Goal: Task Accomplishment & Management: Manage account settings

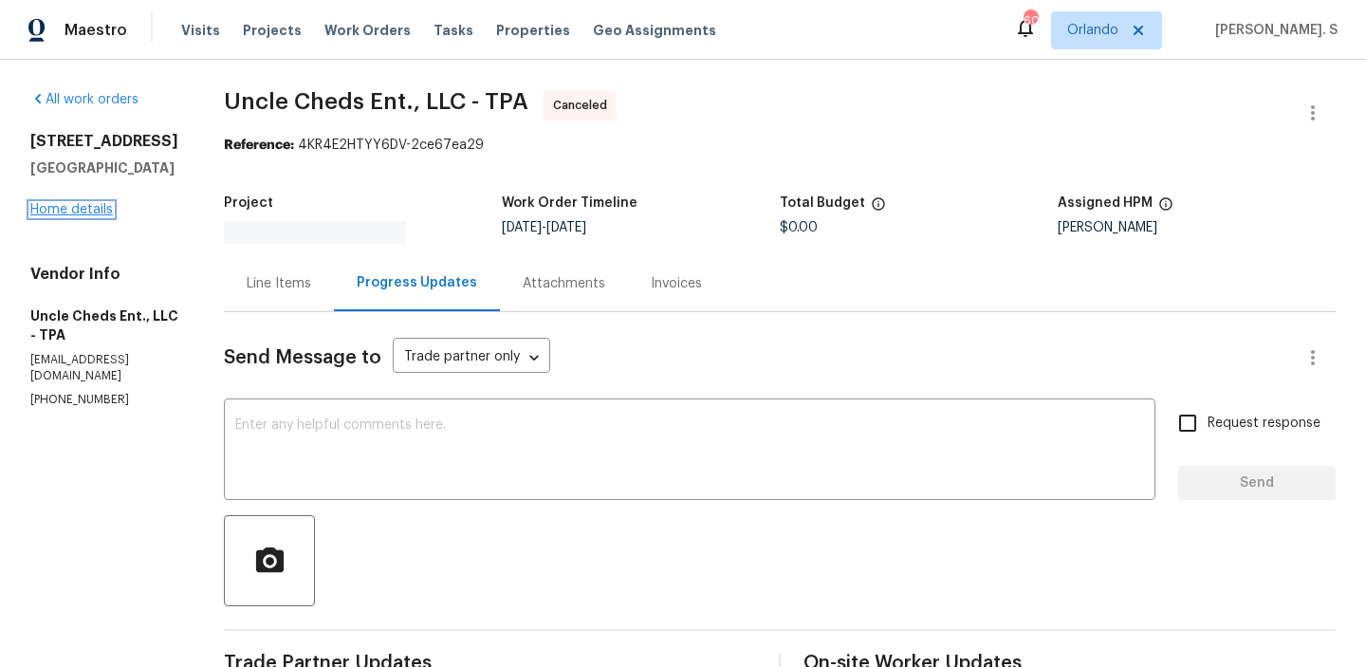
click at [92, 216] on link "Home details" at bounding box center [71, 209] width 83 height 13
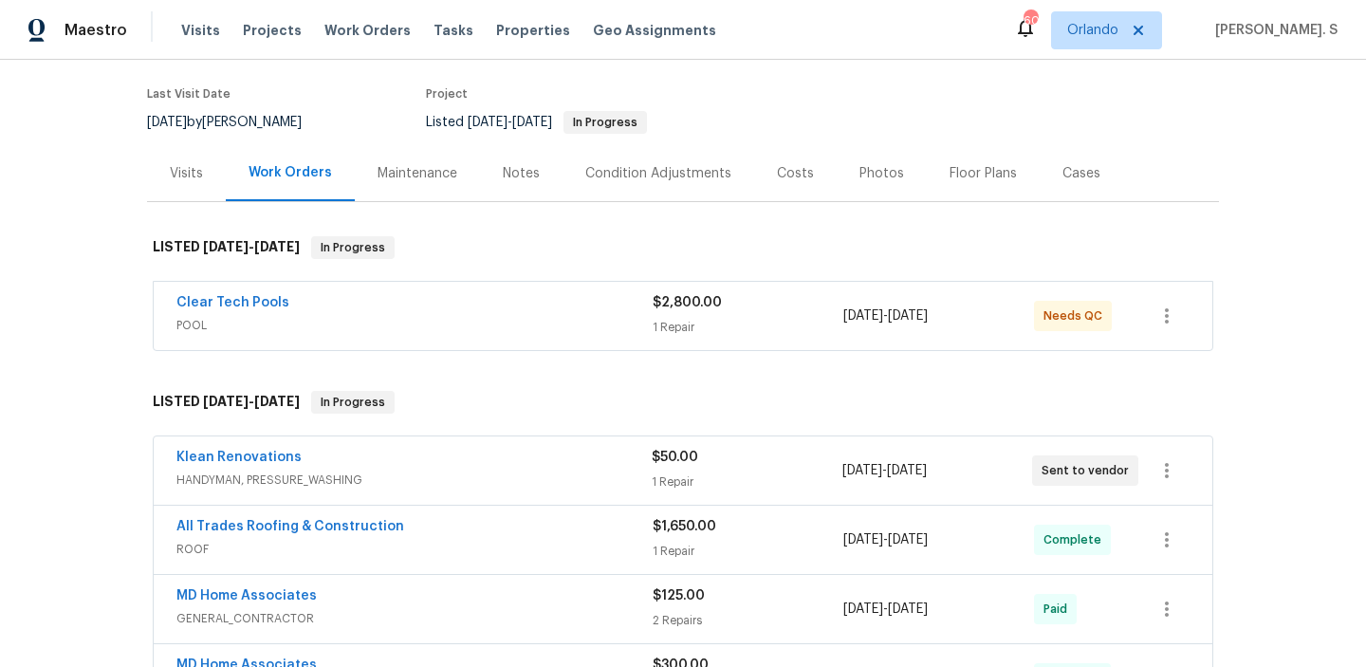
scroll to position [163, 0]
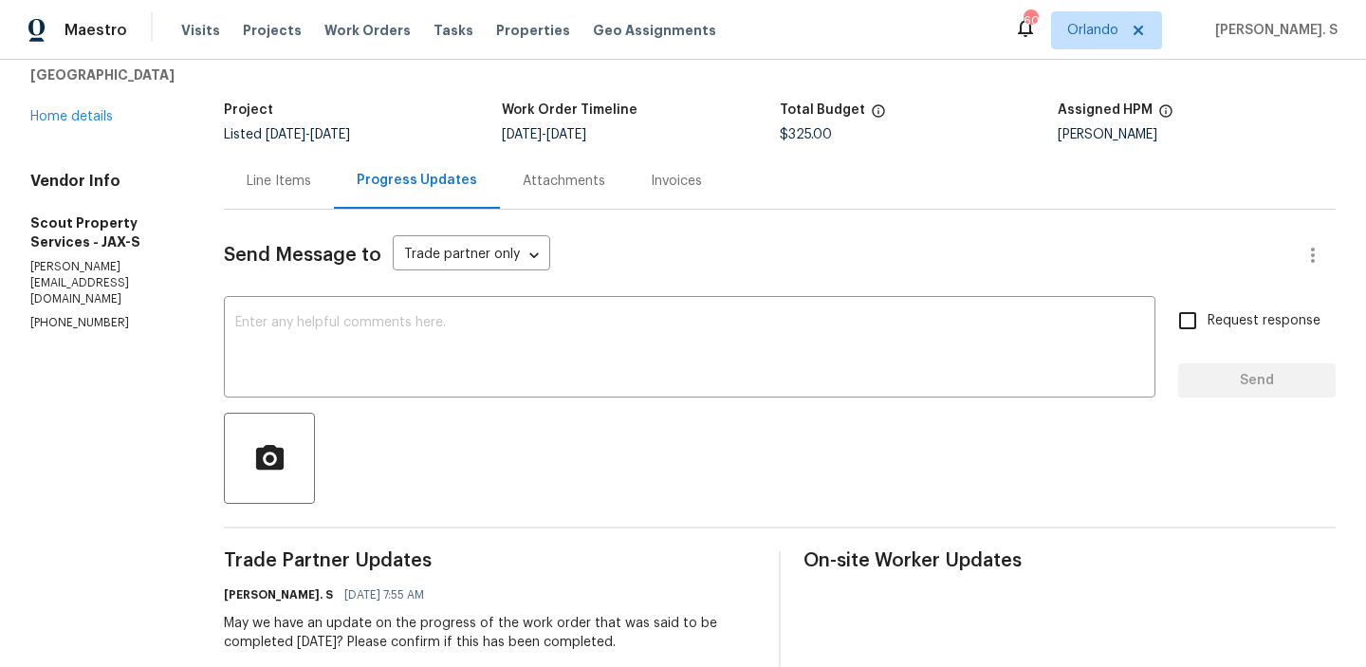
scroll to position [242, 0]
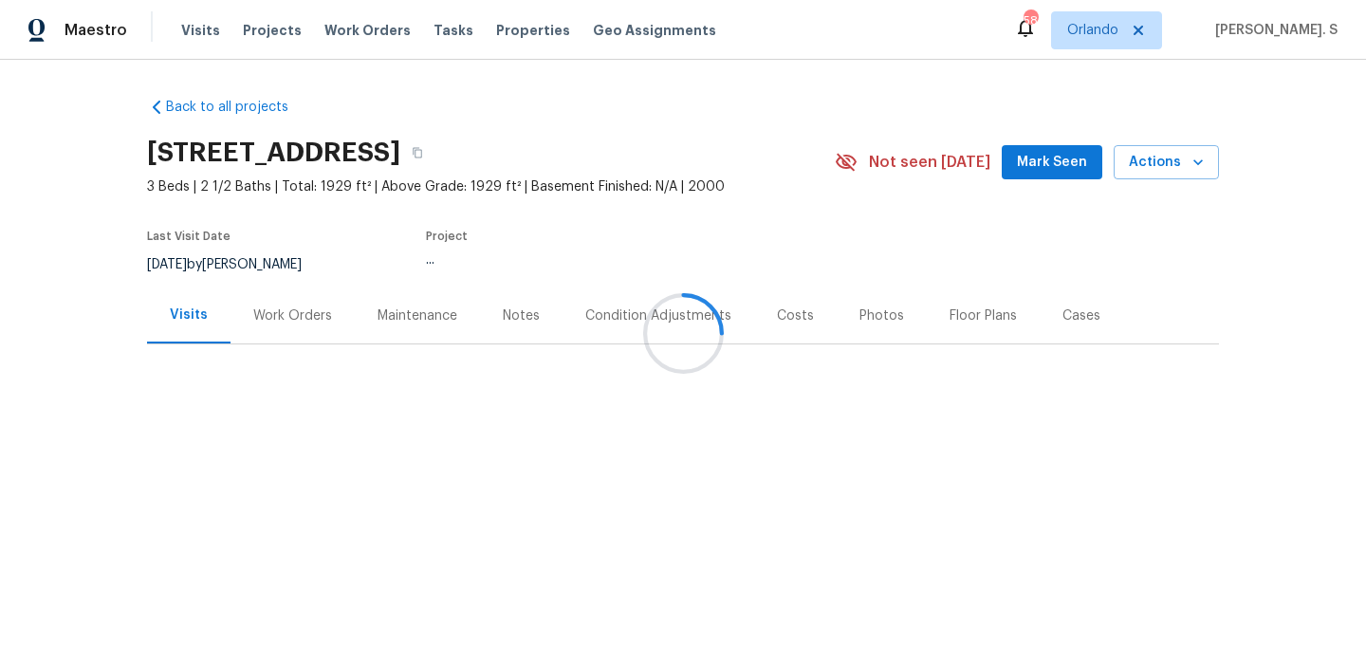
click at [261, 332] on div "Work Orders" at bounding box center [293, 316] width 124 height 56
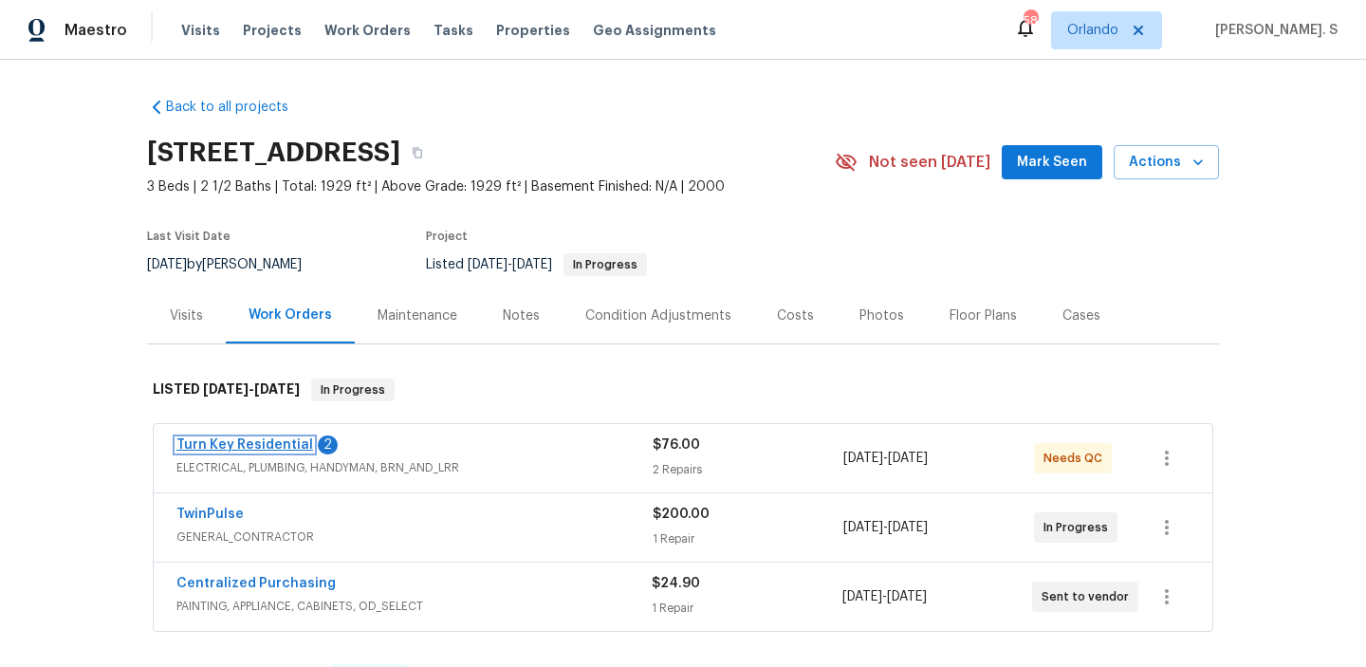
click at [252, 446] on link "Turn Key Residential" at bounding box center [245, 444] width 137 height 13
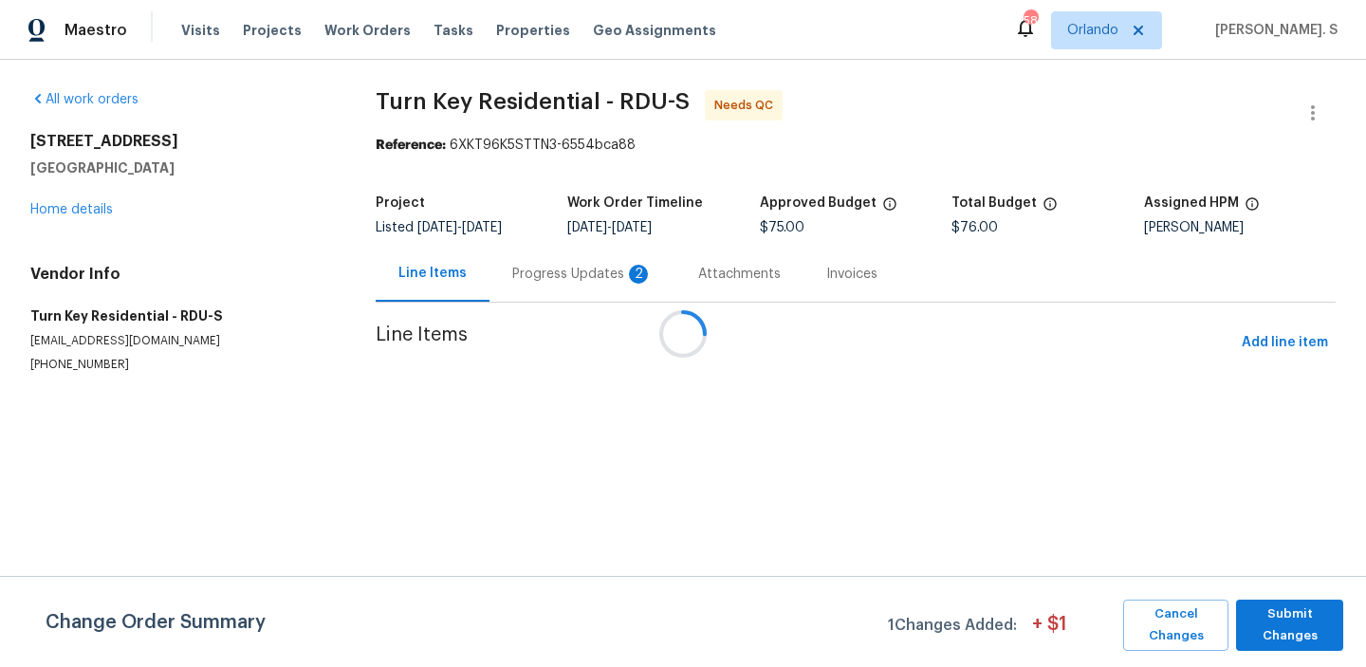
click at [520, 269] on div at bounding box center [683, 333] width 1366 height 667
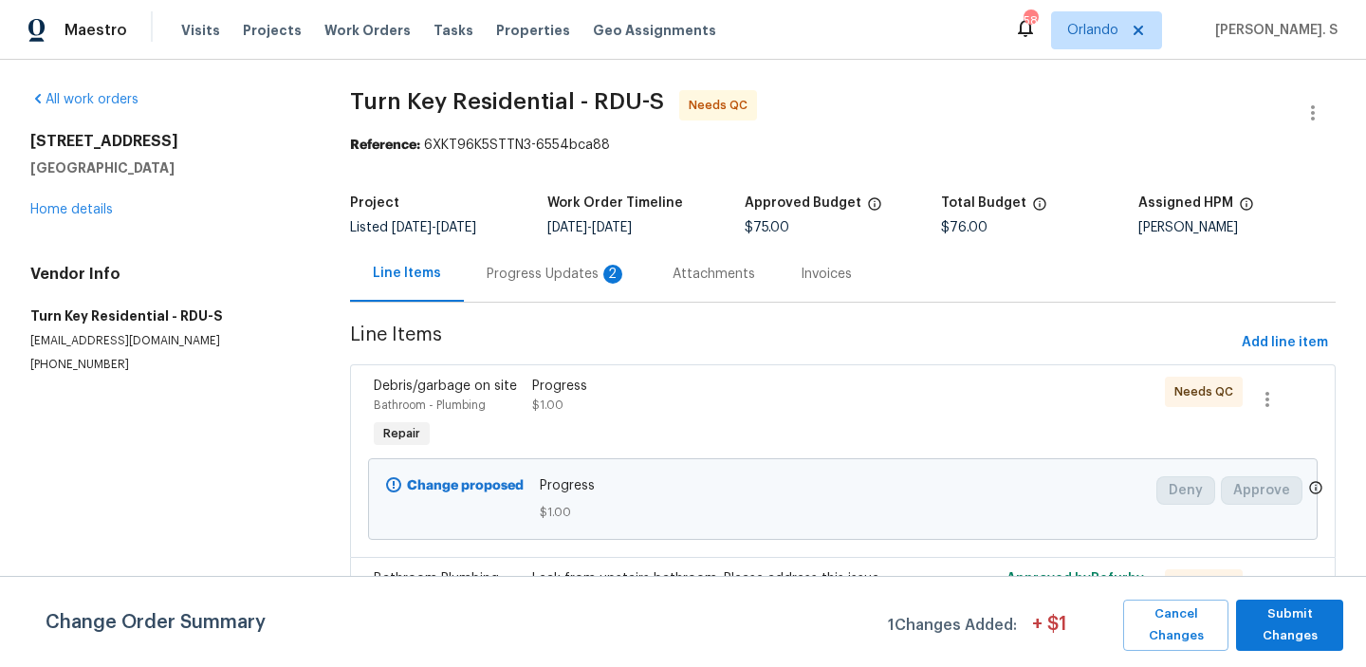
click at [520, 269] on div "Progress Updates 2" at bounding box center [557, 274] width 140 height 19
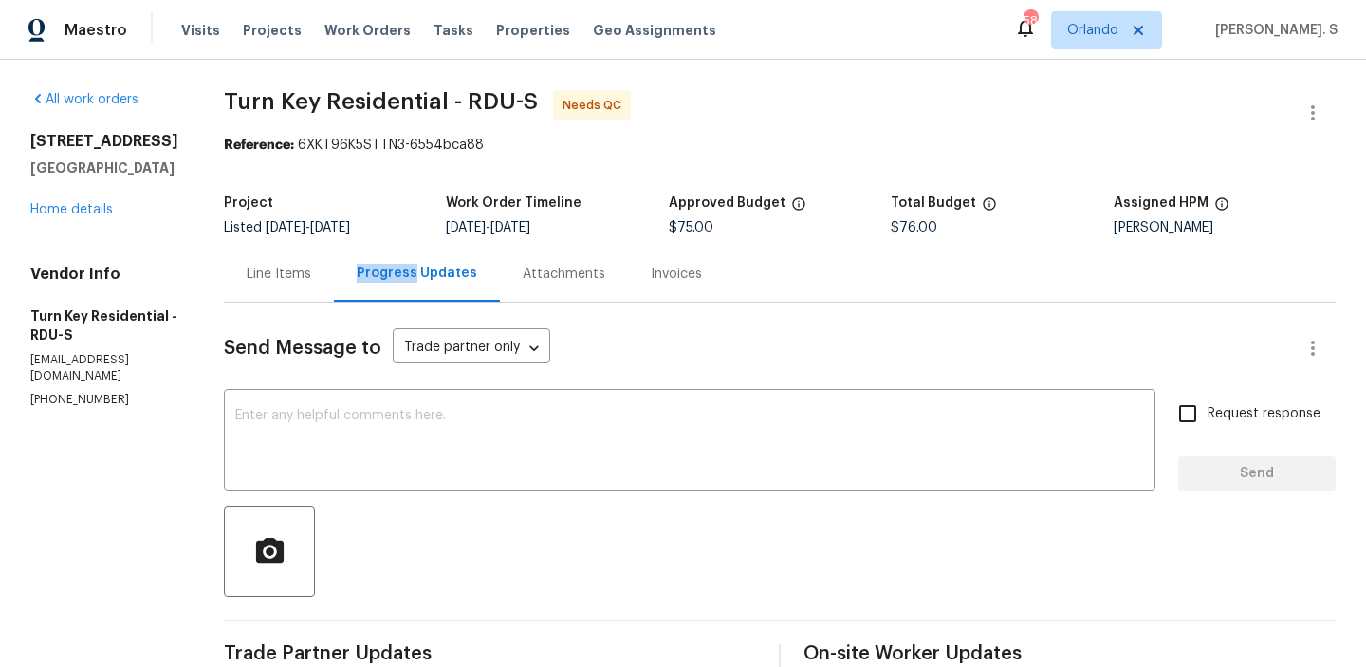
click at [308, 296] on div "Line Items" at bounding box center [279, 274] width 110 height 56
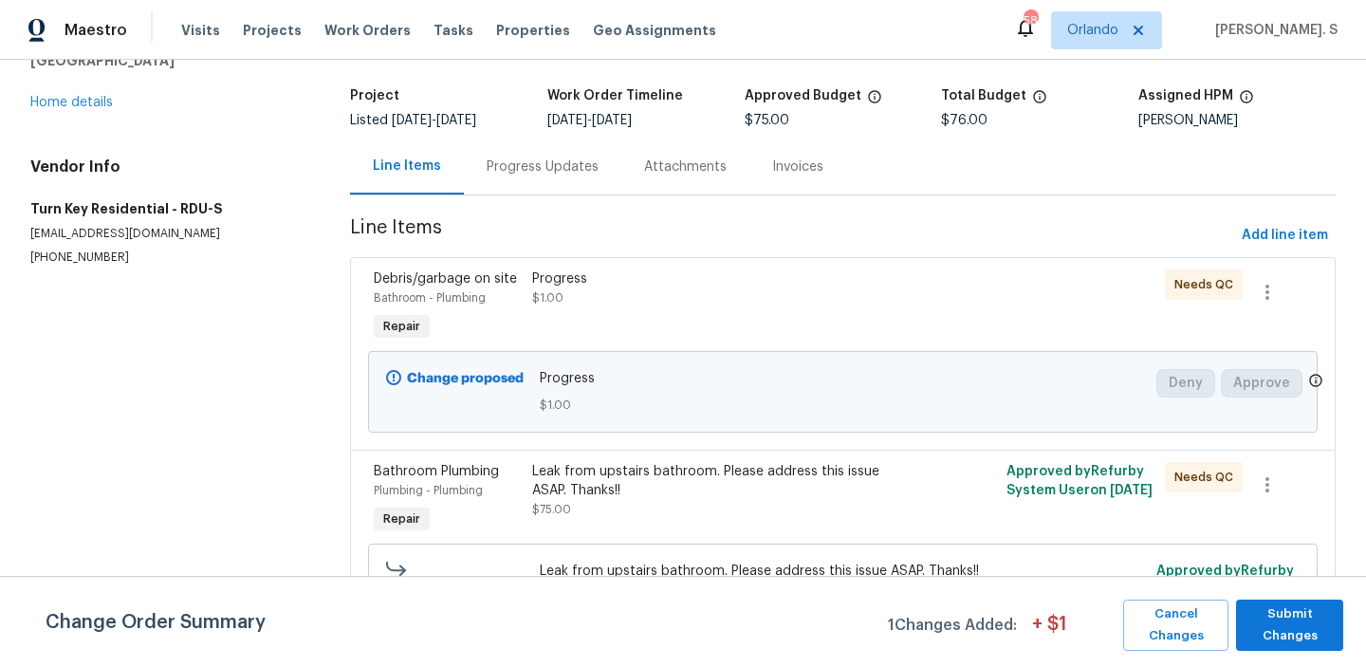
scroll to position [164, 0]
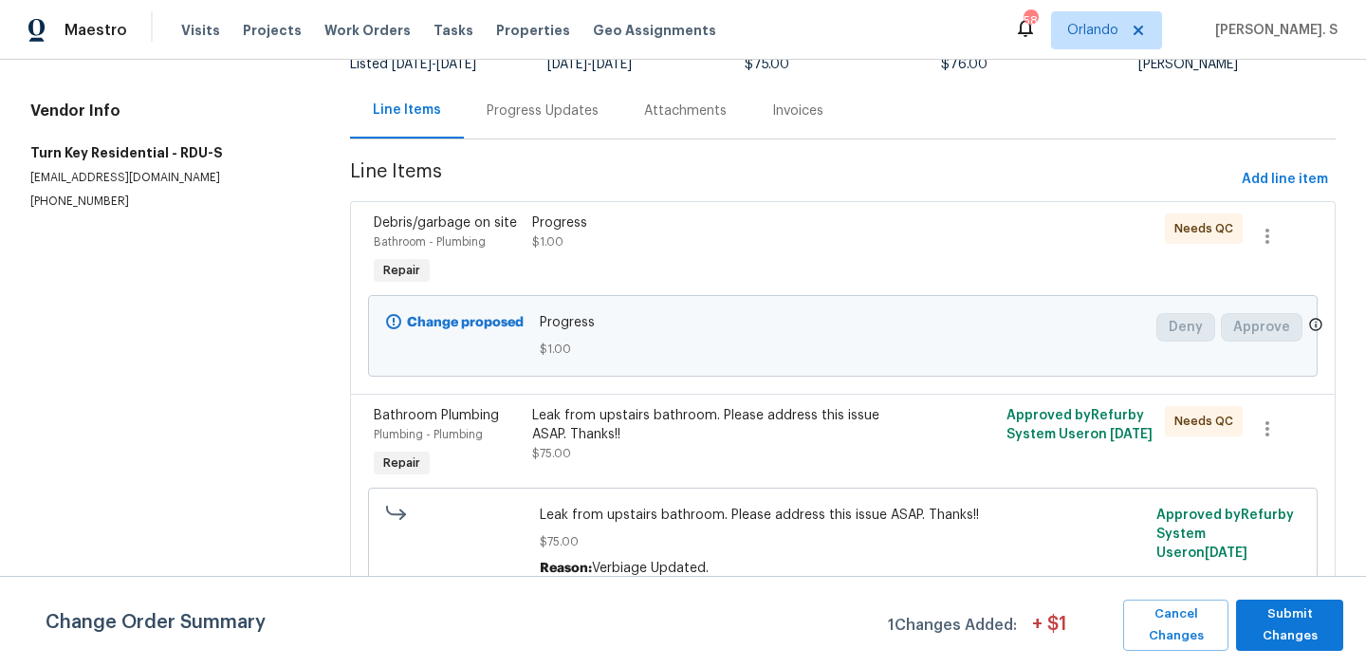
click at [135, 204] on p "[PHONE_NUMBER]" at bounding box center [167, 202] width 274 height 16
click at [1163, 624] on span "Cancel Changes" at bounding box center [1176, 626] width 86 height 44
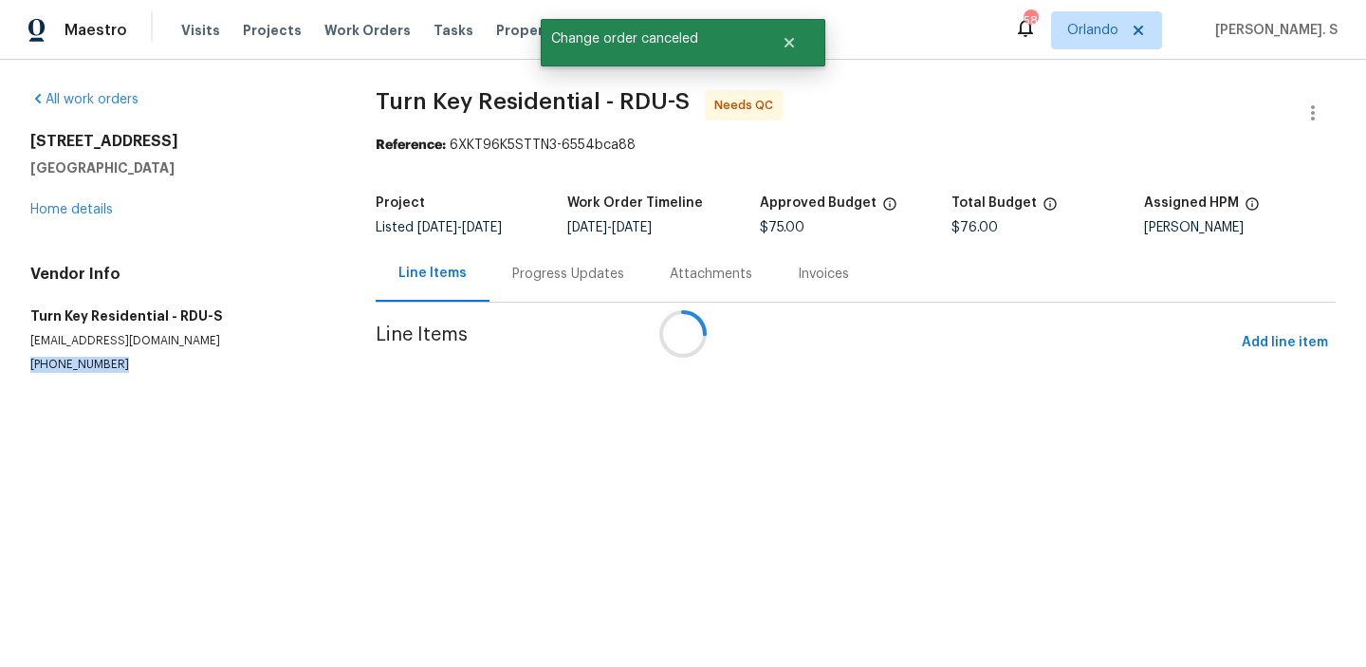
scroll to position [0, 0]
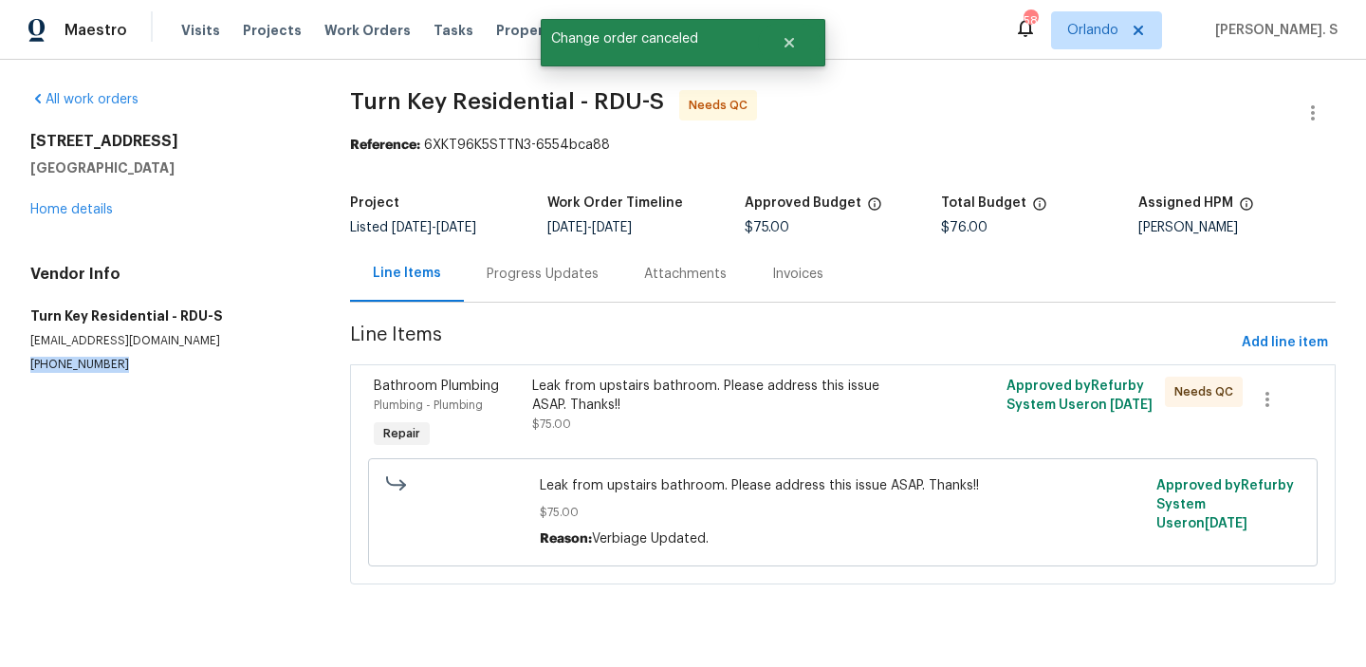
click at [542, 252] on div "Progress Updates" at bounding box center [543, 274] width 158 height 56
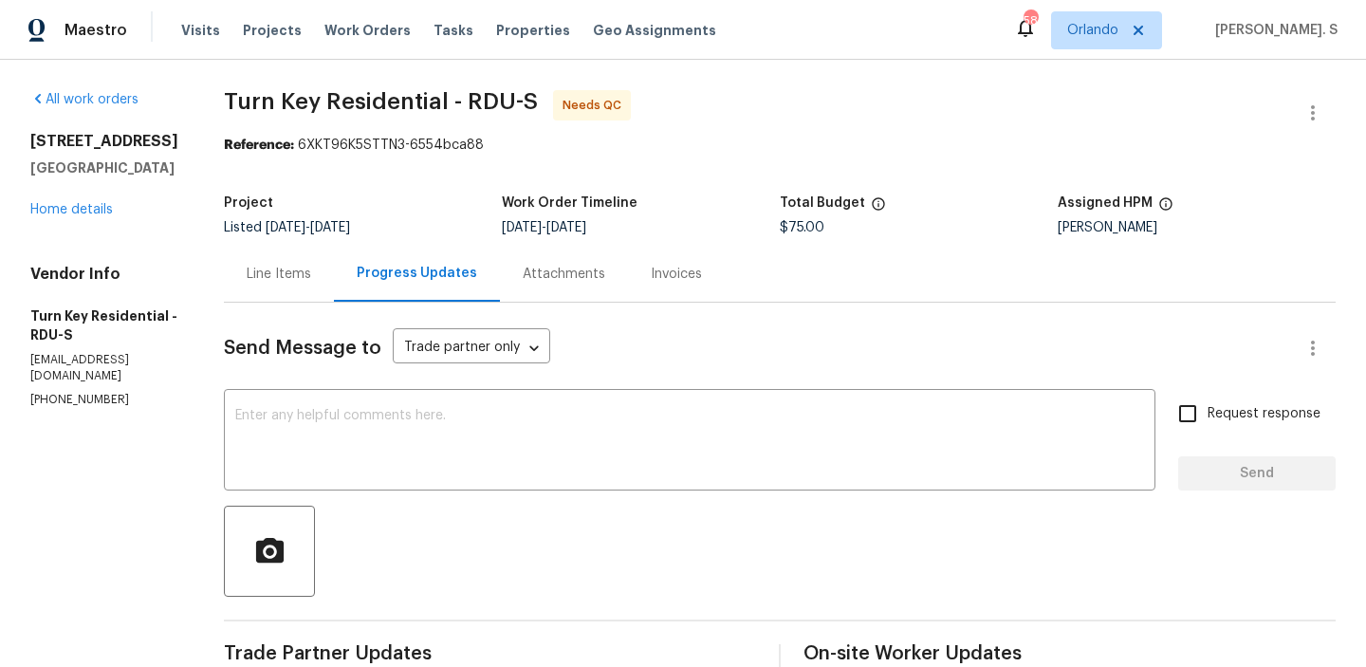
click at [334, 294] on div "Line Items" at bounding box center [279, 274] width 110 height 56
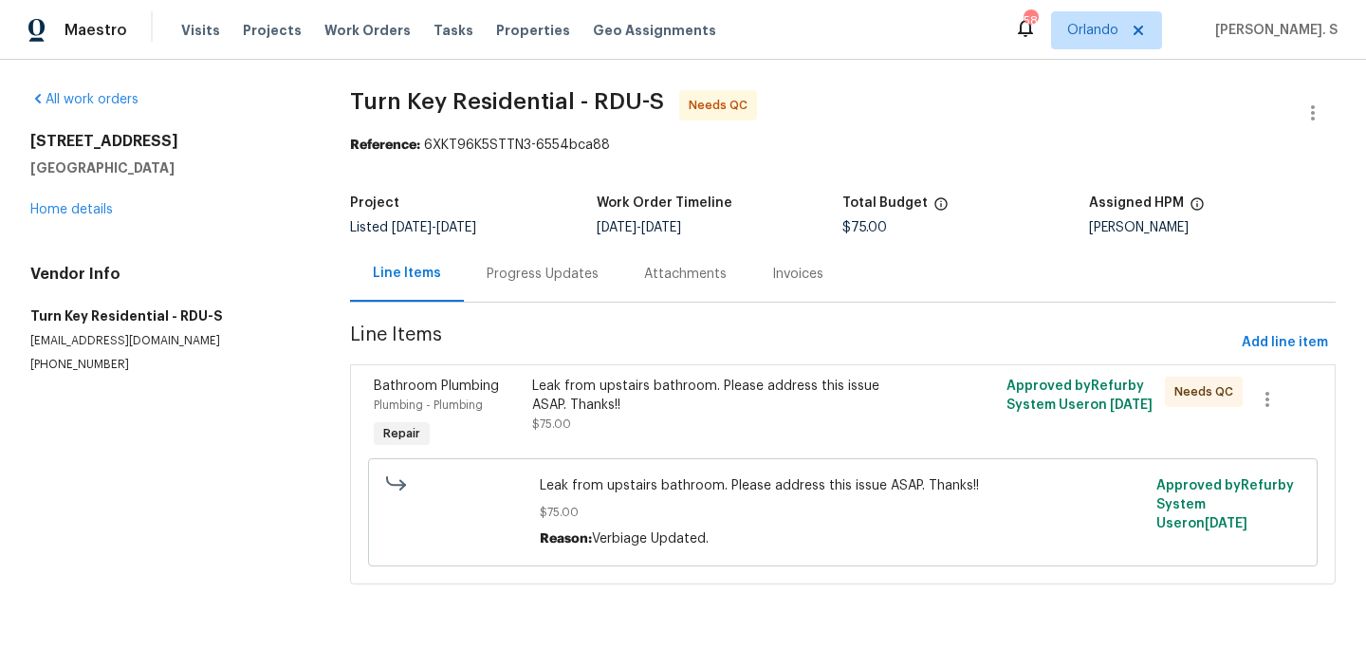
click at [489, 204] on div "Project" at bounding box center [473, 208] width 247 height 25
click at [1312, 337] on span "Add line item" at bounding box center [1285, 343] width 86 height 24
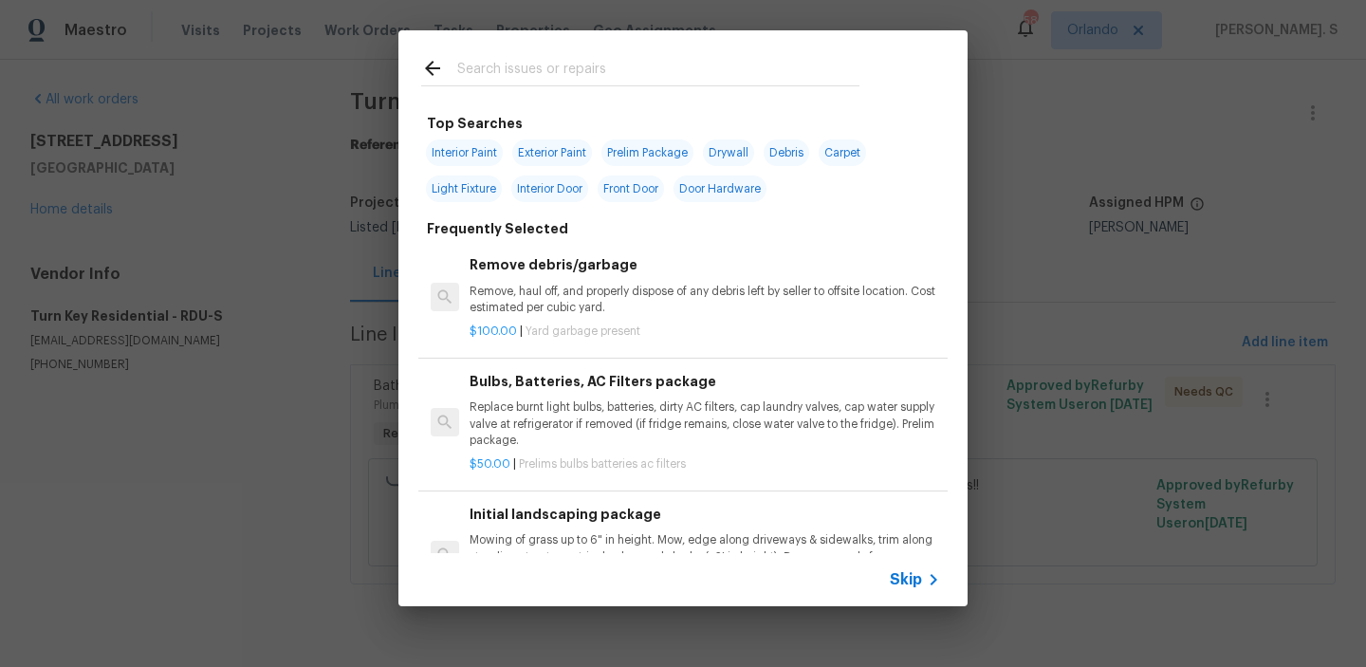
click at [613, 261] on h6 "Remove debris/garbage" at bounding box center [705, 264] width 471 height 21
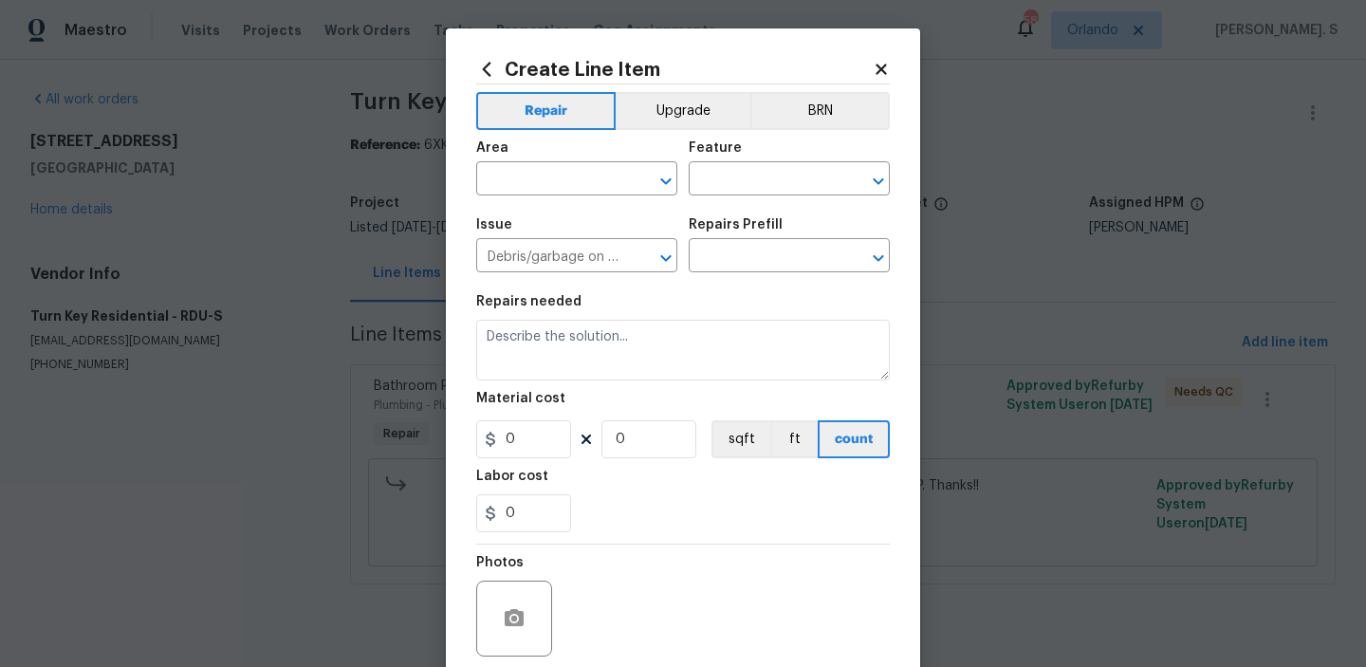
type input "Remove debris/garbage $100.00"
type textarea "Remove, haul off, and properly dispose of any debris left by seller to offsite …"
type input "100"
type input "1"
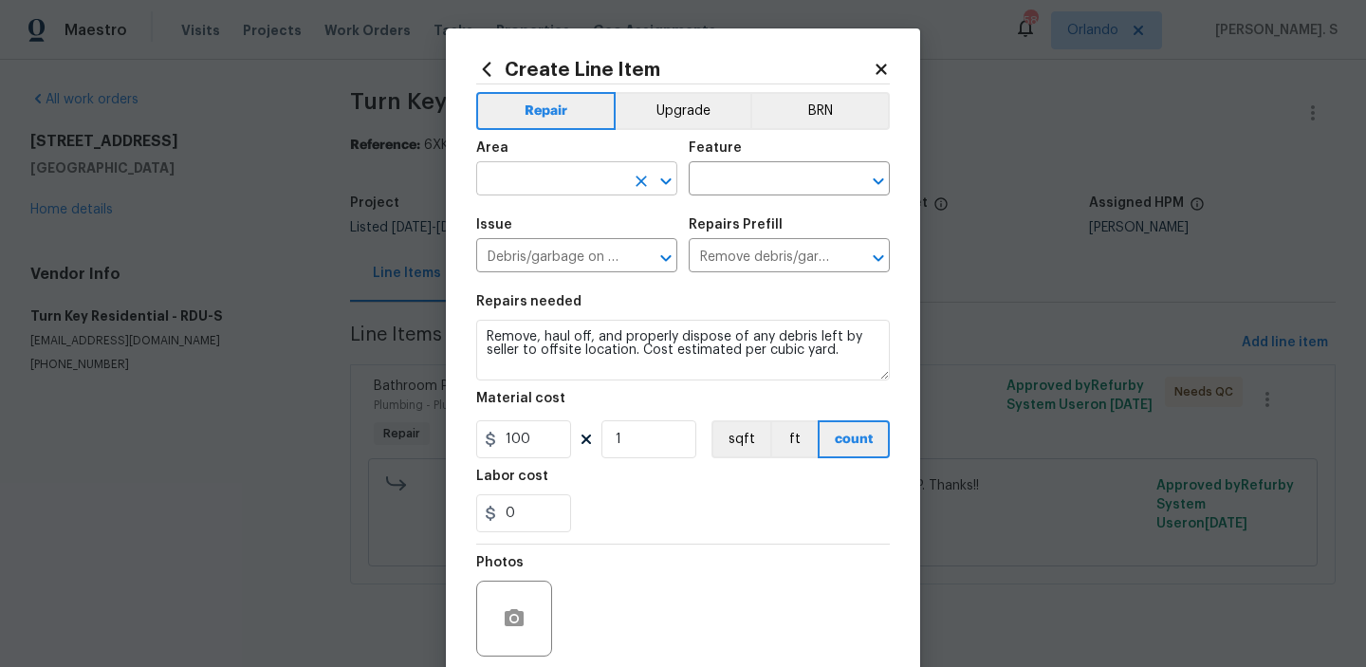
click at [670, 181] on icon "Open" at bounding box center [666, 181] width 23 height 23
click at [627, 214] on li "Plumbing" at bounding box center [576, 223] width 201 height 31
click at [883, 174] on icon "Open" at bounding box center [878, 181] width 23 height 23
type input "Plumbing"
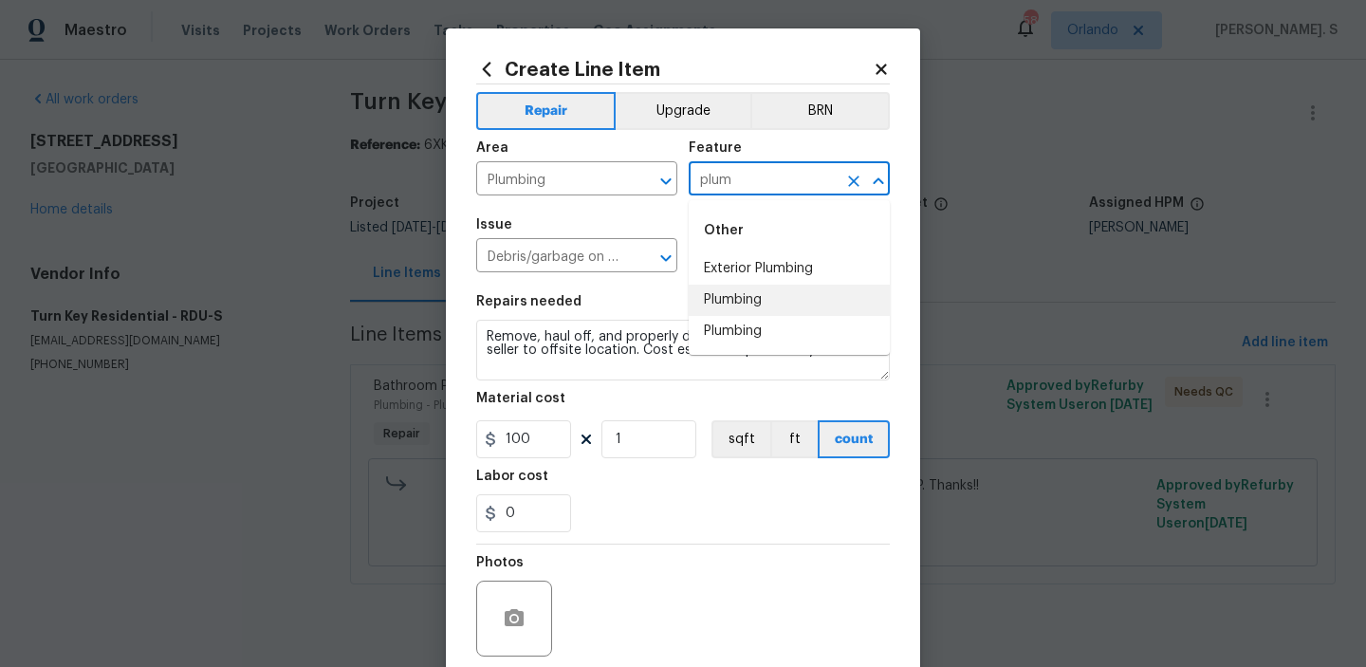
click at [760, 290] on li "Plumbing" at bounding box center [789, 300] width 201 height 31
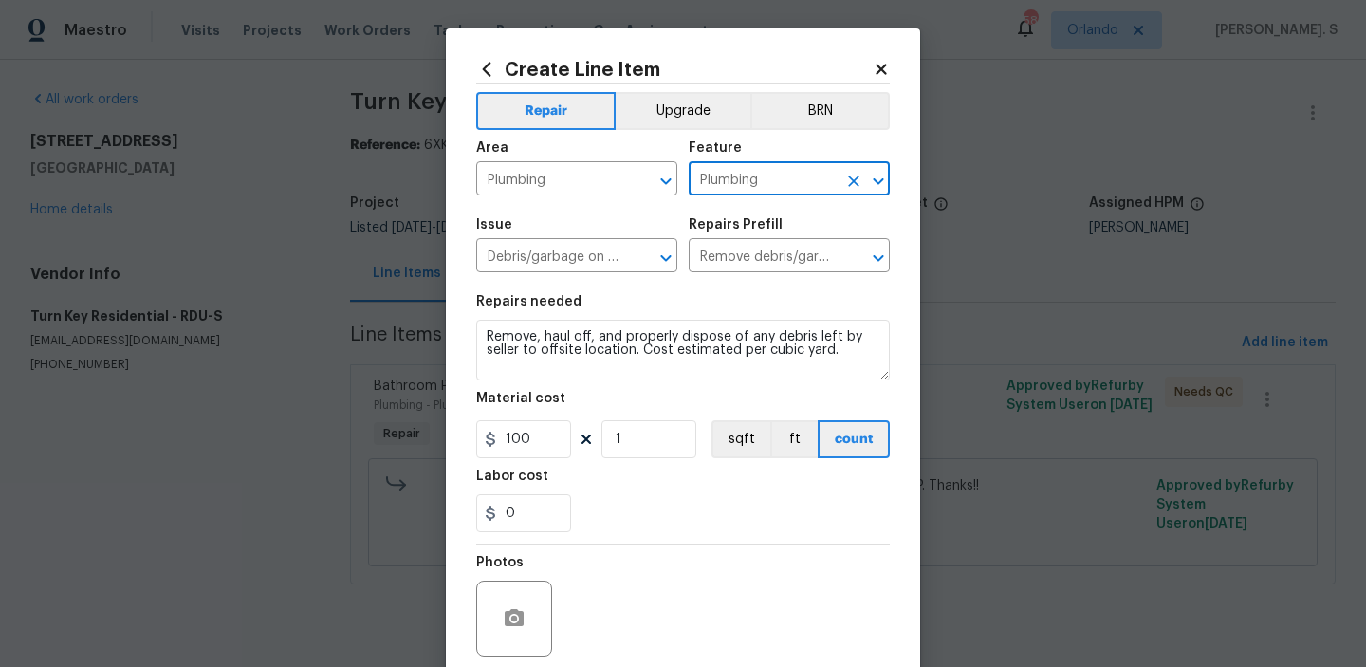
type input "Plumbing"
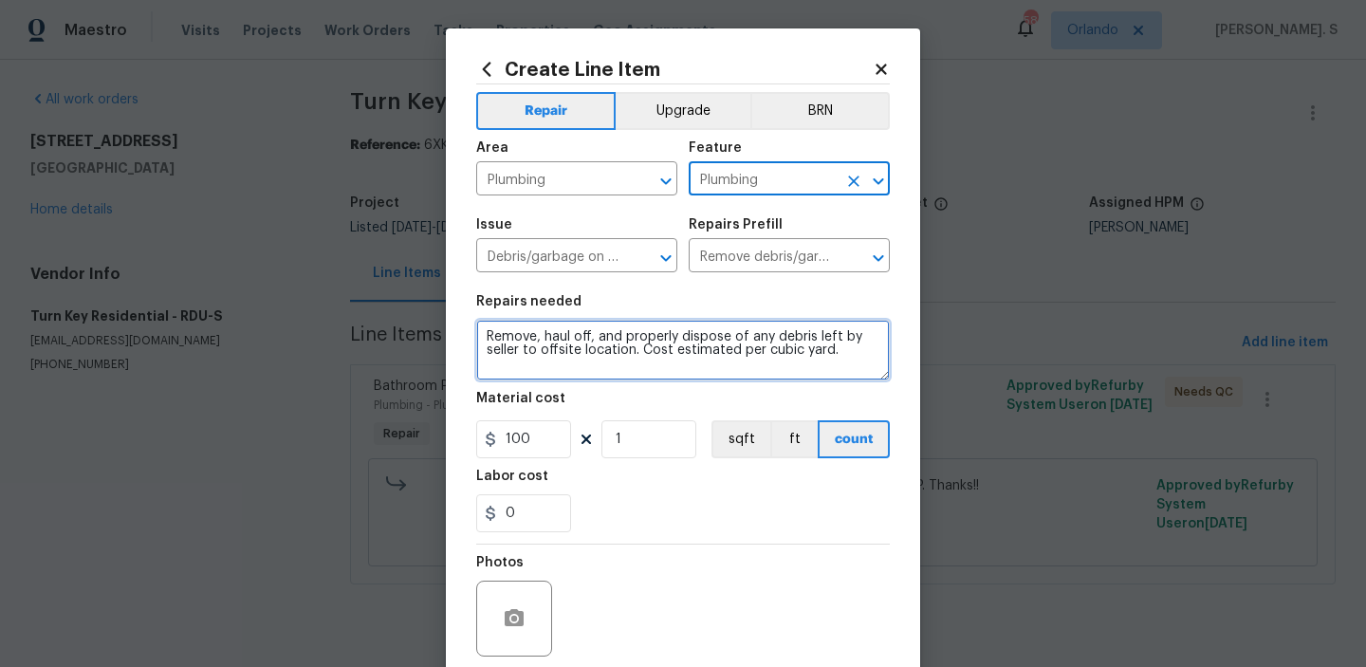
click at [606, 343] on textarea "Remove, haul off, and properly dispose of any debris left by seller to offsite …" at bounding box center [683, 350] width 414 height 61
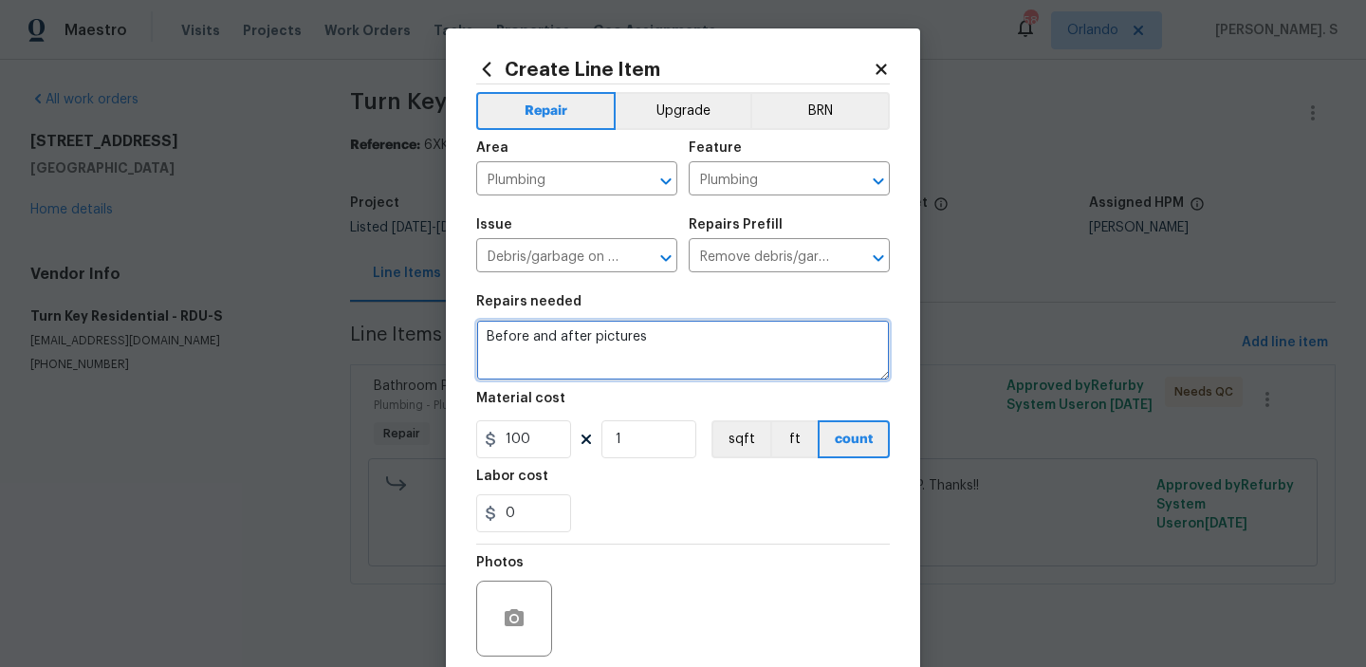
type textarea "Before and after pictures"
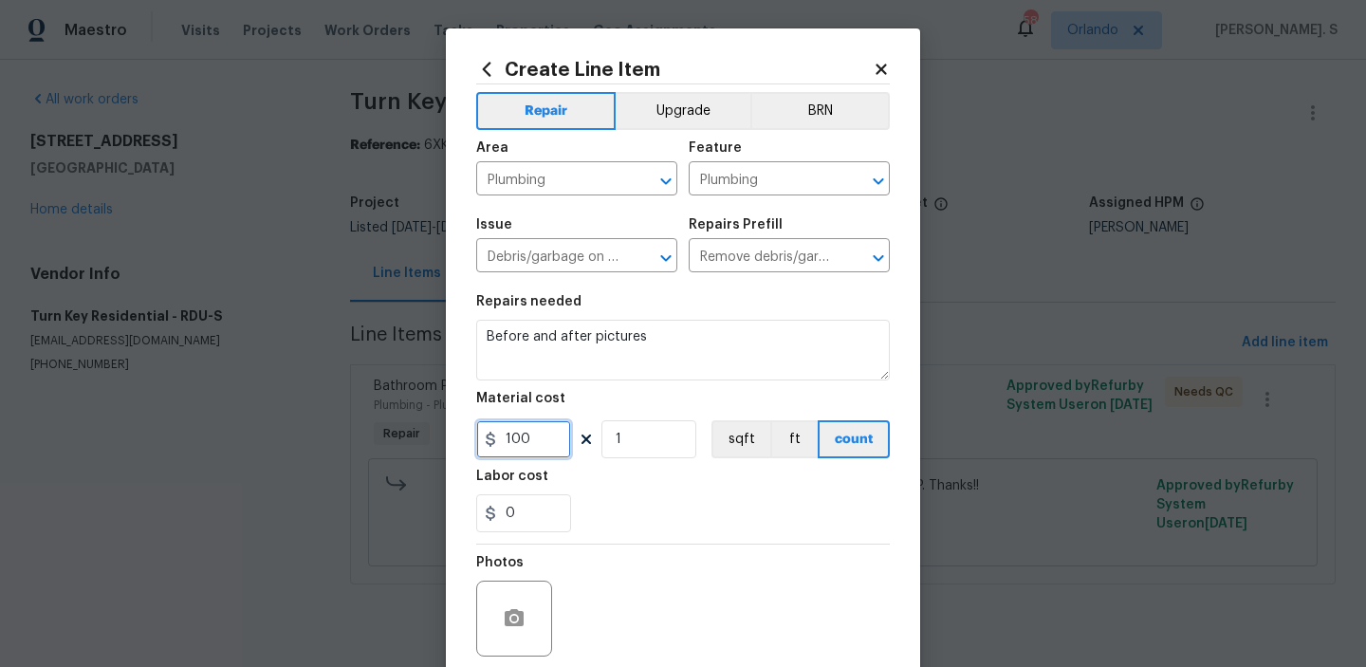
click at [551, 445] on input "100" at bounding box center [523, 439] width 95 height 38
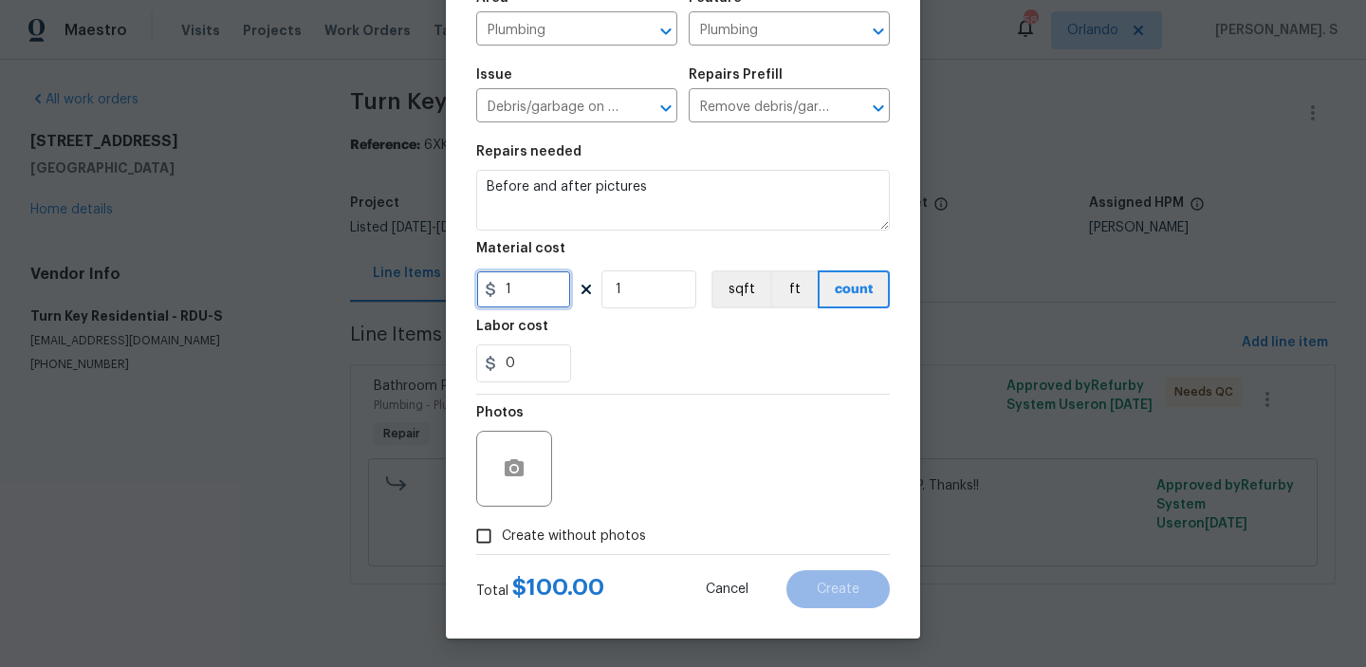
type input "1"
click at [563, 530] on span "Create without photos" at bounding box center [574, 537] width 144 height 20
click at [502, 530] on input "Create without photos" at bounding box center [484, 536] width 36 height 36
checkbox input "true"
click at [692, 510] on div "Reason*" at bounding box center [728, 456] width 323 height 123
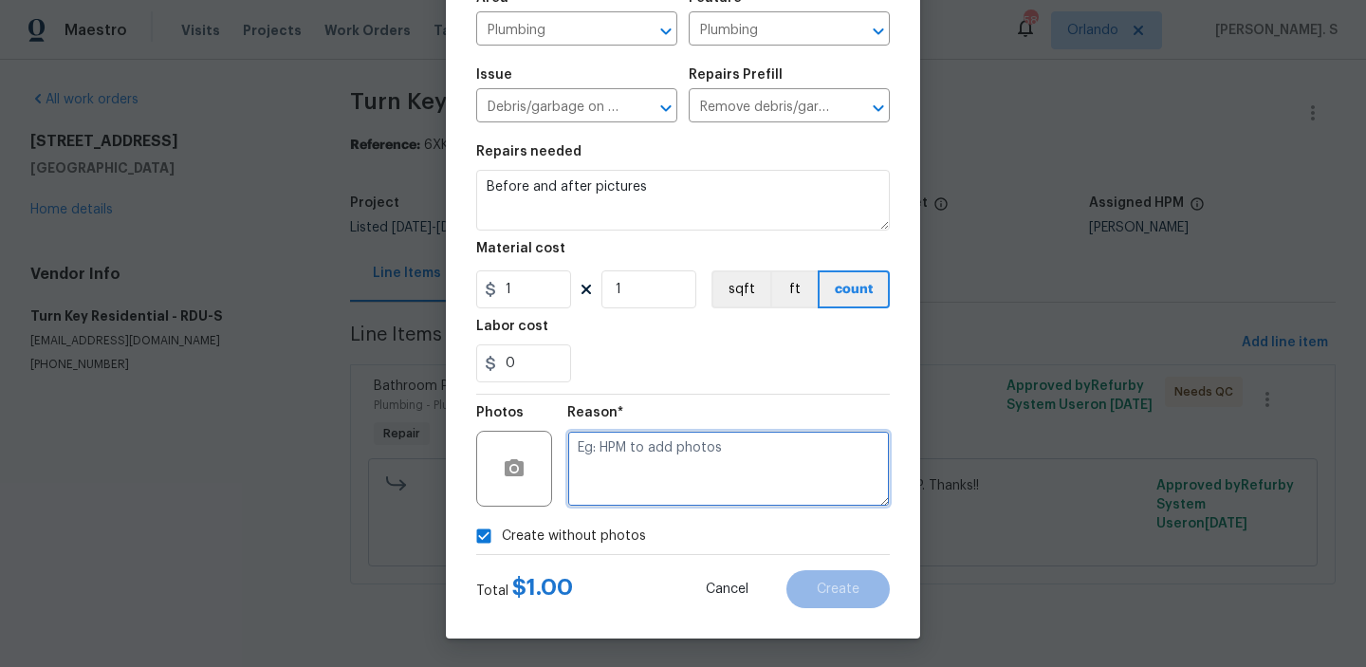
click at [715, 499] on textarea at bounding box center [728, 469] width 323 height 76
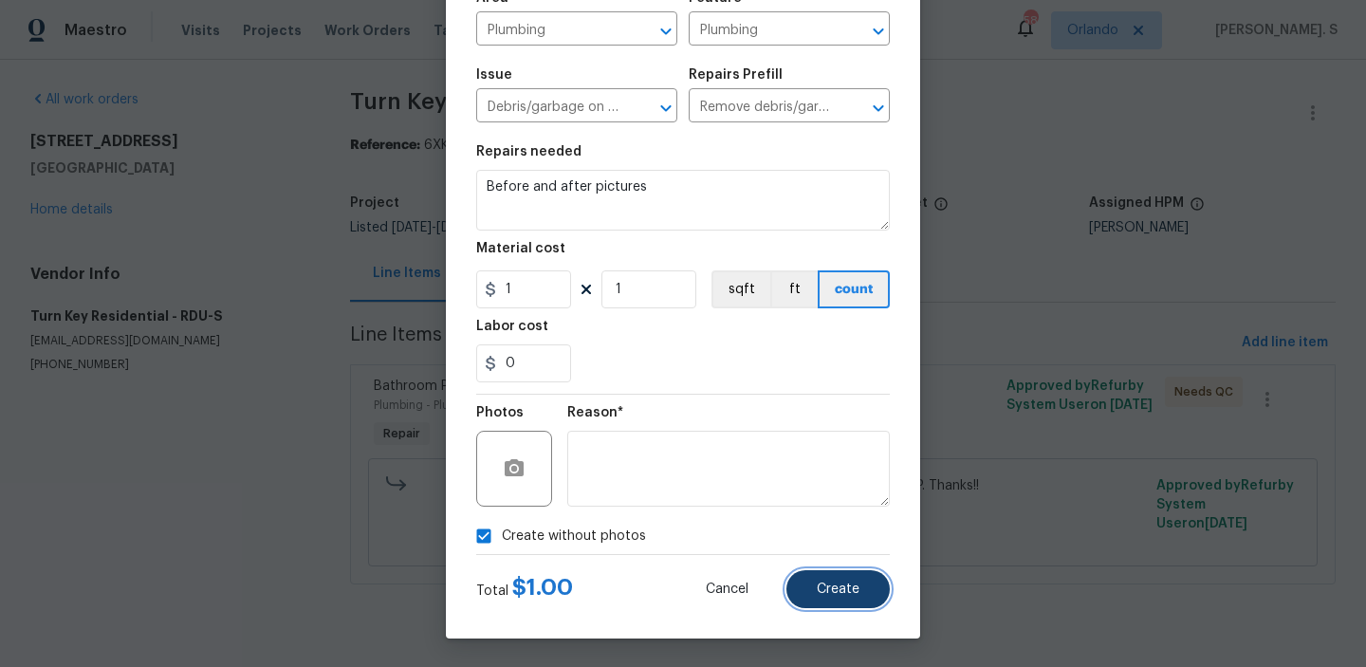
click at [833, 587] on span "Create" at bounding box center [838, 590] width 43 height 14
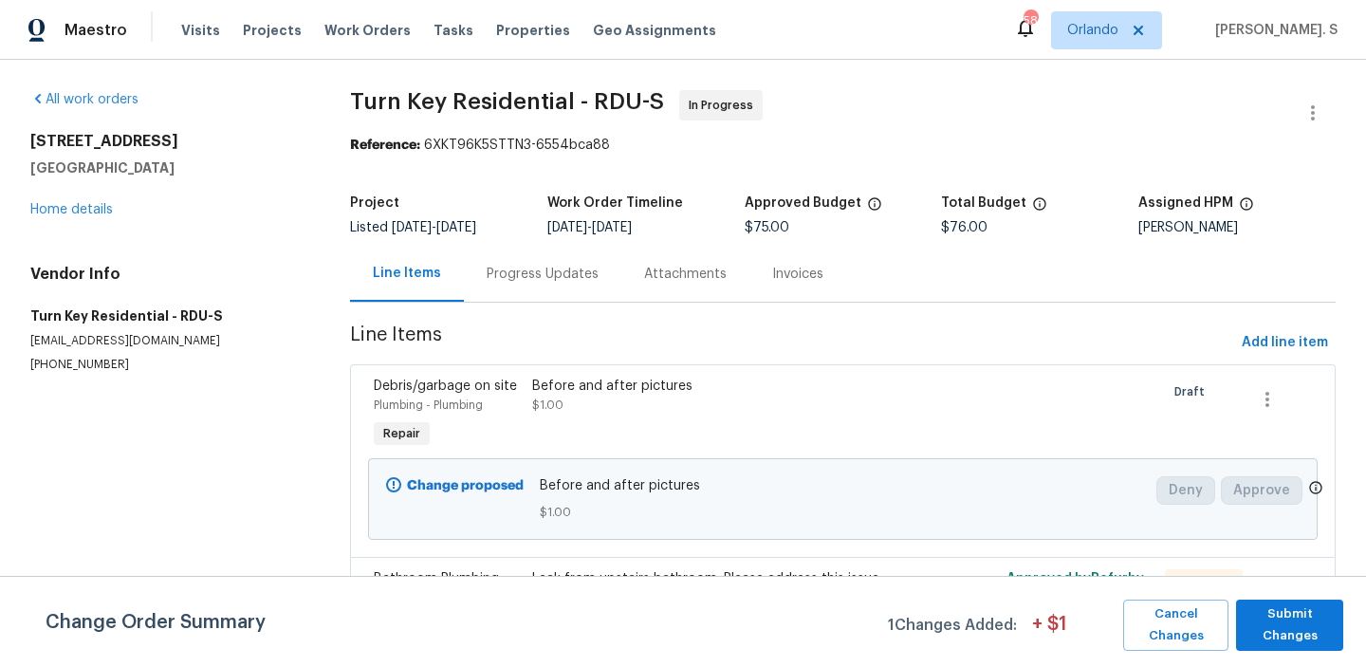
click at [545, 297] on div "Progress Updates" at bounding box center [543, 274] width 158 height 56
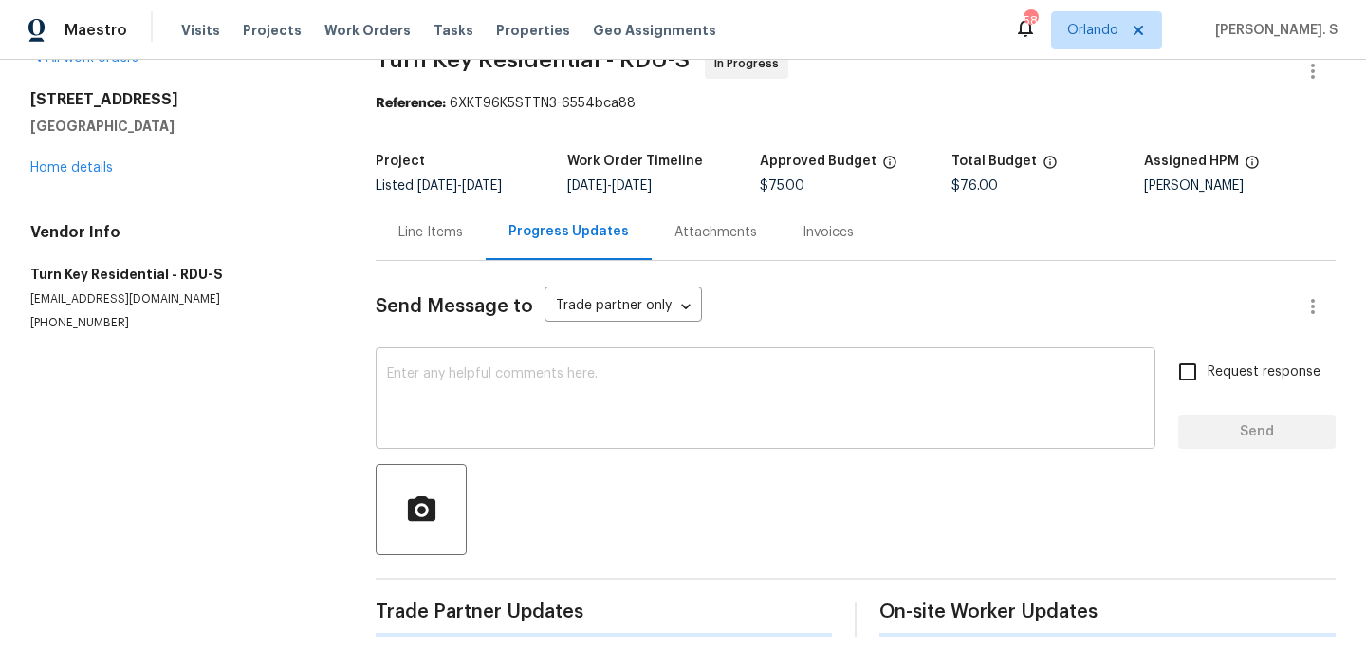
scroll to position [112, 0]
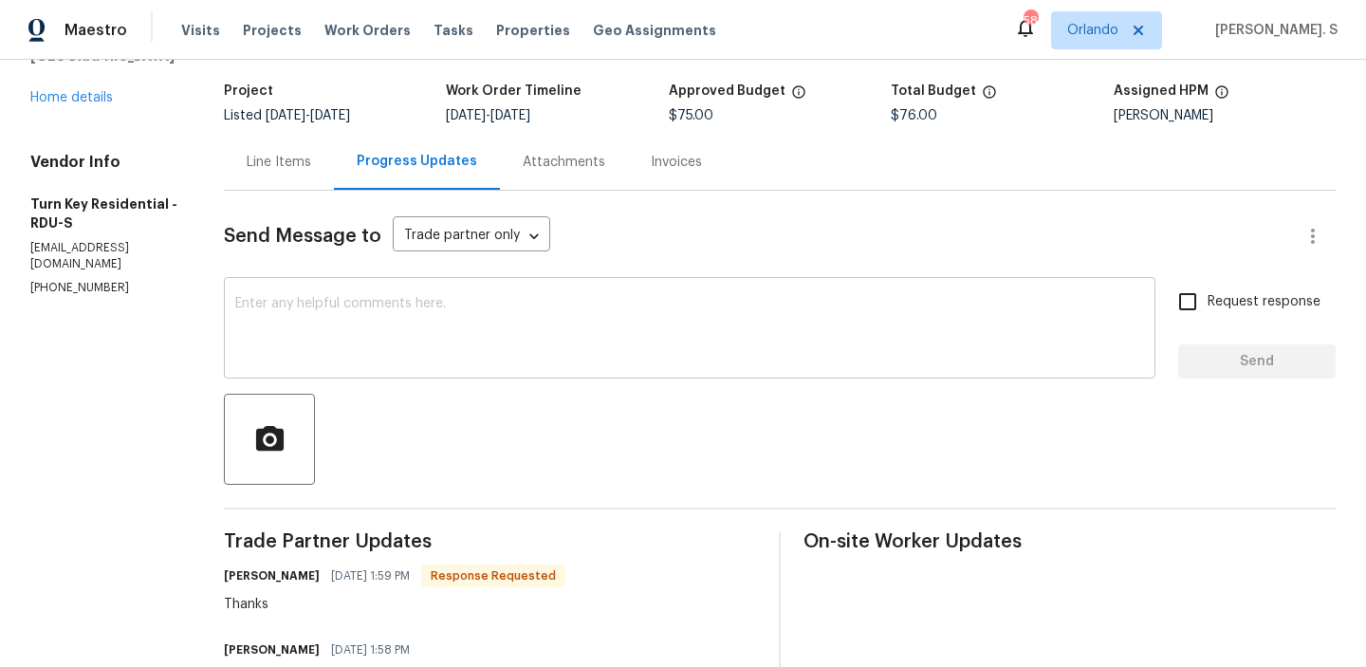
click at [544, 338] on textarea at bounding box center [689, 330] width 909 height 66
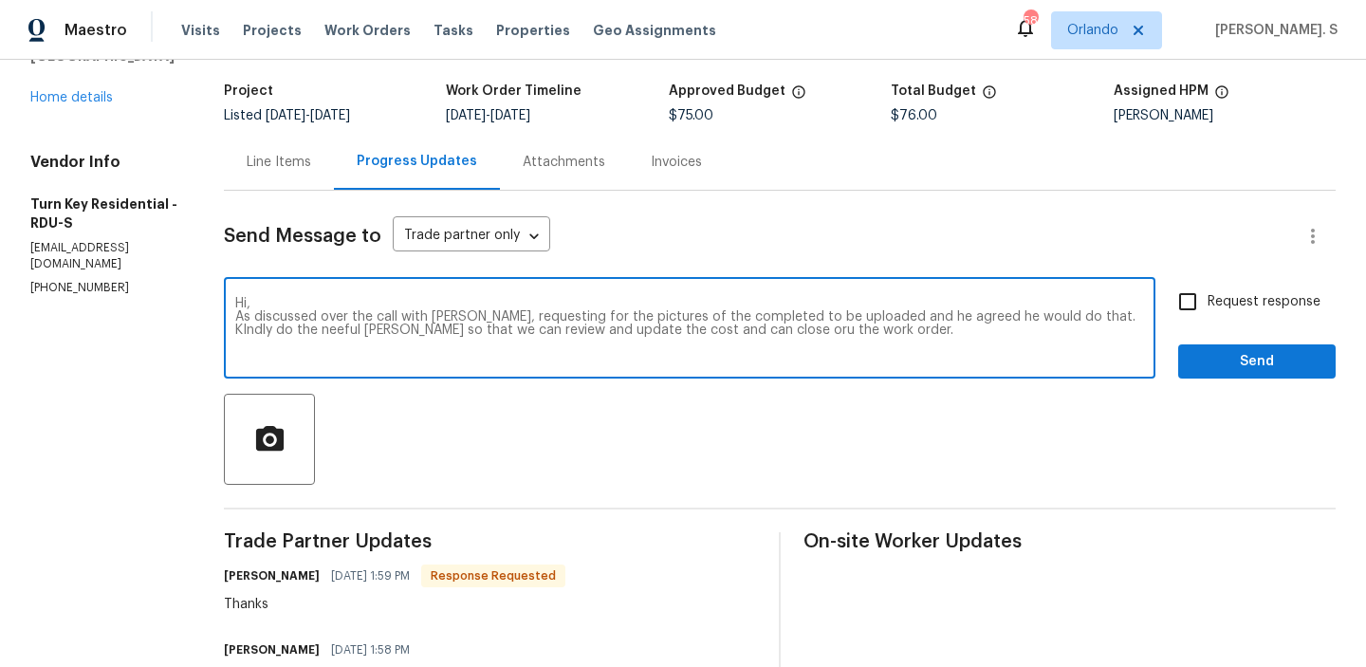
click at [544, 338] on textarea "Hi, As discussed over the call with Pedro, requesting for the pictures of the c…" at bounding box center [689, 330] width 909 height 66
type textarea "Hi, As discussed over the call with Pedro, requesting for the pictures of the c…"
click at [346, 192] on div "Send Message to Trade partner only Trade partner only ​ Hi, As discussed over t…" at bounding box center [780, 609] width 1112 height 837
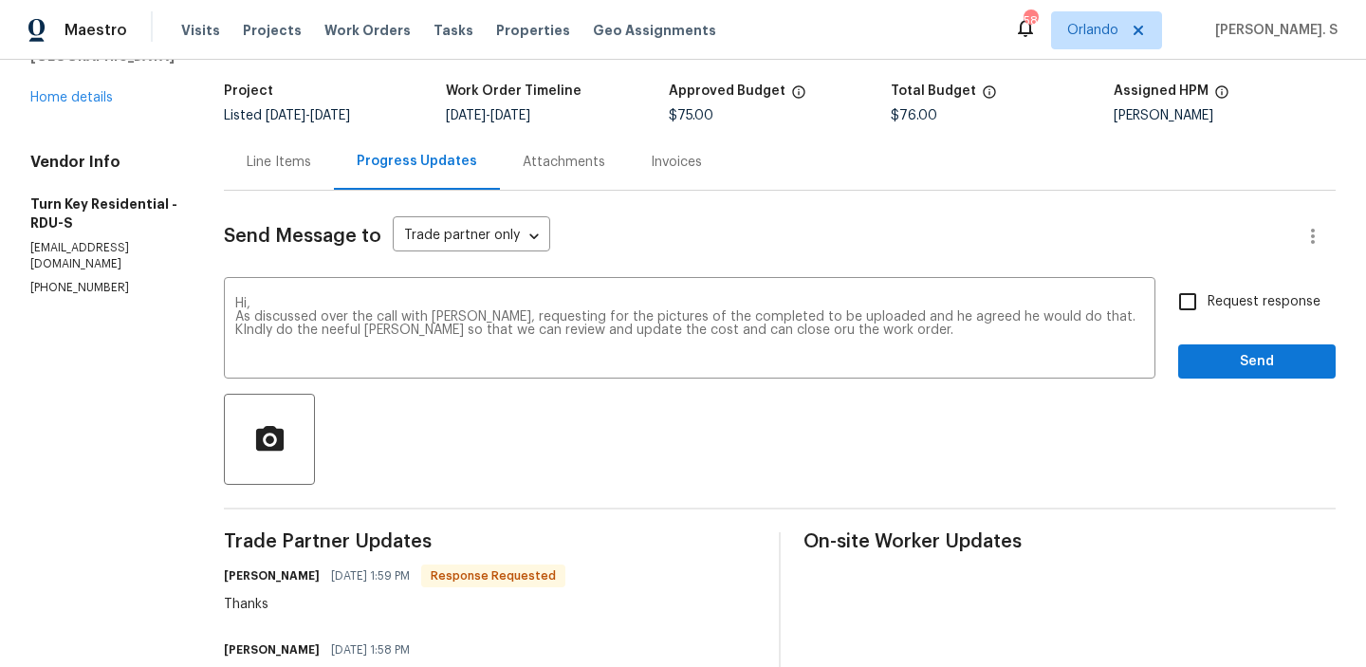
click at [334, 176] on div "Line Items" at bounding box center [279, 162] width 110 height 56
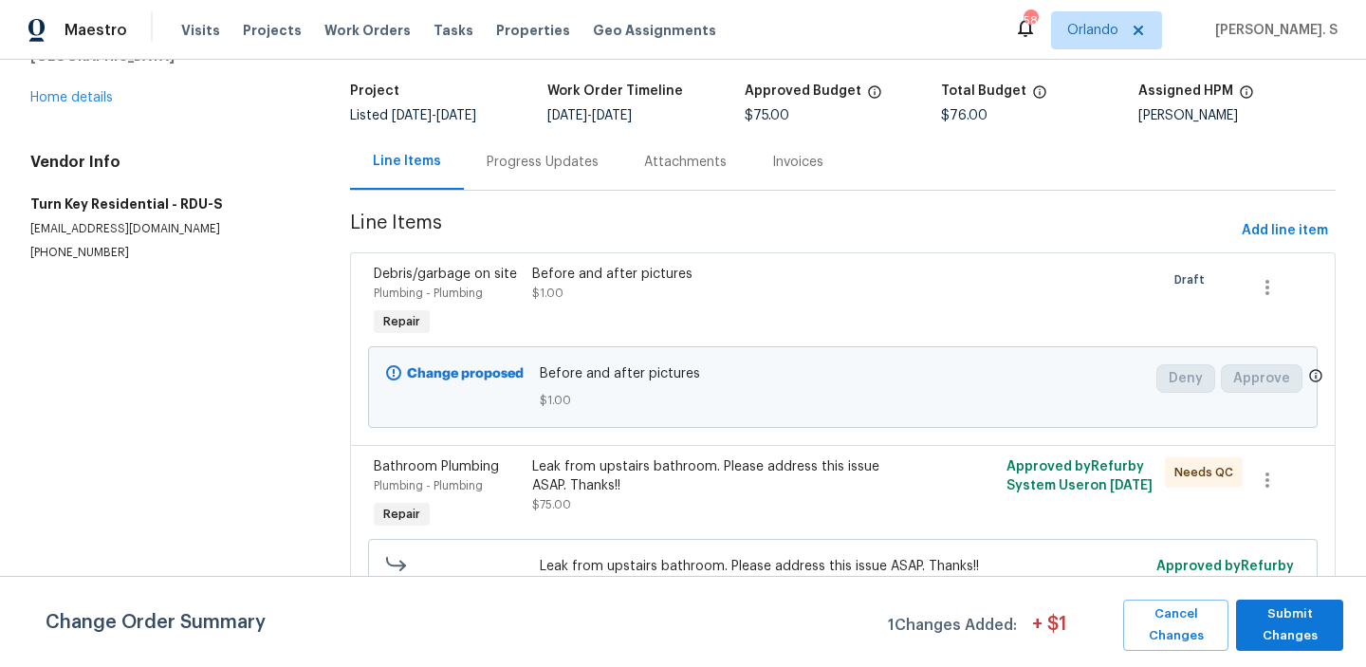
scroll to position [164, 0]
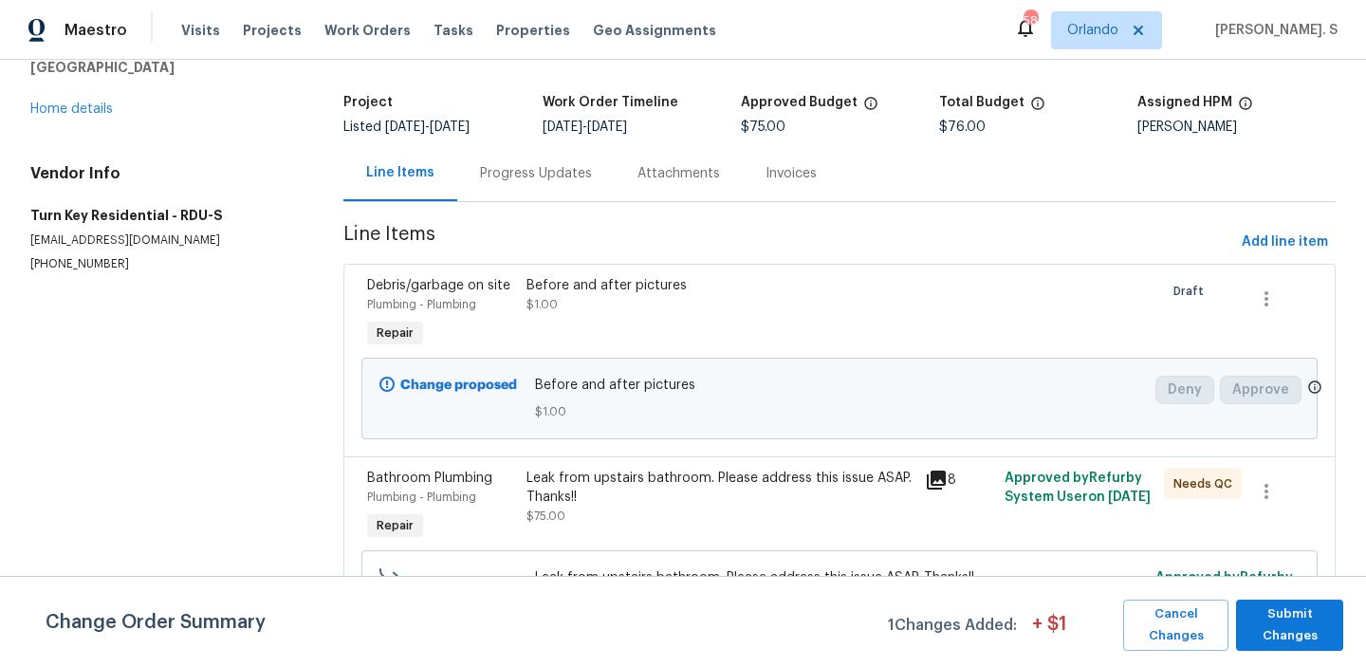
scroll to position [164, 0]
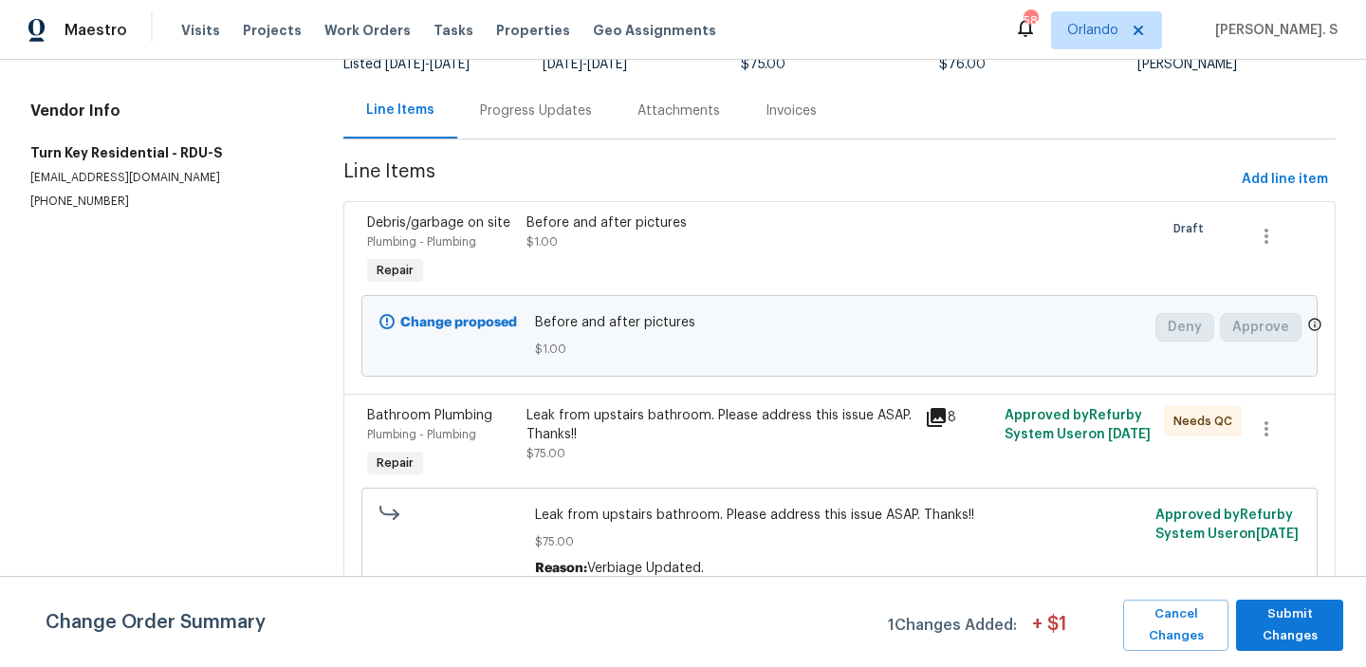
click at [638, 449] on div "Leak from upstairs bathroom. Please address this issue ASAP. Thanks!! $75.00" at bounding box center [720, 434] width 387 height 57
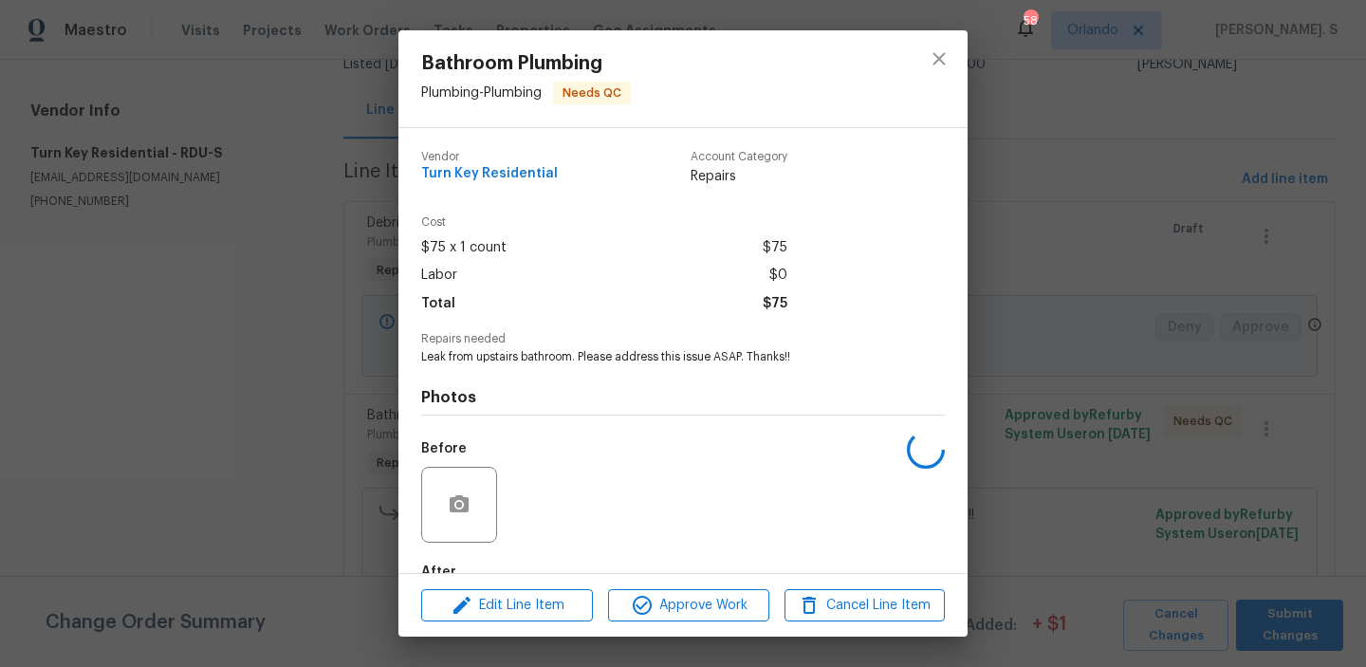
scroll to position [112, 0]
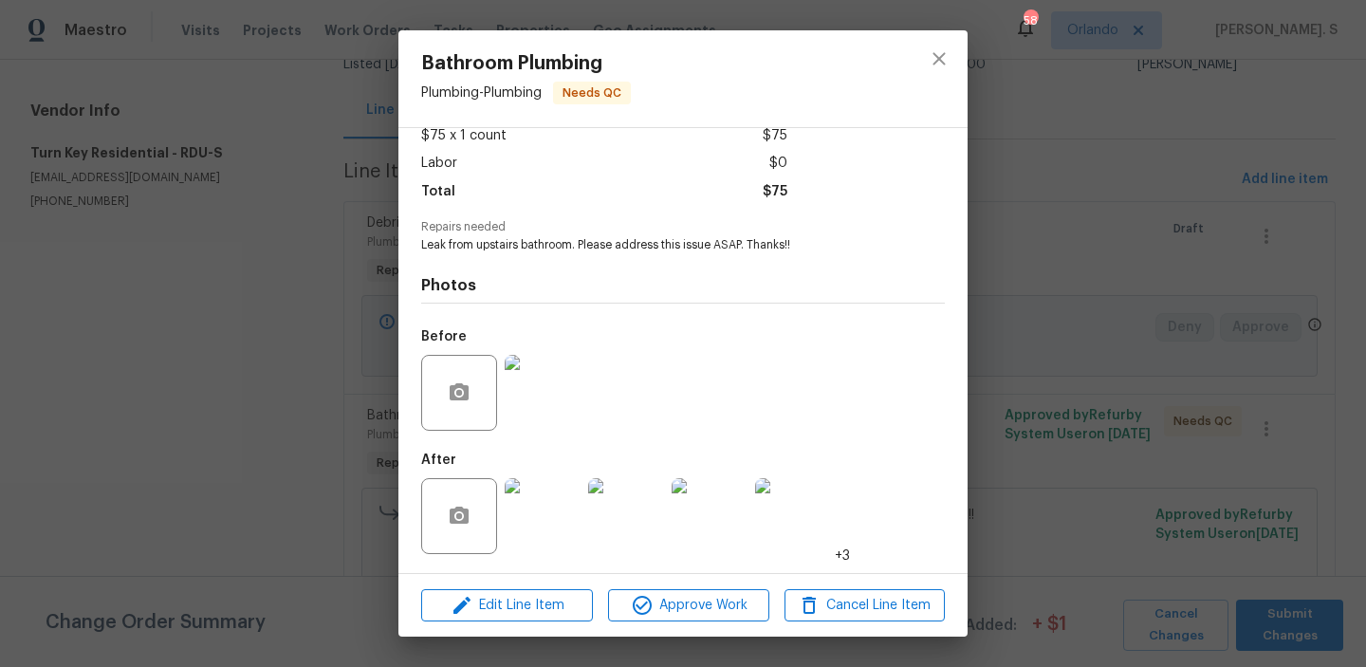
click at [562, 540] on img at bounding box center [543, 516] width 76 height 76
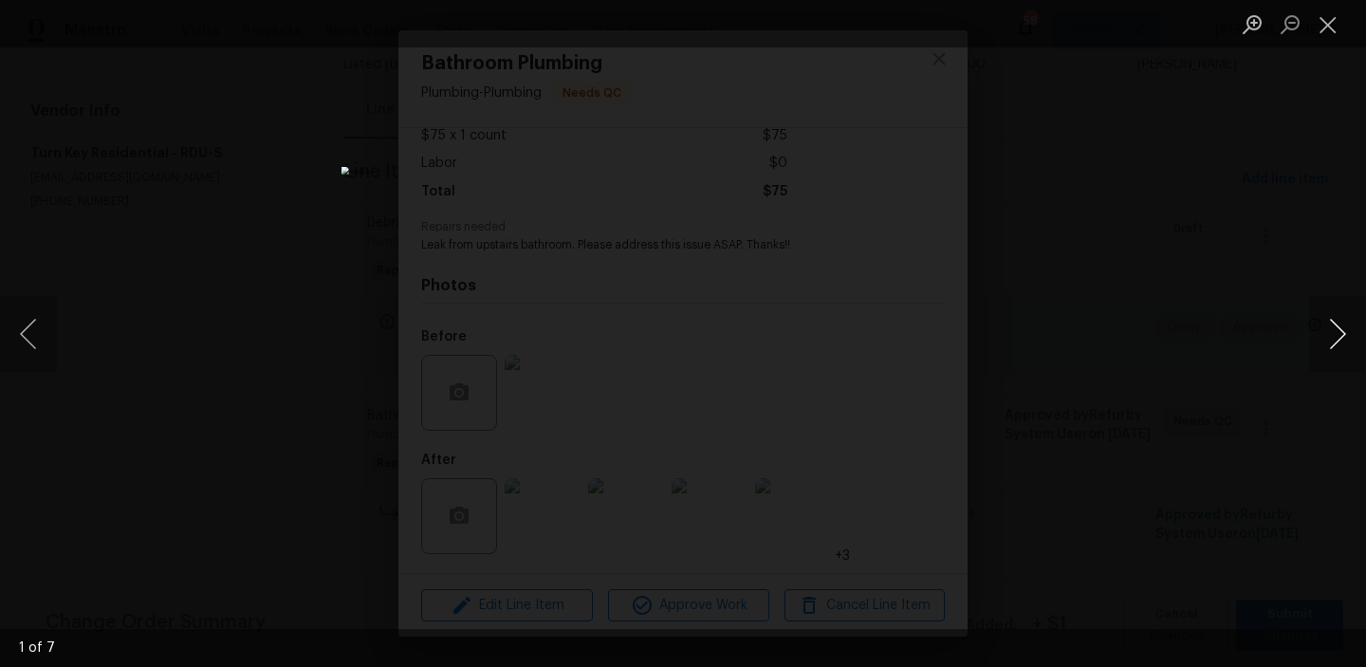
click at [1340, 343] on button "Next image" at bounding box center [1338, 334] width 57 height 76
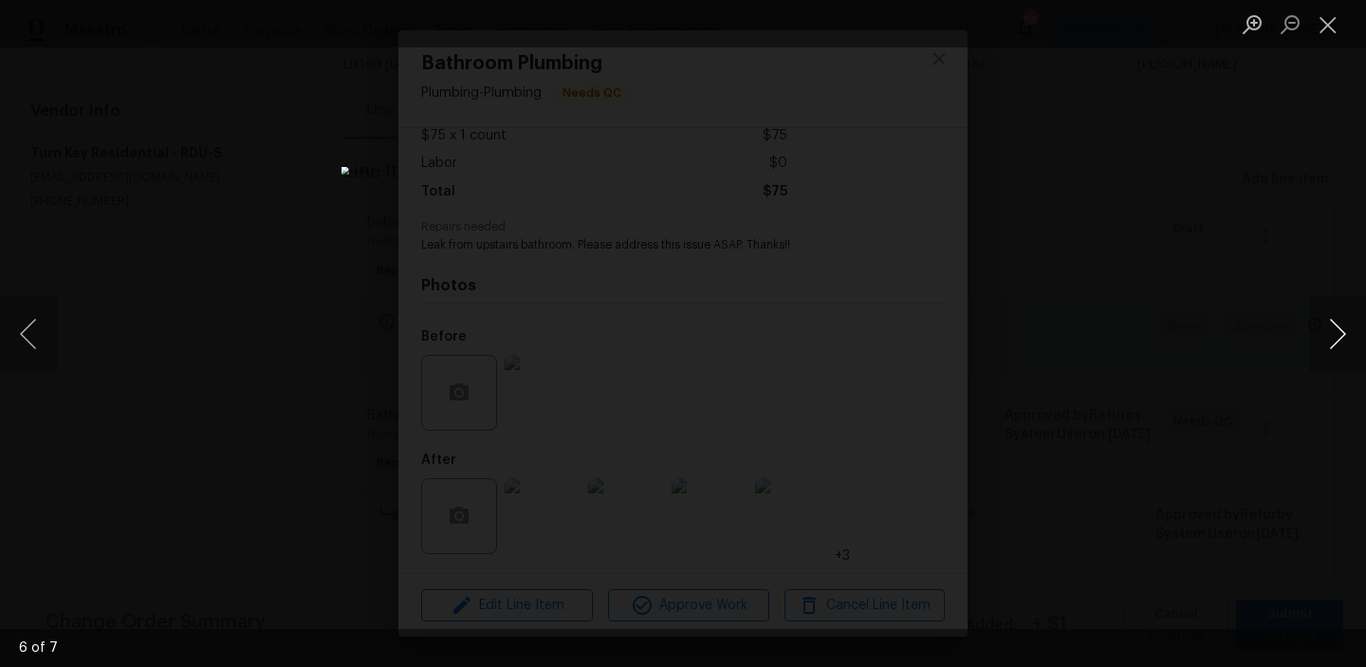
click at [1340, 343] on button "Next image" at bounding box center [1338, 334] width 57 height 76
click at [1327, 30] on button "Close lightbox" at bounding box center [1329, 24] width 38 height 33
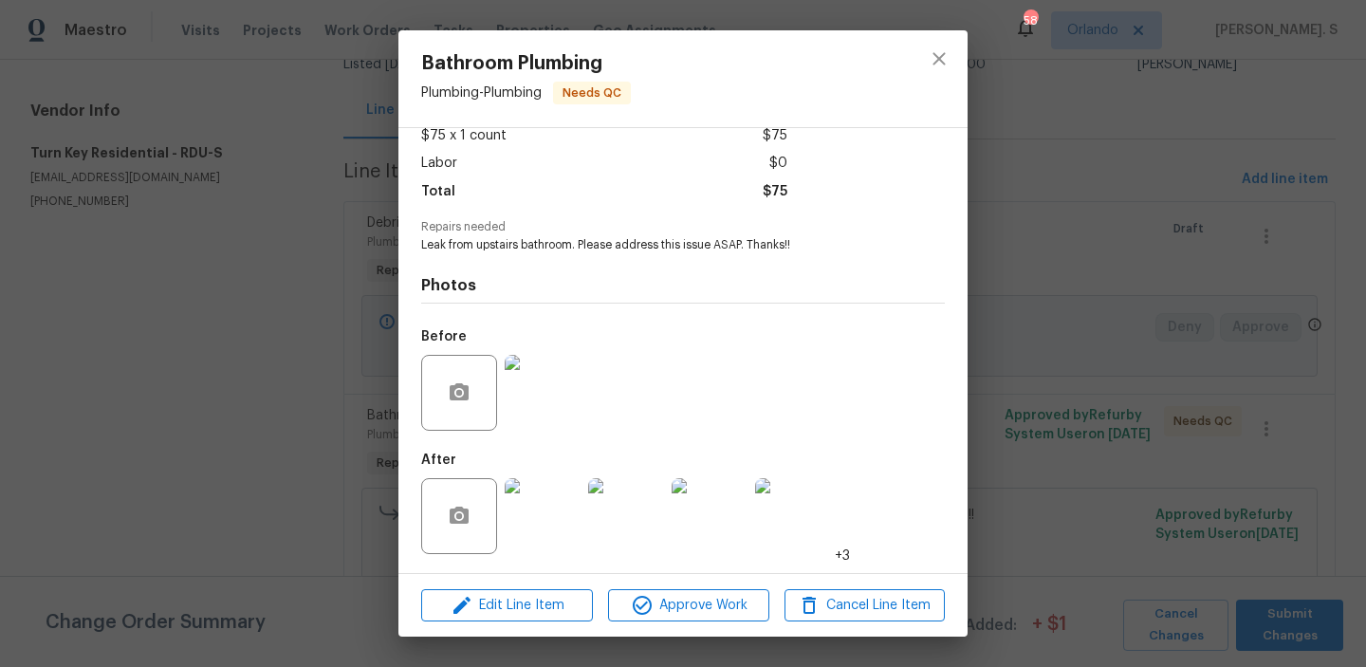
click at [911, 84] on div at bounding box center [939, 78] width 57 height 97
click at [945, 51] on icon "close" at bounding box center [939, 58] width 23 height 23
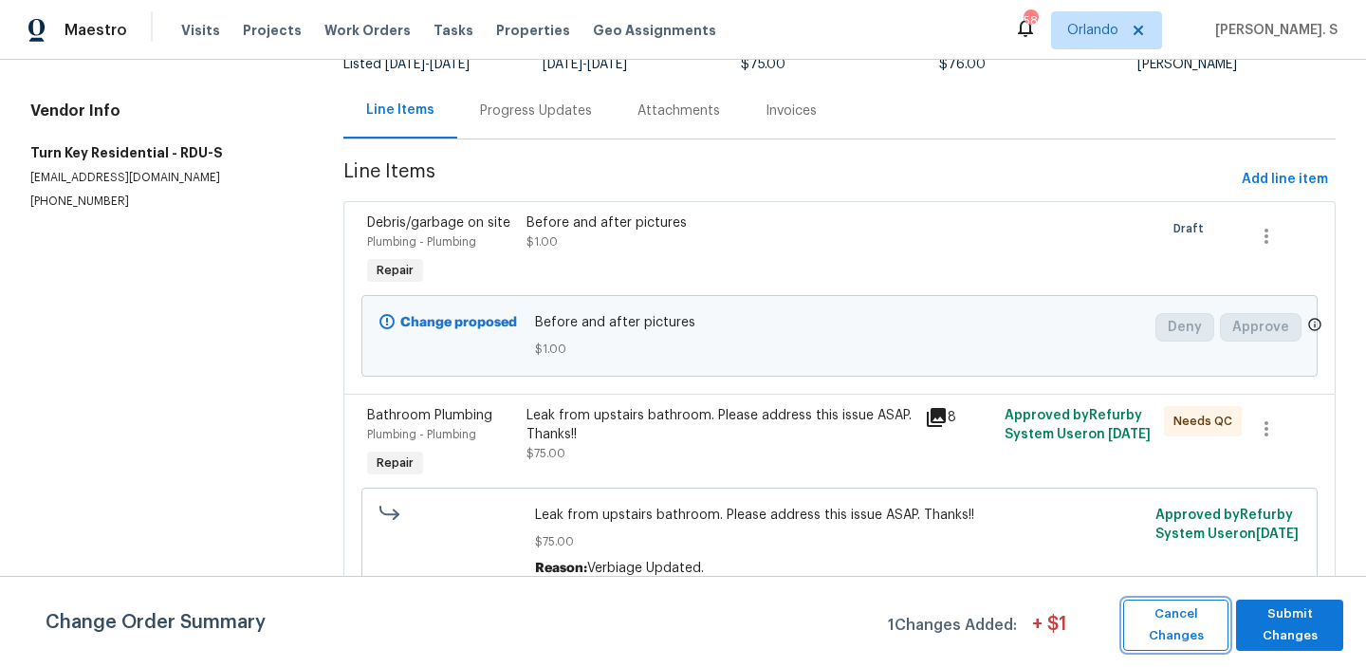
click at [1131, 621] on button "Cancel Changes" at bounding box center [1176, 625] width 105 height 51
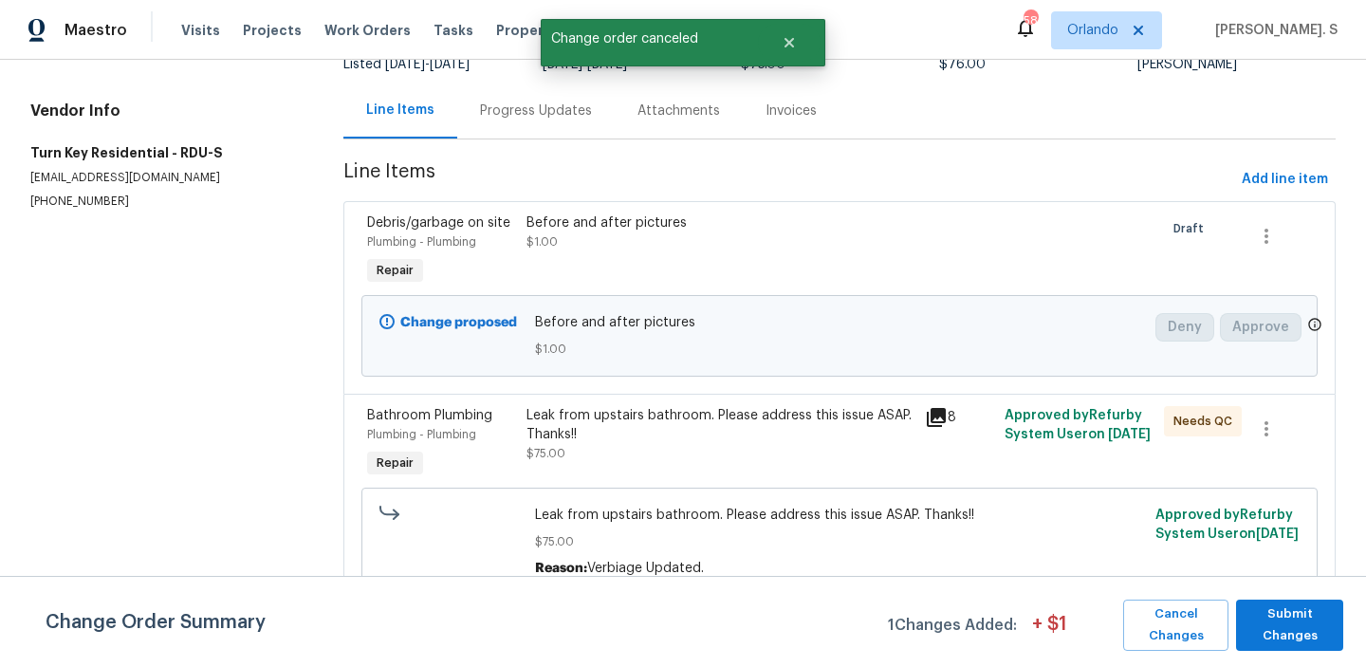
scroll to position [0, 0]
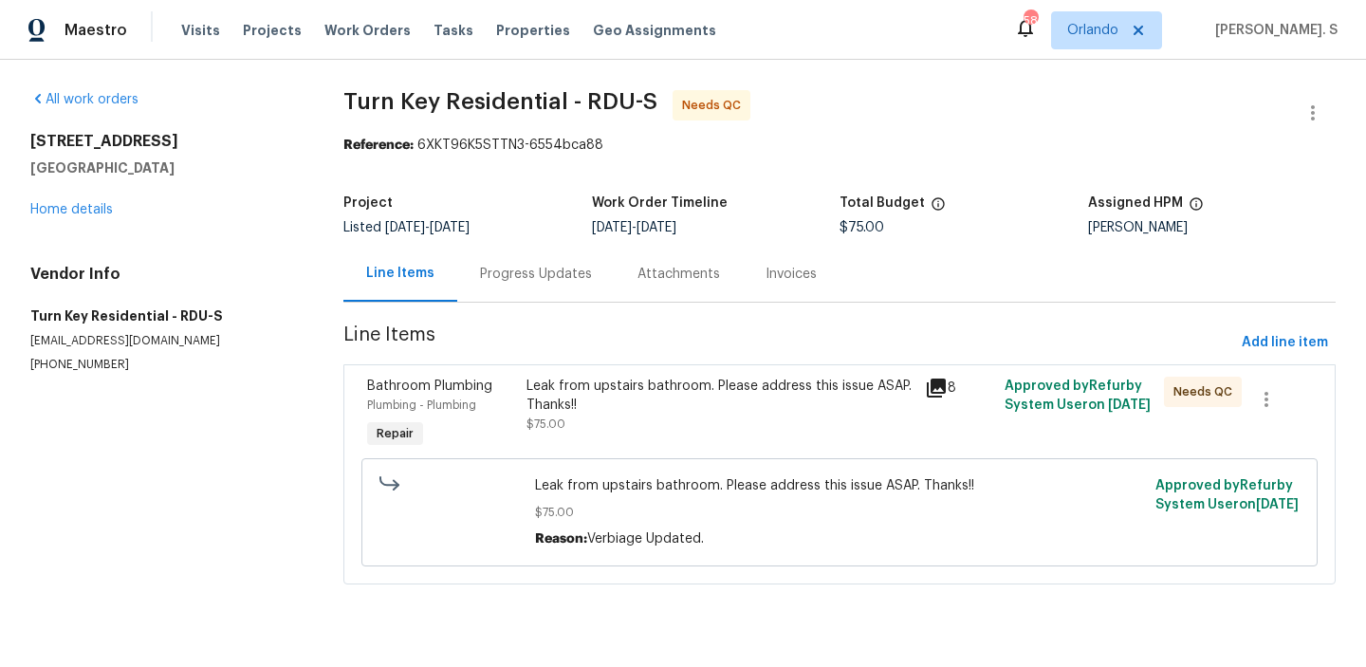
click at [1326, 133] on div at bounding box center [1314, 113] width 46 height 46
click at [1311, 115] on icon "button" at bounding box center [1313, 113] width 23 height 23
click at [1251, 118] on li "Edit" at bounding box center [1251, 113] width 205 height 31
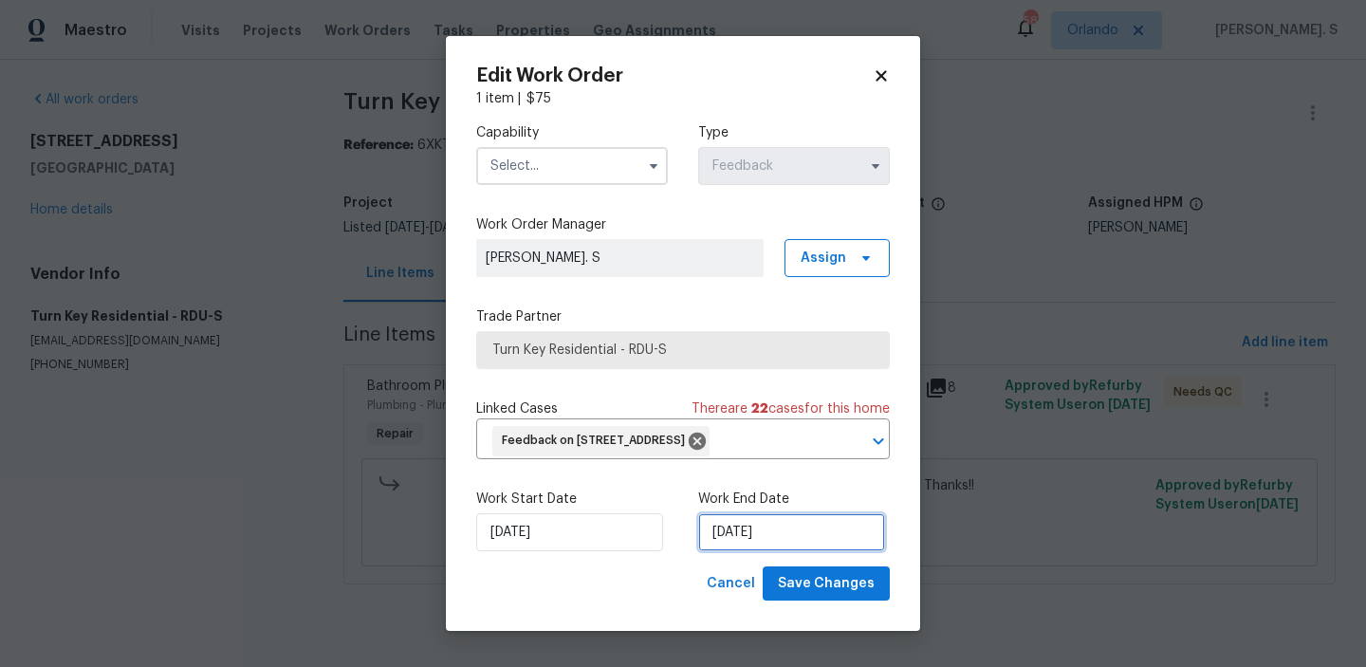
click at [797, 537] on input "8/14/2025" at bounding box center [791, 532] width 187 height 38
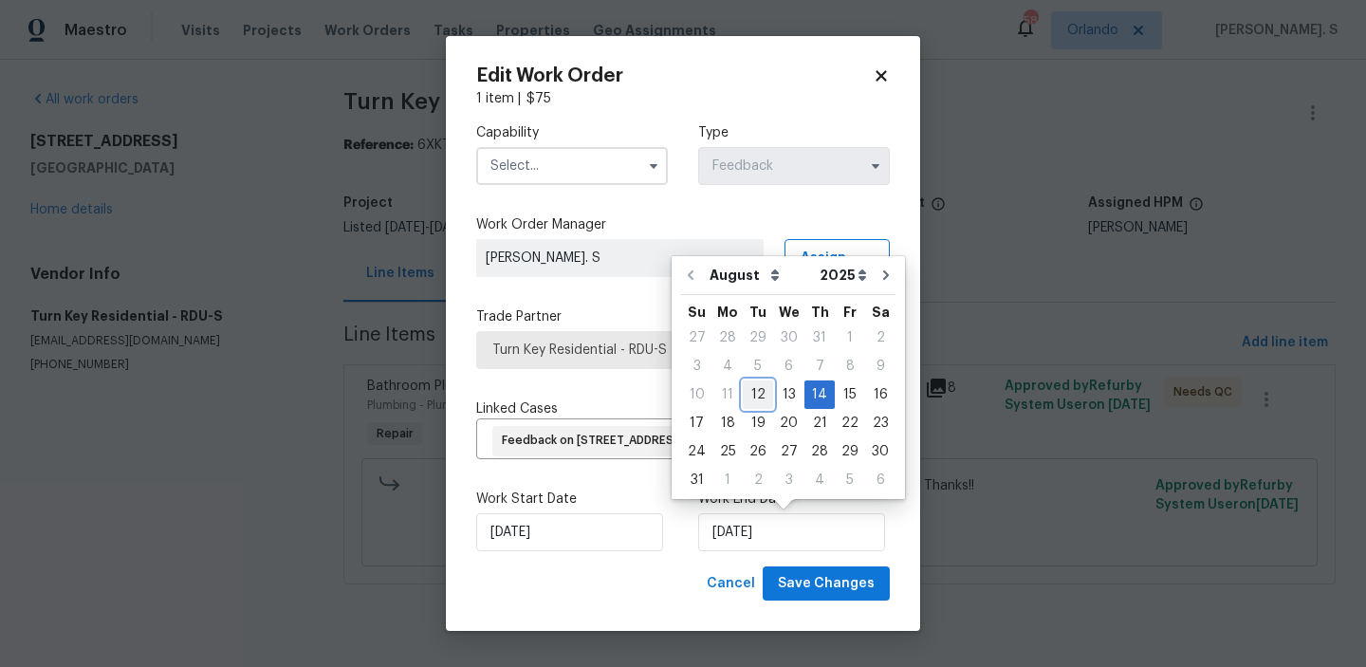
click at [762, 387] on div "12" at bounding box center [758, 394] width 30 height 27
type input "[DATE]"
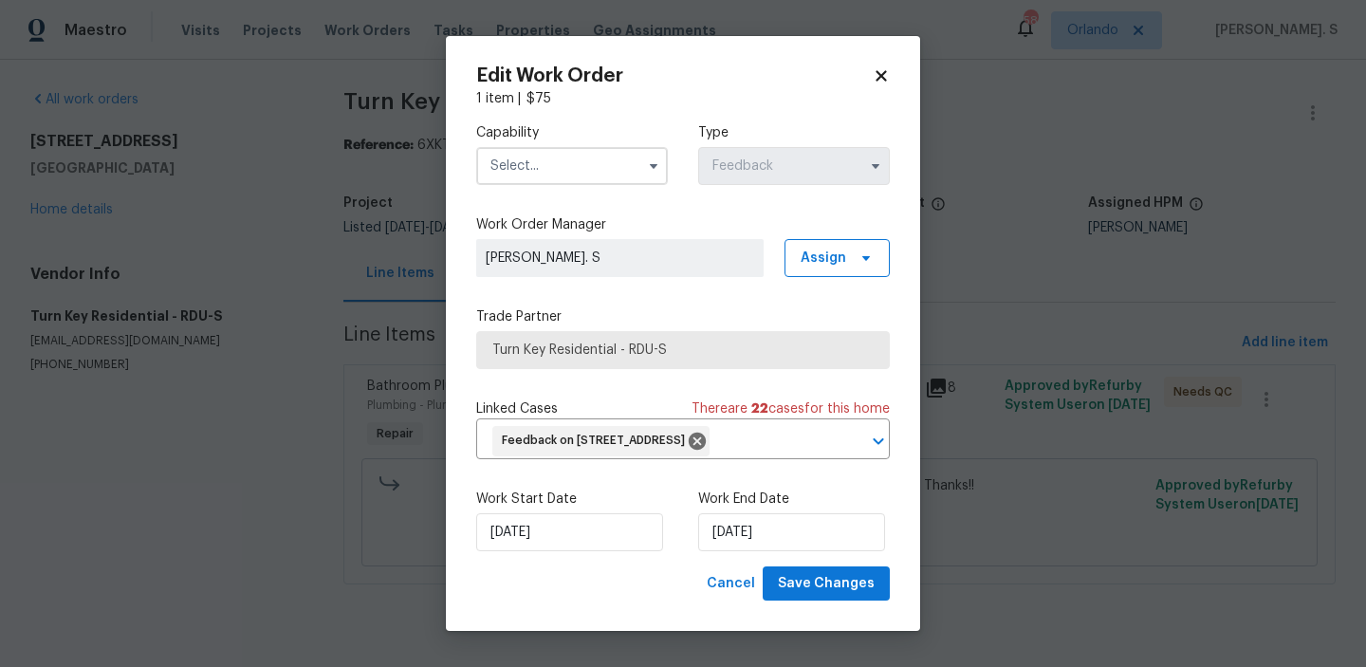
click at [602, 144] on div "Capability" at bounding box center [572, 154] width 192 height 62
click at [602, 169] on input "text" at bounding box center [572, 166] width 192 height 38
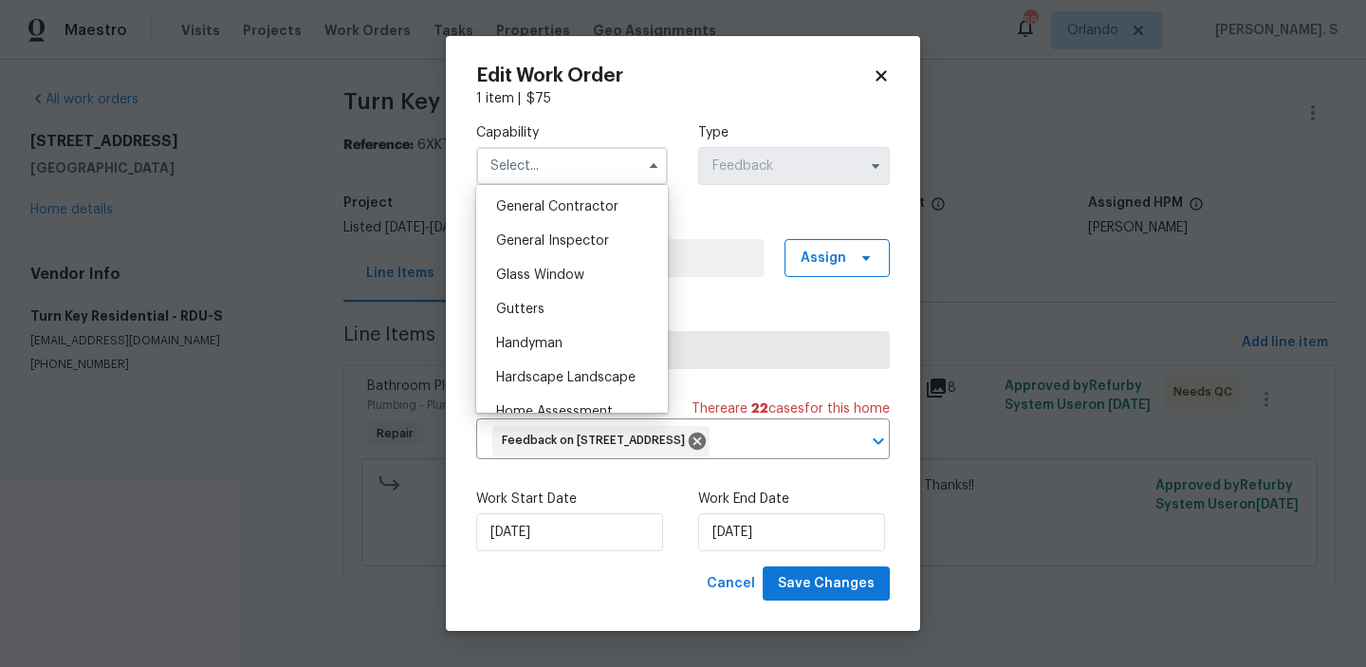
scroll to position [955, 0]
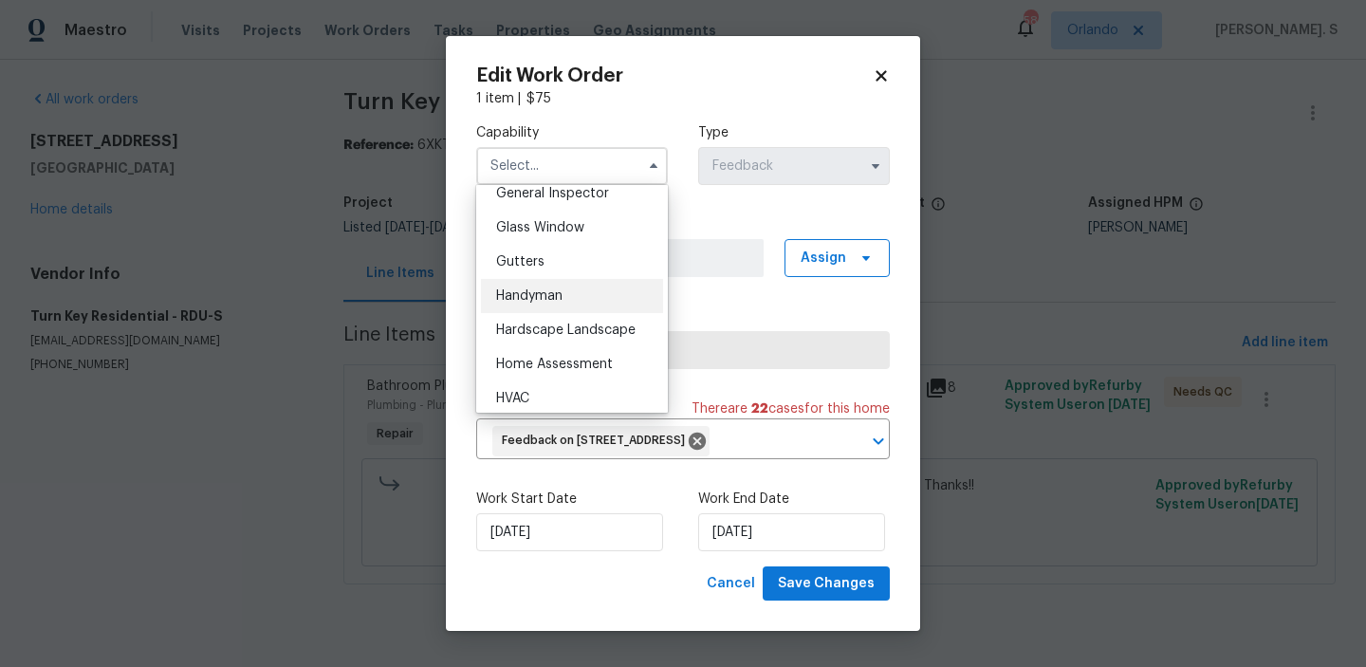
click at [618, 296] on div "Handyman" at bounding box center [572, 296] width 182 height 34
type input "Handyman"
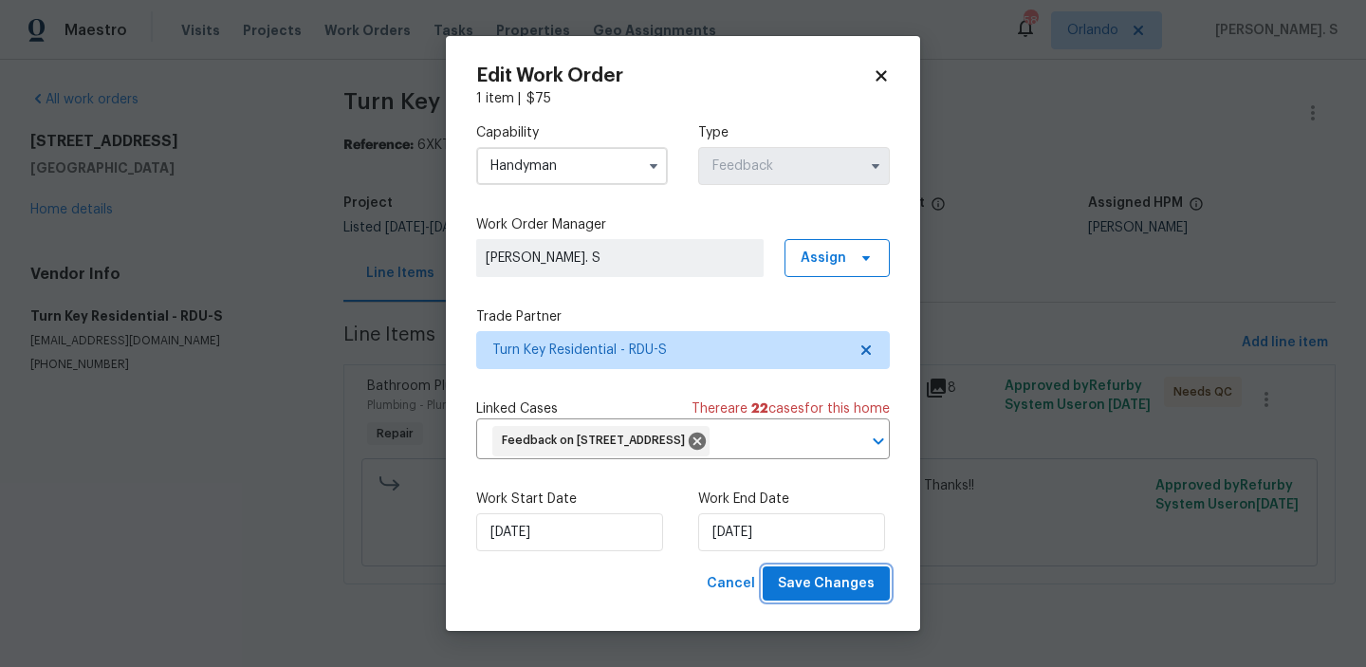
click at [817, 589] on span "Save Changes" at bounding box center [826, 584] width 97 height 24
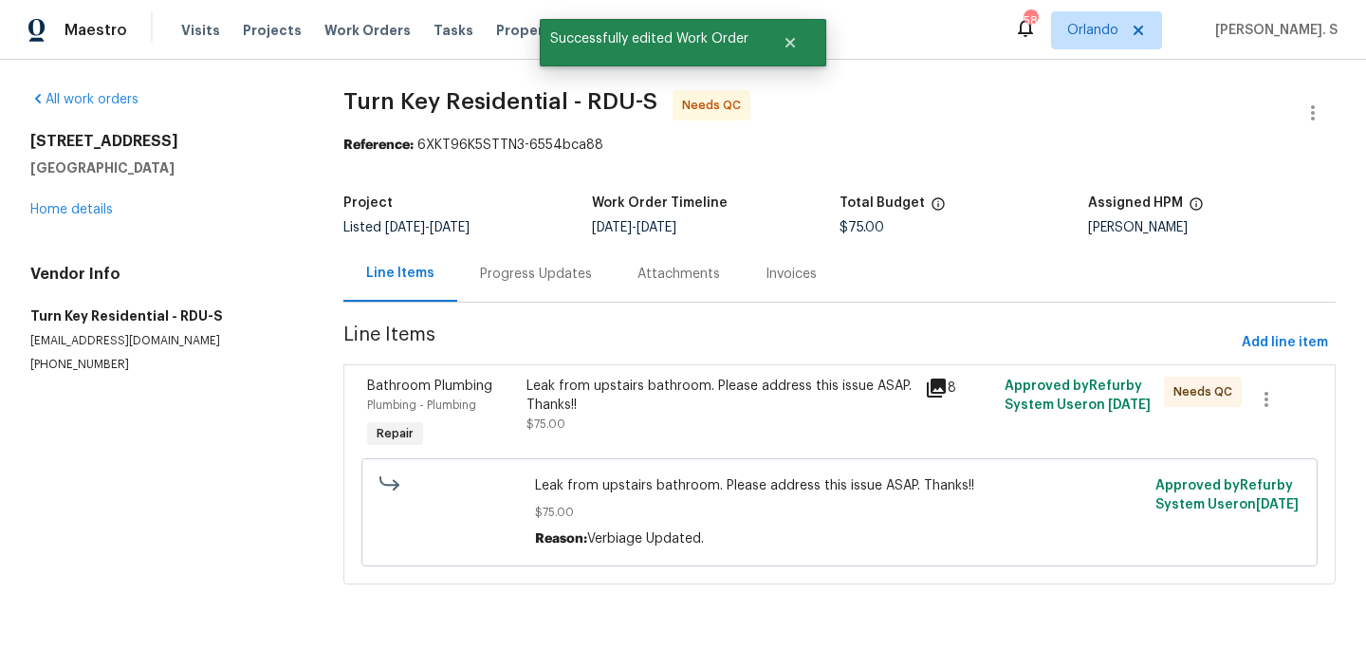
click at [628, 432] on div "Leak from upstairs bathroom. Please address this issue ASAP. Thanks!! $75.00" at bounding box center [720, 405] width 387 height 57
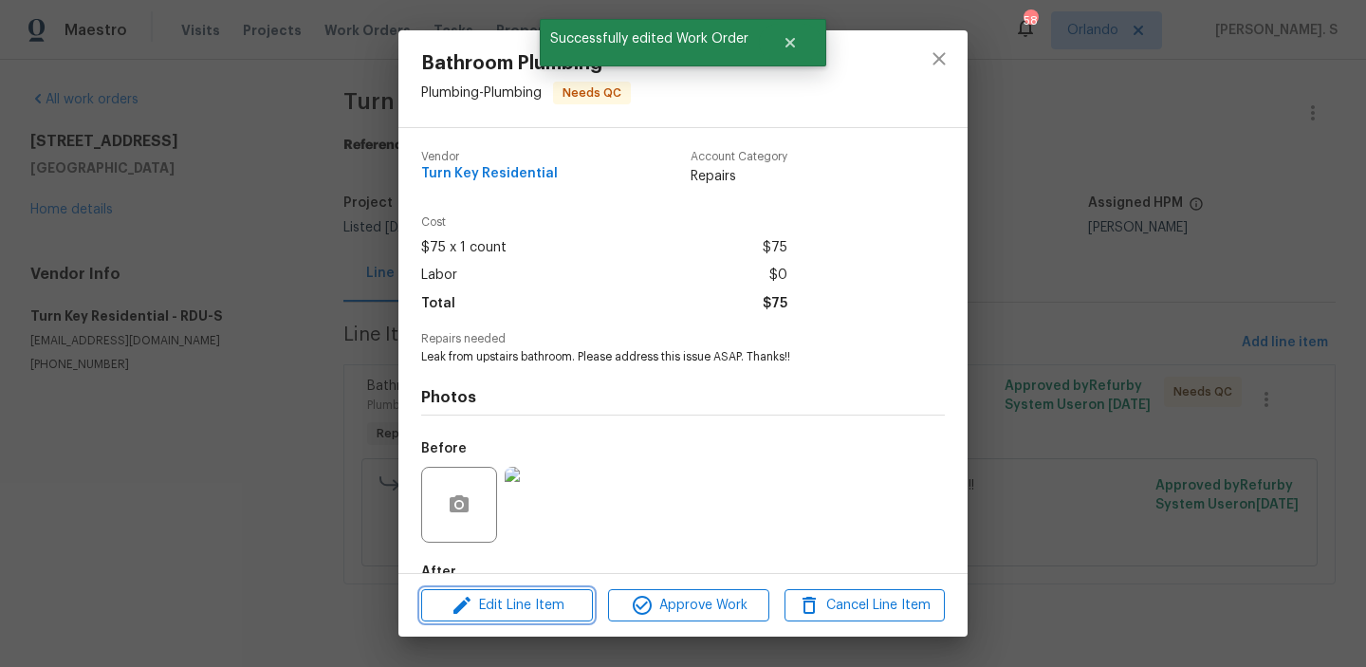
click at [524, 605] on span "Edit Line Item" at bounding box center [507, 606] width 160 height 24
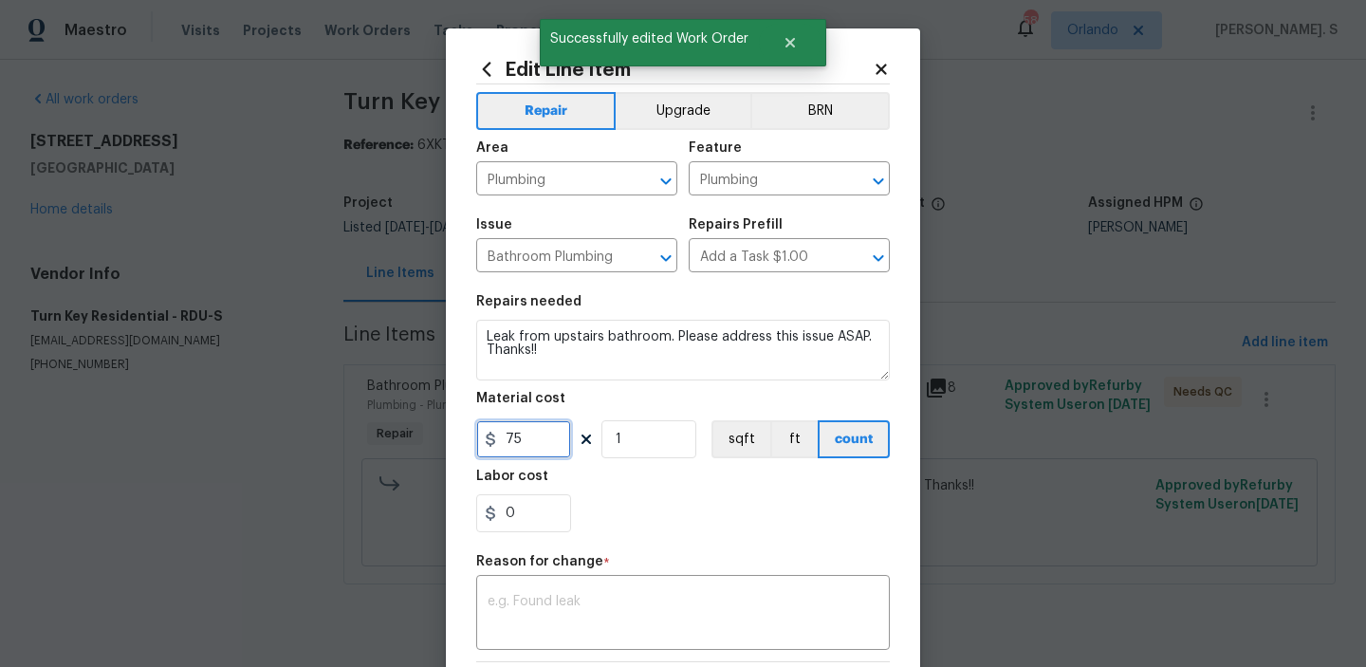
click at [506, 429] on input "75" at bounding box center [523, 439] width 95 height 38
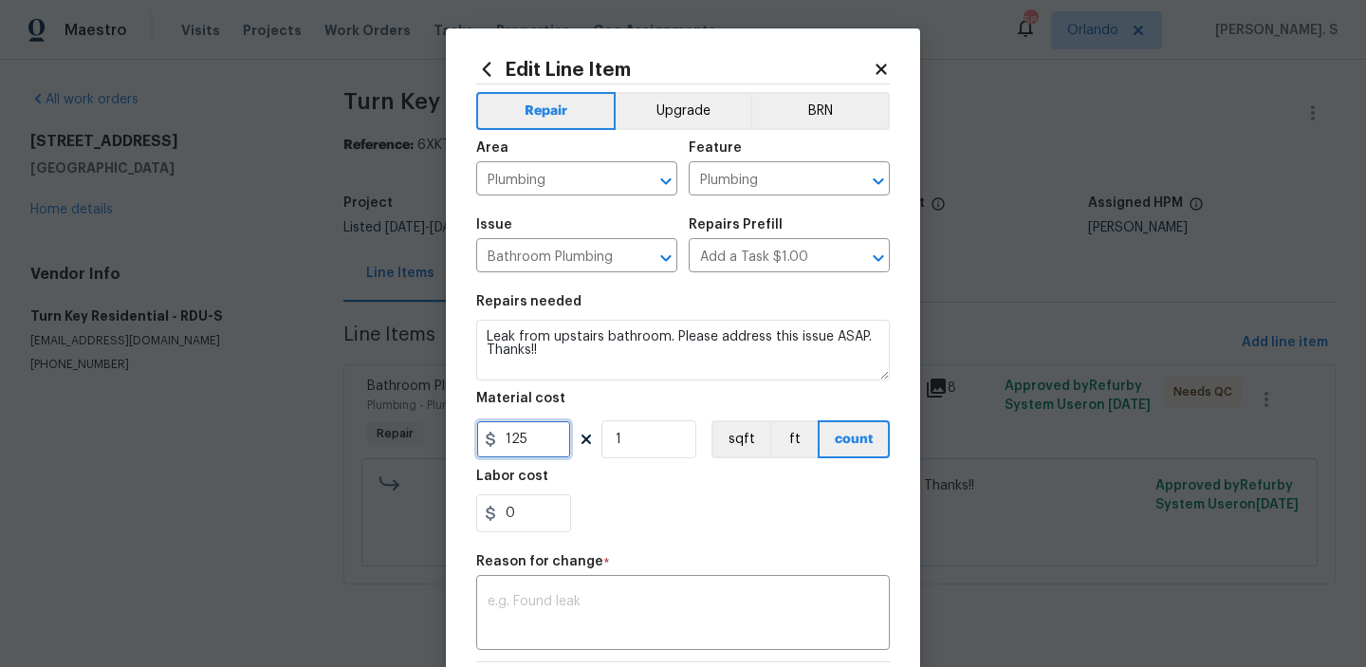
type input "125"
click at [667, 580] on div "x ​" at bounding box center [683, 615] width 414 height 70
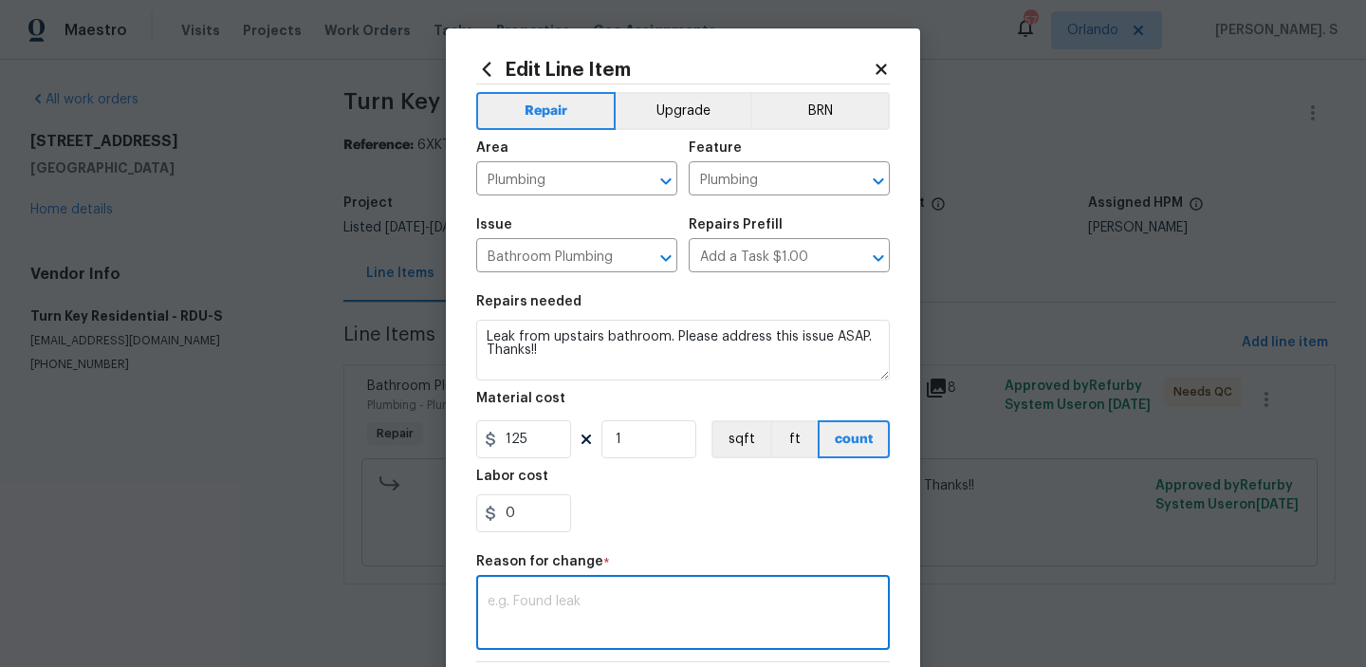
click at [667, 580] on div "x ​" at bounding box center [683, 615] width 414 height 70
paste textarea "(GJ) Updated per vendor’s final cost."
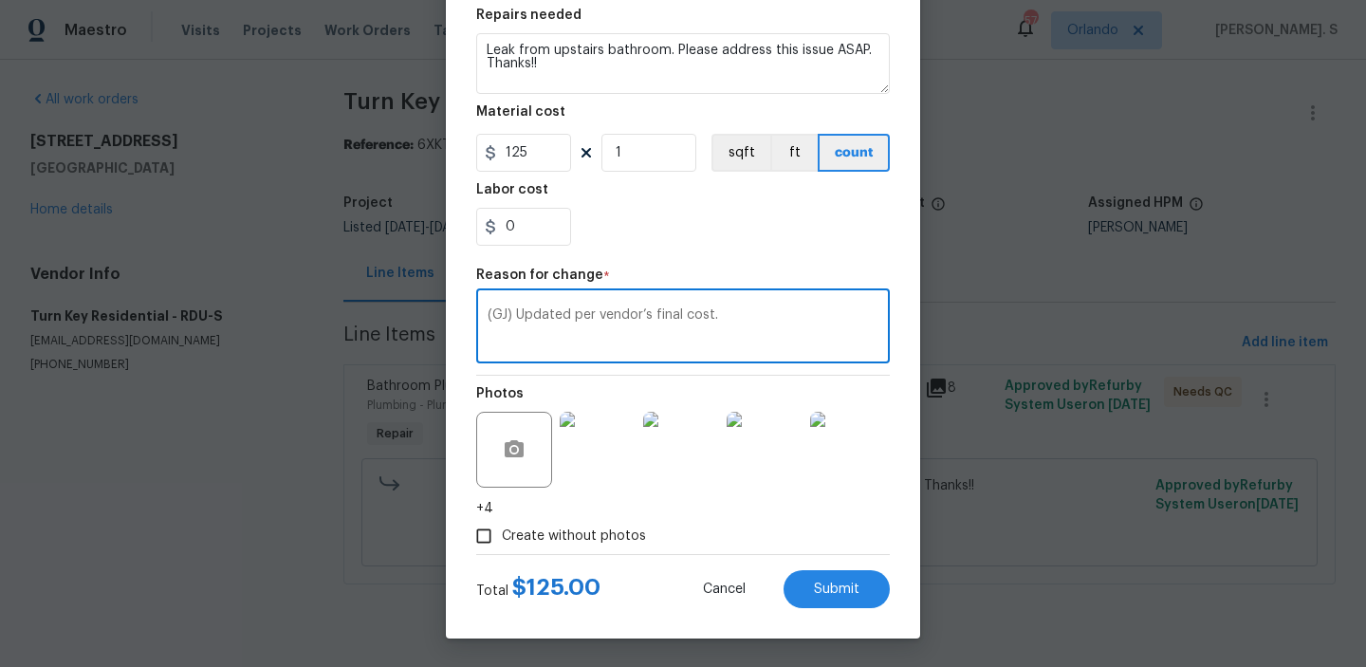
type textarea "(GJ) Updated per vendor’s final cost."
click at [831, 608] on div "Edit Line Item Repair Upgrade BRN Area Plumbing ​ Feature Plumbing ​ Issue Bath…" at bounding box center [683, 190] width 474 height 897
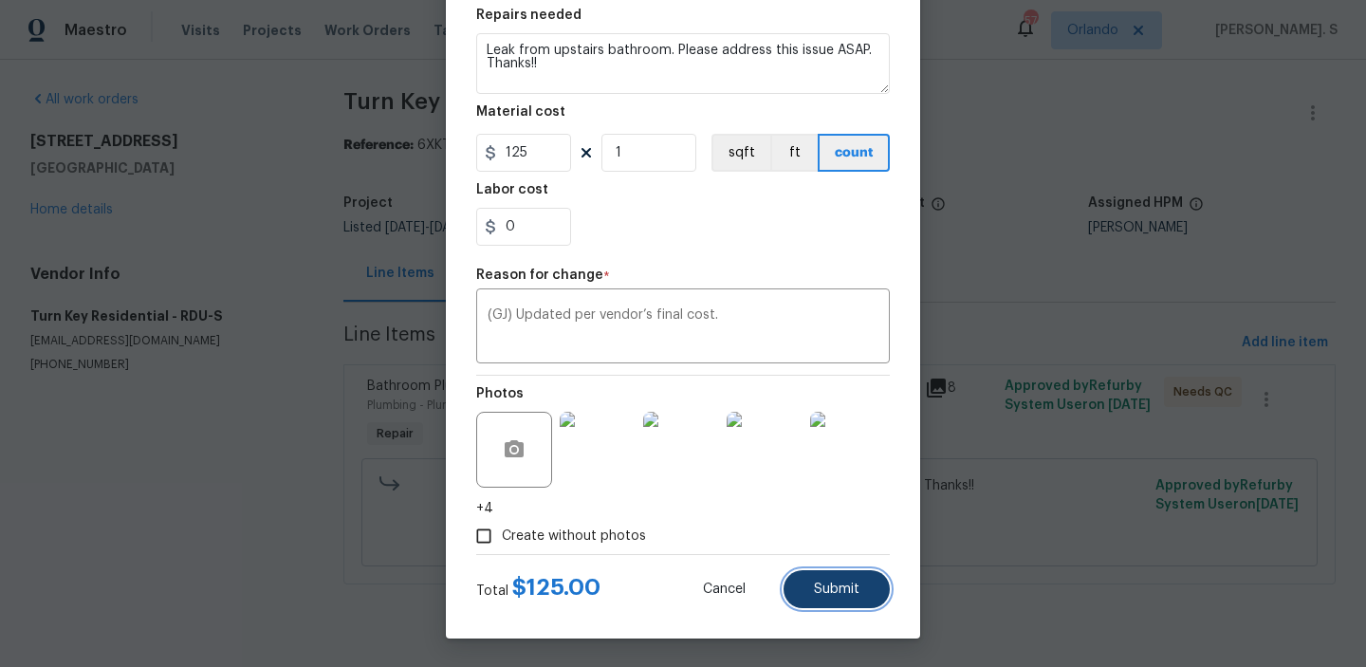
click at [852, 589] on span "Submit" at bounding box center [837, 590] width 46 height 14
type input "75"
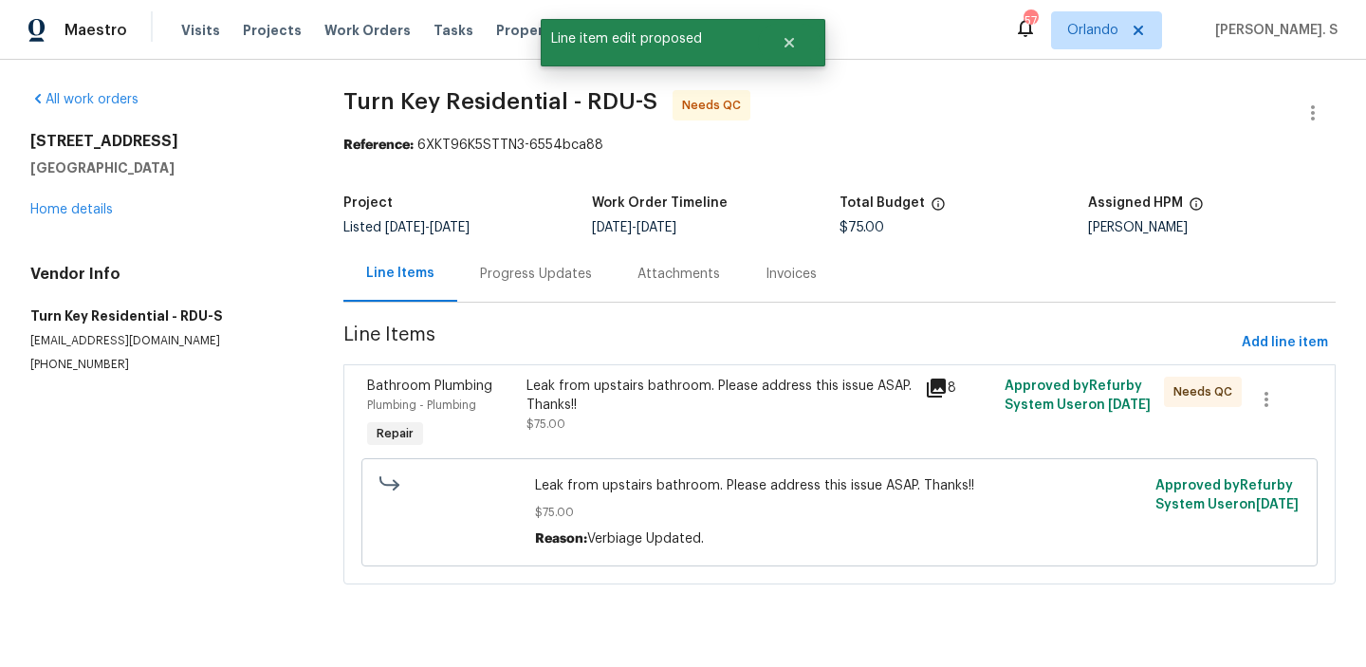
scroll to position [0, 0]
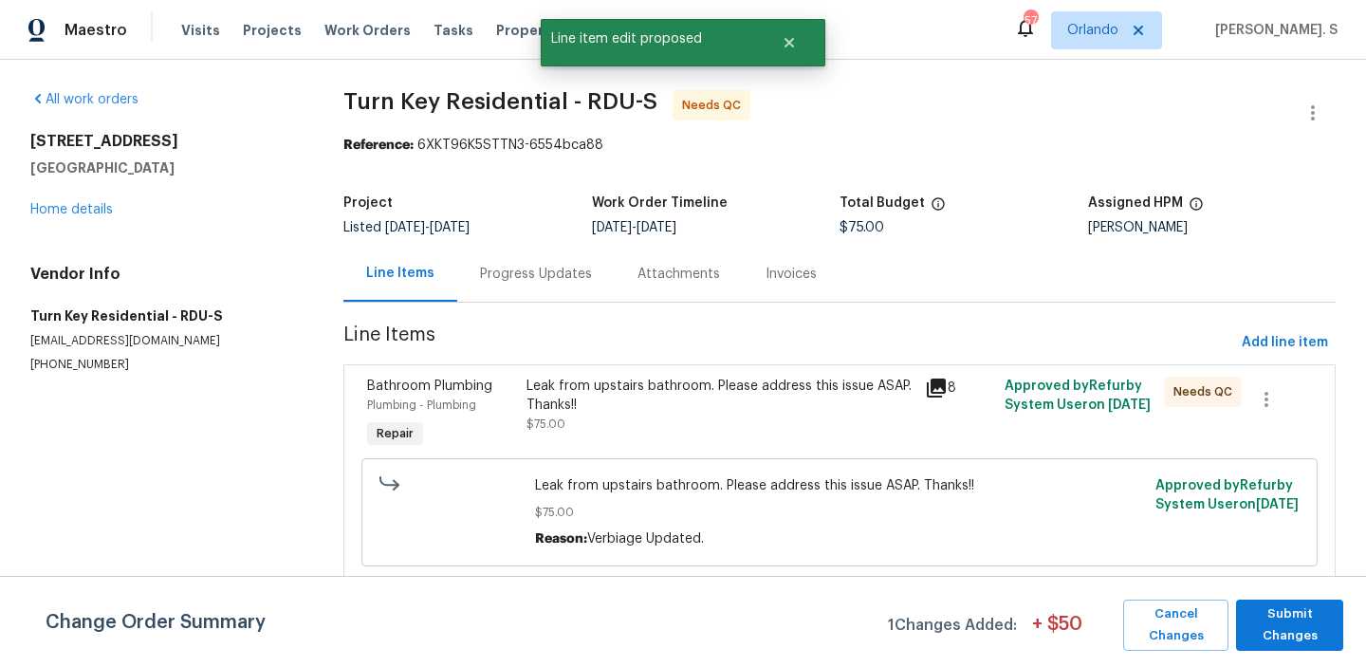
click at [1247, 590] on div "Change Order Summary 1 Changes Added: + $ 50 Cancel Changes Submit Changes" at bounding box center [683, 621] width 1366 height 91
click at [1274, 620] on span "Submit Changes" at bounding box center [1290, 626] width 88 height 44
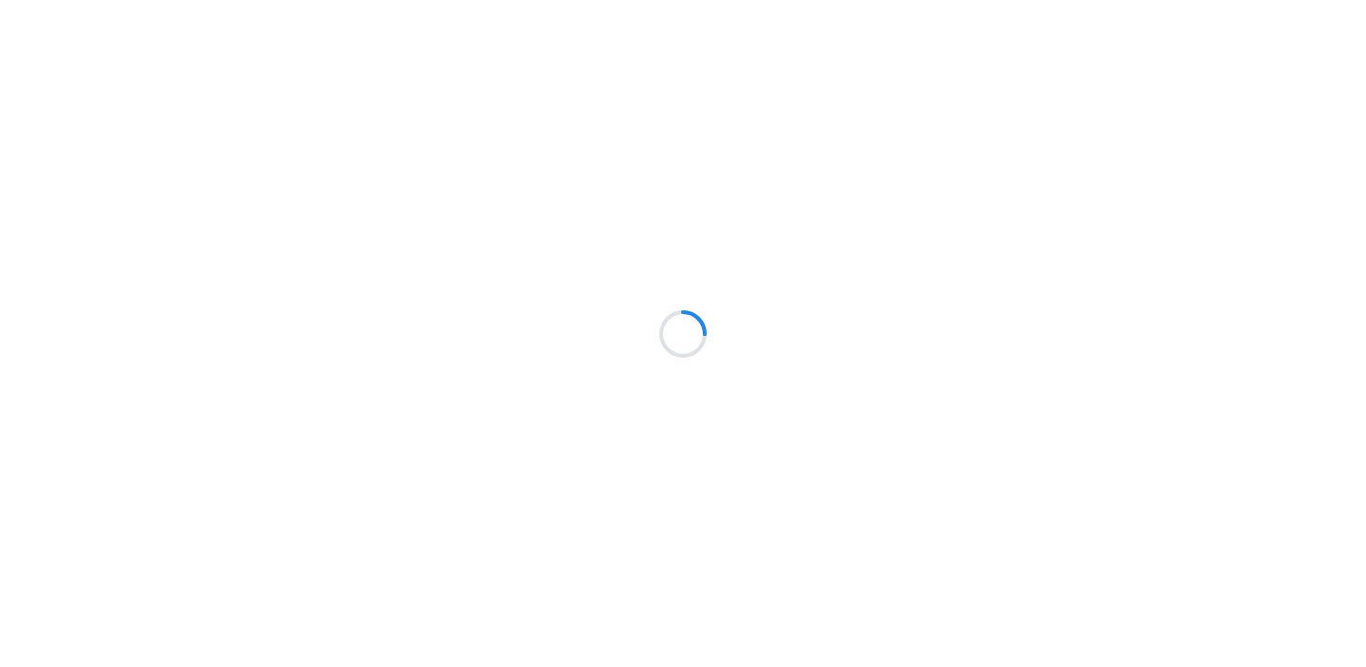
click at [724, 0] on html at bounding box center [683, 0] width 1366 height 0
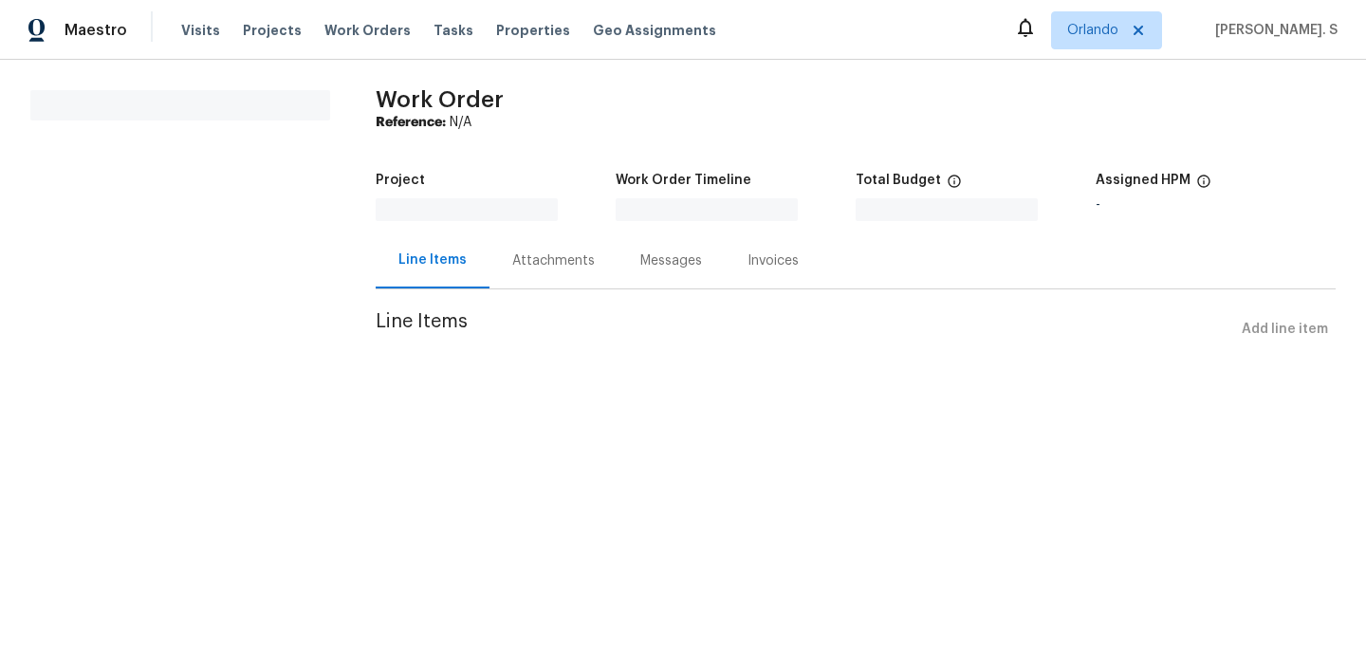
click at [724, 400] on html "Maestro Visits Projects Work Orders Tasks Properties Geo Assignments Orlando Gl…" at bounding box center [683, 200] width 1366 height 400
click at [724, 400] on div "All work orders Work Order Reference: N/A Project Work Order Timeline Total Bud…" at bounding box center [683, 230] width 1366 height 341
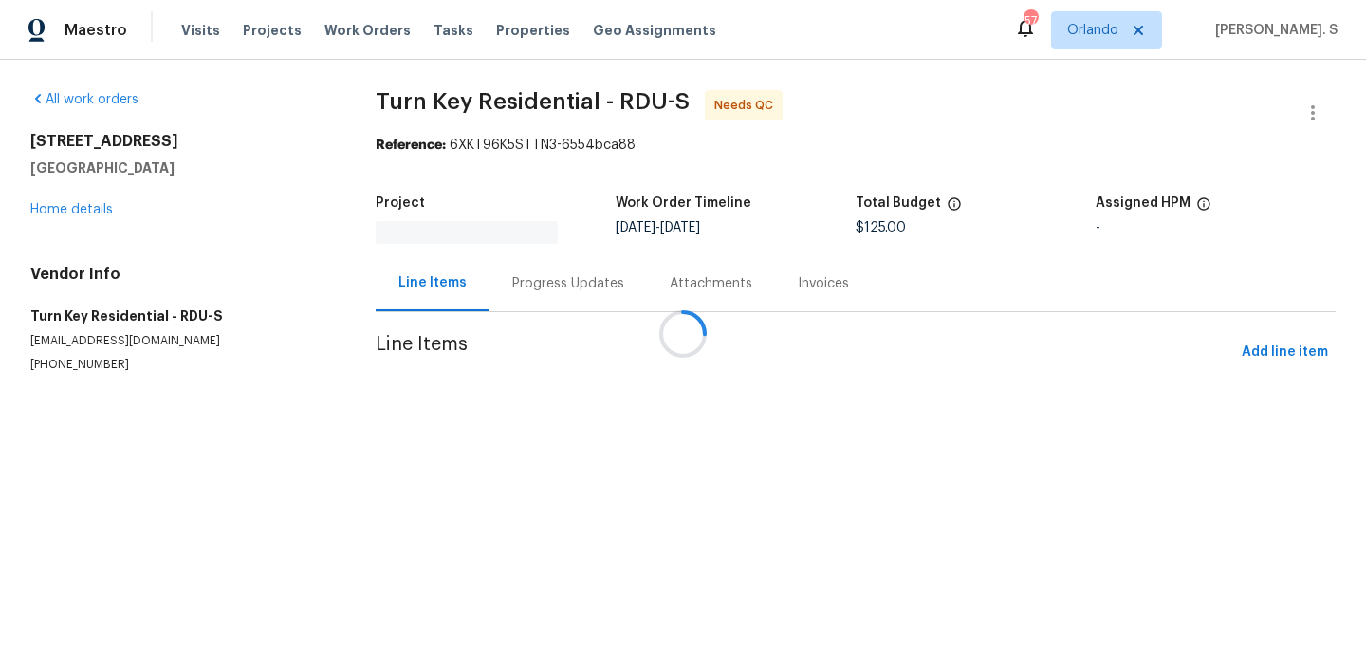
click at [724, 439] on div at bounding box center [683, 333] width 1366 height 667
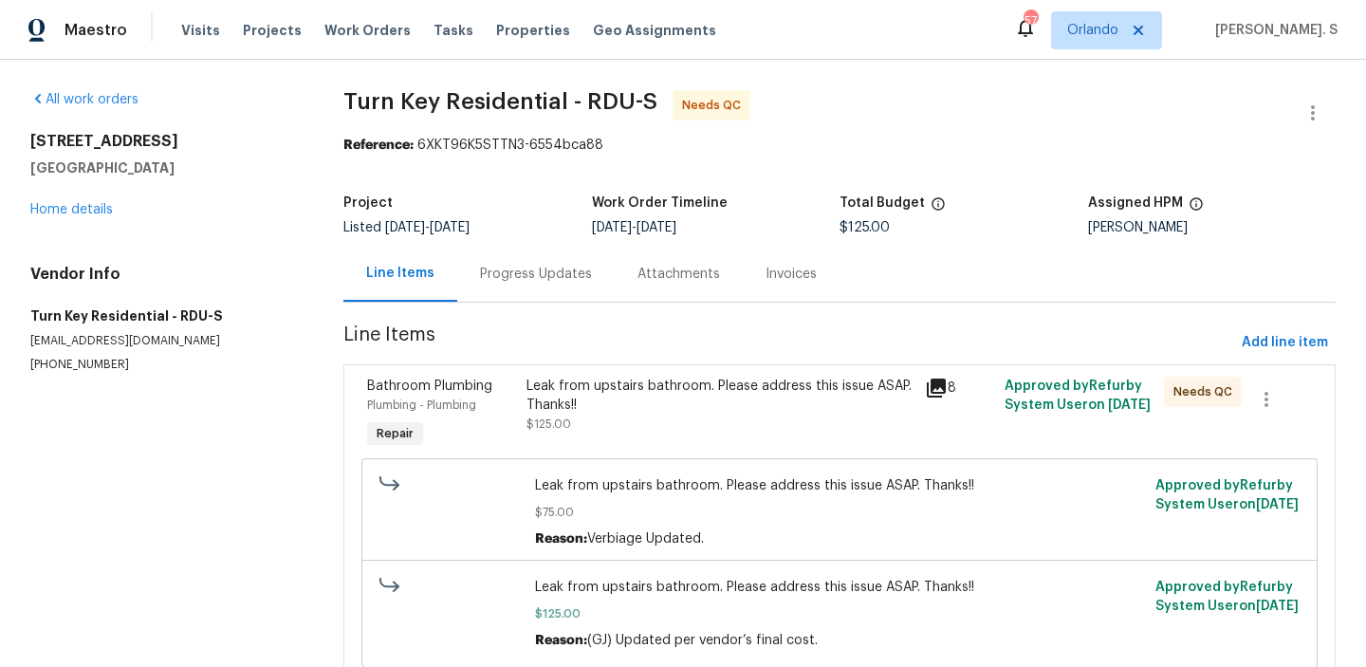
click at [724, 439] on div "Leak from upstairs bathroom. Please address this issue ASAP. Thanks!! $125.00" at bounding box center [720, 414] width 399 height 87
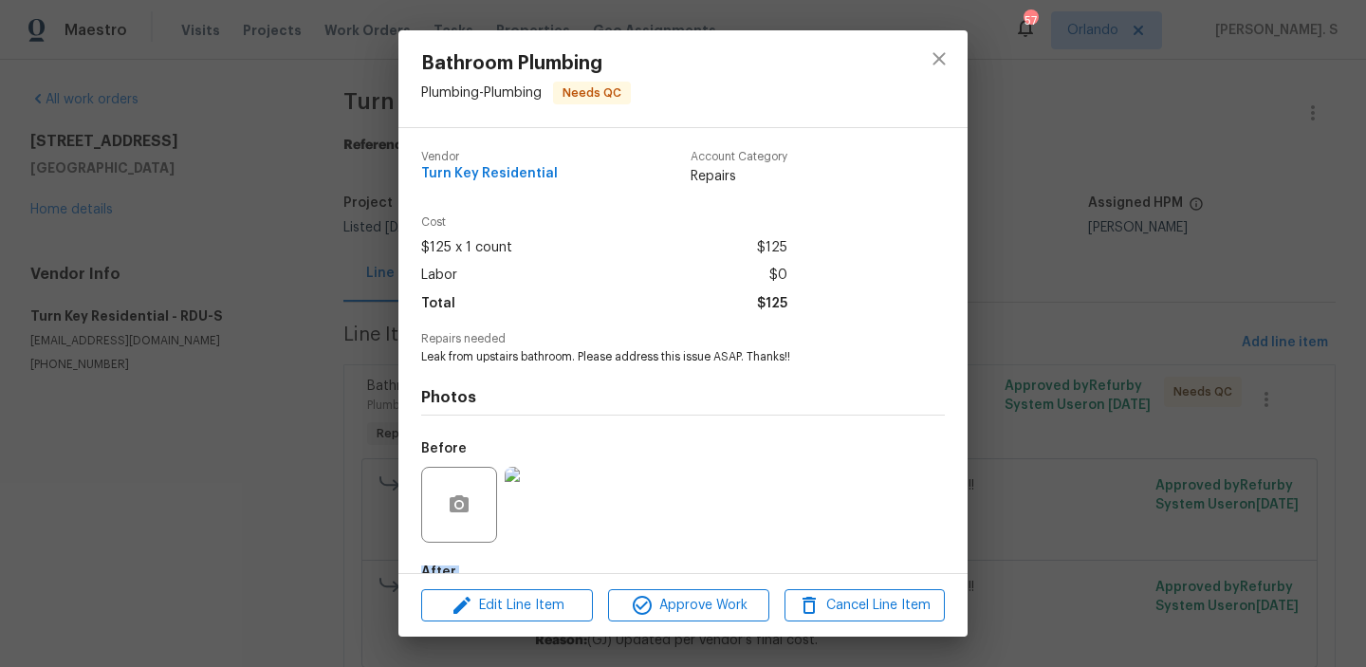
scroll to position [112, 0]
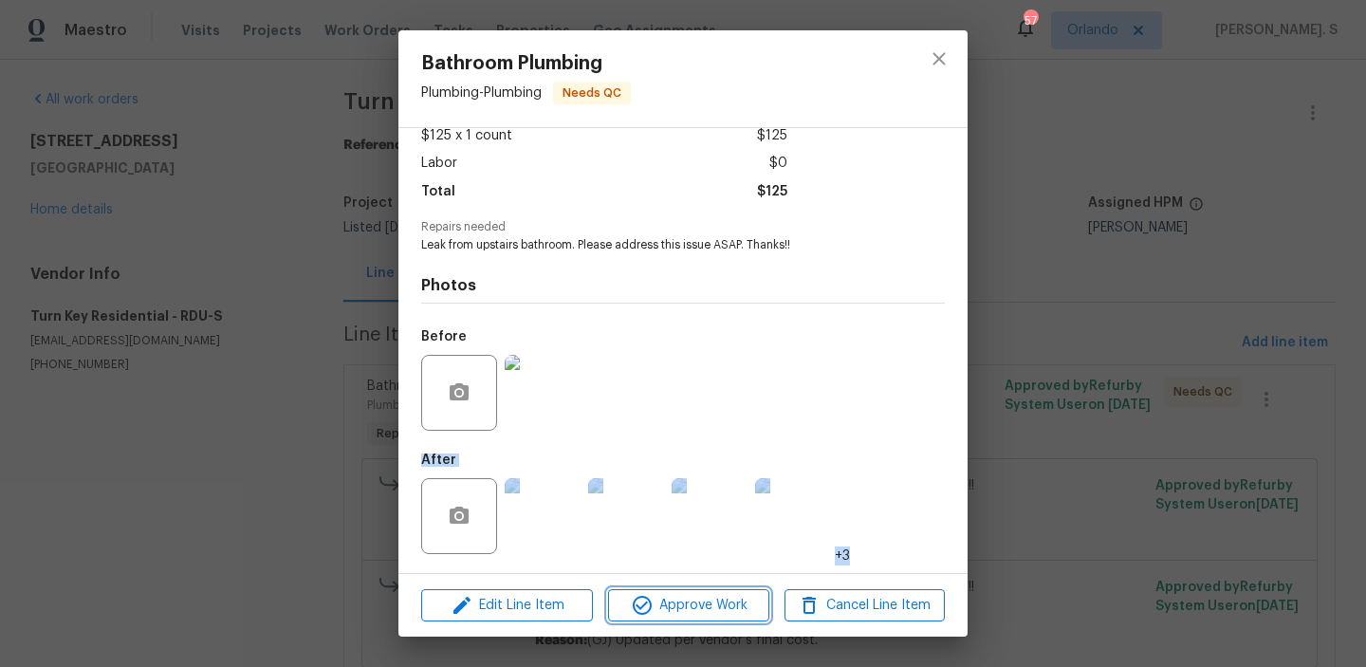
click at [739, 620] on button "Approve Work" at bounding box center [688, 605] width 160 height 33
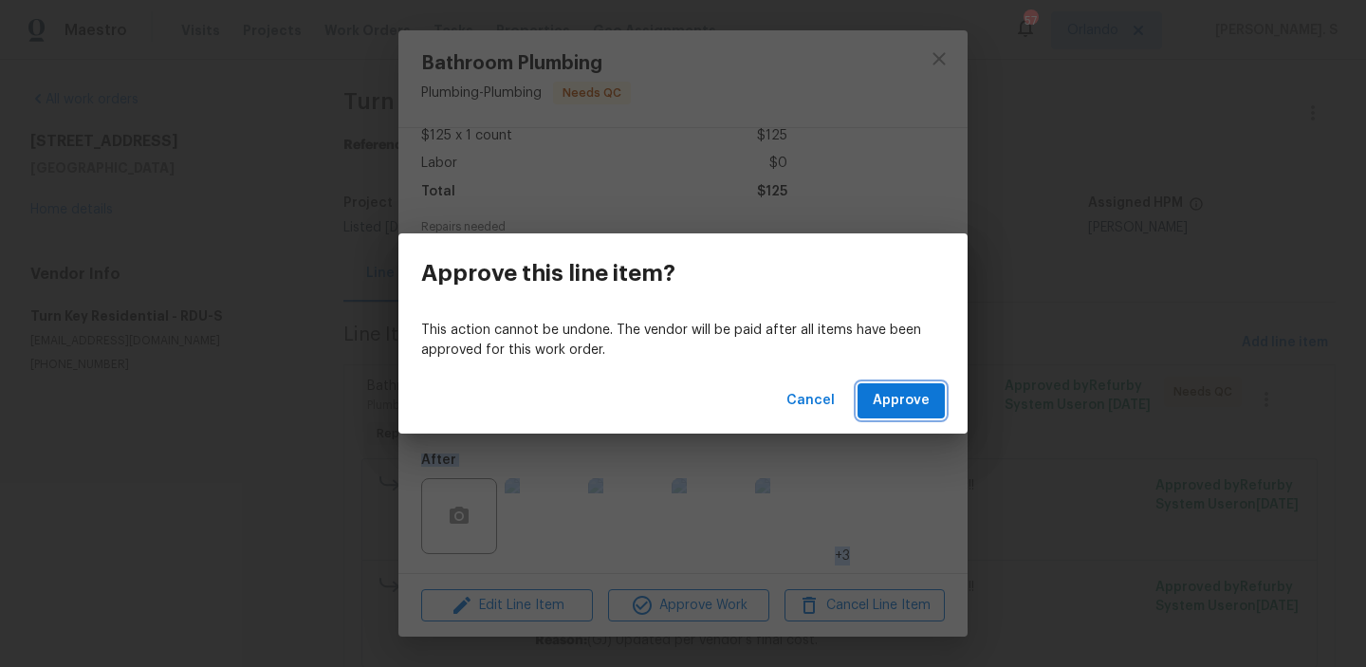
click at [893, 402] on span "Approve" at bounding box center [901, 401] width 57 height 24
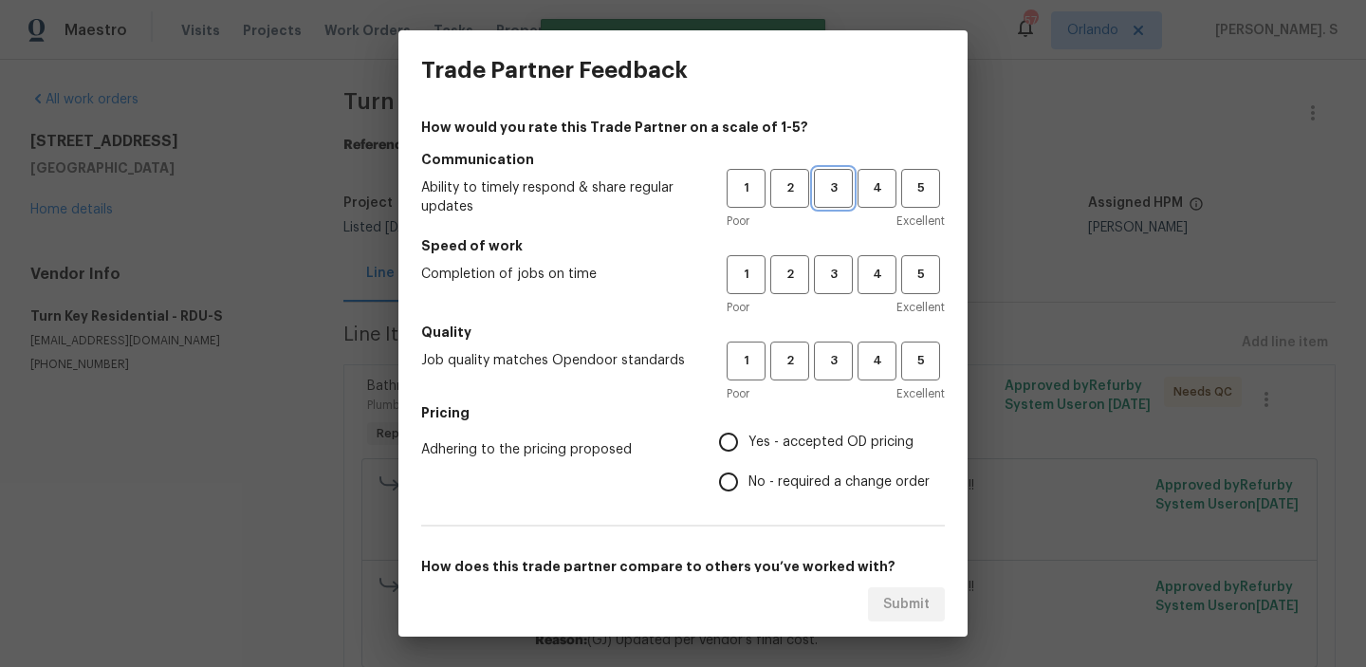
click at [833, 186] on span "3" at bounding box center [833, 188] width 35 height 22
click at [848, 281] on span "3" at bounding box center [833, 275] width 35 height 22
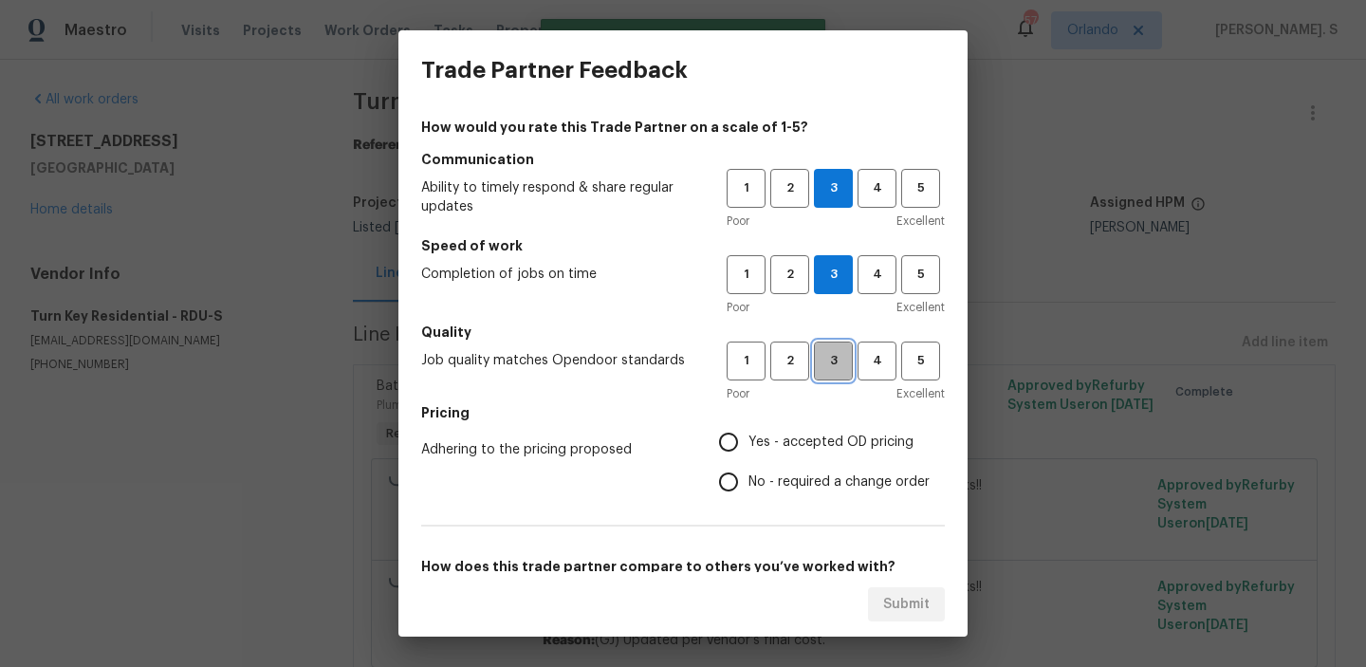
click at [845, 368] on span "3" at bounding box center [833, 361] width 35 height 22
click at [808, 491] on span "No - required a change order" at bounding box center [839, 483] width 181 height 20
click at [749, 491] on input "No - required a change order" at bounding box center [729, 482] width 40 height 40
radio input "true"
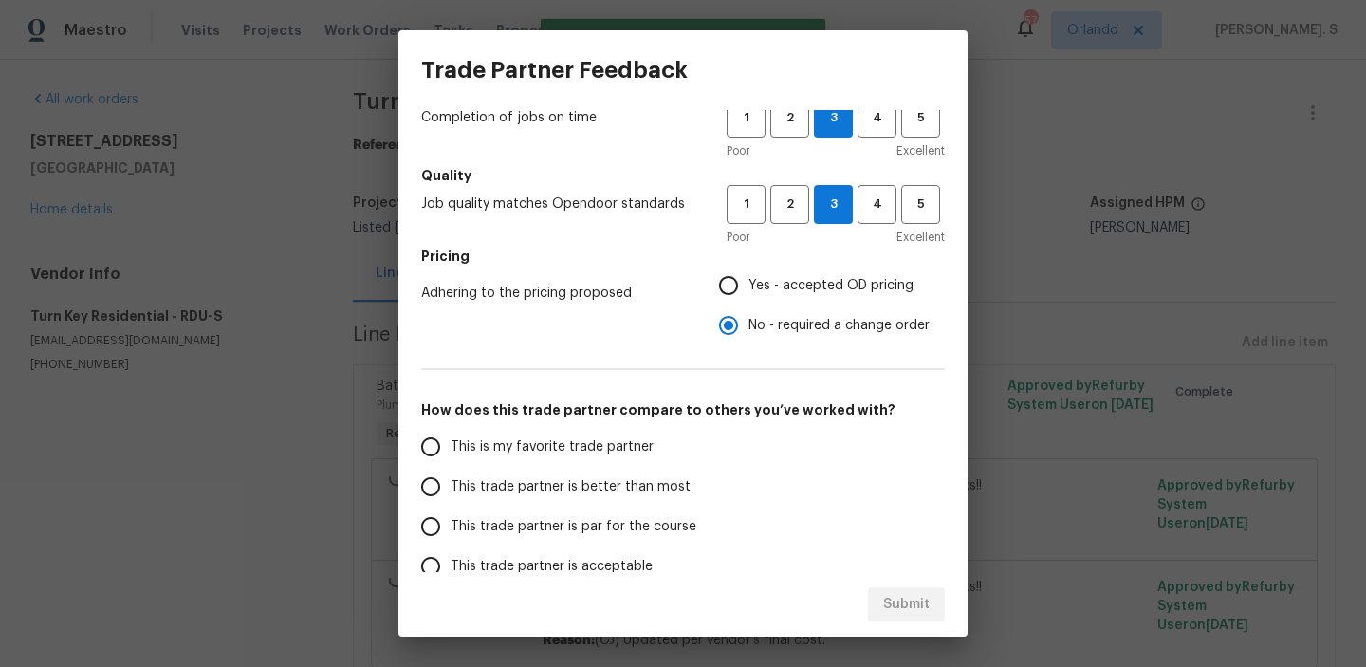
scroll to position [229, 0]
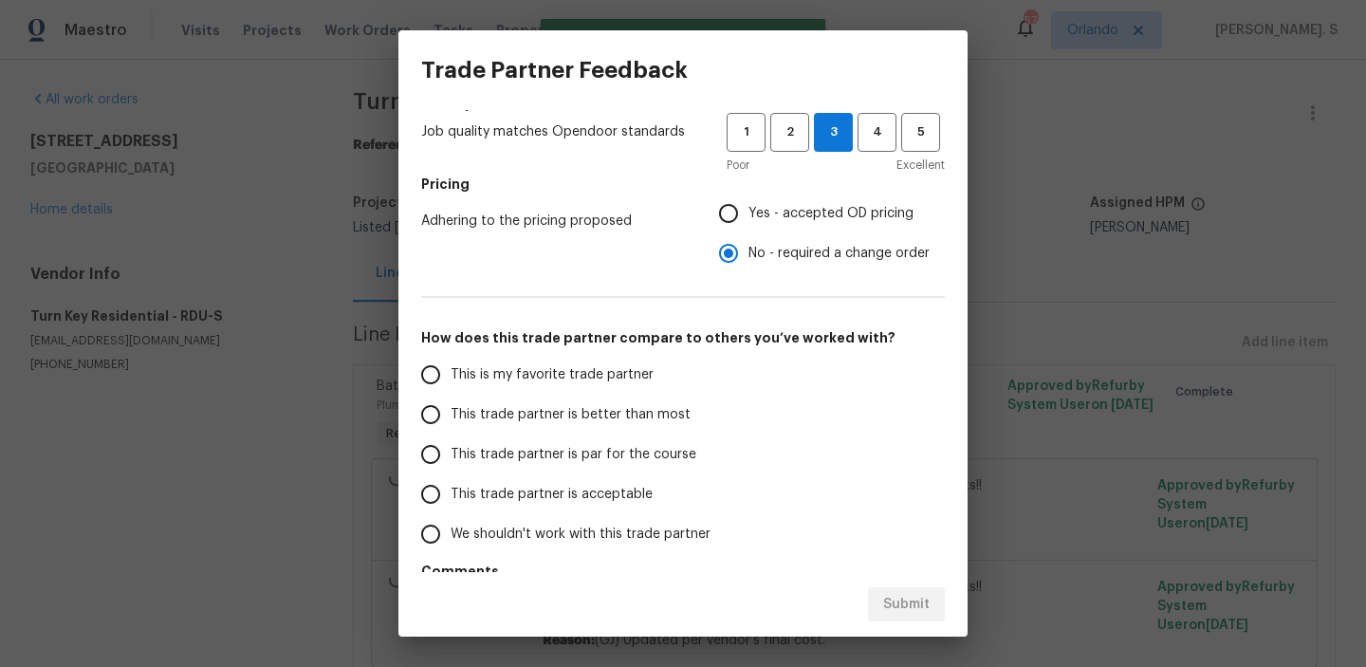
click at [638, 479] on label "This trade partner is acceptable" at bounding box center [561, 494] width 300 height 40
click at [451, 479] on input "This trade partner is acceptable" at bounding box center [431, 494] width 40 height 40
radio input "false"
click at [668, 467] on label "This trade partner is par for the course" at bounding box center [561, 455] width 300 height 40
click at [451, 467] on input "This trade partner is par for the course" at bounding box center [431, 455] width 40 height 40
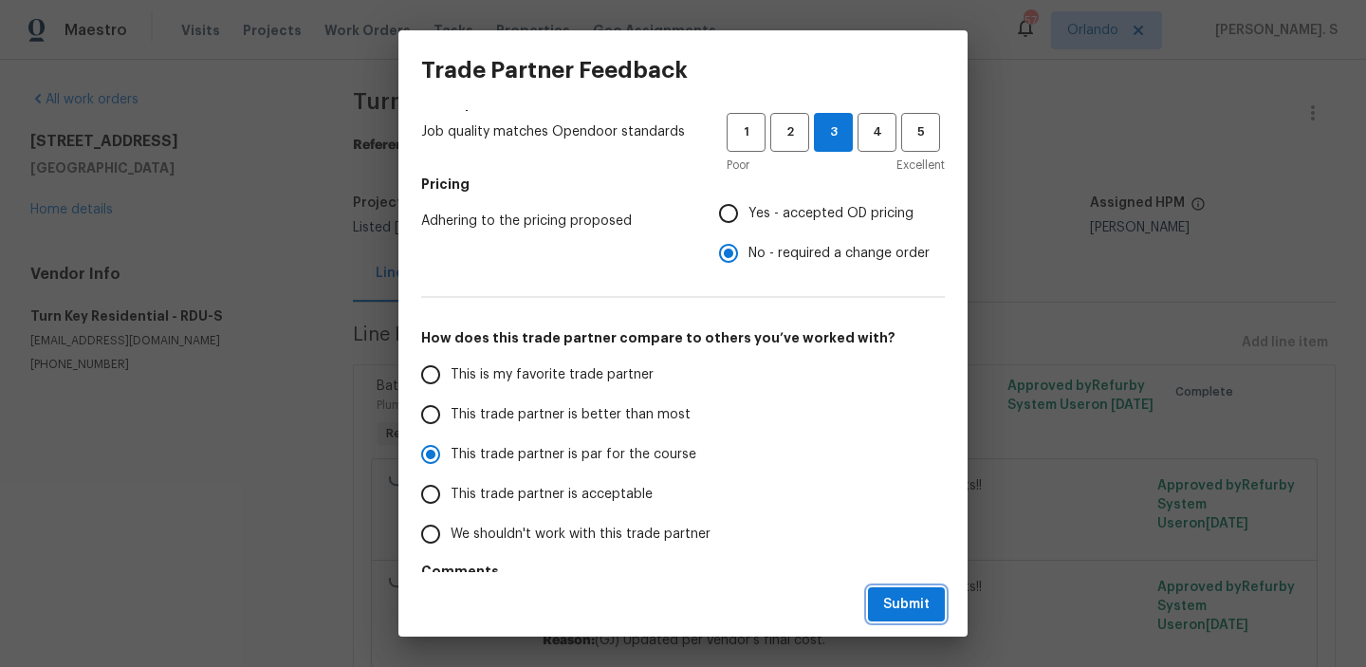
click at [900, 616] on button "Submit" at bounding box center [906, 604] width 77 height 35
radio input "true"
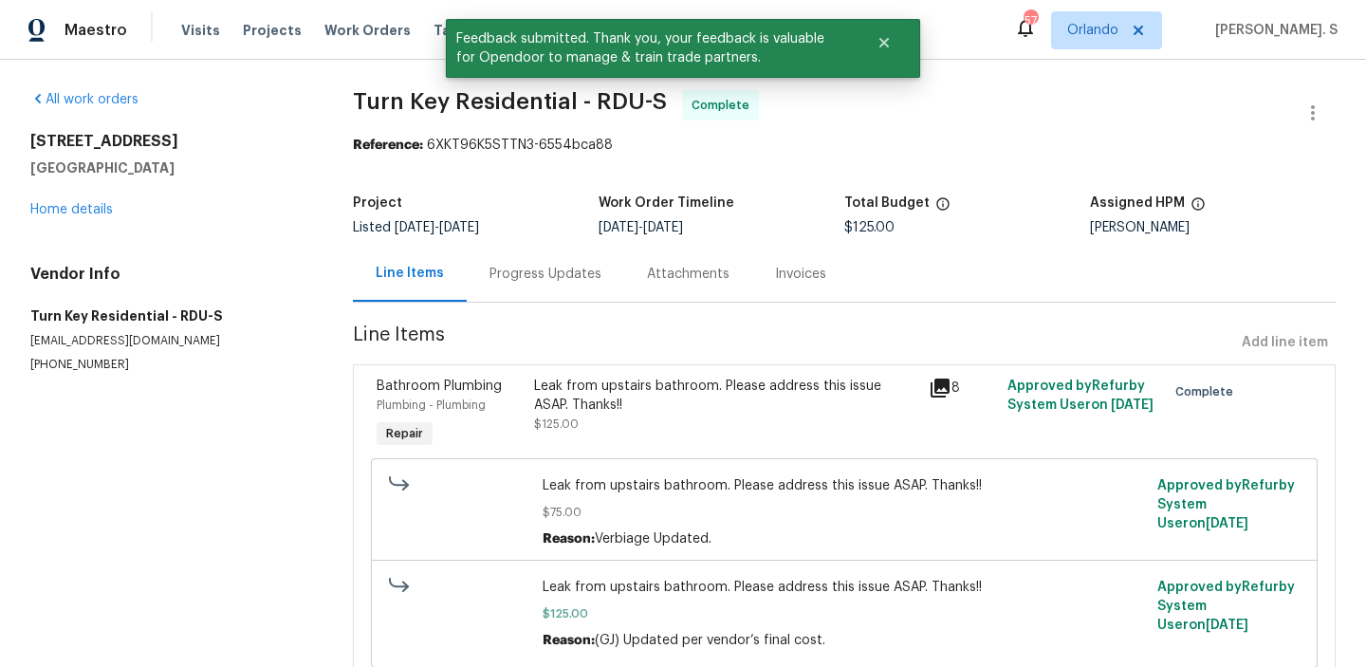
click at [503, 291] on div "Progress Updates" at bounding box center [546, 274] width 158 height 56
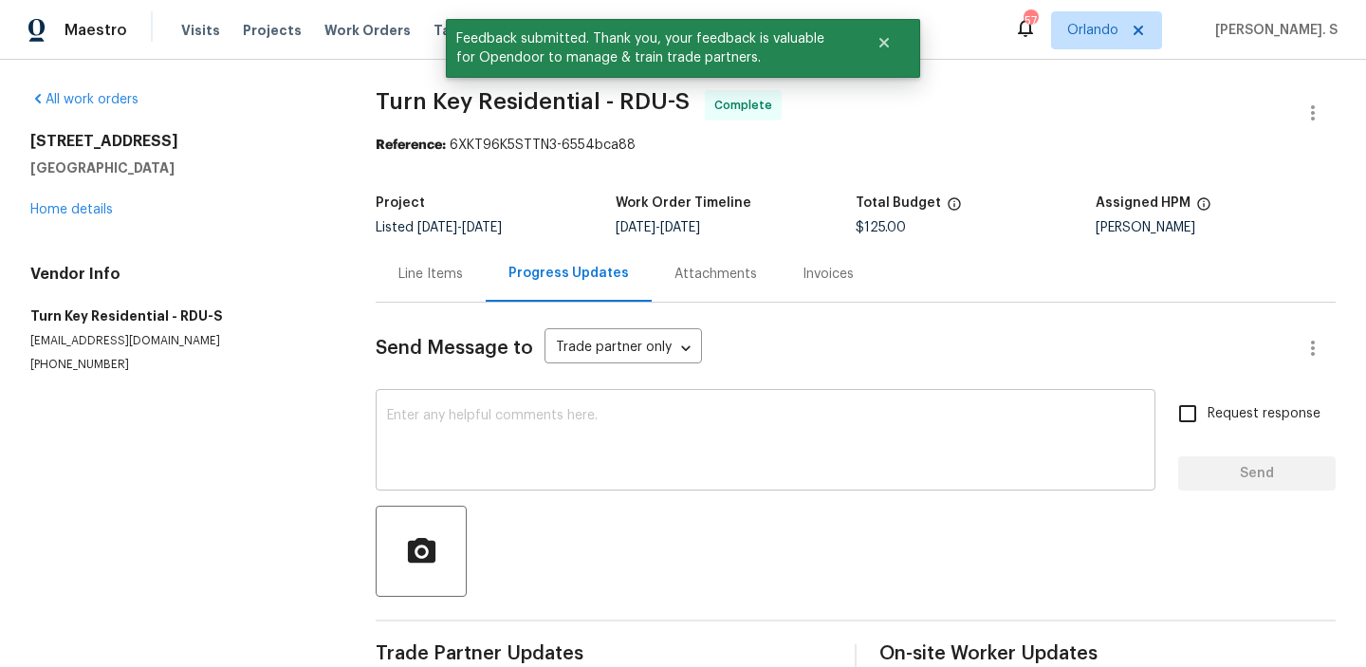
click at [572, 425] on textarea at bounding box center [765, 442] width 757 height 66
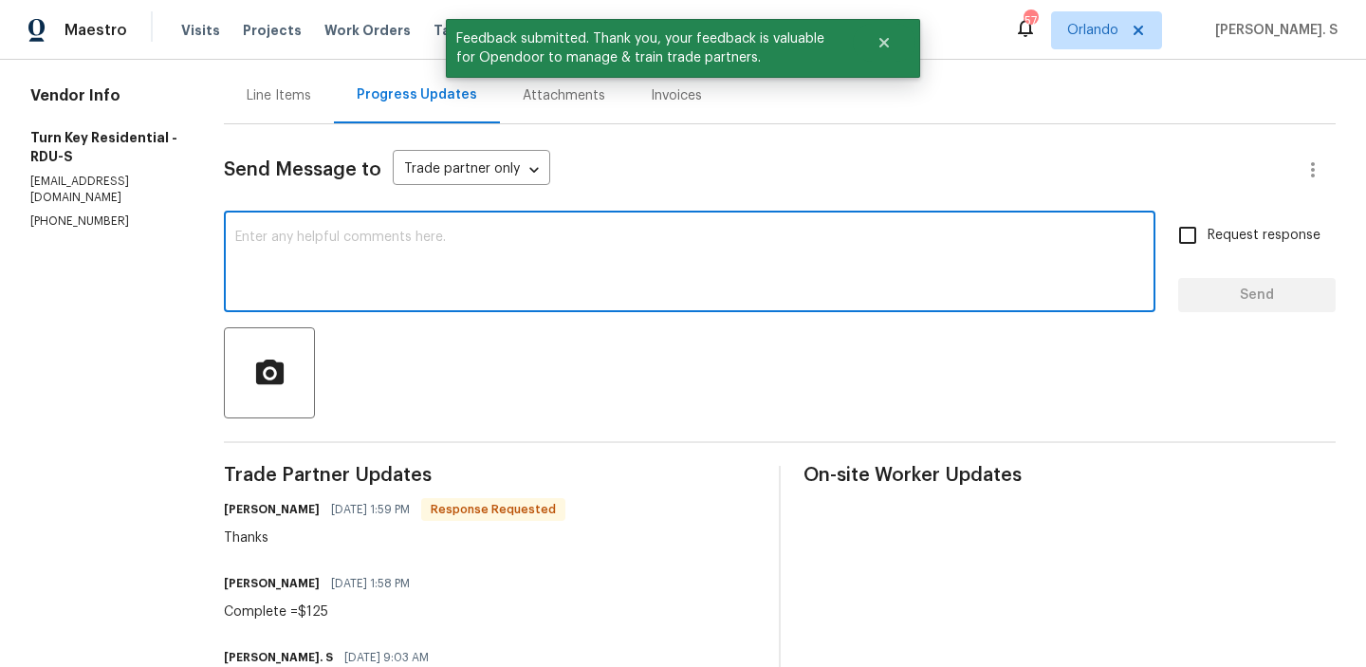
scroll to position [266, 0]
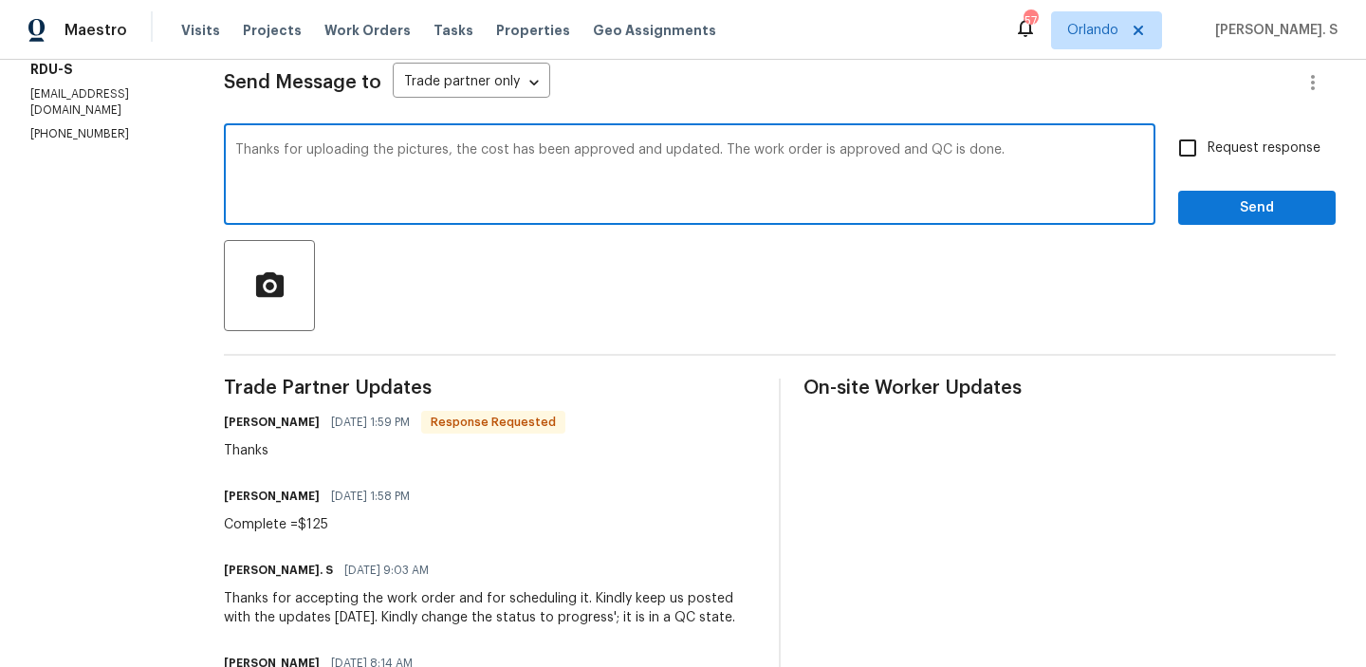
click at [0, 0] on span "Replace with" at bounding box center [0, 0] width 0 height 0
click at [482, 153] on textarea "Thanks for uploading the pictures; the cost has been approved and updated. The …" at bounding box center [689, 176] width 909 height 66
type textarea "Thanks for uploading the pictures; the cost has been approved and updated. The …"
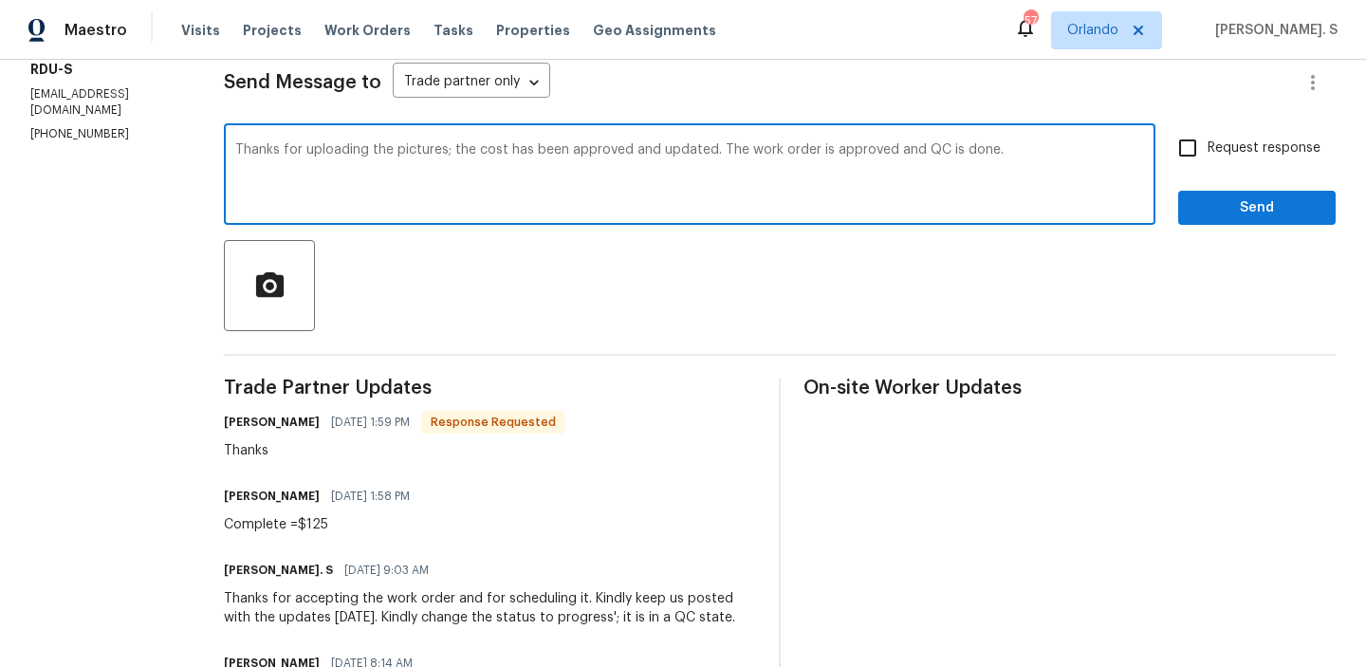
click at [1199, 165] on input "Request response" at bounding box center [1188, 148] width 40 height 40
checkbox input "true"
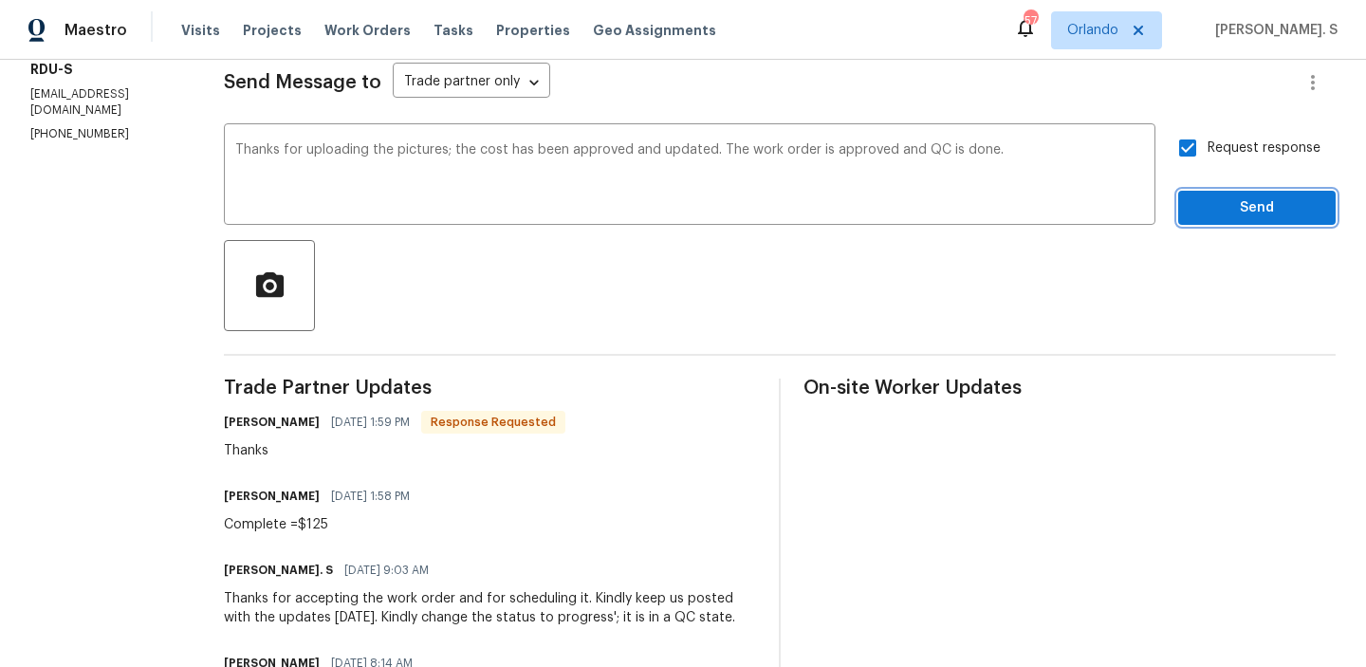
click at [1204, 198] on span "Send" at bounding box center [1257, 208] width 127 height 24
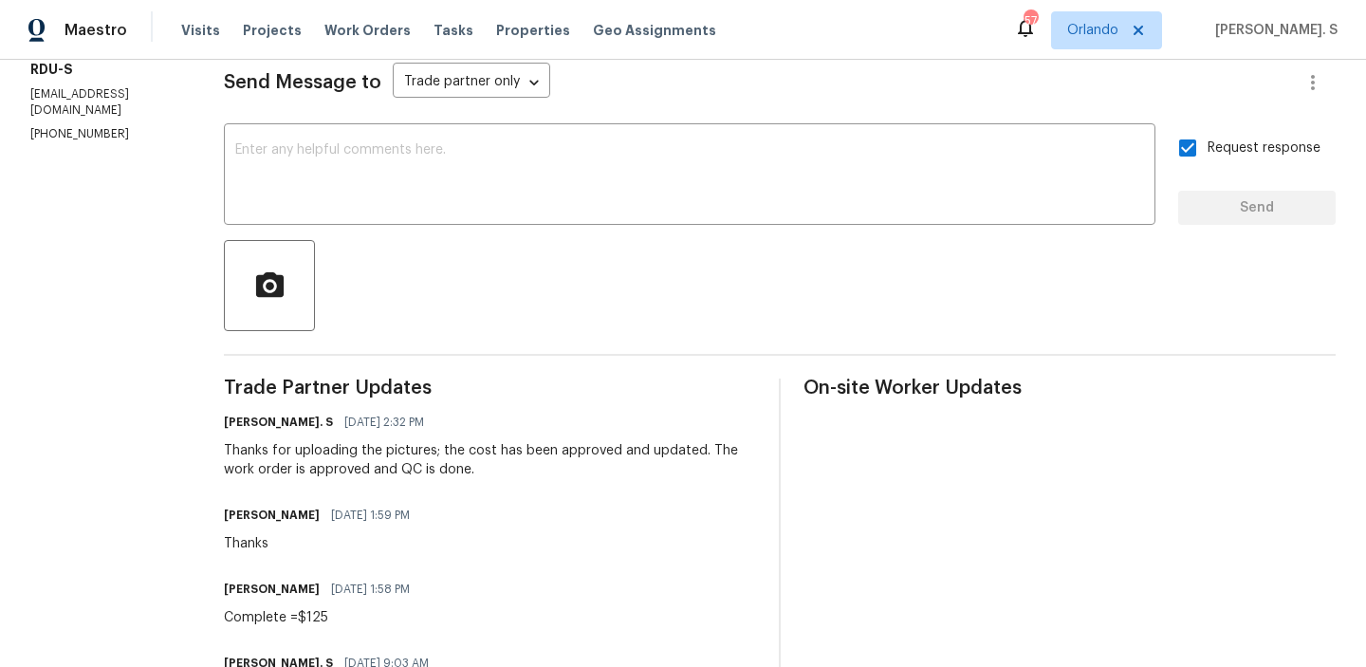
scroll to position [406, 0]
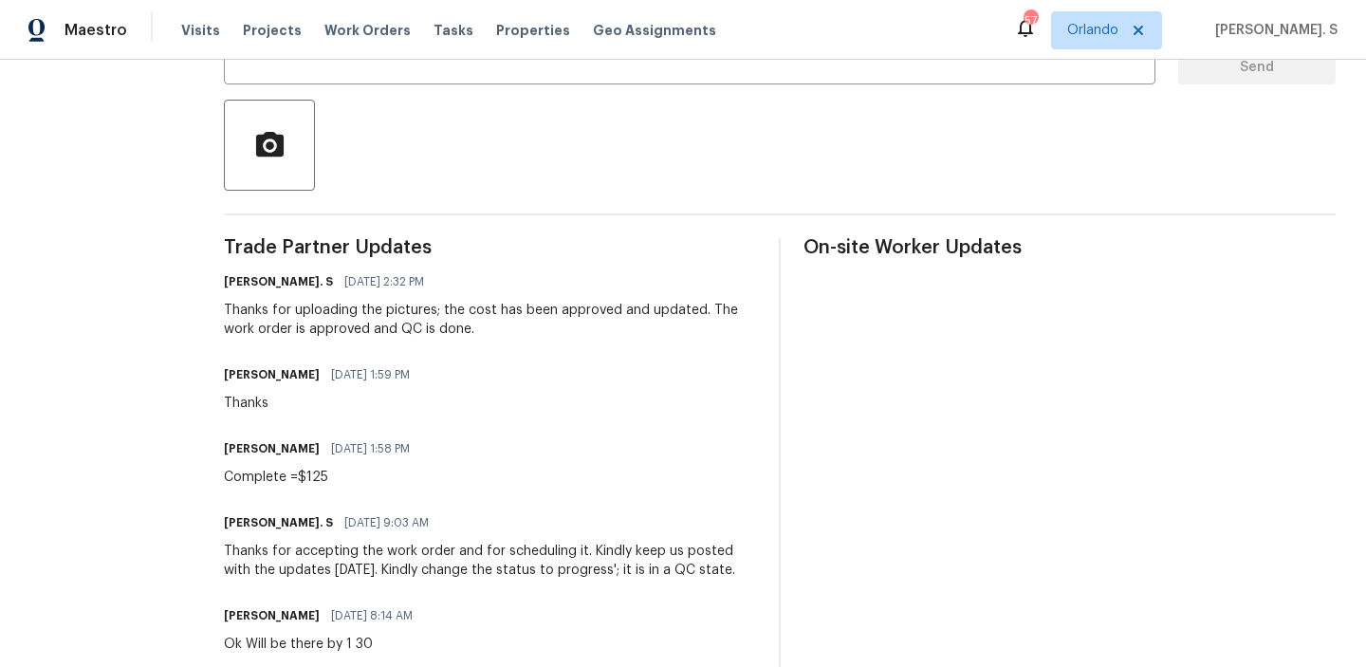
click at [320, 482] on div "Complete =$125" at bounding box center [322, 477] width 197 height 19
copy div "Complete =$125"
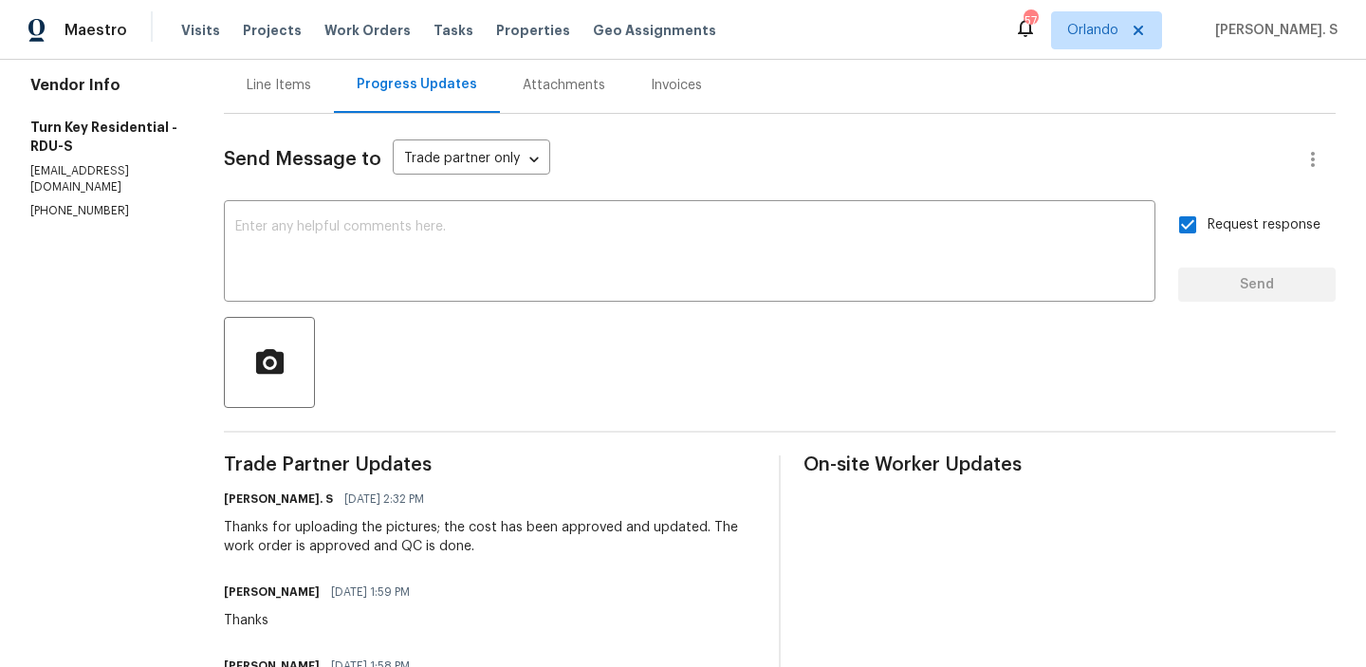
scroll to position [0, 0]
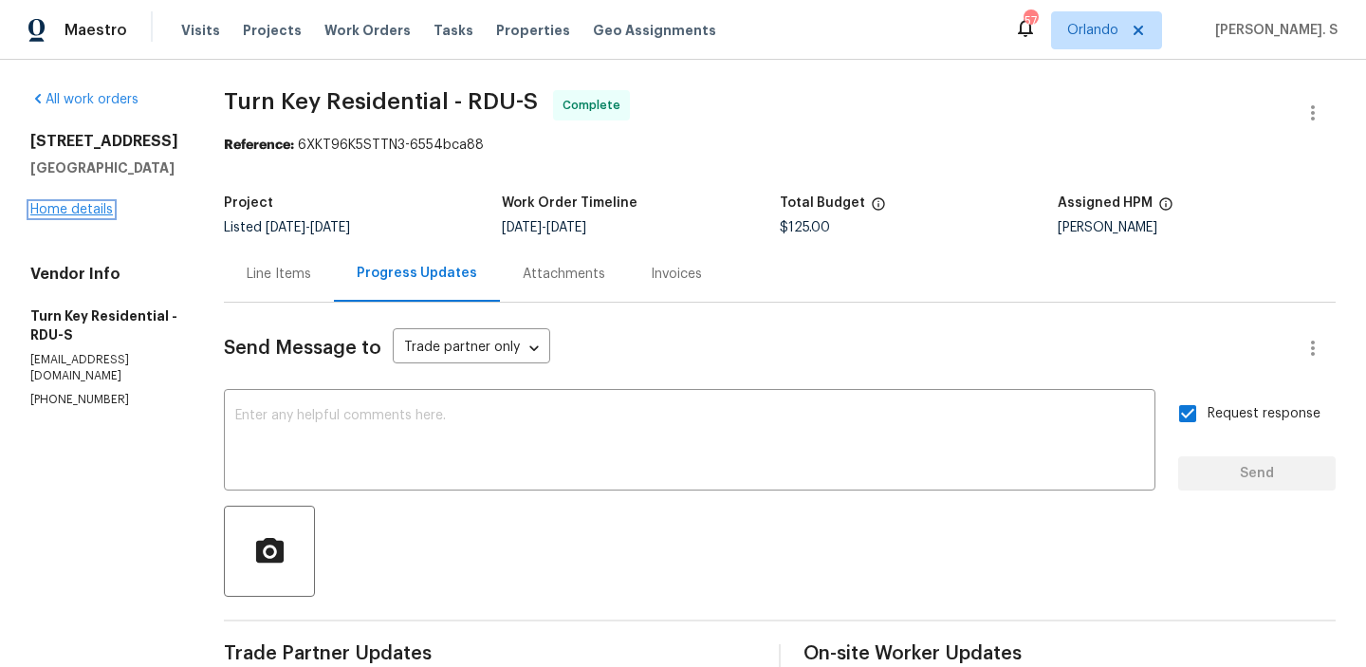
click at [98, 213] on link "Home details" at bounding box center [71, 209] width 83 height 13
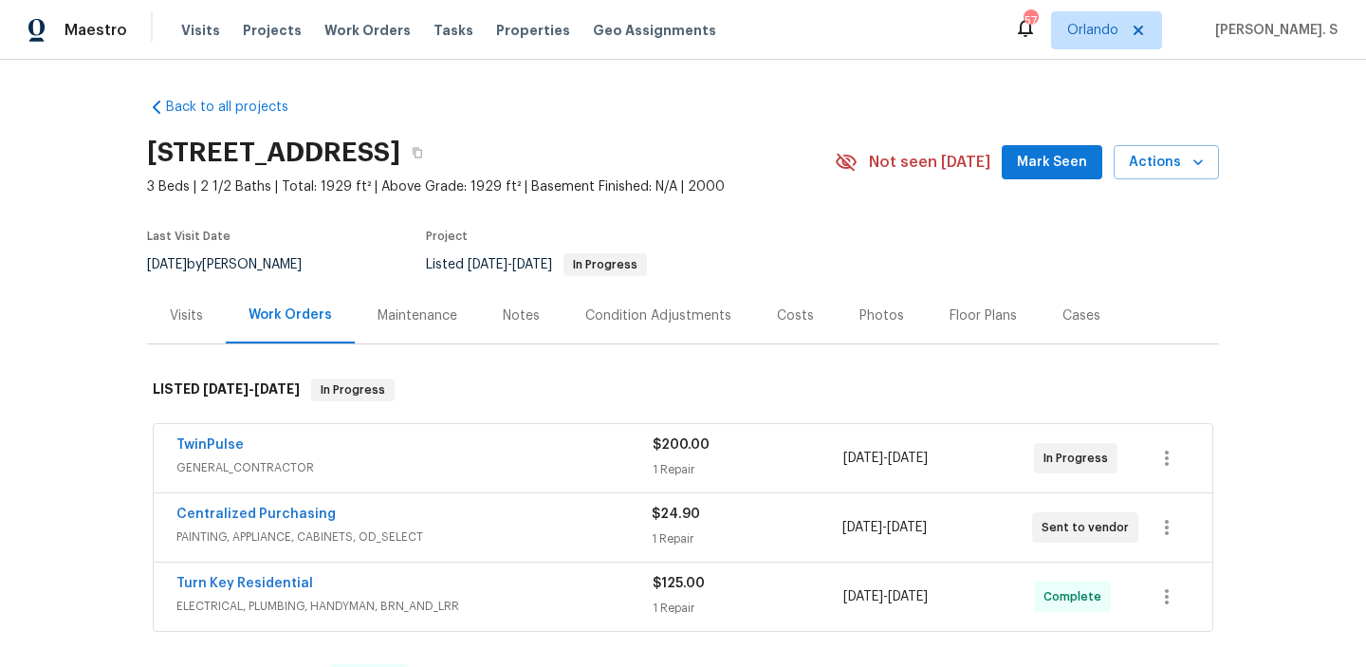
click at [269, 538] on span "PAINTING, APPLIANCE, CABINETS, OD_SELECT" at bounding box center [414, 537] width 475 height 19
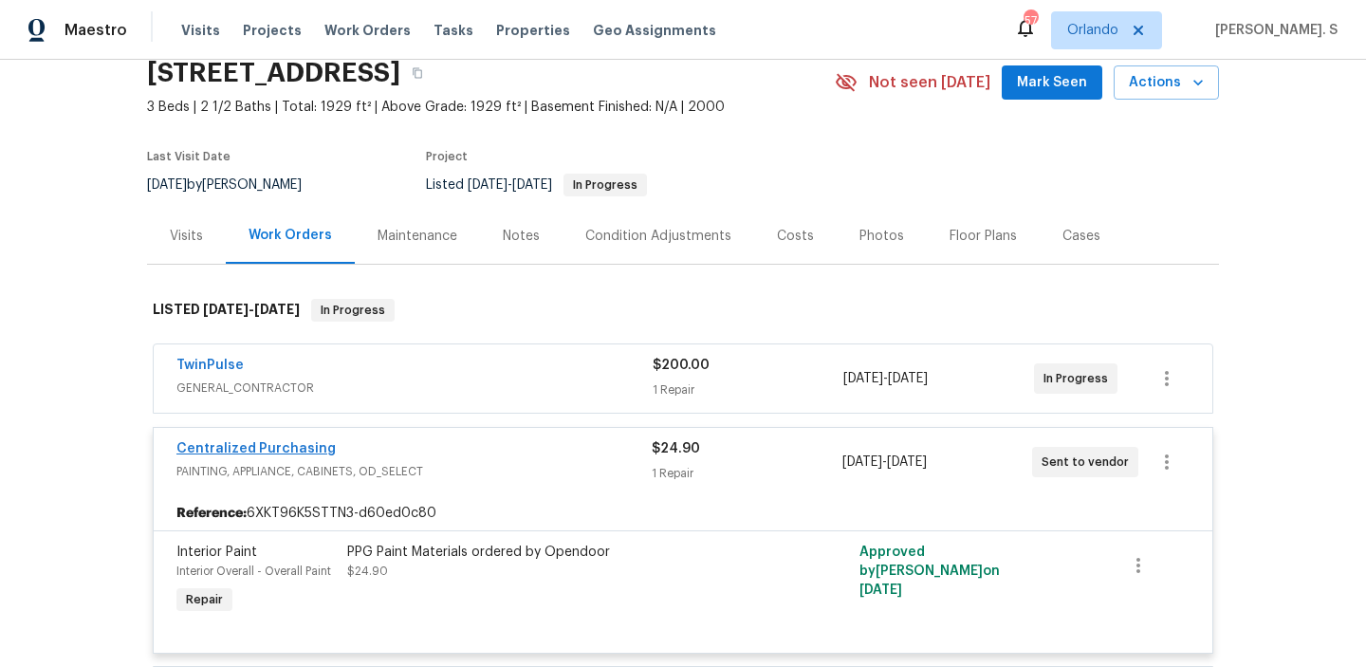
scroll to position [100, 0]
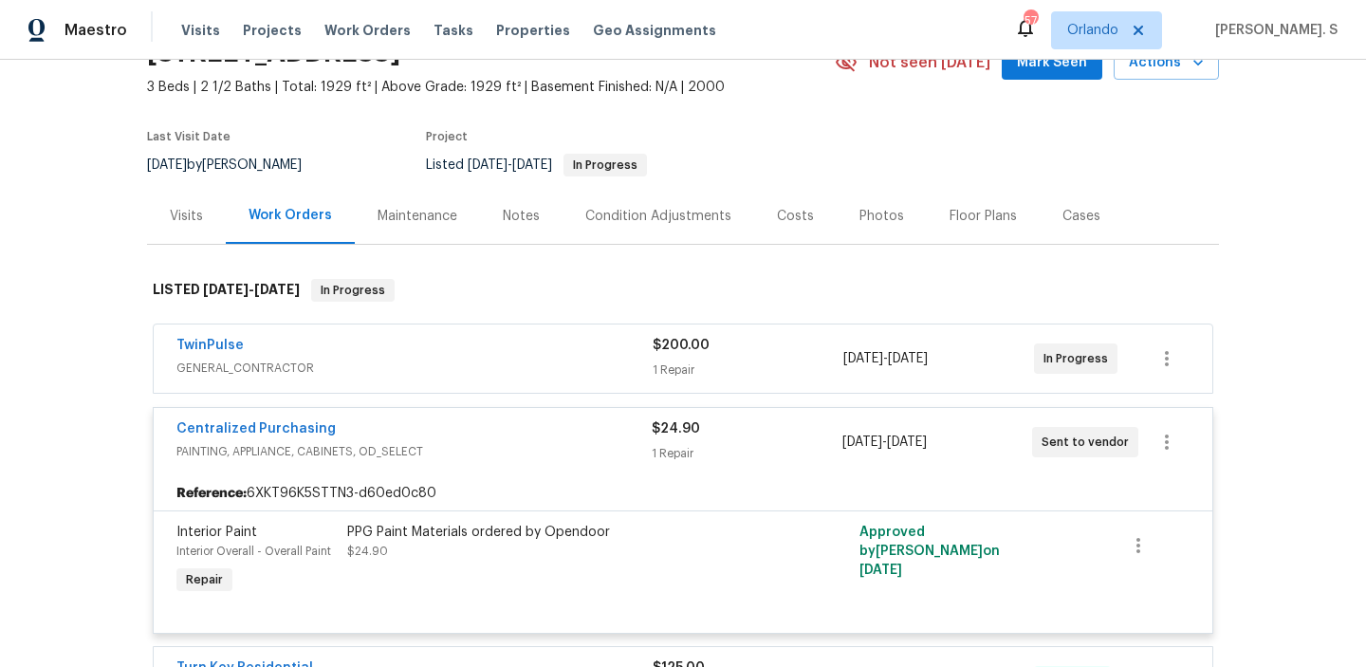
click at [251, 364] on span "GENERAL_CONTRACTOR" at bounding box center [415, 368] width 476 height 19
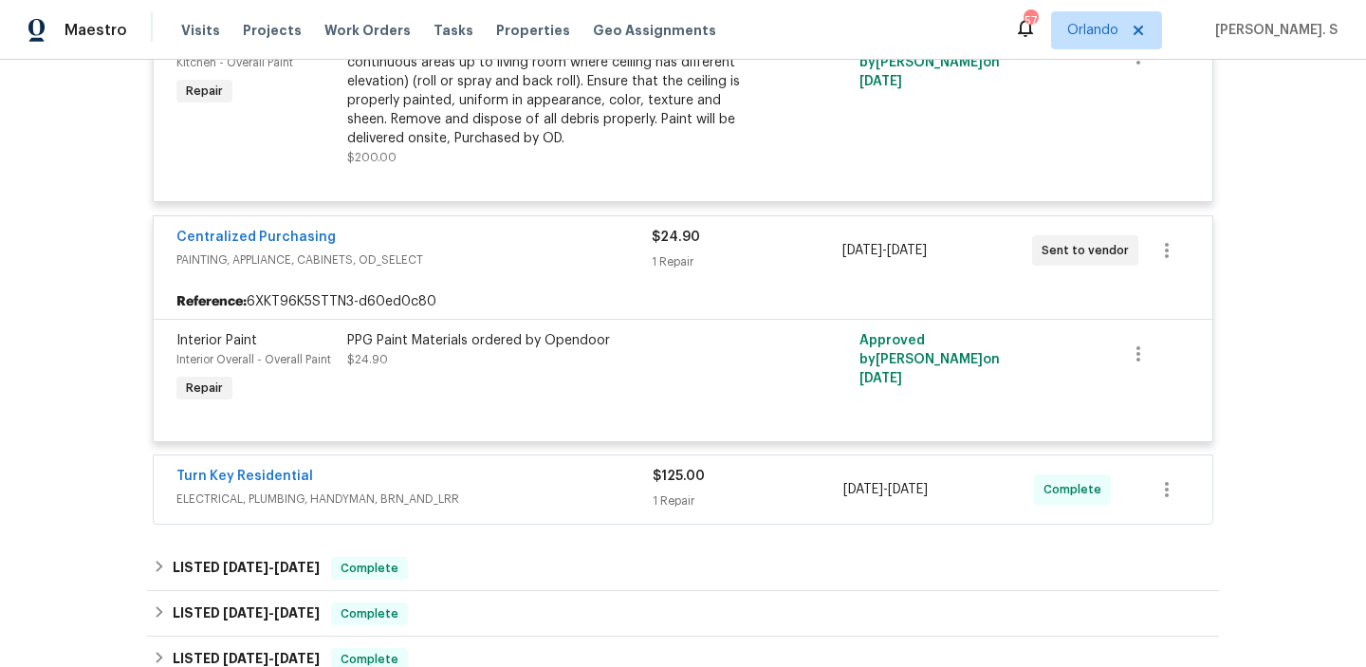
scroll to position [521, 0]
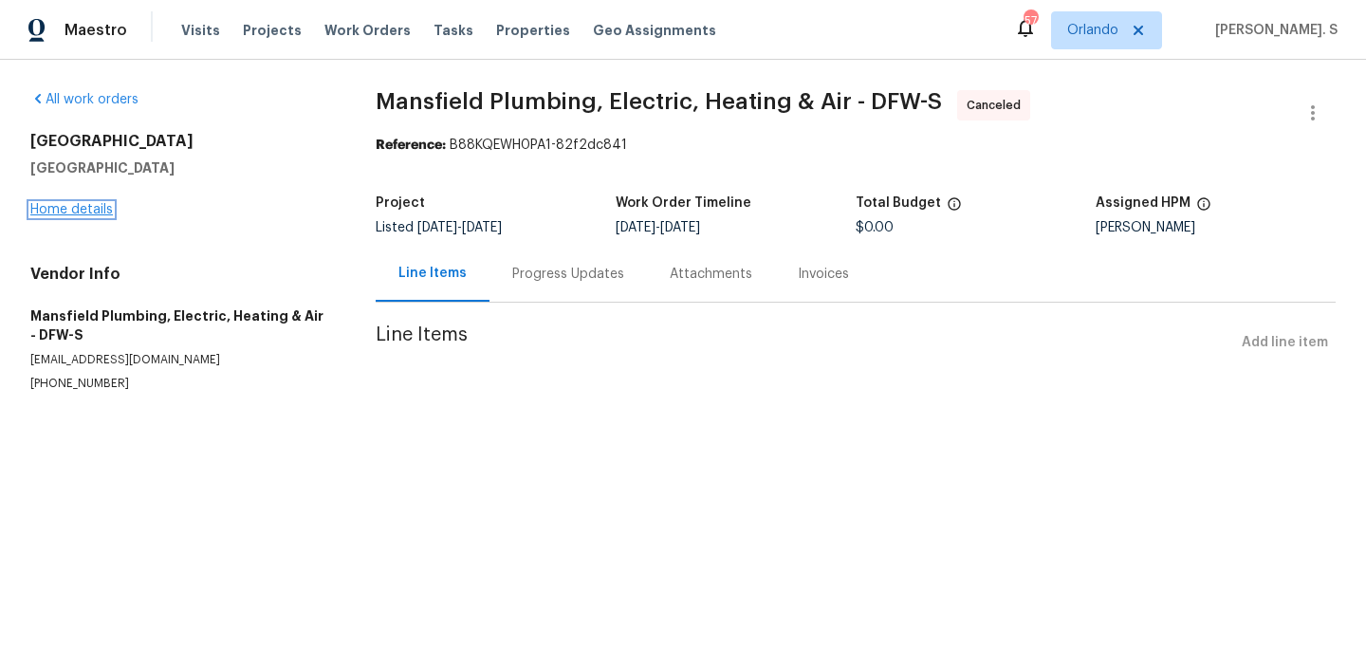
click at [88, 215] on link "Home details" at bounding box center [71, 209] width 83 height 13
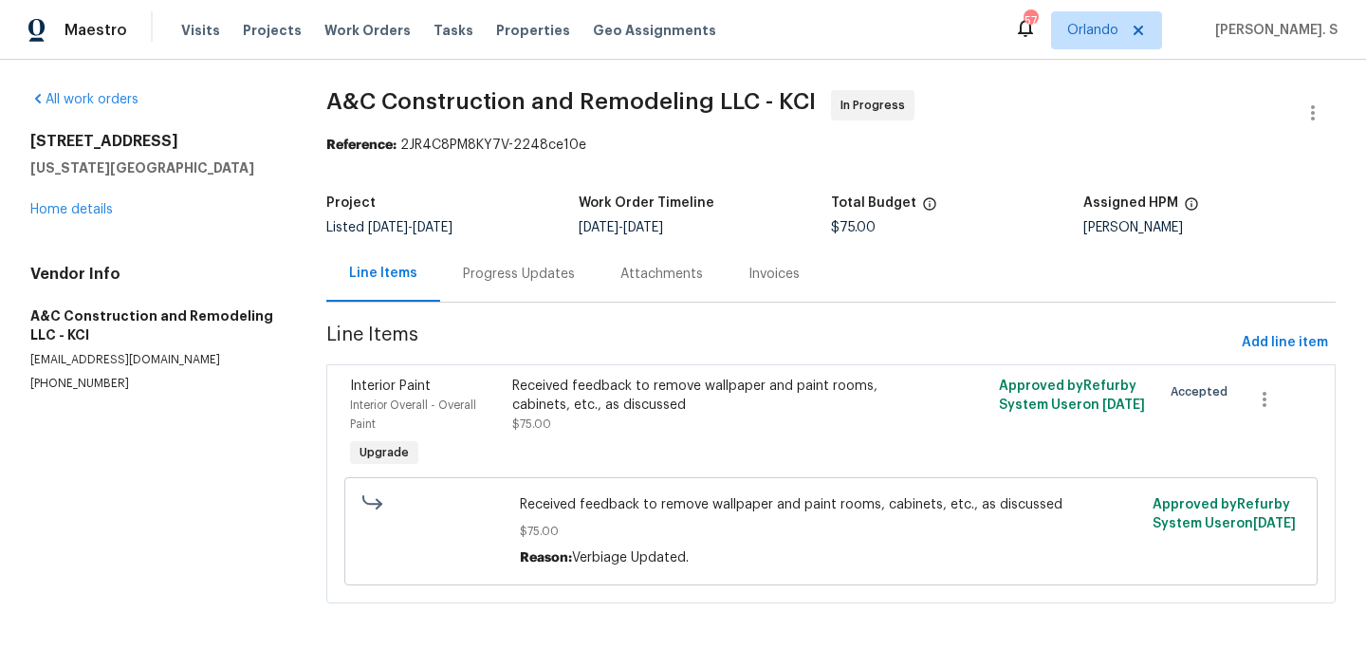
click at [497, 278] on div "Progress Updates" at bounding box center [519, 274] width 112 height 19
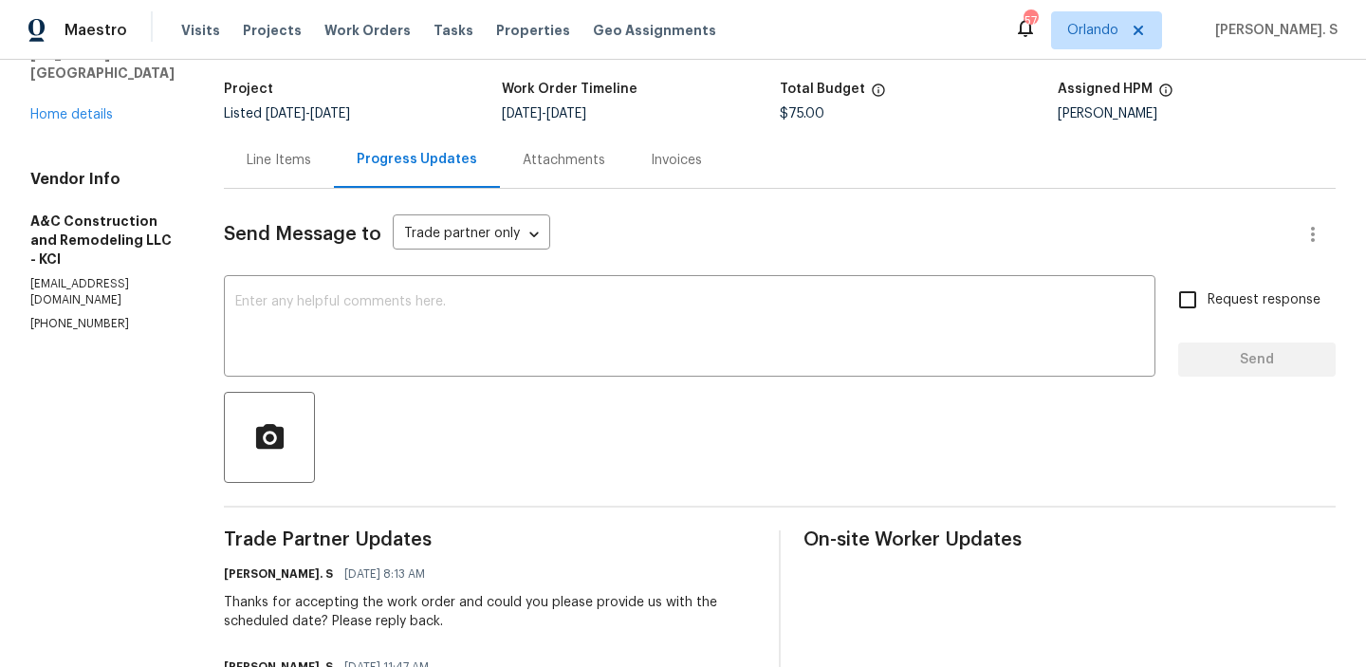
scroll to position [300, 0]
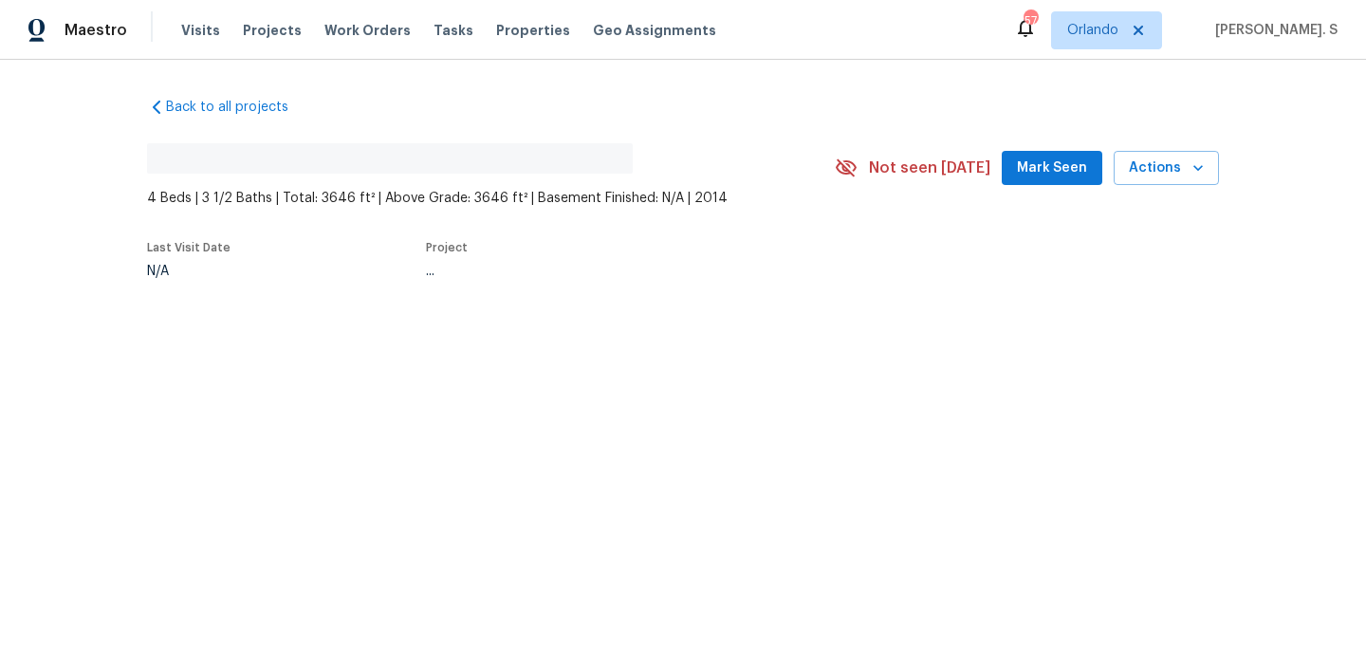
click at [312, 304] on div "Back to all projects No address found 4 Beds | 3 1/2 Baths | Total: 3646 ft² | …" at bounding box center [683, 232] width 1366 height 344
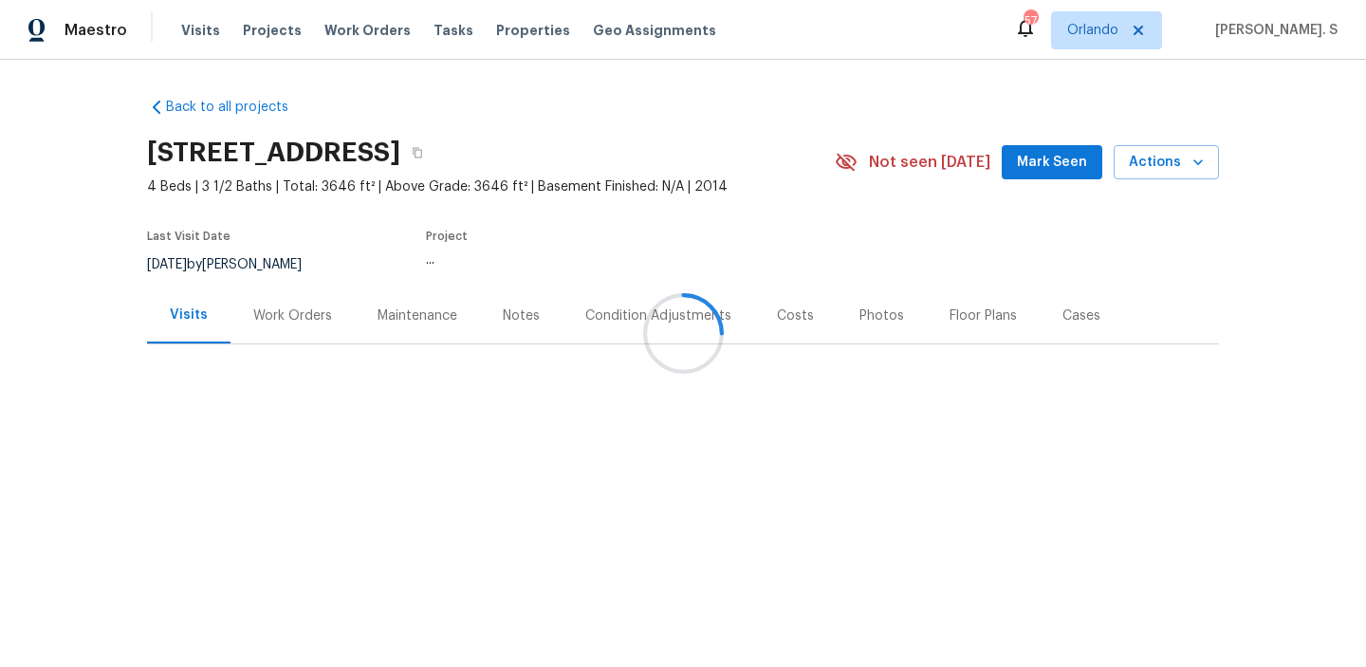
click at [312, 304] on div at bounding box center [683, 333] width 1366 height 667
click at [312, 304] on div "Work Orders" at bounding box center [293, 316] width 124 height 56
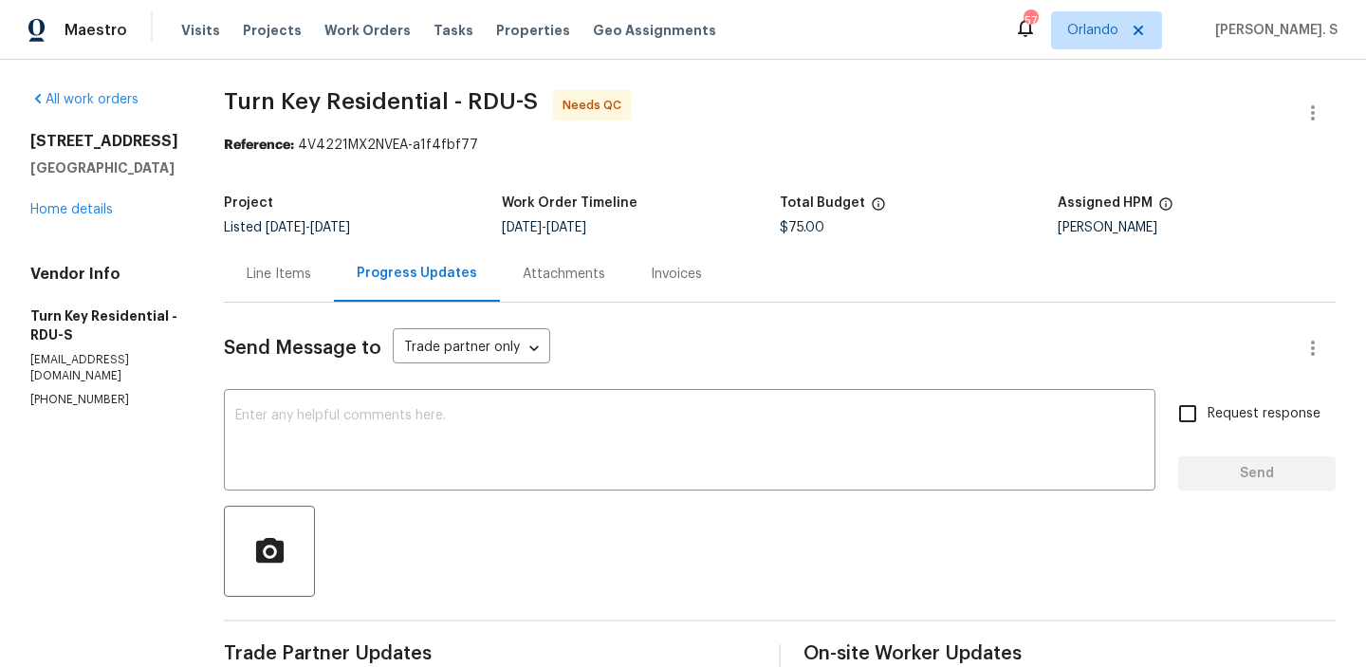
click at [388, 290] on div "Progress Updates" at bounding box center [417, 274] width 166 height 56
click at [334, 286] on div "Line Items" at bounding box center [279, 274] width 110 height 56
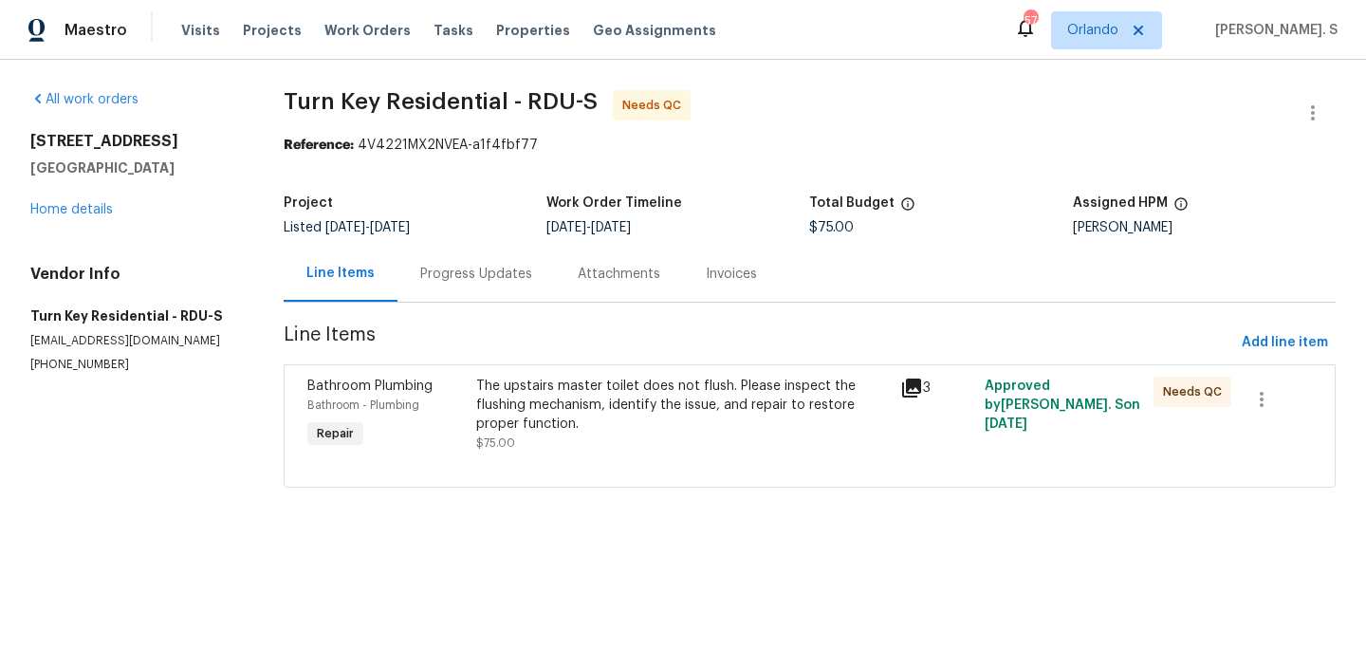
click at [675, 389] on div "The upstairs master toilet does not flush. Please inspect the flushing mechanis…" at bounding box center [682, 405] width 412 height 57
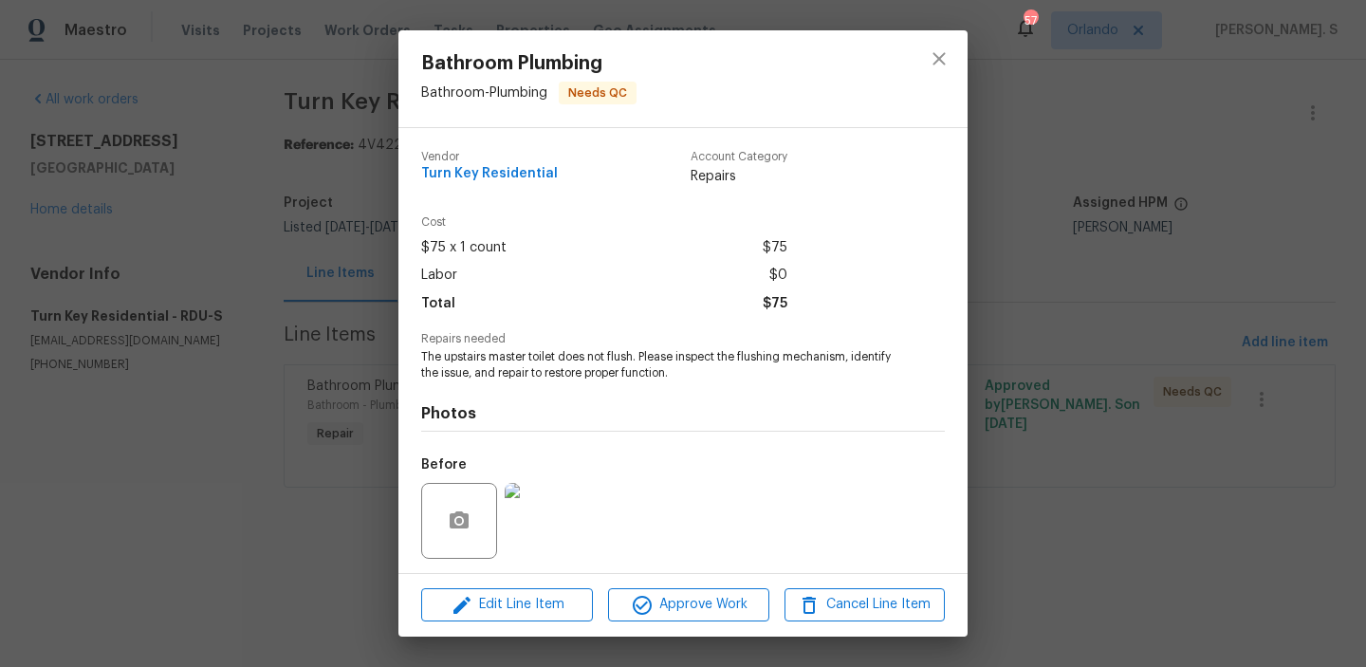
scroll to position [128, 0]
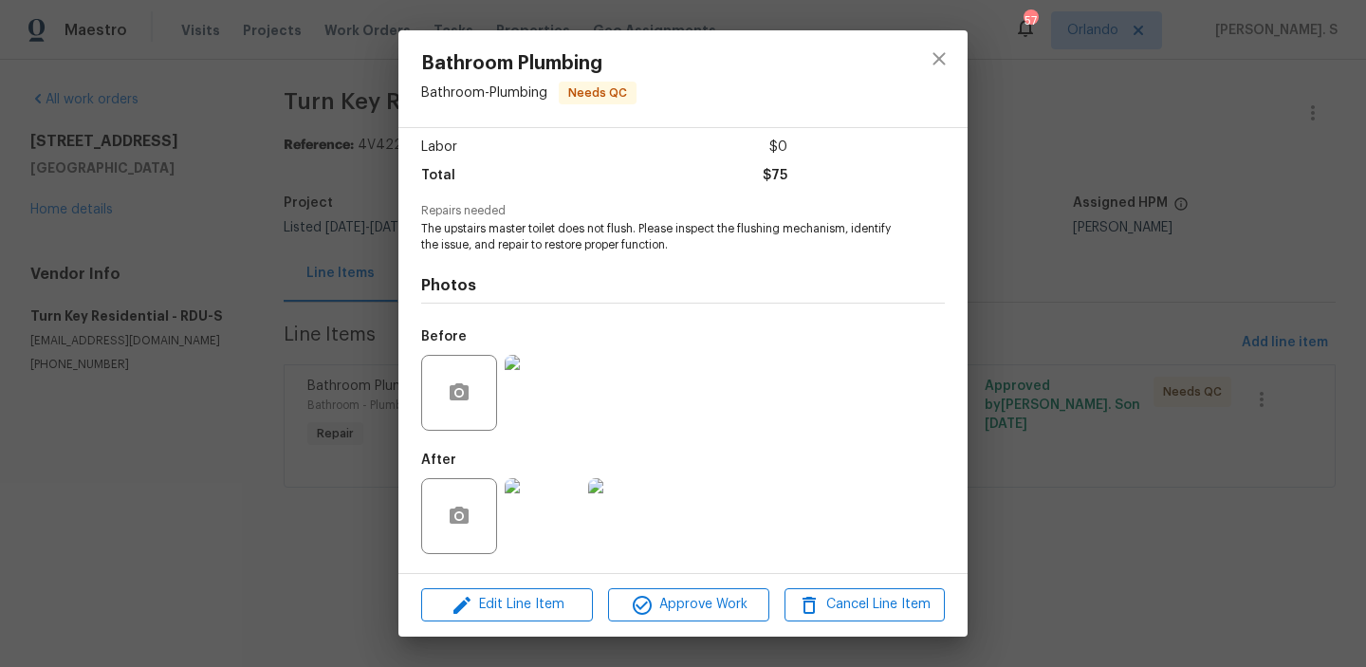
click at [555, 418] on img at bounding box center [543, 393] width 76 height 76
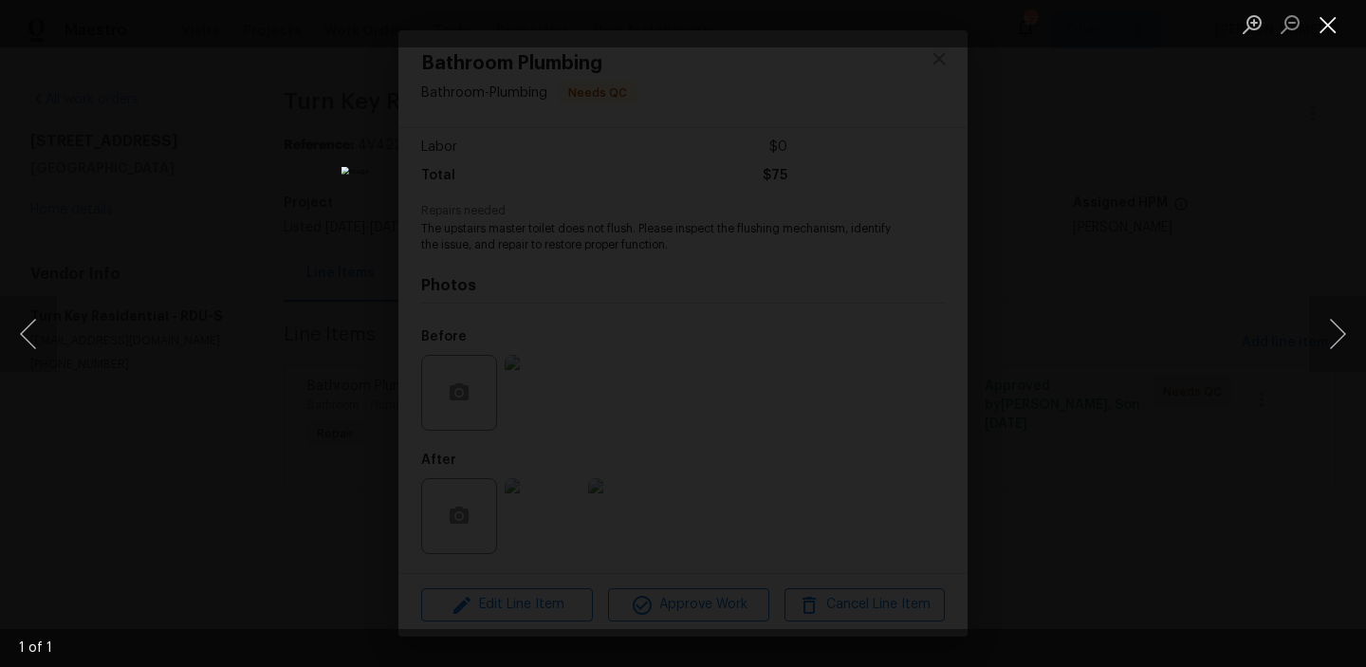
click at [1316, 18] on button "Close lightbox" at bounding box center [1329, 24] width 38 height 33
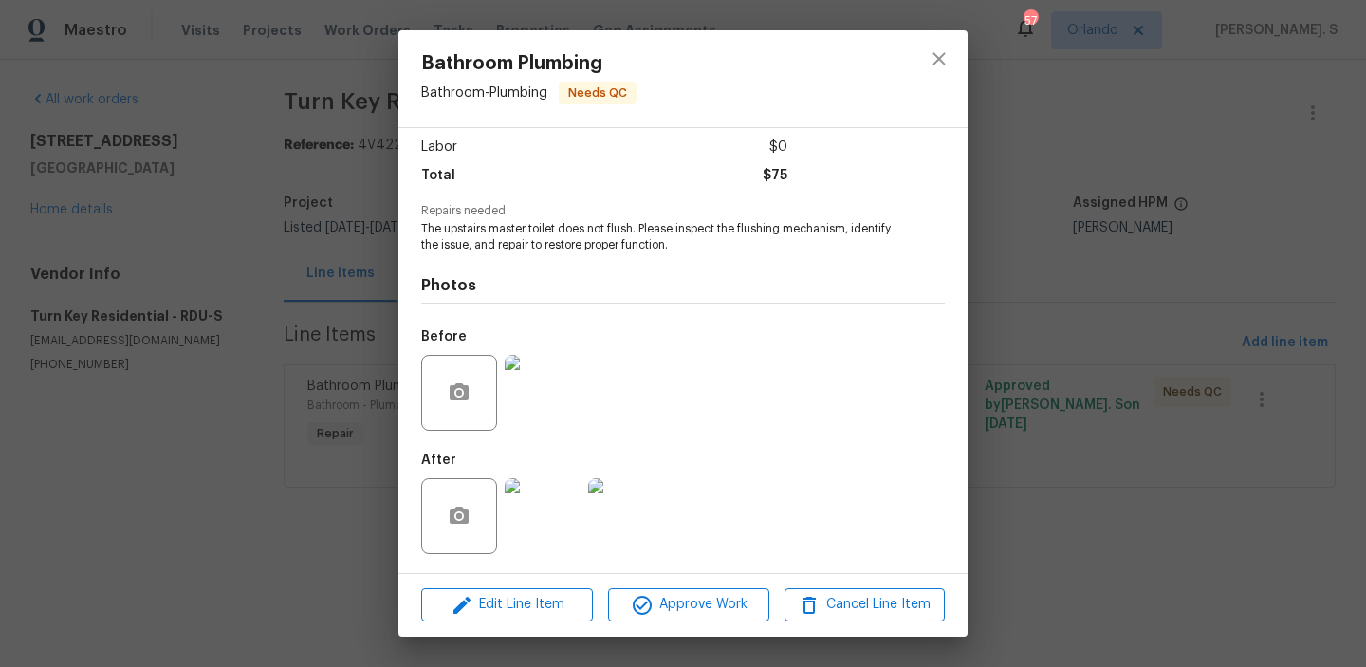
click at [561, 511] on img at bounding box center [543, 516] width 76 height 76
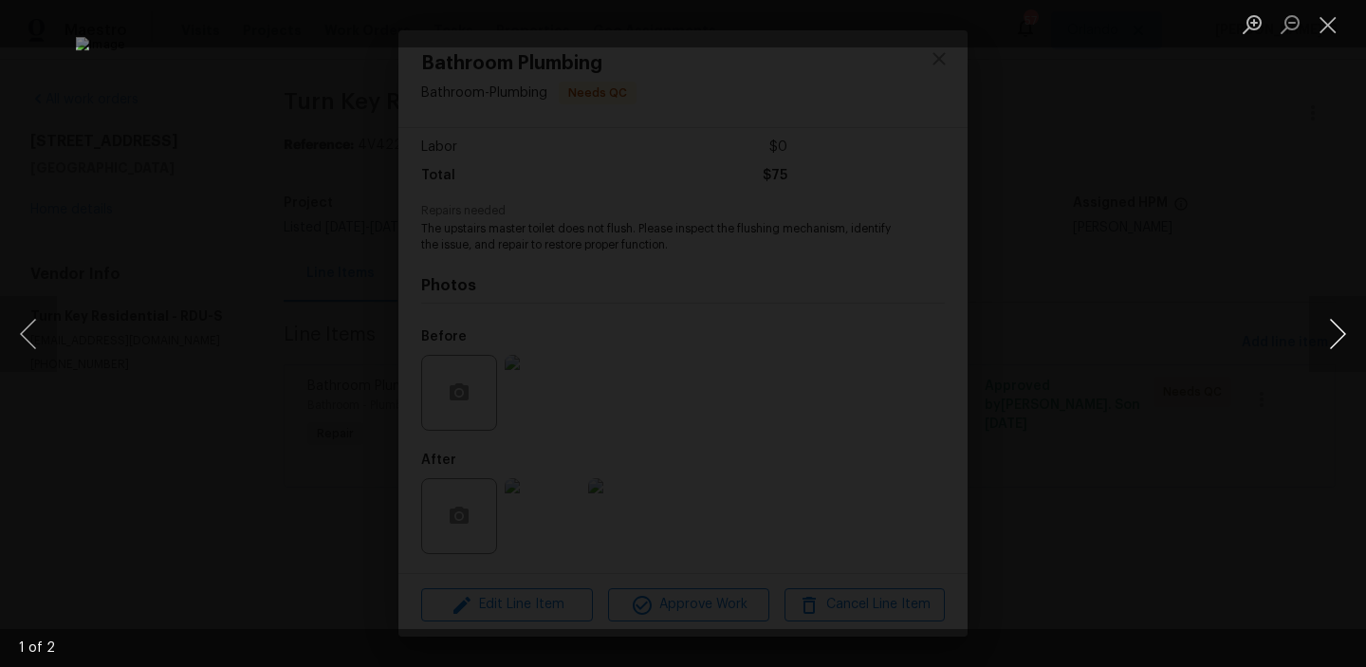
click at [1341, 315] on button "Next image" at bounding box center [1338, 334] width 57 height 76
click at [1326, 26] on button "Close lightbox" at bounding box center [1329, 24] width 38 height 33
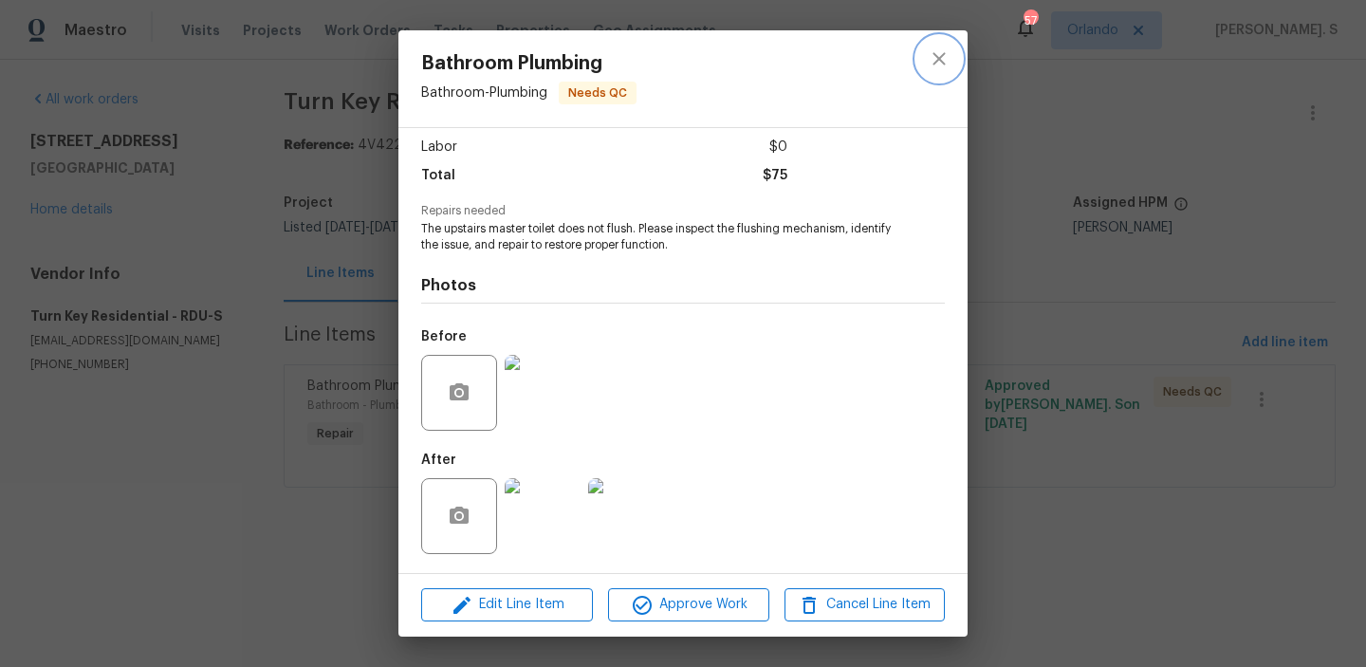
click at [942, 45] on button "close" at bounding box center [940, 59] width 46 height 46
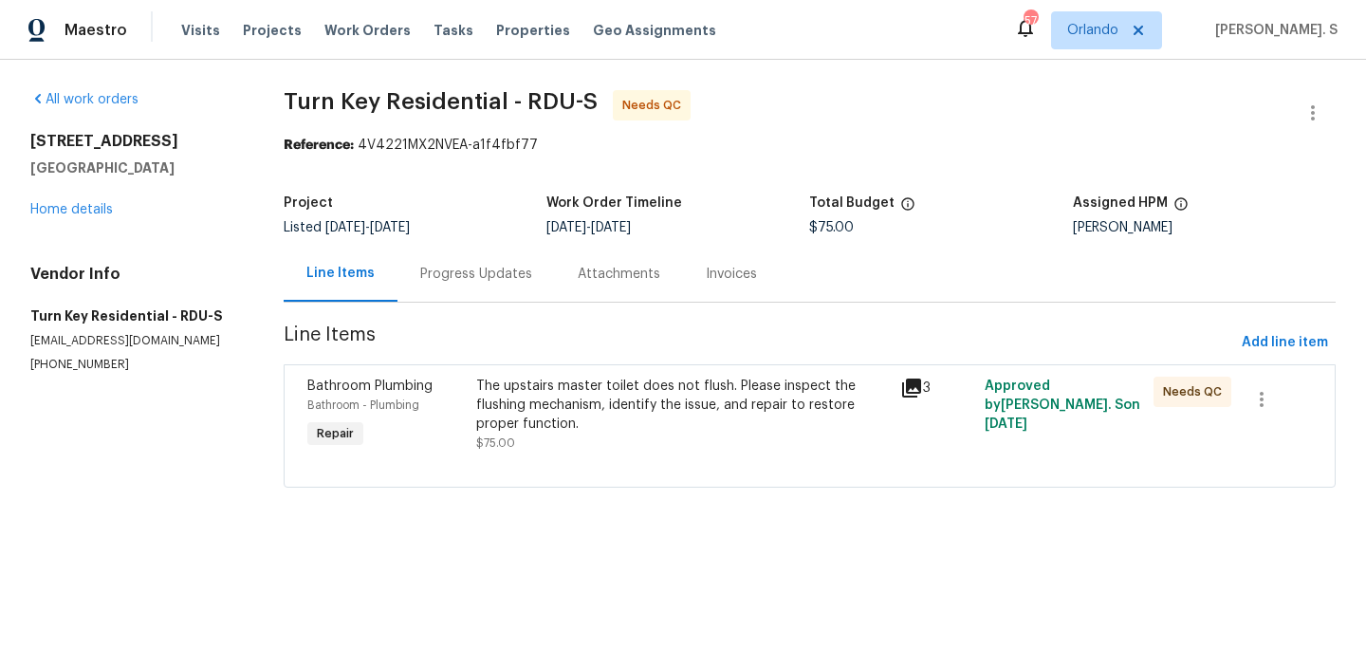
click at [622, 386] on div "The upstairs master toilet does not flush. Please inspect the flushing mechanis…" at bounding box center [682, 405] width 412 height 57
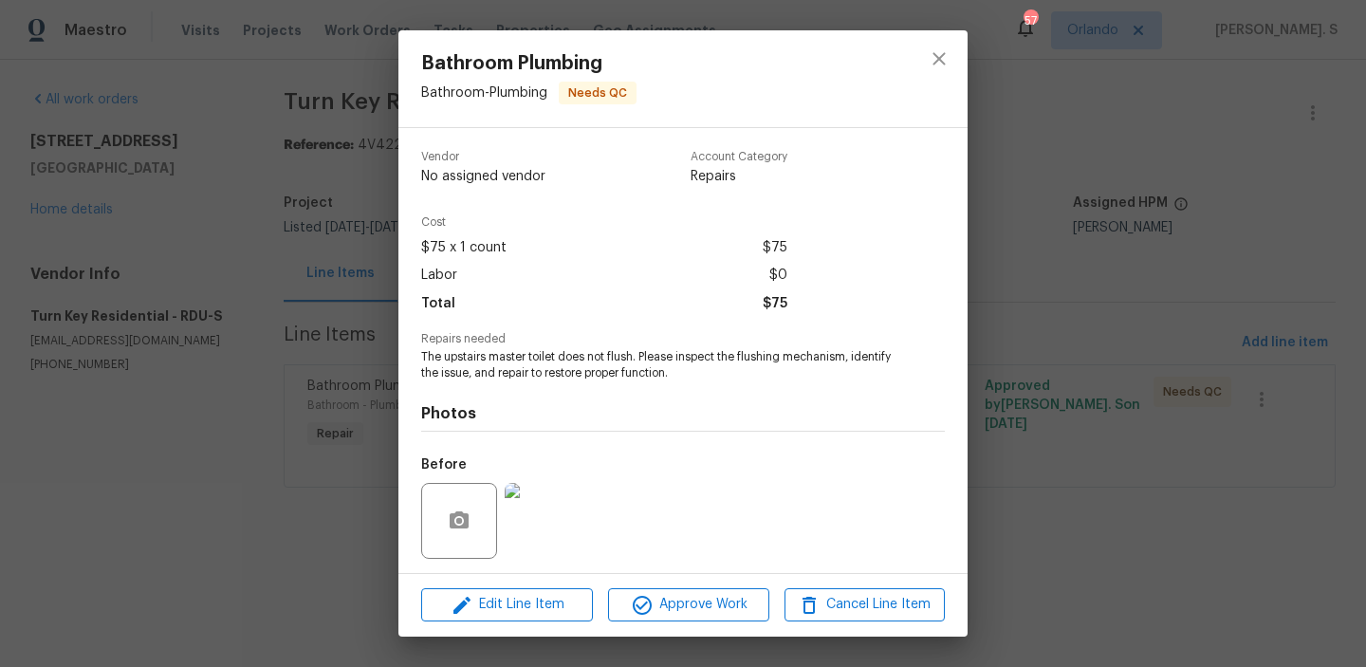
click at [622, 386] on div "Photos Before After" at bounding box center [683, 537] width 524 height 312
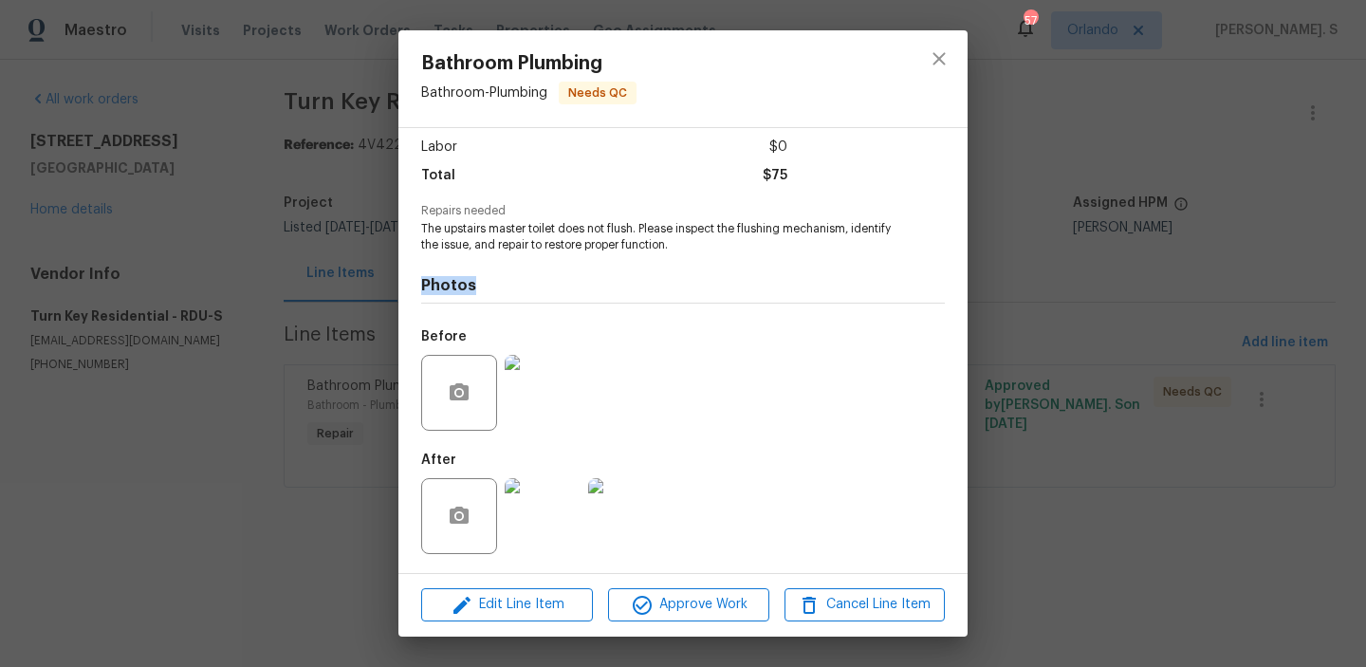
click at [540, 556] on div at bounding box center [543, 516] width 84 height 99
click at [540, 505] on img at bounding box center [543, 516] width 76 height 76
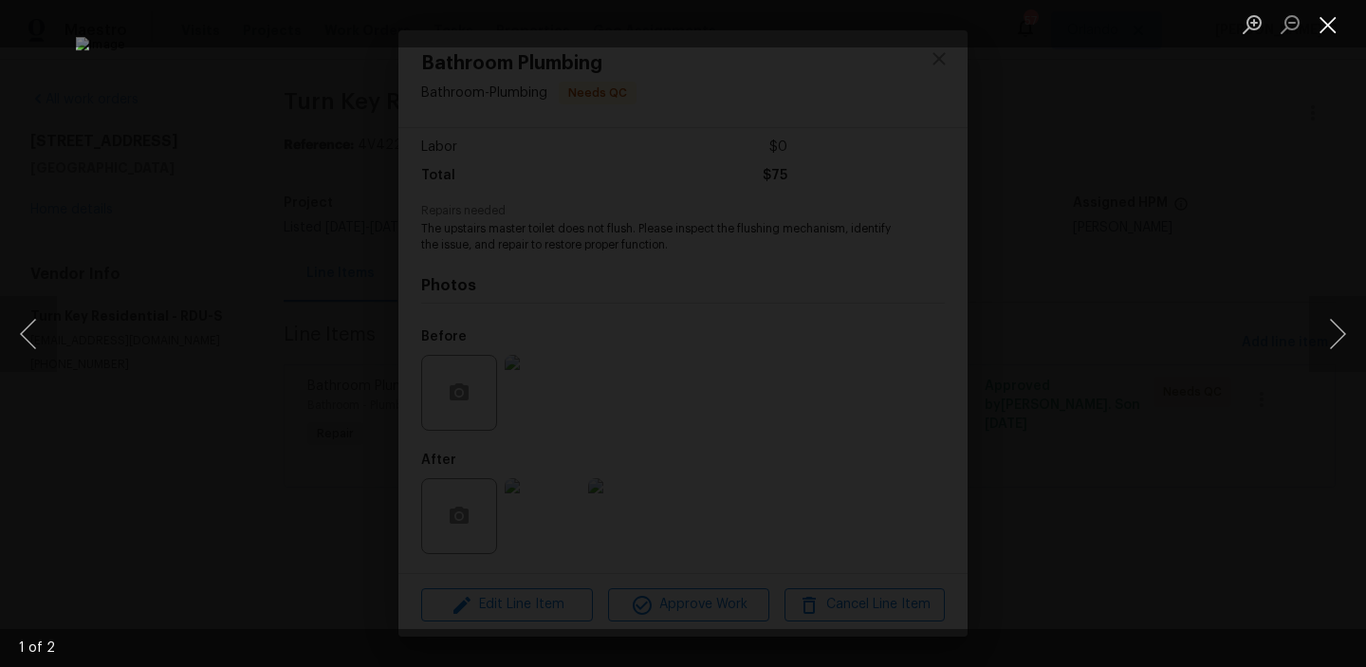
click at [1328, 28] on button "Close lightbox" at bounding box center [1329, 24] width 38 height 33
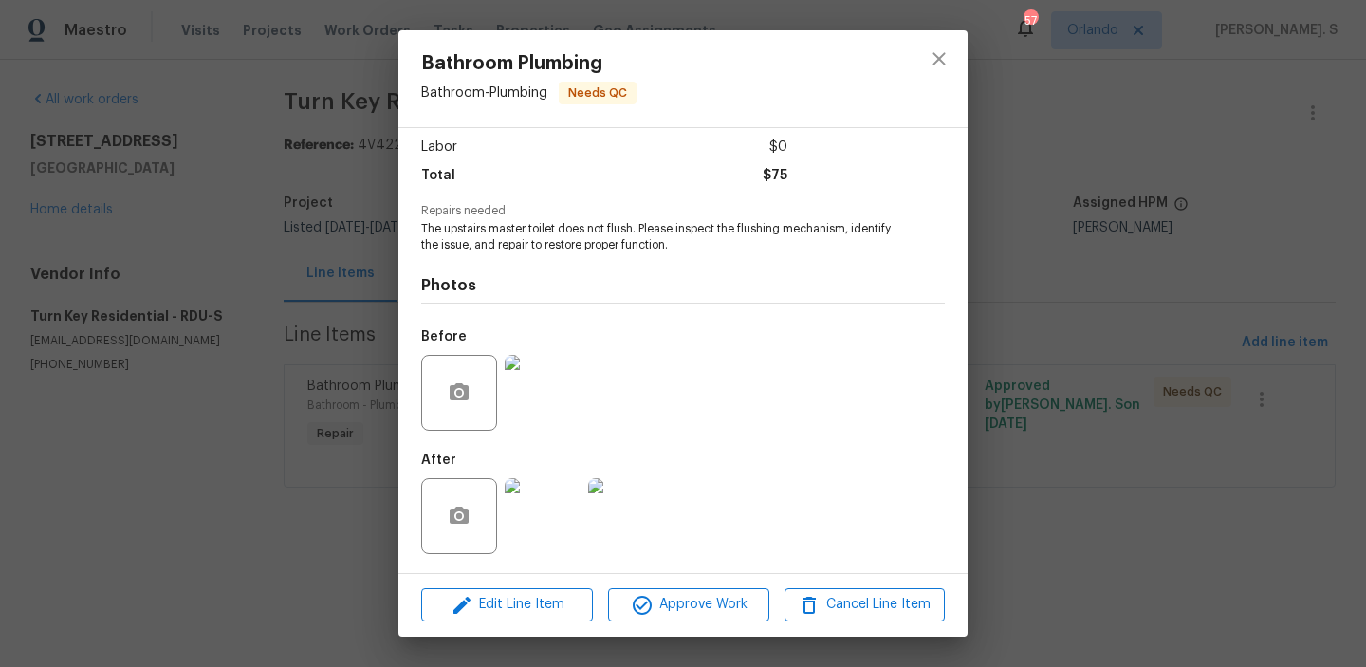
click at [972, 61] on div "Bathroom Plumbing Bathroom - Plumbing Needs QC Vendor Turn Key Residential Acco…" at bounding box center [683, 333] width 1366 height 667
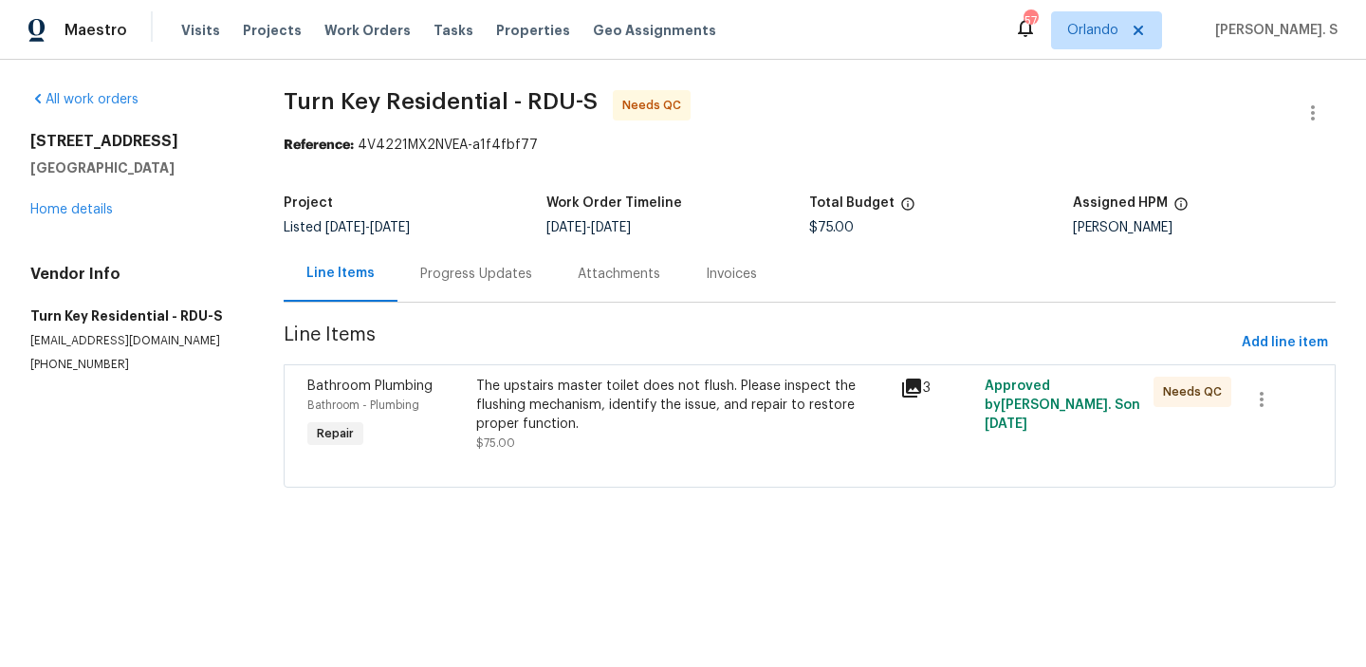
click at [509, 272] on div "Progress Updates" at bounding box center [476, 274] width 112 height 19
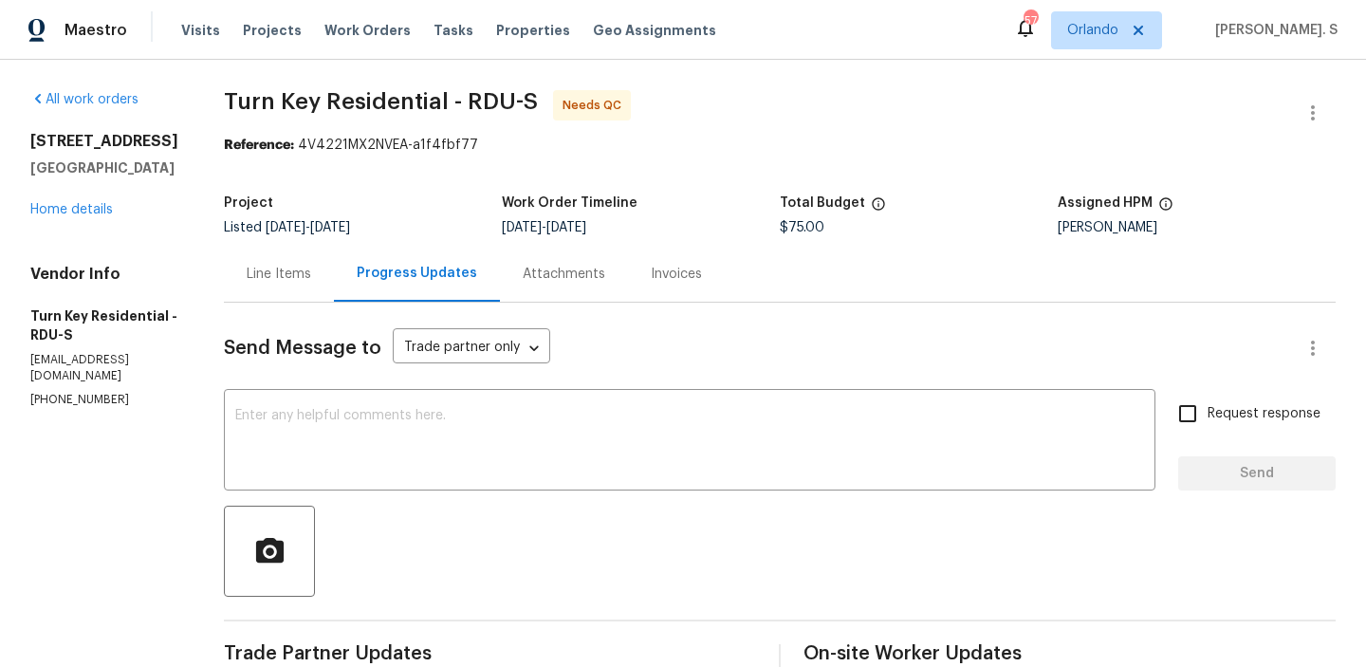
click at [334, 292] on div "Line Items" at bounding box center [279, 274] width 110 height 56
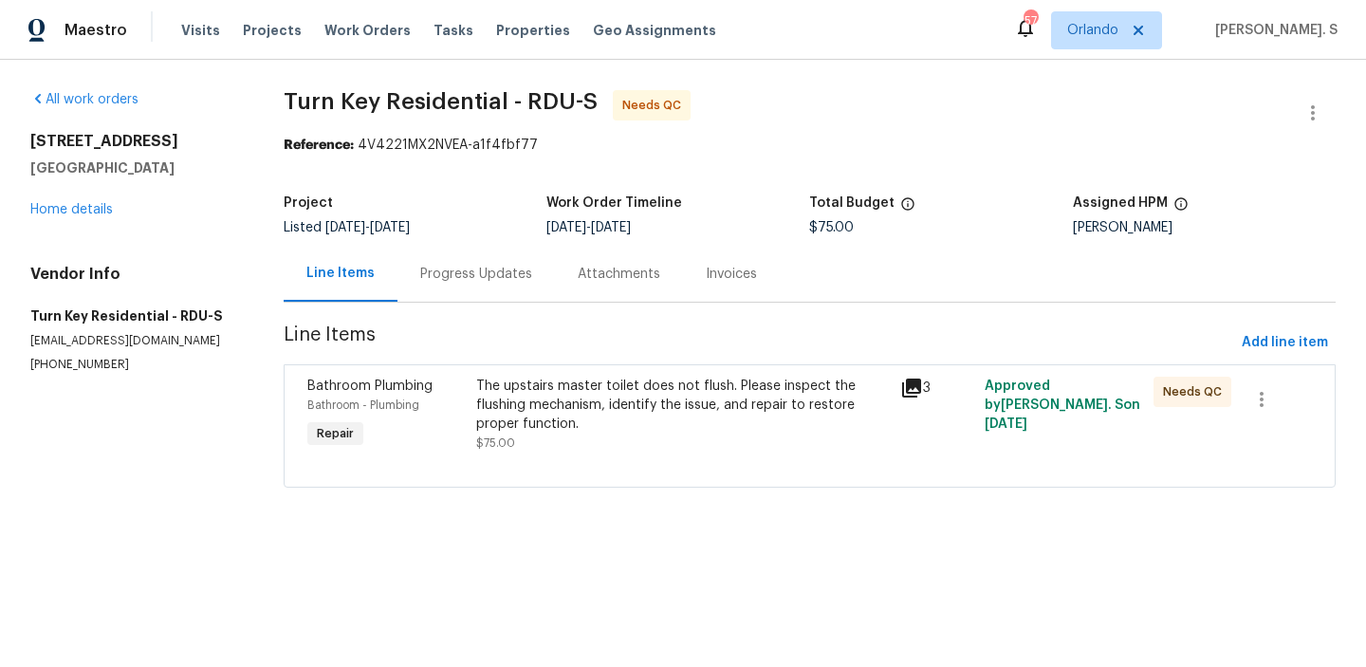
click at [603, 382] on div "The upstairs master toilet does not flush. Please inspect the flushing mechanis…" at bounding box center [682, 405] width 412 height 57
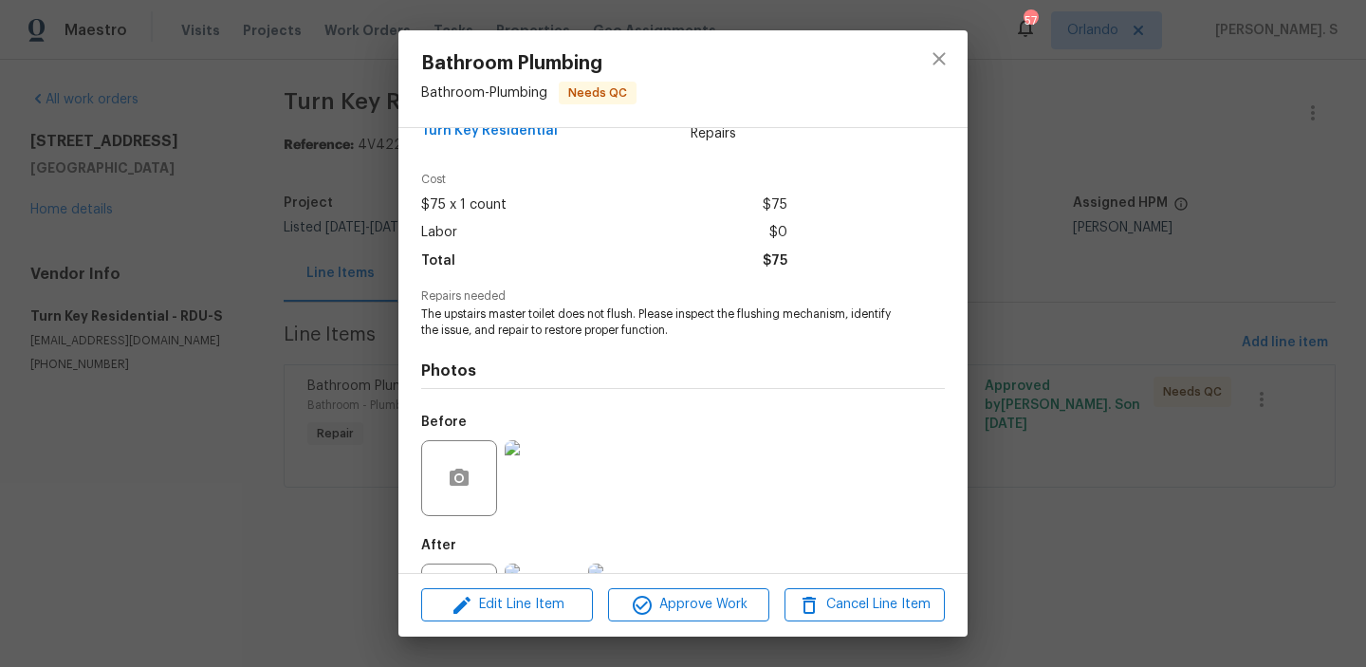
scroll to position [48, 0]
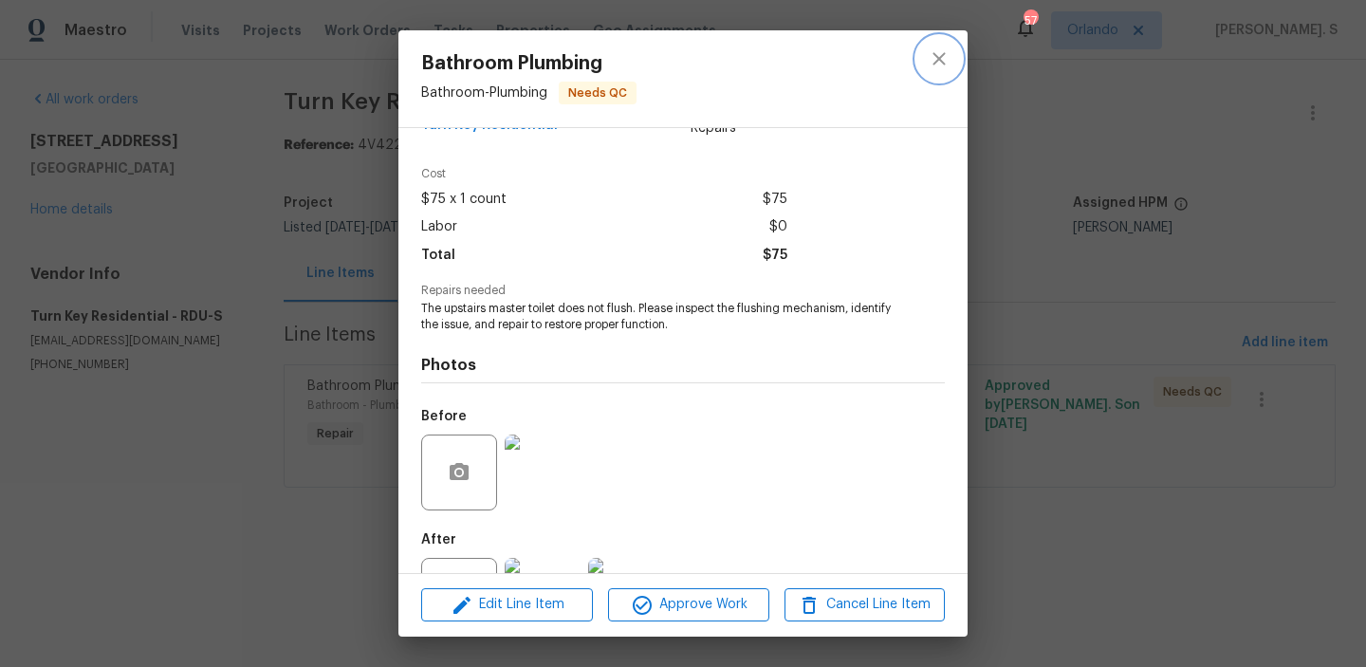
click at [934, 53] on icon "close" at bounding box center [939, 58] width 12 height 12
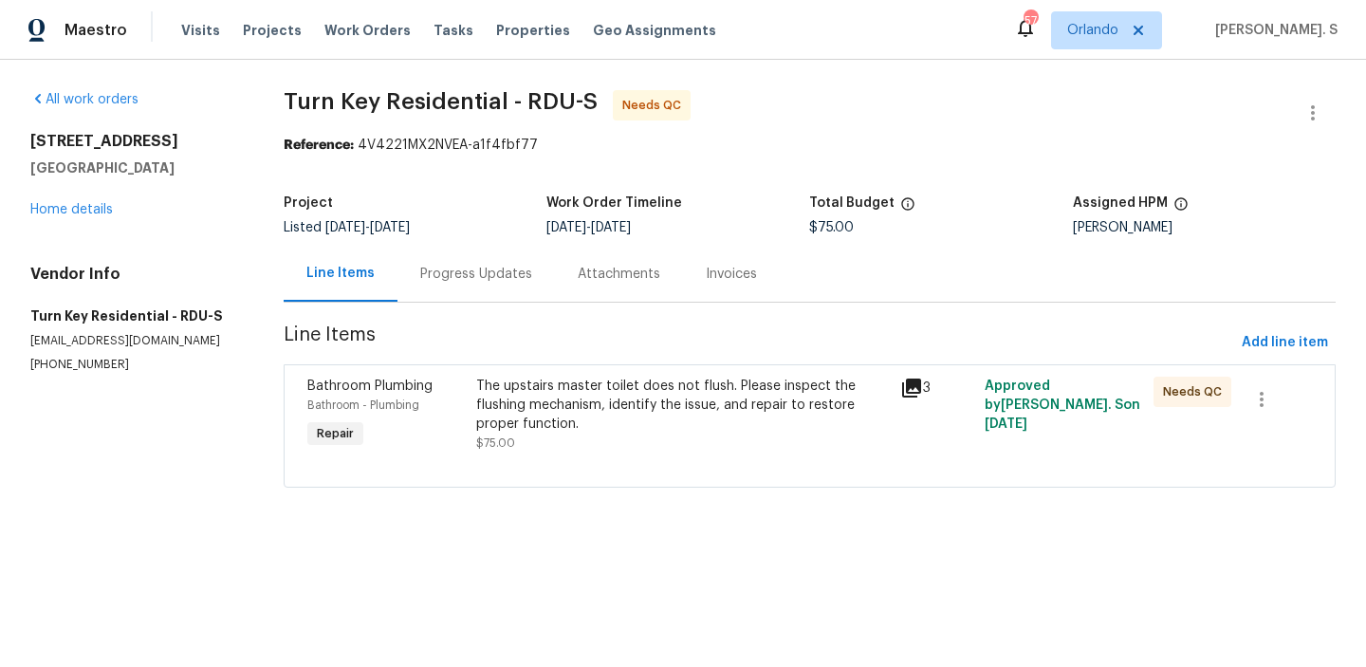
click at [454, 281] on div "Progress Updates" at bounding box center [476, 274] width 112 height 19
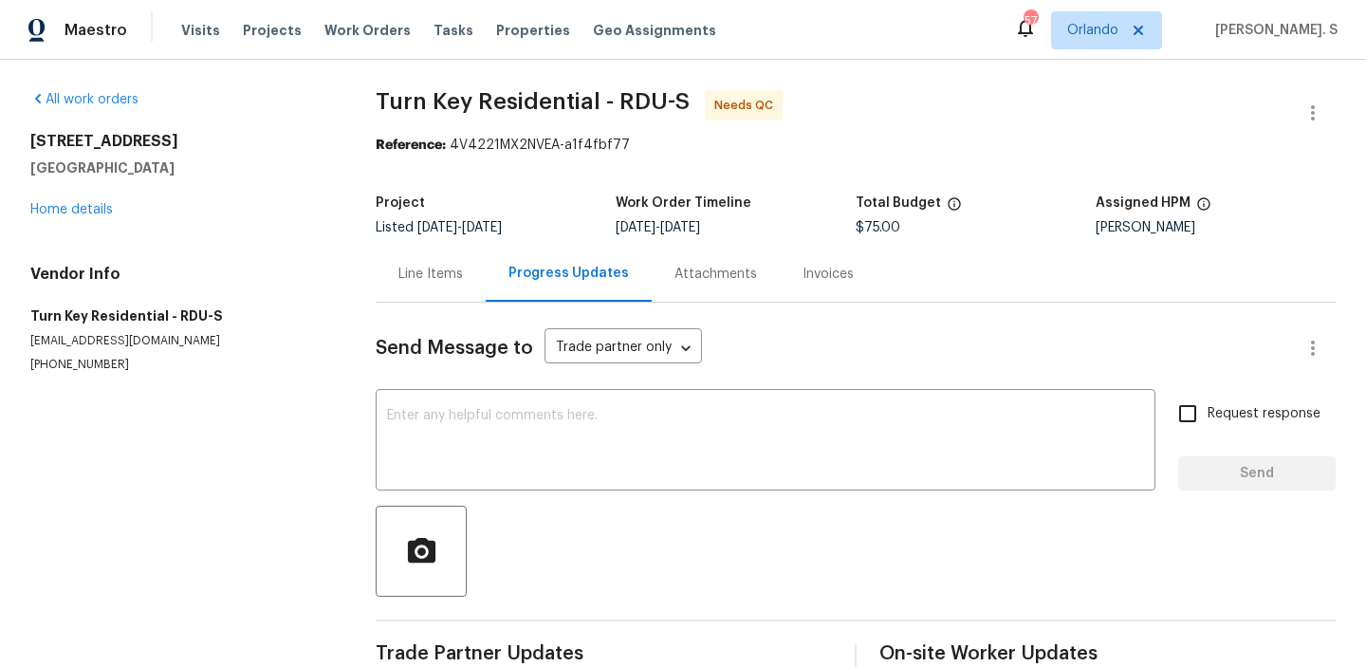
click at [454, 281] on div "Line Items" at bounding box center [431, 274] width 65 height 19
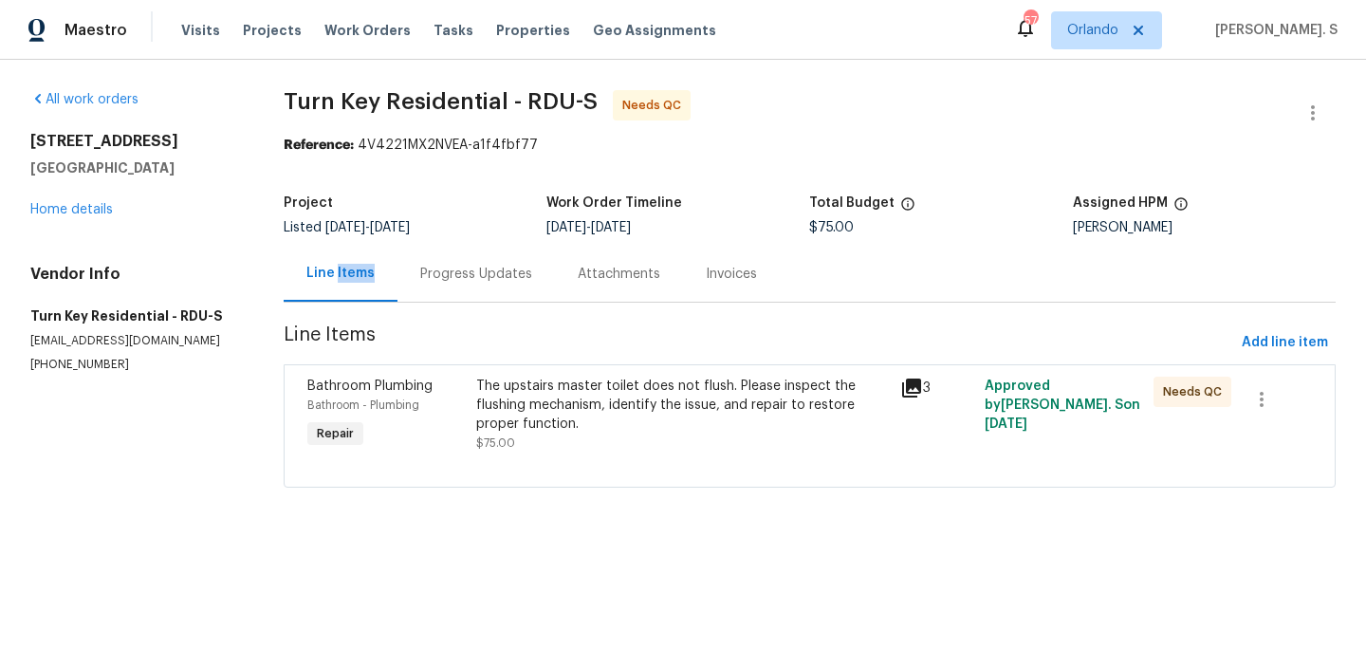
click at [454, 281] on div "Progress Updates" at bounding box center [476, 274] width 112 height 19
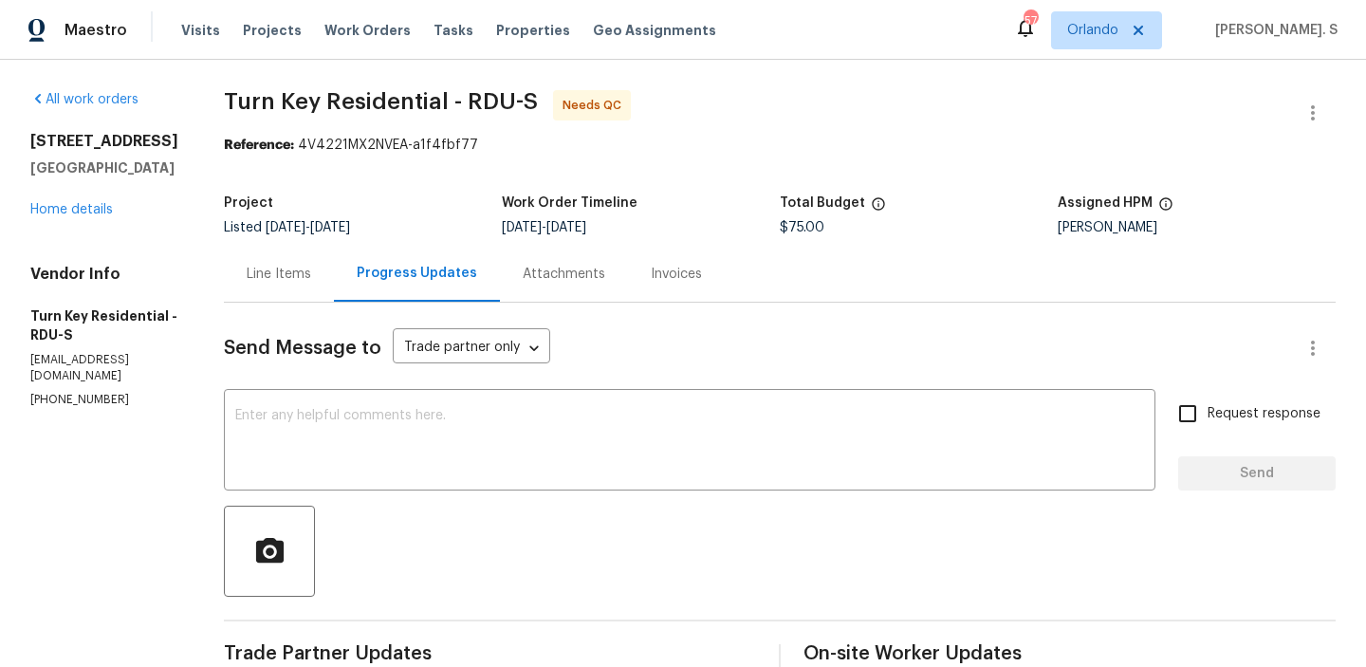
click at [300, 284] on div "Line Items" at bounding box center [279, 274] width 110 height 56
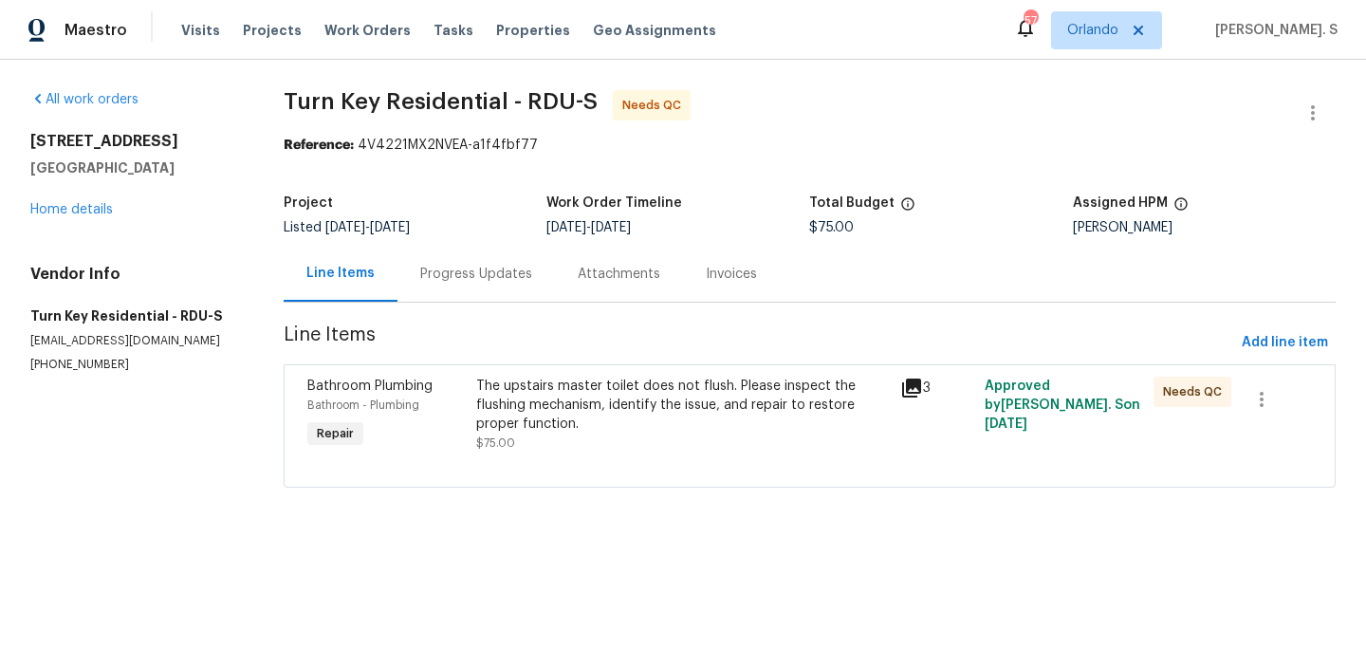
click at [457, 282] on div "Progress Updates" at bounding box center [476, 274] width 112 height 19
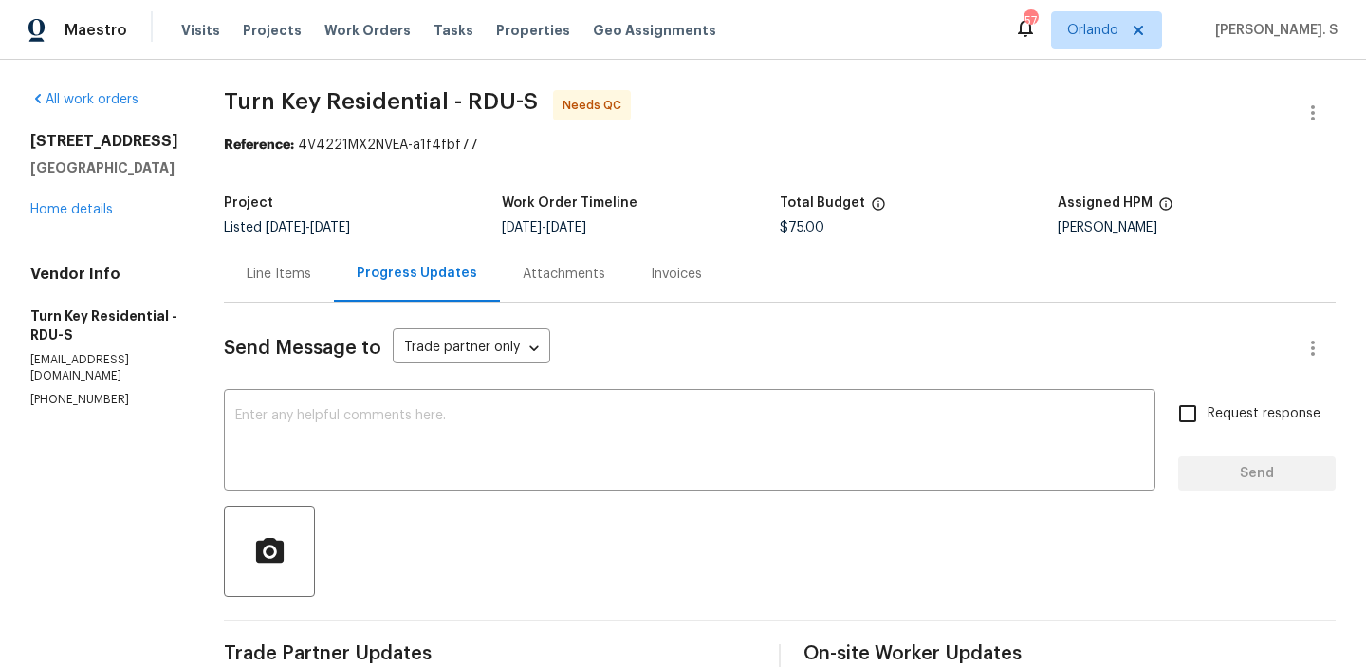
click at [297, 288] on div "Line Items" at bounding box center [279, 274] width 110 height 56
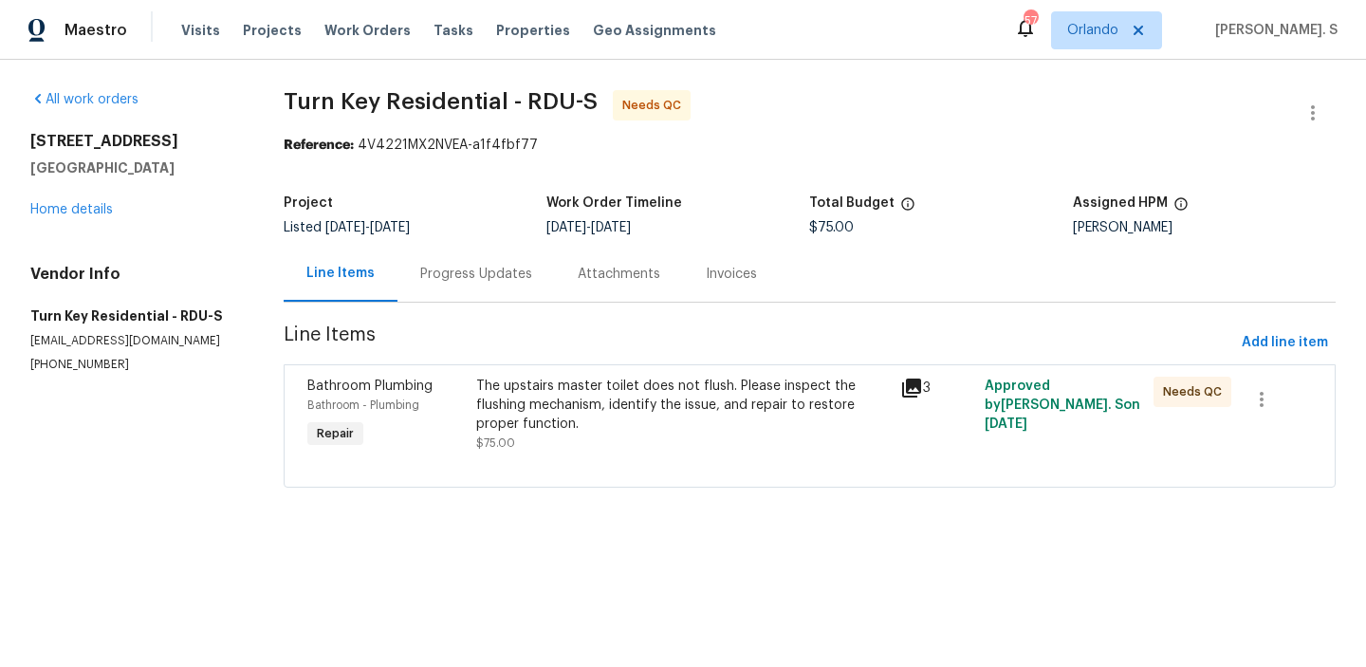
click at [558, 418] on div "The upstairs master toilet does not flush. Please inspect the flushing mechanis…" at bounding box center [682, 405] width 412 height 57
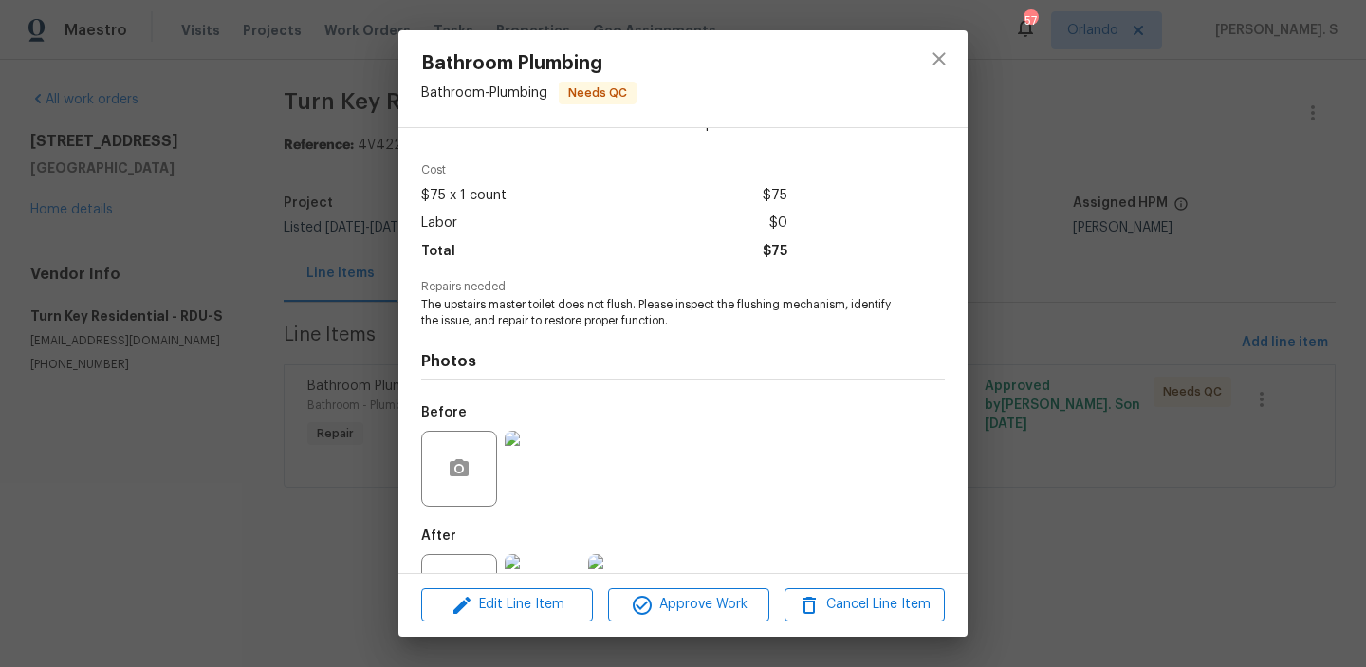
scroll to position [128, 0]
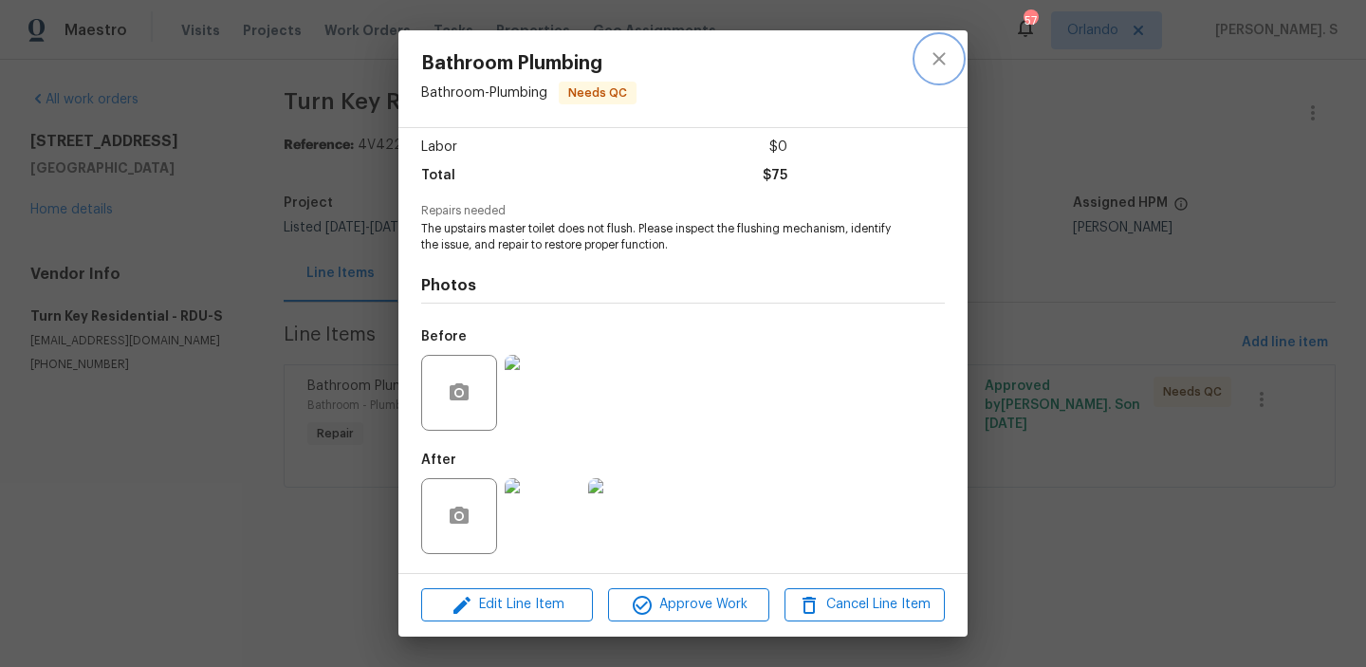
click at [946, 51] on icon "close" at bounding box center [939, 58] width 23 height 23
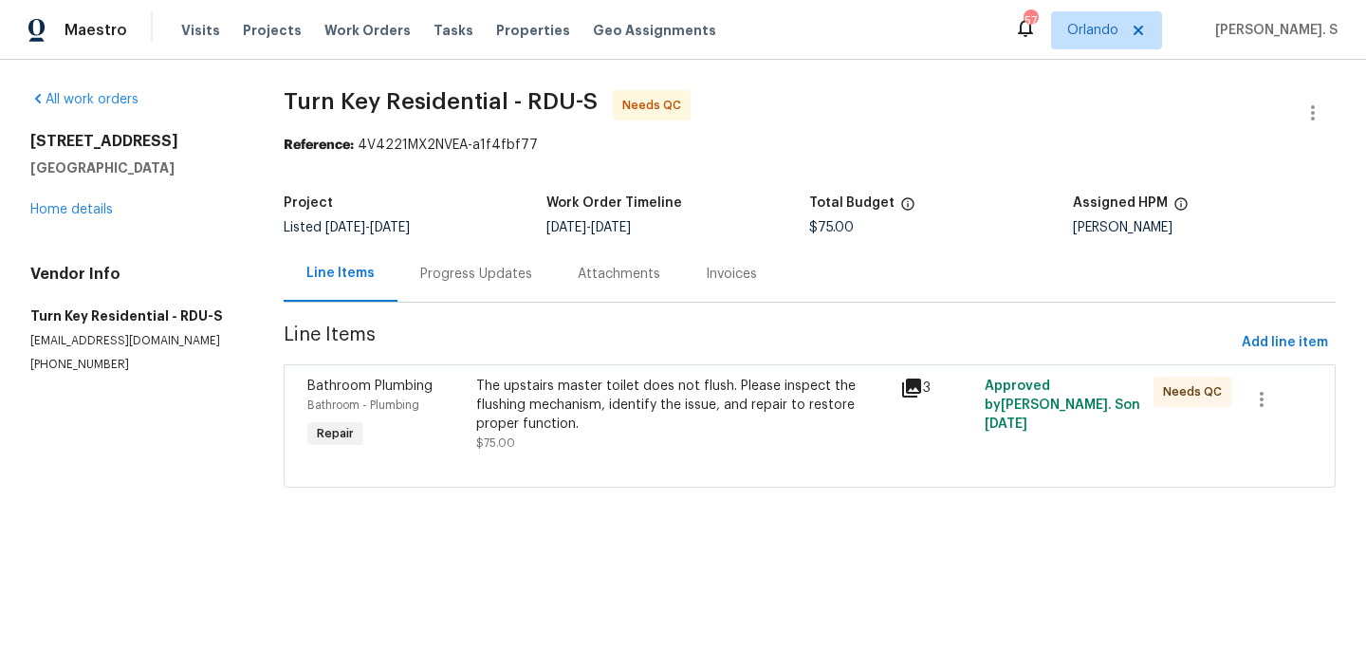
click at [588, 390] on div "The upstairs master toilet does not flush. Please inspect the flushing mechanis…" at bounding box center [682, 405] width 412 height 57
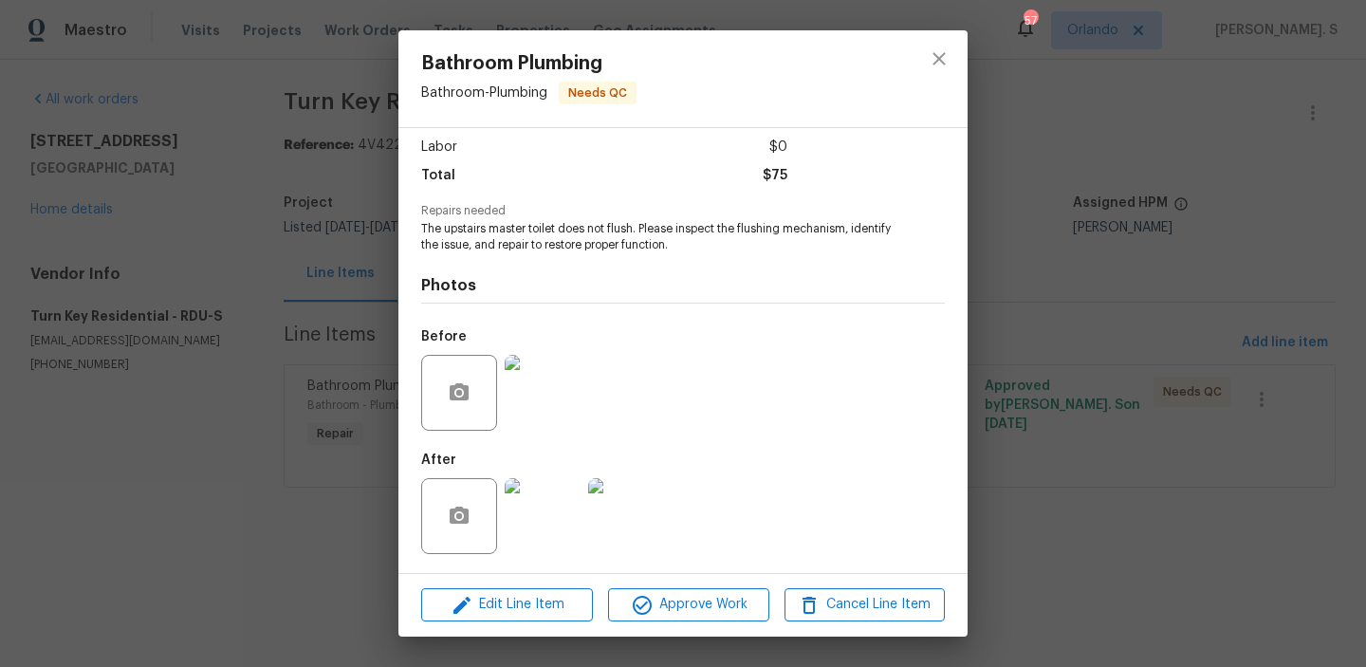
click at [530, 544] on img at bounding box center [543, 516] width 76 height 76
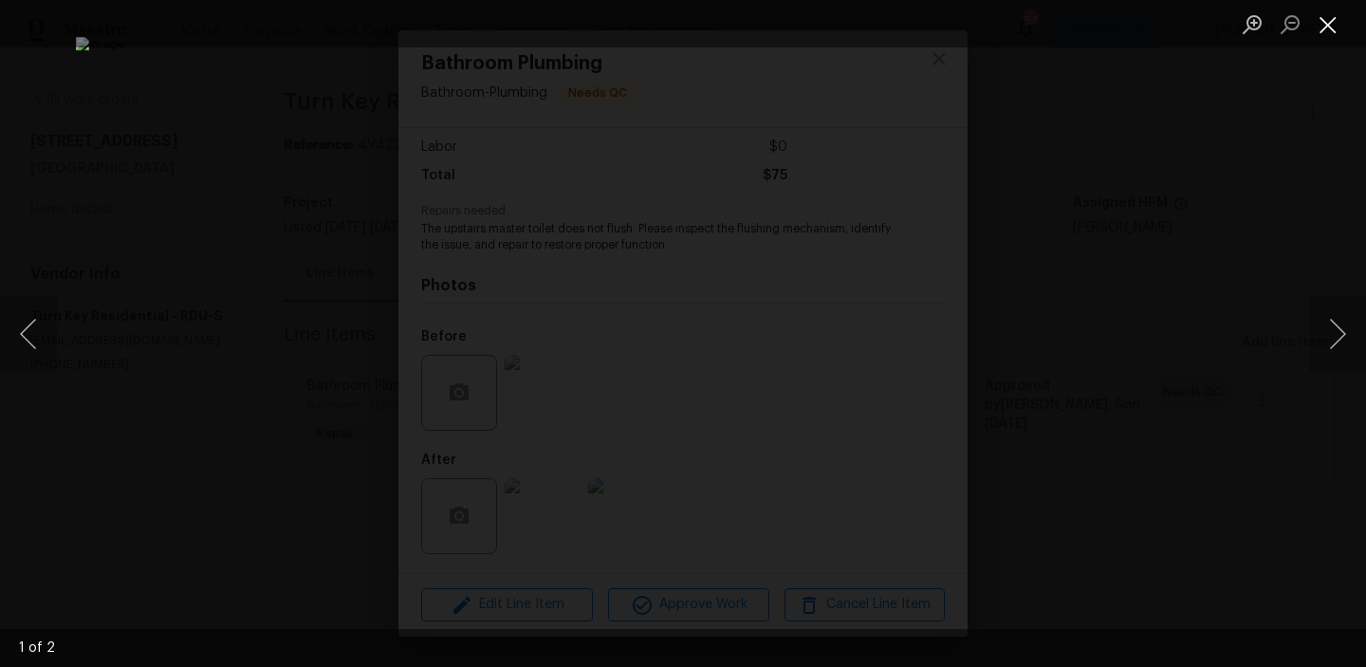
click at [1323, 27] on button "Close lightbox" at bounding box center [1329, 24] width 38 height 33
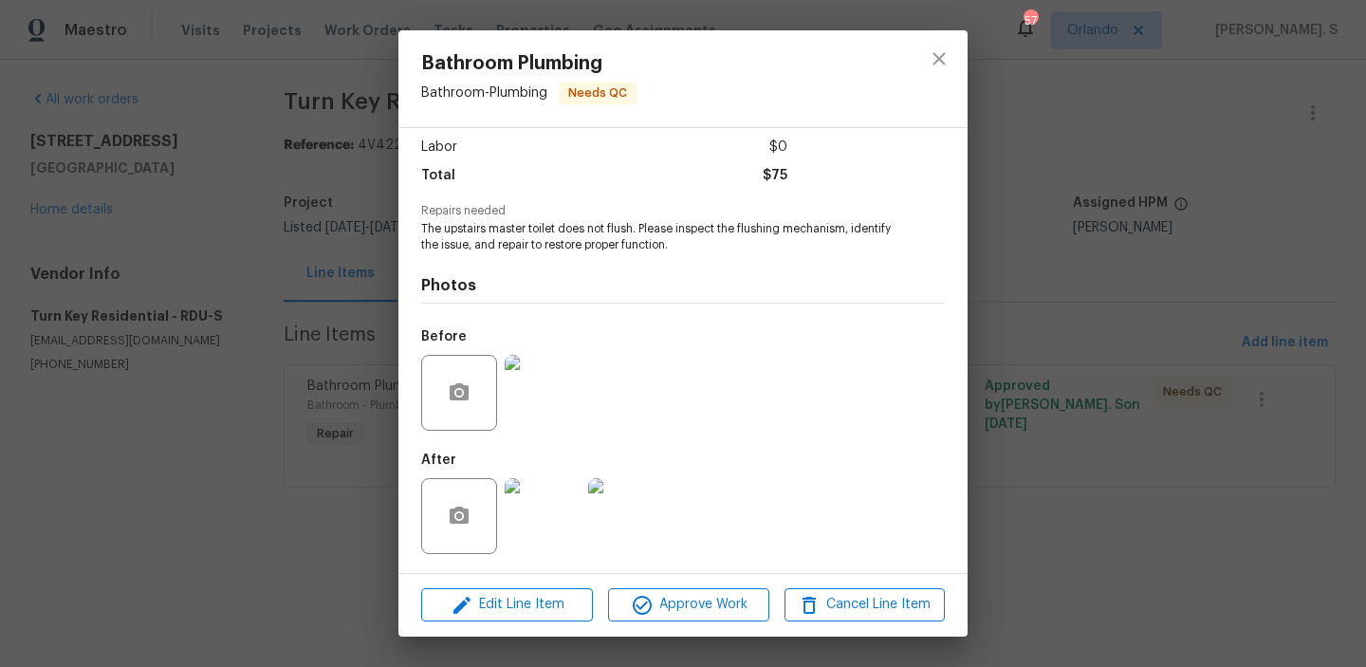
click at [542, 507] on img at bounding box center [543, 516] width 76 height 76
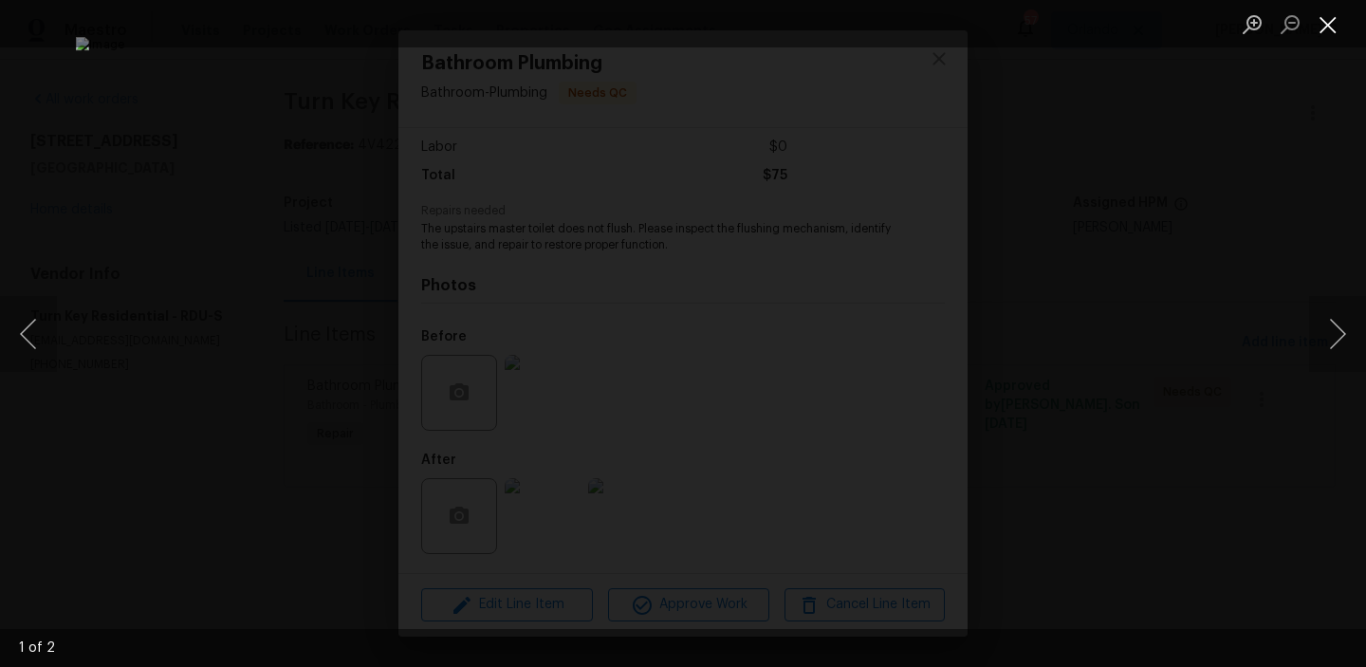
click at [1318, 25] on button "Close lightbox" at bounding box center [1329, 24] width 38 height 33
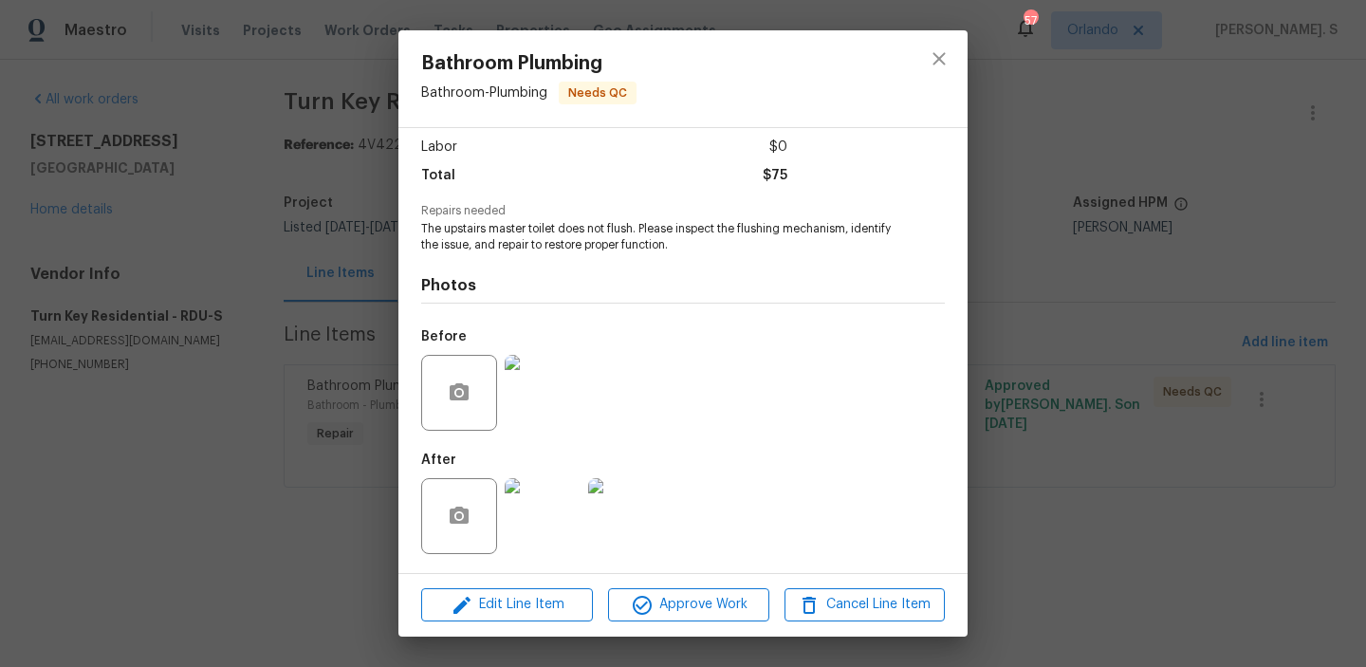
click at [505, 497] on img at bounding box center [543, 516] width 76 height 76
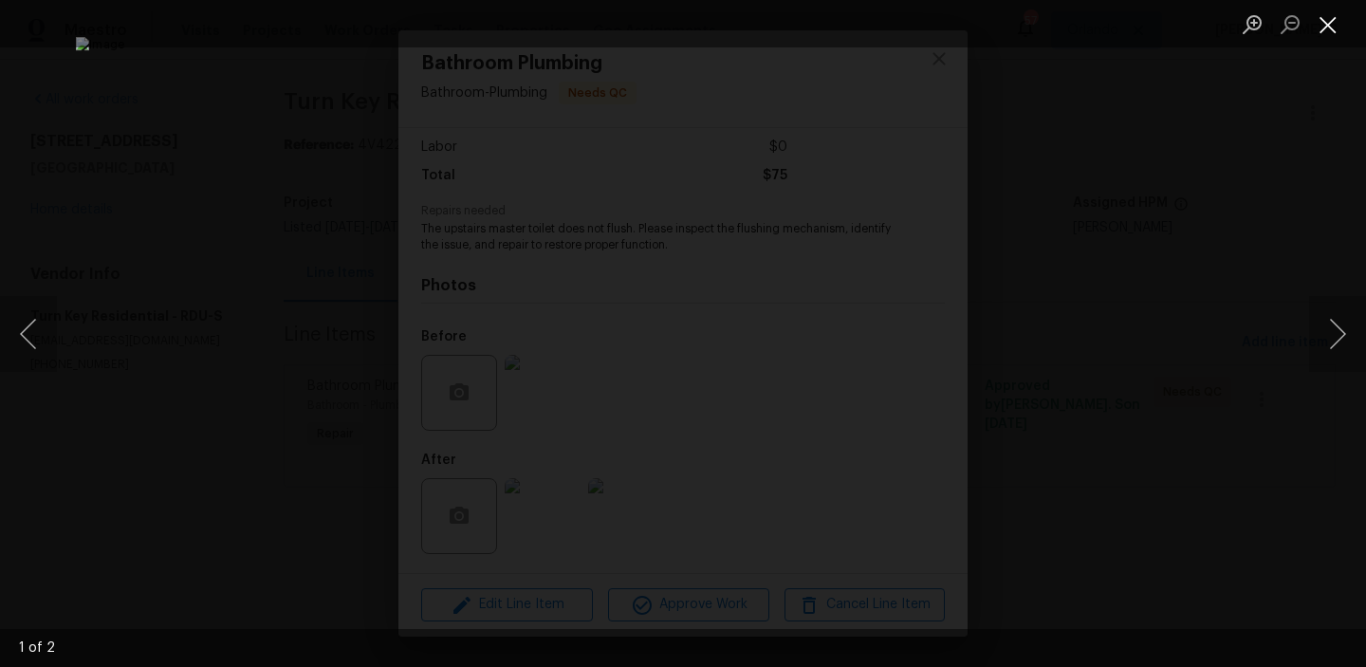
click at [1329, 28] on button "Close lightbox" at bounding box center [1329, 24] width 38 height 33
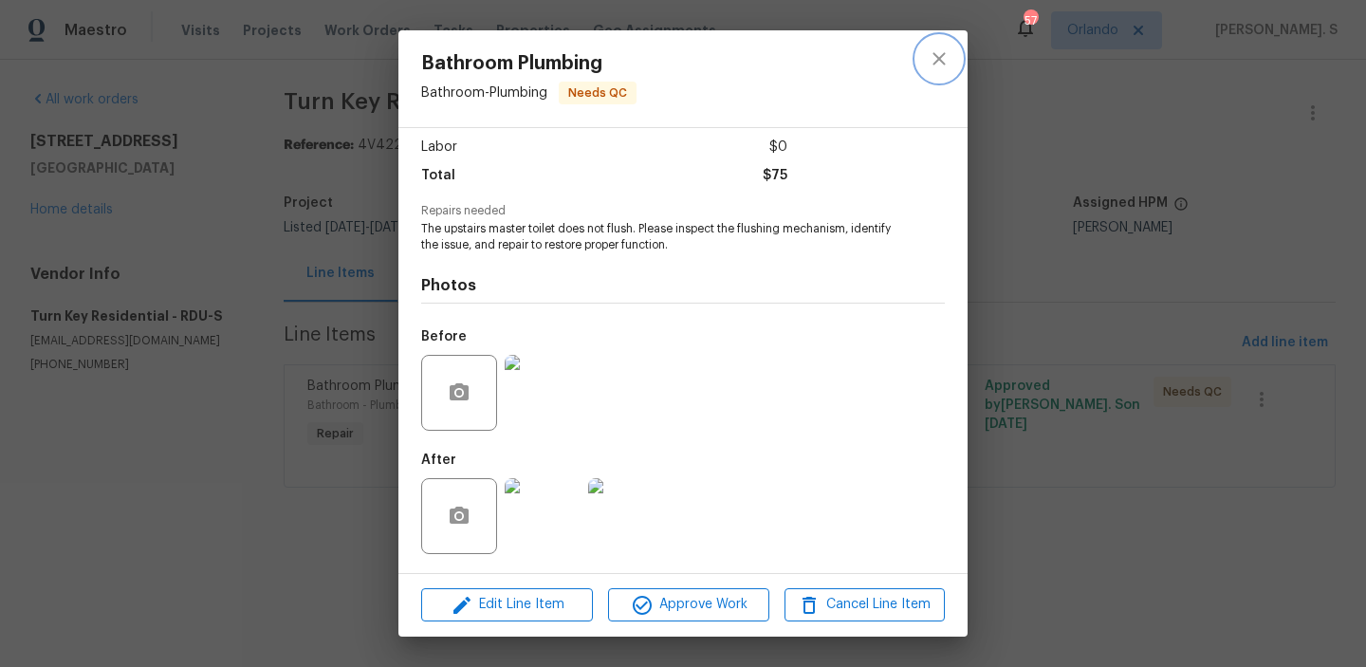
click at [928, 67] on icon "close" at bounding box center [939, 58] width 23 height 23
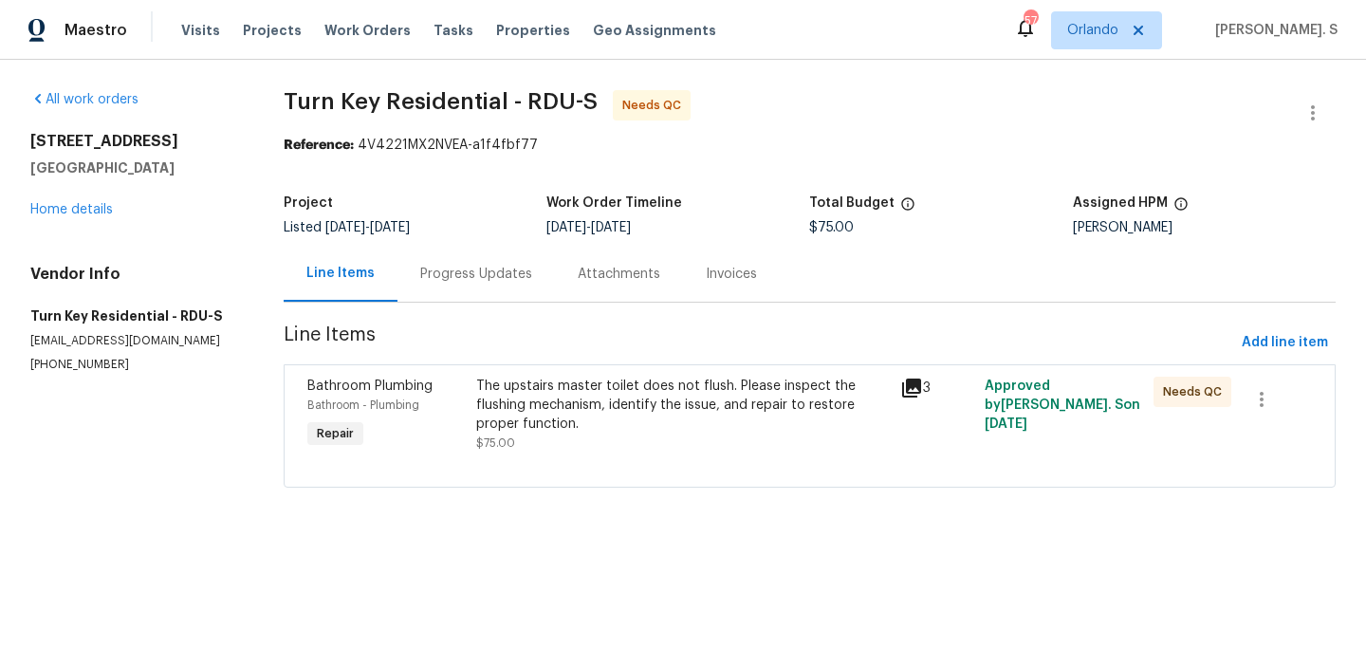
click at [614, 427] on div "The upstairs master toilet does not flush. Please inspect the flushing mechanis…" at bounding box center [682, 405] width 412 height 57
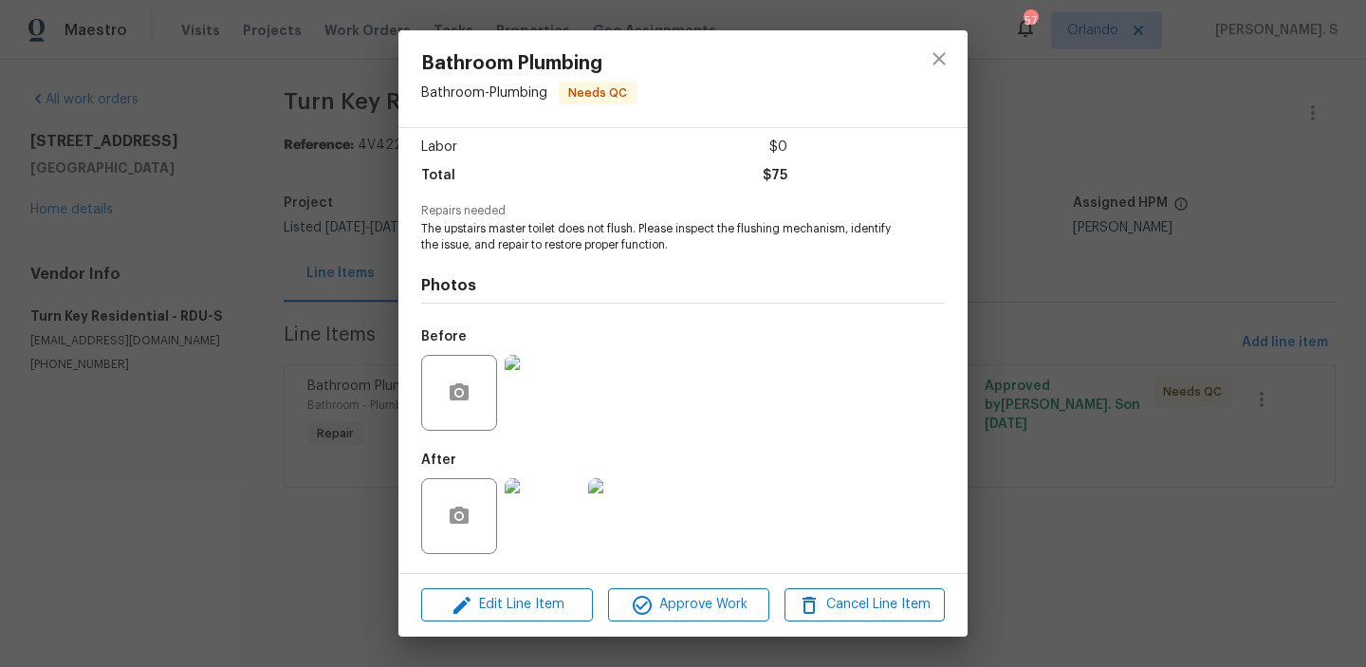
click at [541, 409] on img at bounding box center [543, 393] width 76 height 76
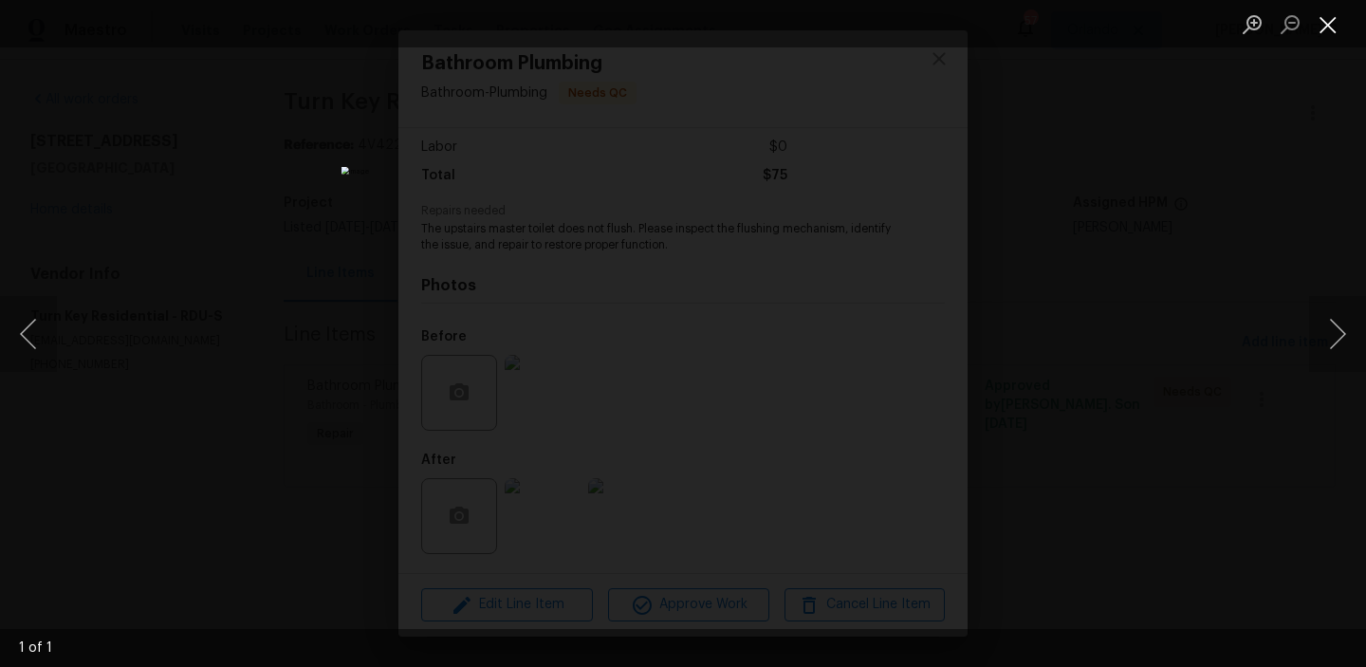
click at [1342, 19] on button "Close lightbox" at bounding box center [1329, 24] width 38 height 33
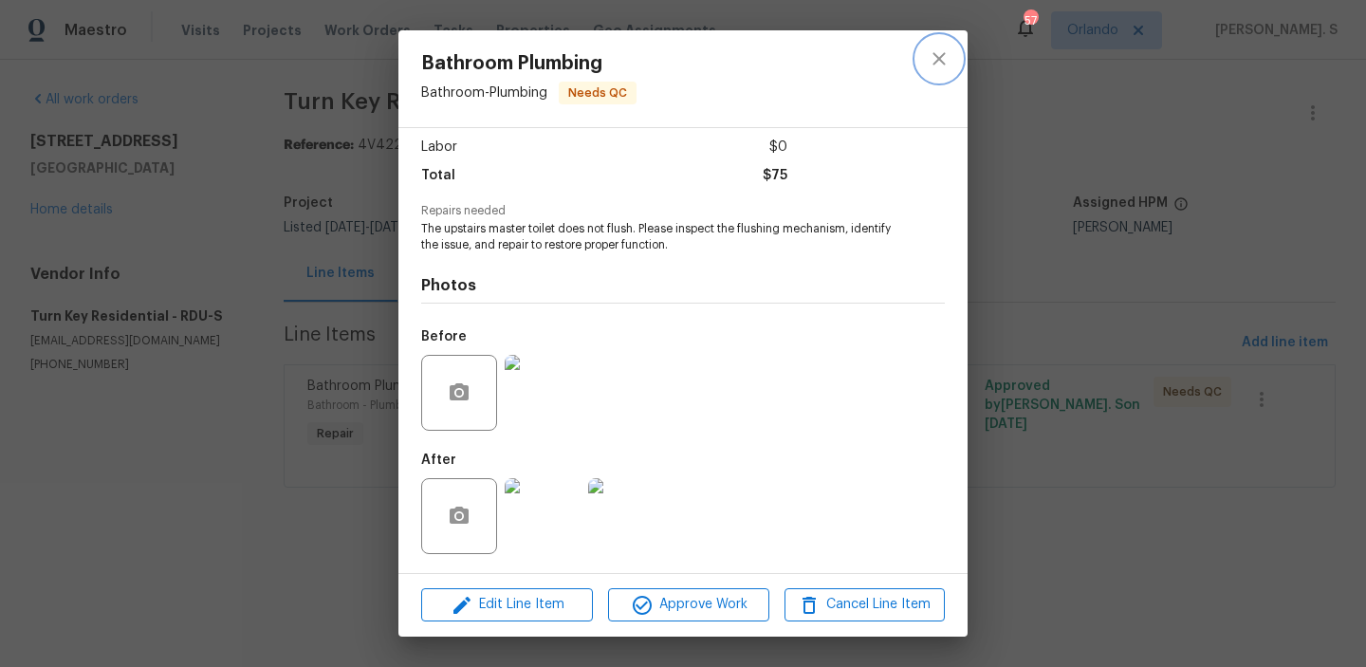
click at [952, 65] on button "close" at bounding box center [940, 59] width 46 height 46
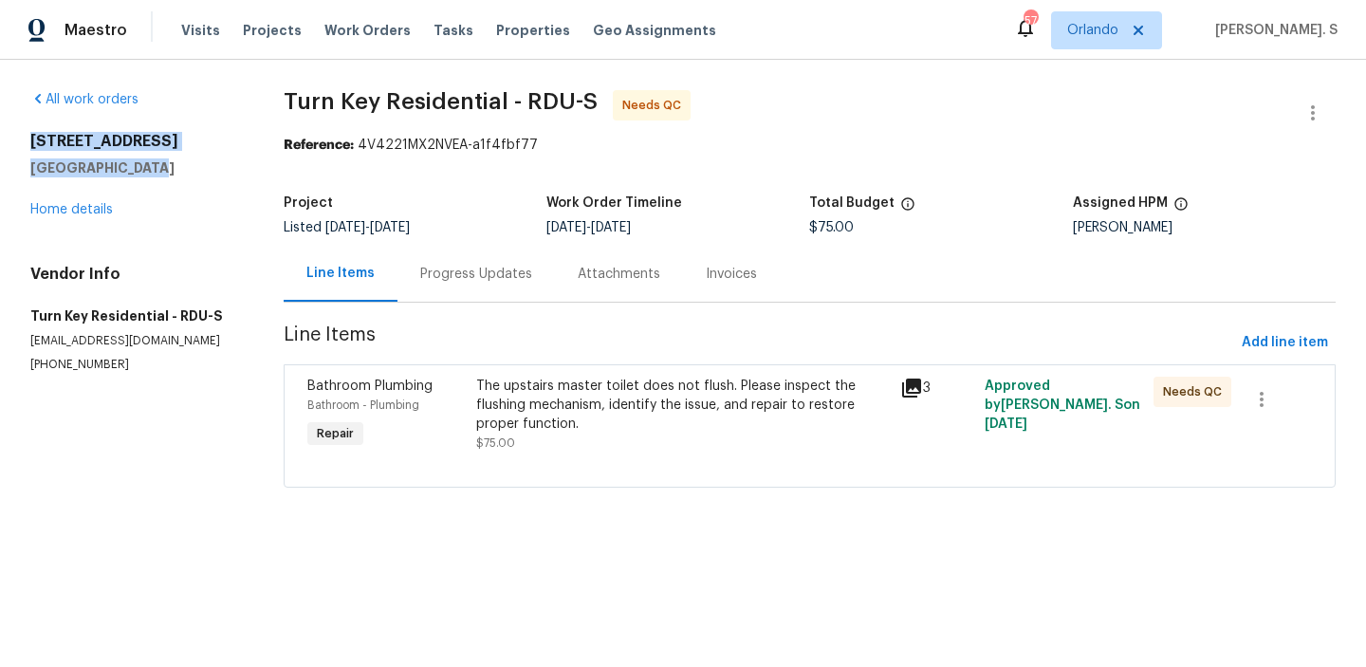
drag, startPoint x: 181, startPoint y: 177, endPoint x: 20, endPoint y: 139, distance: 165.7
click at [20, 139] on div "All work orders 19 Pedestal Rock Ln Durham, NC 27712 Home details Vendor Info T…" at bounding box center [683, 300] width 1366 height 481
copy div "19 Pedestal Rock Ln Durham, NC 27712"
click at [503, 285] on div "Progress Updates" at bounding box center [477, 274] width 158 height 56
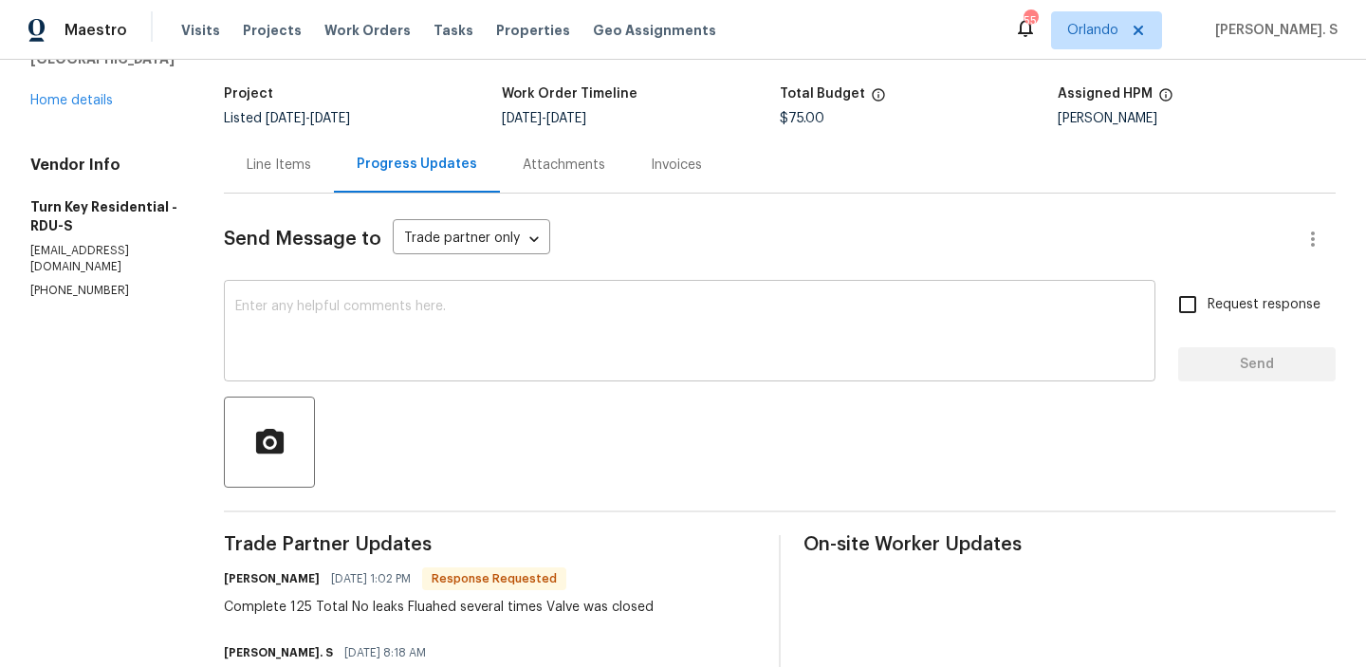
scroll to position [111, 0]
click at [269, 167] on div "Line Items" at bounding box center [279, 163] width 110 height 56
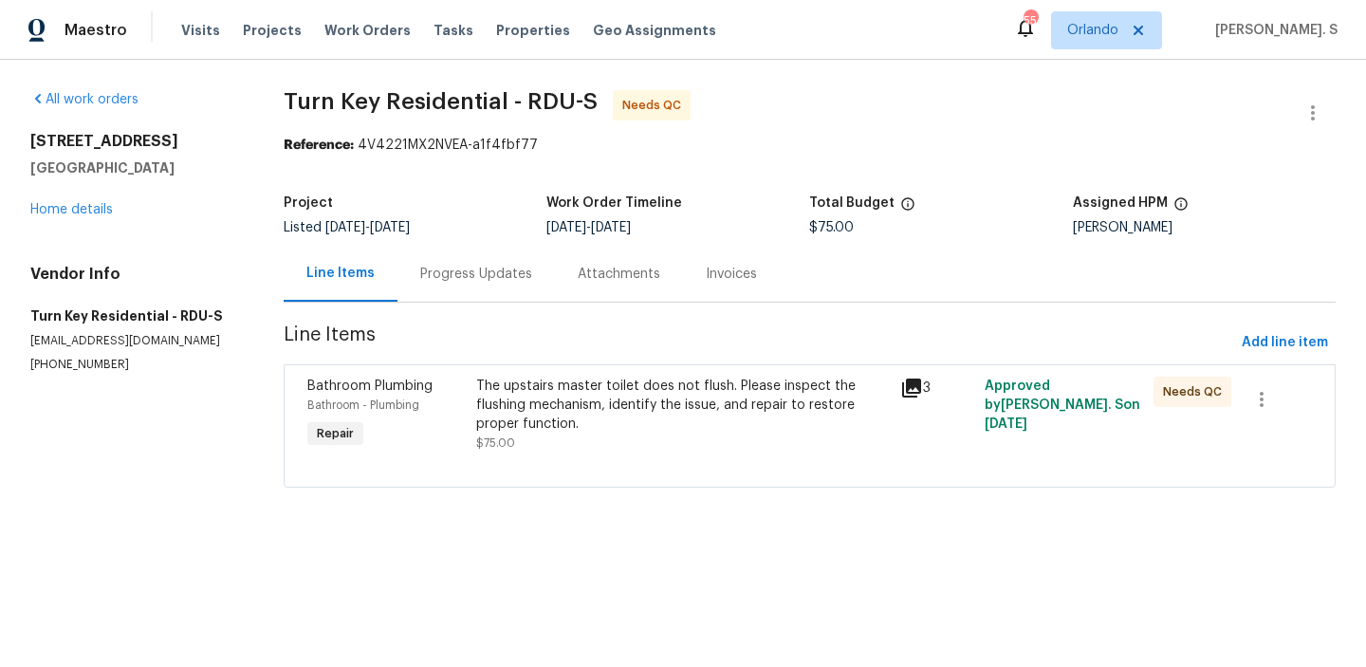
click at [523, 263] on div "Progress Updates" at bounding box center [477, 274] width 158 height 56
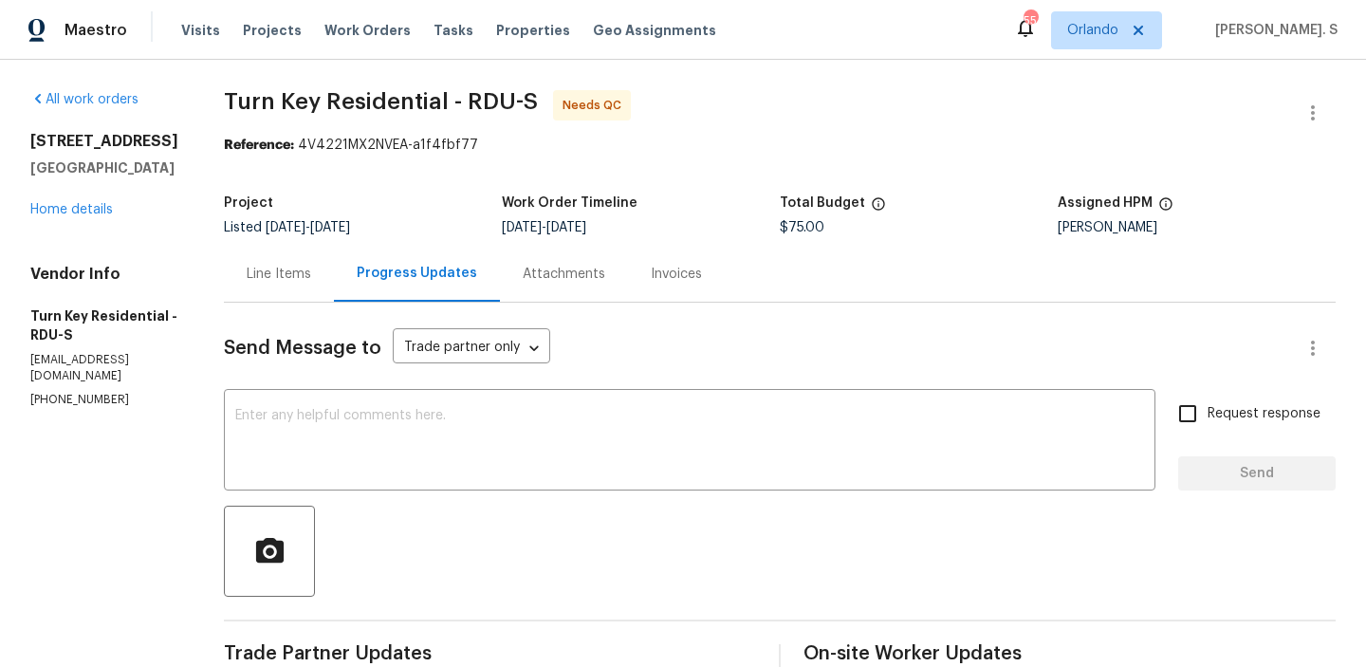
click at [325, 297] on div "Line Items" at bounding box center [279, 274] width 110 height 56
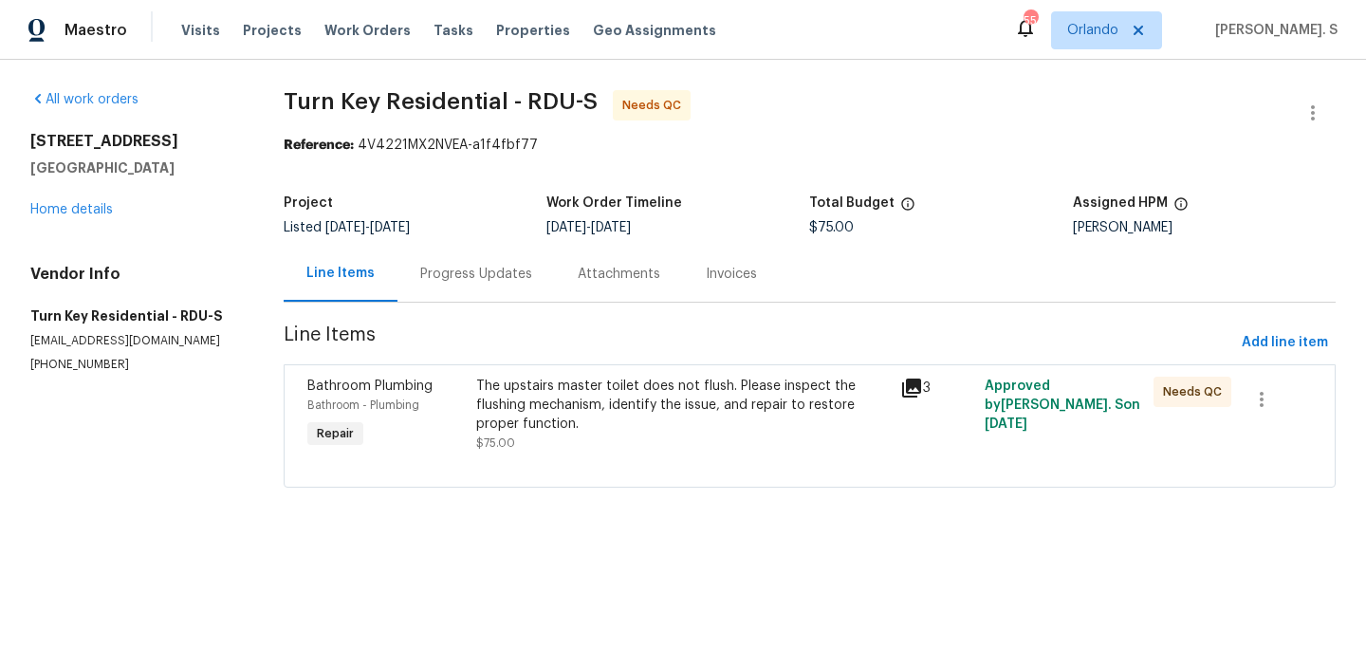
click at [325, 297] on div "Line Items" at bounding box center [341, 274] width 114 height 56
click at [635, 411] on div "The upstairs master toilet does not flush. Please inspect the flushing mechanis…" at bounding box center [682, 405] width 412 height 57
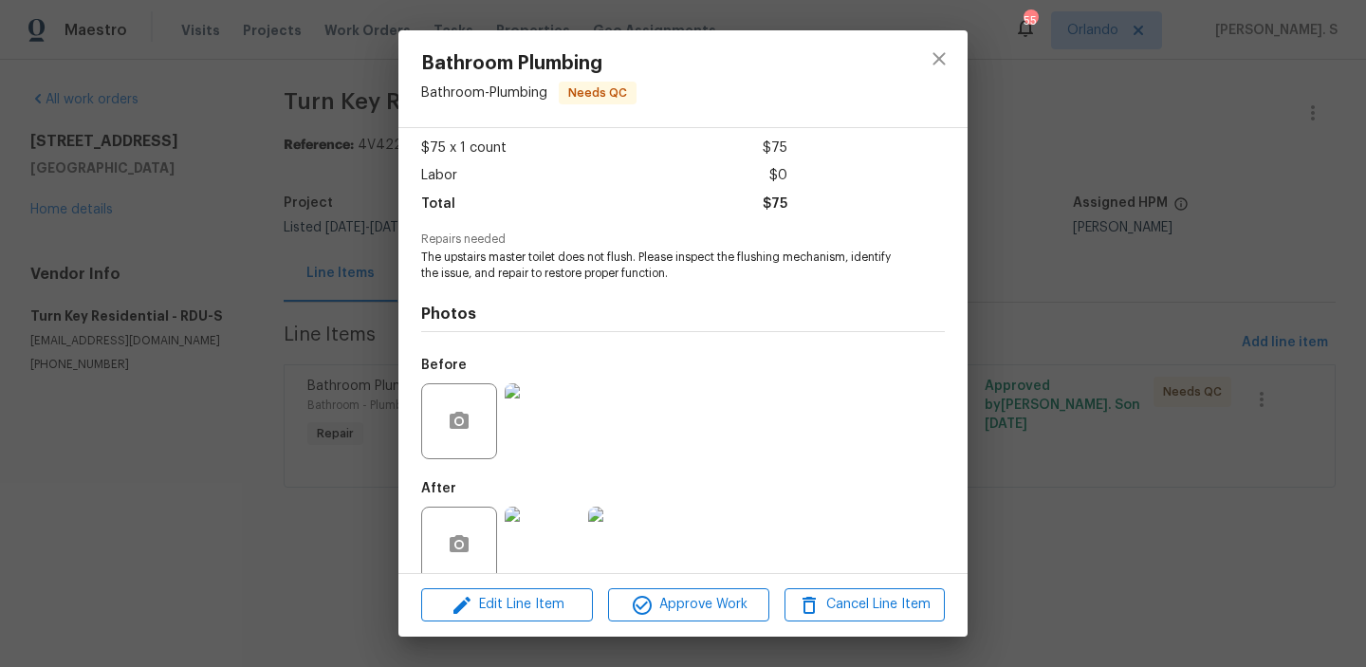
scroll to position [128, 0]
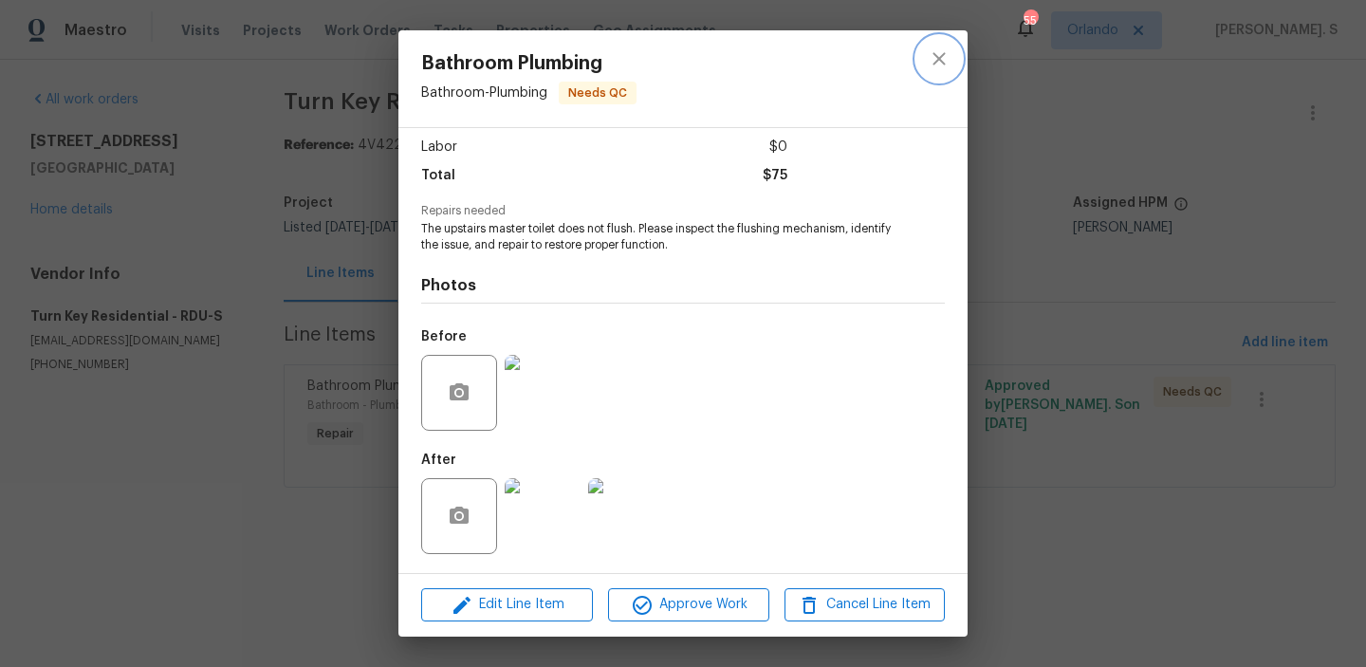
click at [943, 61] on icon "close" at bounding box center [939, 58] width 12 height 12
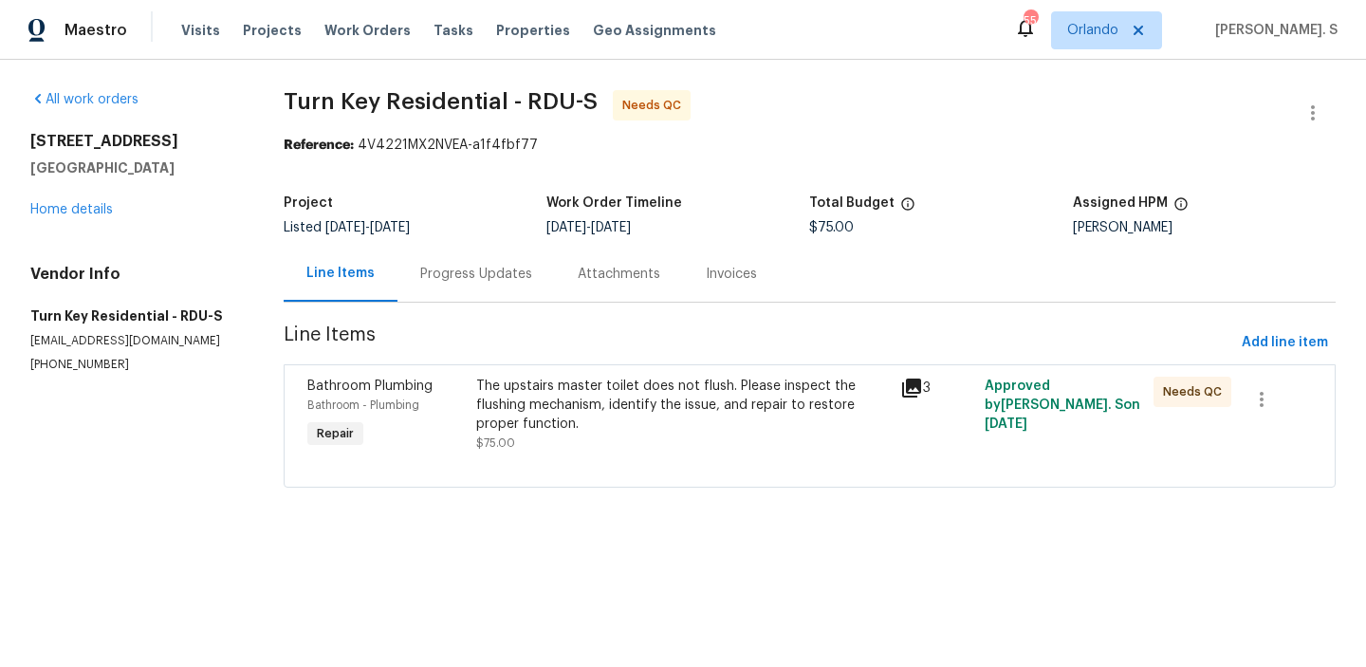
click at [660, 418] on div "The upstairs master toilet does not flush. Please inspect the flushing mechanis…" at bounding box center [682, 405] width 412 height 57
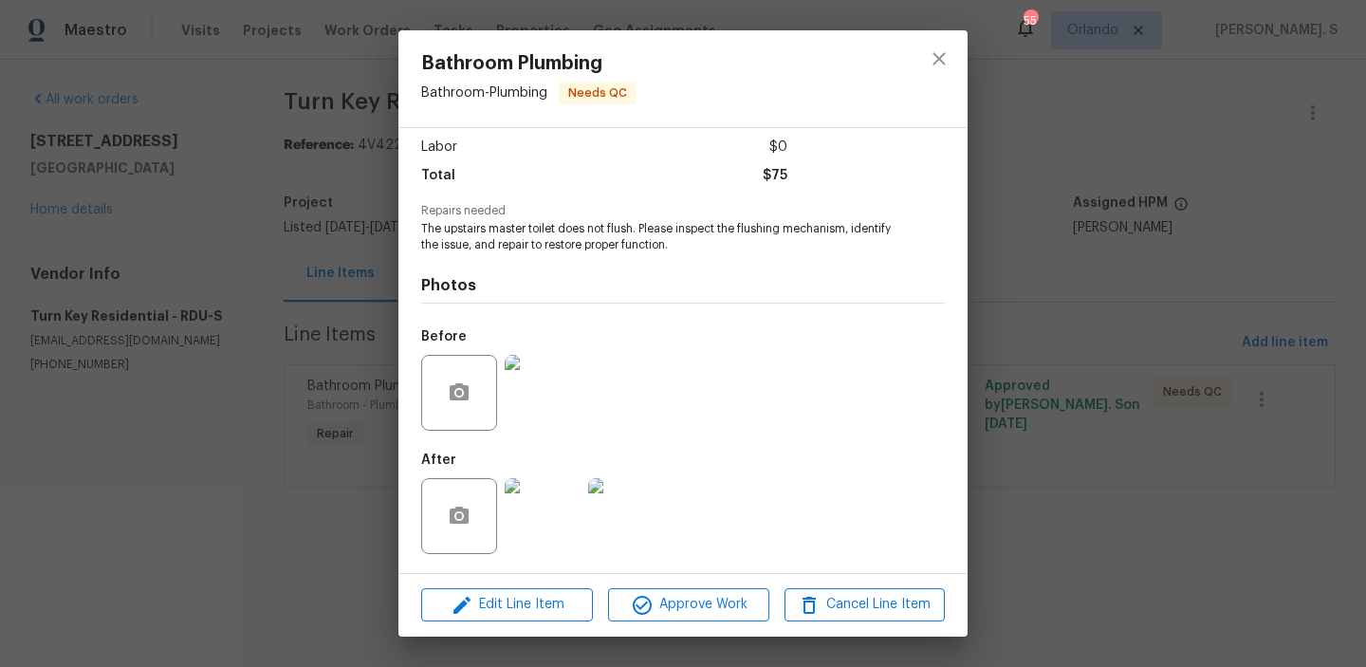
click at [564, 492] on img at bounding box center [543, 516] width 76 height 76
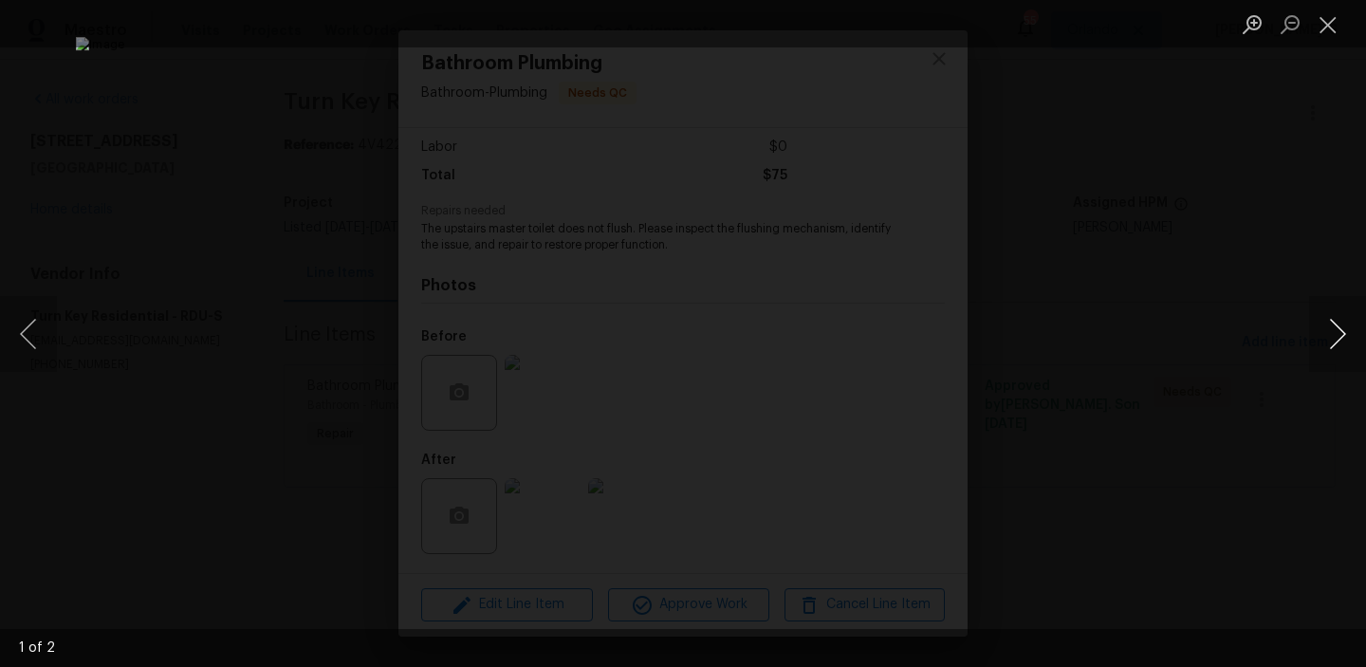
click at [1329, 338] on button "Next image" at bounding box center [1338, 334] width 57 height 76
click at [1322, 29] on button "Close lightbox" at bounding box center [1329, 24] width 38 height 33
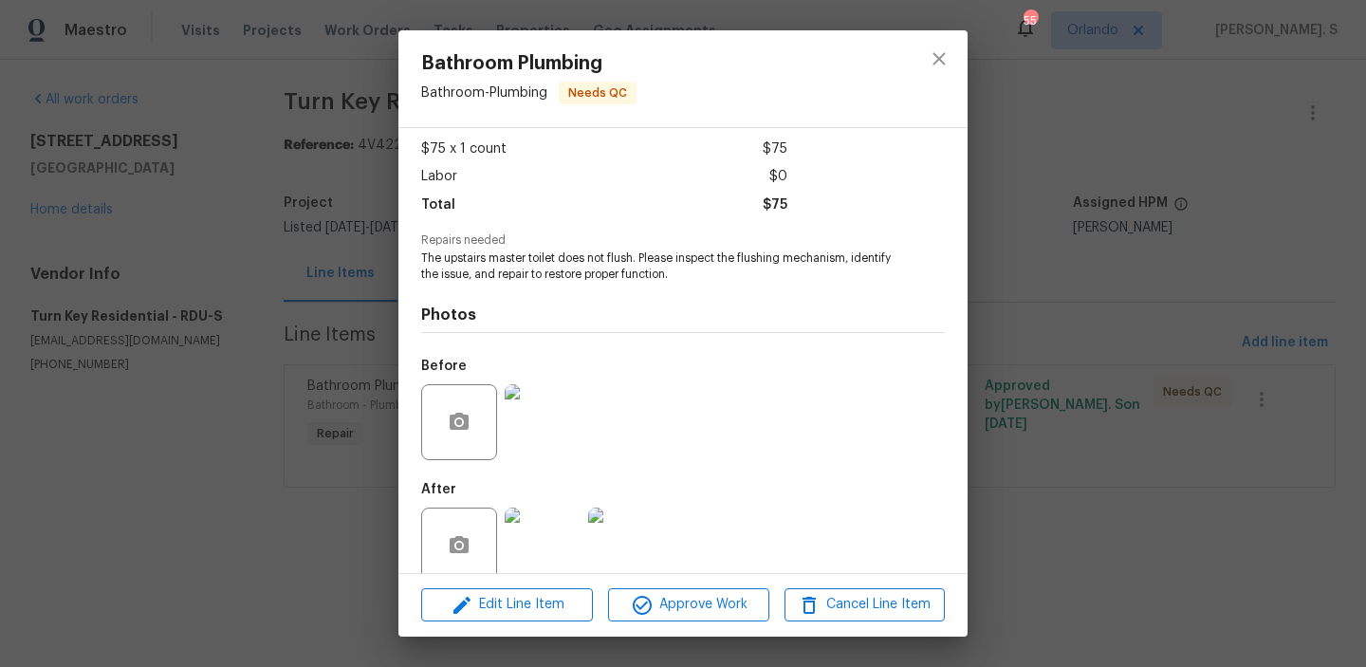
scroll to position [113, 0]
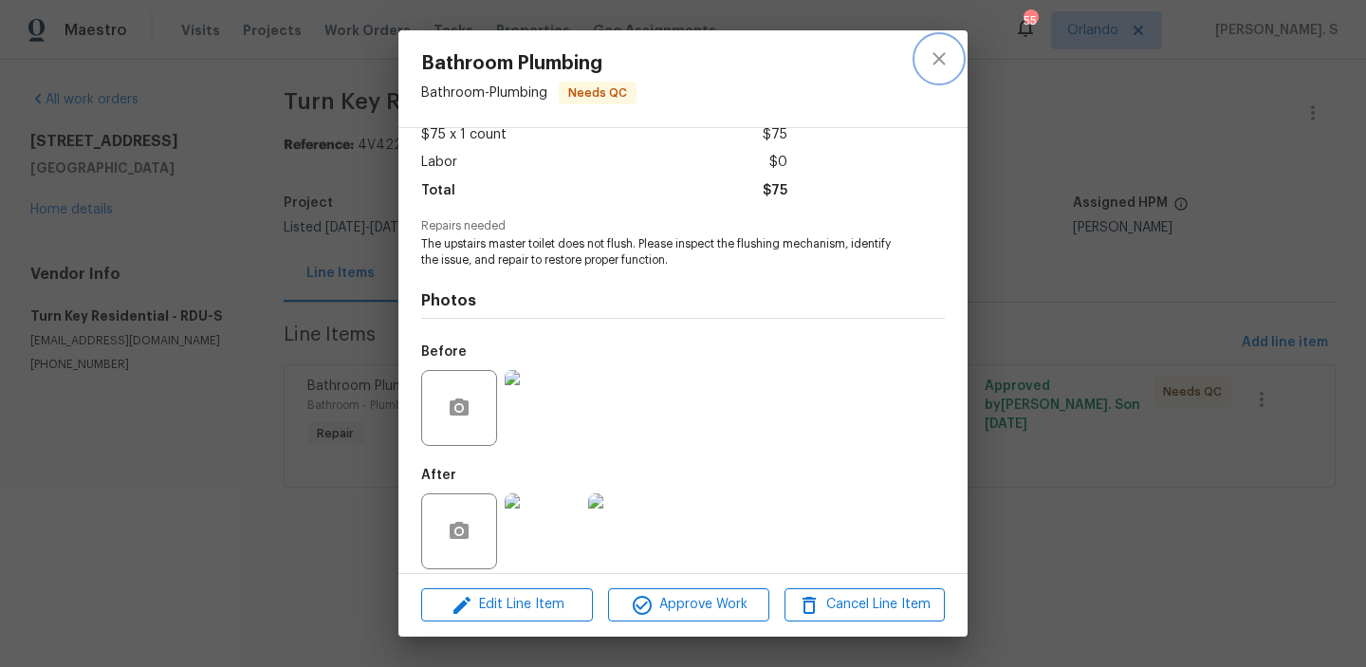
click at [929, 72] on button "close" at bounding box center [940, 59] width 46 height 46
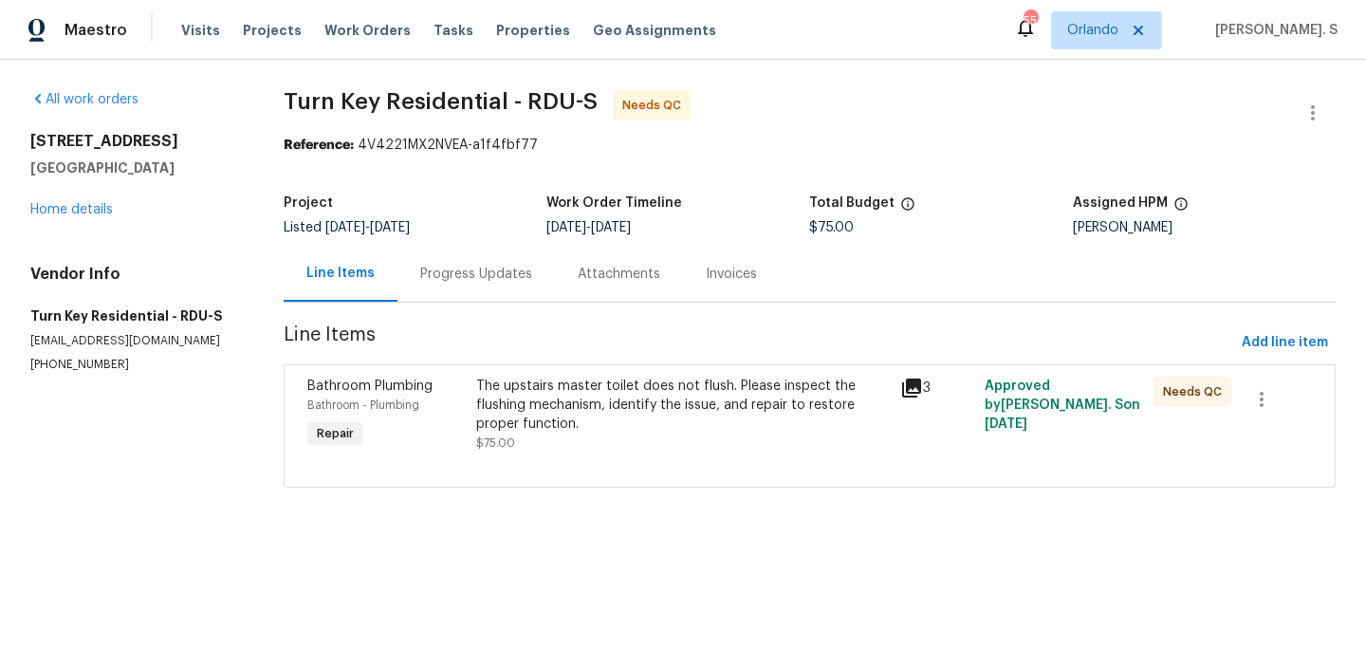
click at [565, 421] on div "The upstairs master toilet does not flush. Please inspect the flushing mechanis…" at bounding box center [682, 405] width 412 height 57
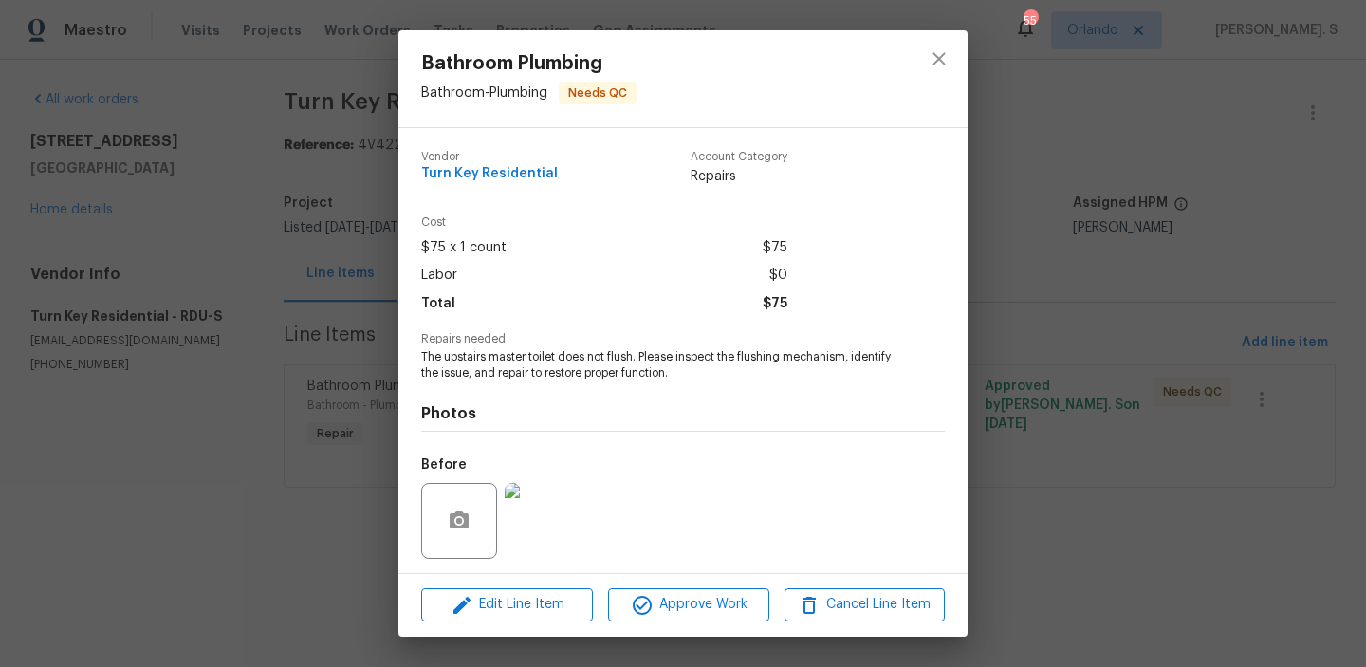
scroll to position [128, 0]
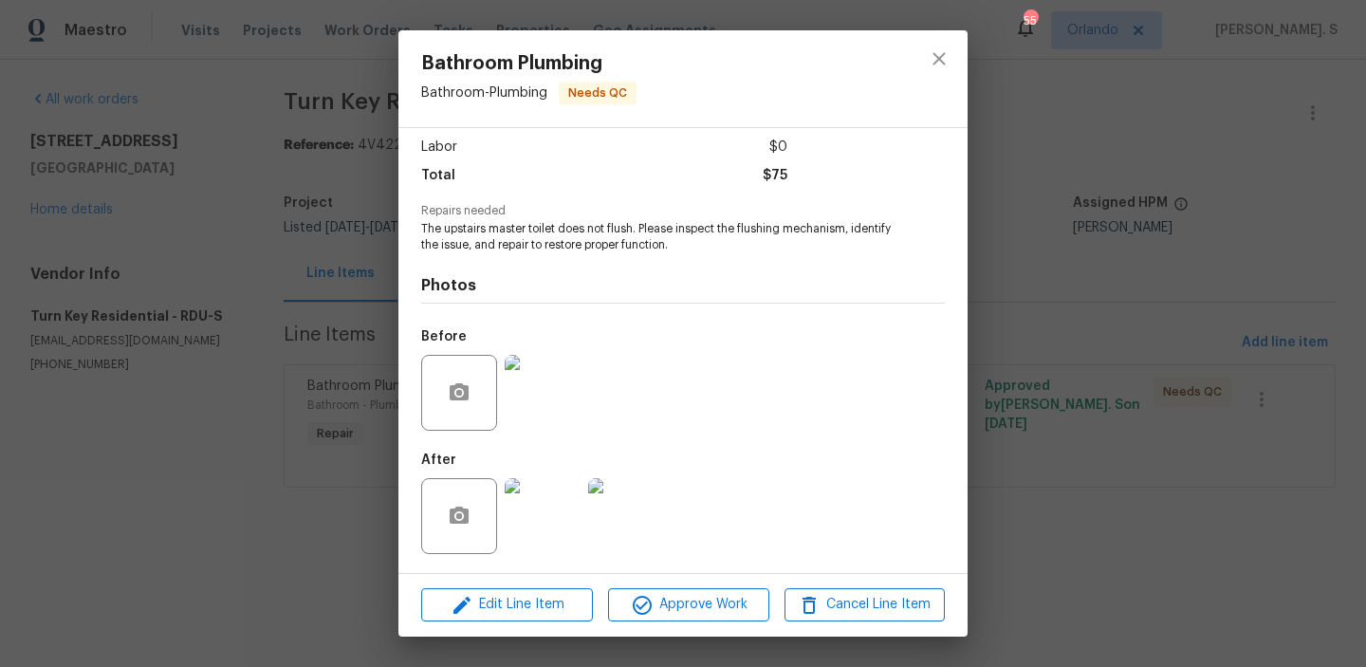
click at [568, 534] on img at bounding box center [543, 516] width 76 height 76
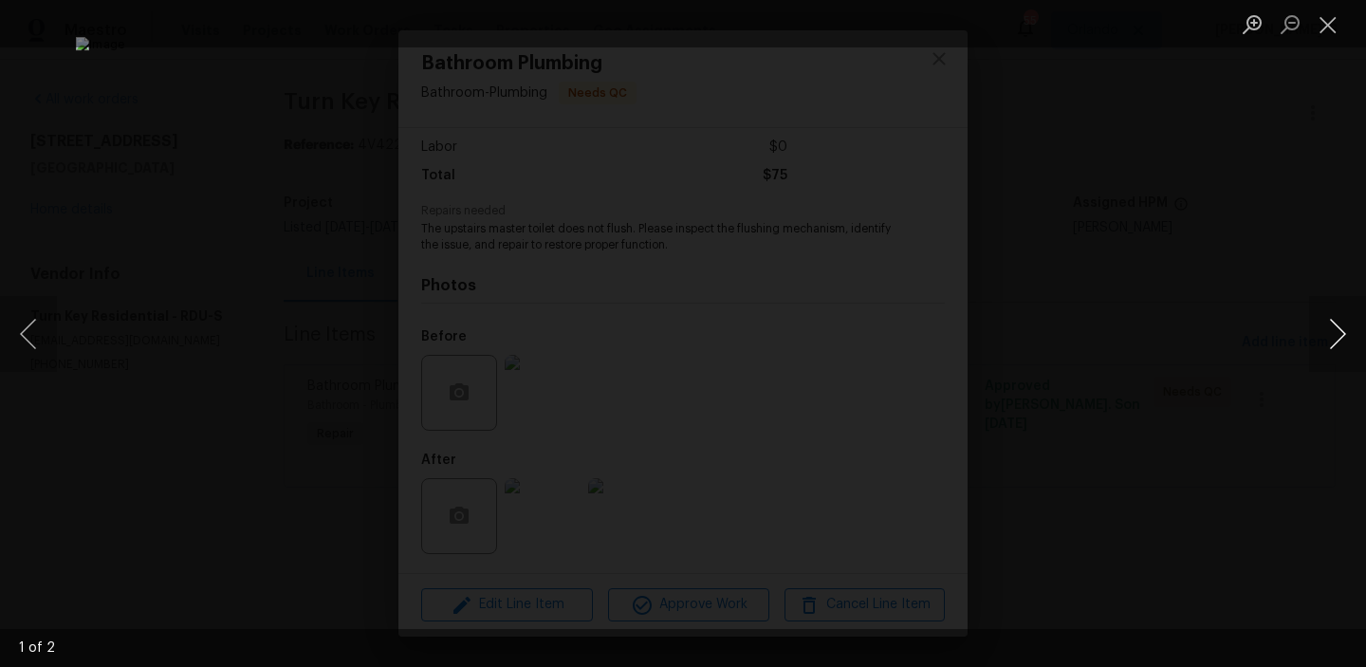
click at [1311, 338] on button "Next image" at bounding box center [1338, 334] width 57 height 76
click at [1343, 28] on button "Close lightbox" at bounding box center [1329, 24] width 38 height 33
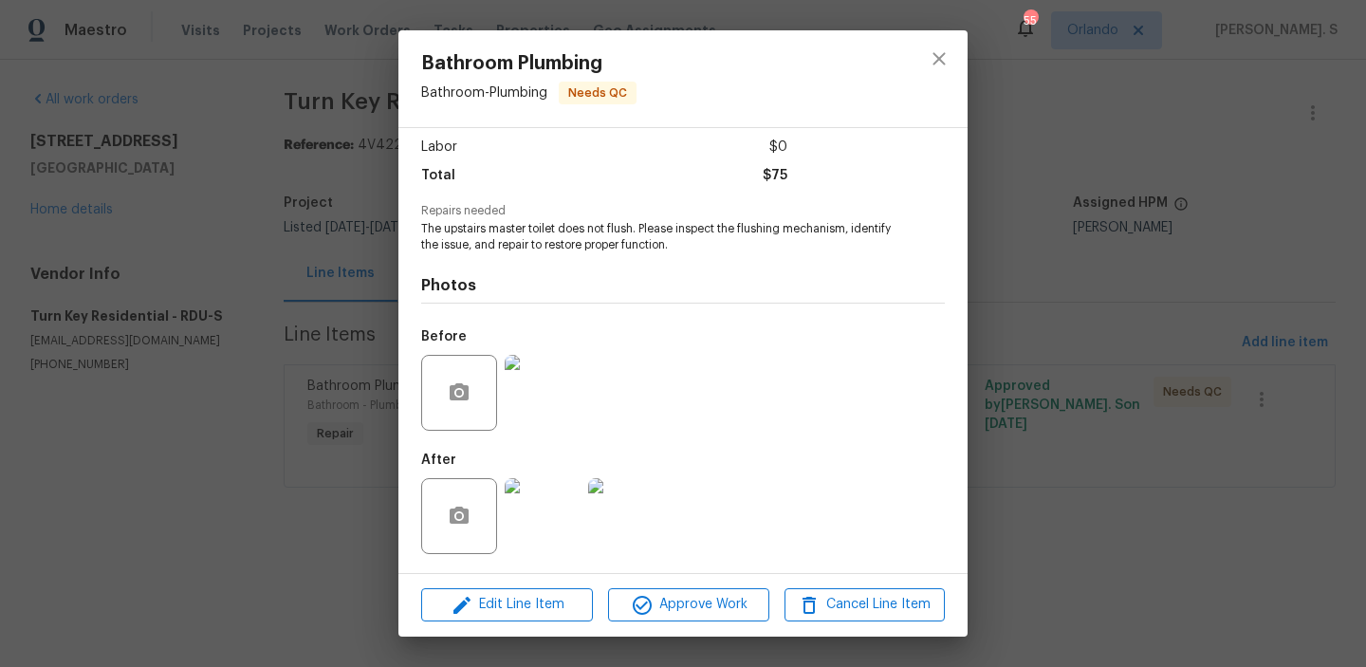
click at [276, 392] on div "Bathroom Plumbing Bathroom - Plumbing Needs QC Vendor Turn Key Residential Acco…" at bounding box center [683, 333] width 1366 height 667
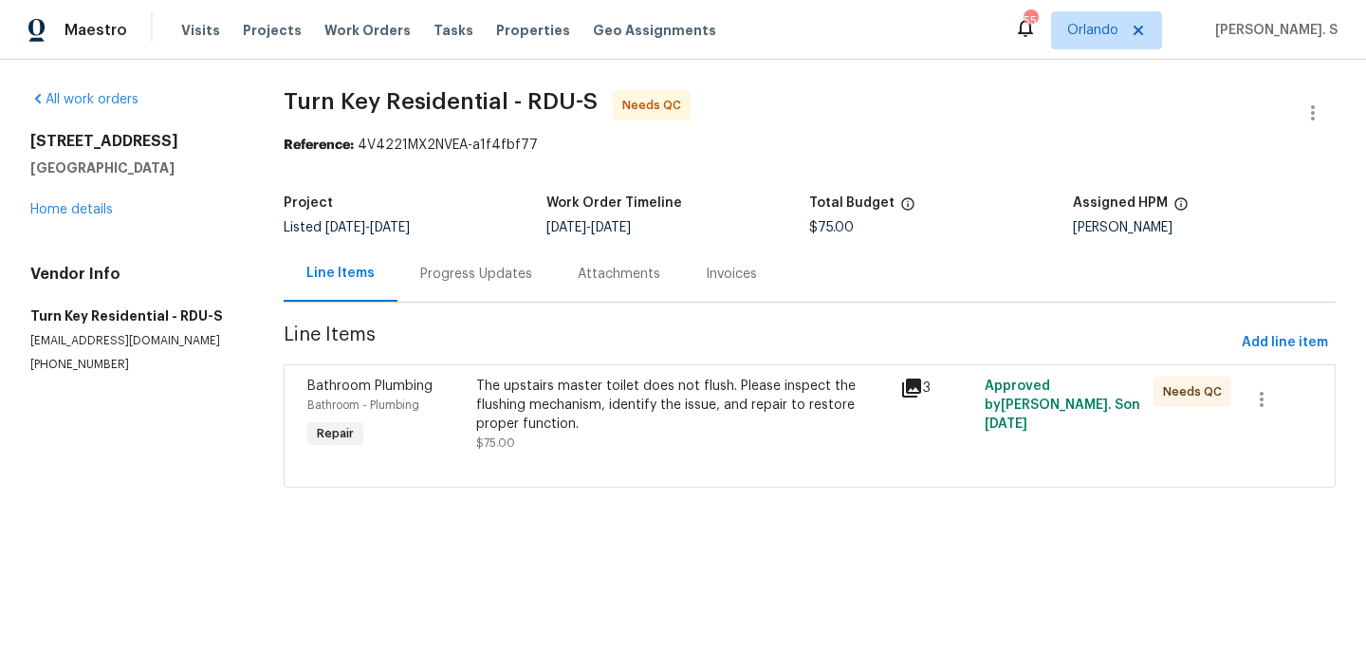
click at [504, 251] on div "Progress Updates" at bounding box center [477, 274] width 158 height 56
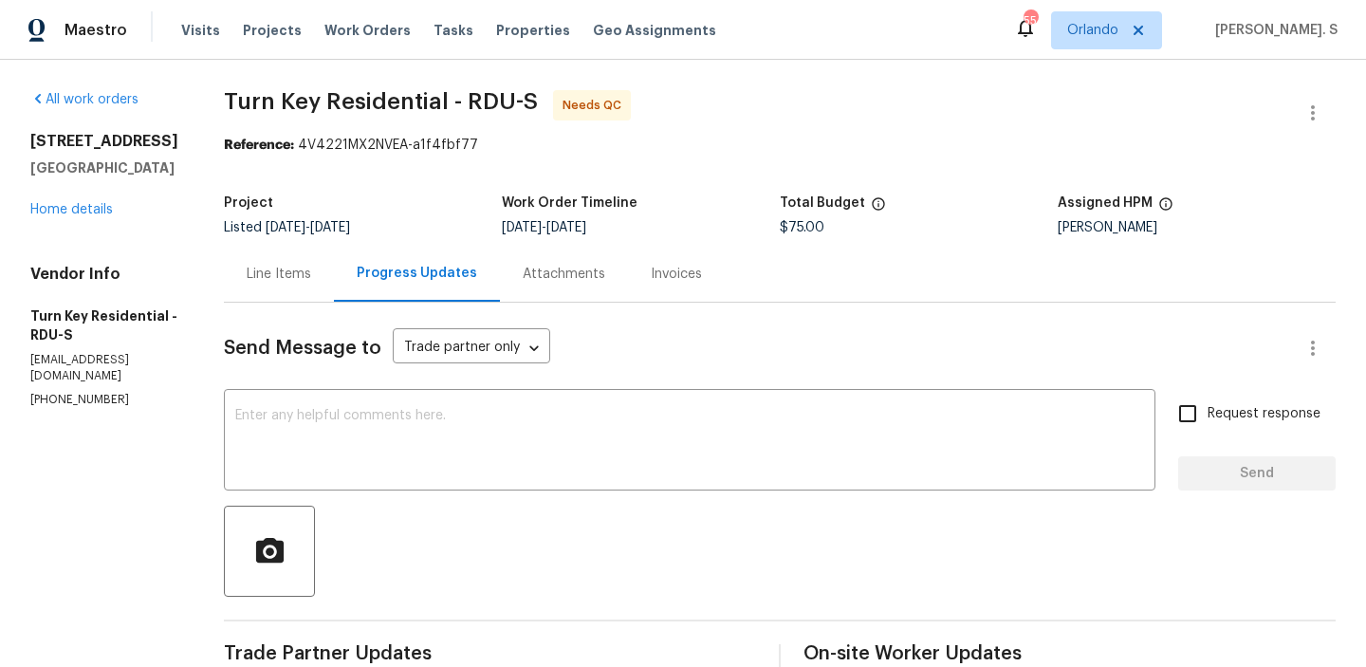
click at [319, 297] on div "Line Items" at bounding box center [279, 274] width 110 height 56
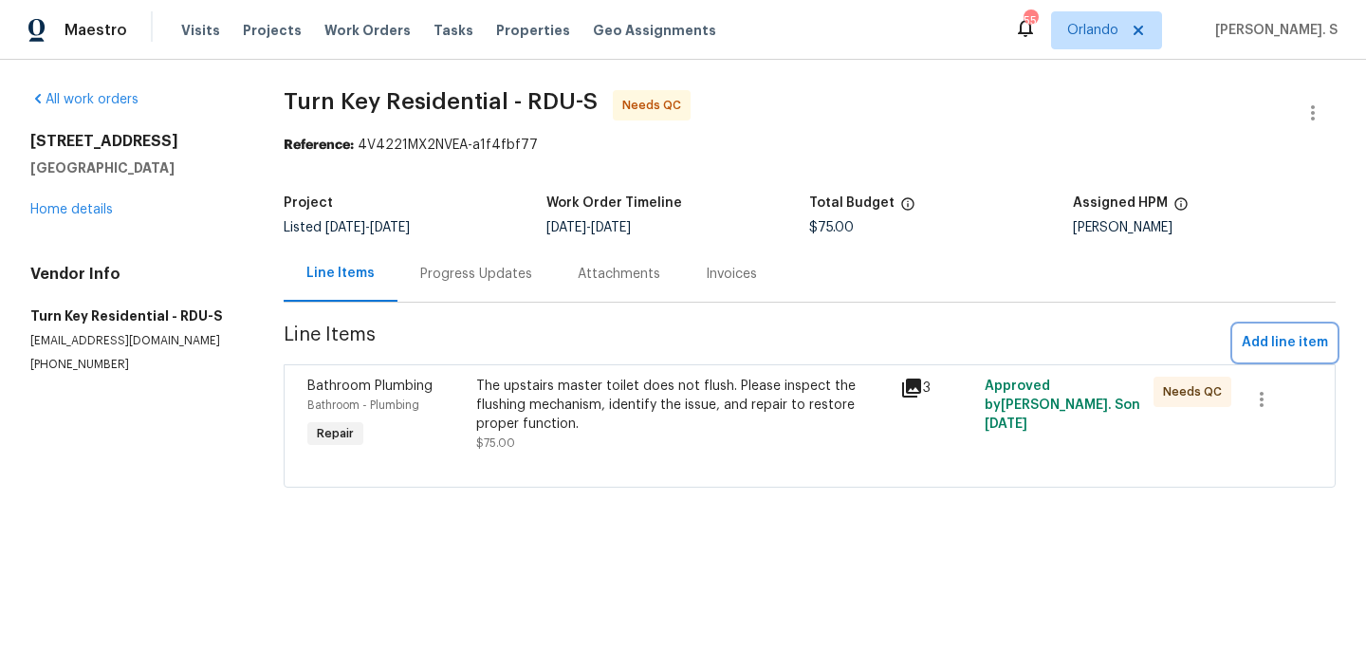
click at [1310, 343] on span "Add line item" at bounding box center [1285, 343] width 86 height 24
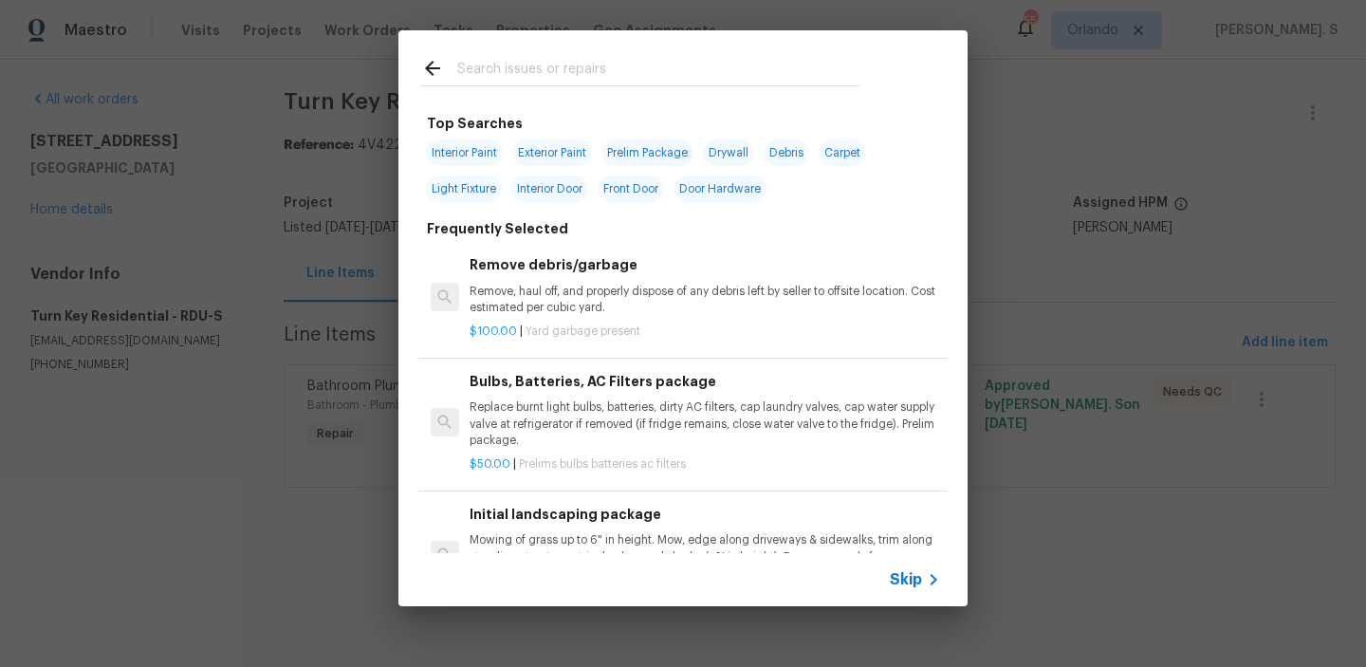
click at [679, 314] on p "Remove, haul off, and properly dispose of any debris left by seller to offsite …" at bounding box center [705, 300] width 471 height 32
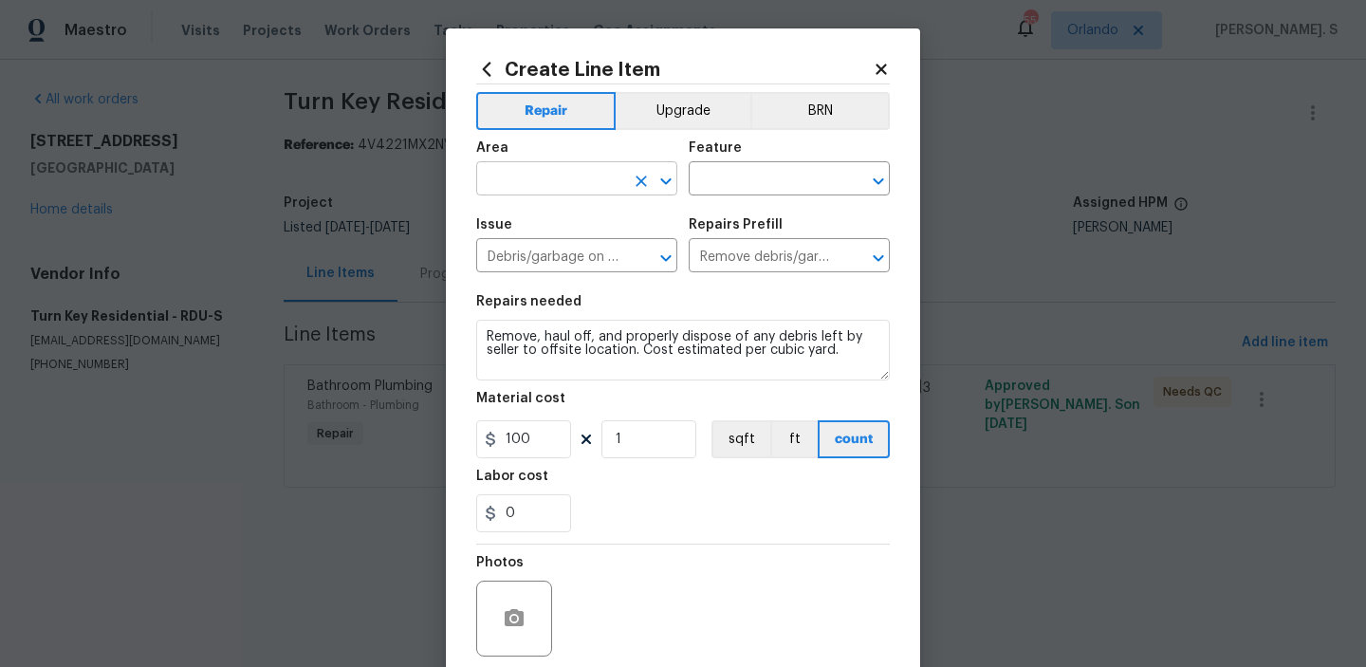
click at [663, 179] on icon "Open" at bounding box center [666, 181] width 23 height 23
click at [624, 218] on li "Plumbing" at bounding box center [576, 223] width 201 height 31
click at [883, 179] on icon "Open" at bounding box center [878, 180] width 10 height 7
type input "Plumbing"
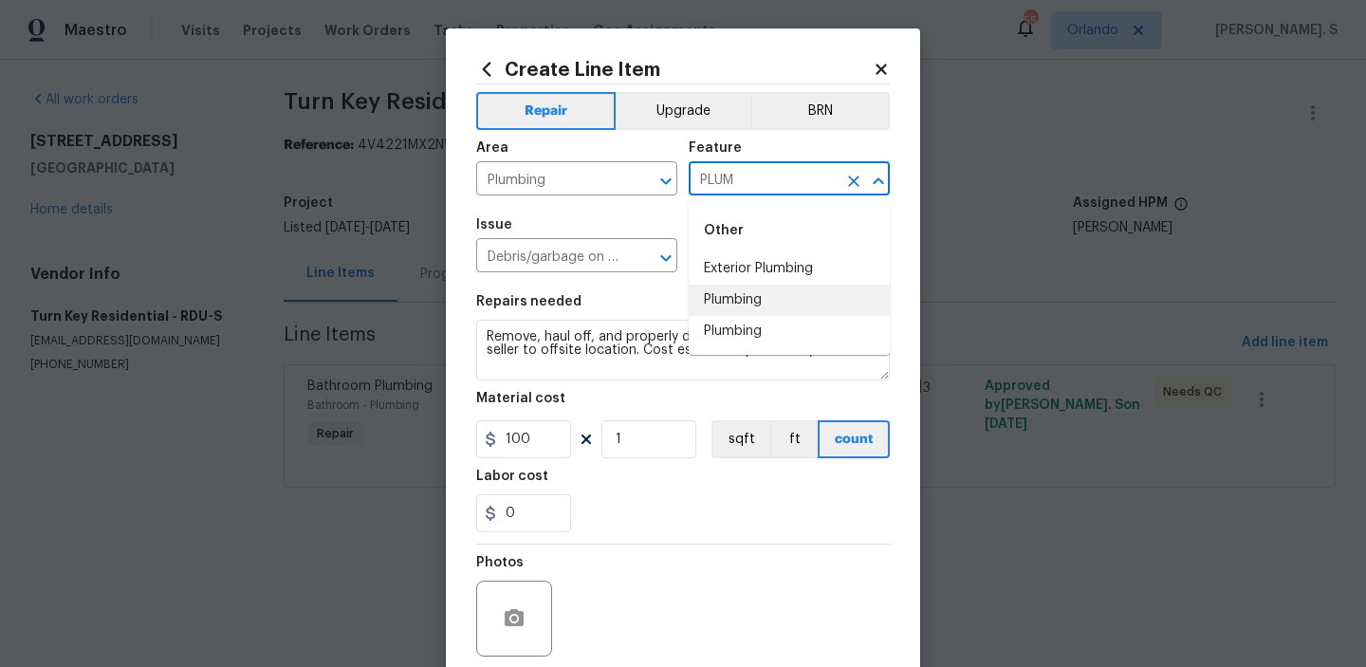
click at [808, 285] on li "Plumbing" at bounding box center [789, 300] width 201 height 31
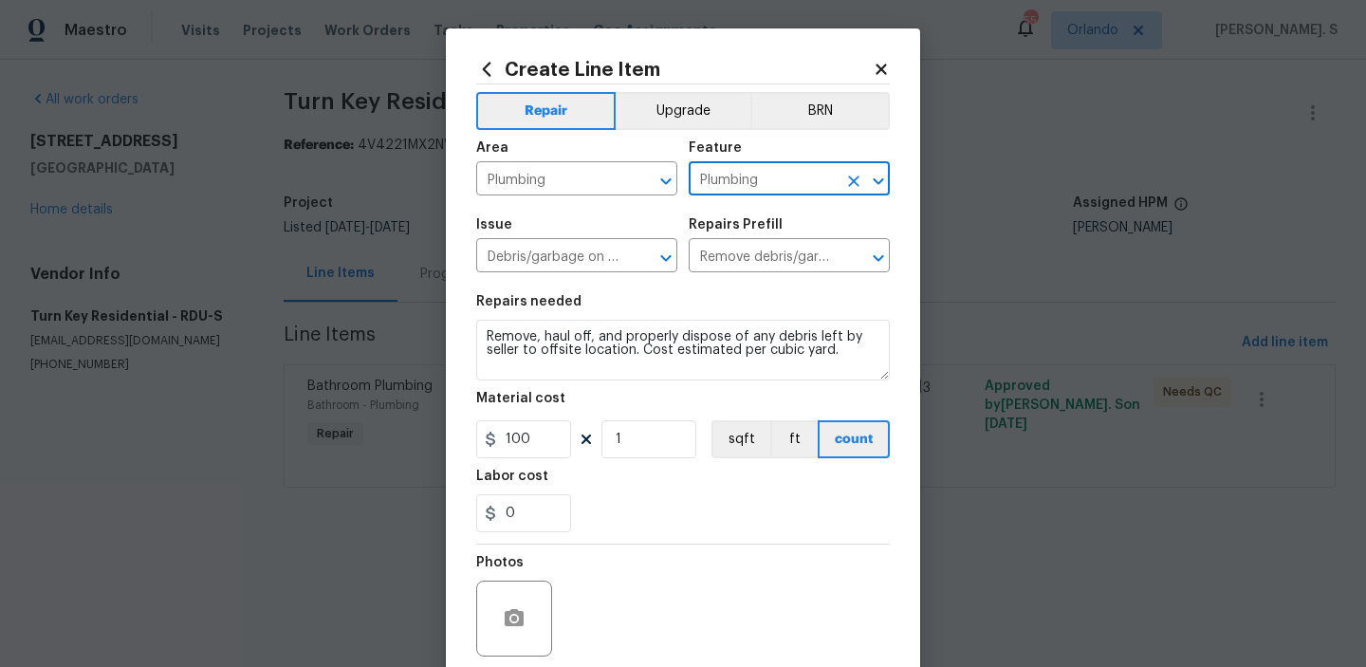
type input "Plumbing"
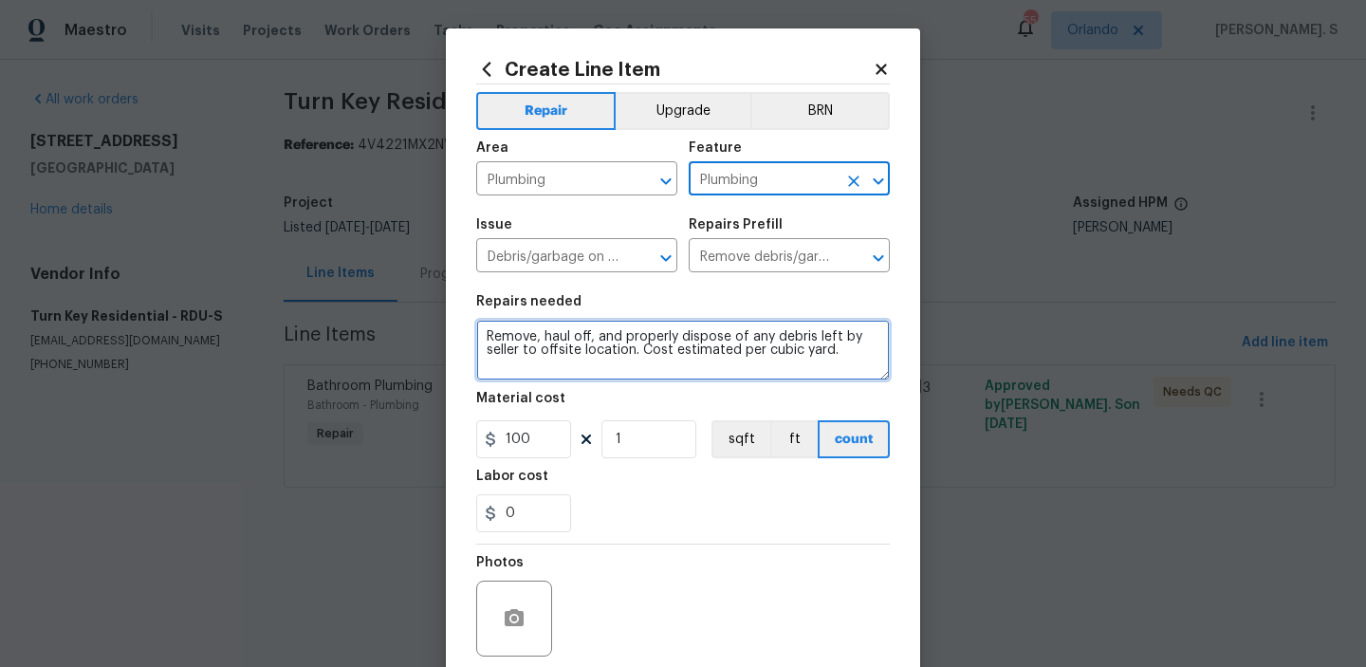
click at [560, 327] on textarea "Remove, haul off, and properly dispose of any debris left by seller to offsite …" at bounding box center [683, 350] width 414 height 61
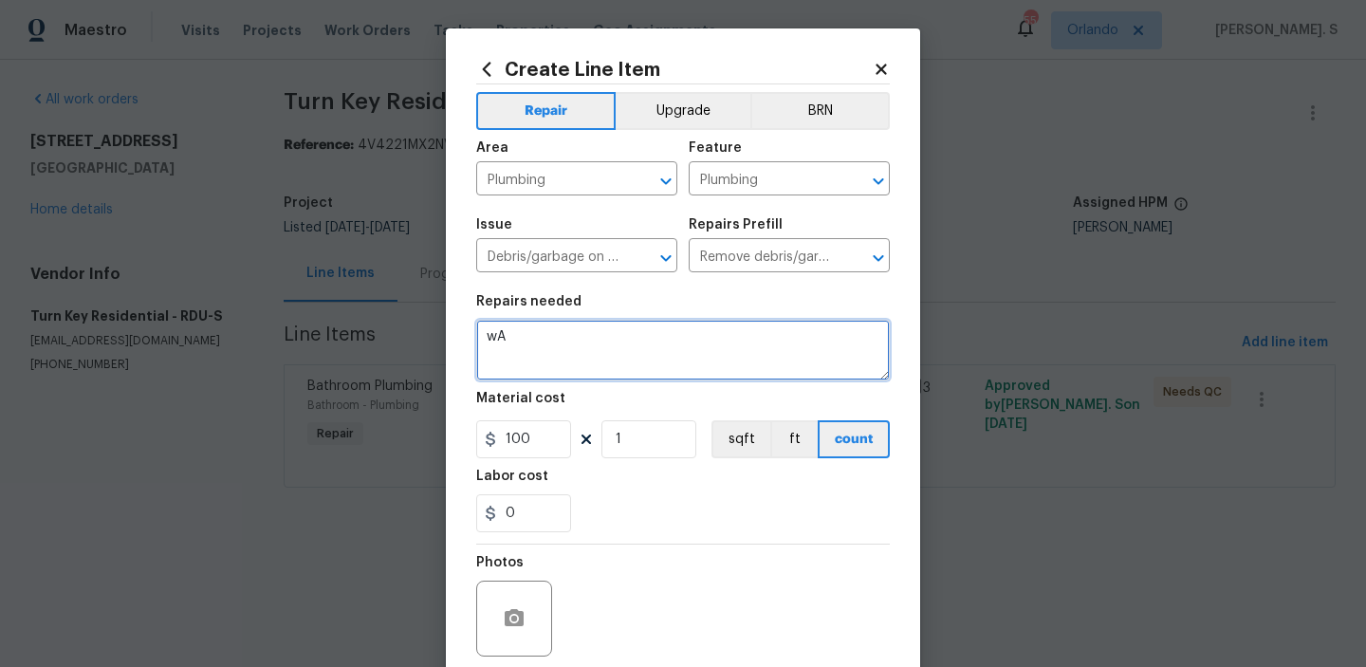
type textarea "w"
type textarea "Waiting for TP confirmation."
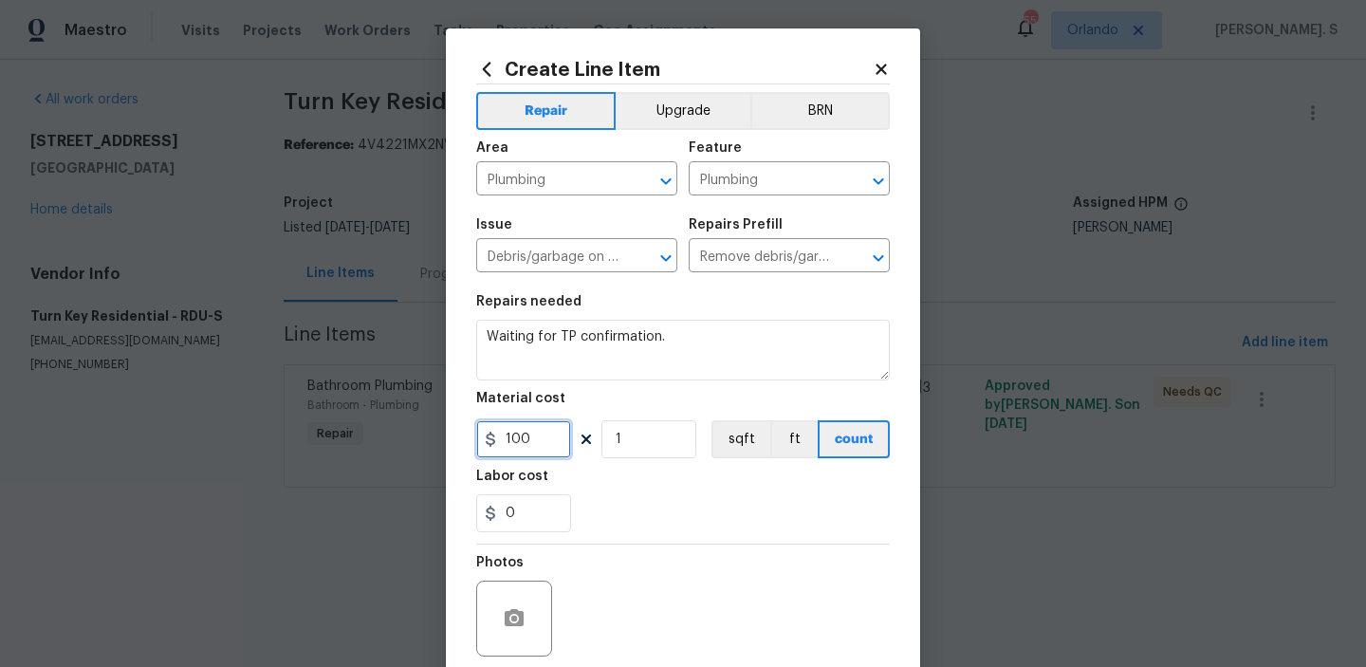
click at [530, 447] on input "100" at bounding box center [523, 439] width 95 height 38
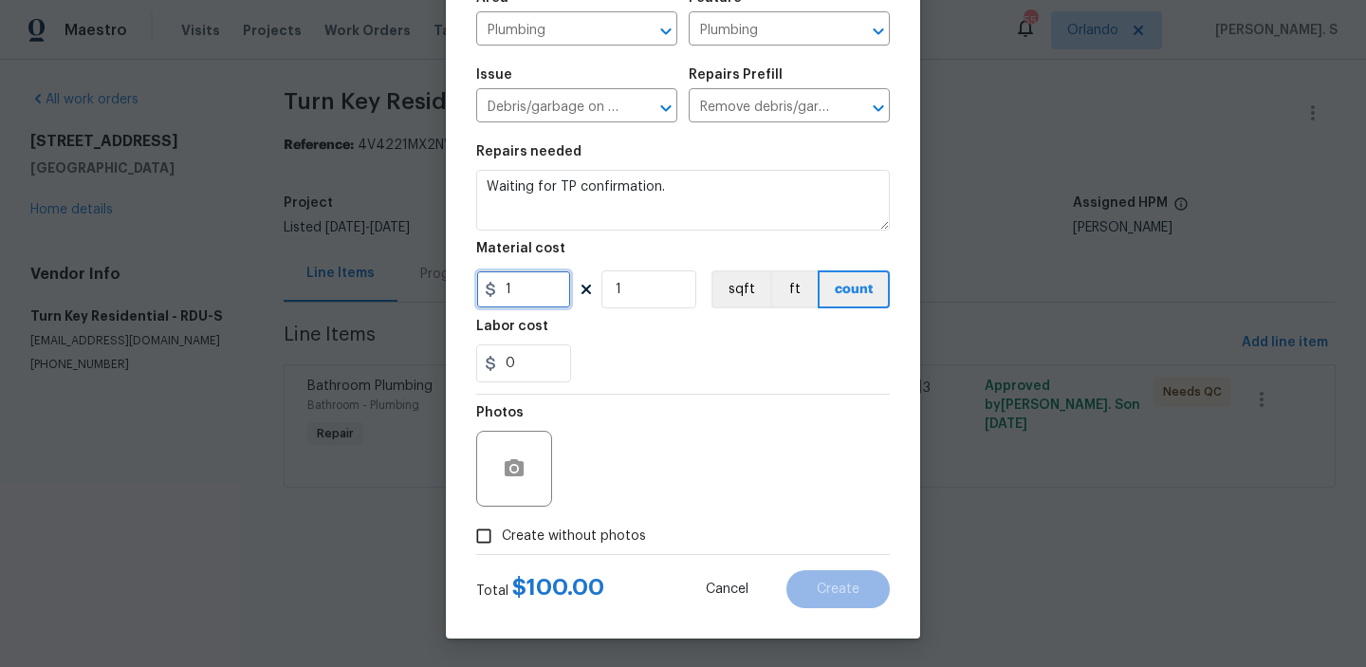
type input "1"
click at [556, 533] on span "Create without photos" at bounding box center [574, 537] width 144 height 20
click at [502, 533] on input "Create without photos" at bounding box center [484, 536] width 36 height 36
checkbox input "true"
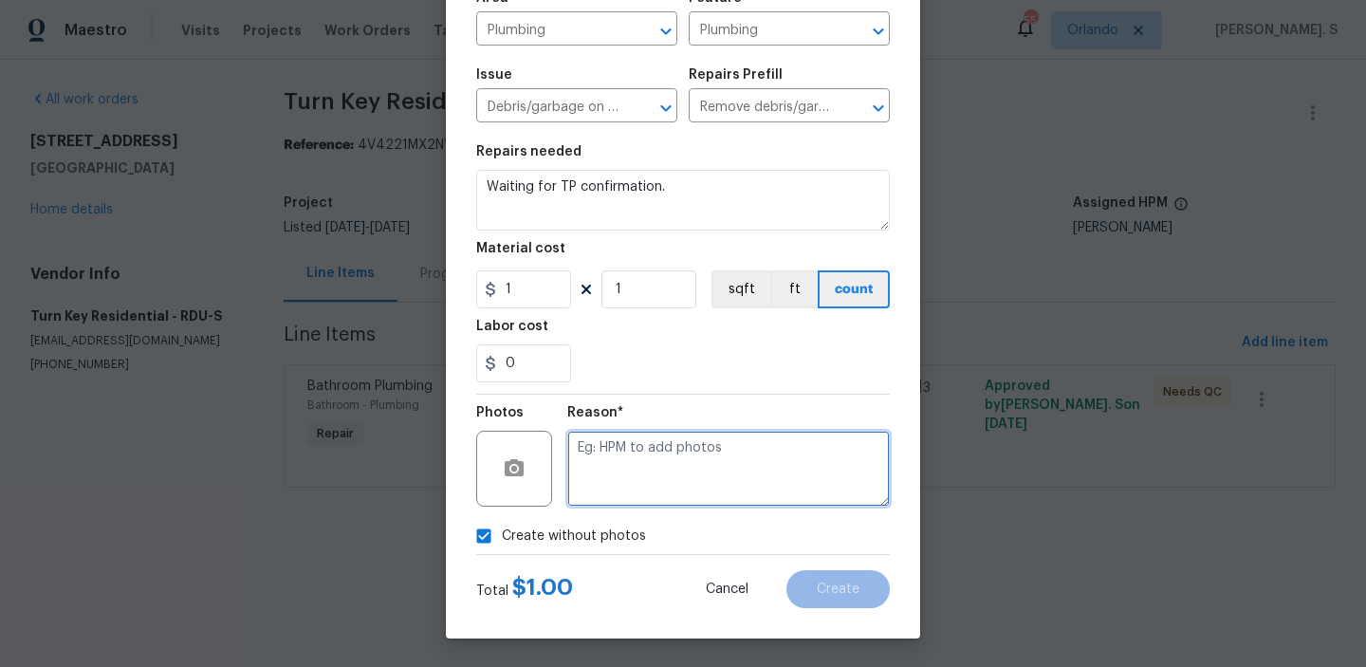
click at [725, 457] on textarea at bounding box center [728, 469] width 323 height 76
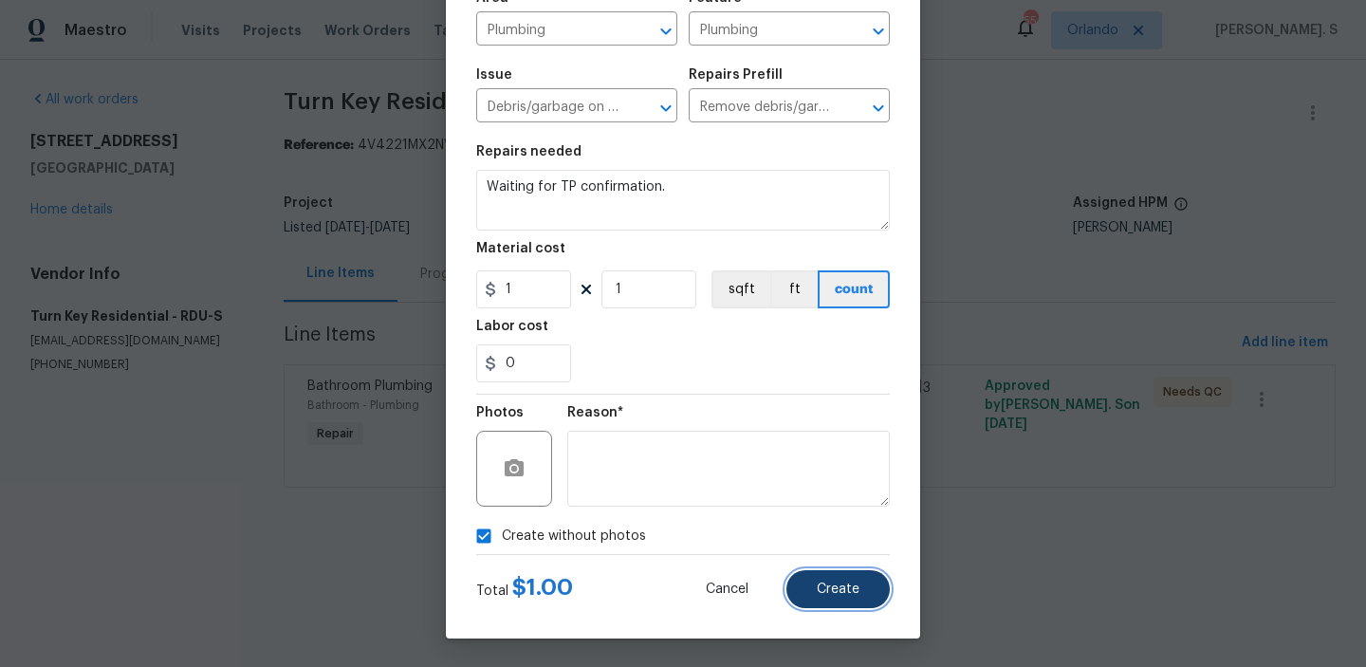
click at [862, 607] on button "Create" at bounding box center [838, 589] width 103 height 38
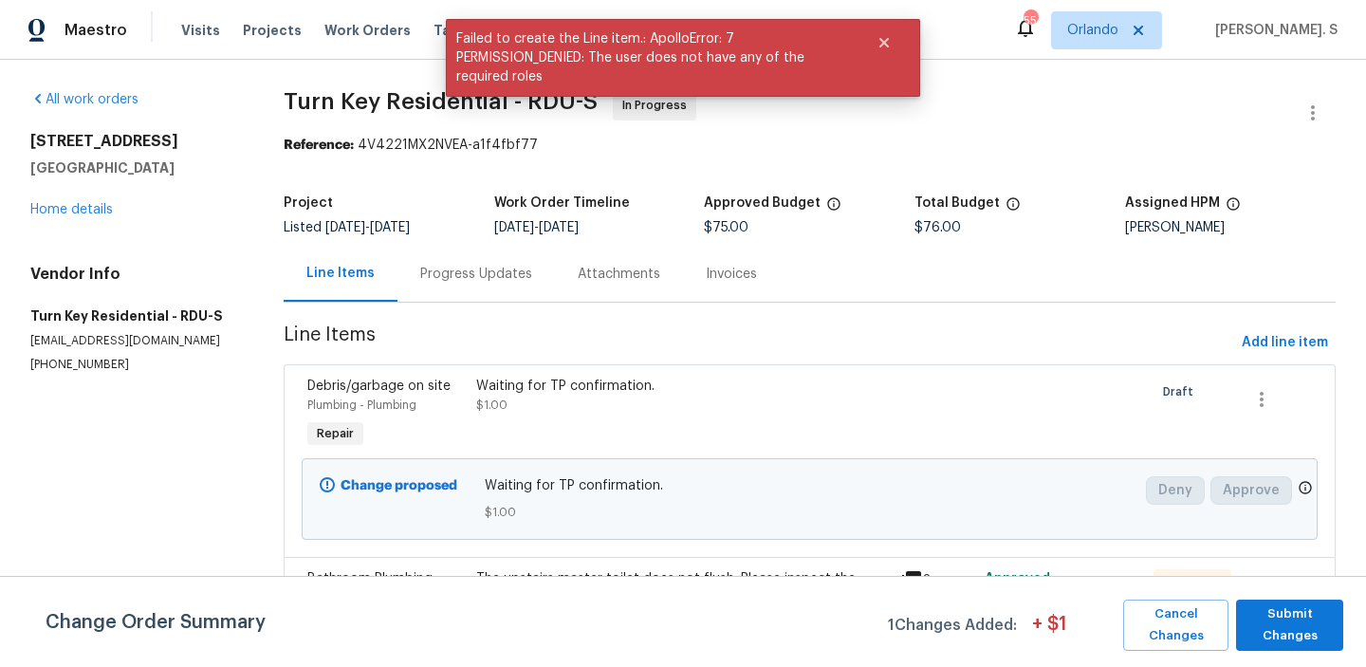
click at [434, 277] on div "Progress Updates" at bounding box center [476, 274] width 112 height 19
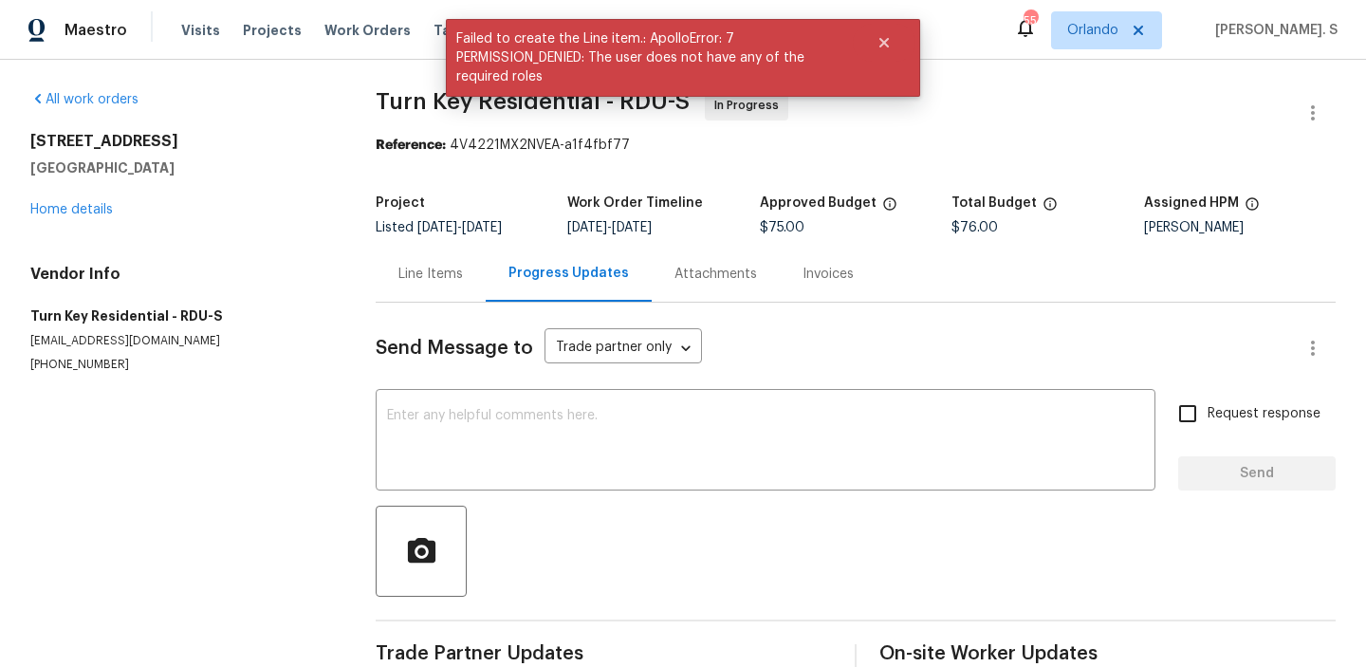
click at [479, 514] on div at bounding box center [856, 551] width 960 height 91
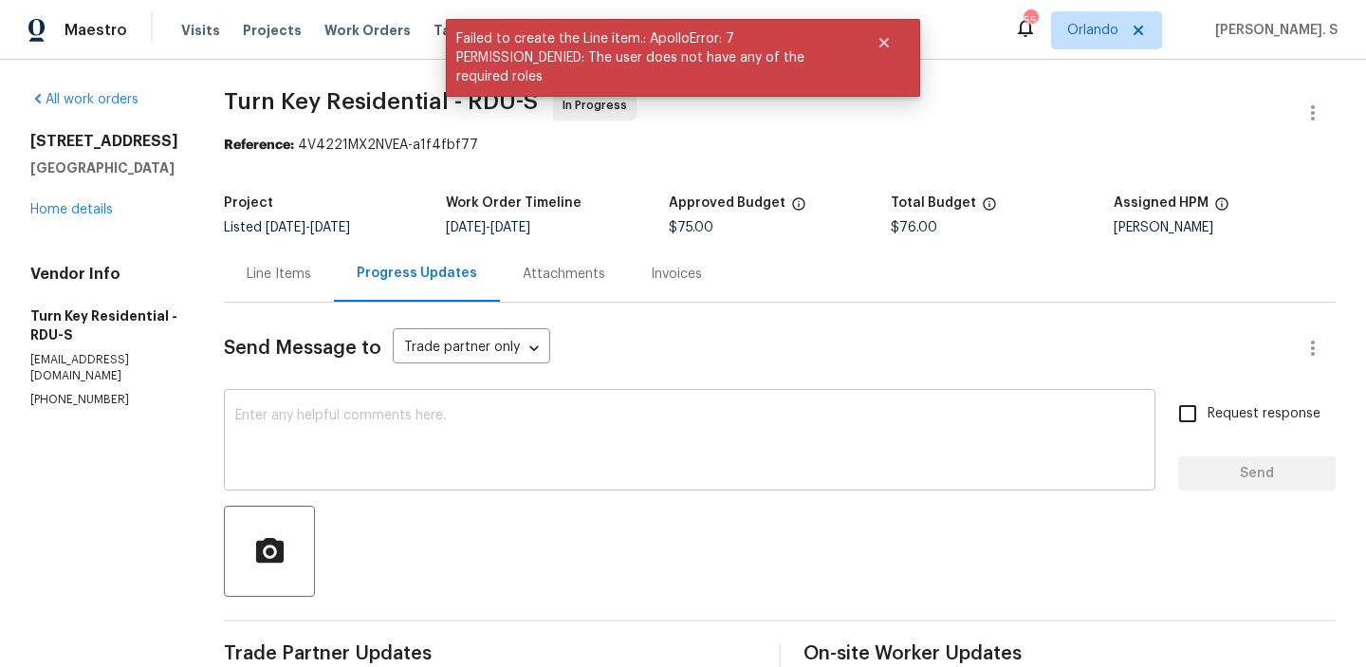
click at [482, 416] on textarea at bounding box center [689, 442] width 909 height 66
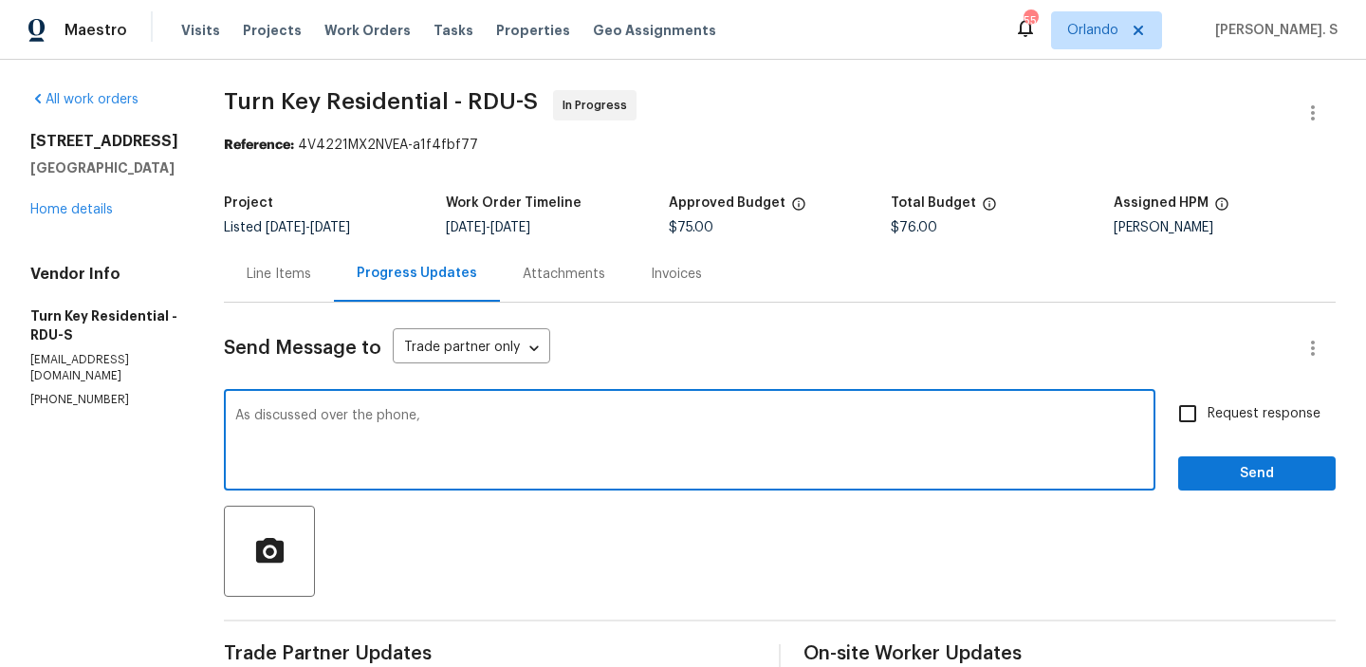
click at [496, 432] on textarea "As discussed over the phone," at bounding box center [689, 442] width 909 height 66
paste textarea "we noticed that the same pictures from one property were cropped and uploaded t…"
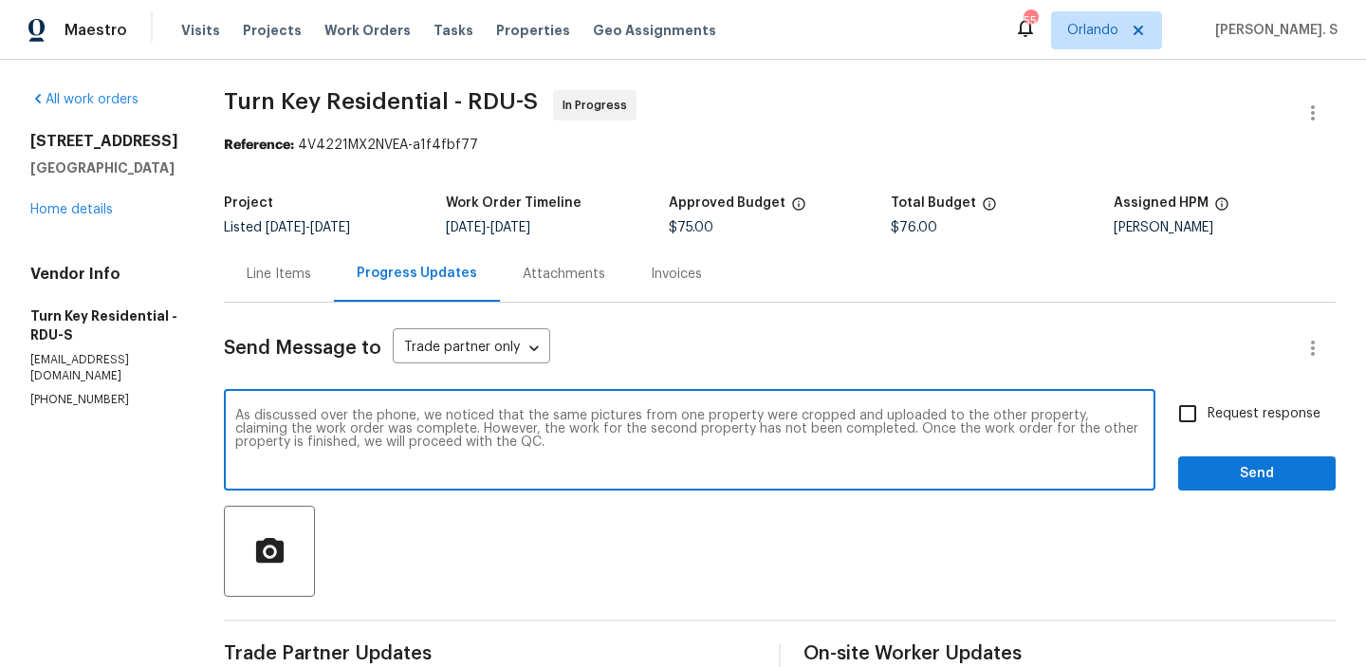
type textarea "As discussed over the phone, we noticed that the same pictures from one propert…"
click at [1178, 418] on input "Request response" at bounding box center [1188, 414] width 40 height 40
checkbox input "true"
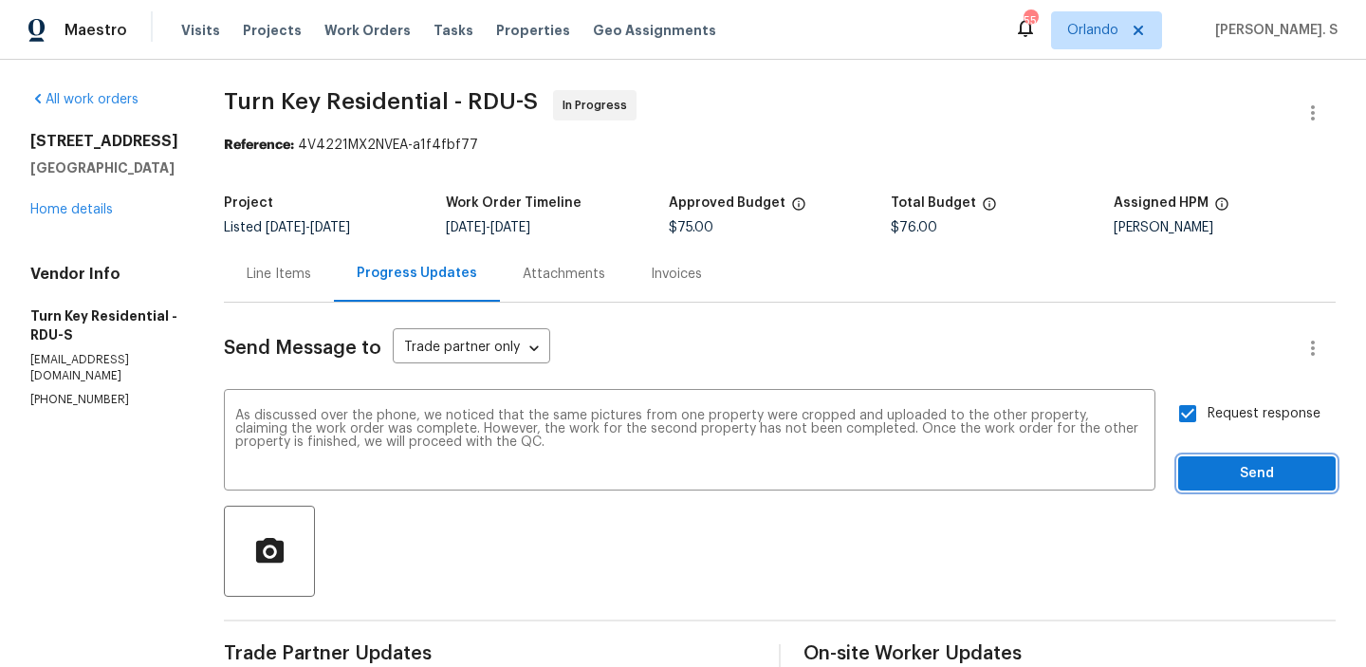
click at [1227, 478] on span "Send" at bounding box center [1257, 474] width 127 height 24
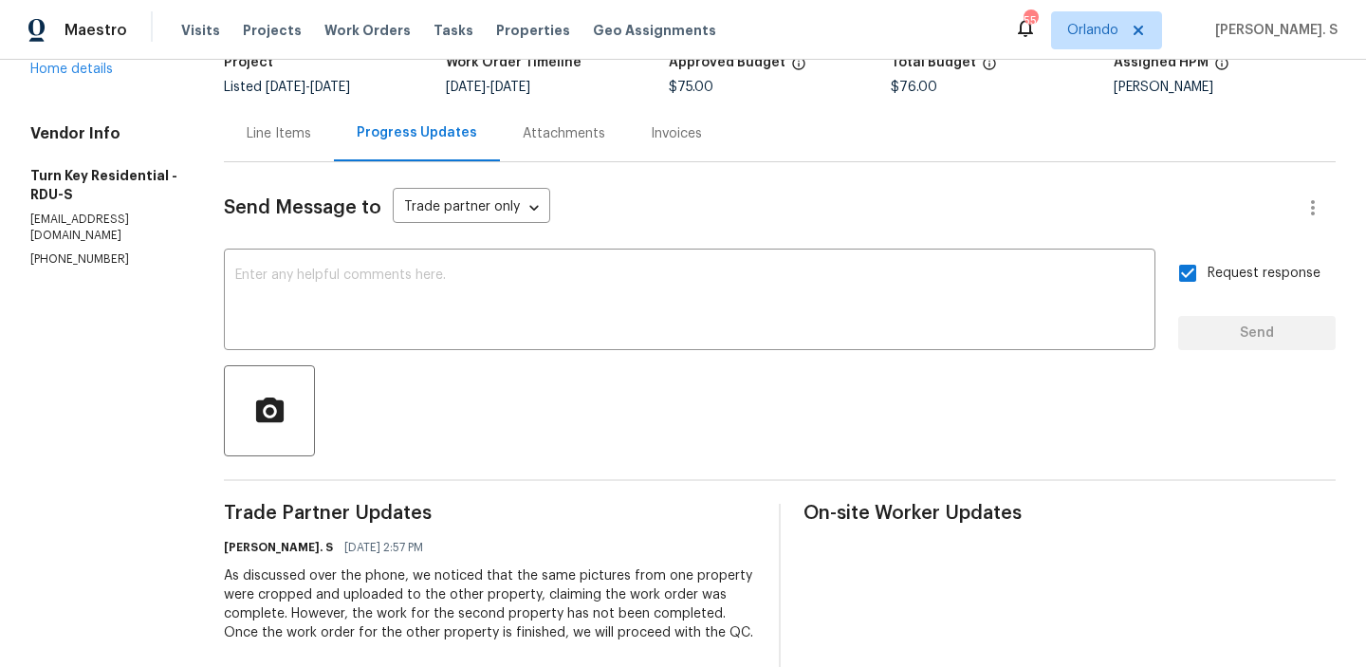
scroll to position [429, 0]
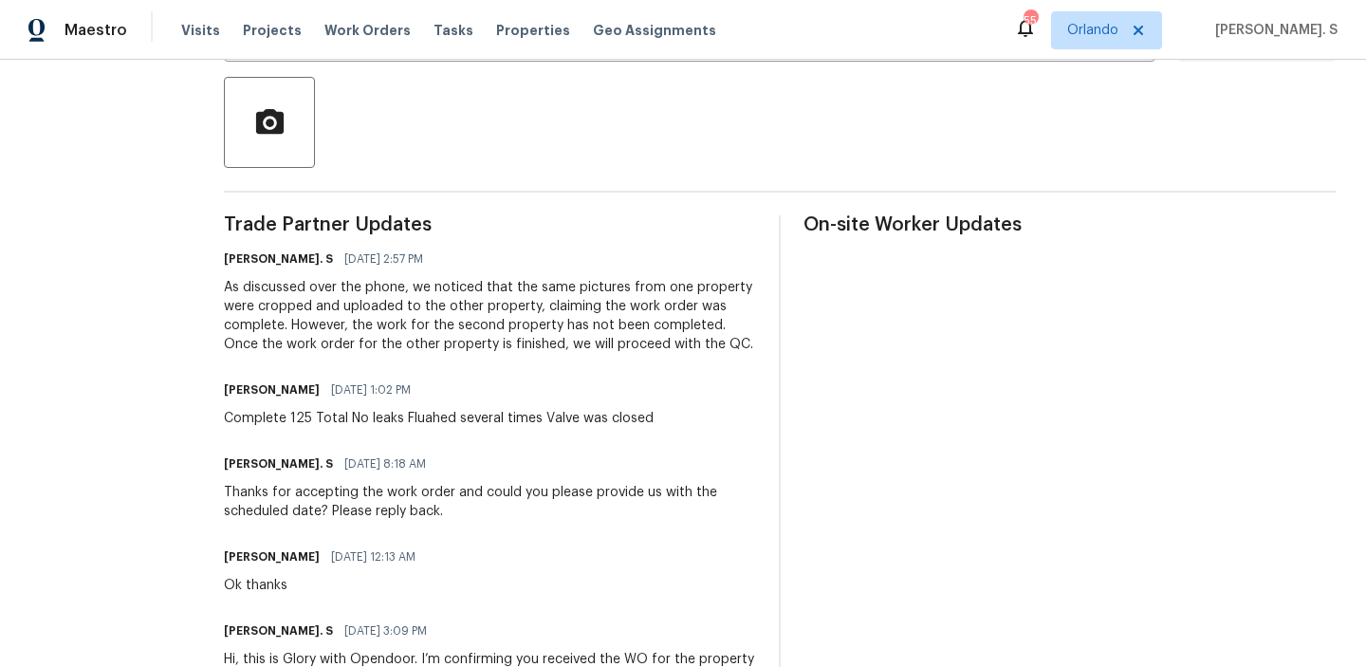
click at [378, 451] on div "Trade Partner Updates Glory Joyce. S 08/12/2025 2:57 PM As discussed over the p…" at bounding box center [490, 491] width 532 height 552
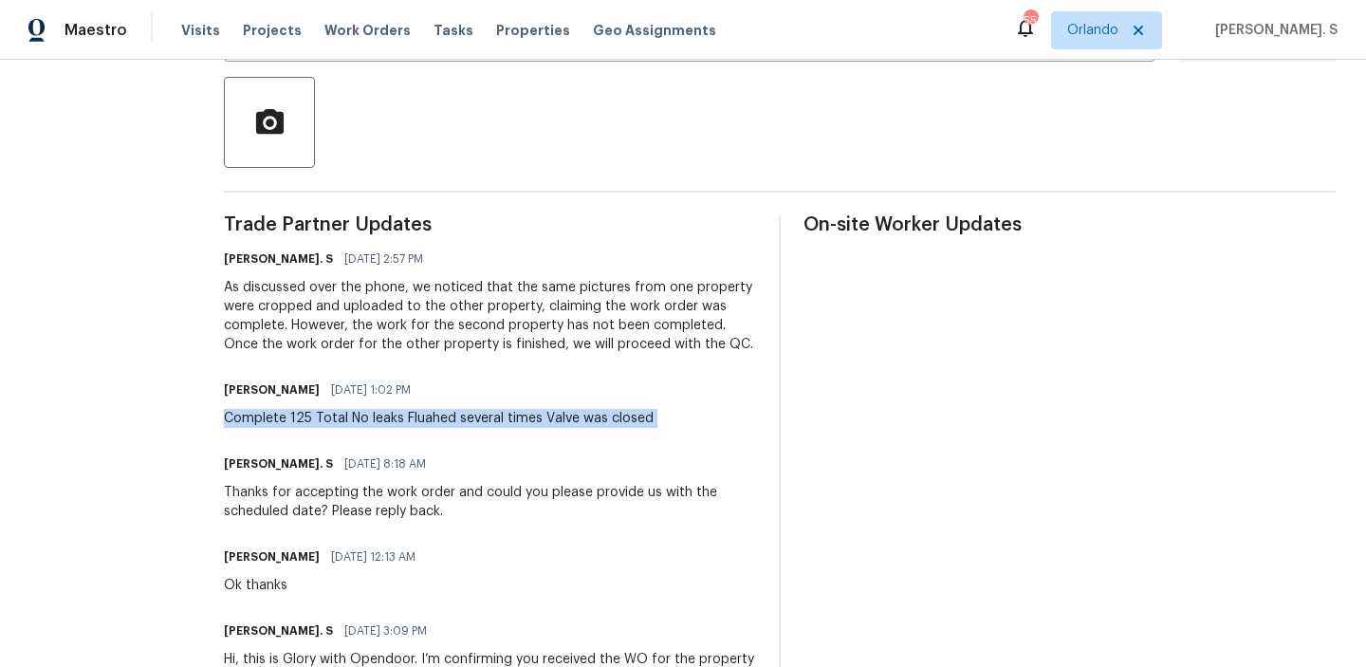
copy div "Complete 125 Total No leaks Fluahed several times Valve was closed"
click at [356, 336] on div "As discussed over the phone, we noticed that the same pictures from one propert…" at bounding box center [490, 316] width 532 height 76
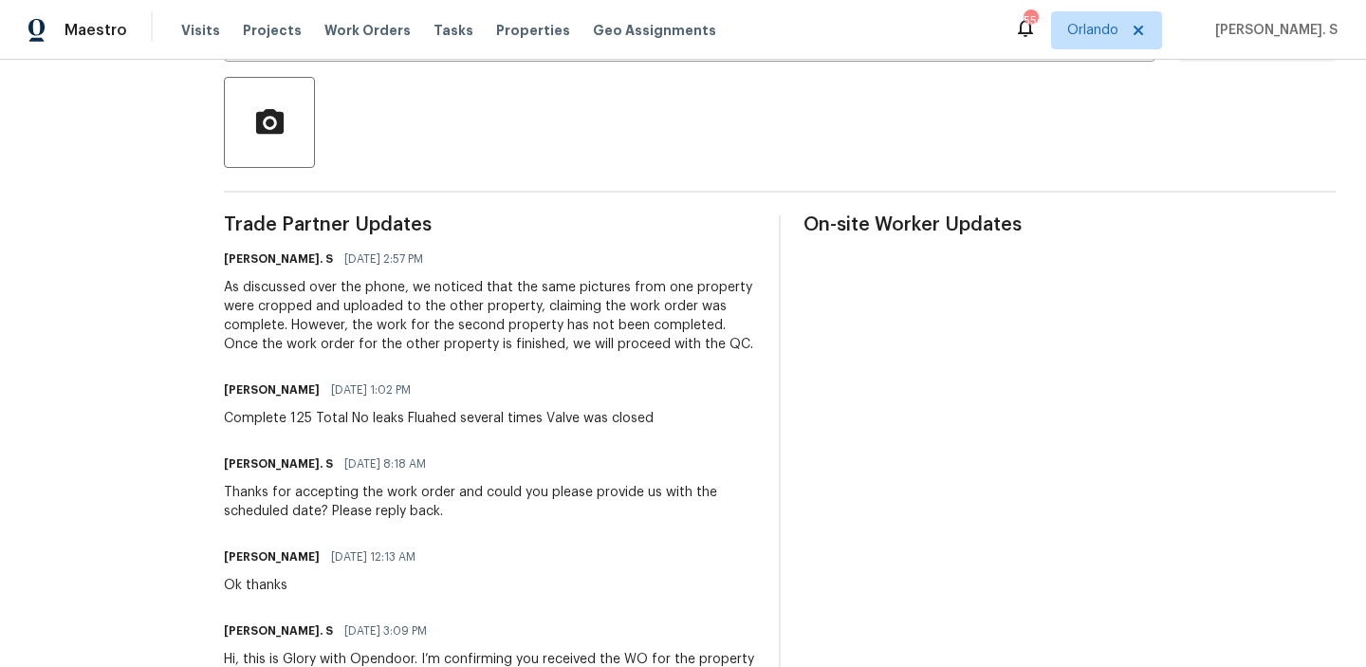
click at [356, 336] on div "As discussed over the phone, we noticed that the same pictures from one propert…" at bounding box center [490, 316] width 532 height 76
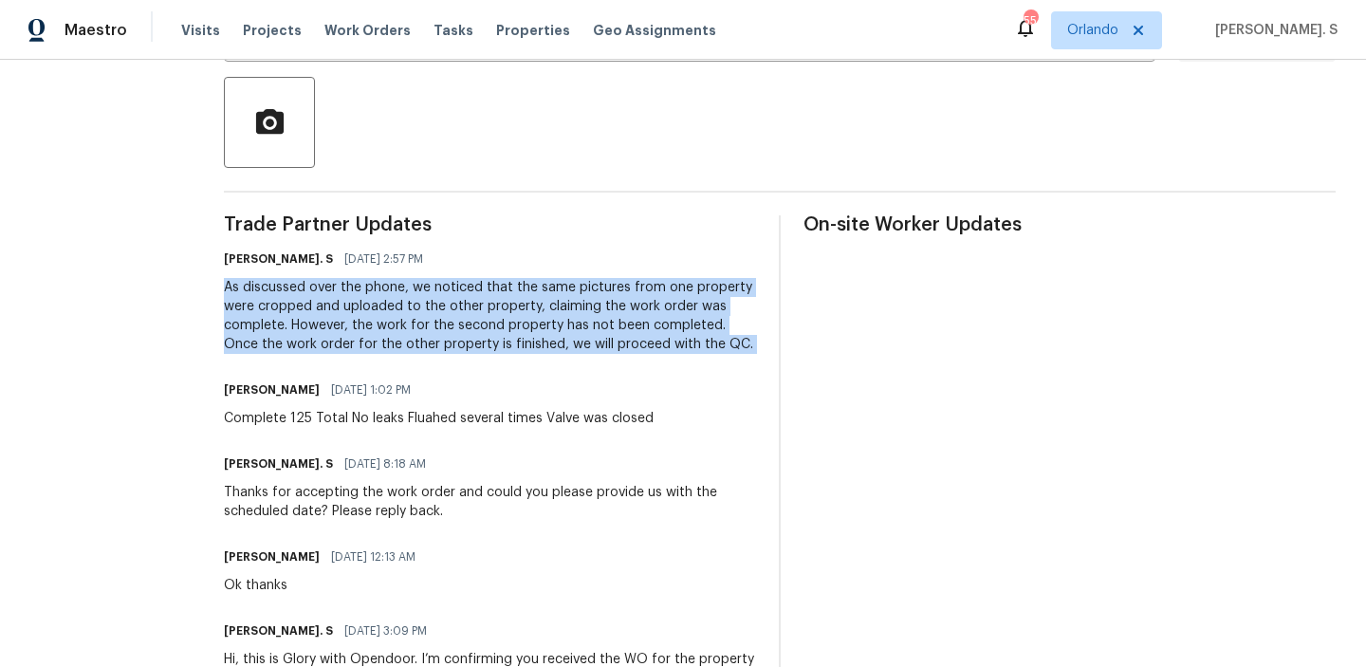
copy div "As discussed over the phone, we noticed that the same pictures from one propert…"
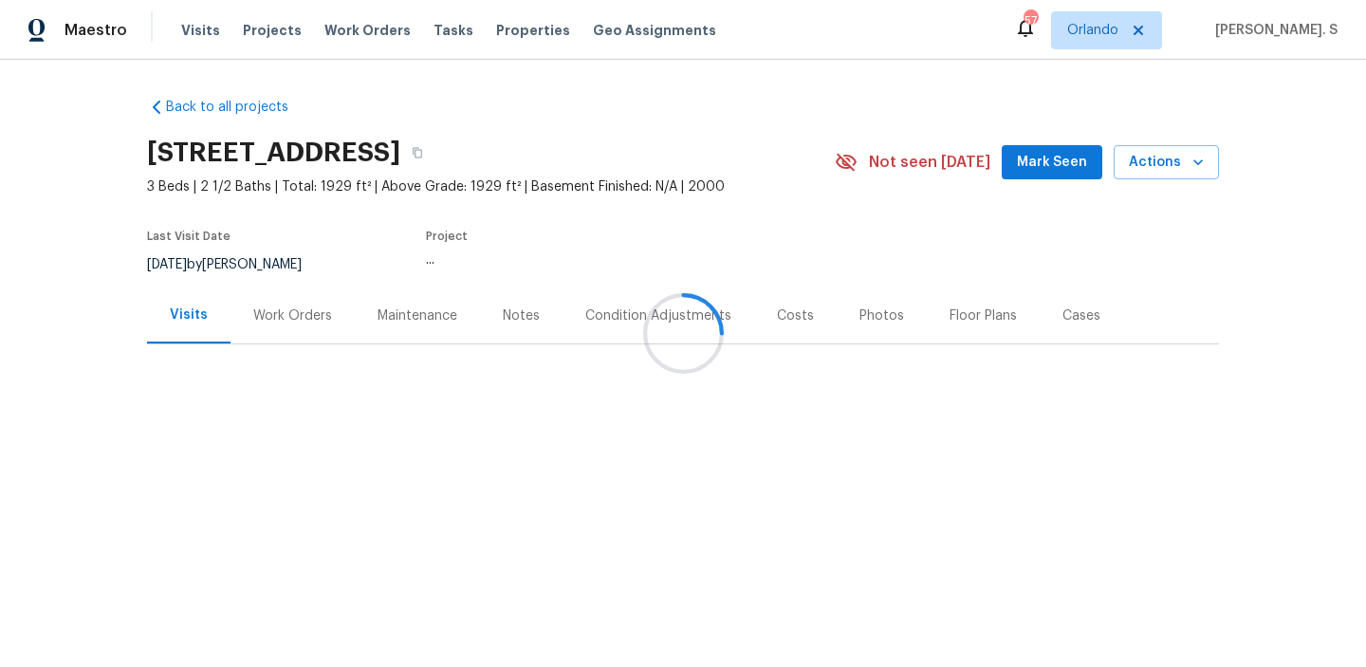
click at [280, 351] on div at bounding box center [683, 333] width 1366 height 667
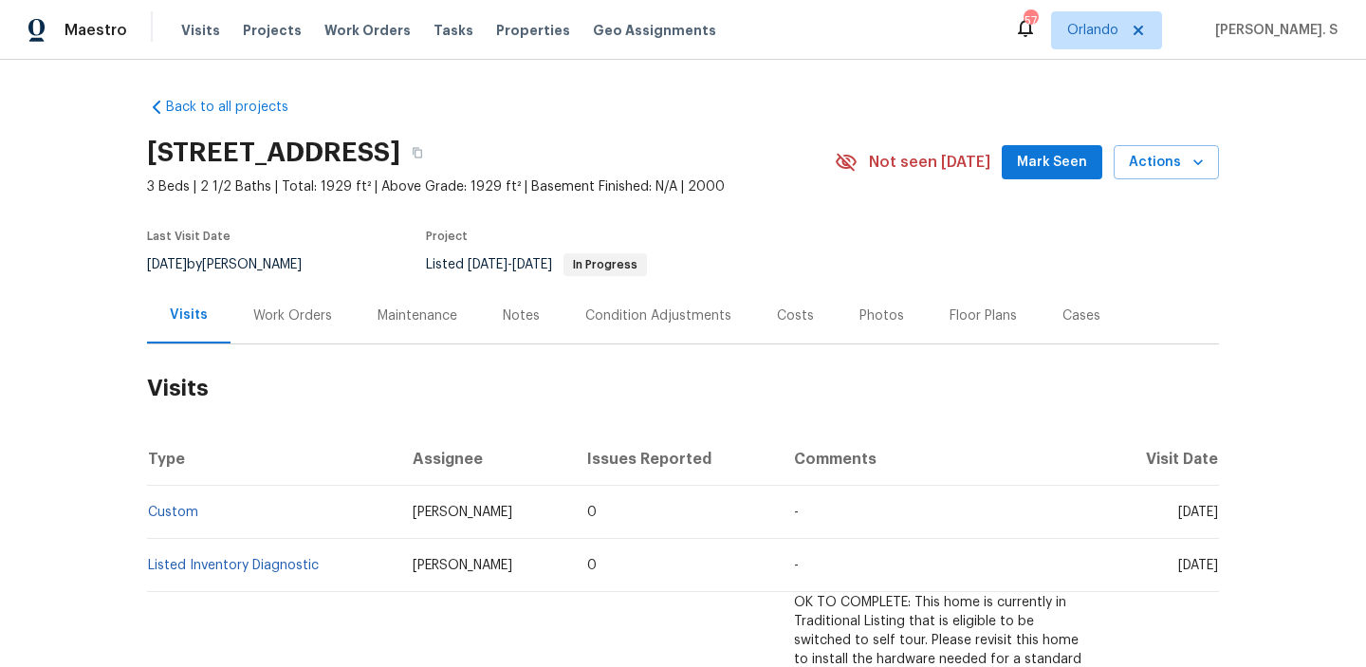
click at [285, 312] on div "Work Orders" at bounding box center [292, 316] width 79 height 19
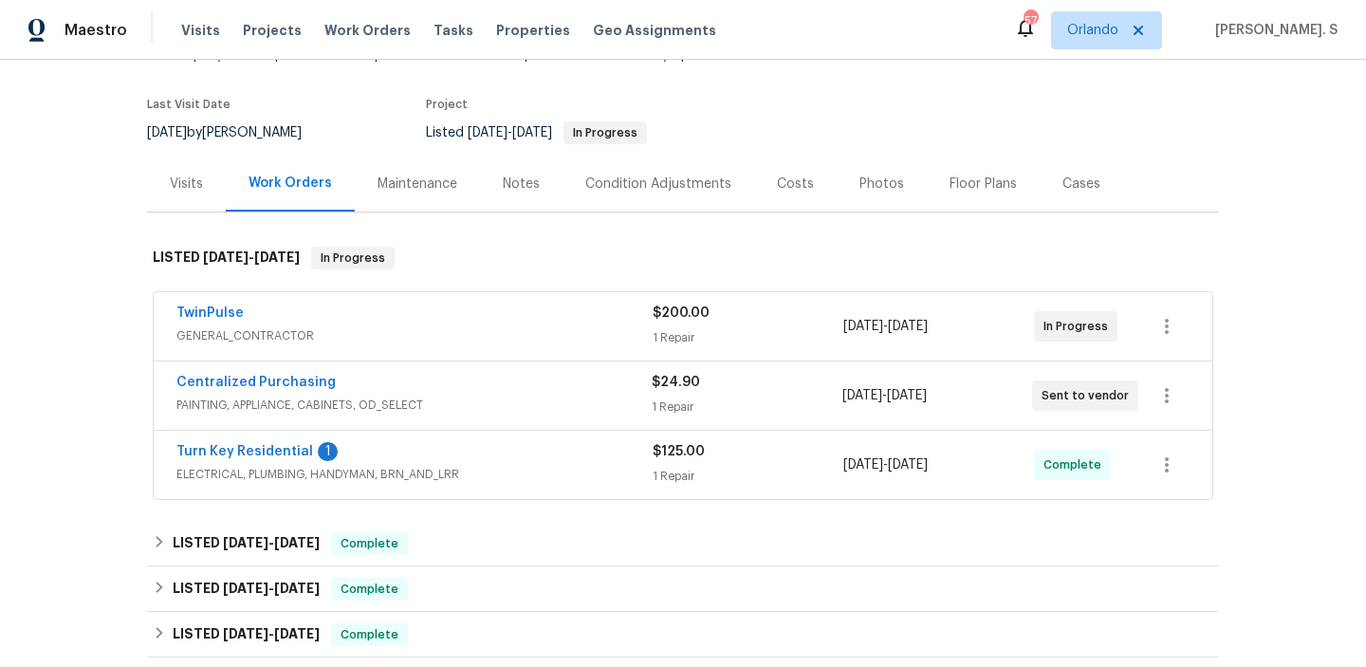
scroll to position [196, 0]
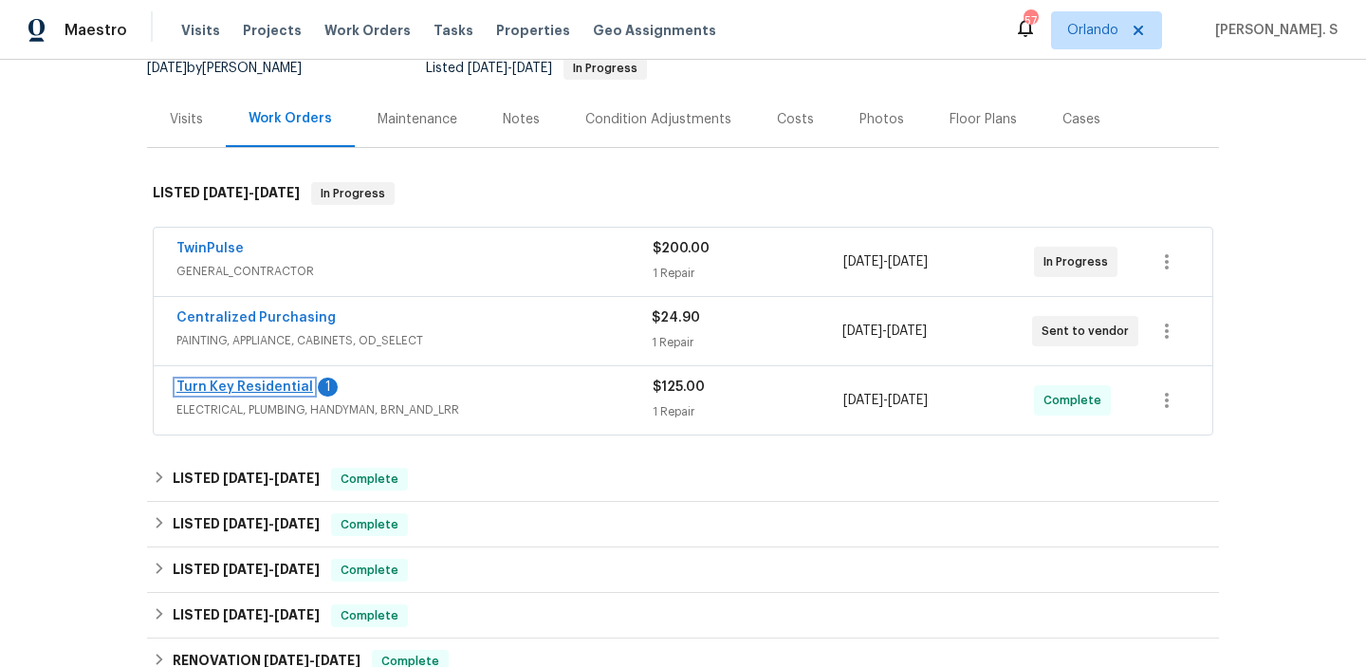
click at [251, 381] on link "Turn Key Residential" at bounding box center [245, 387] width 137 height 13
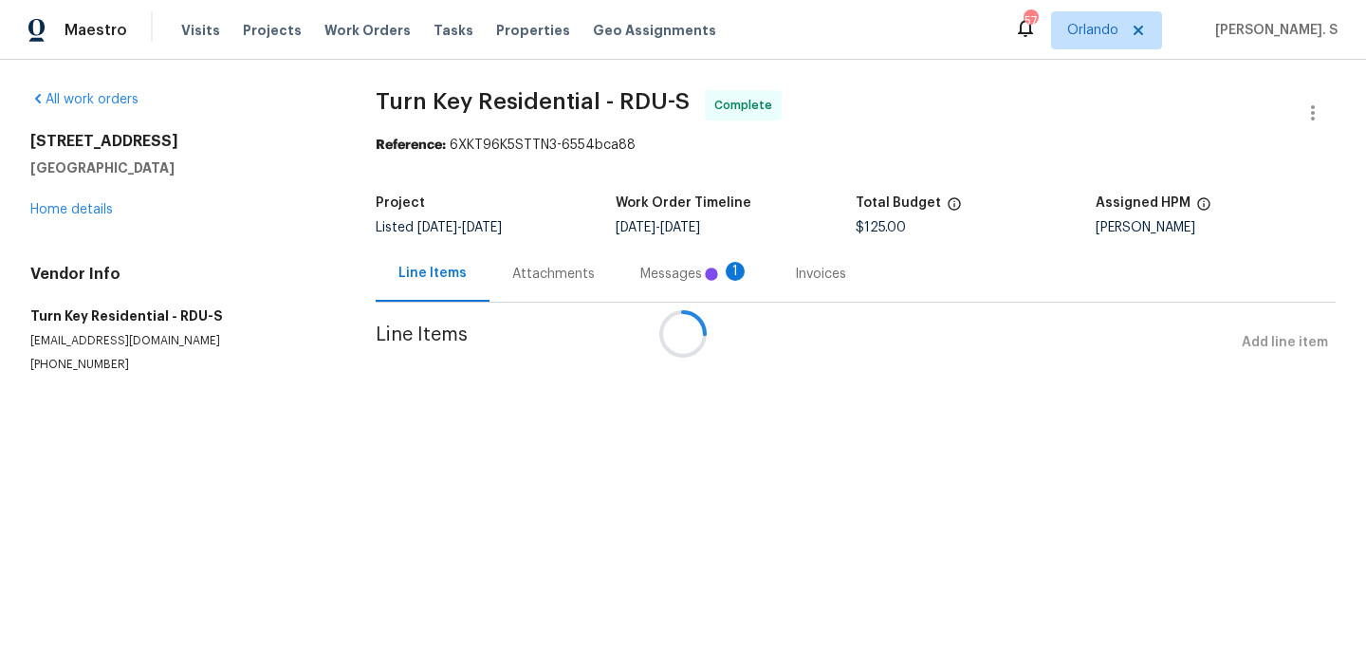
click at [514, 269] on div at bounding box center [683, 333] width 1366 height 667
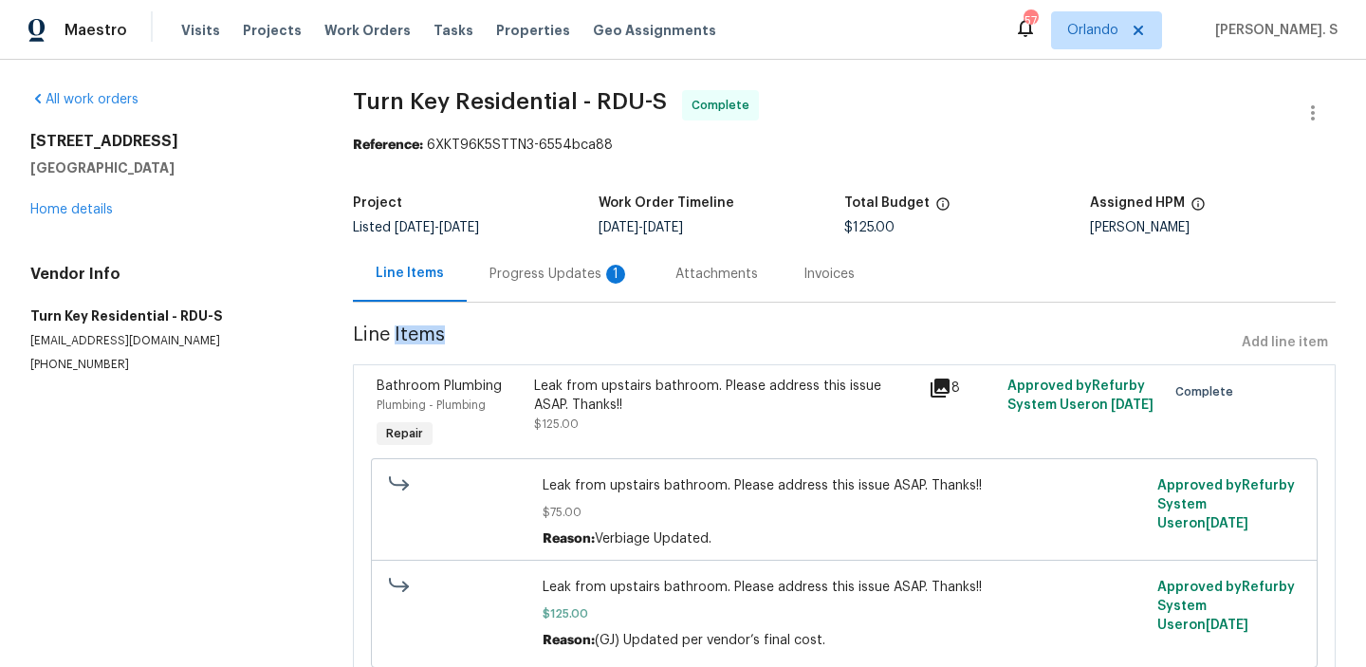
click at [514, 269] on div "Progress Updates 1" at bounding box center [560, 274] width 140 height 19
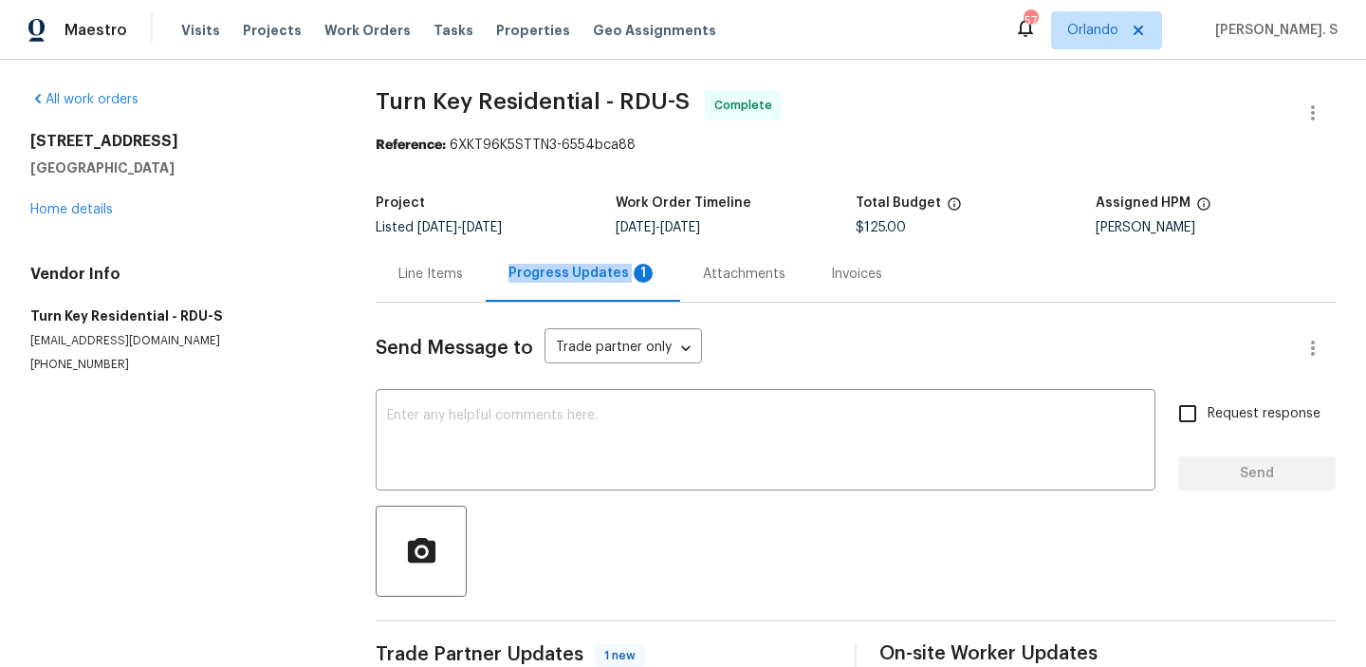
click at [514, 269] on div "Progress Updates 1" at bounding box center [583, 273] width 149 height 19
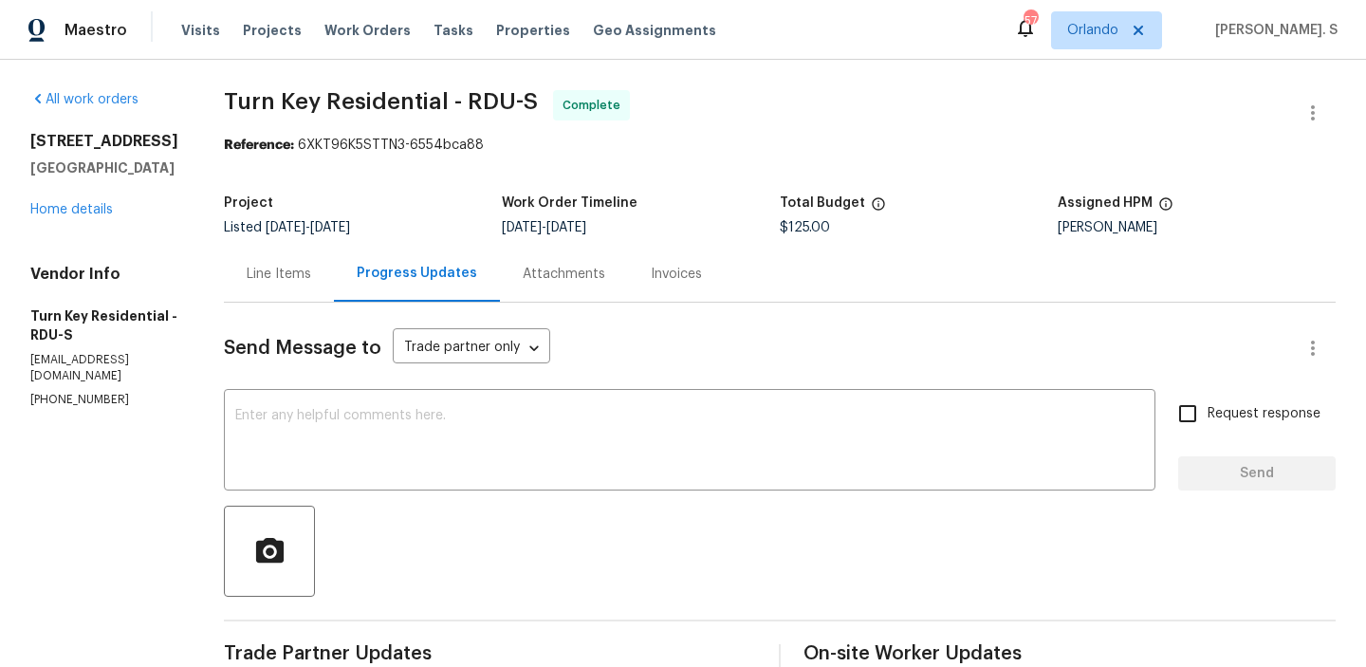
click at [299, 285] on div "Line Items" at bounding box center [279, 274] width 110 height 56
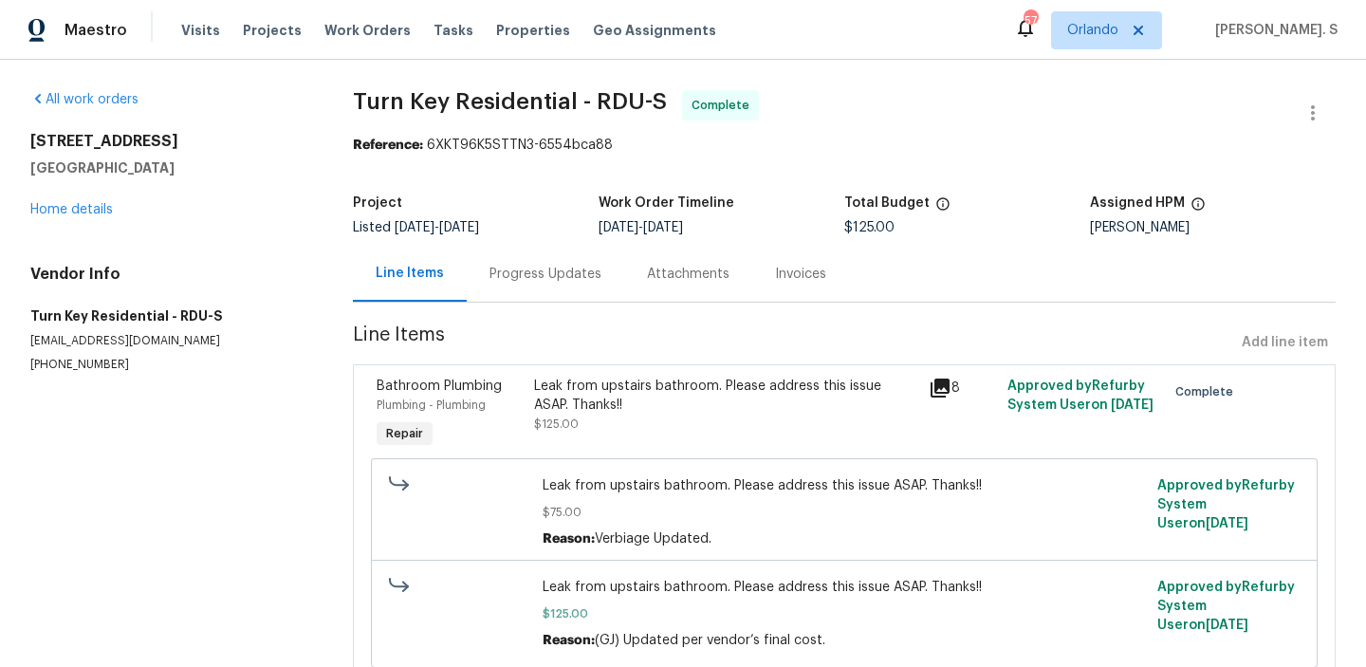
click at [638, 433] on div "Leak from upstairs bathroom. Please address this issue ASAP. Thanks!! $125.00" at bounding box center [725, 405] width 383 height 57
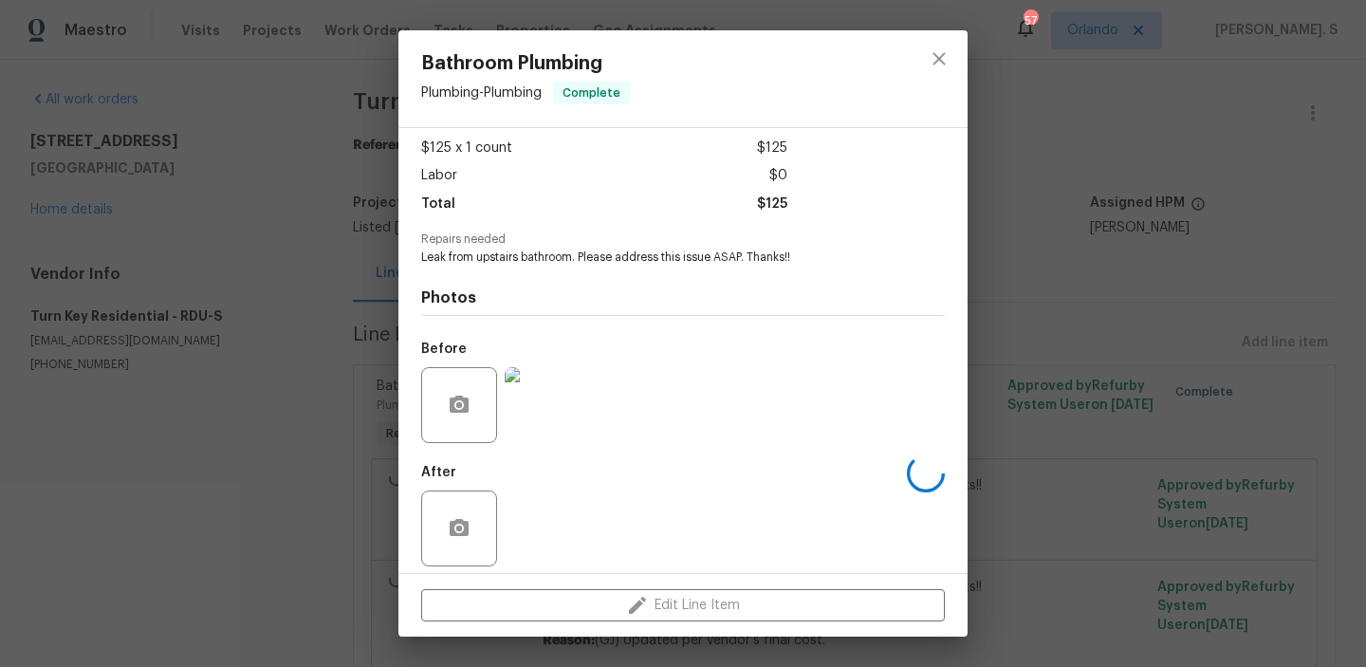
scroll to position [112, 0]
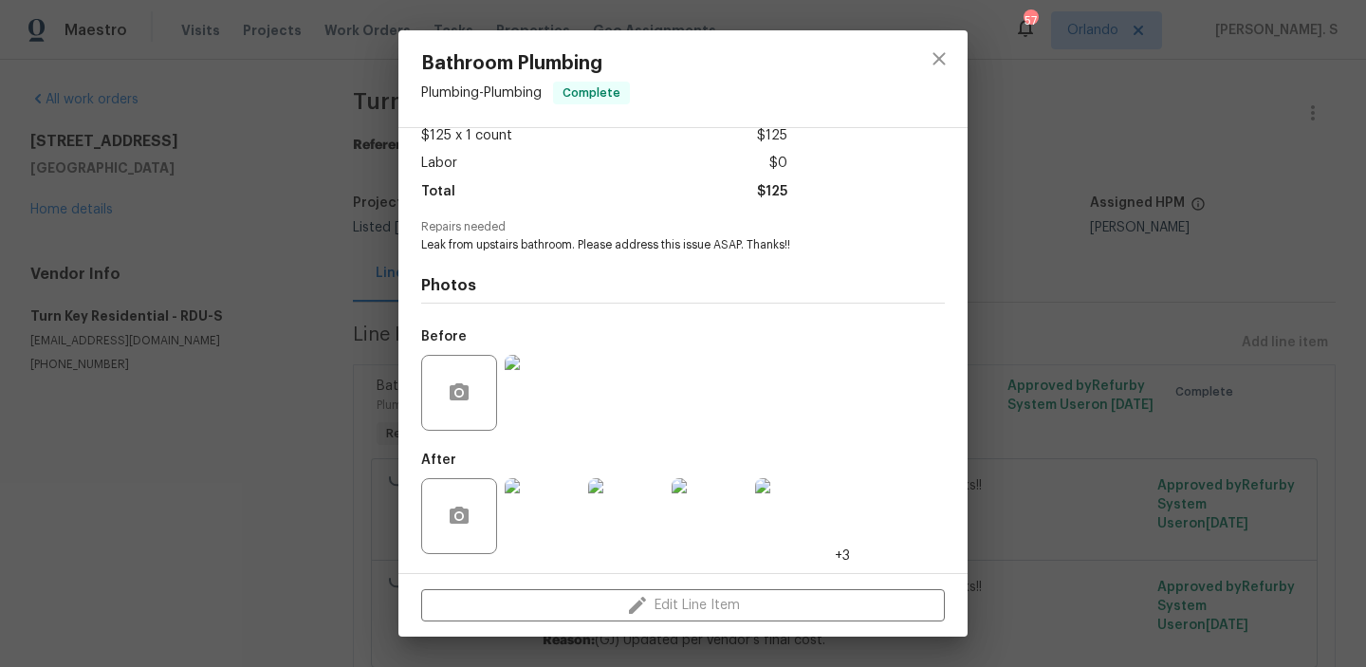
click at [767, 521] on img at bounding box center [793, 516] width 76 height 76
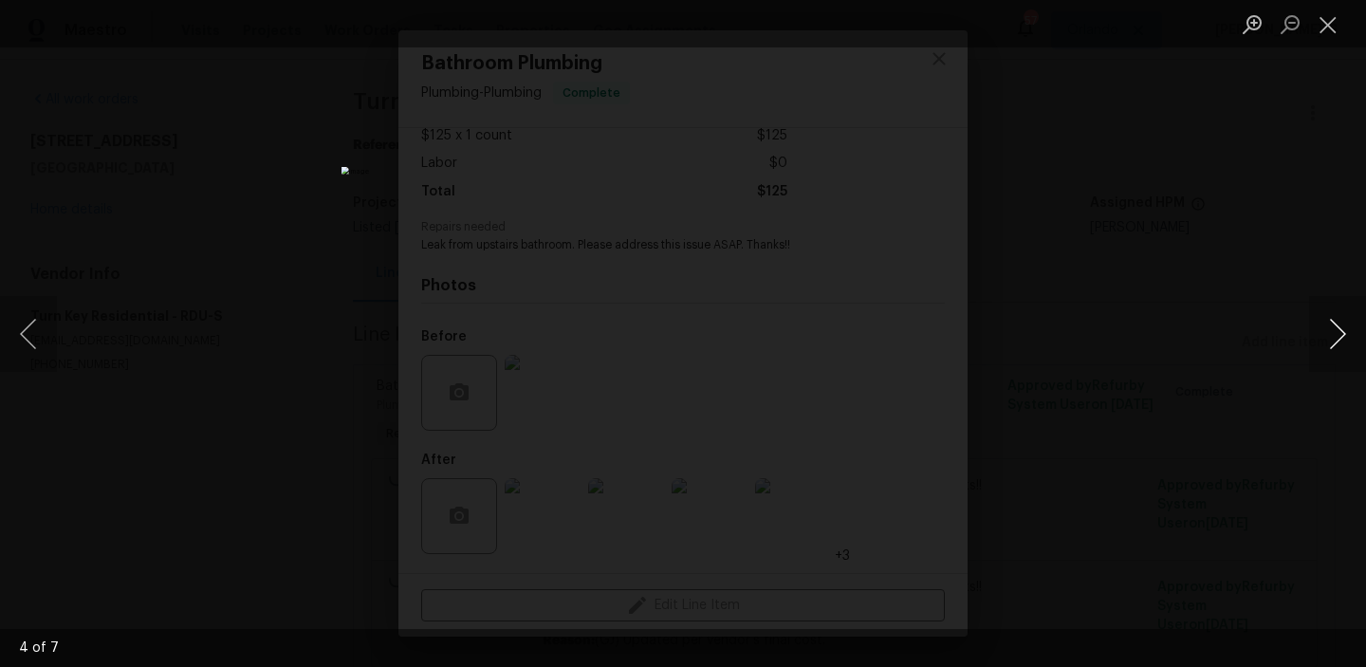
click at [1316, 335] on button "Next image" at bounding box center [1338, 334] width 57 height 76
click at [1334, 31] on button "Close lightbox" at bounding box center [1329, 24] width 38 height 33
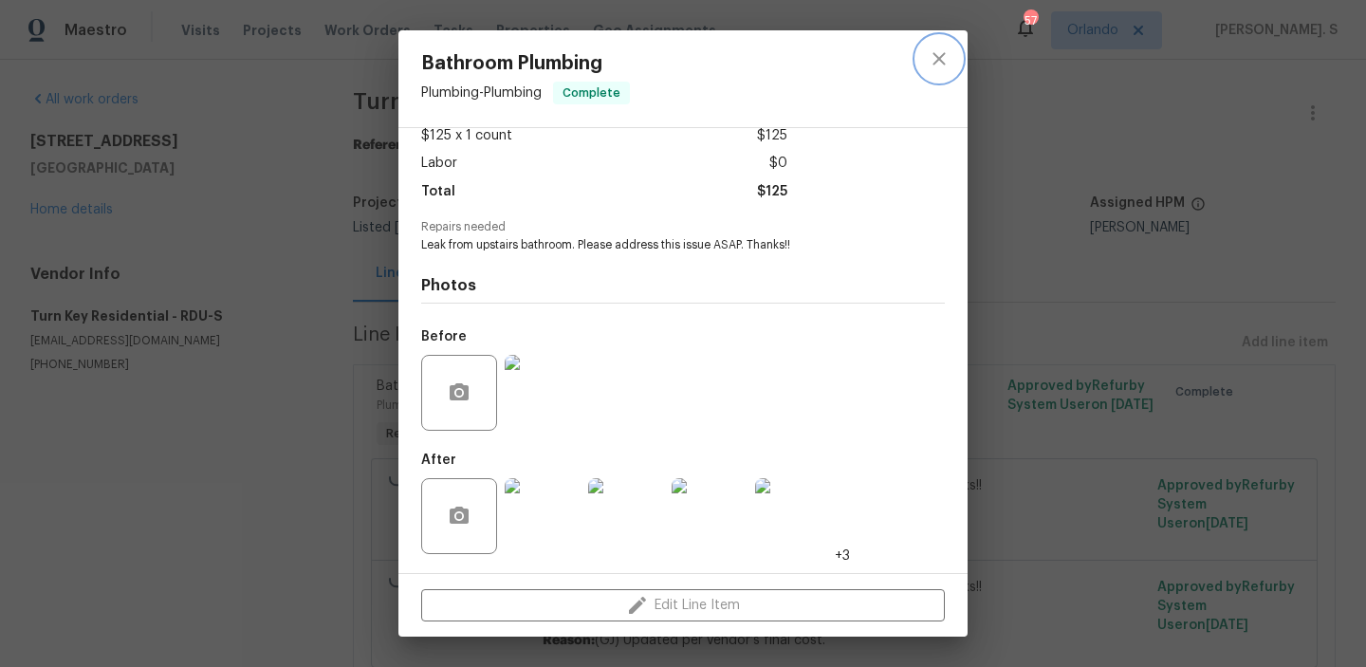
click at [944, 56] on icon "close" at bounding box center [939, 58] width 23 height 23
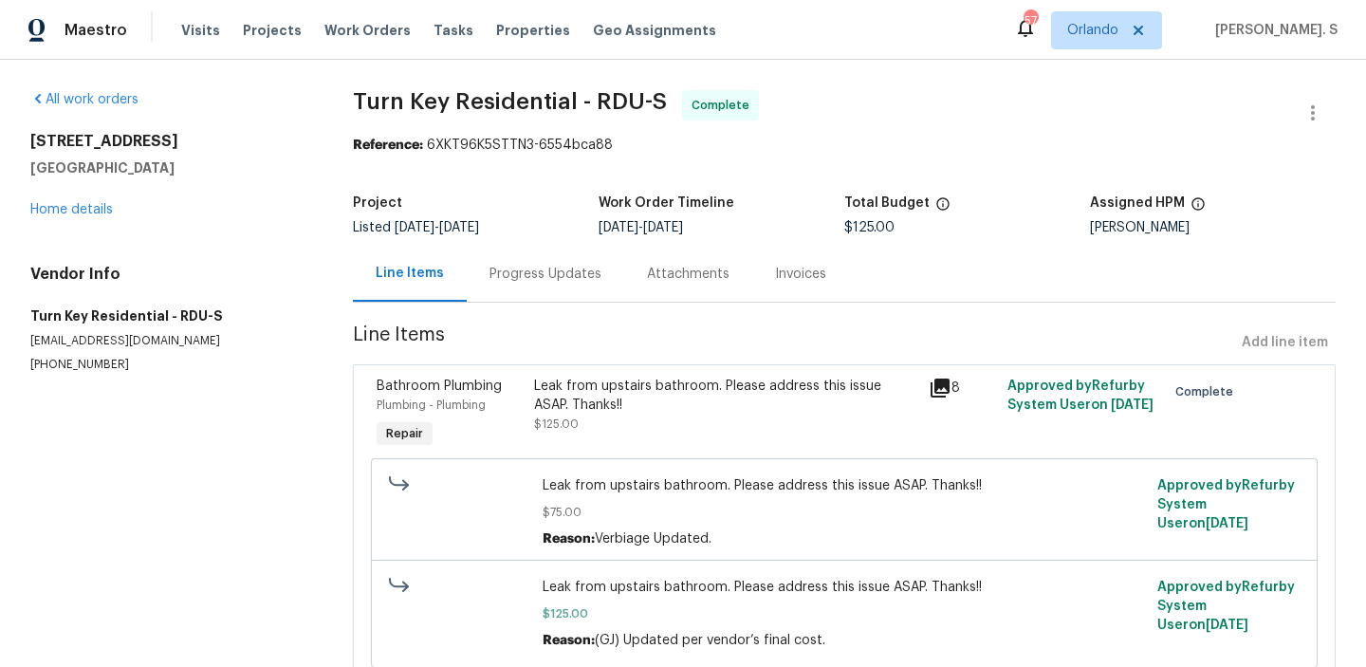
click at [538, 270] on div "Progress Updates" at bounding box center [546, 274] width 112 height 19
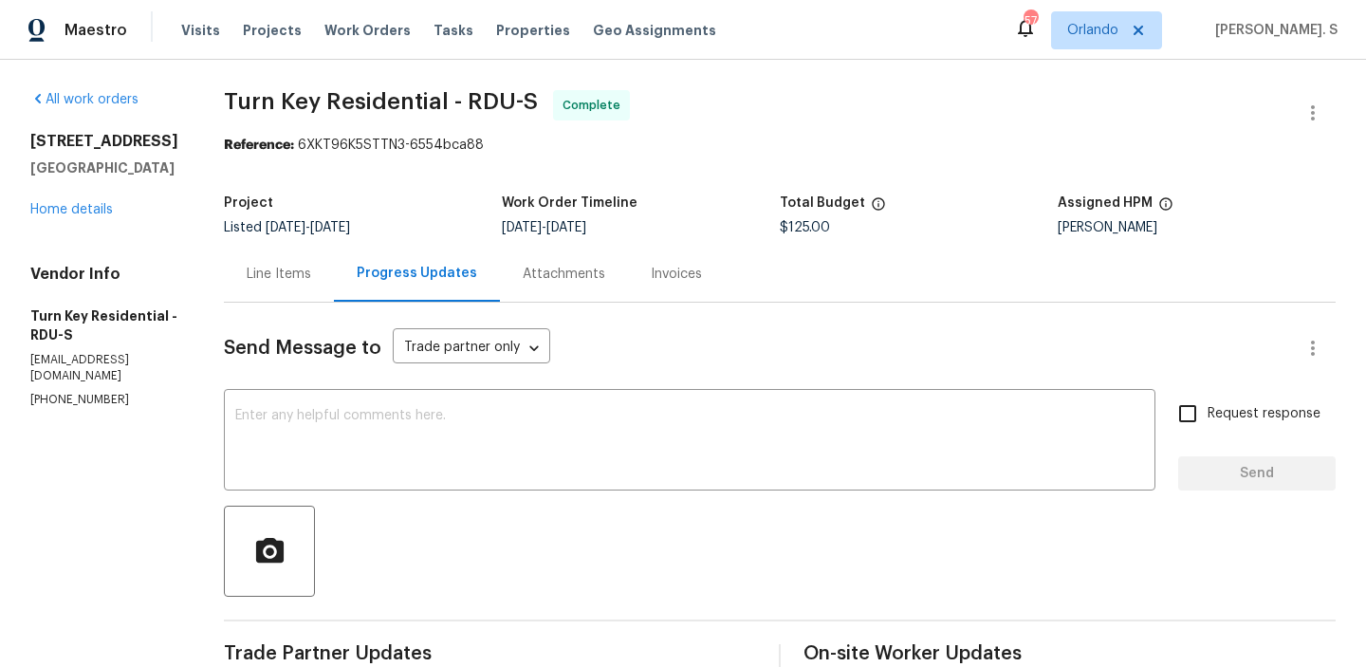
click at [311, 270] on div "Line Items" at bounding box center [279, 274] width 65 height 19
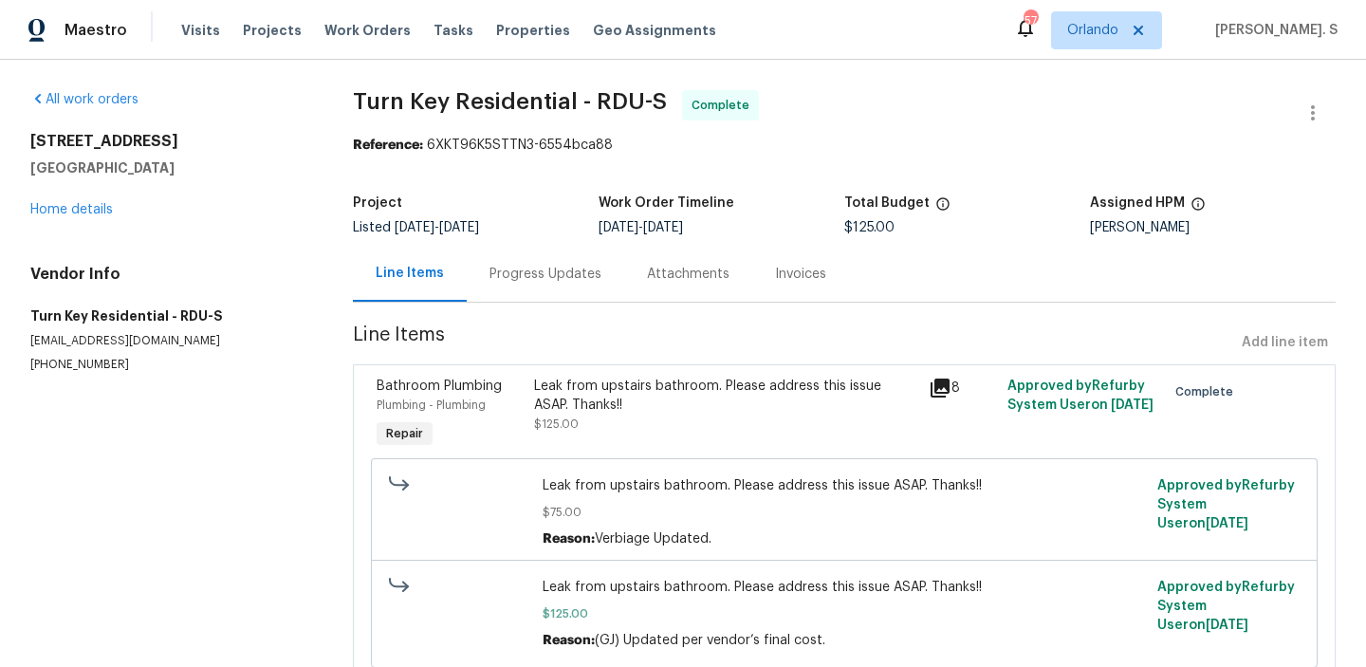
click at [585, 402] on div "Leak from upstairs bathroom. Please address this issue ASAP. Thanks!!" at bounding box center [725, 396] width 383 height 38
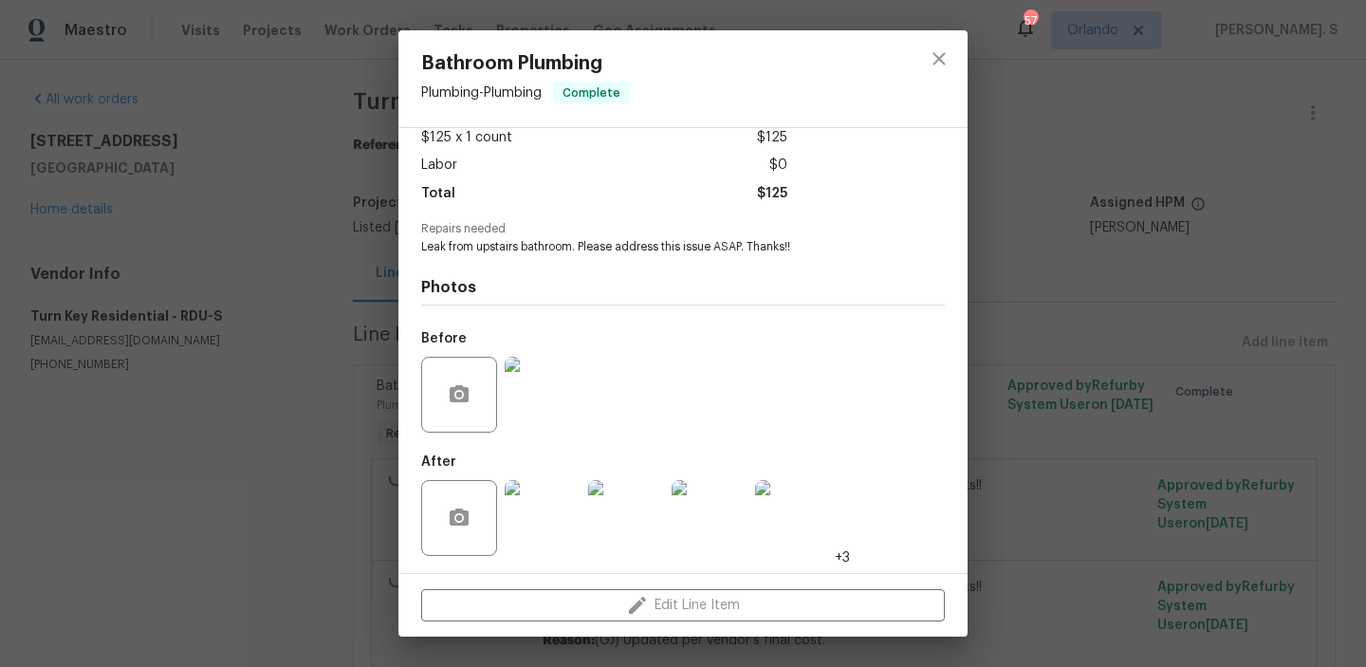
scroll to position [112, 0]
click at [550, 517] on img at bounding box center [543, 516] width 76 height 76
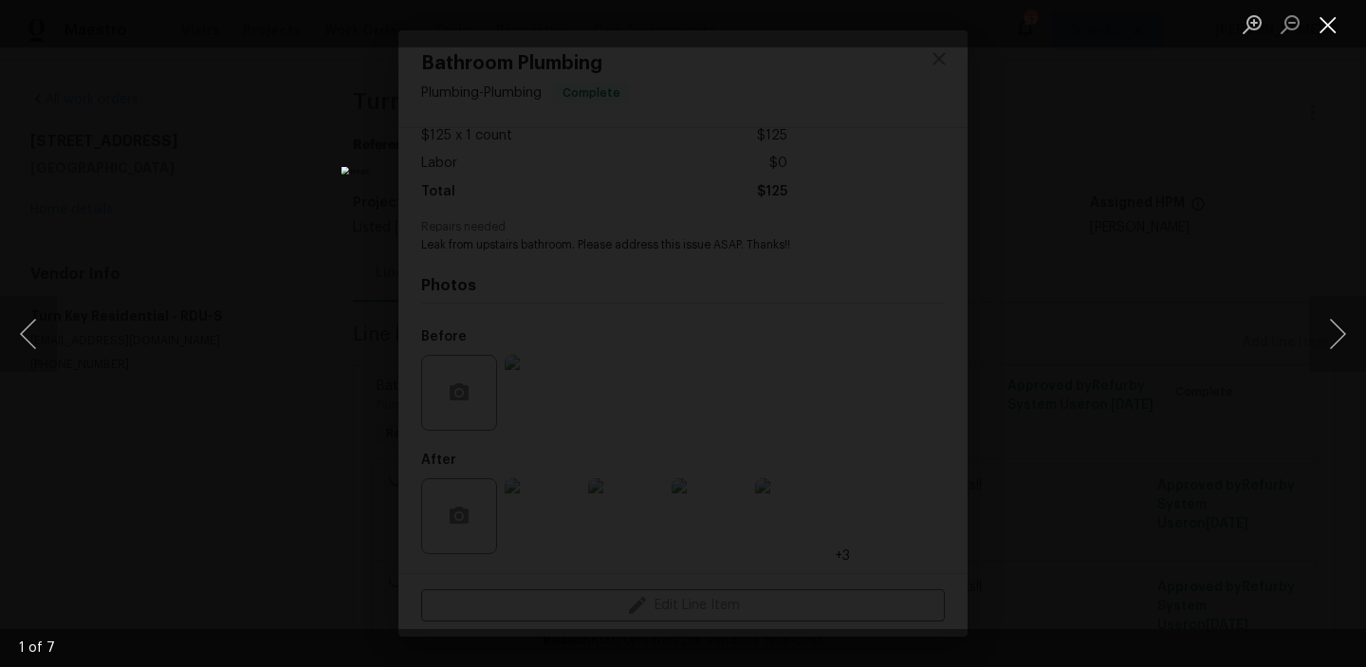
click at [1344, 31] on button "Close lightbox" at bounding box center [1329, 24] width 38 height 33
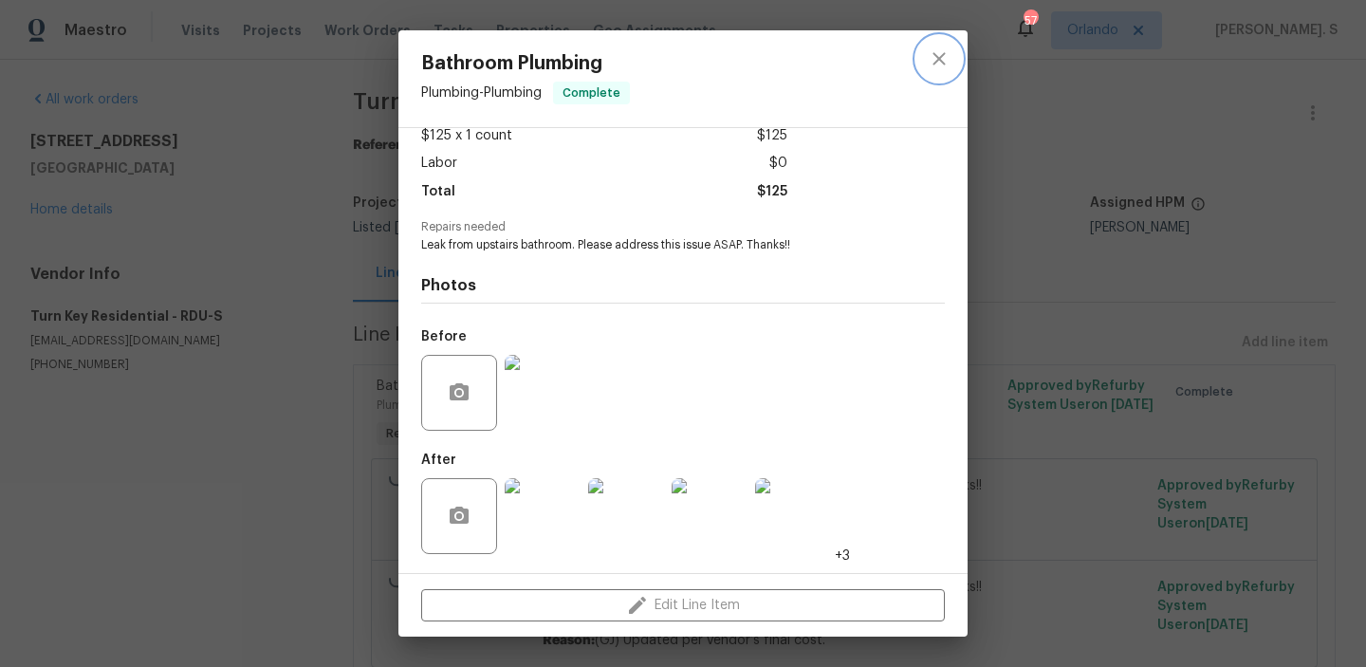
click at [935, 59] on icon "close" at bounding box center [939, 58] width 23 height 23
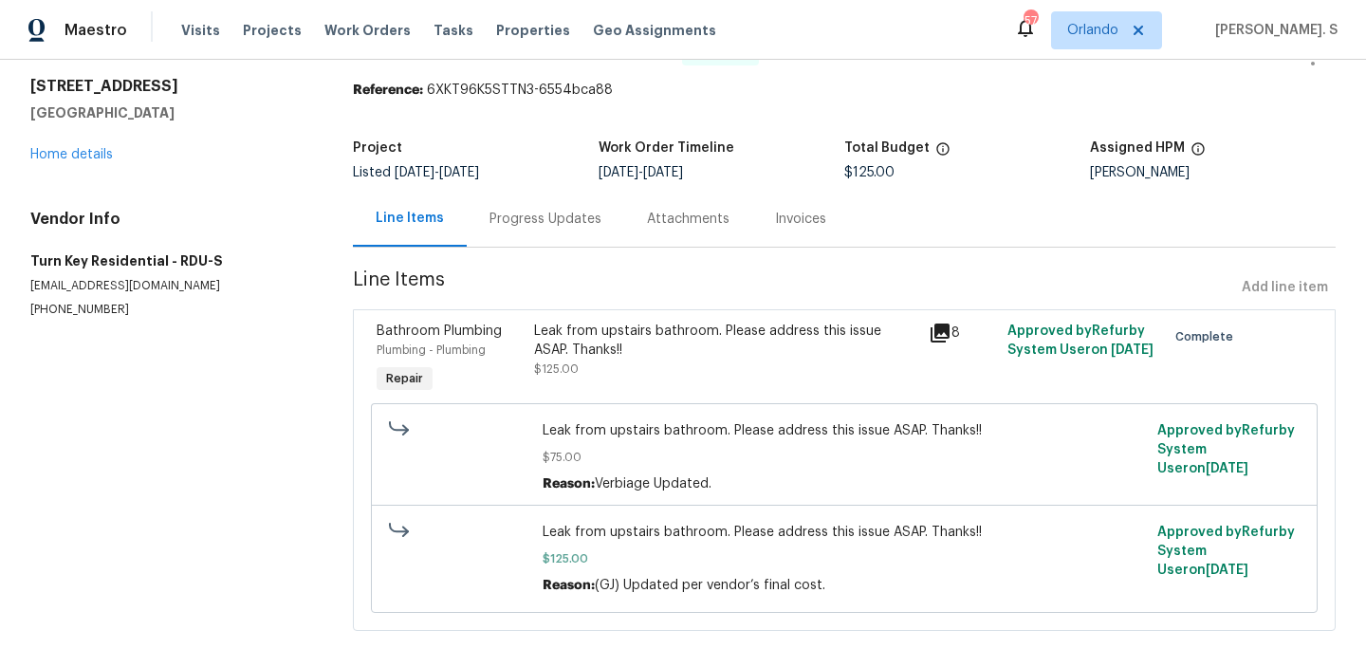
scroll to position [73, 0]
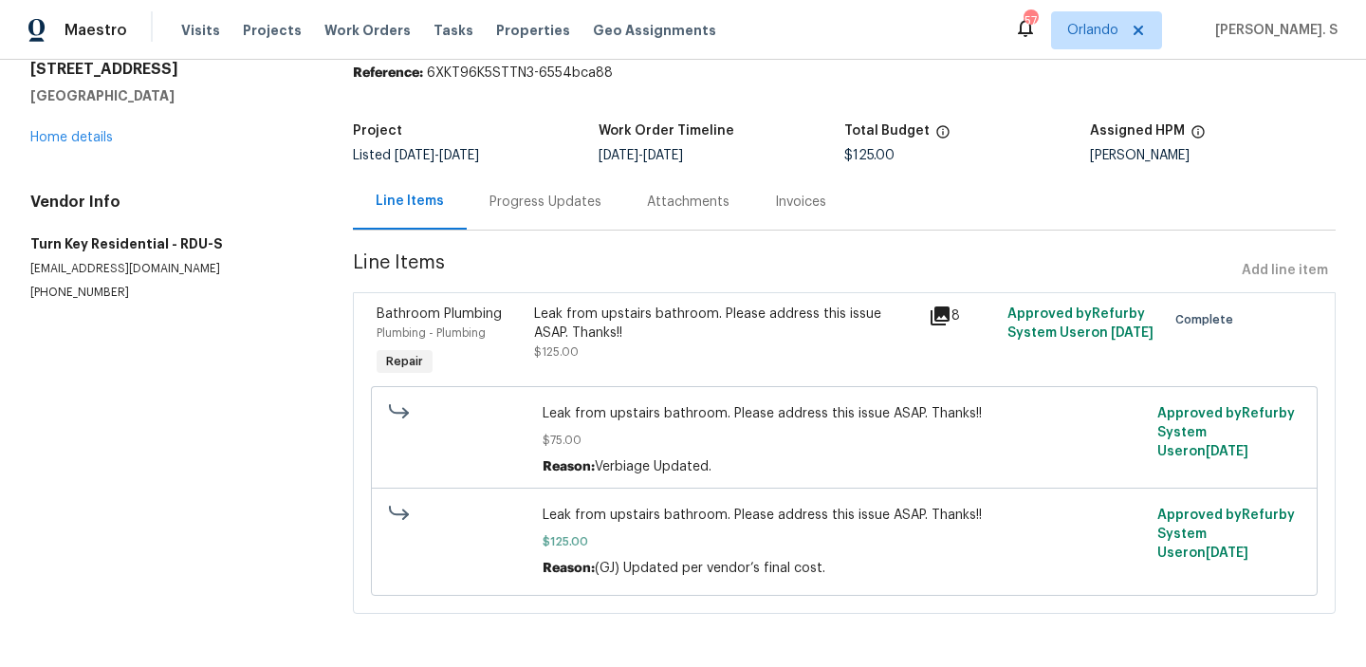
click at [773, 369] on div "Leak from upstairs bathroom. Please address this issue ASAP. Thanks!! $125.00" at bounding box center [726, 342] width 395 height 87
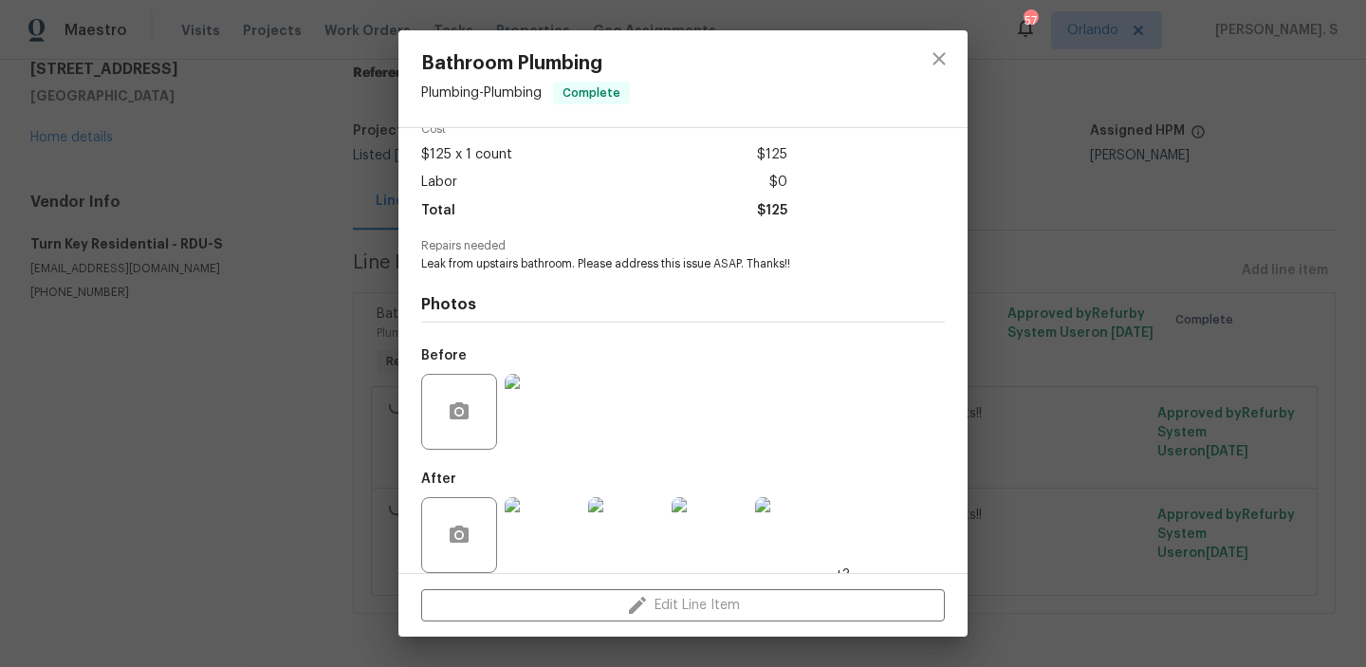
scroll to position [112, 0]
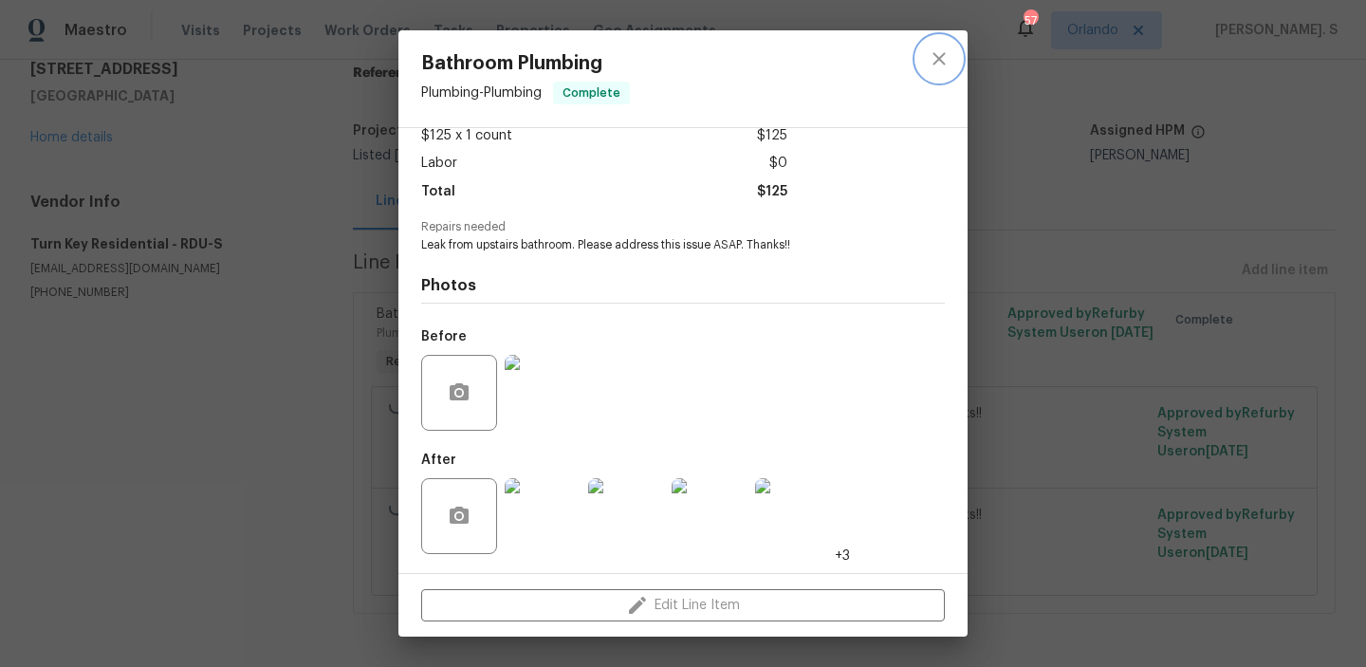
click at [939, 79] on button "close" at bounding box center [940, 59] width 46 height 46
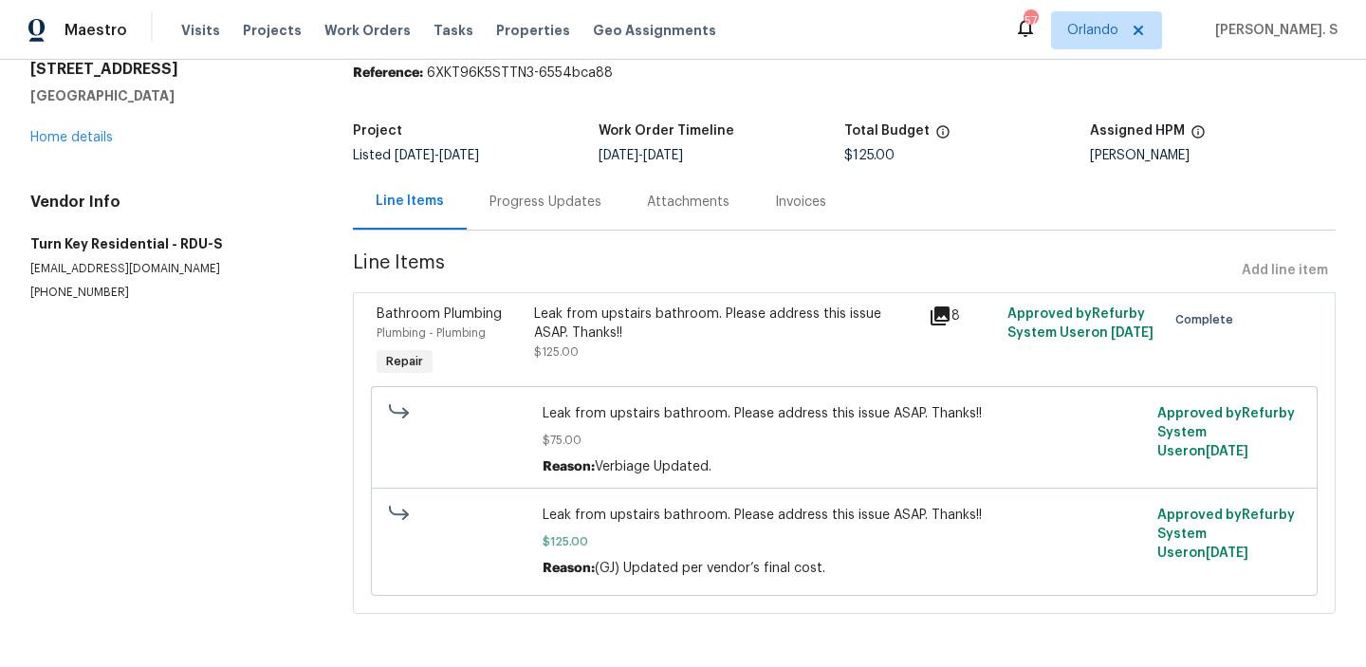
click at [570, 333] on div "Leak from upstairs bathroom. Please address this issue ASAP. Thanks!!" at bounding box center [725, 324] width 383 height 38
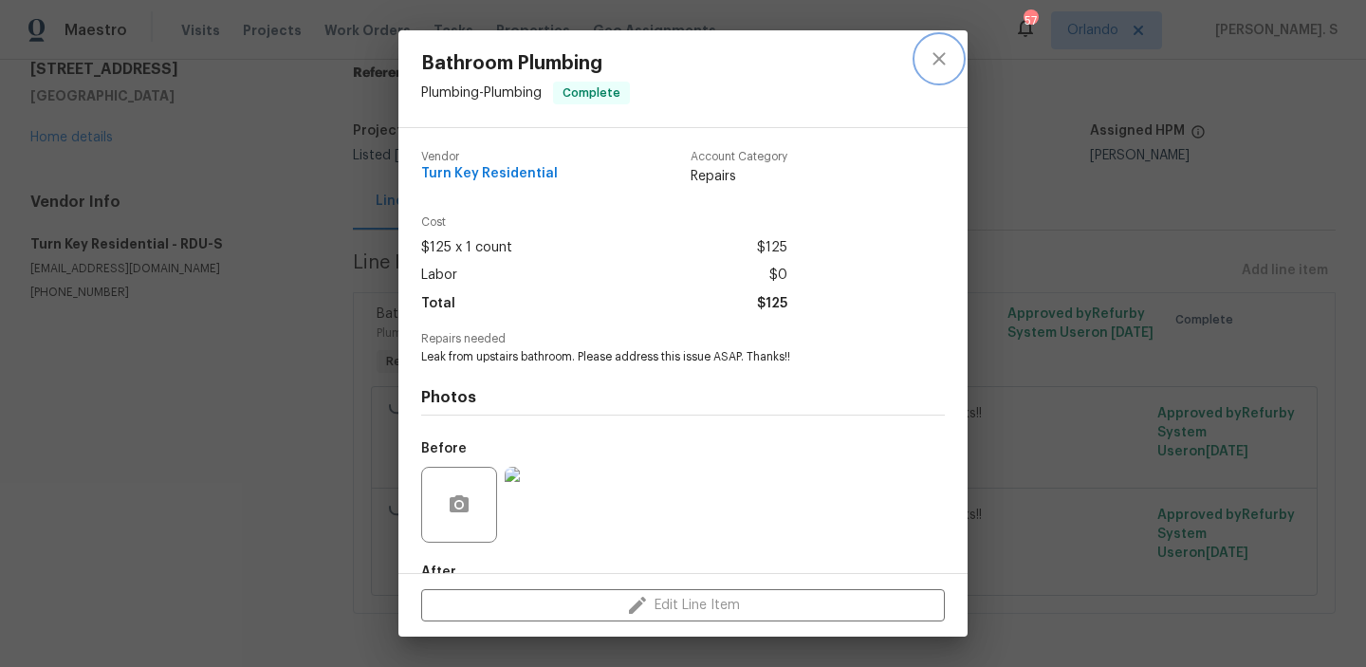
click at [949, 49] on icon "close" at bounding box center [939, 58] width 23 height 23
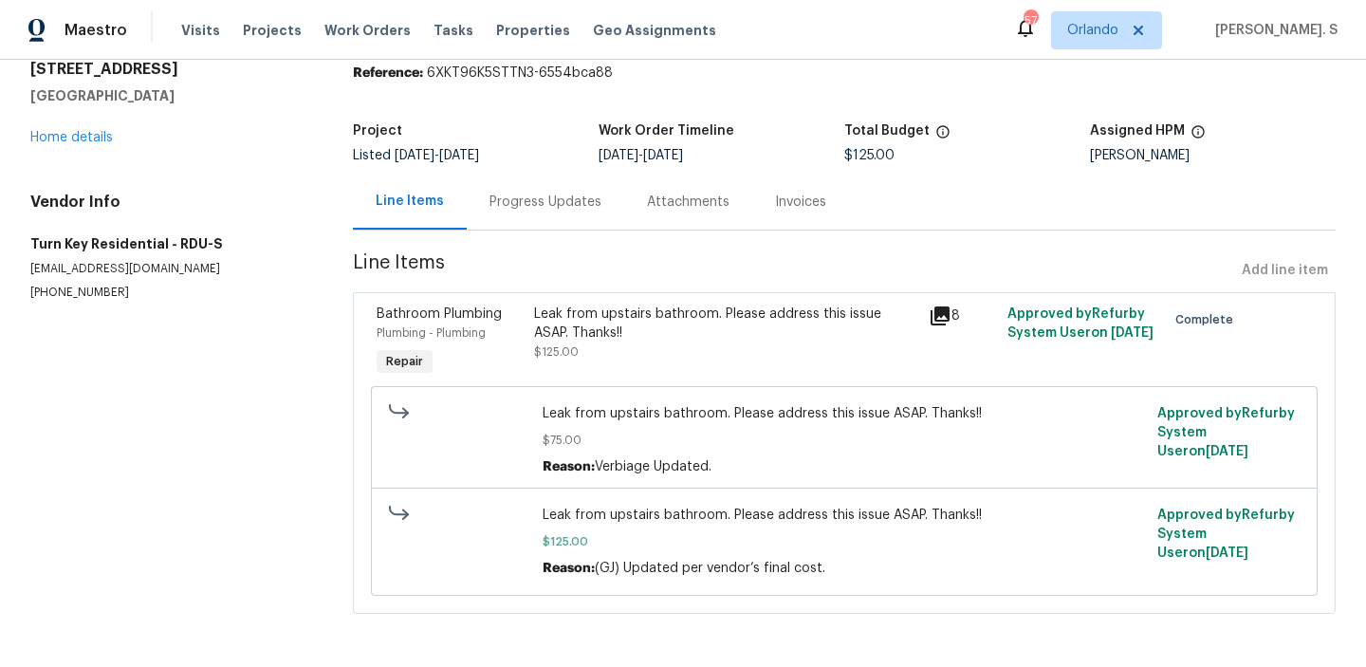
click at [683, 344] on div "Leak from upstairs bathroom. Please address this issue ASAP. Thanks!! $125.00" at bounding box center [725, 333] width 383 height 57
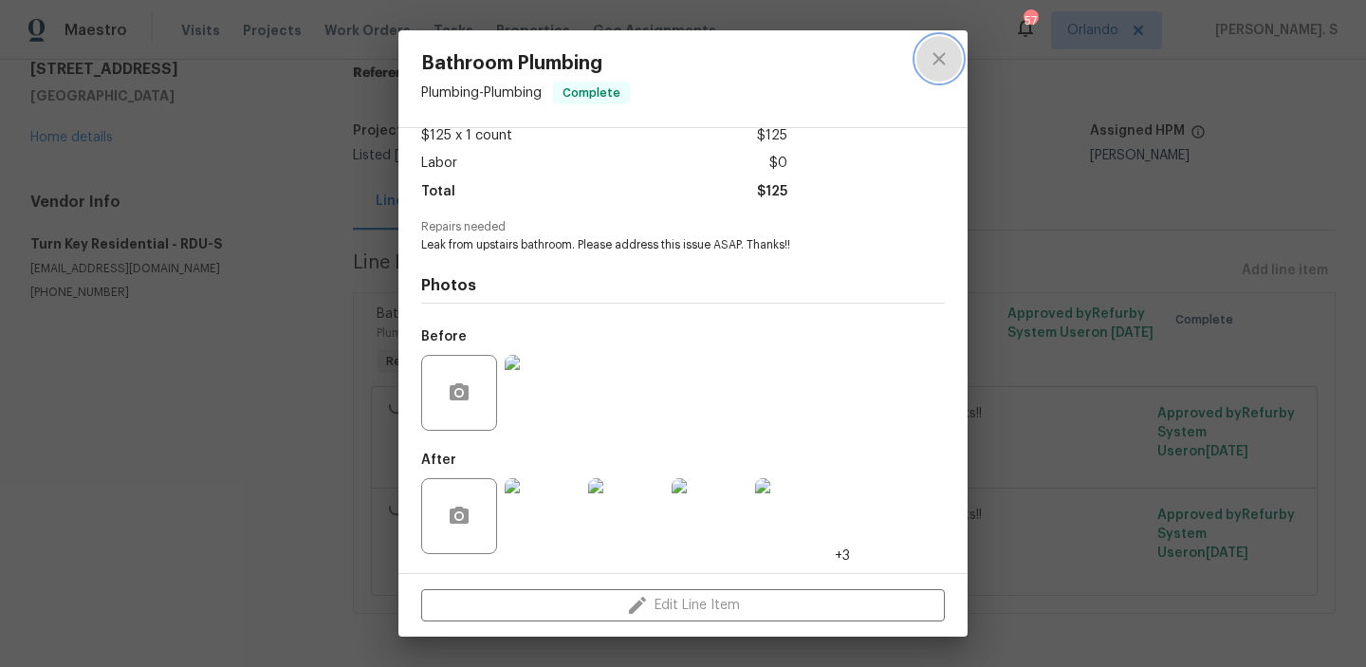
click at [925, 75] on button "close" at bounding box center [940, 59] width 46 height 46
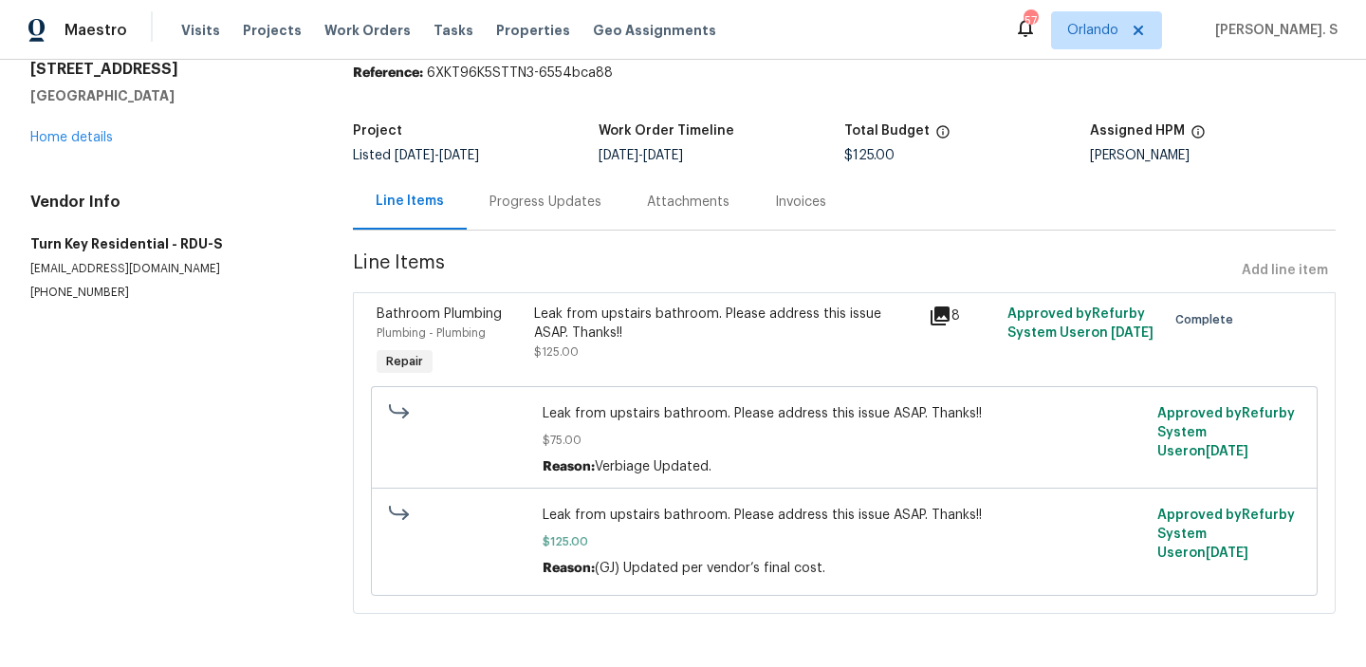
scroll to position [0, 0]
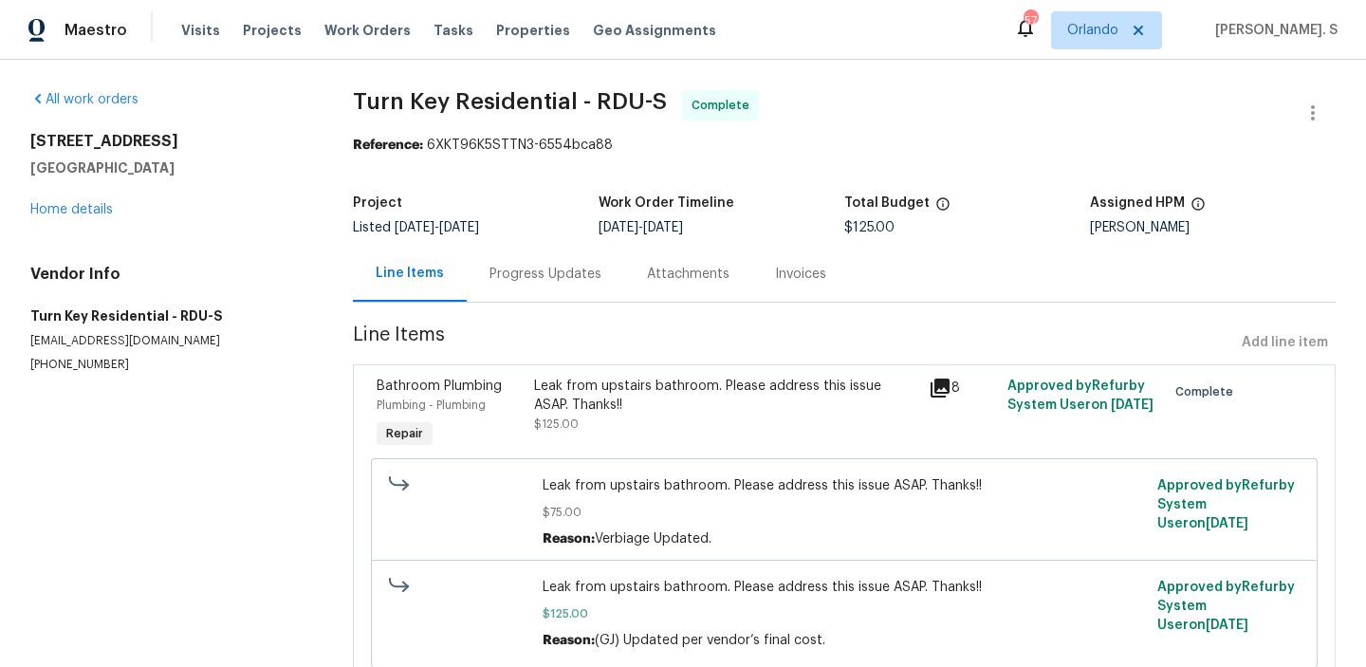
click at [497, 288] on div "Progress Updates" at bounding box center [546, 274] width 158 height 56
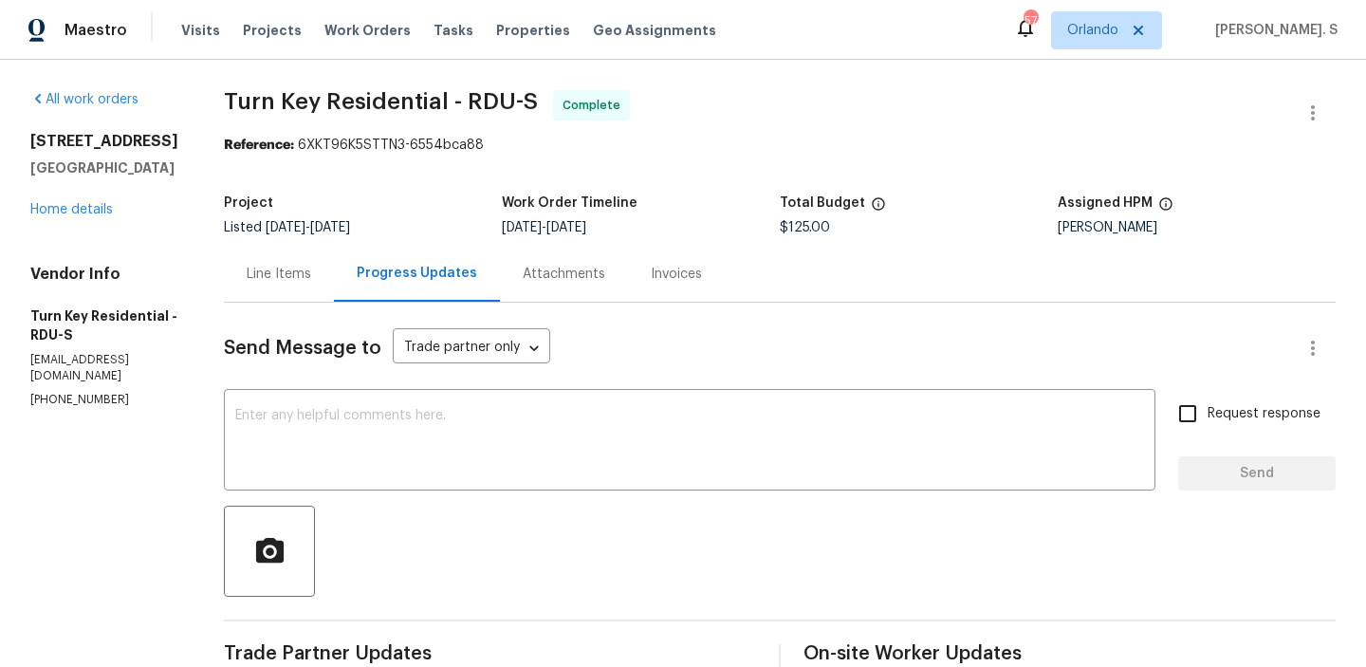
click at [450, 278] on div "Progress Updates" at bounding box center [417, 273] width 121 height 19
click at [477, 280] on div "Progress Updates" at bounding box center [417, 273] width 121 height 19
click at [275, 277] on div "Line Items" at bounding box center [279, 274] width 110 height 56
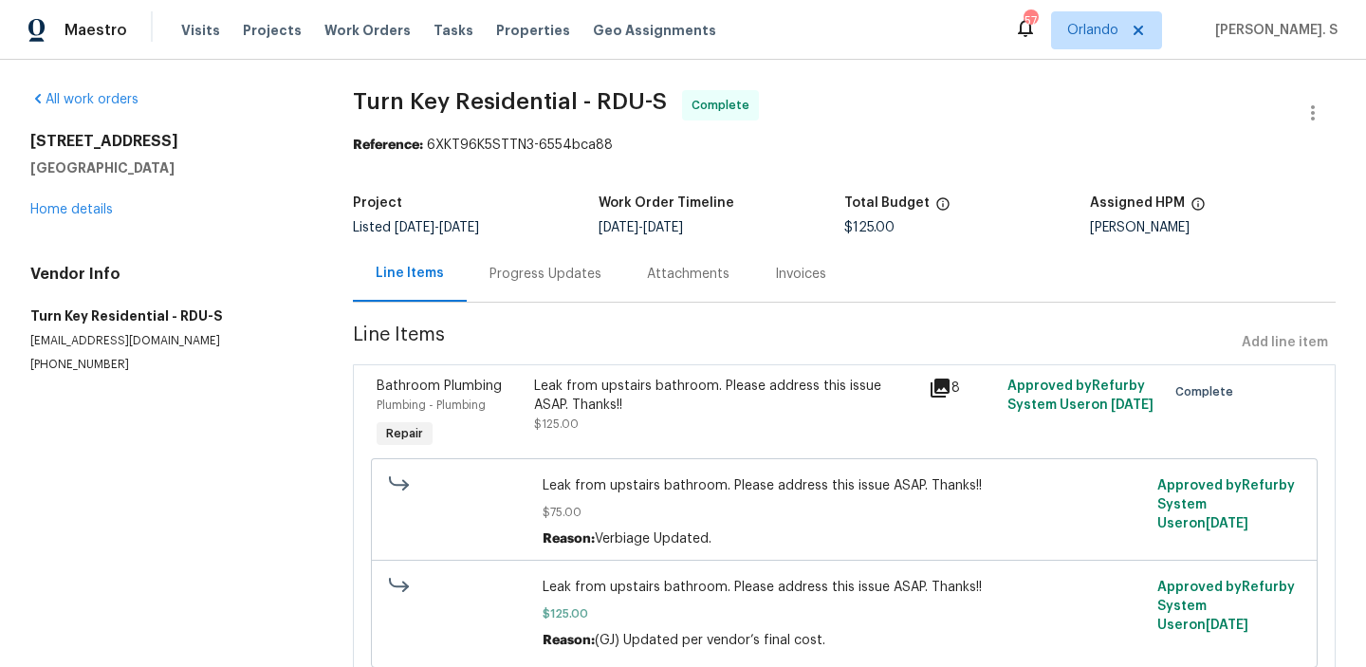
click at [492, 265] on div "Progress Updates" at bounding box center [546, 274] width 112 height 19
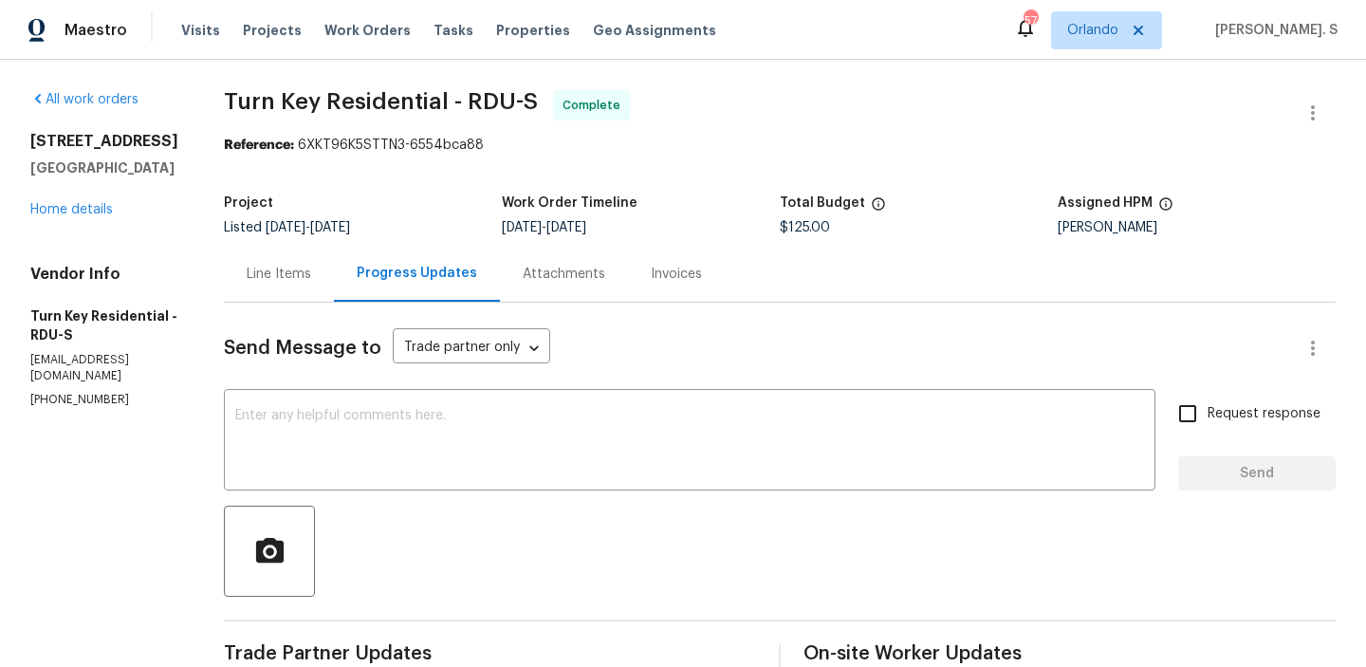
click at [321, 291] on div "Line Items" at bounding box center [279, 274] width 110 height 56
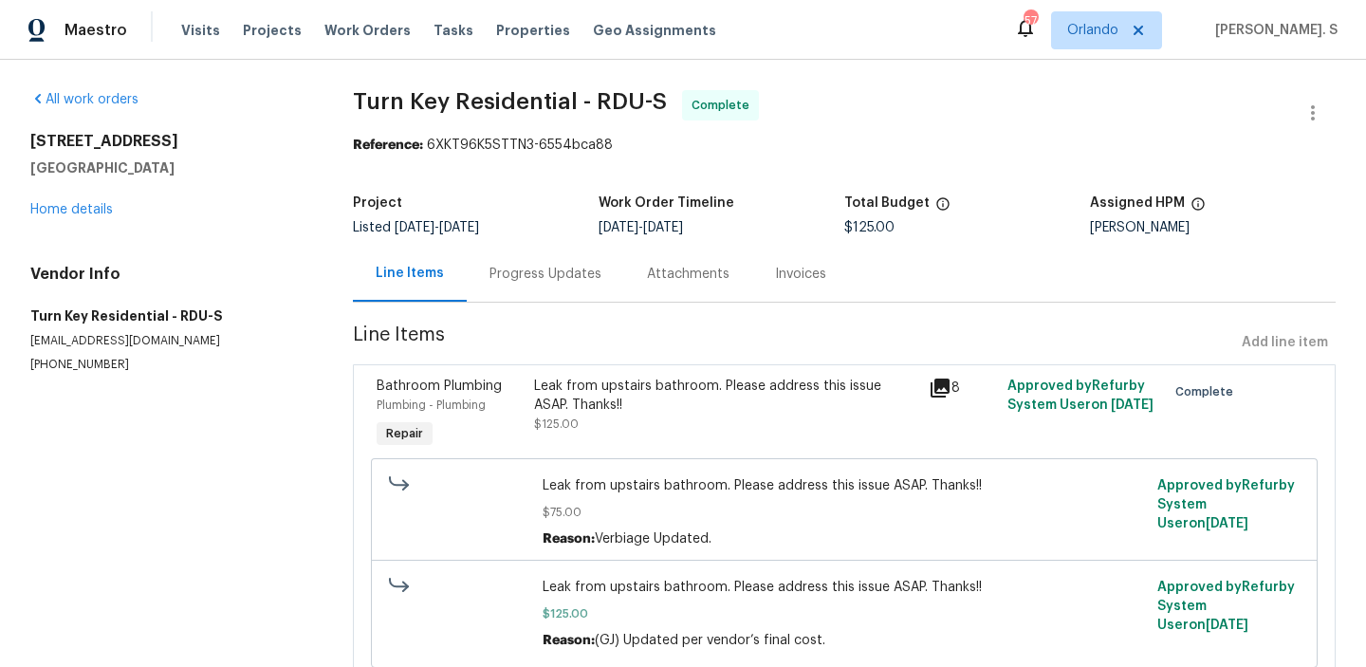
click at [483, 268] on div "Progress Updates" at bounding box center [546, 274] width 158 height 56
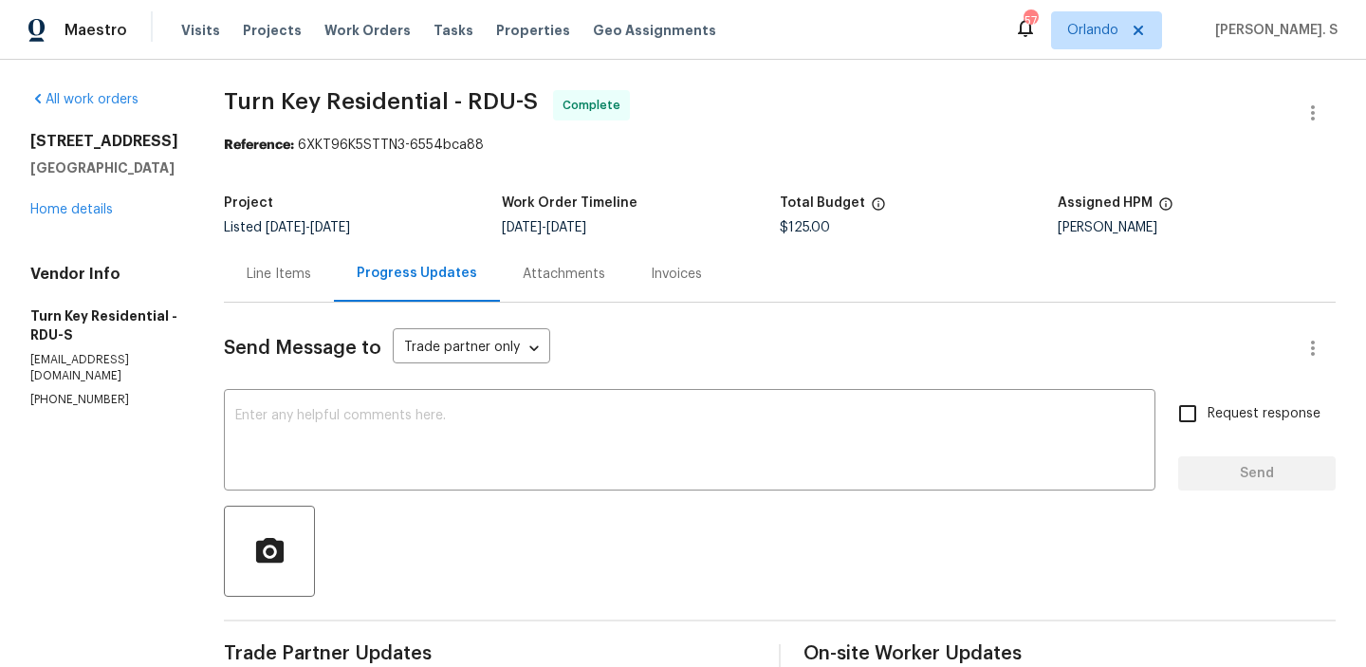
click at [288, 280] on div "Line Items" at bounding box center [279, 274] width 110 height 56
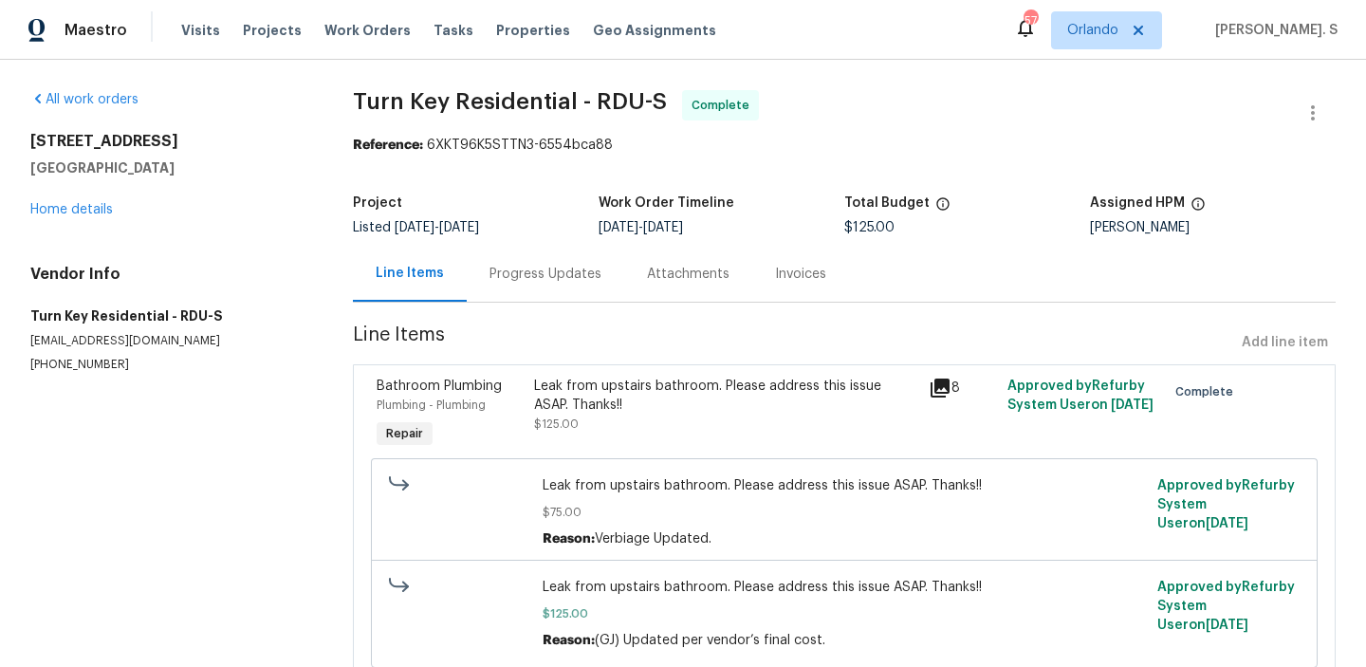
click at [615, 413] on div "Leak from upstairs bathroom. Please address this issue ASAP. Thanks!!" at bounding box center [725, 396] width 383 height 38
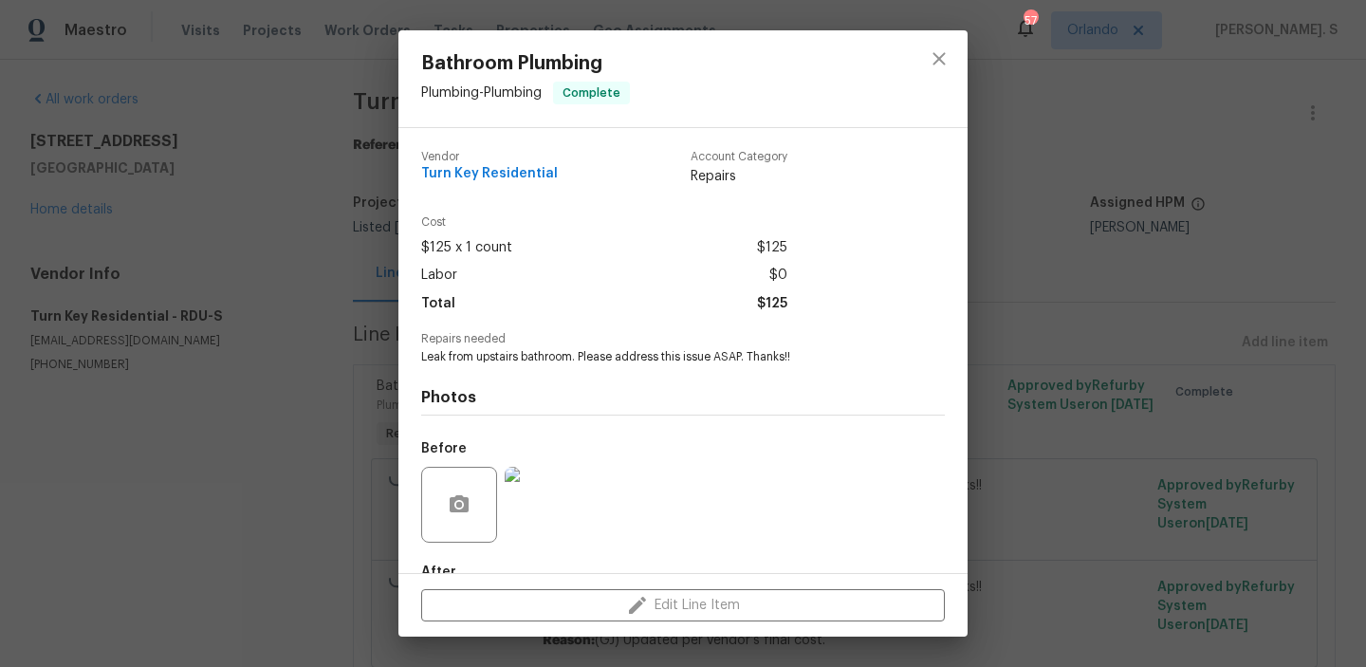
scroll to position [112, 0]
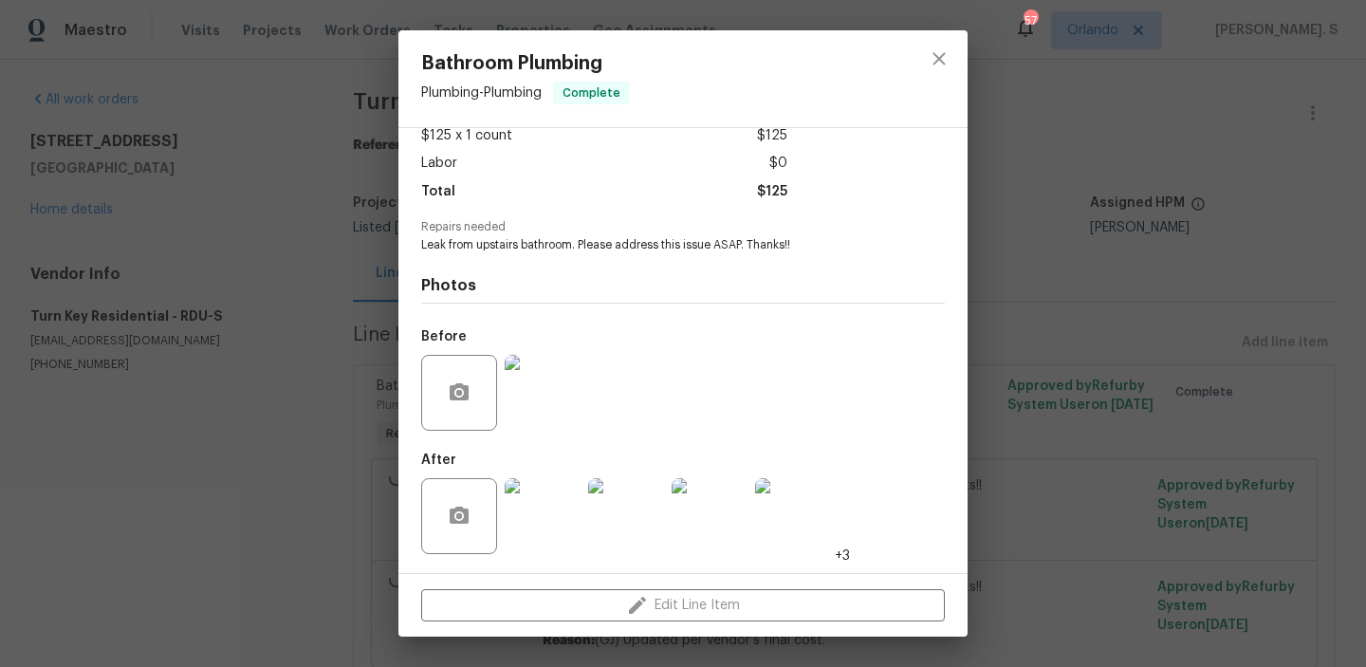
click at [535, 549] on img at bounding box center [543, 516] width 76 height 76
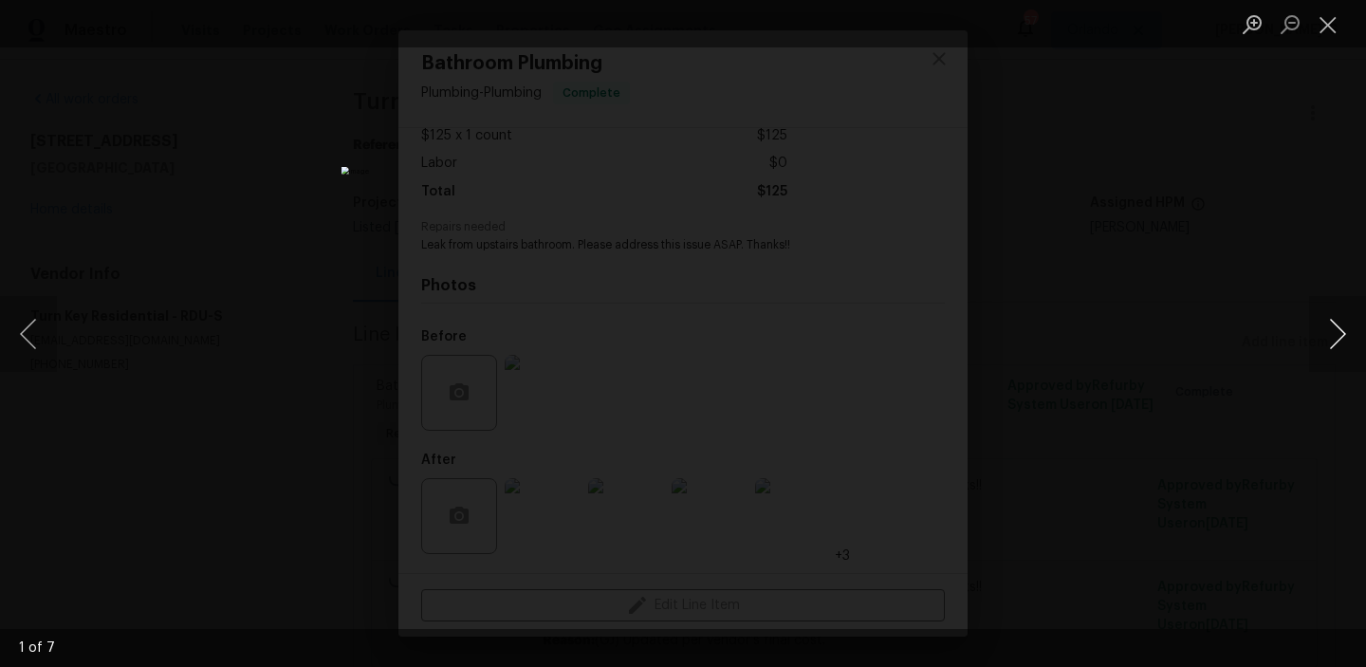
click at [1335, 333] on button "Next image" at bounding box center [1338, 334] width 57 height 76
click at [1346, 304] on button "Next image" at bounding box center [1338, 334] width 57 height 76
click at [1338, 12] on button "Close lightbox" at bounding box center [1329, 24] width 38 height 33
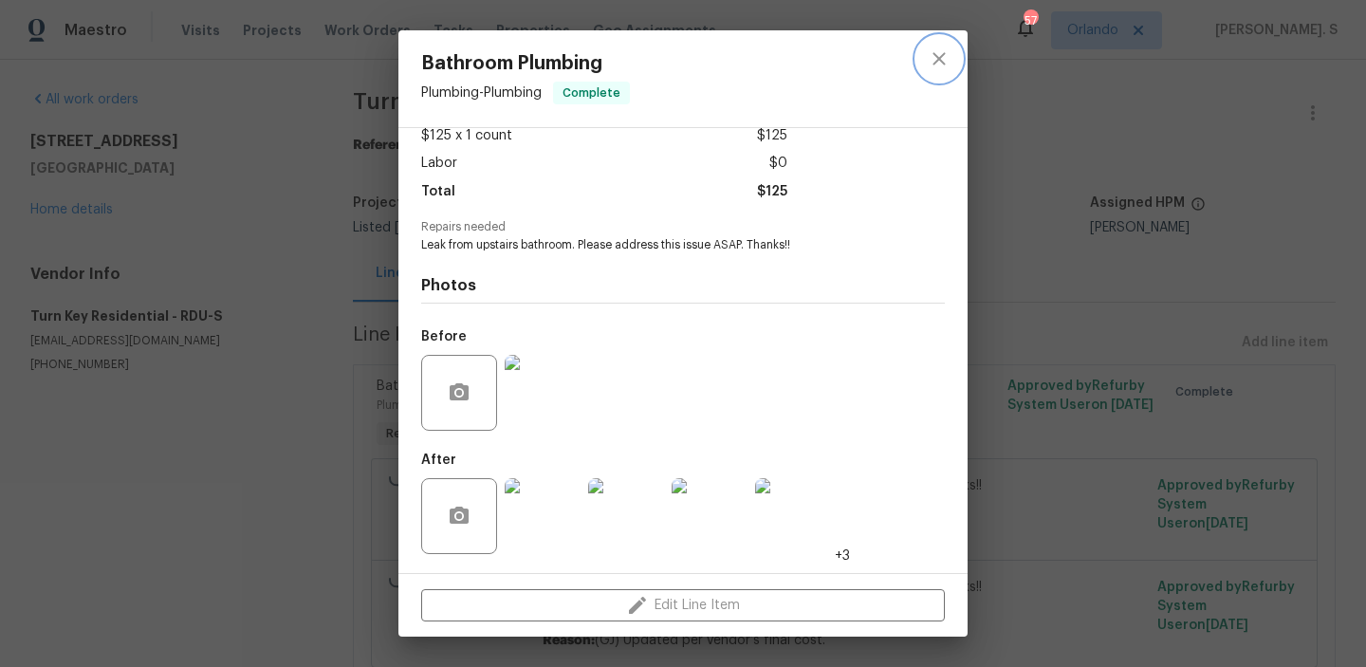
click at [924, 58] on button "close" at bounding box center [940, 59] width 46 height 46
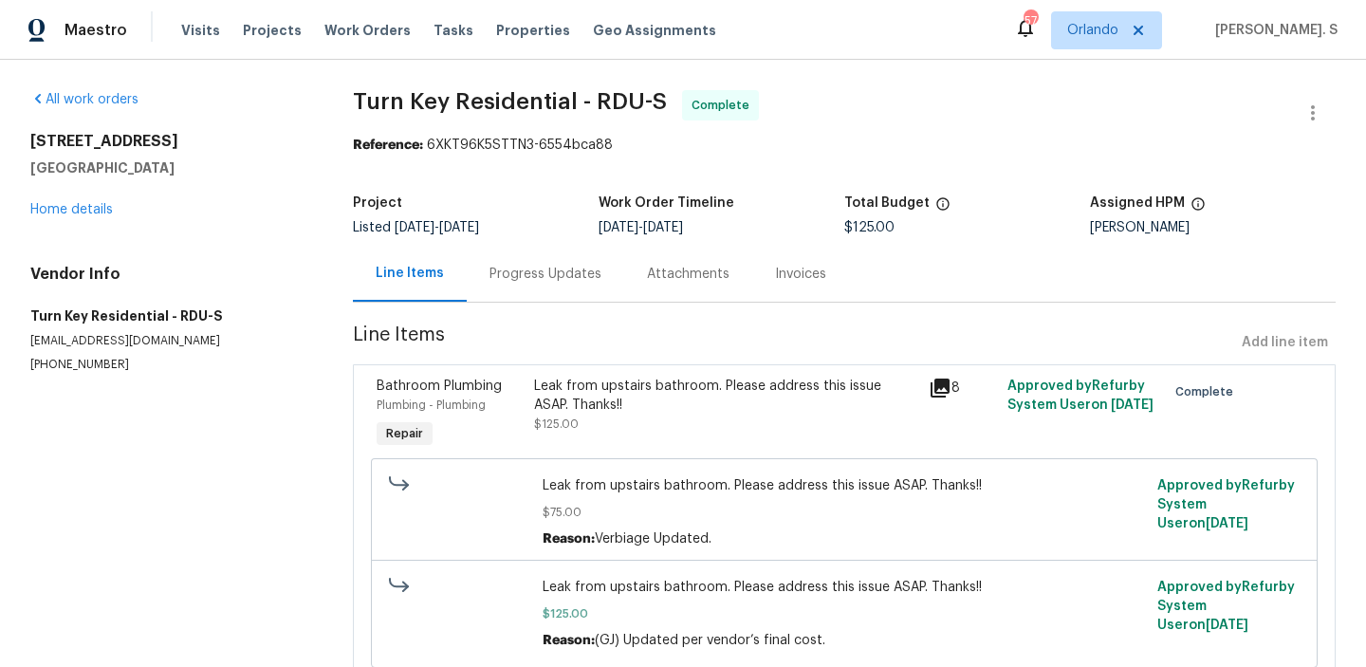
click at [673, 423] on div "Leak from upstairs bathroom. Please address this issue ASAP. Thanks!! $125.00" at bounding box center [725, 405] width 383 height 57
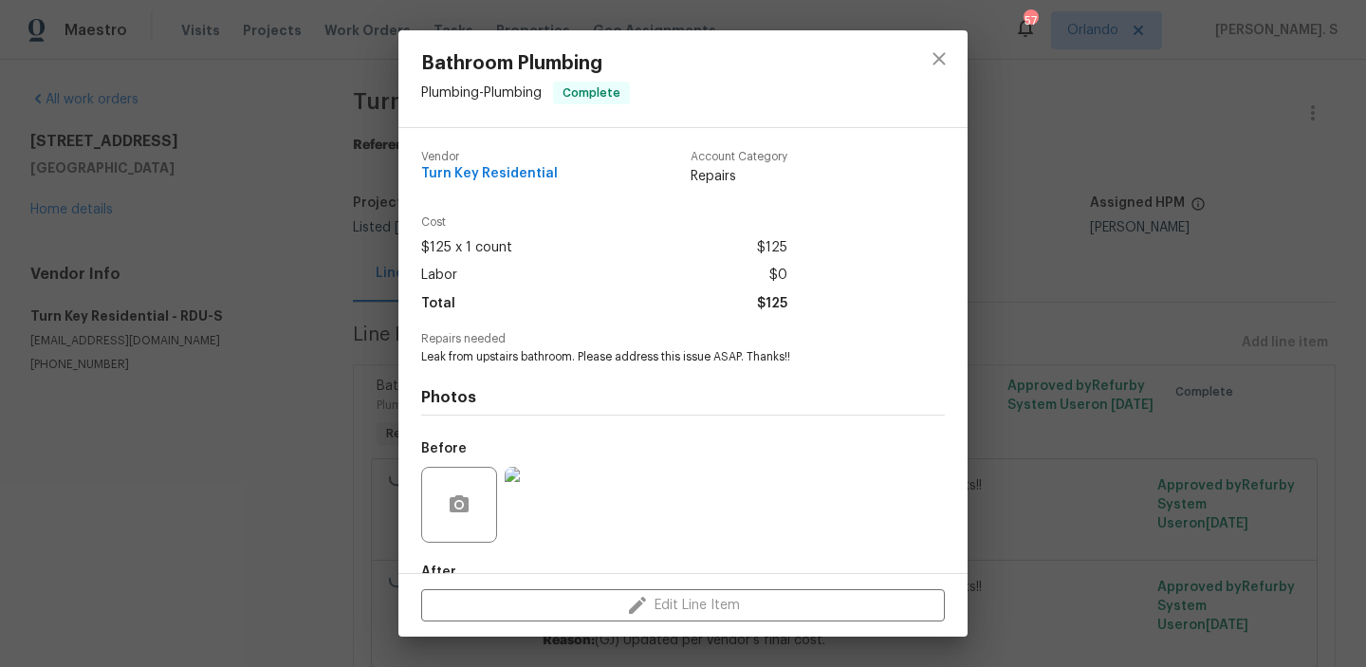
click at [673, 423] on div "Photos Before After +3" at bounding box center [683, 521] width 524 height 312
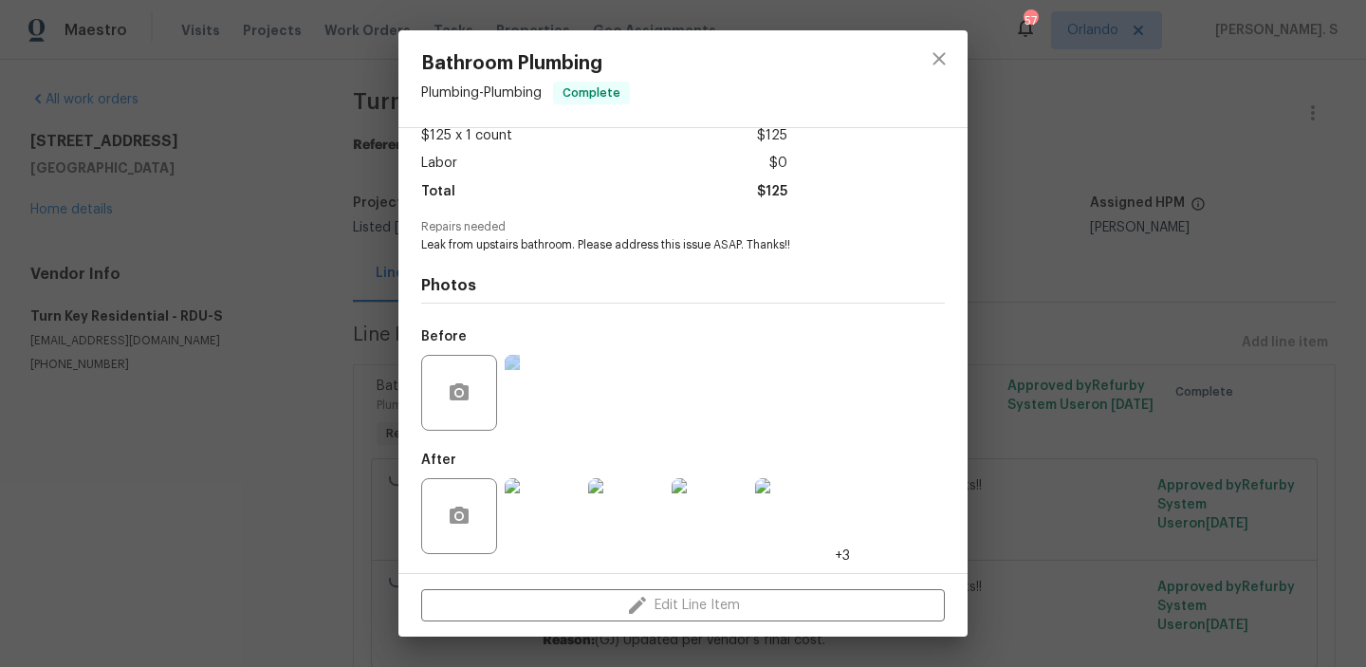
click at [690, 538] on img at bounding box center [710, 516] width 76 height 76
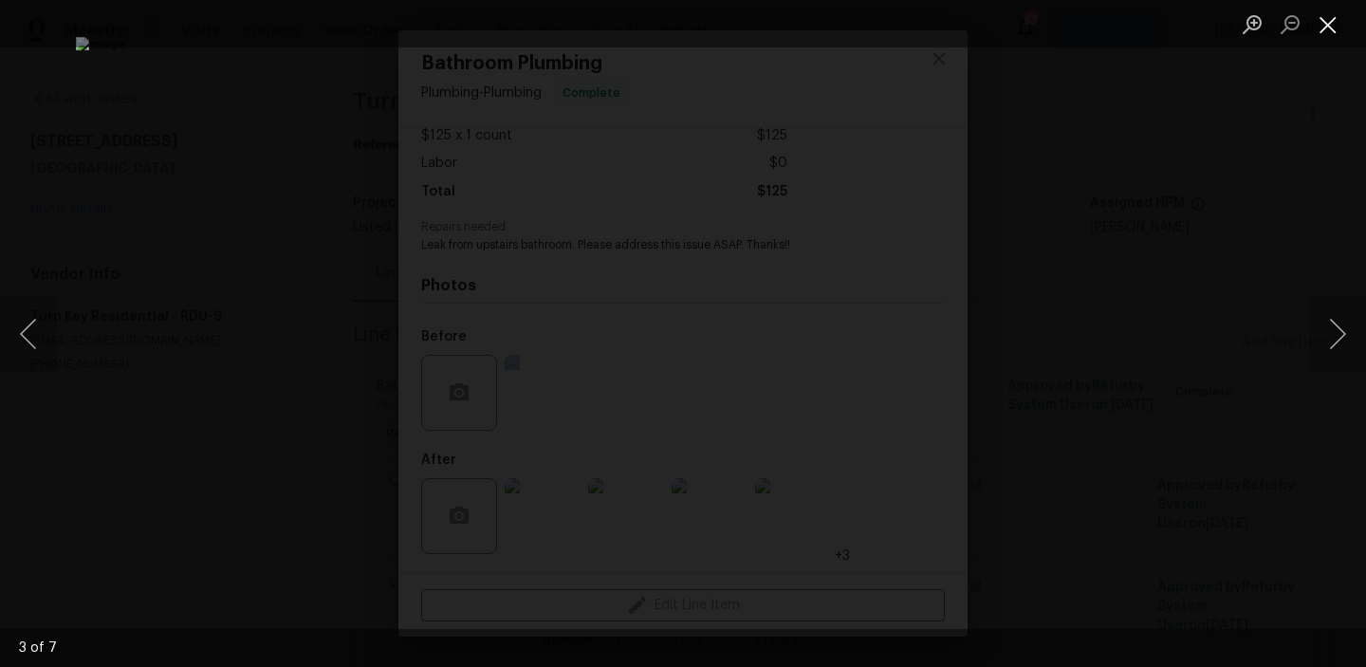
click at [1325, 34] on button "Close lightbox" at bounding box center [1329, 24] width 38 height 33
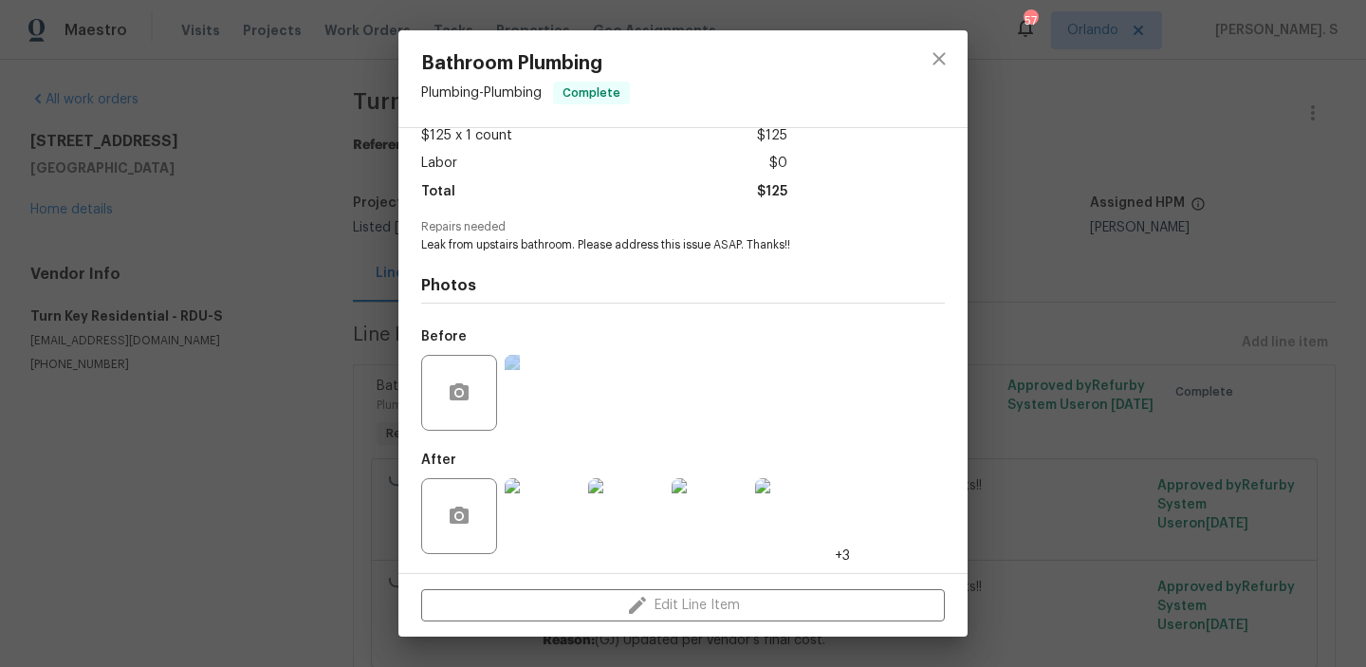
click at [716, 536] on img at bounding box center [710, 516] width 76 height 76
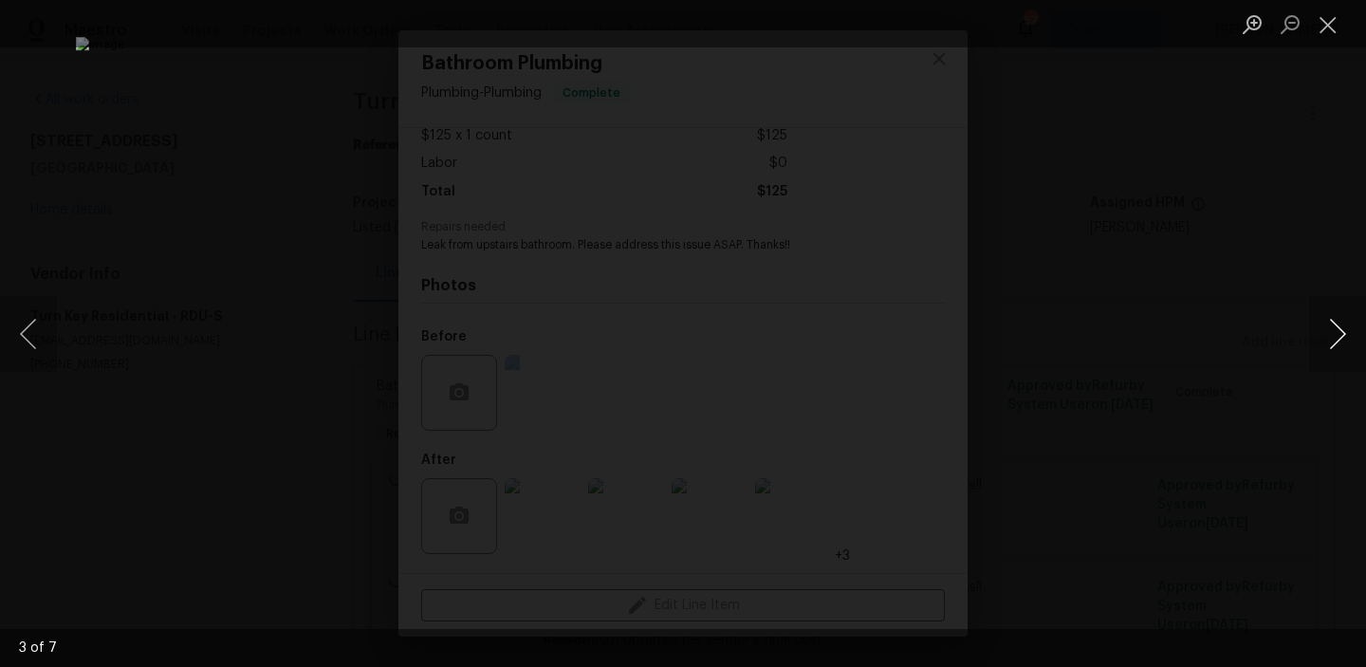
click at [1335, 321] on button "Next image" at bounding box center [1338, 334] width 57 height 76
click at [1320, 20] on button "Close lightbox" at bounding box center [1329, 24] width 38 height 33
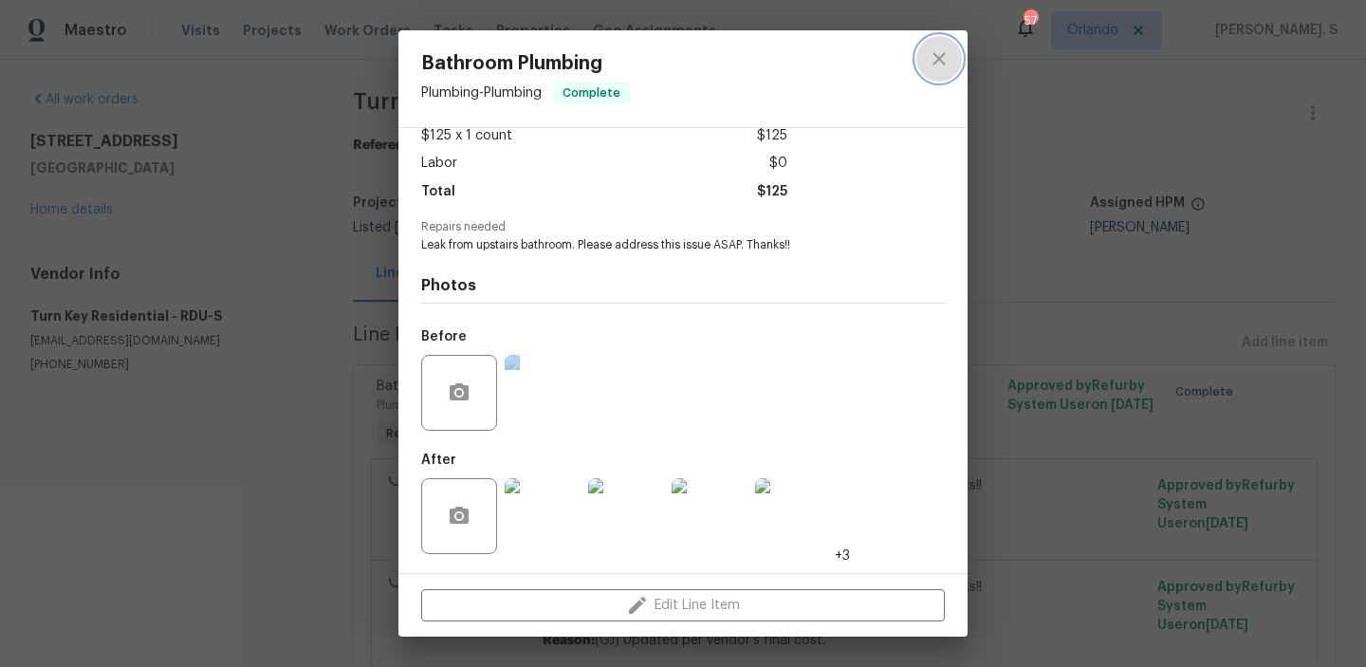
click at [942, 61] on icon "close" at bounding box center [939, 58] width 12 height 12
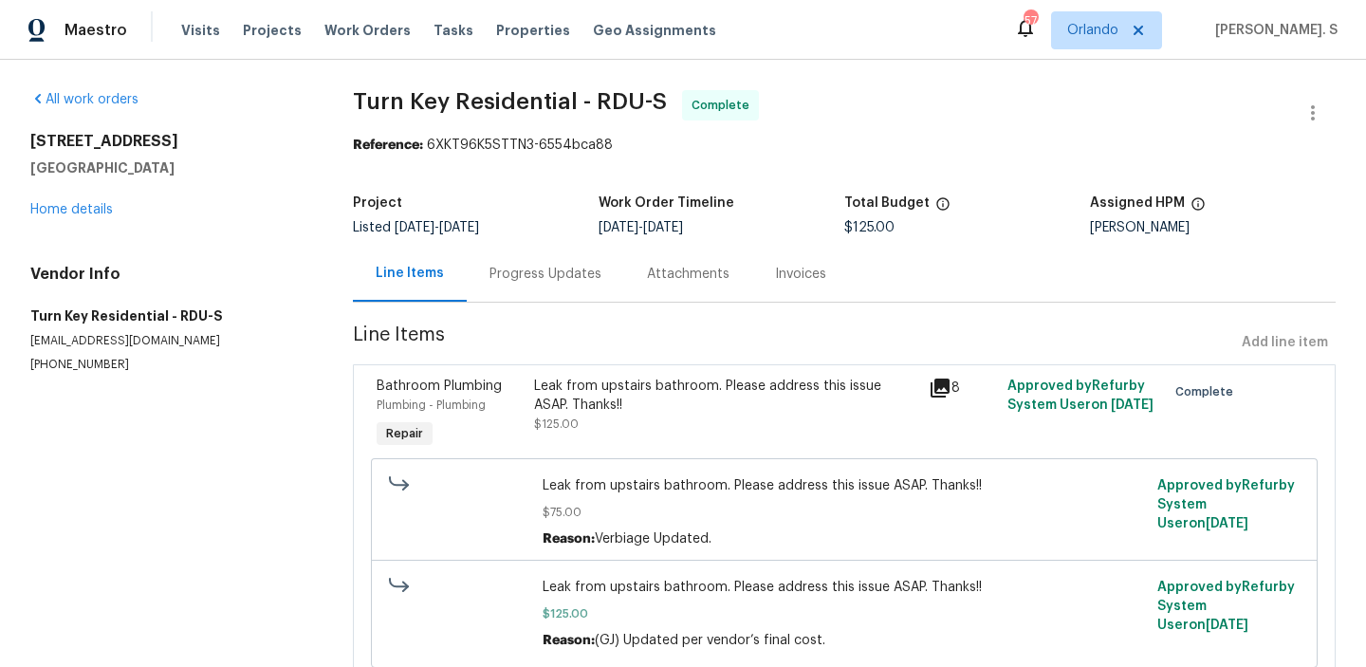
click at [528, 328] on span "Line Items" at bounding box center [794, 342] width 882 height 35
click at [544, 309] on section "Turn Key Residential - RDU-S Complete Reference: 6XKT96K5STTN3-6554bca88 Projec…" at bounding box center [844, 399] width 983 height 619
click at [549, 289] on div "Progress Updates" at bounding box center [546, 274] width 158 height 56
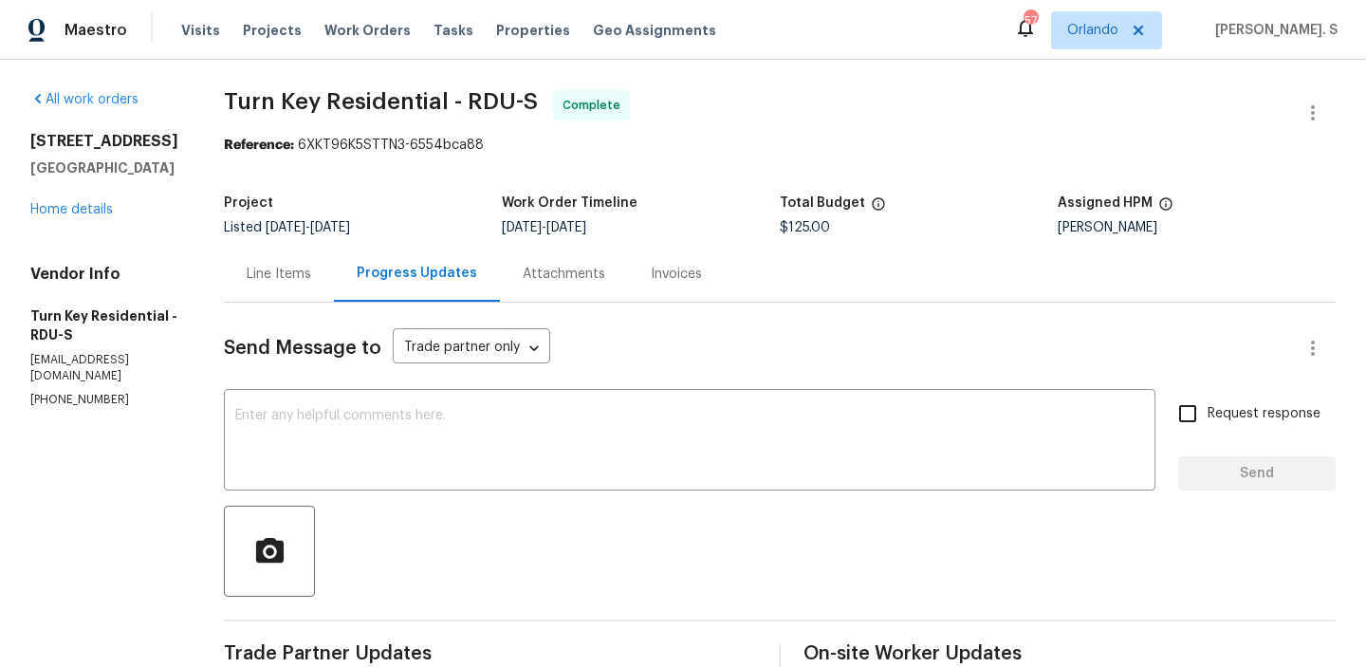
click at [310, 287] on div "Line Items" at bounding box center [279, 274] width 110 height 56
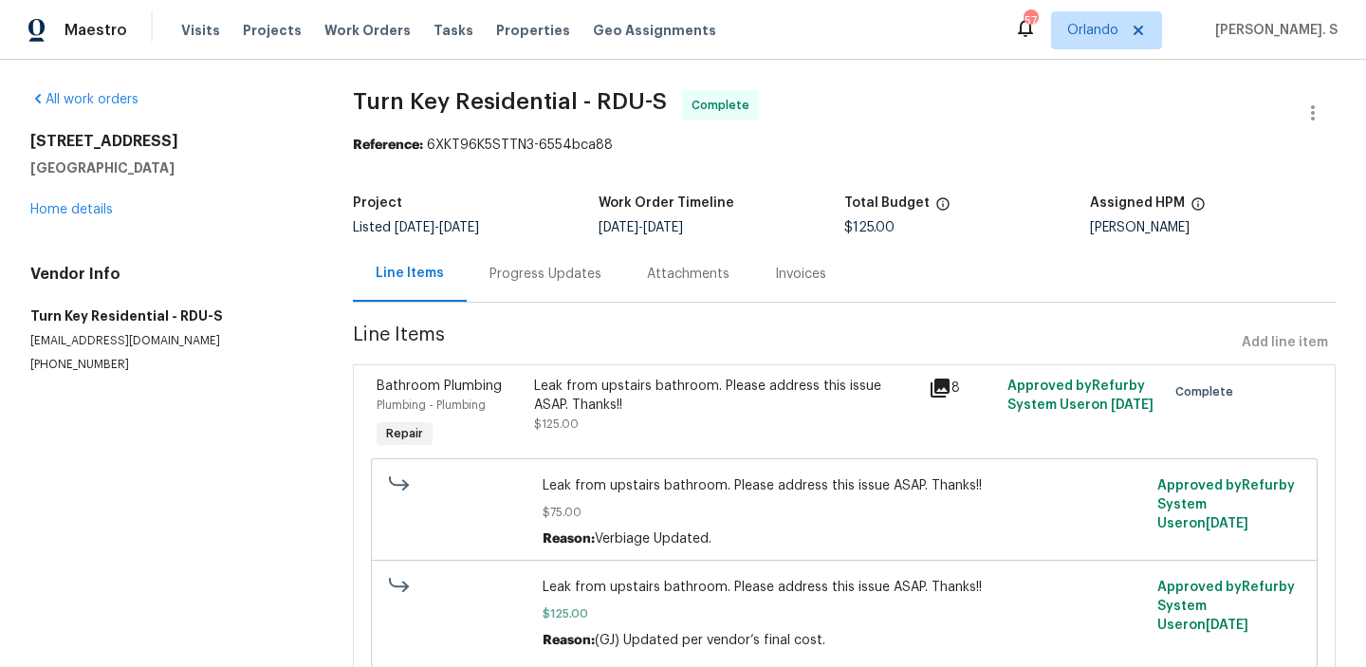
click at [611, 440] on div "Leak from upstairs bathroom. Please address this issue ASAP. Thanks!! $125.00" at bounding box center [726, 414] width 395 height 87
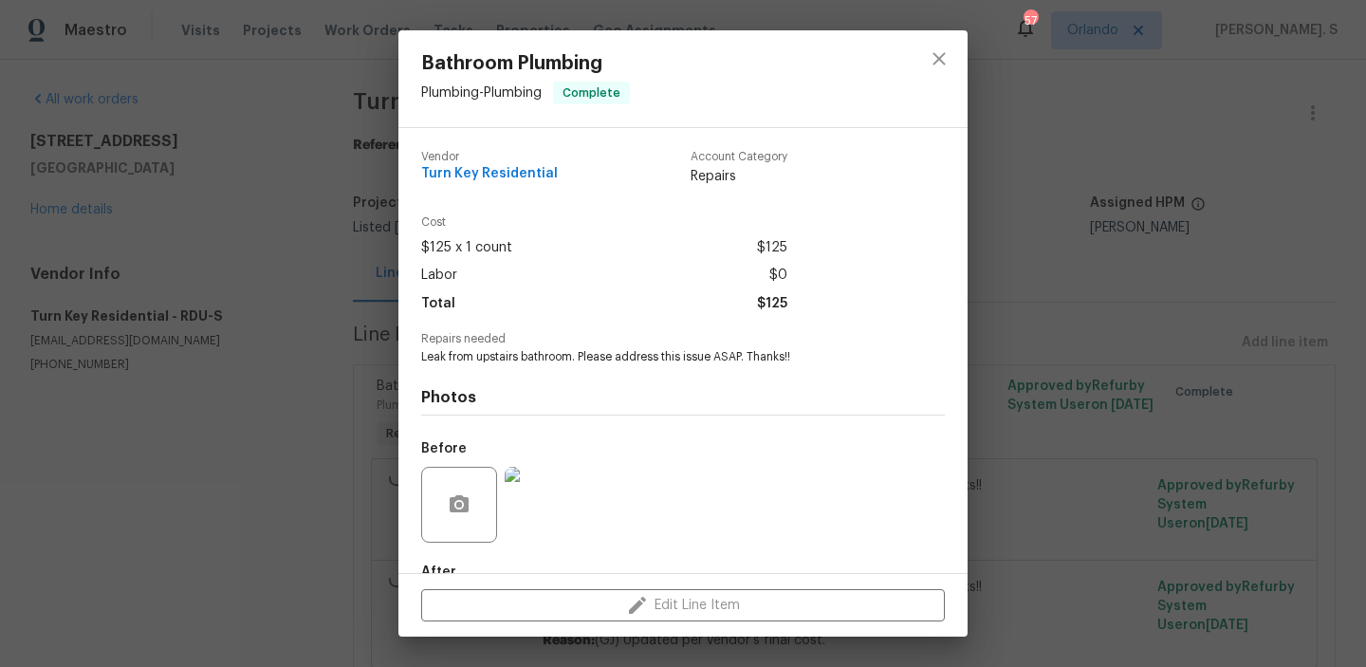
scroll to position [112, 0]
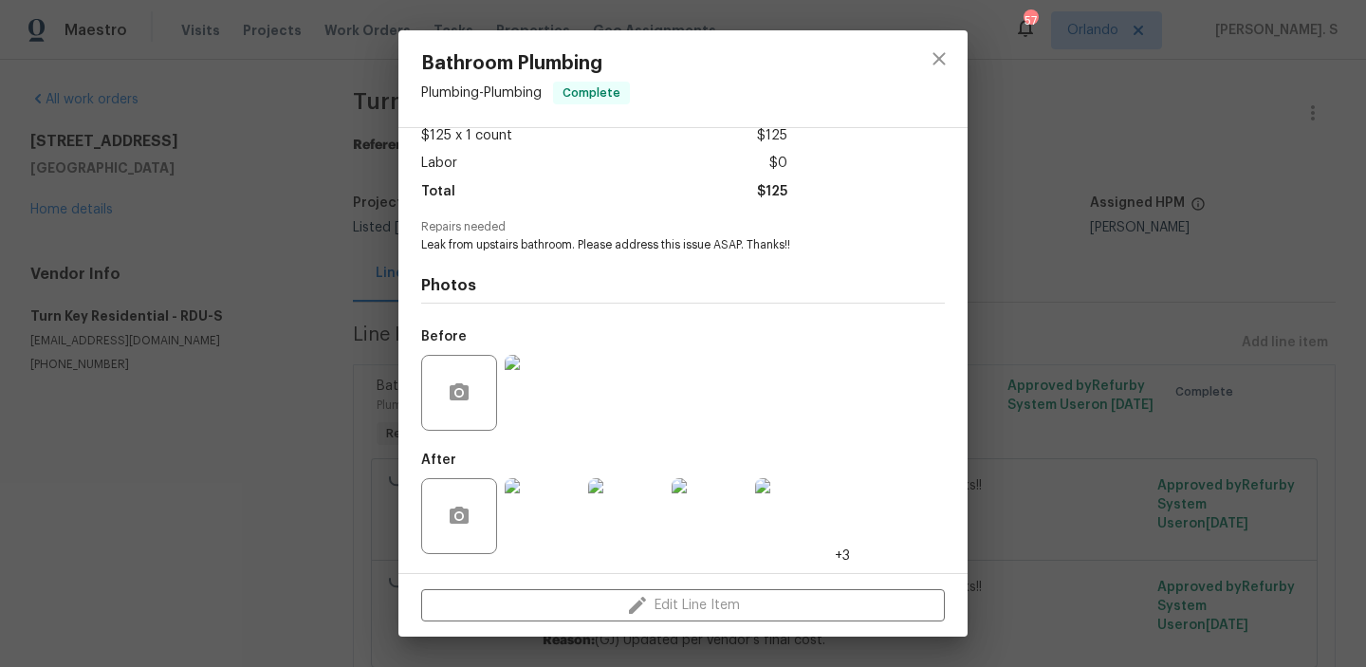
click at [728, 492] on img at bounding box center [710, 516] width 76 height 76
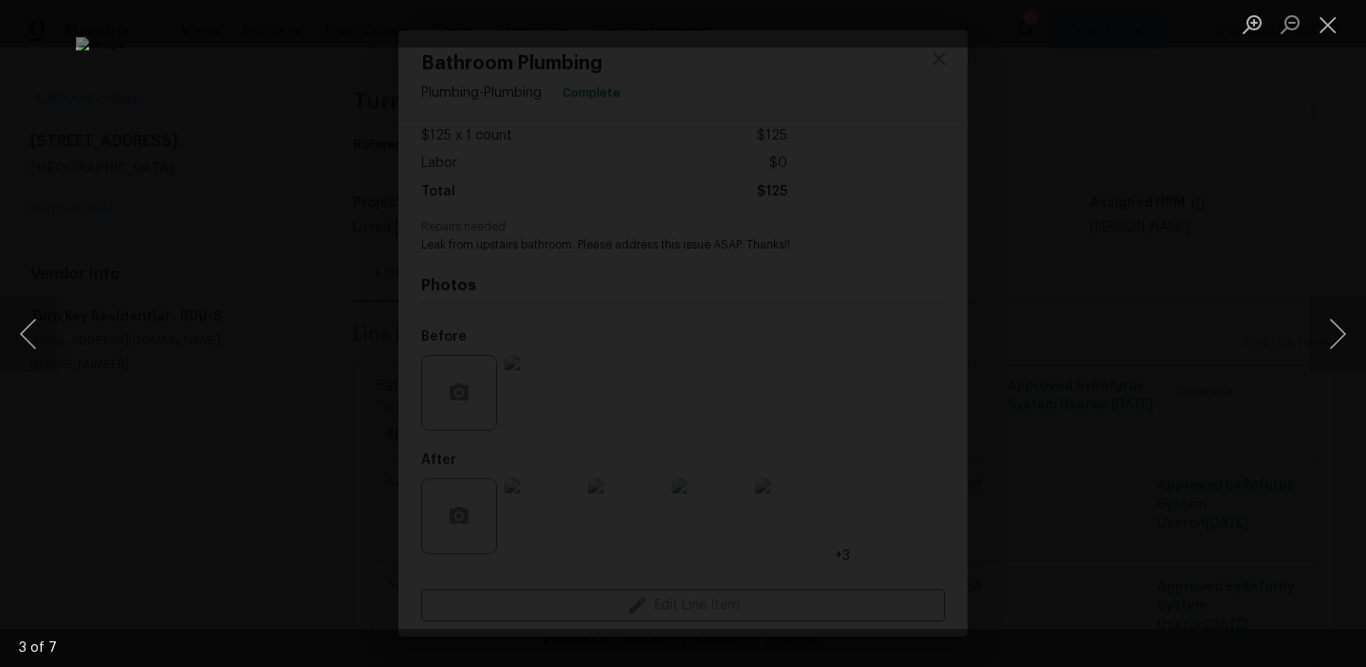
click at [1323, 42] on li "Lightbox" at bounding box center [1329, 23] width 38 height 47
click at [1330, 21] on button "Close lightbox" at bounding box center [1329, 24] width 38 height 33
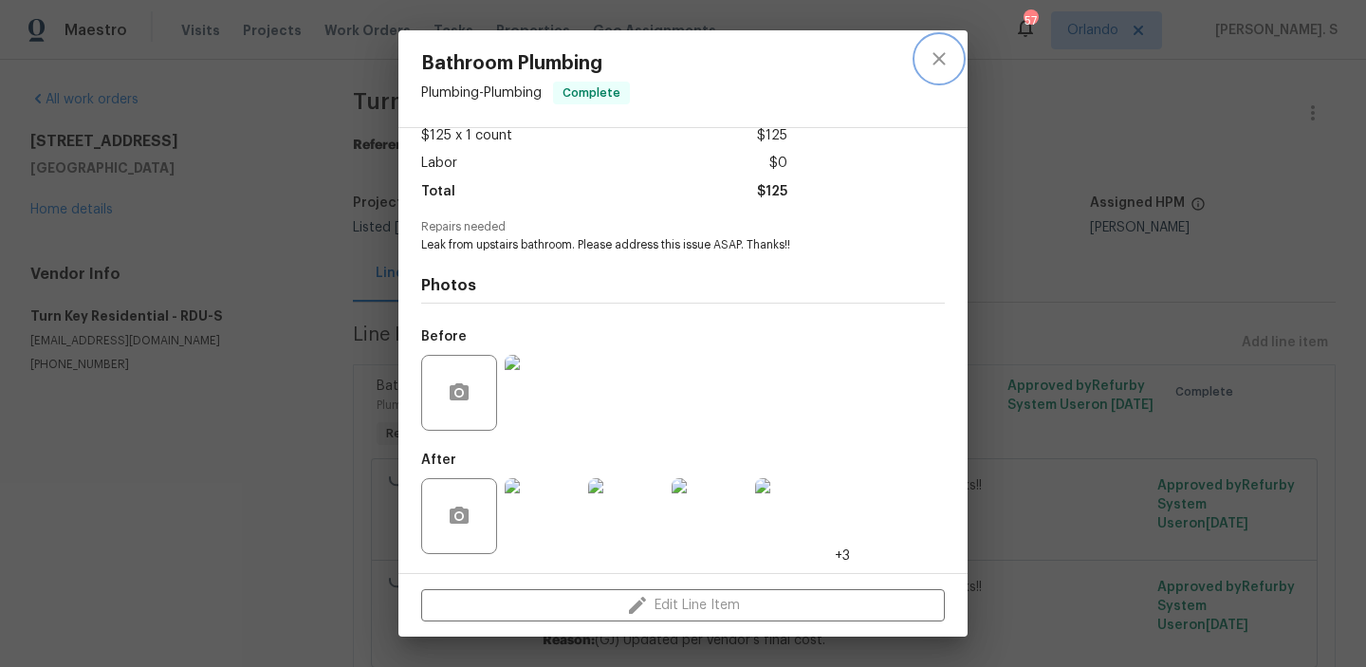
click at [928, 59] on icon "close" at bounding box center [939, 58] width 23 height 23
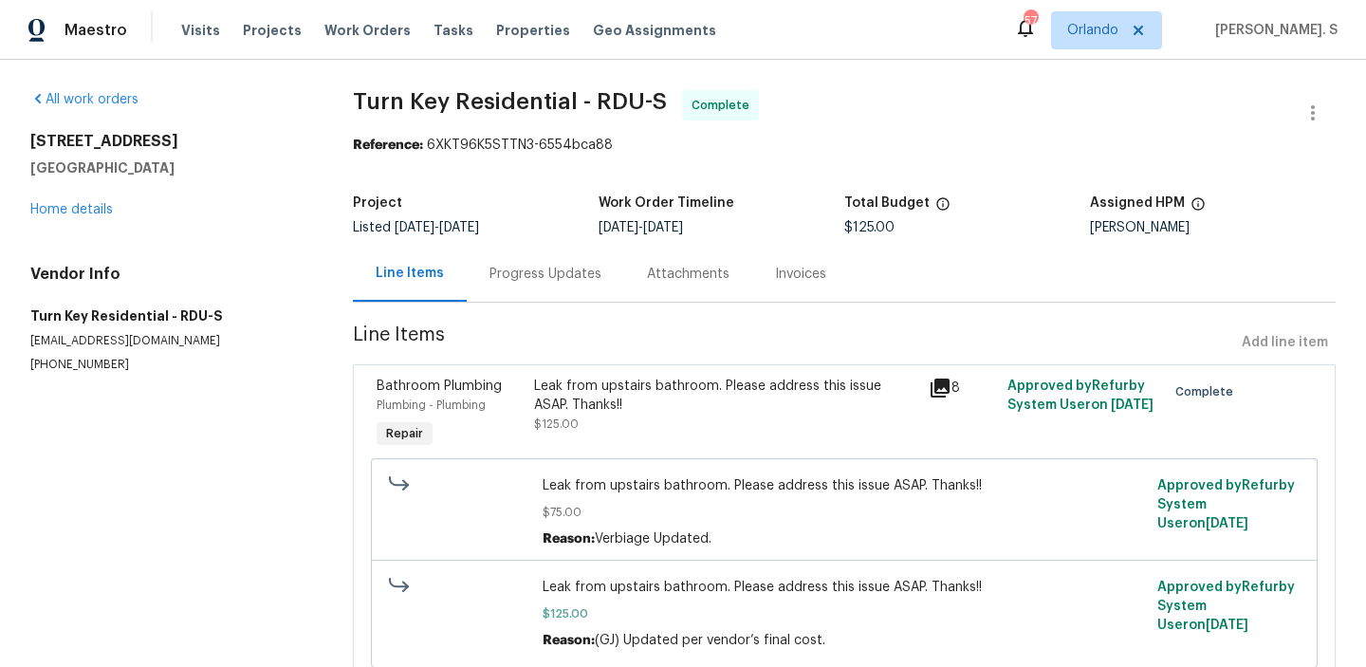
click at [700, 426] on div "Leak from upstairs bathroom. Please address this issue ASAP. Thanks!! $125.00" at bounding box center [725, 405] width 383 height 57
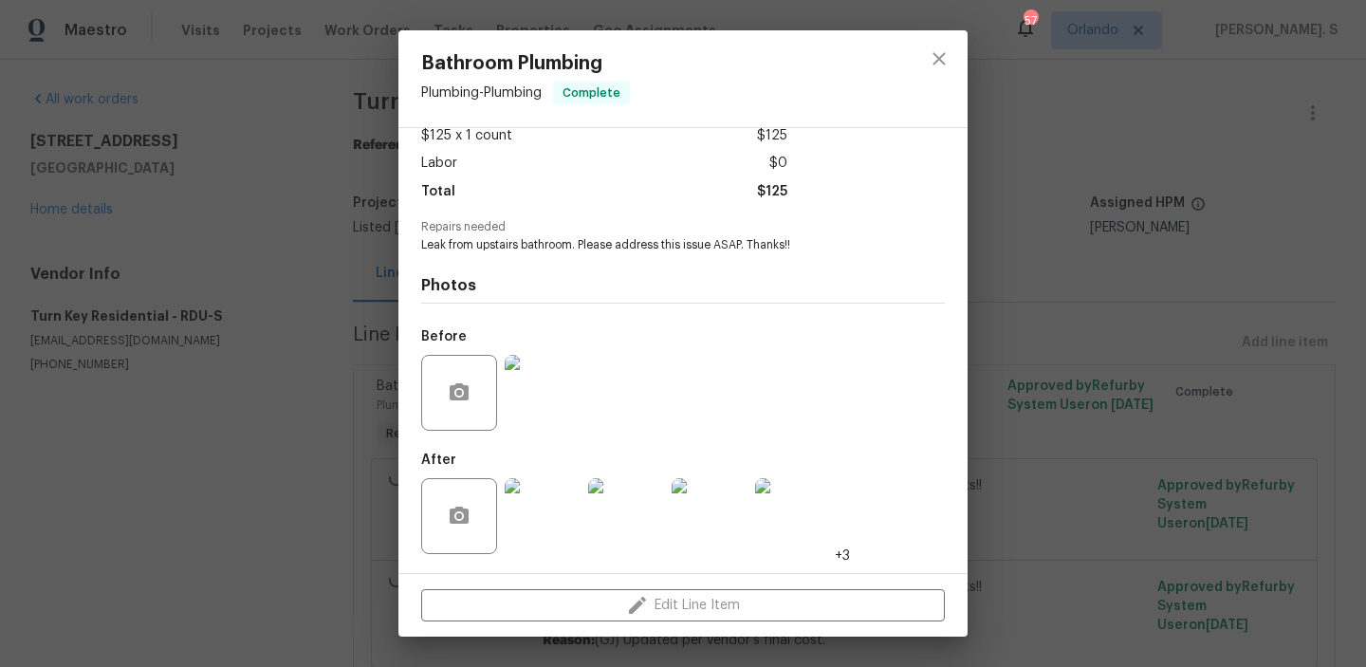
click at [712, 508] on img at bounding box center [710, 516] width 76 height 76
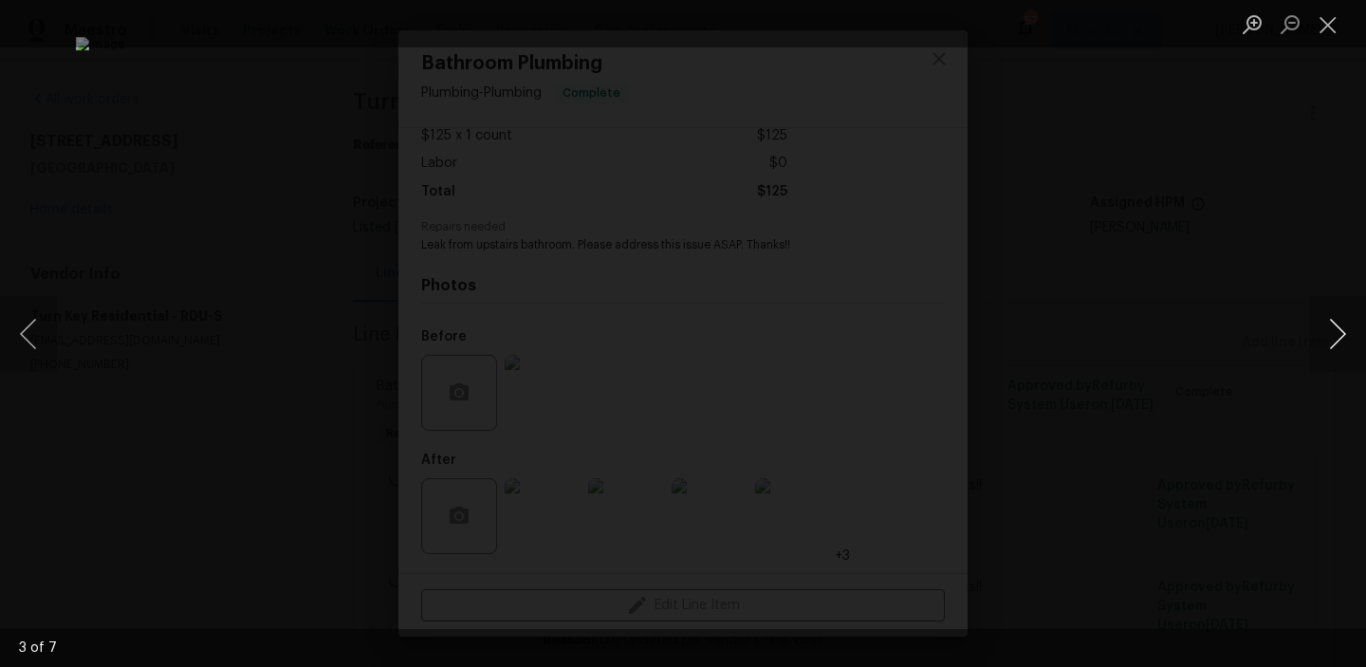
click at [1327, 306] on button "Next image" at bounding box center [1338, 334] width 57 height 76
click at [1328, 28] on button "Close lightbox" at bounding box center [1329, 24] width 38 height 33
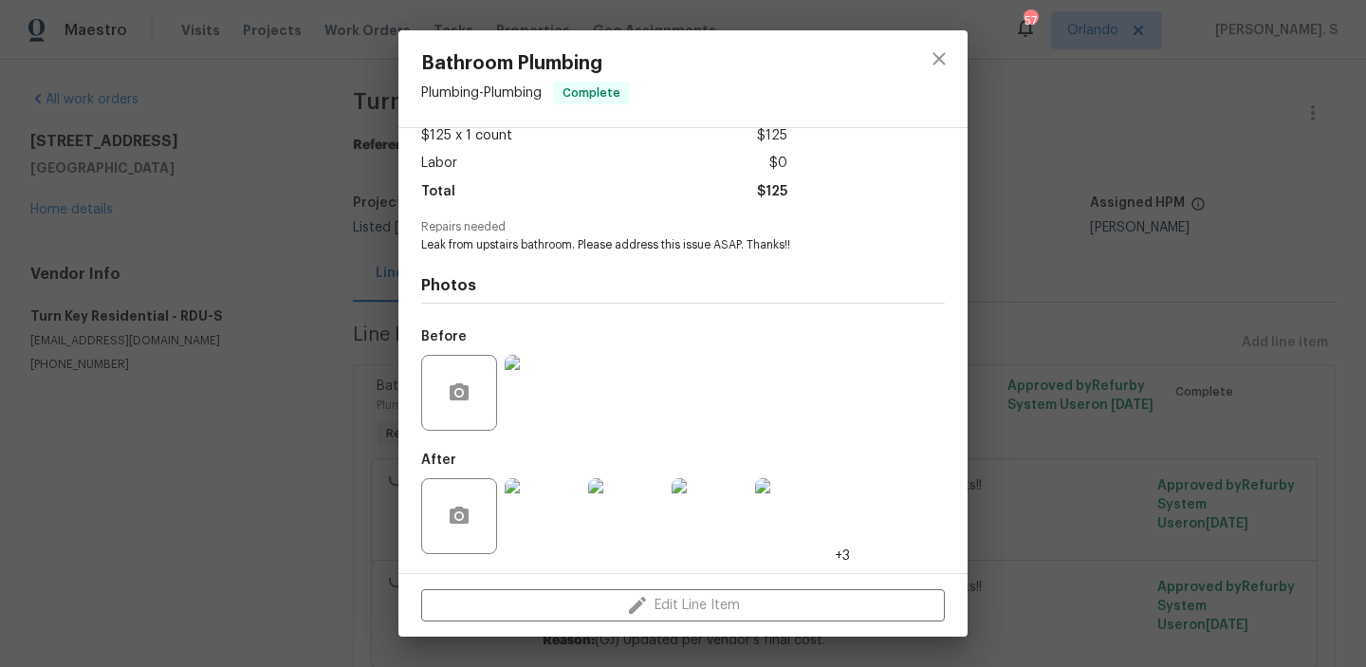
click at [958, 74] on div at bounding box center [939, 78] width 57 height 97
click at [948, 61] on icon "close" at bounding box center [939, 58] width 23 height 23
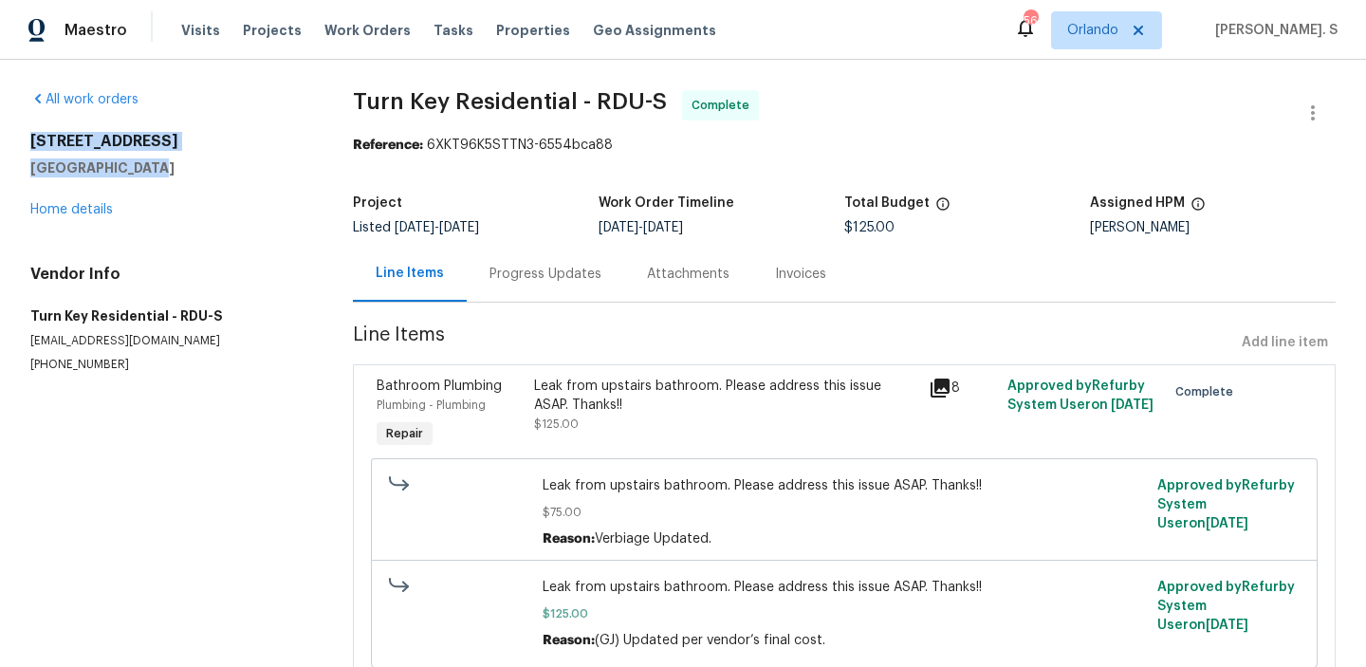
drag, startPoint x: 176, startPoint y: 168, endPoint x: 59, endPoint y: 131, distance: 122.4
click at [59, 131] on div "All work orders 206 Collegiate Cir Durham, NC 27713 Home details Vendor Info Tu…" at bounding box center [168, 231] width 277 height 283
copy div "206 Collegiate Cir Durham, NC 27713"
click at [683, 399] on div "Leak from upstairs bathroom. Please address this issue ASAP. Thanks!!" at bounding box center [725, 396] width 383 height 38
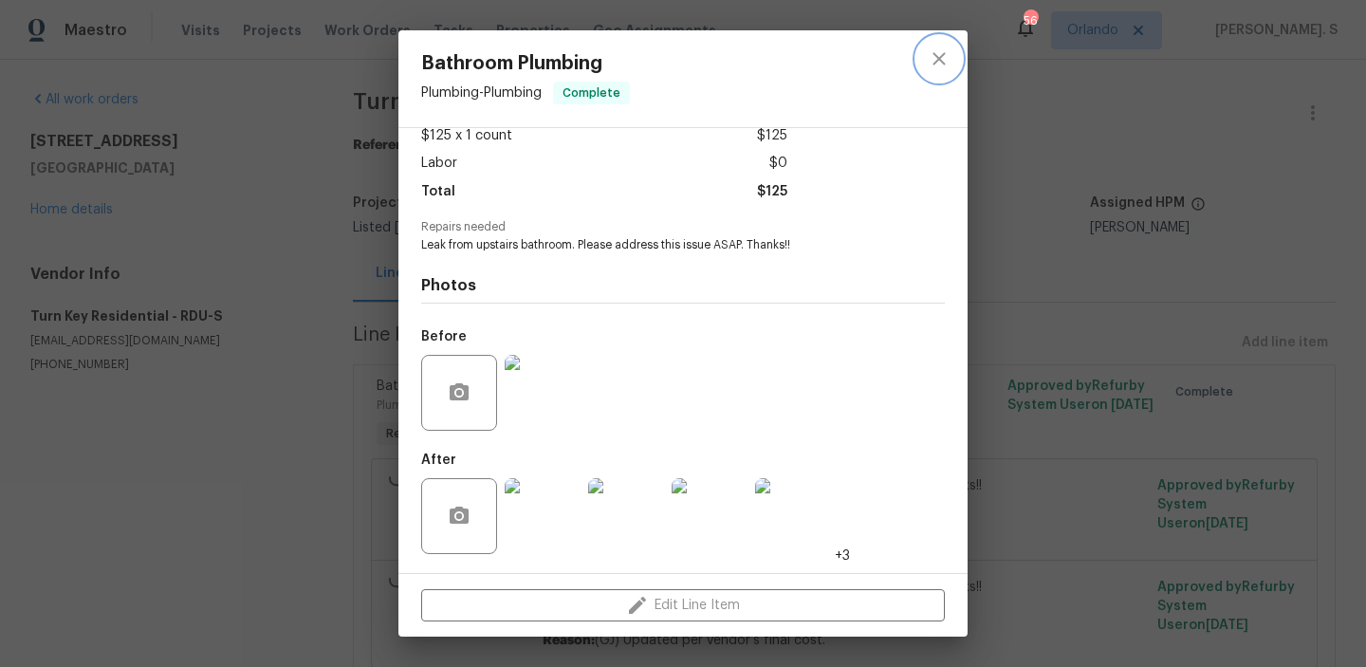
click at [955, 54] on button "close" at bounding box center [940, 59] width 46 height 46
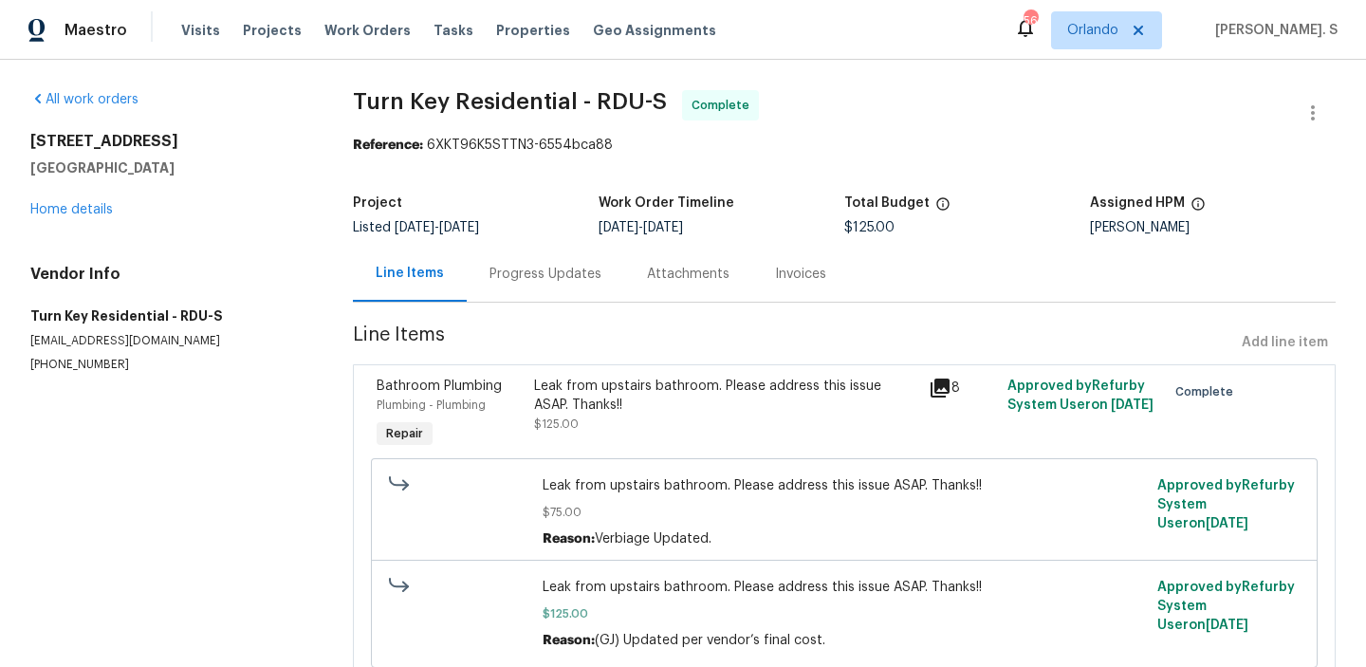
scroll to position [73, 0]
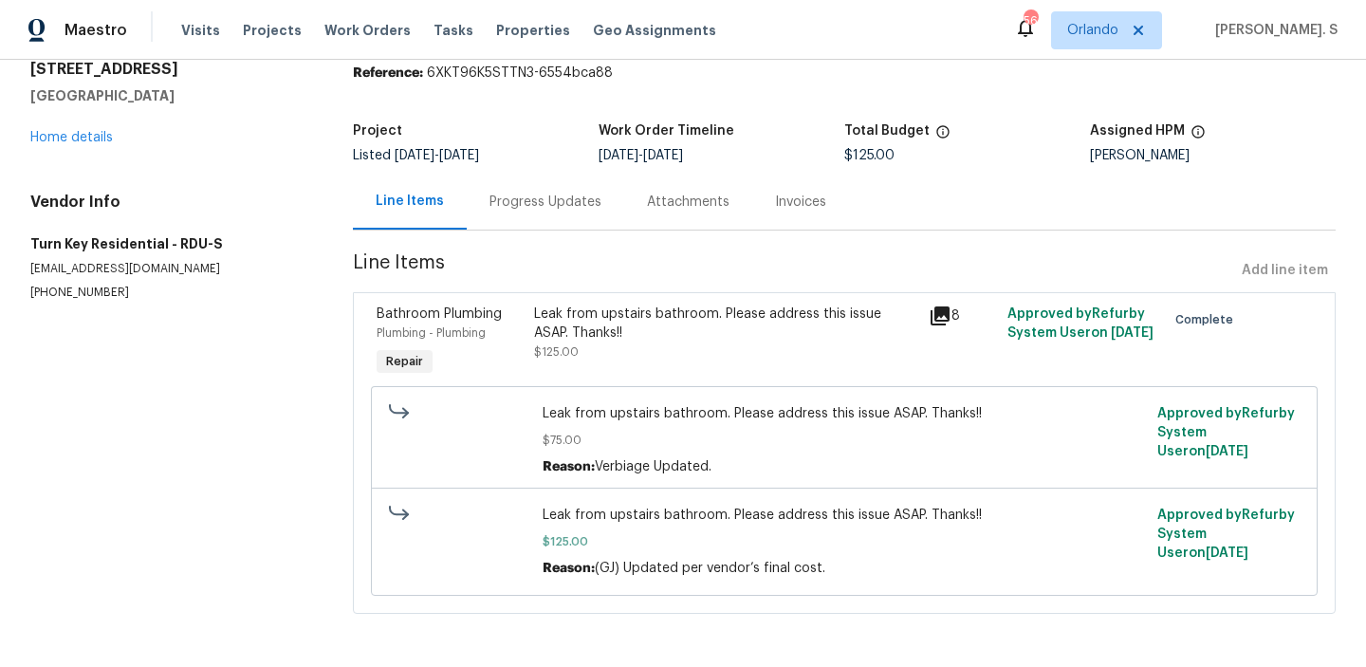
click at [674, 292] on div "Bathroom Plumbing Plumbing - Plumbing Repair Leak from upstairs bathroom. Pleas…" at bounding box center [844, 453] width 983 height 322
click at [678, 348] on div "Leak from upstairs bathroom. Please address this issue ASAP. Thanks!! $125.00" at bounding box center [725, 333] width 383 height 57
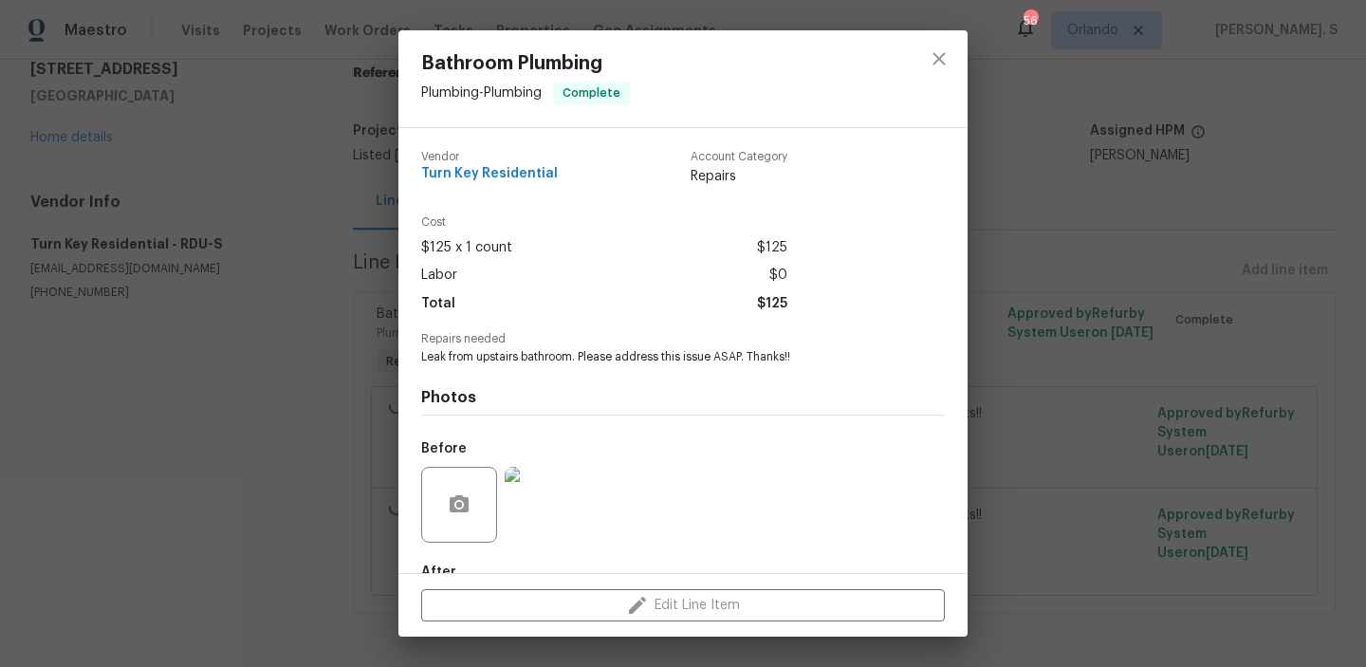
click at [548, 487] on img at bounding box center [543, 505] width 76 height 76
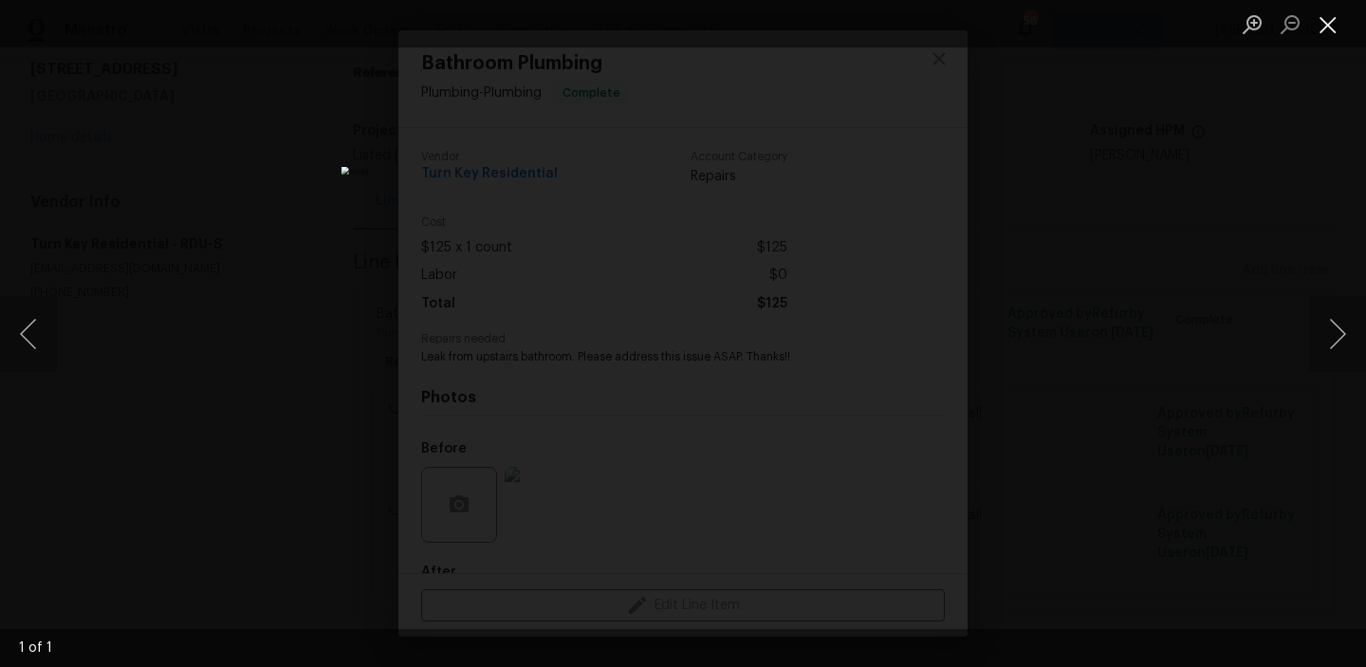
click at [1340, 14] on button "Close lightbox" at bounding box center [1329, 24] width 38 height 33
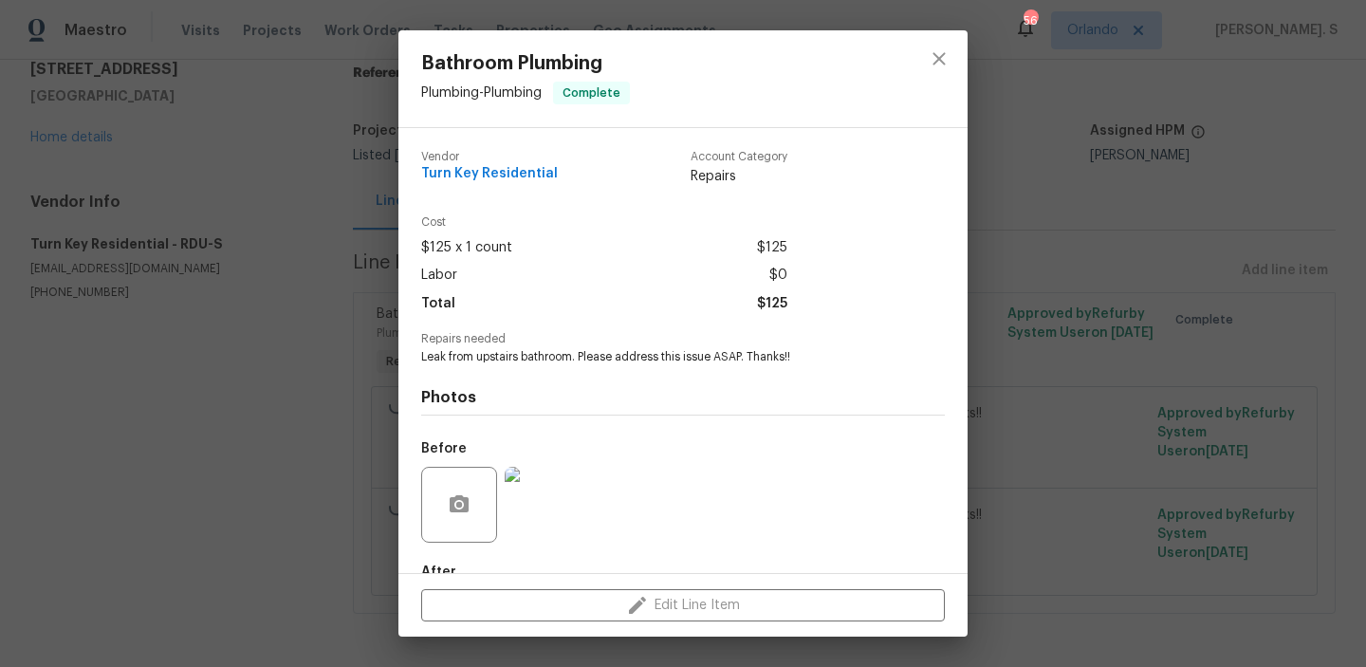
click at [273, 472] on div "Bathroom Plumbing Plumbing - Plumbing Complete Vendor Turn Key Residential Acco…" at bounding box center [683, 333] width 1366 height 667
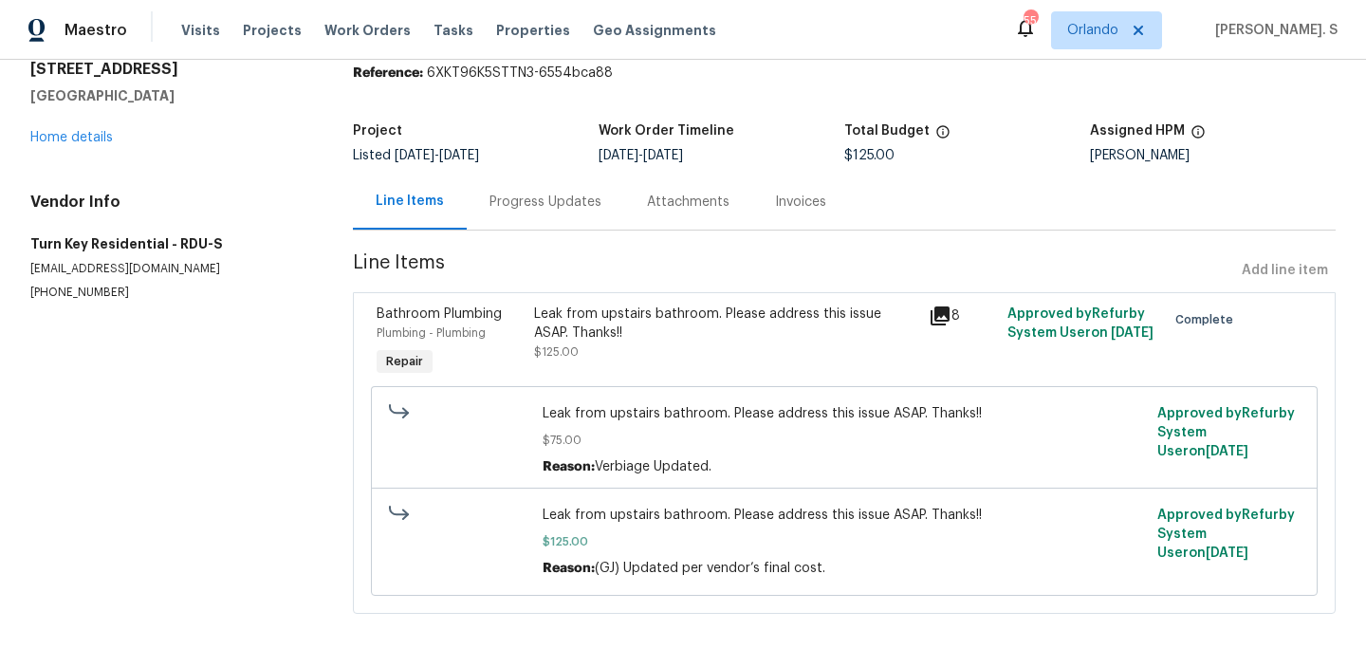
click at [587, 328] on div "Leak from upstairs bathroom. Please address this issue ASAP. Thanks!!" at bounding box center [725, 324] width 383 height 38
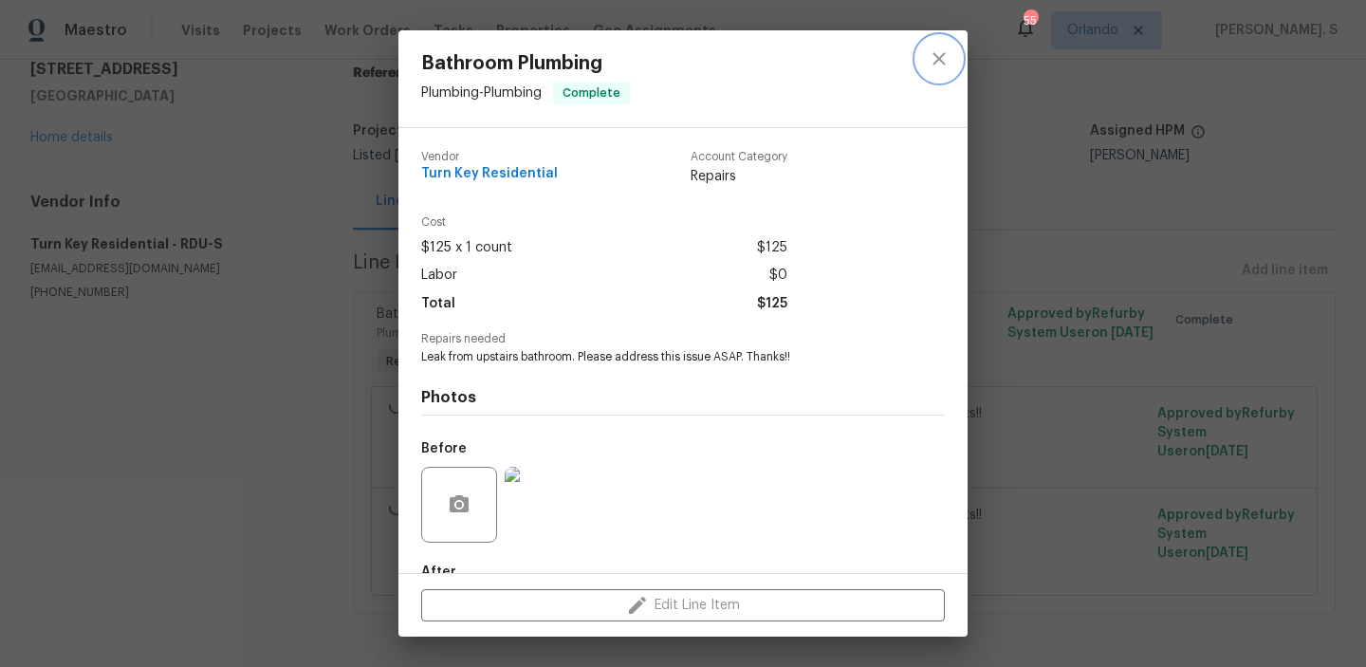
click at [943, 59] on icon "close" at bounding box center [939, 58] width 23 height 23
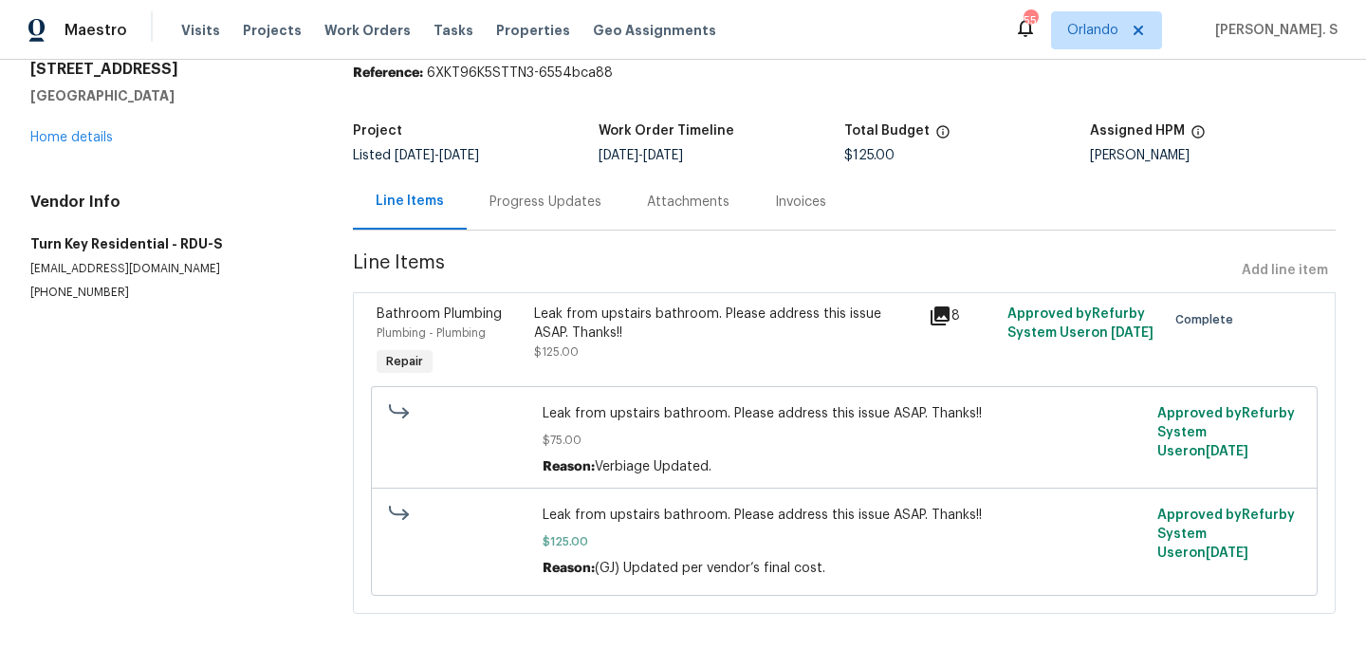
click at [645, 338] on div "Leak from upstairs bathroom. Please address this issue ASAP. Thanks!!" at bounding box center [725, 324] width 383 height 38
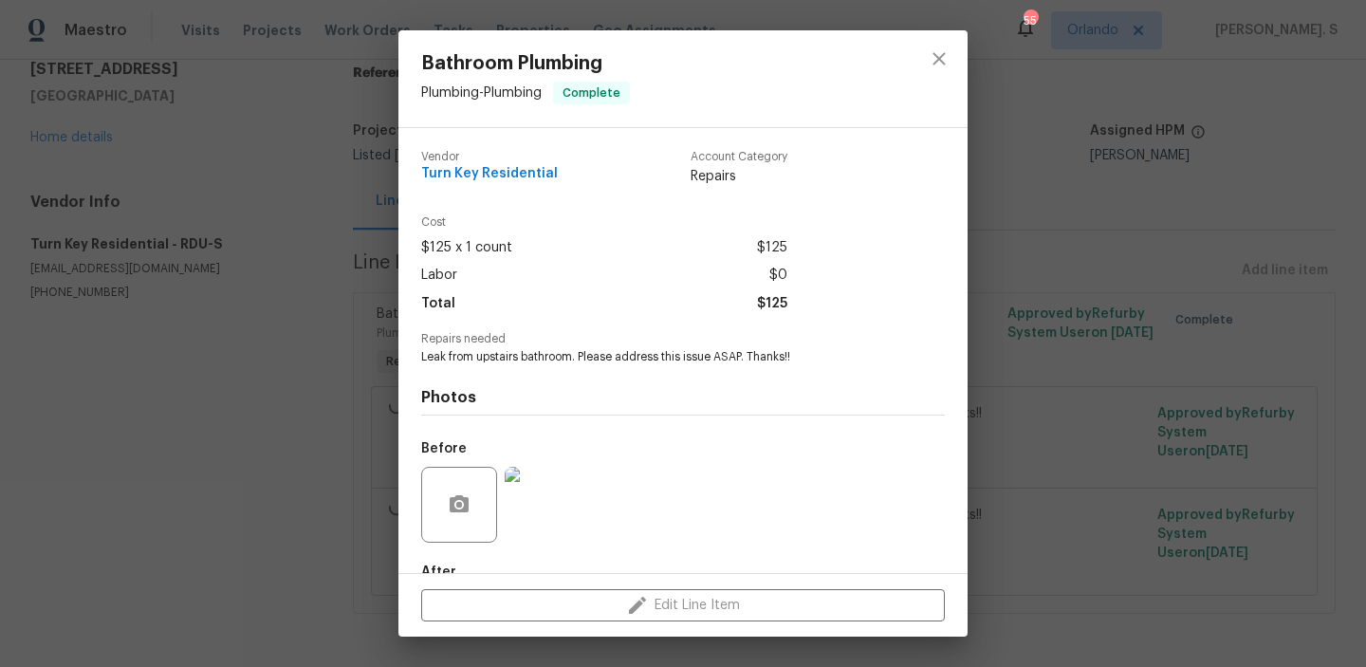
scroll to position [112, 0]
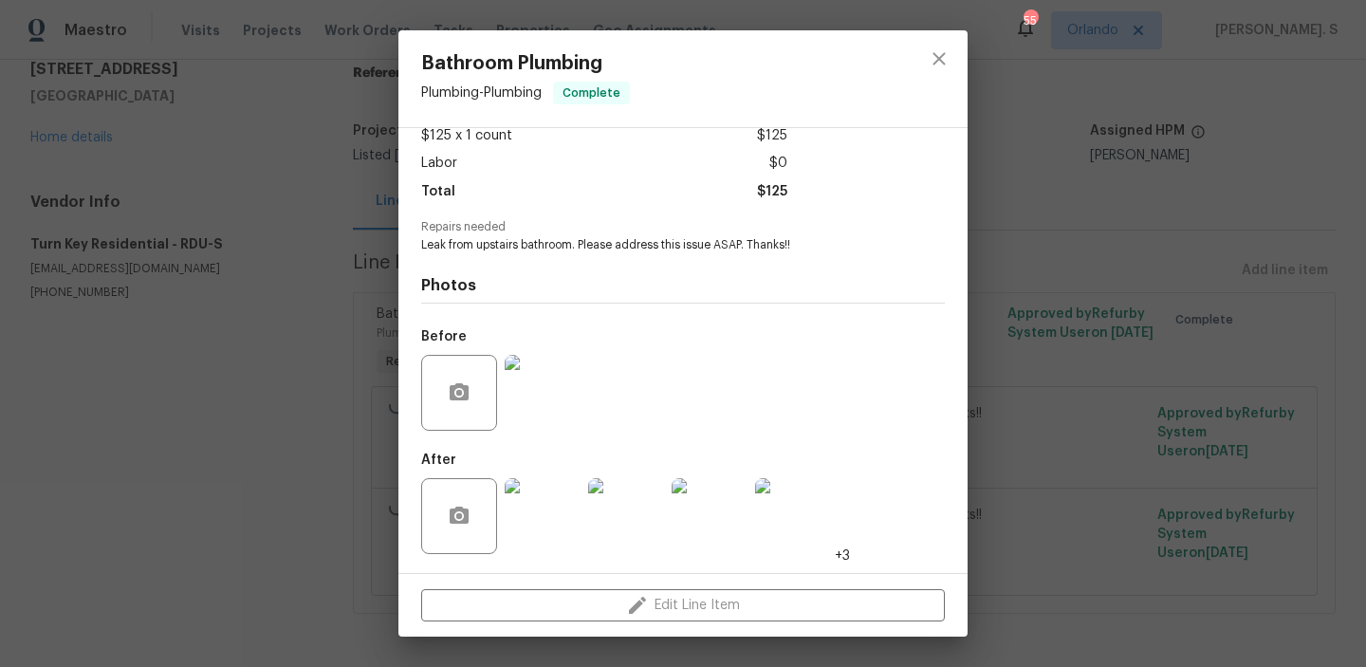
click at [535, 394] on img at bounding box center [543, 393] width 76 height 76
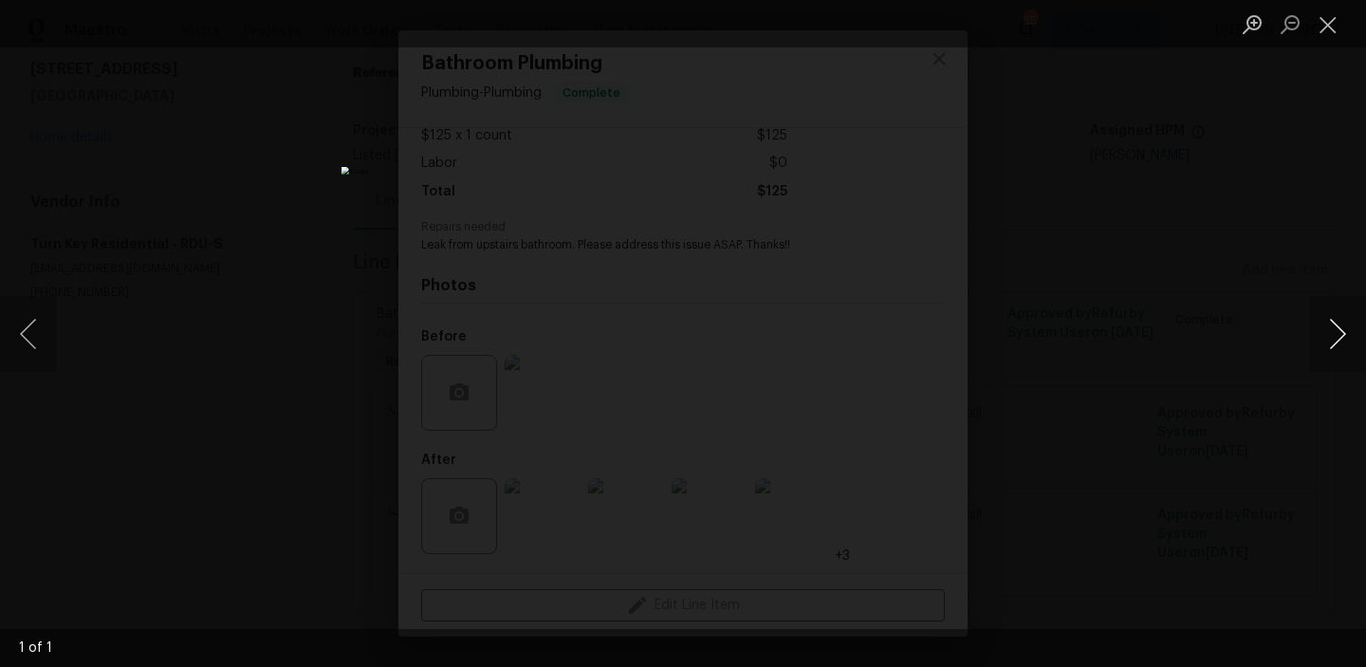
click at [1342, 342] on button "Next image" at bounding box center [1338, 334] width 57 height 76
click at [1330, 21] on button "Close lightbox" at bounding box center [1329, 24] width 38 height 33
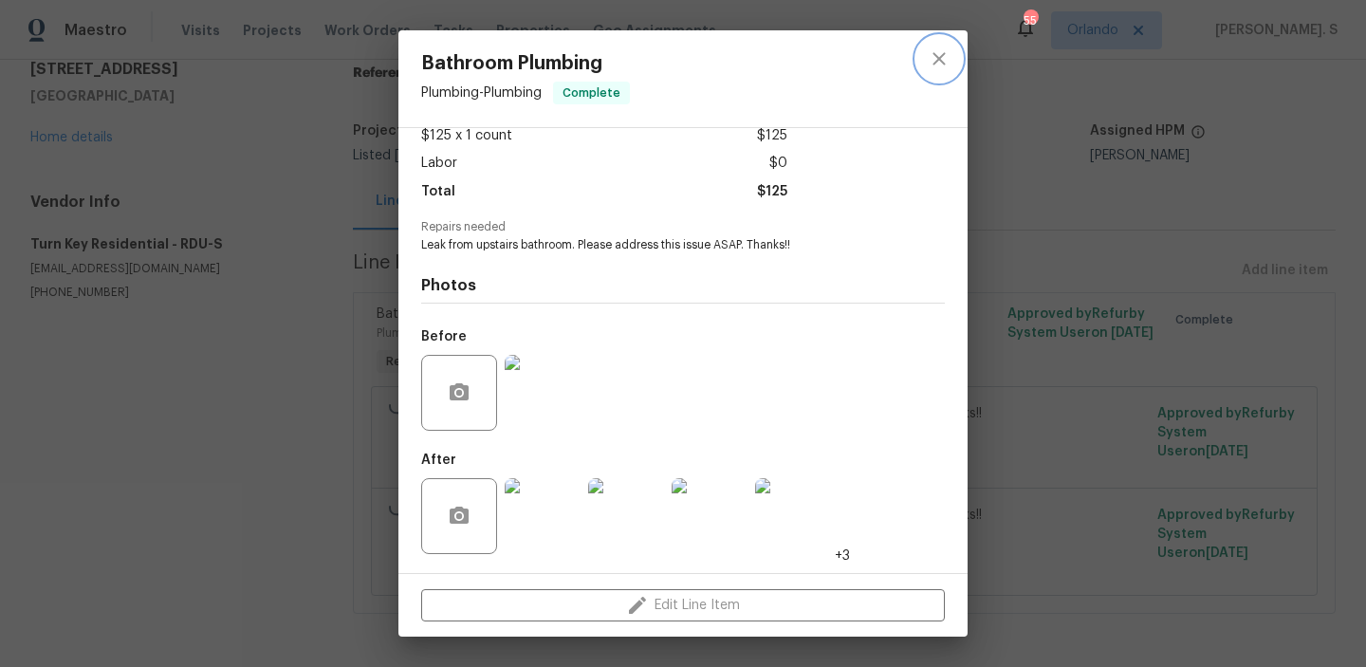
click at [928, 78] on button "close" at bounding box center [940, 59] width 46 height 46
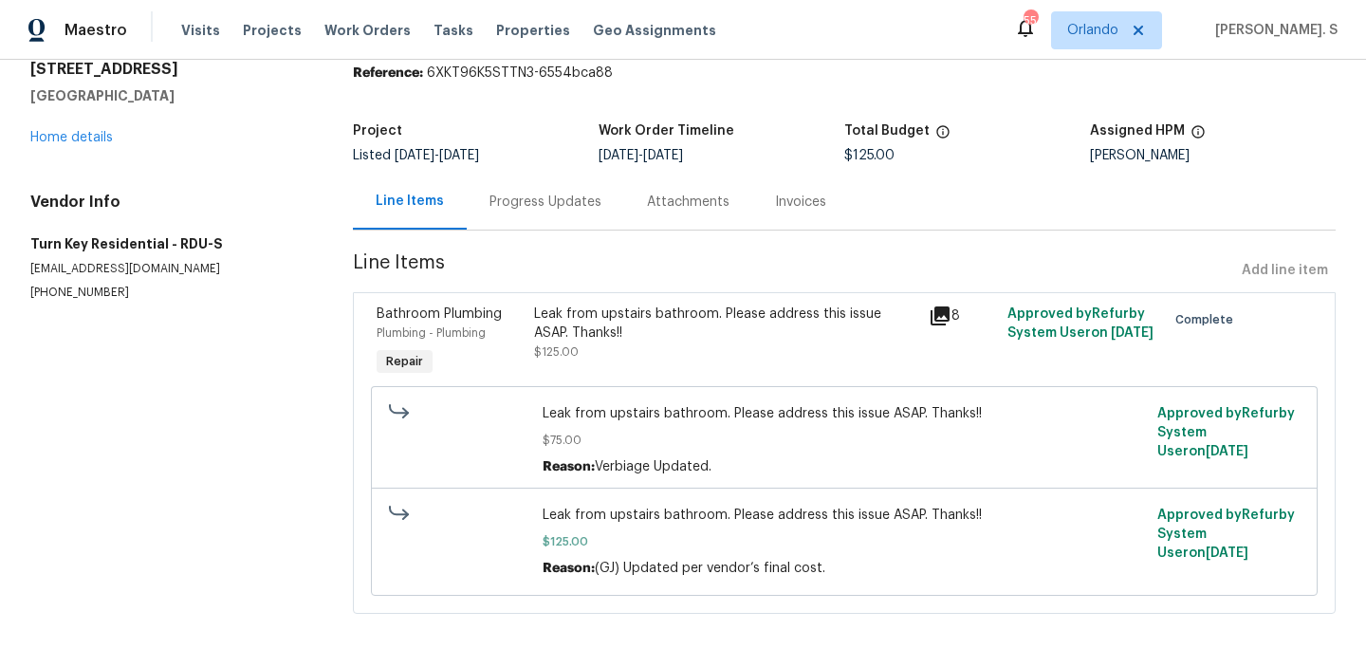
click at [743, 328] on div "Leak from upstairs bathroom. Please address this issue ASAP. Thanks!!" at bounding box center [725, 324] width 383 height 38
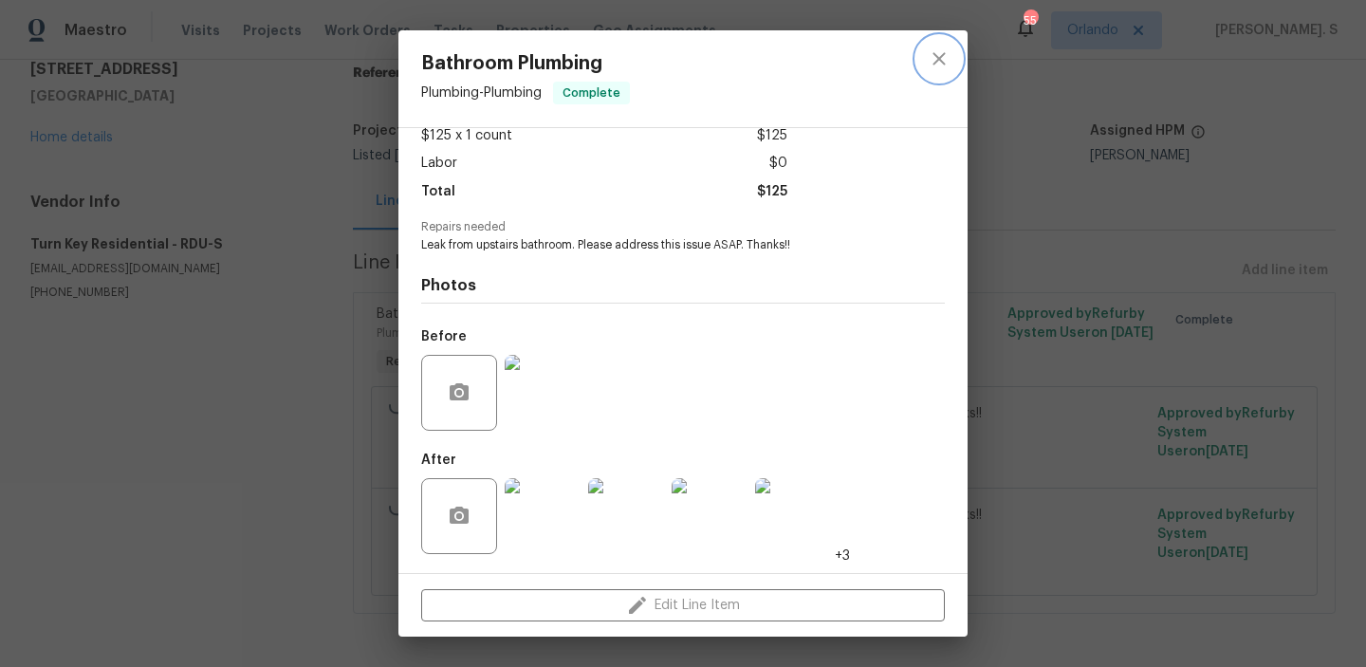
click at [931, 49] on icon "close" at bounding box center [939, 58] width 23 height 23
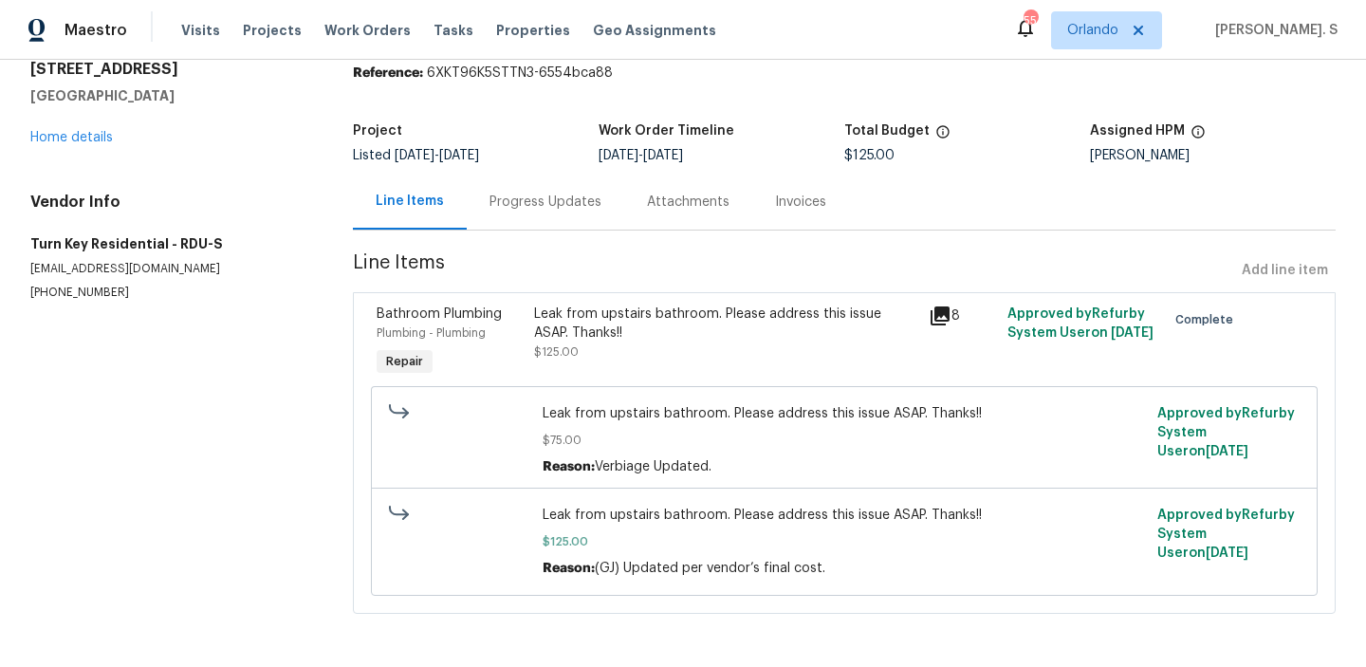
click at [546, 188] on div "Progress Updates" at bounding box center [546, 202] width 158 height 56
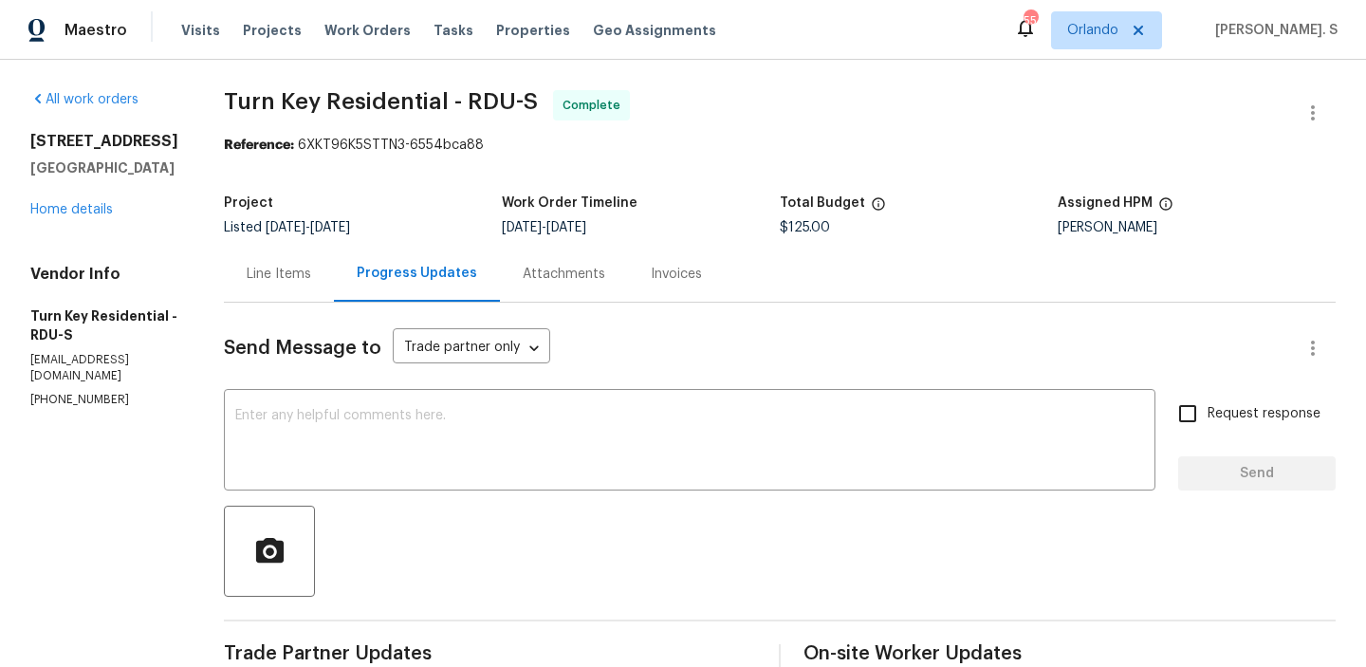
click at [334, 292] on div "Line Items" at bounding box center [279, 274] width 110 height 56
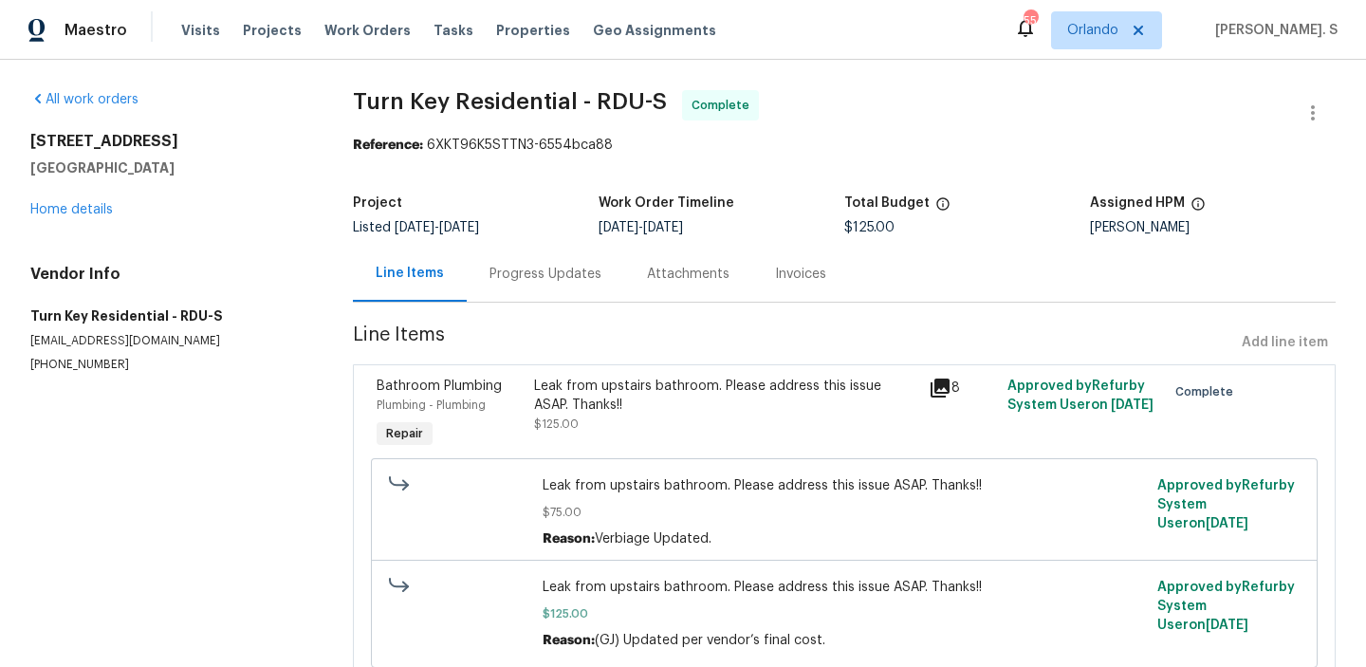
click at [663, 443] on div "Leak from upstairs bathroom. Please address this issue ASAP. Thanks!! $125.00" at bounding box center [726, 414] width 395 height 87
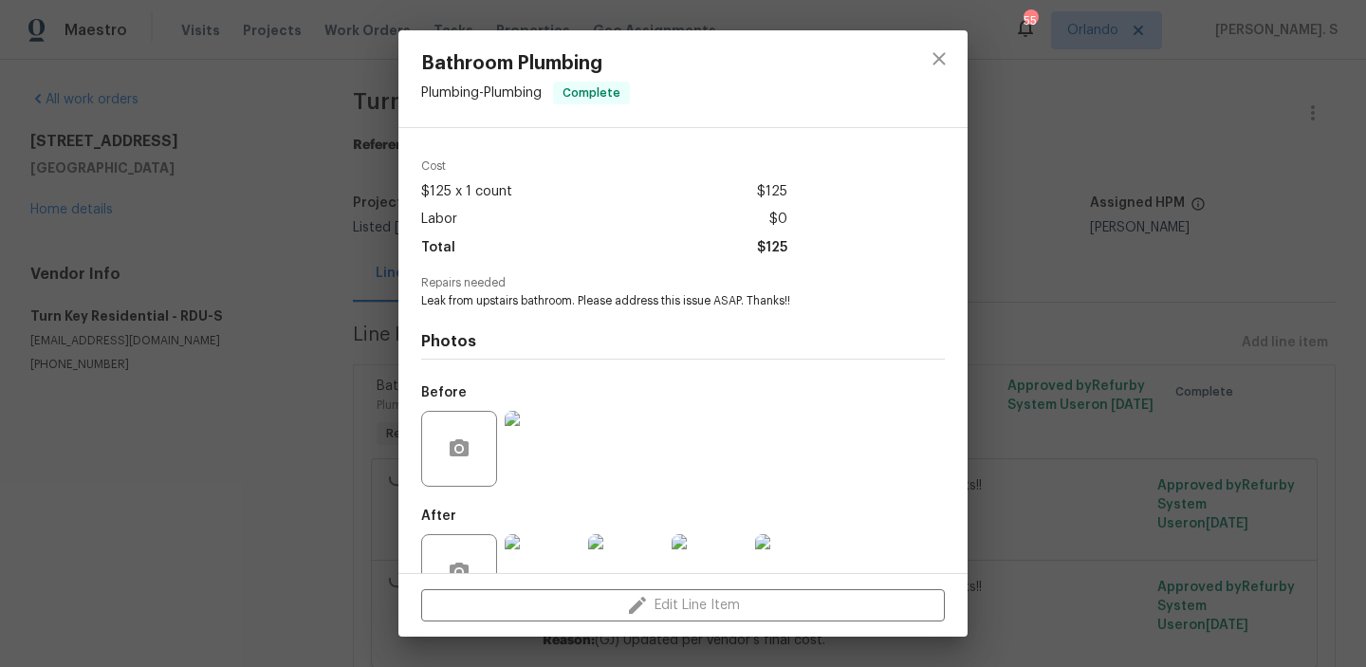
scroll to position [112, 0]
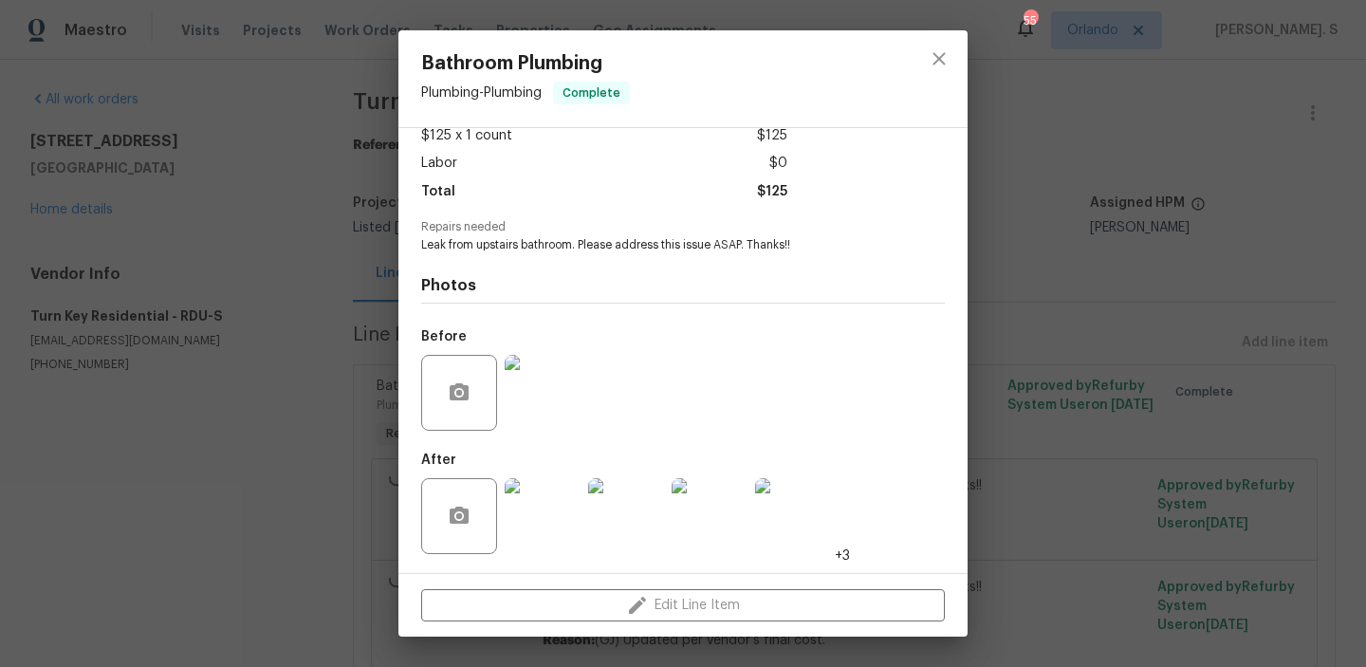
click at [535, 404] on img at bounding box center [543, 393] width 76 height 76
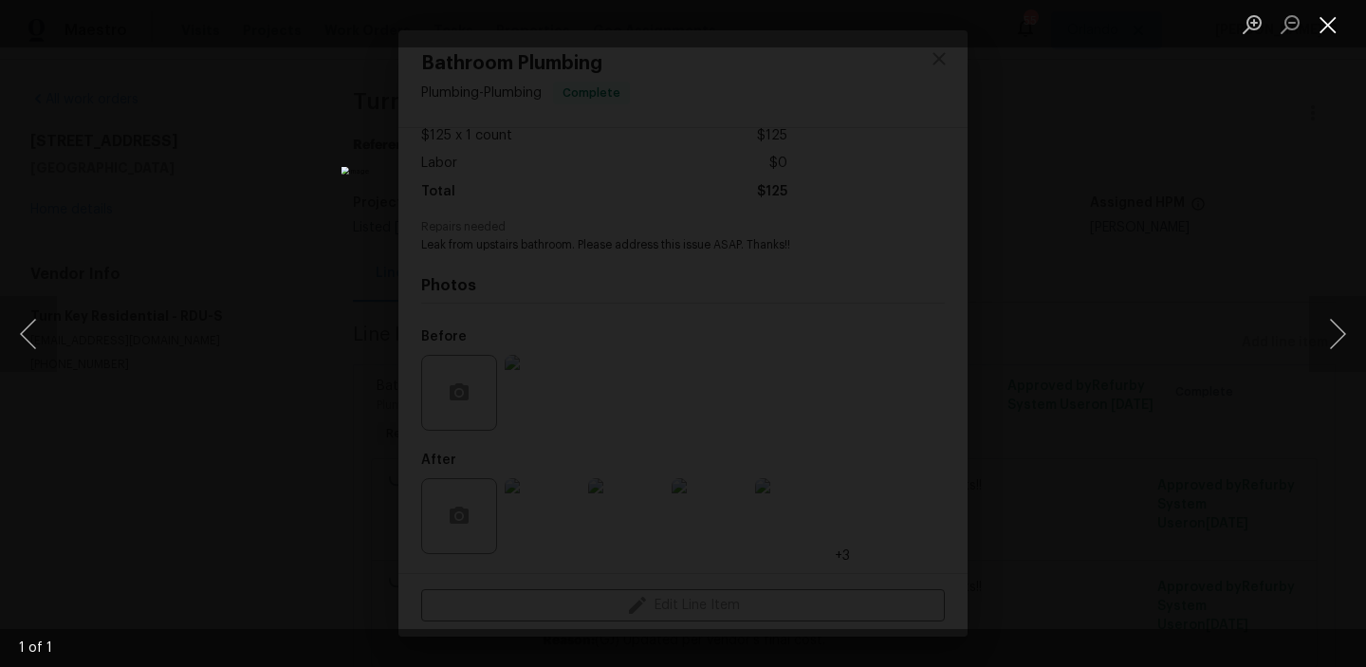
click at [1313, 30] on button "Close lightbox" at bounding box center [1329, 24] width 38 height 33
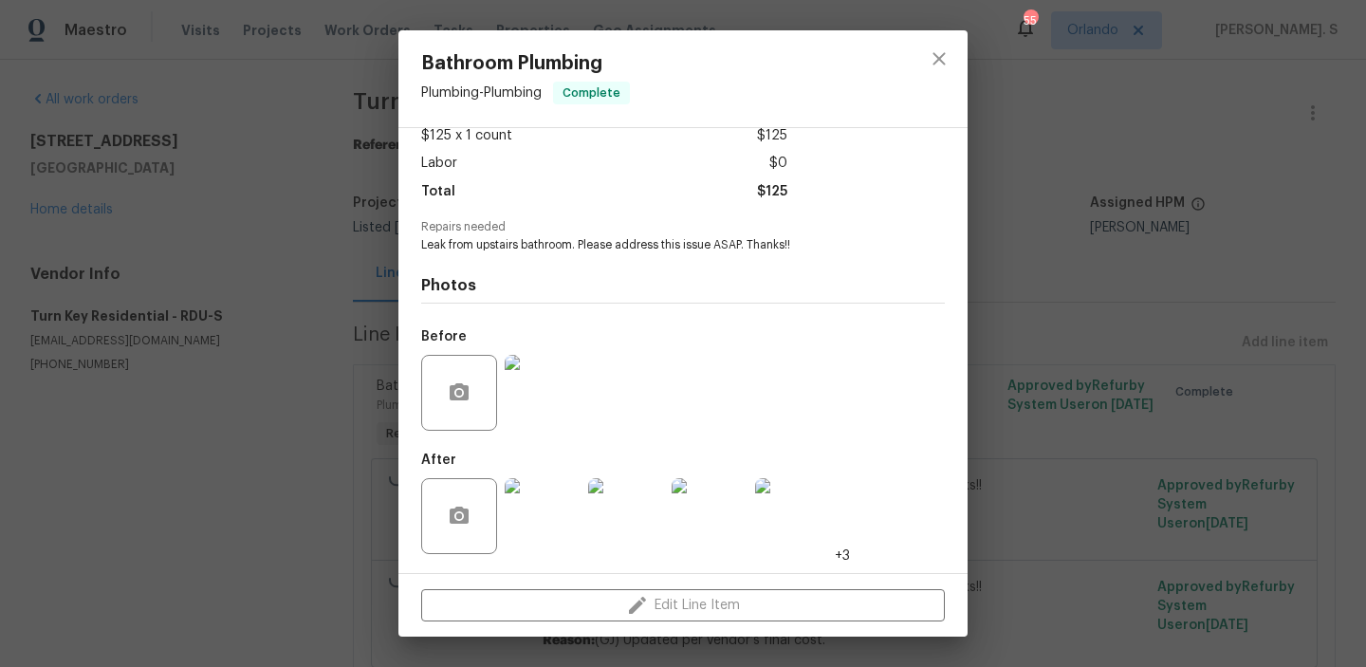
click at [577, 360] on img at bounding box center [543, 393] width 76 height 76
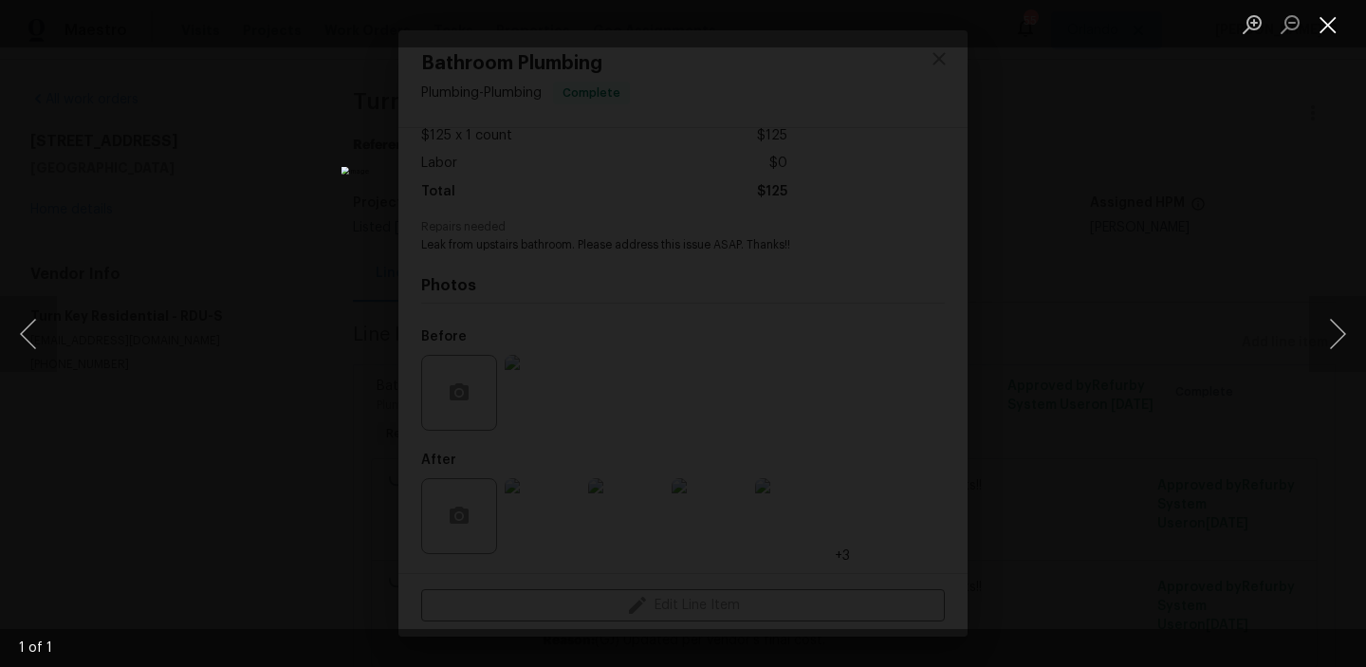
click at [1337, 31] on button "Close lightbox" at bounding box center [1329, 24] width 38 height 33
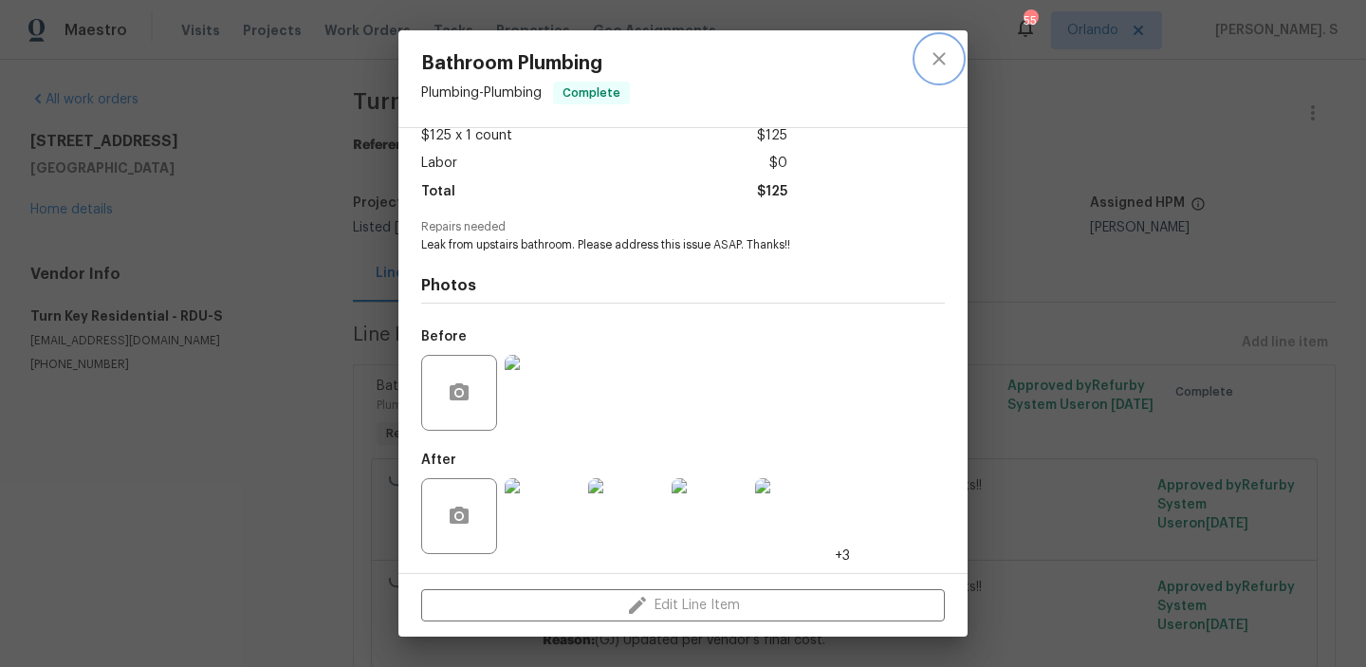
click at [928, 47] on icon "close" at bounding box center [939, 58] width 23 height 23
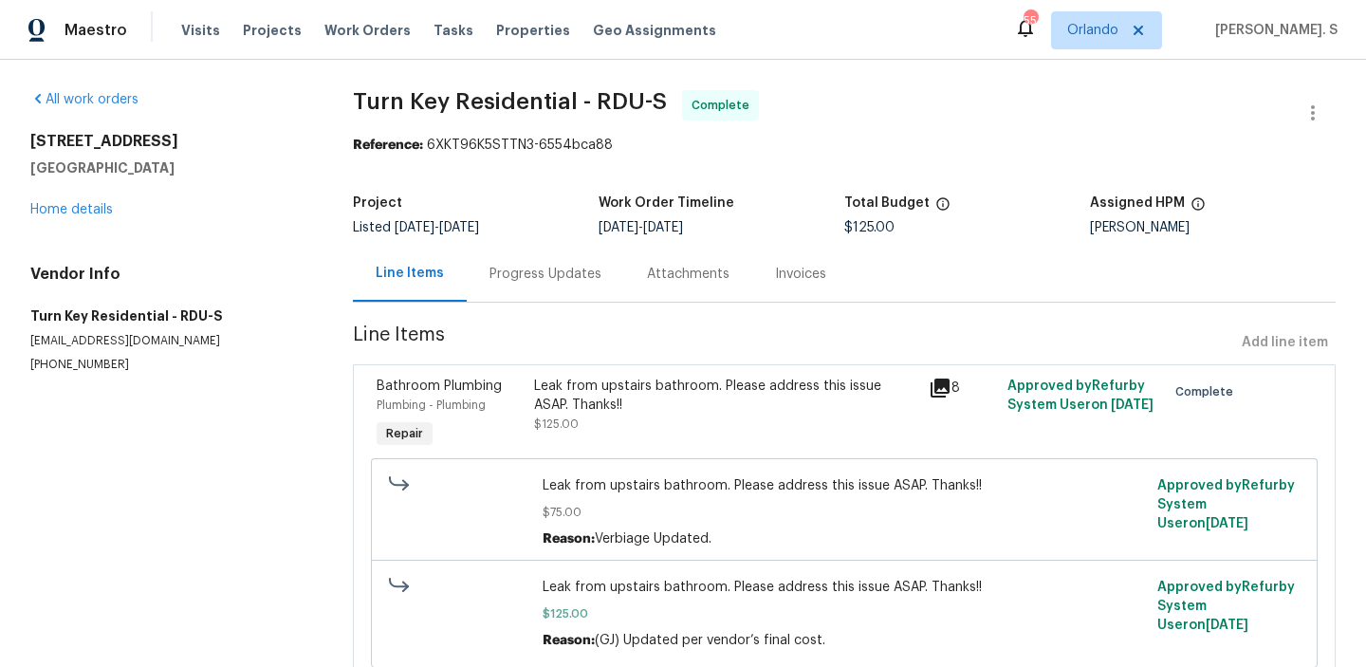
click at [581, 269] on div "Progress Updates" at bounding box center [546, 274] width 112 height 19
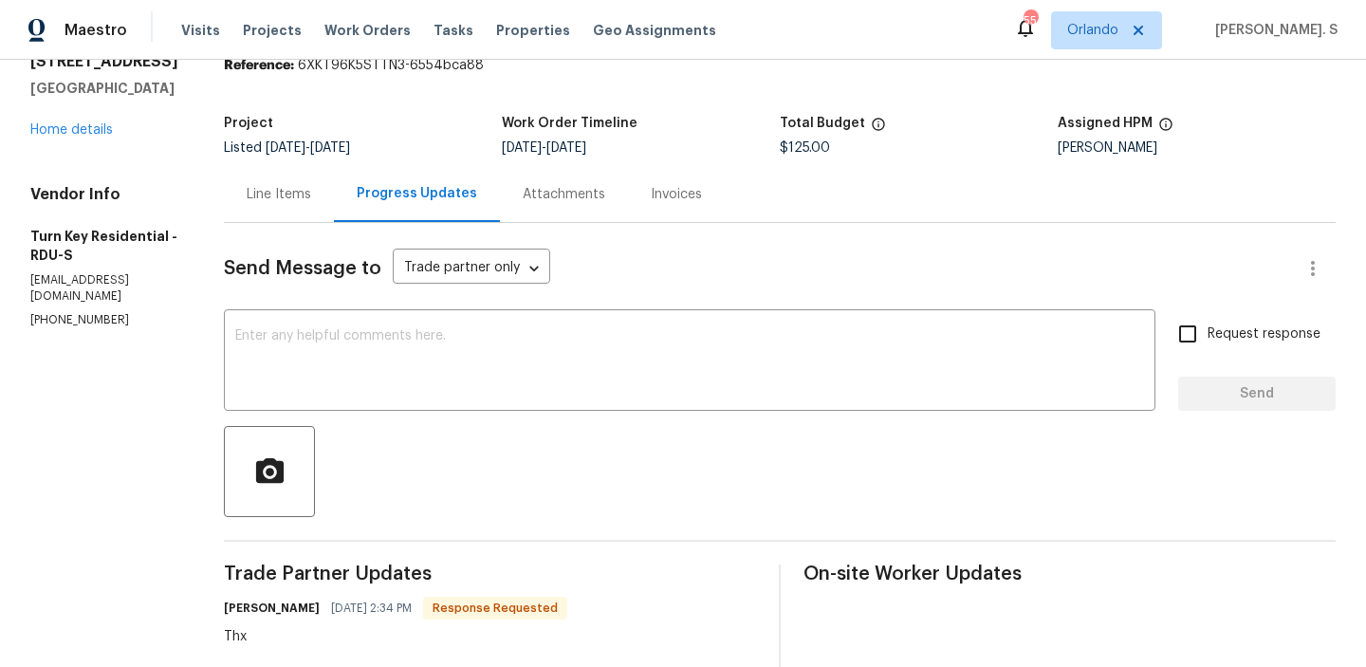
click at [289, 211] on div "Line Items" at bounding box center [279, 194] width 110 height 56
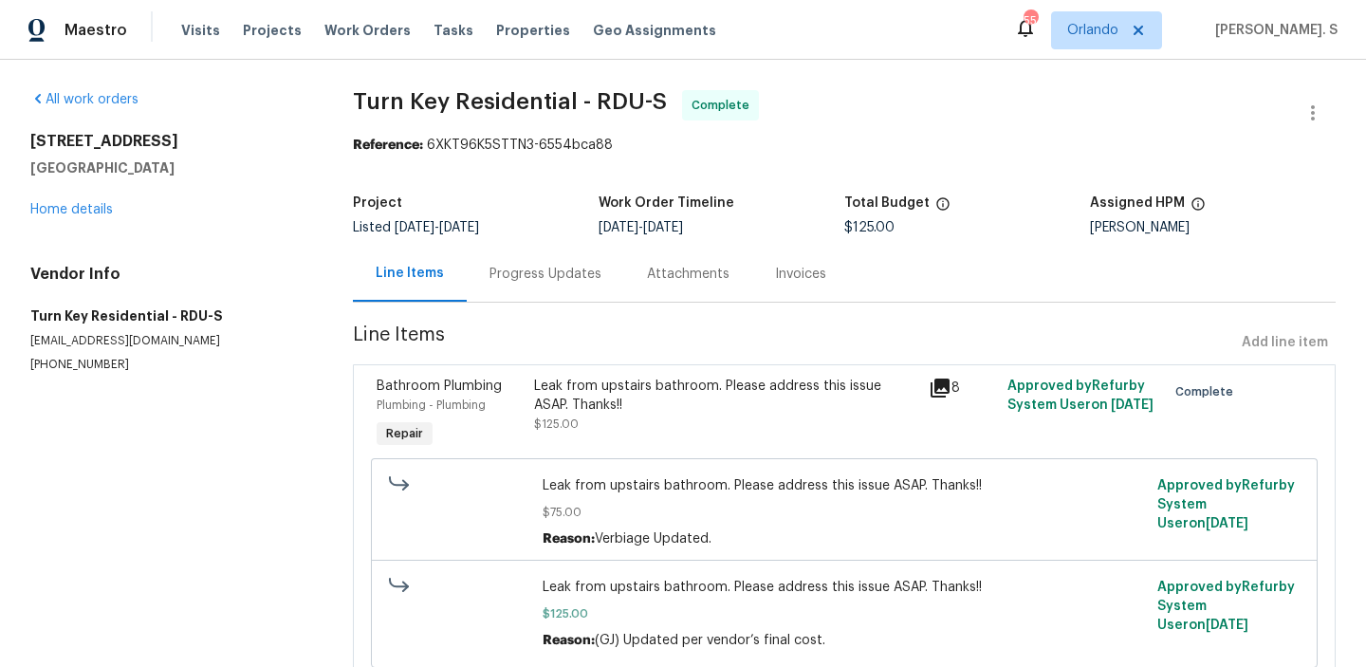
click at [635, 408] on div "Leak from upstairs bathroom. Please address this issue ASAP. Thanks!!" at bounding box center [725, 396] width 383 height 38
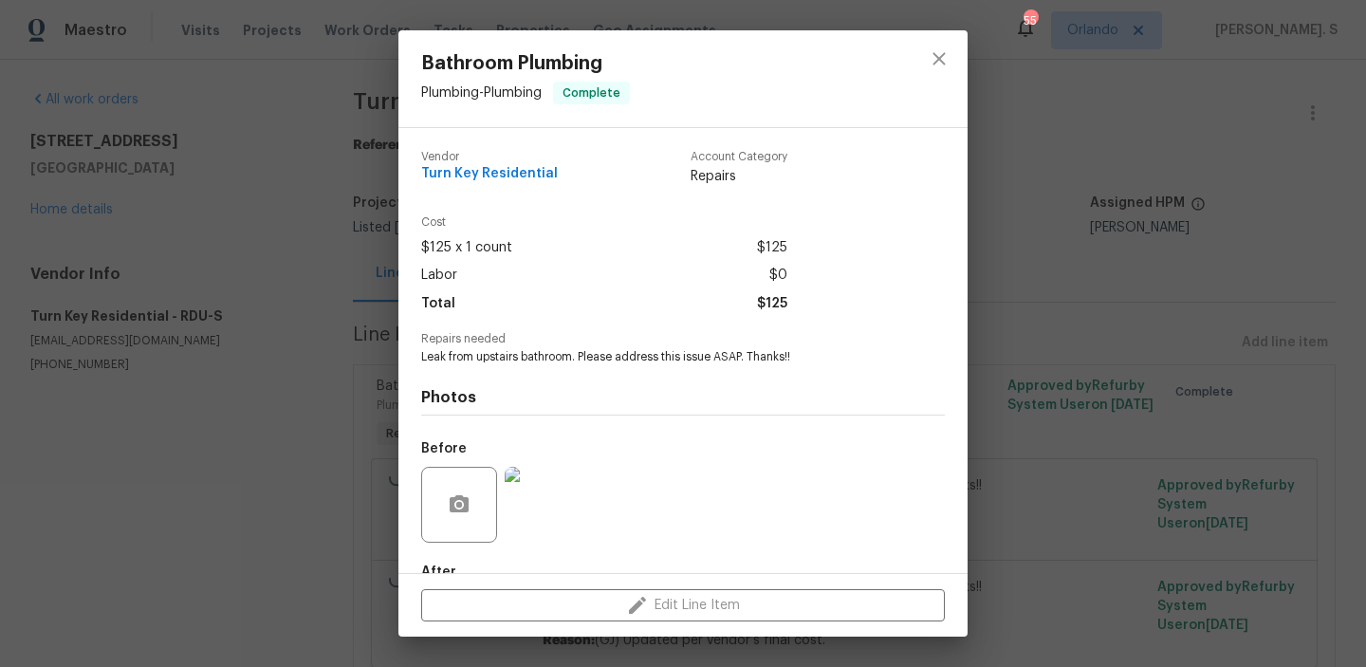
scroll to position [112, 0]
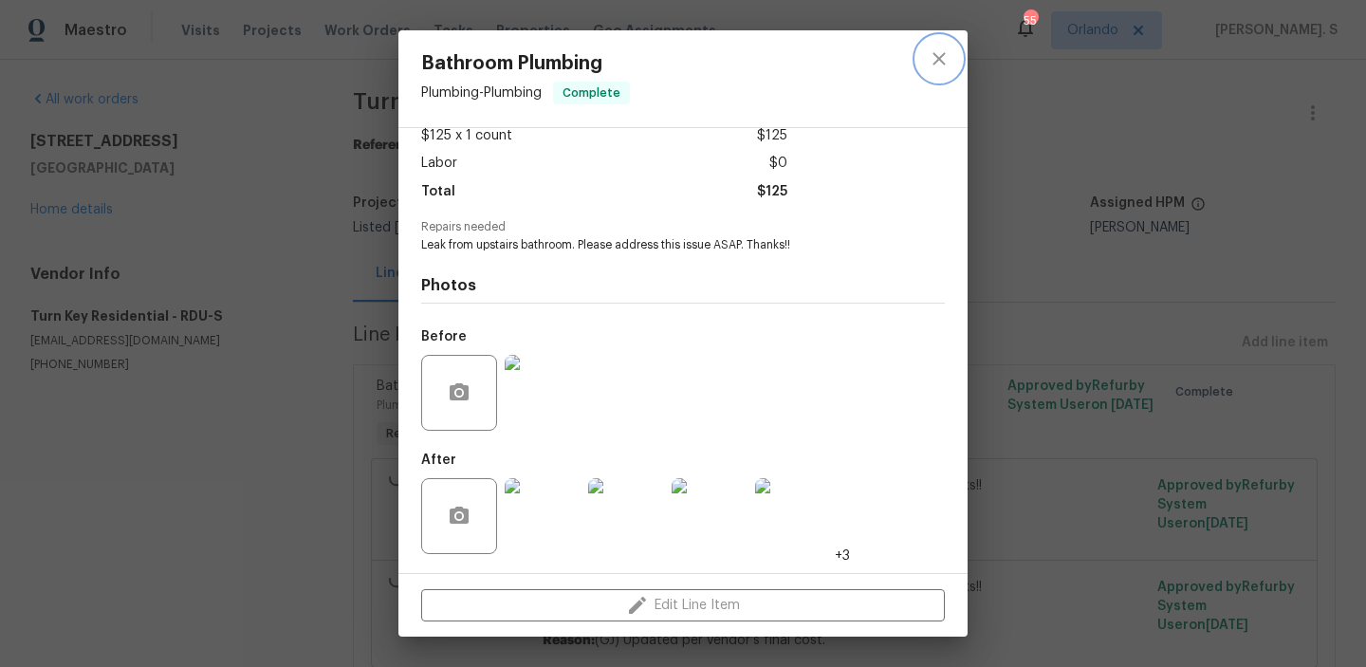
click at [960, 59] on button "close" at bounding box center [940, 59] width 46 height 46
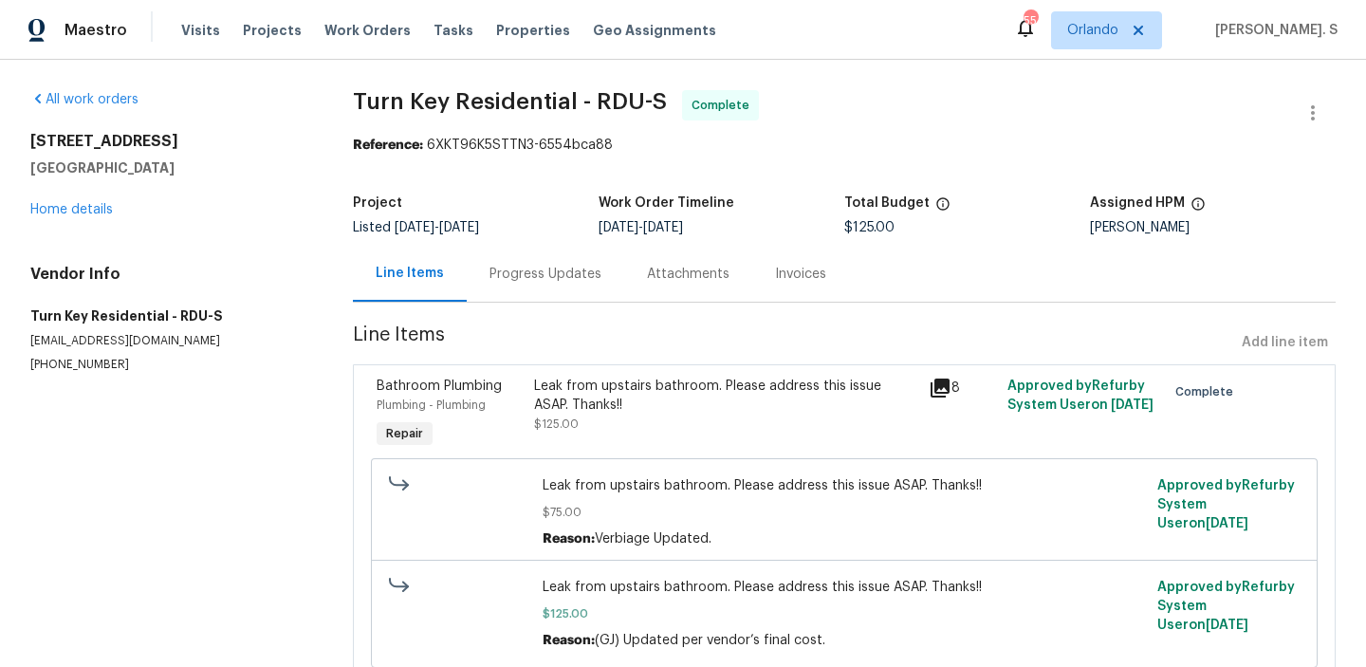
click at [537, 275] on div "Progress Updates" at bounding box center [546, 274] width 112 height 19
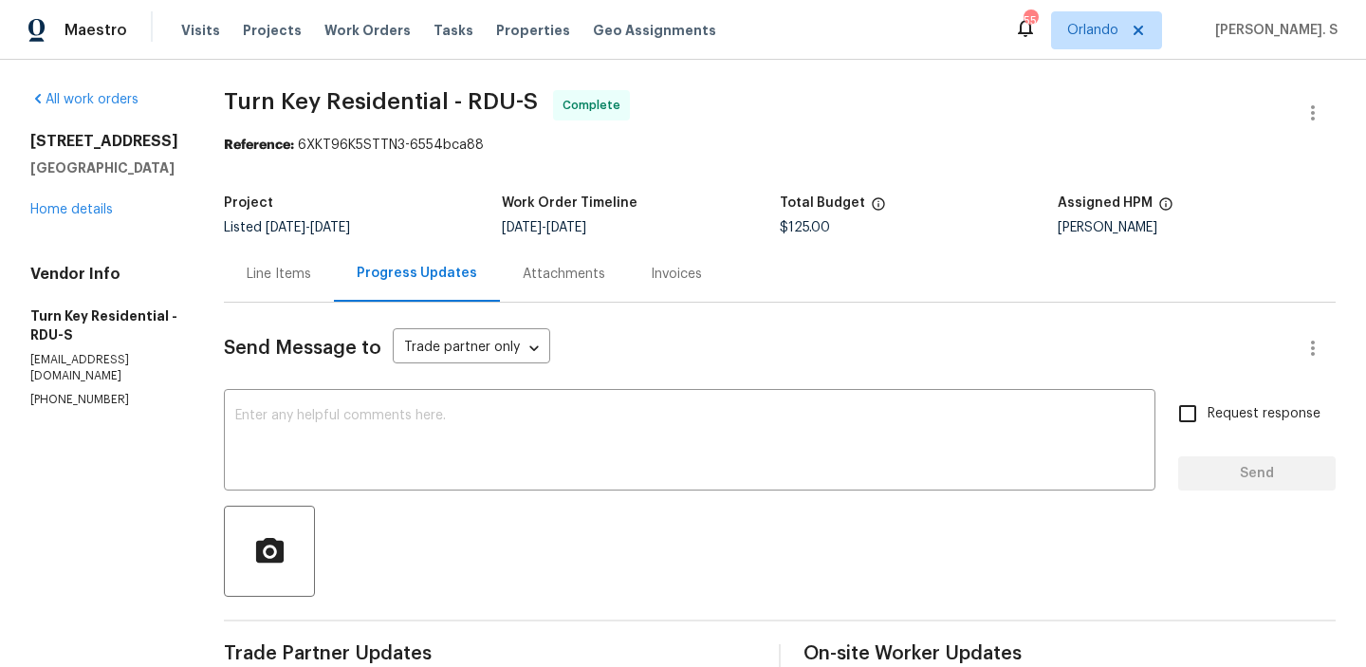
click at [322, 284] on div "Line Items" at bounding box center [279, 274] width 110 height 56
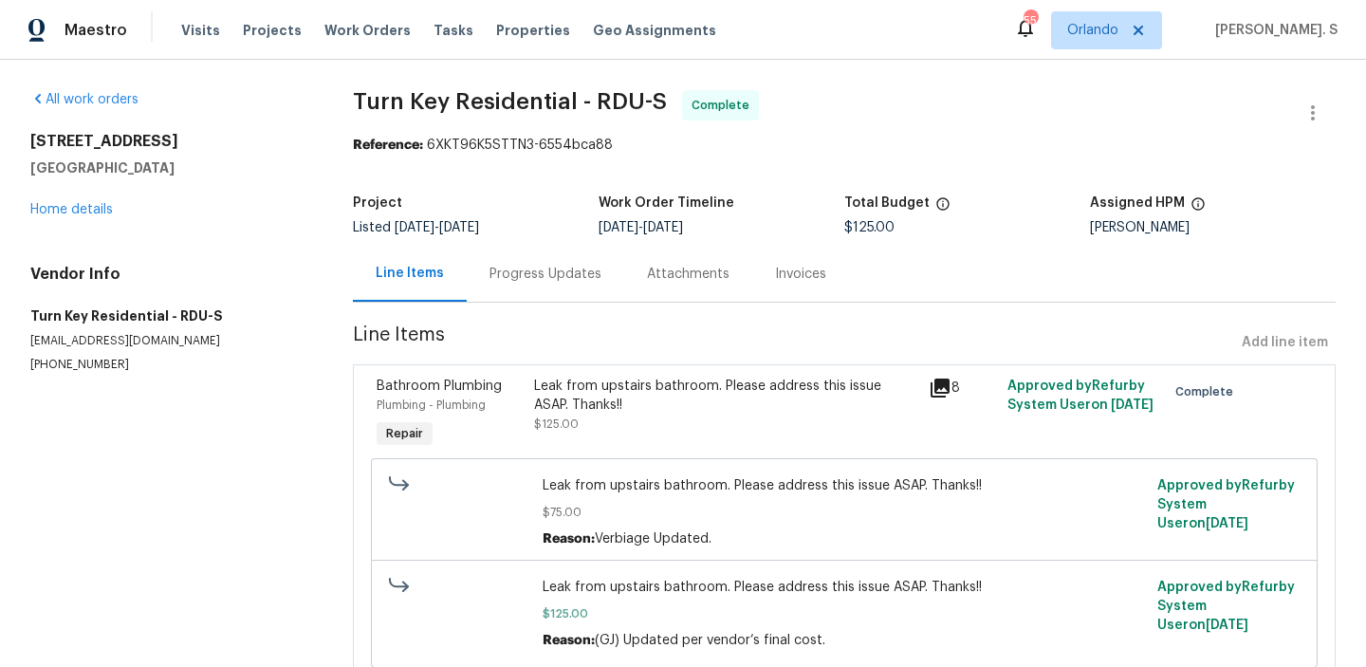
click at [753, 452] on div "Leak from upstairs bathroom. Please address this issue ASAP. Thanks!! $125.00" at bounding box center [726, 414] width 395 height 87
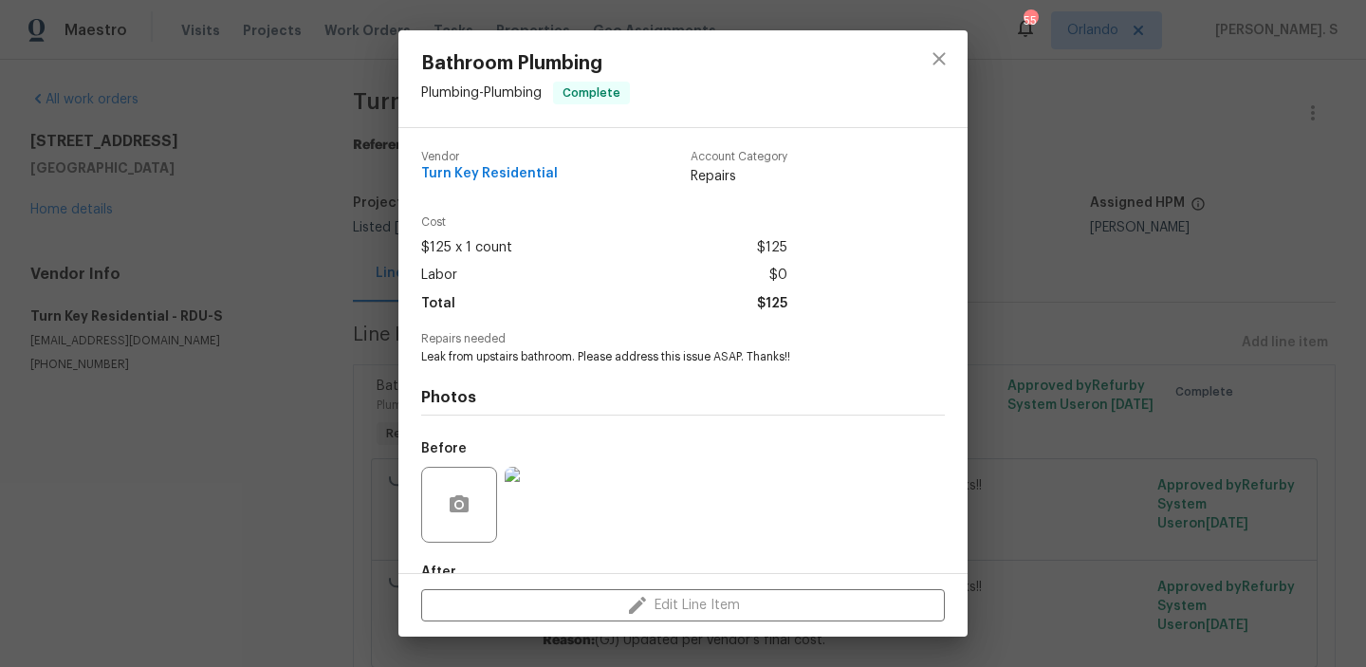
scroll to position [112, 0]
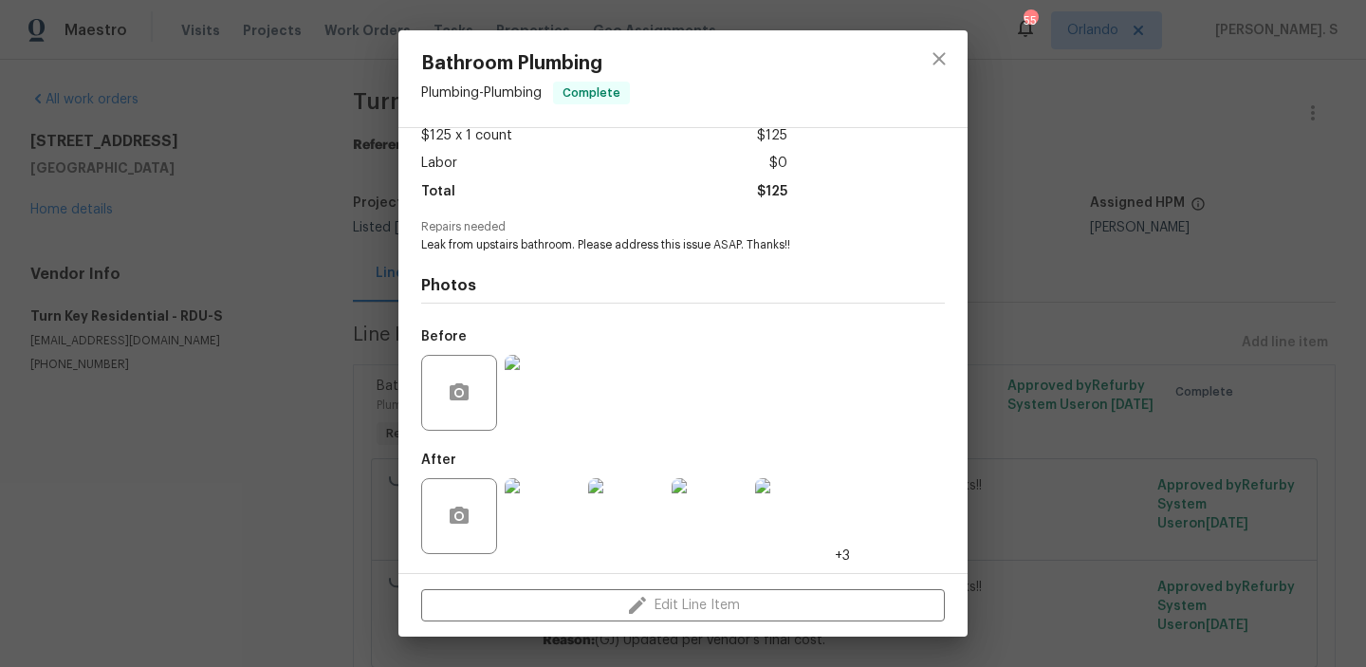
click at [660, 527] on img at bounding box center [626, 516] width 76 height 76
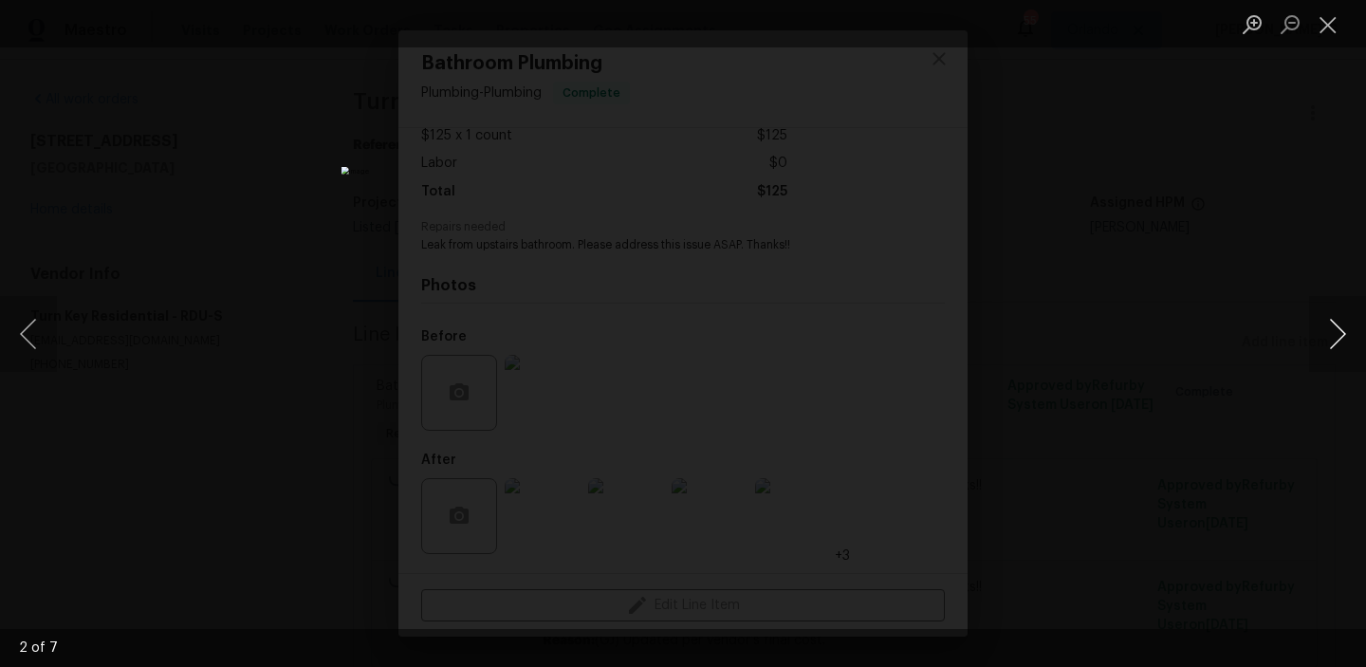
click at [1332, 338] on button "Next image" at bounding box center [1338, 334] width 57 height 76
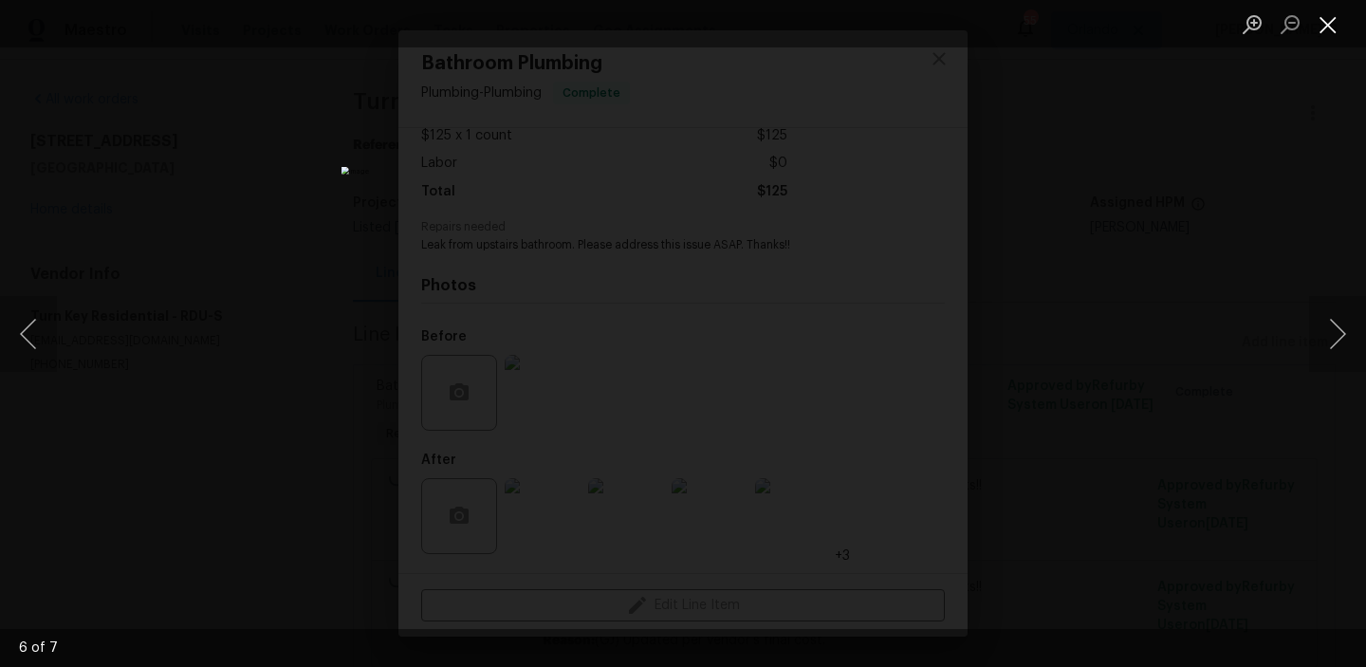
click at [1327, 18] on button "Close lightbox" at bounding box center [1329, 24] width 38 height 33
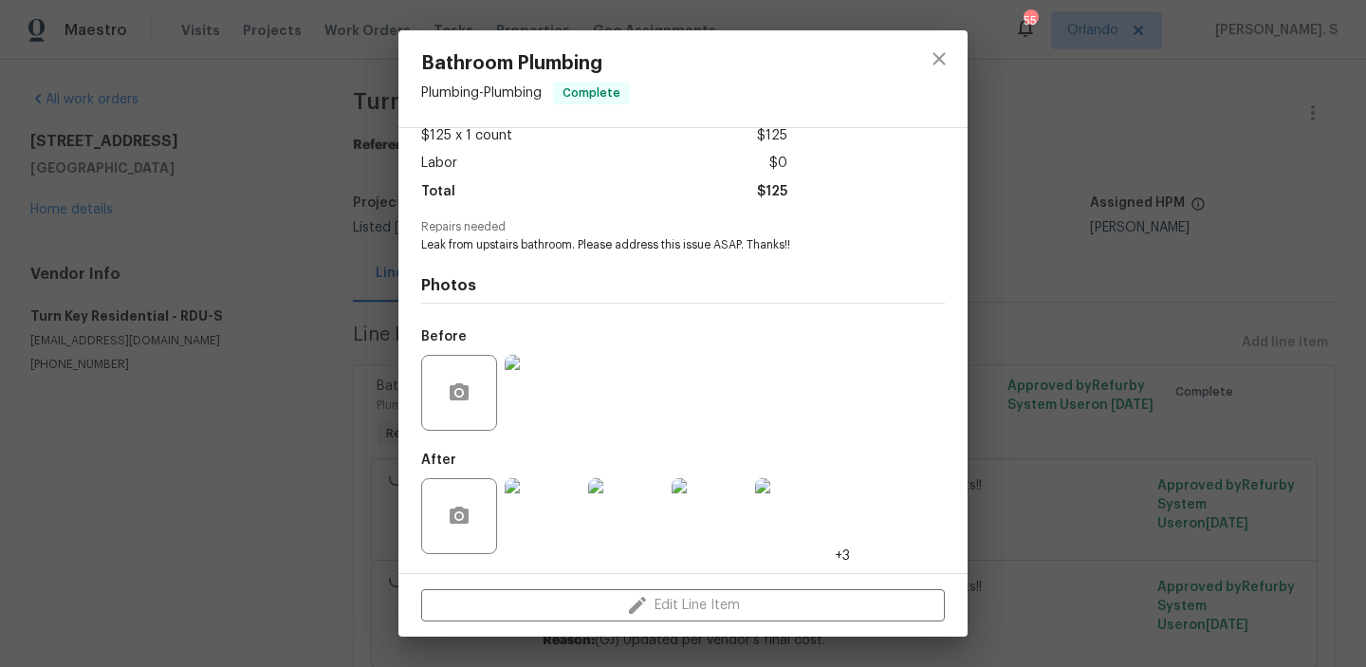
click at [222, 233] on div "Bathroom Plumbing Plumbing - Plumbing Complete Vendor Turn Key Residential Acco…" at bounding box center [683, 333] width 1366 height 667
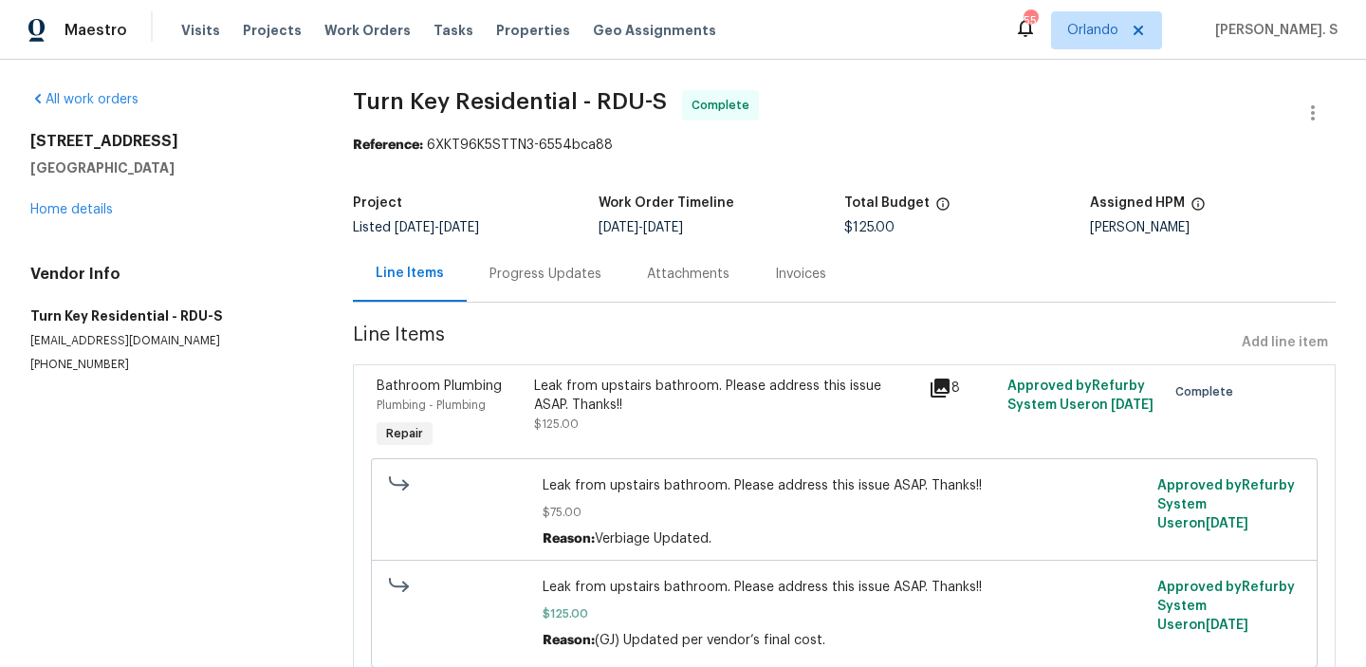
click at [490, 272] on div "Progress Updates" at bounding box center [546, 274] width 112 height 19
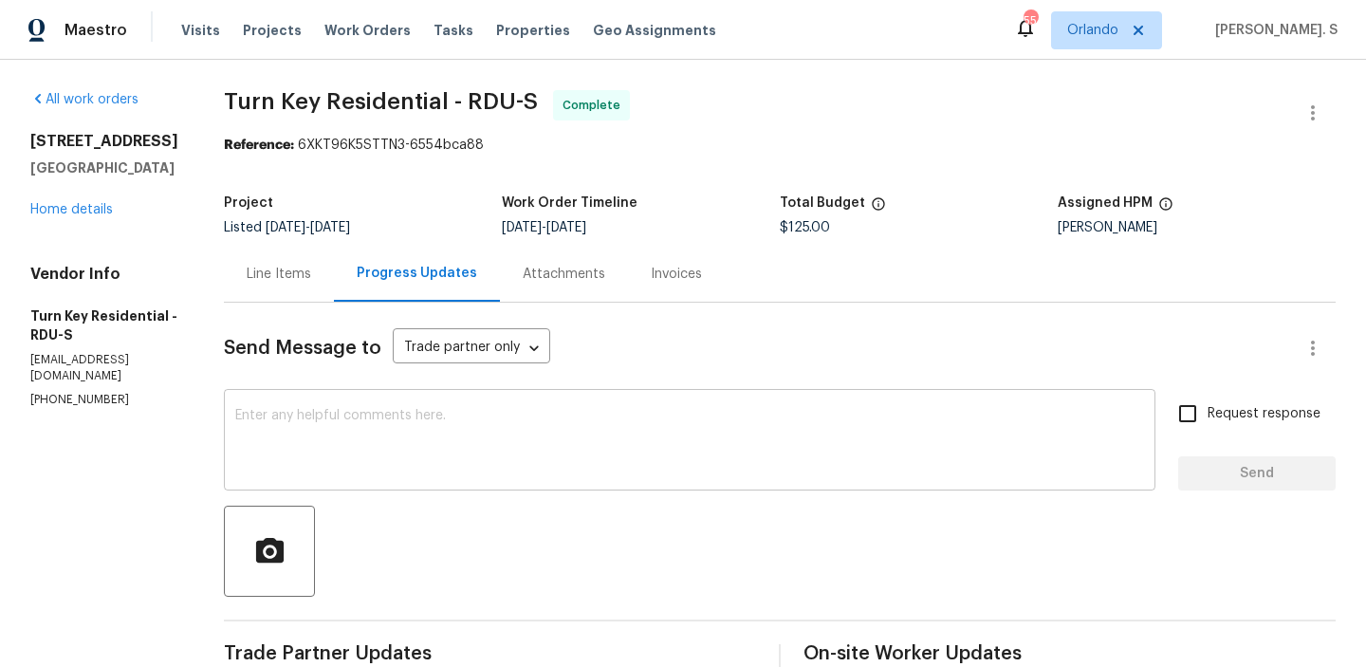
click at [588, 429] on textarea at bounding box center [689, 442] width 909 height 66
paste textarea "As discussed over the phone, we noticed that the same pictures from one propert…"
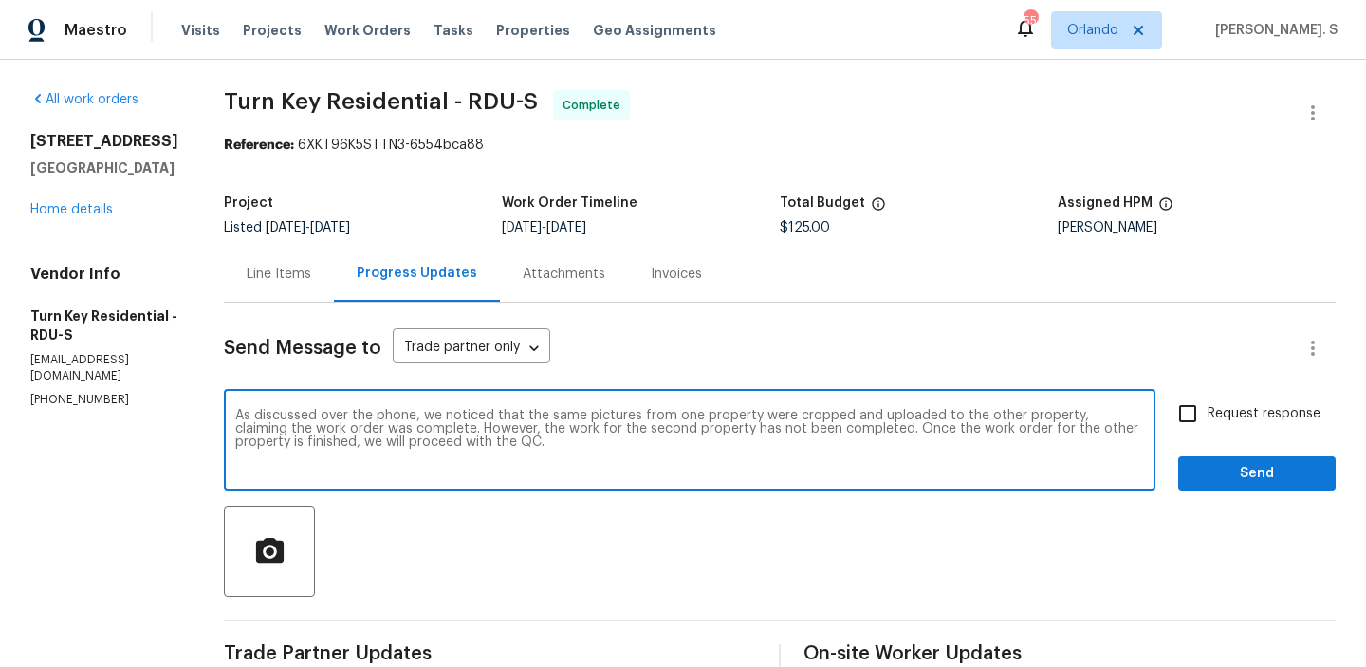
drag, startPoint x: 954, startPoint y: 426, endPoint x: 988, endPoint y: 445, distance: 39.1
click at [988, 445] on textarea "As discussed over the phone, we noticed that the same pictures from one propert…" at bounding box center [689, 442] width 909 height 66
click at [337, 455] on textarea "As discussed over the phone, we noticed that the same pictures from one propert…" at bounding box center [689, 442] width 909 height 66
click at [299, 443] on textarea "As discussed over the phone, we noticed that the same pictures from one propert…" at bounding box center [689, 442] width 909 height 66
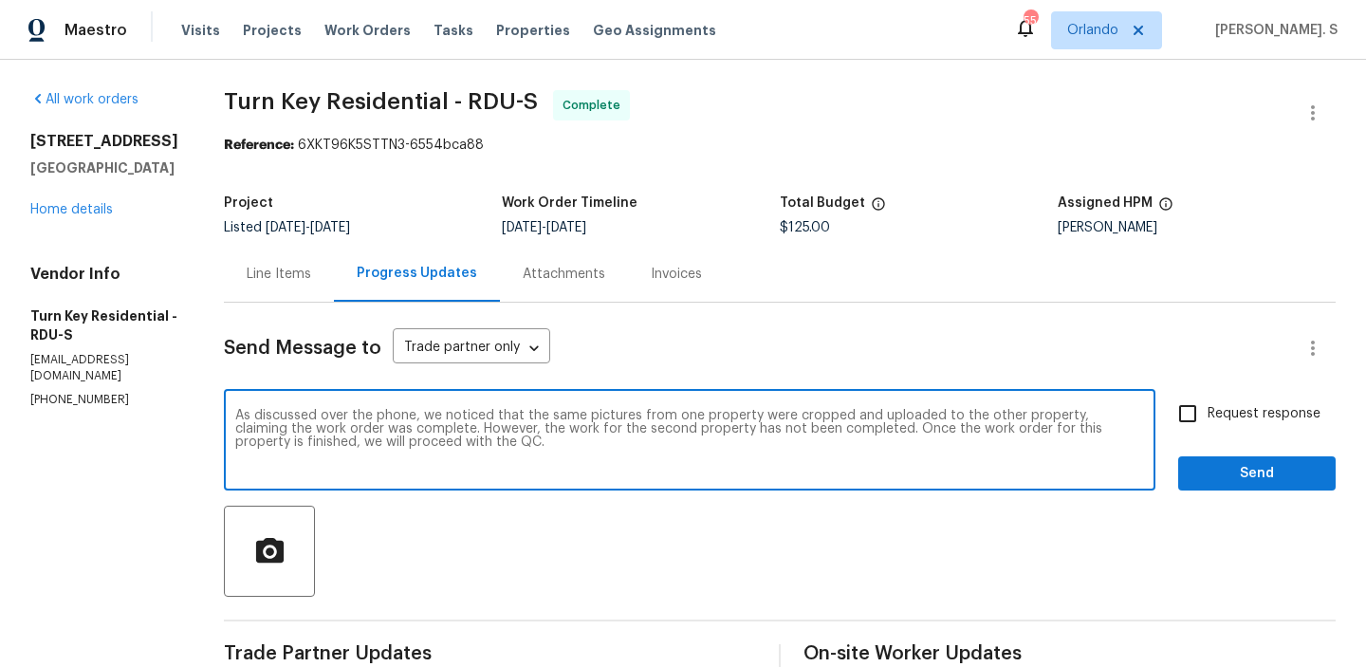
click at [595, 441] on textarea "As discussed over the phone, we noticed that the same pictures from one propert…" at bounding box center [689, 442] width 909 height 66
type textarea "As discussed over the phone, we noticed that the same pictures from one propert…"
click at [1218, 403] on label "Request response" at bounding box center [1244, 414] width 153 height 40
click at [1208, 403] on input "Request response" at bounding box center [1188, 414] width 40 height 40
checkbox input "true"
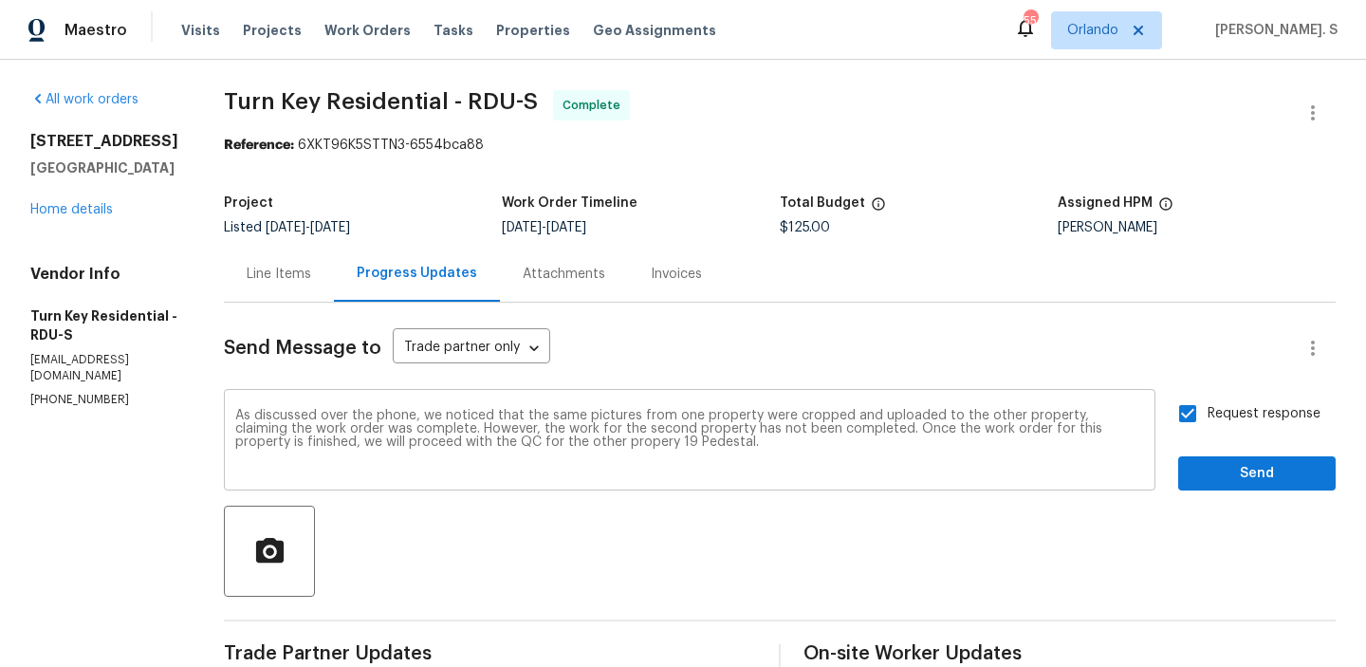
click at [865, 452] on textarea "As discussed over the phone, we noticed that the same pictures from one propert…" at bounding box center [689, 442] width 909 height 66
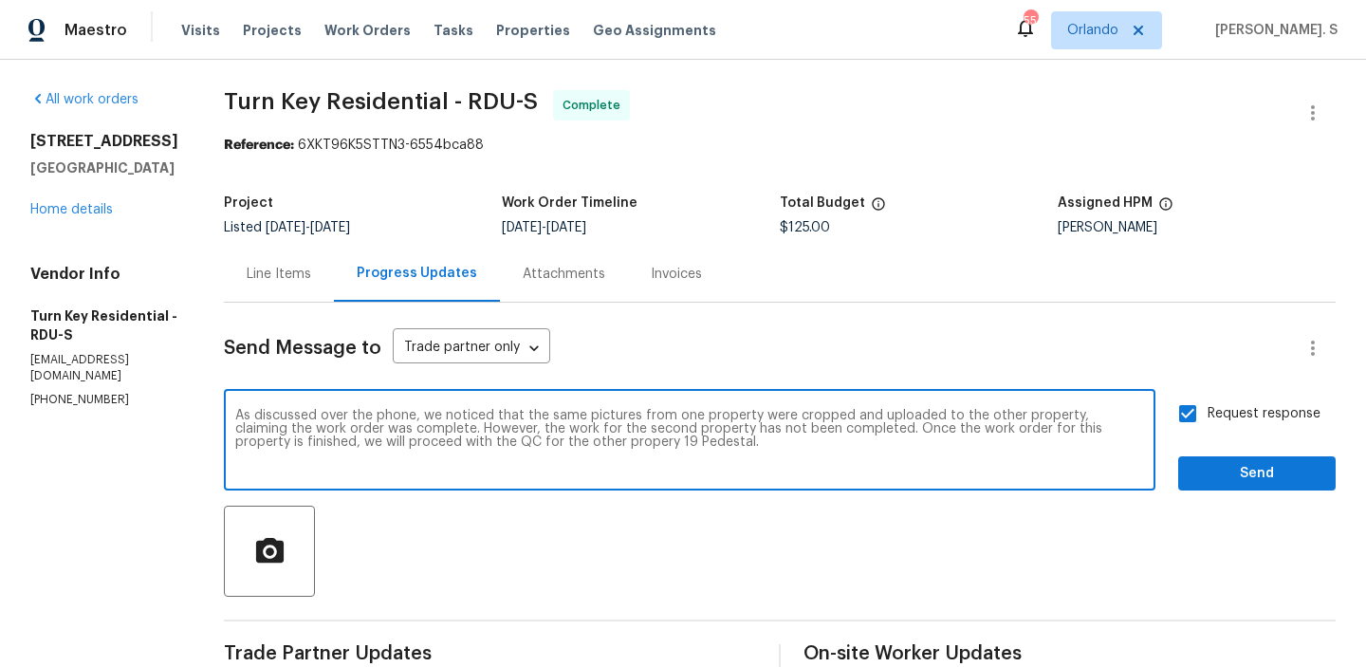
click at [865, 452] on textarea "As discussed over the phone, we noticed that the same pictures from one propert…" at bounding box center [689, 442] width 909 height 66
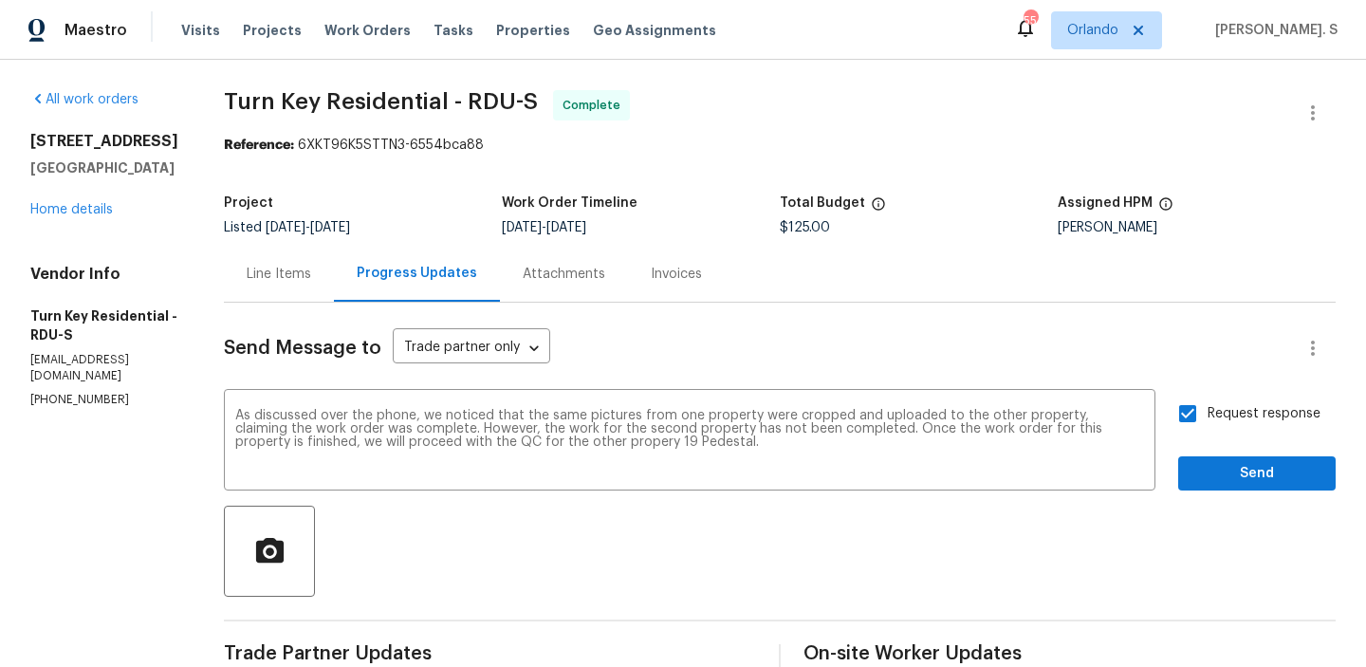
click at [1221, 468] on span "Send" at bounding box center [1257, 474] width 127 height 24
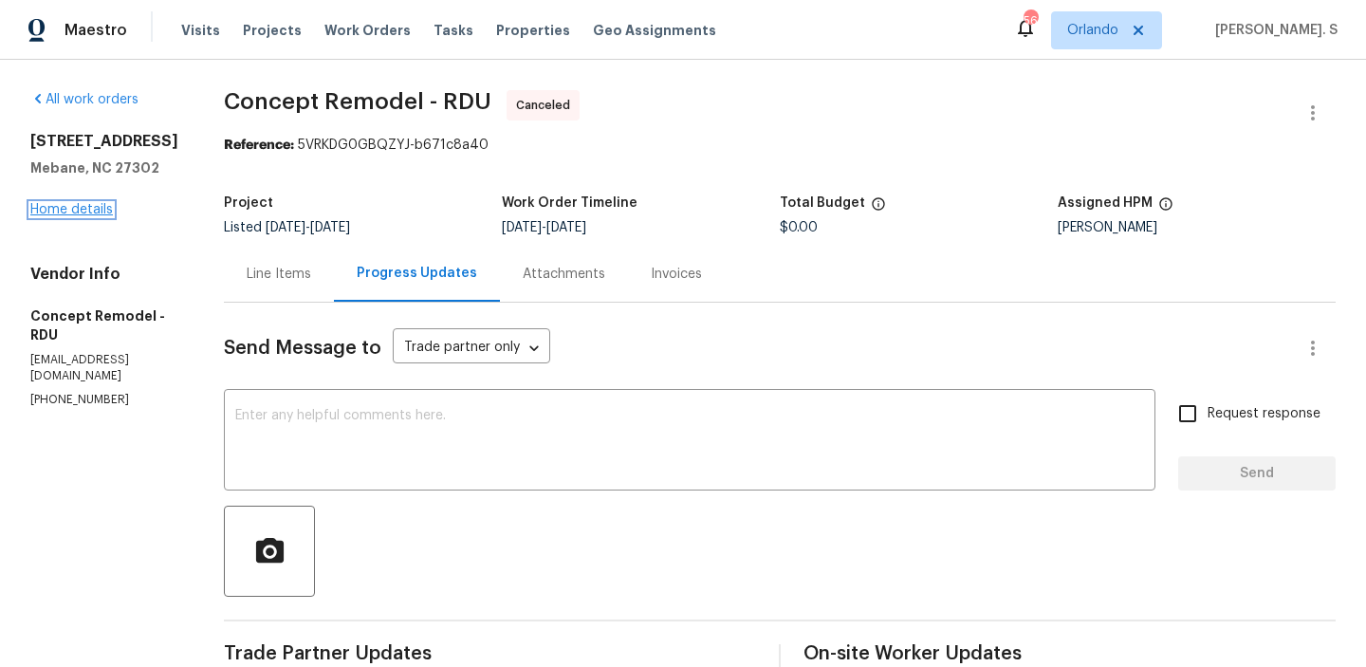
click at [58, 216] on link "Home details" at bounding box center [71, 209] width 83 height 13
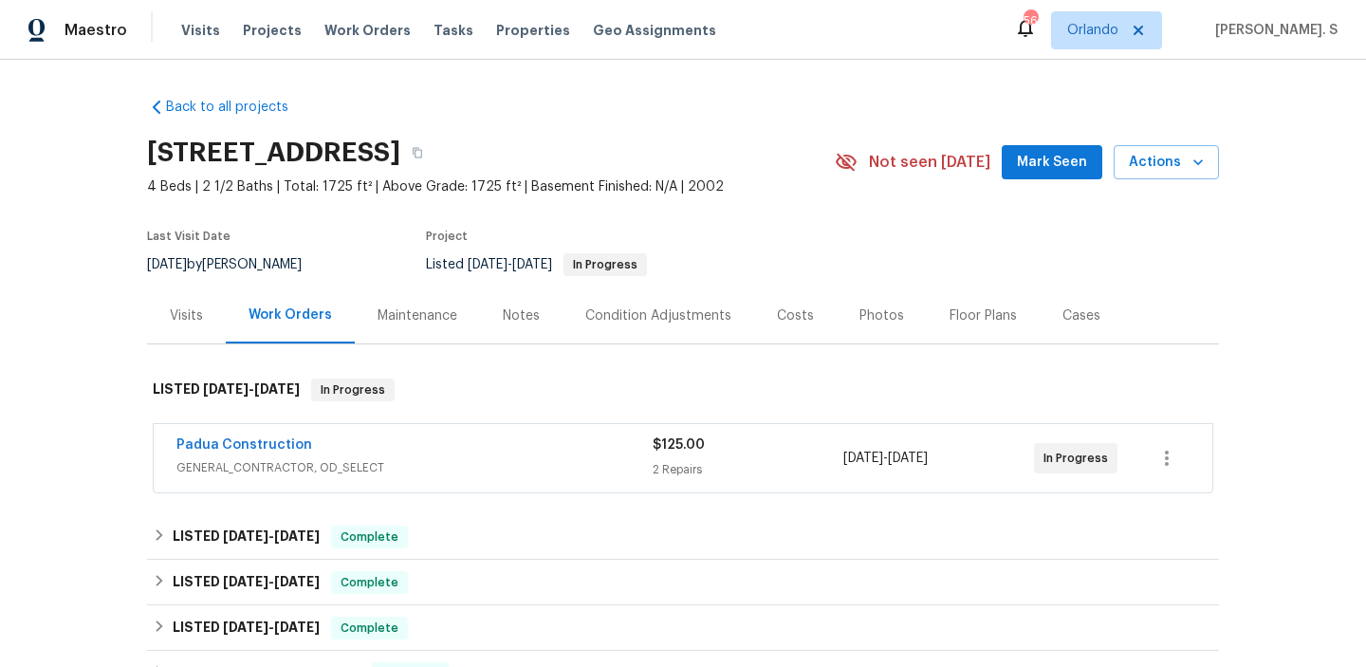
click at [266, 433] on div "Padua Construction GENERAL_CONTRACTOR, OD_SELECT $125.00 2 Repairs [DATE] - [DA…" at bounding box center [683, 458] width 1059 height 68
click at [262, 438] on link "Padua Construction" at bounding box center [245, 444] width 136 height 13
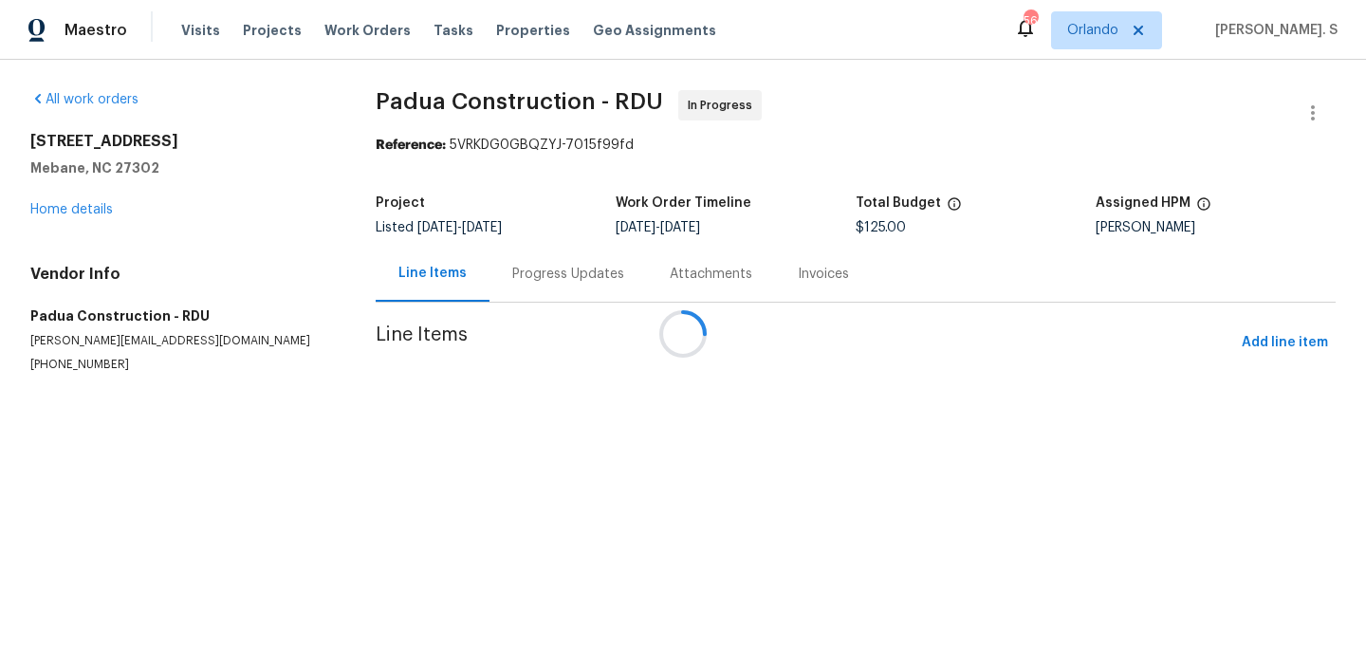
click at [502, 261] on div at bounding box center [683, 333] width 1366 height 667
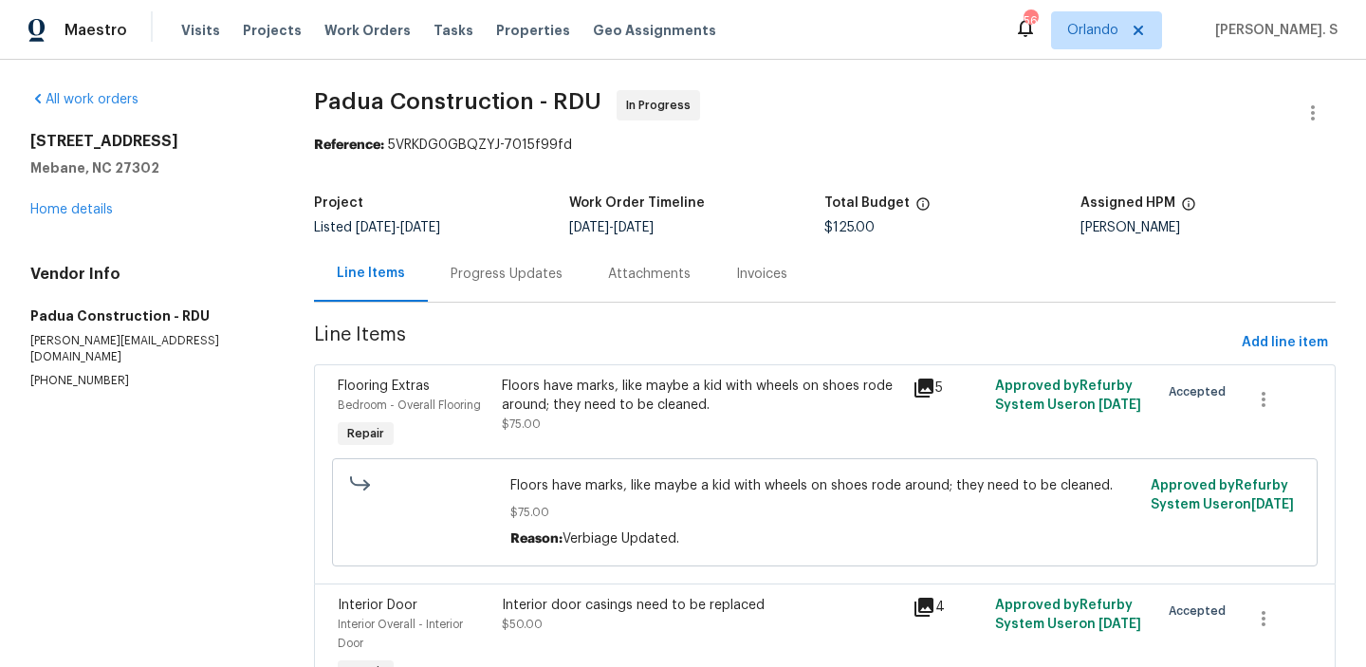
click at [502, 262] on div "Progress Updates" at bounding box center [507, 274] width 158 height 56
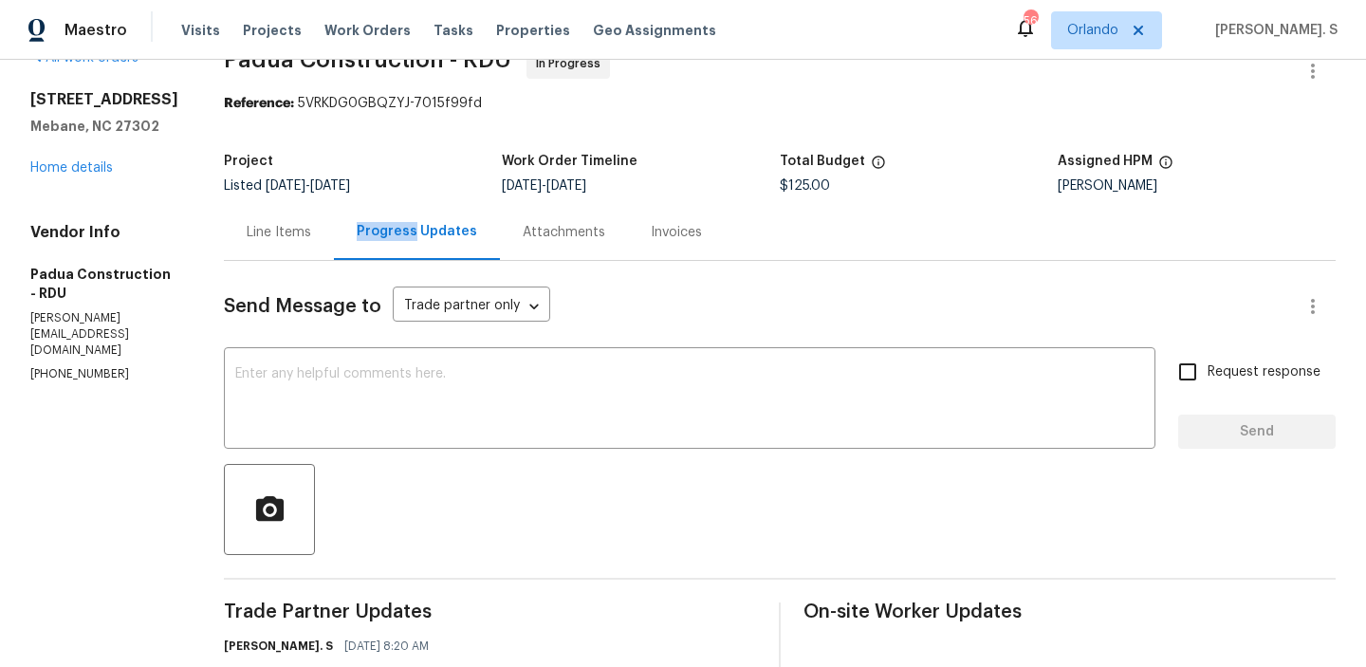
scroll to position [54, 0]
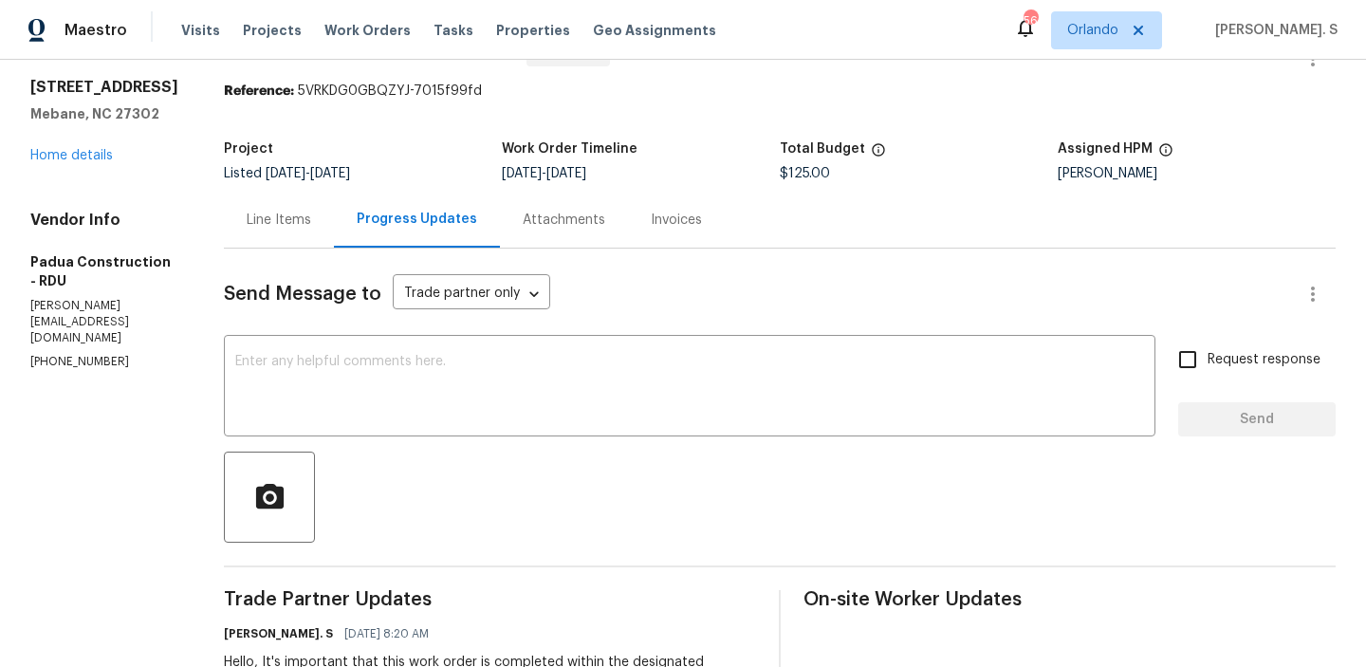
click at [116, 346] on p "[PERSON_NAME][EMAIL_ADDRESS][DOMAIN_NAME]" at bounding box center [104, 322] width 148 height 48
copy p "[PERSON_NAME][EMAIL_ADDRESS][DOMAIN_NAME]"
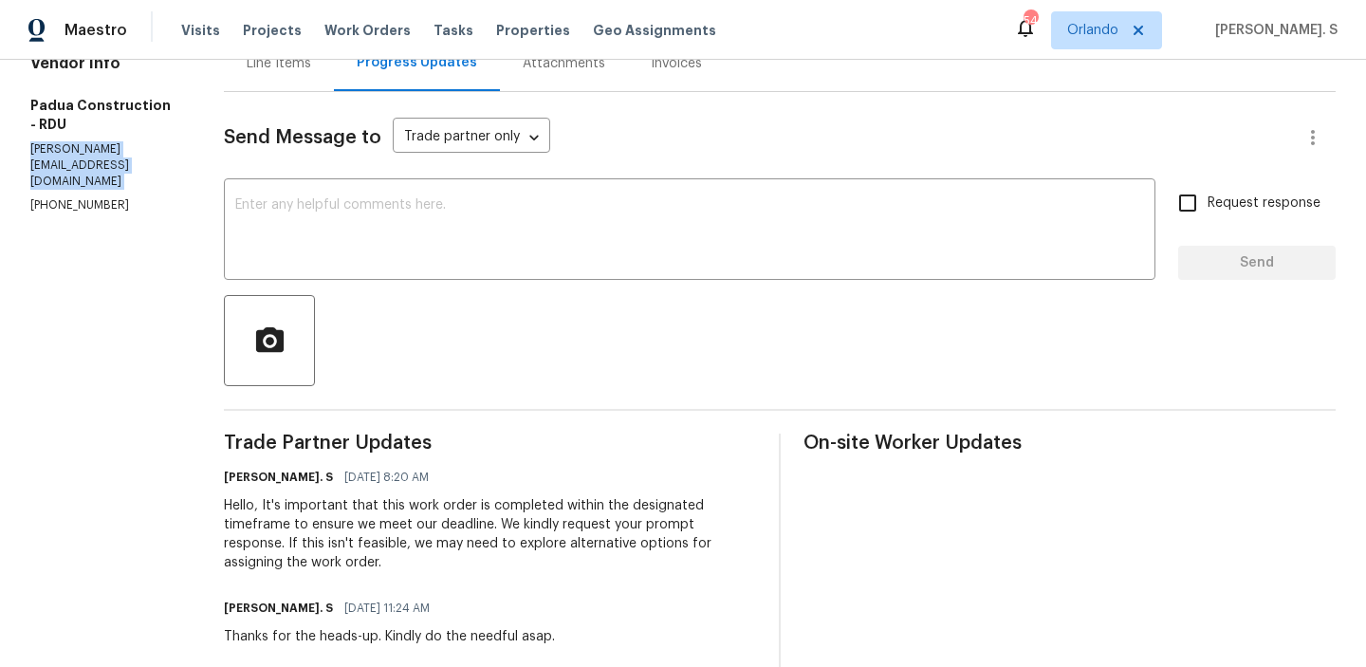
scroll to position [180, 0]
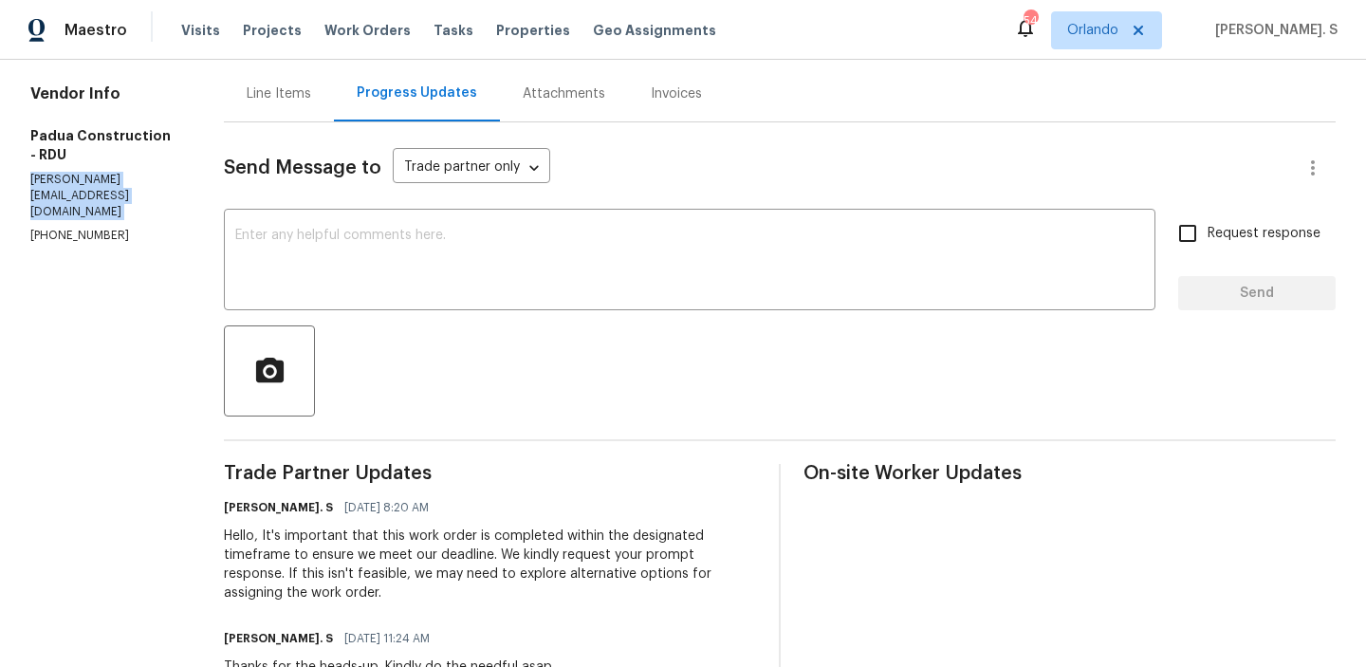
click at [94, 244] on p "[PHONE_NUMBER]" at bounding box center [104, 236] width 148 height 16
copy p "[PHONE_NUMBER]"
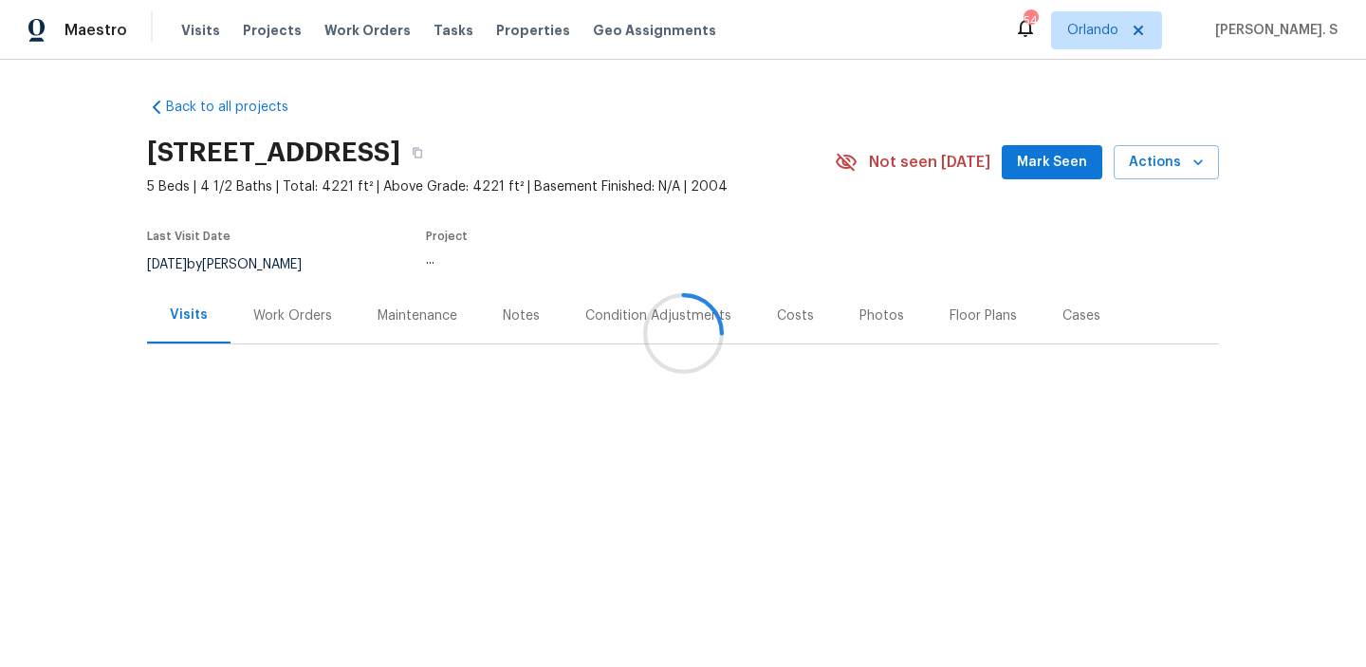
click at [265, 319] on div at bounding box center [683, 333] width 1366 height 667
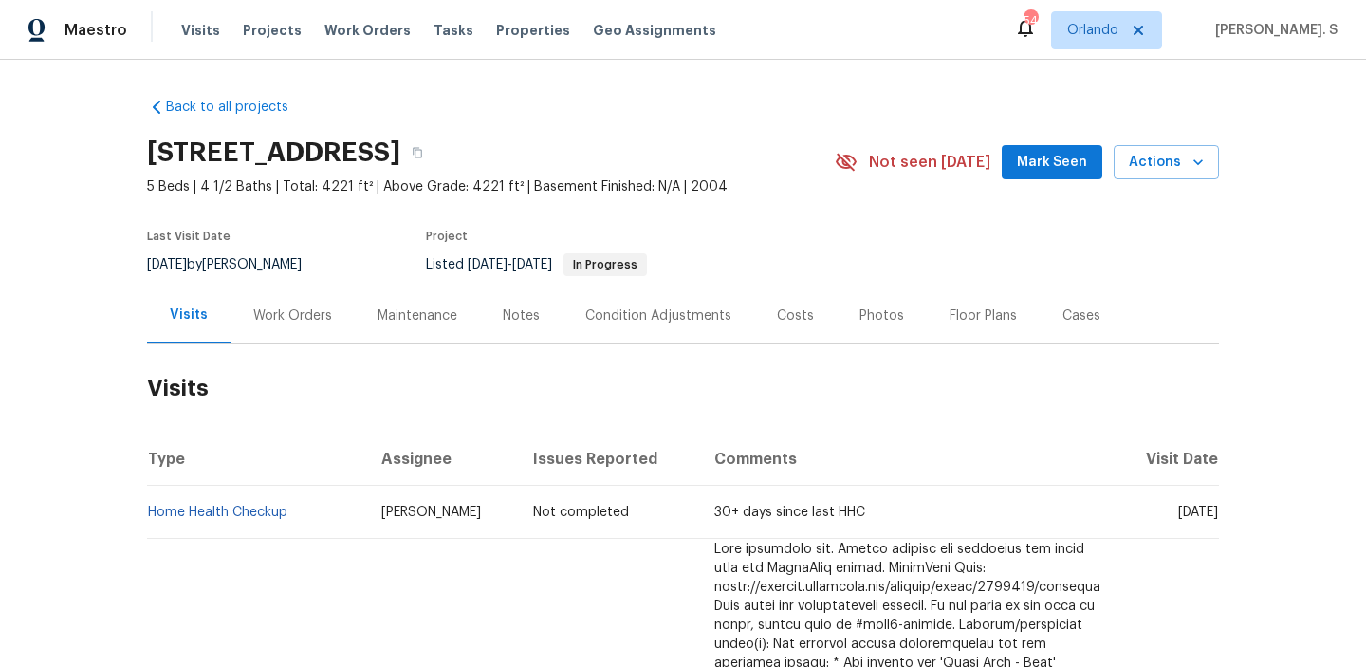
click at [265, 319] on div "Work Orders" at bounding box center [292, 316] width 79 height 19
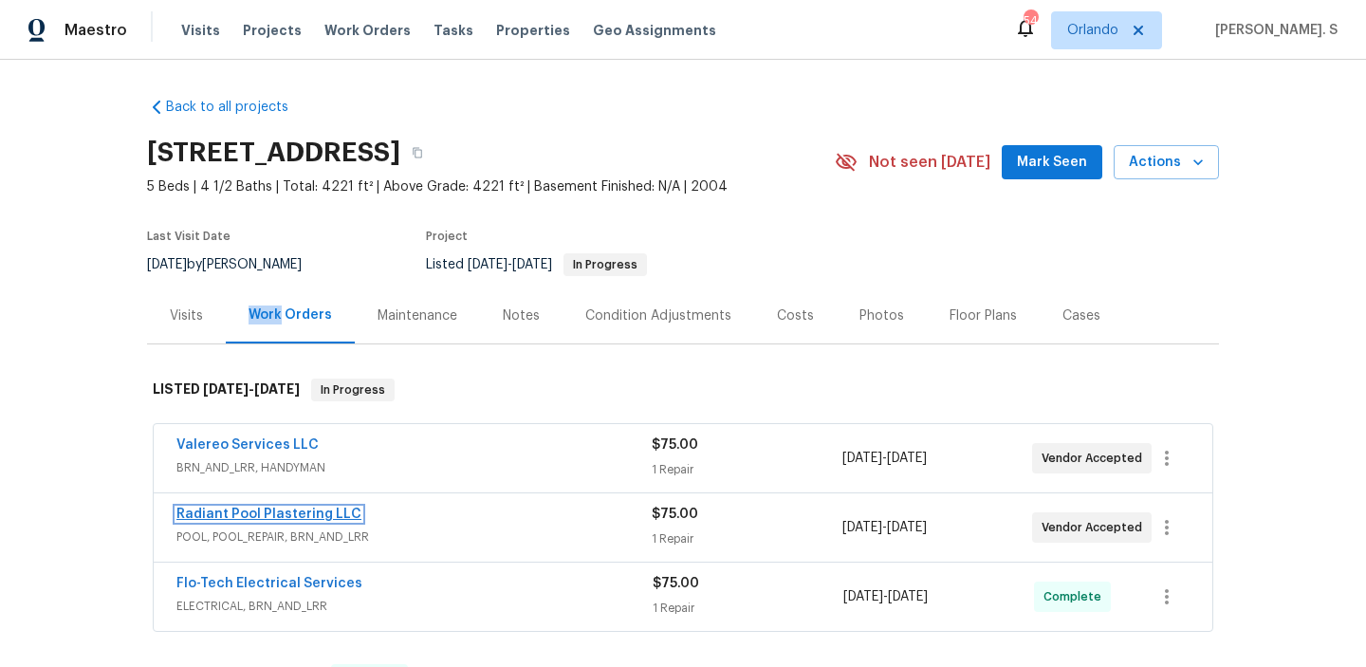
click at [259, 514] on link "Radiant Pool Plastering LLC" at bounding box center [269, 514] width 185 height 13
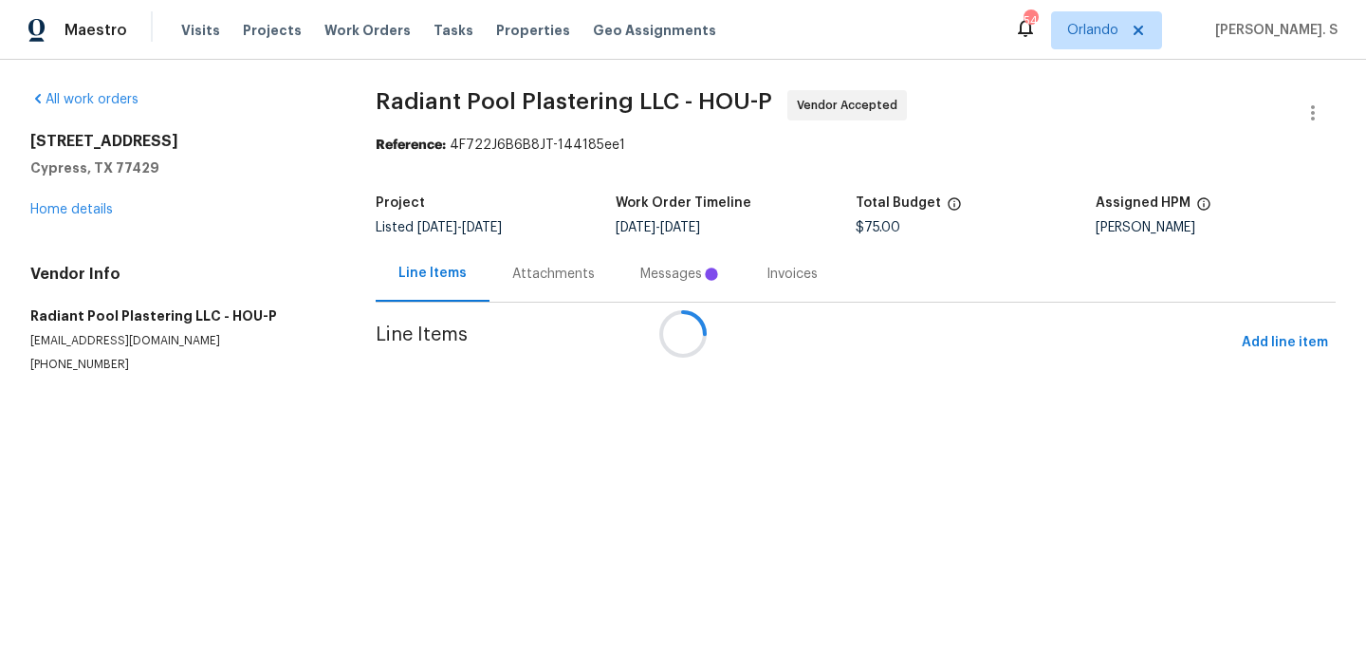
click at [520, 288] on div at bounding box center [683, 333] width 1366 height 667
click at [520, 288] on div "Attachments" at bounding box center [554, 274] width 128 height 56
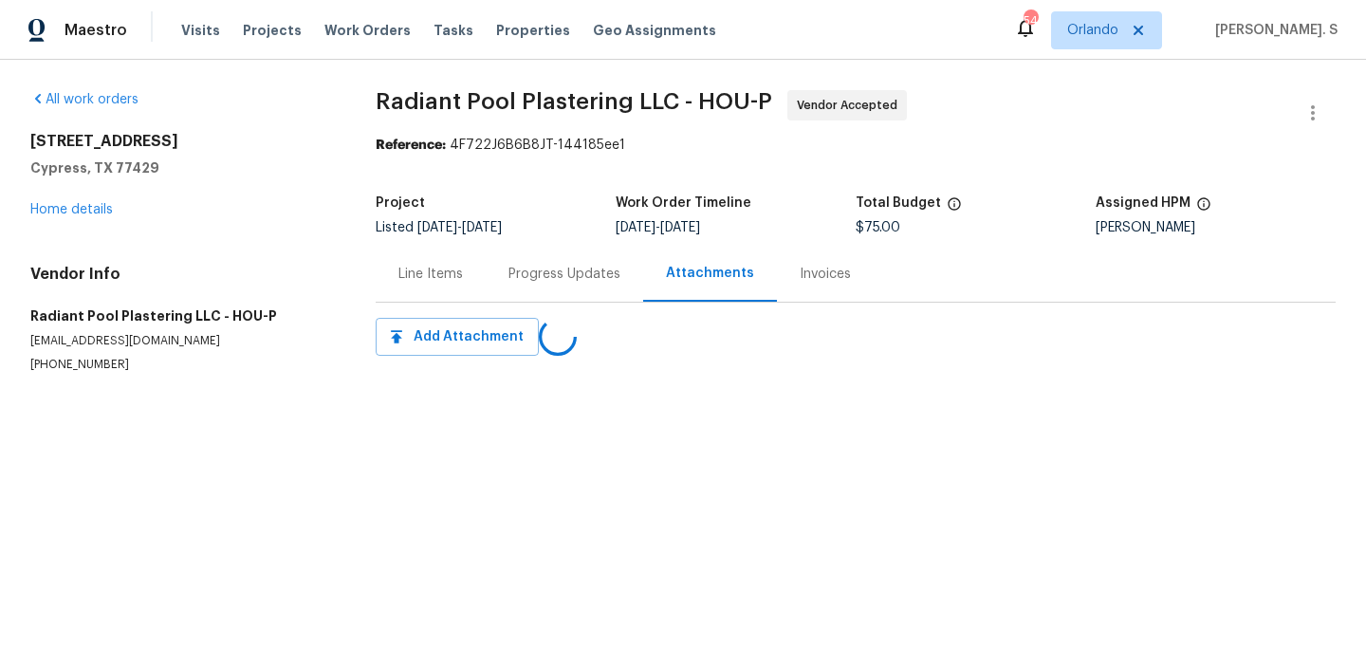
click at [520, 288] on div "Progress Updates" at bounding box center [565, 274] width 158 height 56
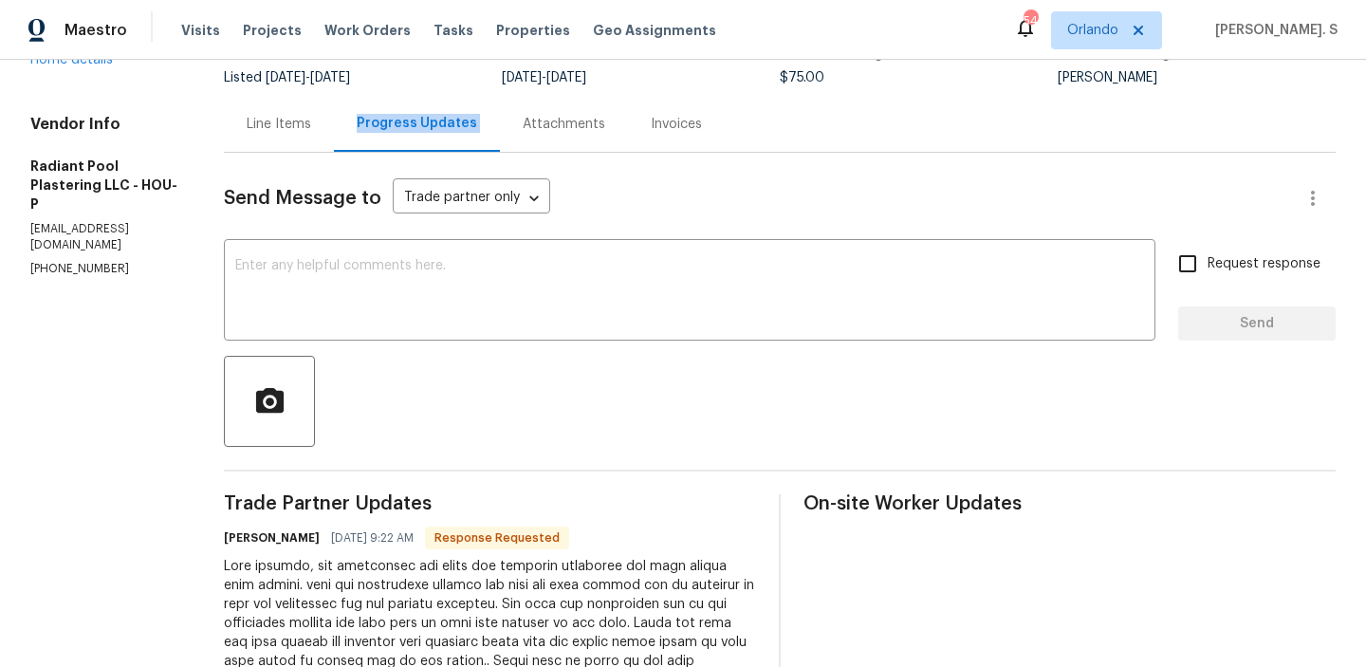
scroll to position [122, 0]
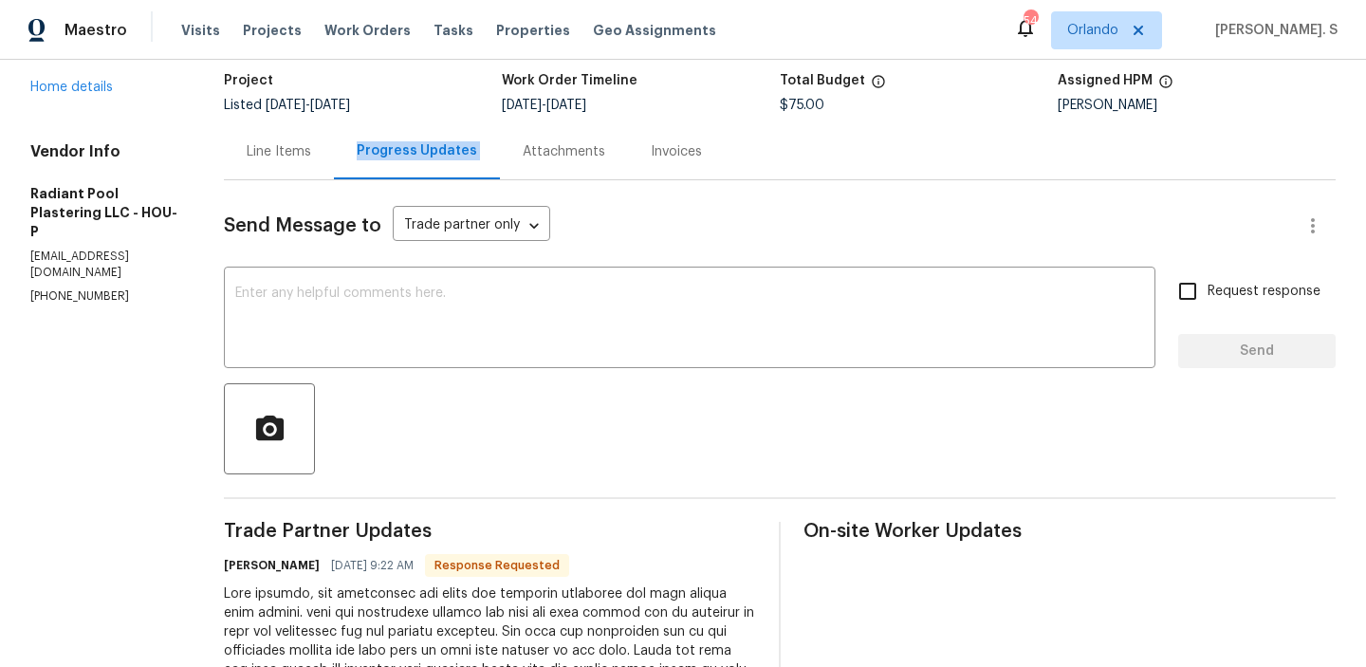
click at [425, 346] on textarea at bounding box center [689, 320] width 909 height 66
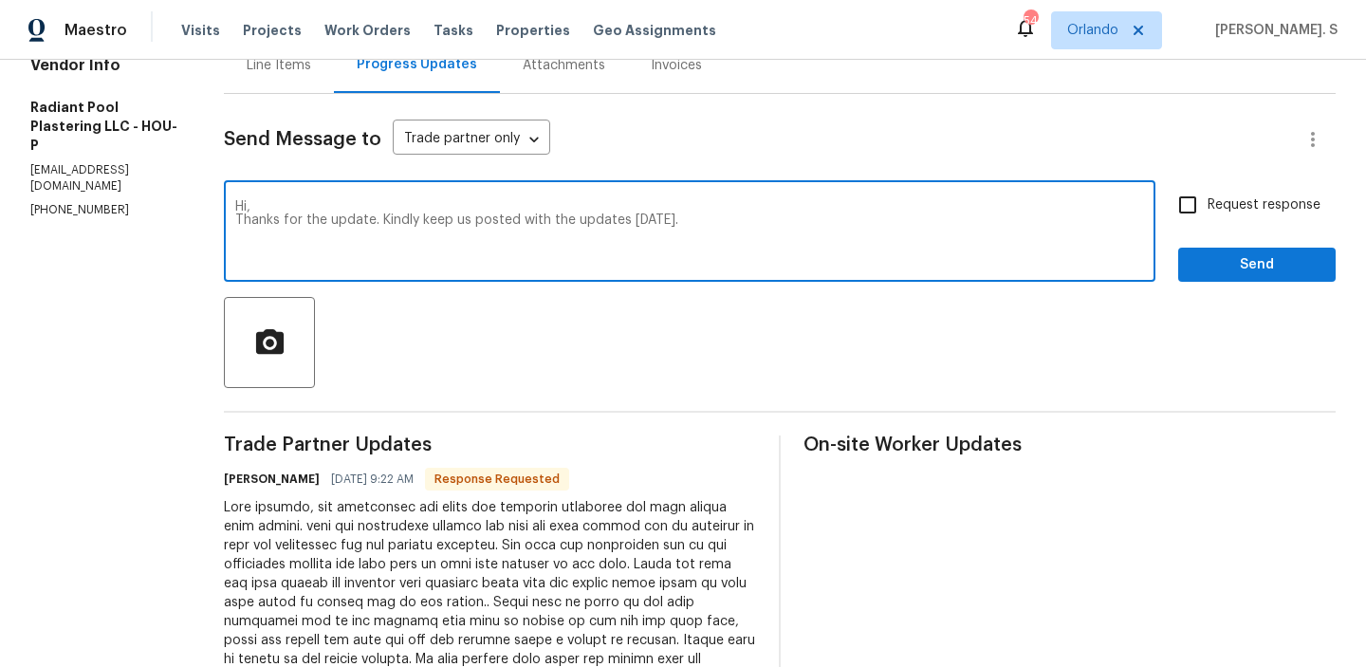
scroll to position [378, 0]
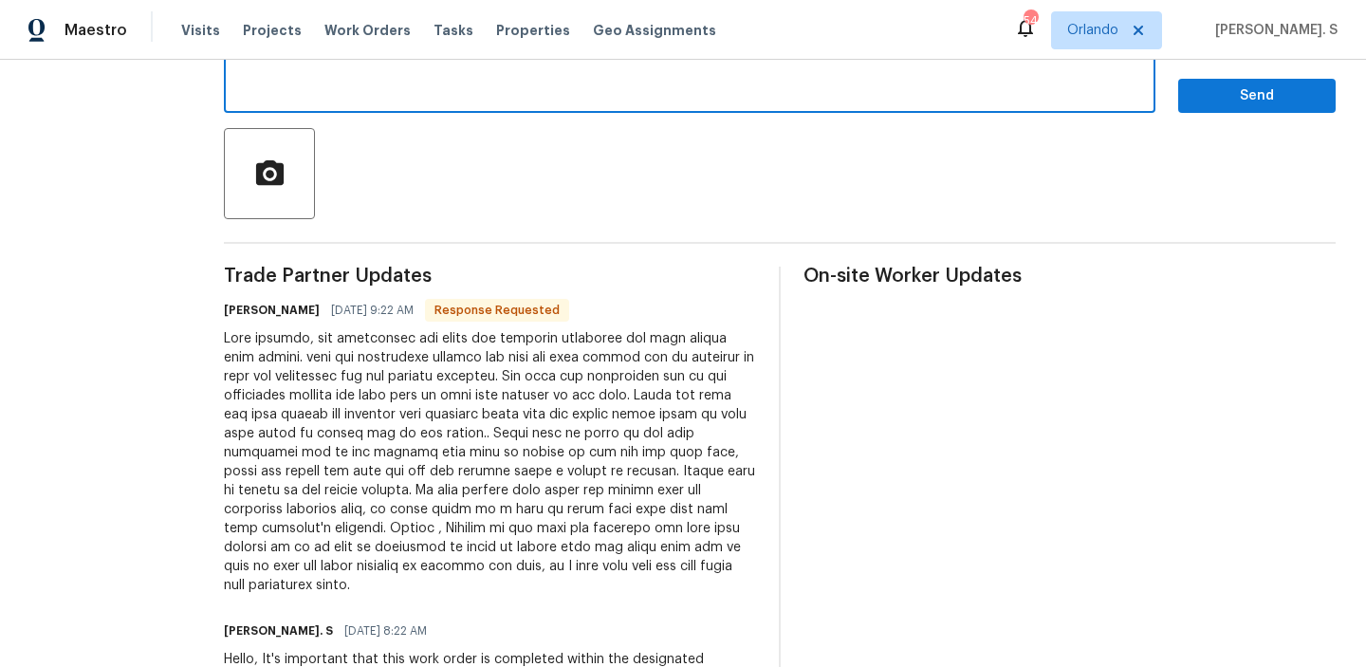
type textarea "Hi, Thanks for the update. Kindly keep us posted with the updates [DATE]."
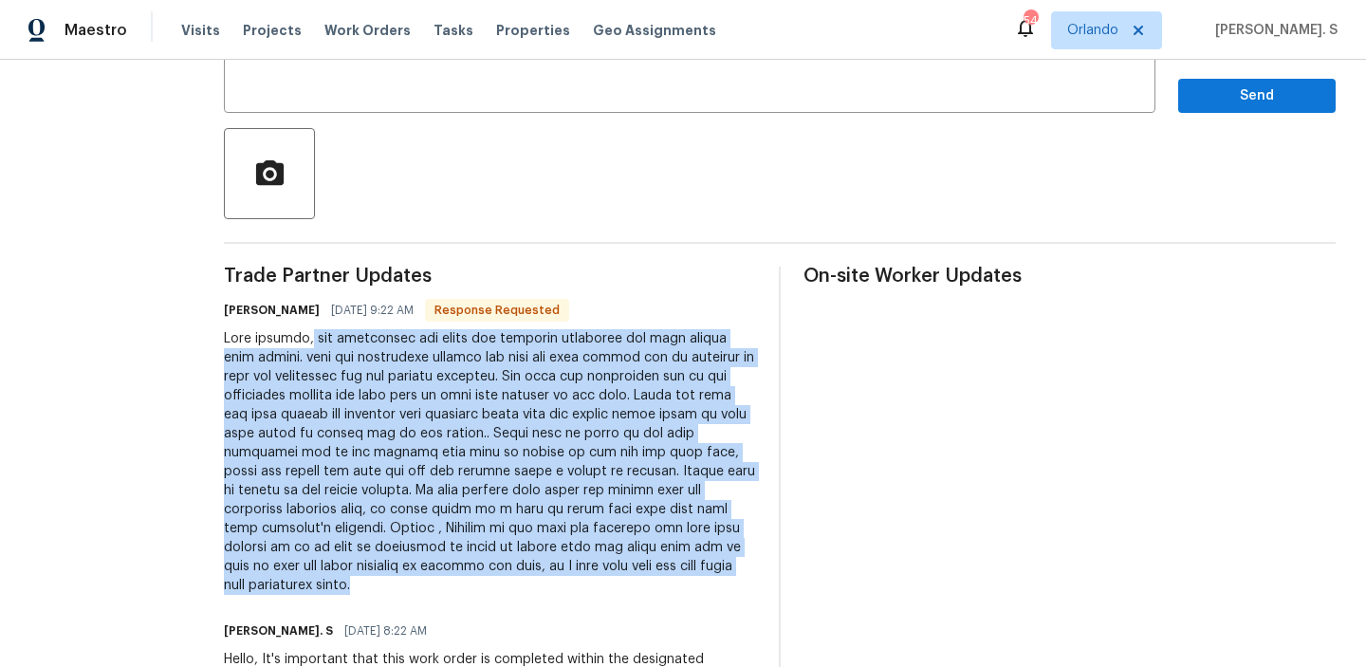
drag, startPoint x: 344, startPoint y: 338, endPoint x: 428, endPoint y: 582, distance: 257.8
click at [428, 582] on div at bounding box center [490, 462] width 532 height 266
copy div "our technician did visit the property [DATE] and came across some things. when …"
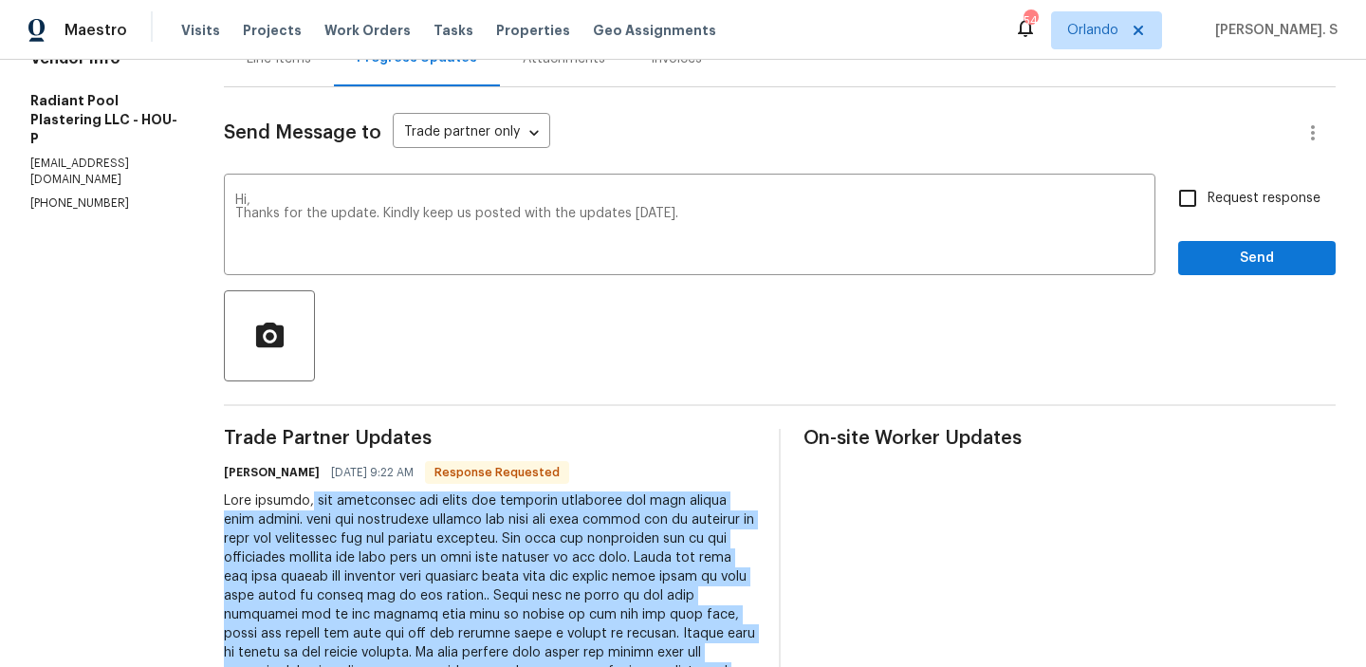
scroll to position [241, 0]
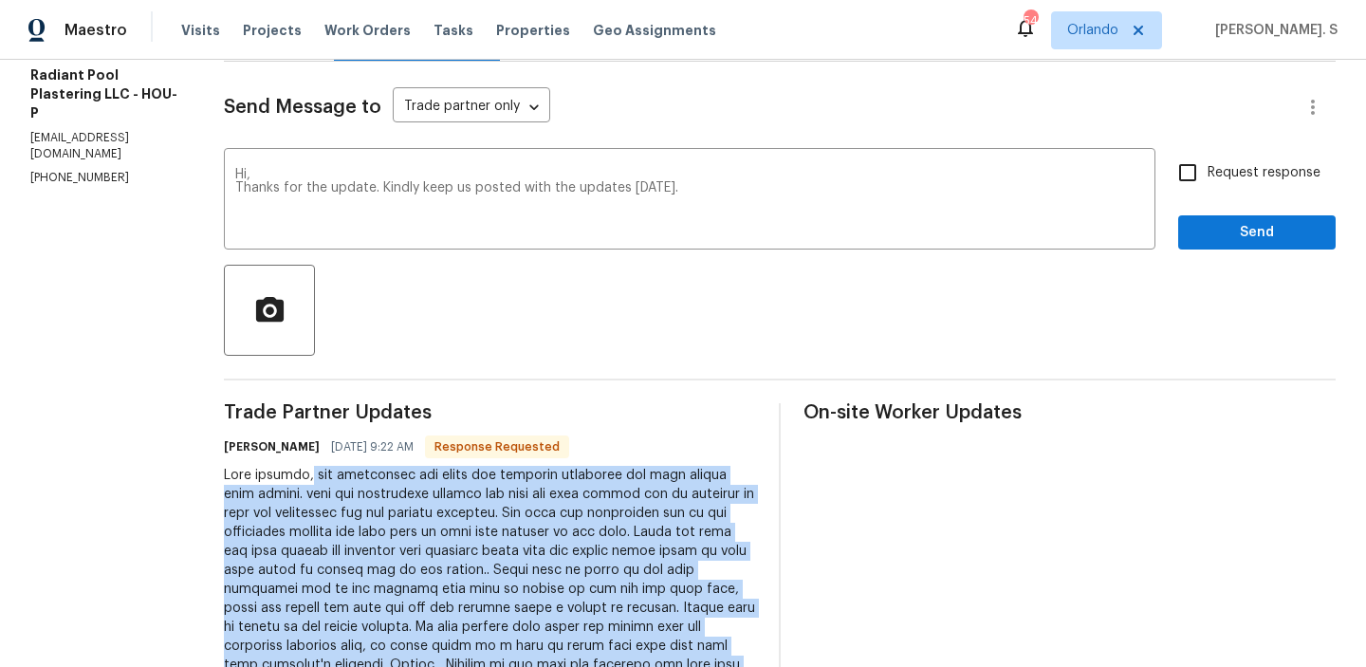
click at [1207, 173] on input "Request response" at bounding box center [1188, 173] width 40 height 40
checkbox input "true"
click at [1207, 234] on span "Send" at bounding box center [1257, 233] width 127 height 24
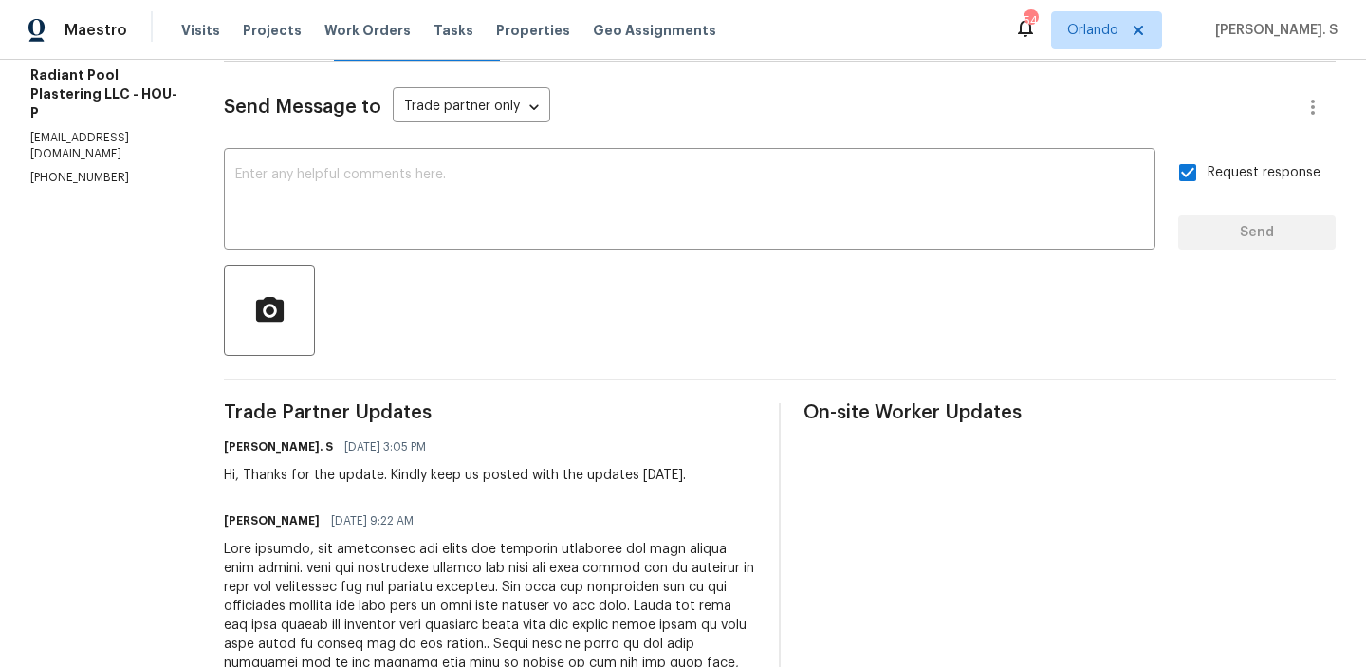
scroll to position [0, 0]
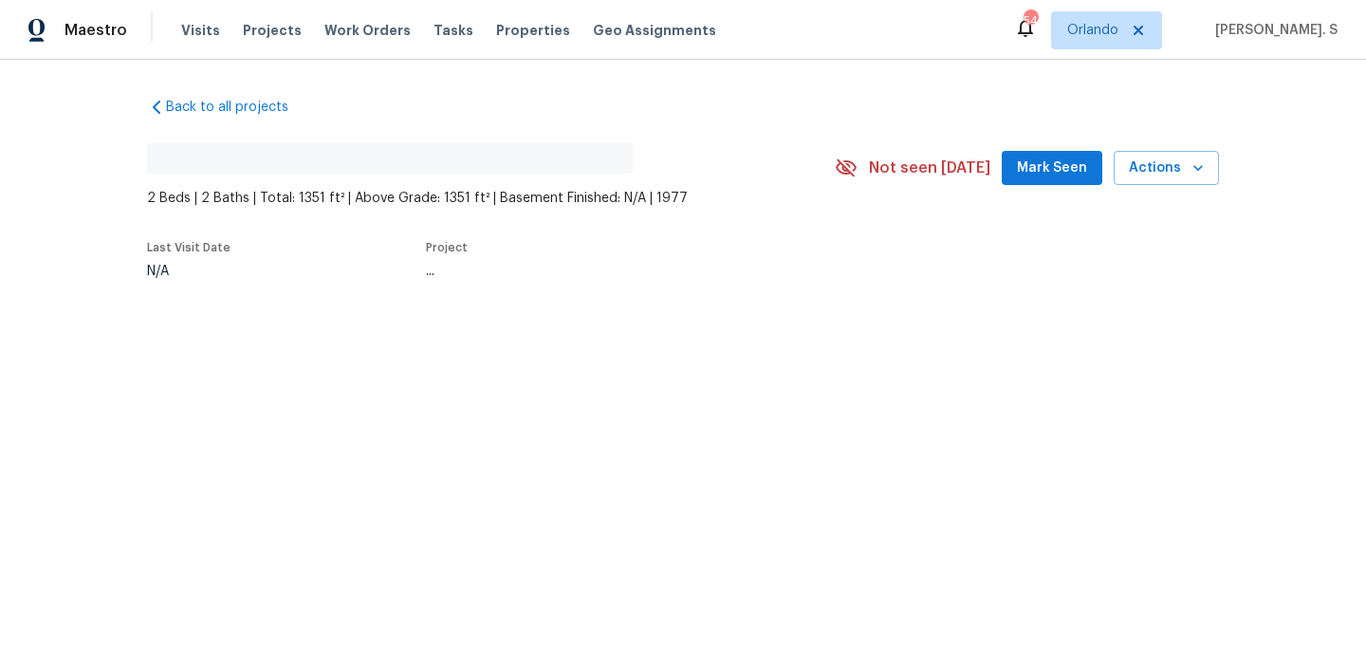
click at [259, 308] on div "Back to all projects No address found 2 Beds | 2 Baths | Total: 1351 ft² | Abov…" at bounding box center [683, 232] width 1366 height 344
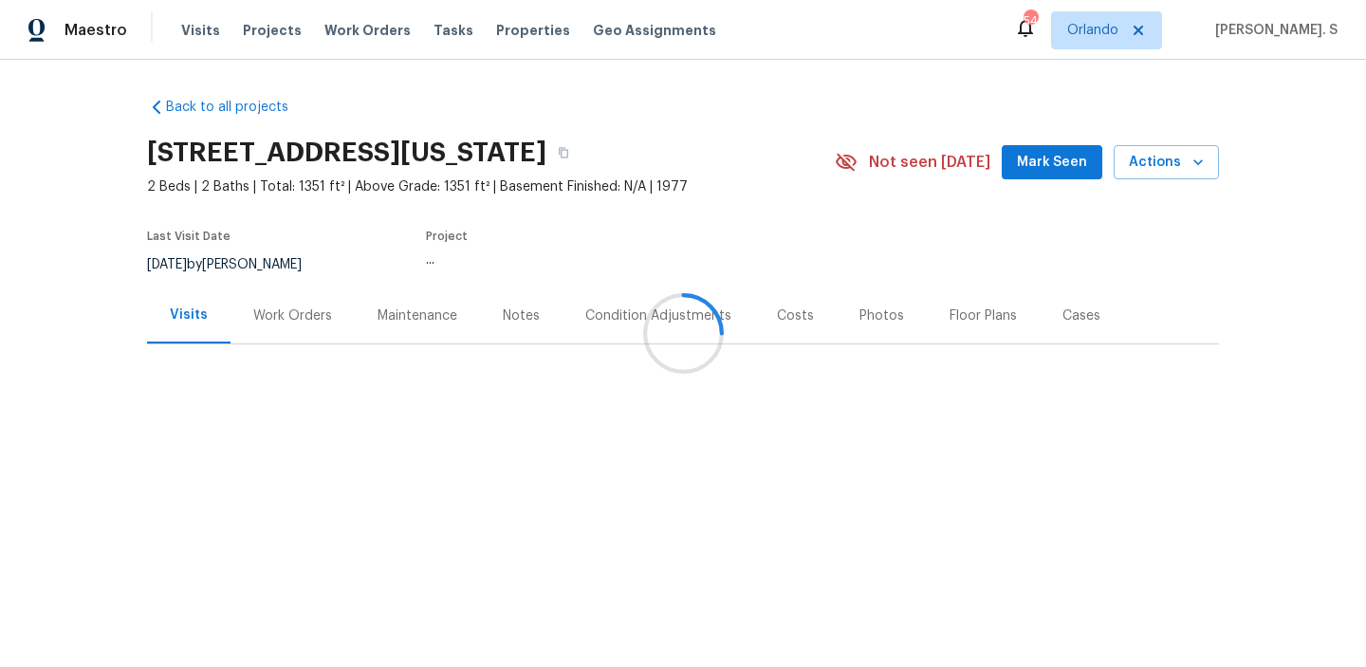
click at [259, 308] on div at bounding box center [683, 333] width 1366 height 667
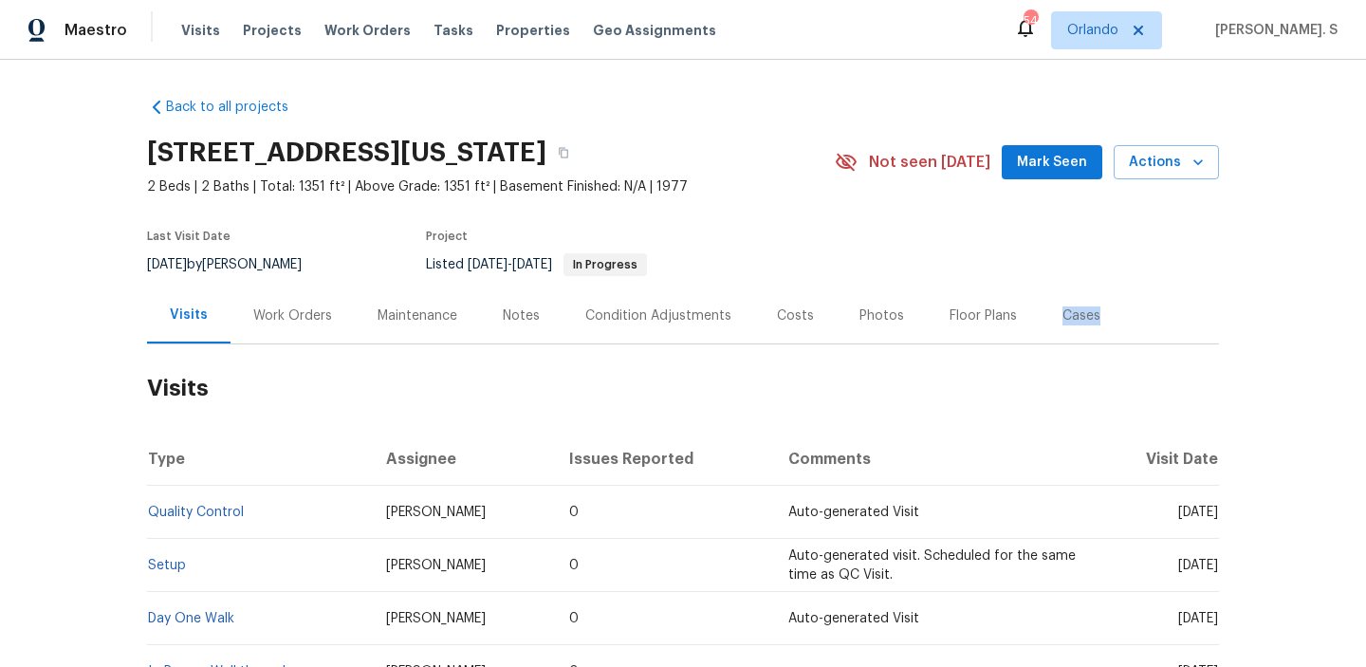
click at [259, 308] on div "Work Orders" at bounding box center [292, 316] width 79 height 19
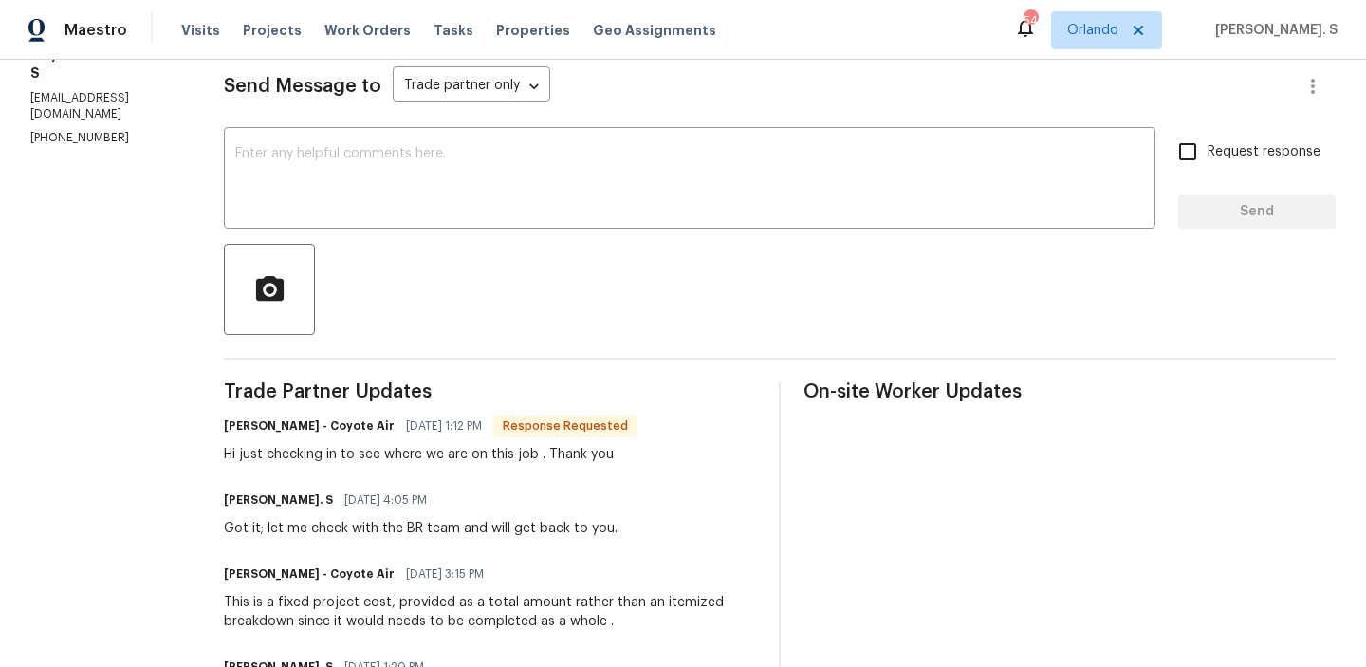
scroll to position [283, 0]
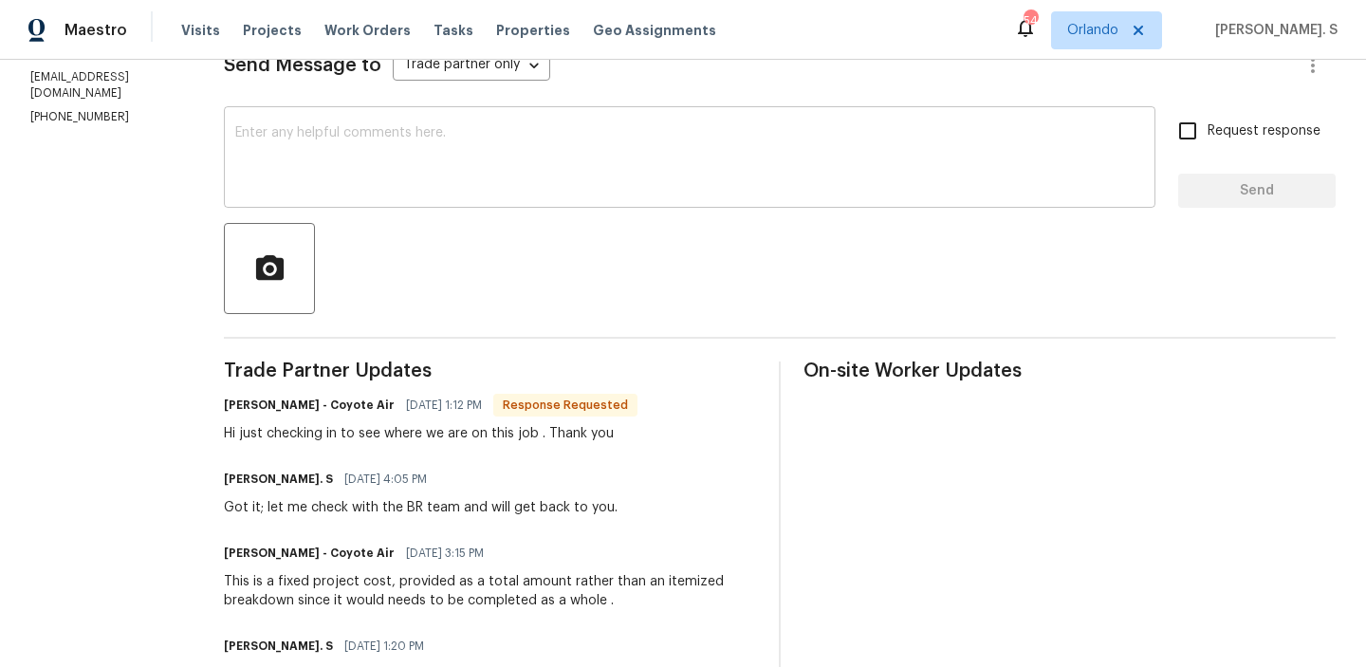
click at [478, 198] on div "x ​" at bounding box center [690, 159] width 932 height 97
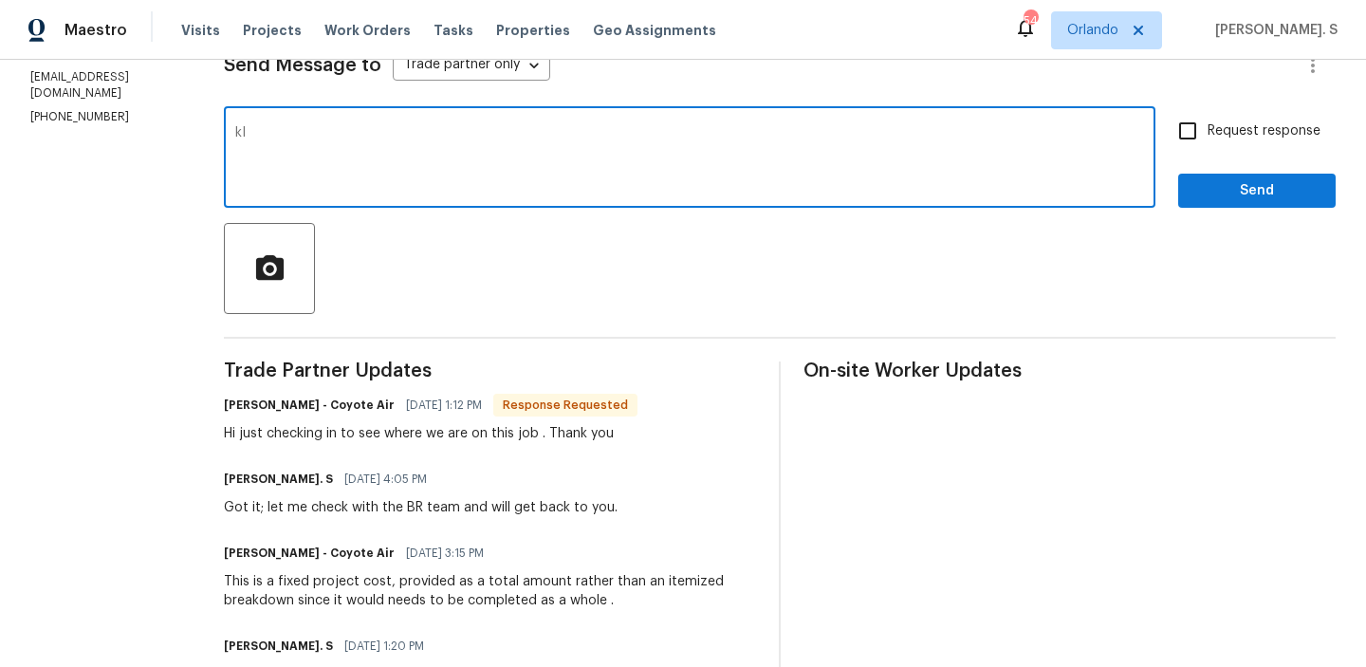
type textarea "k"
click at [0, 0] on qb-div "Replace with notice;" at bounding box center [0, 0] width 0 height 0
type textarea "Kindly hold on until further notice; we are still waiting to hear from the BR t…"
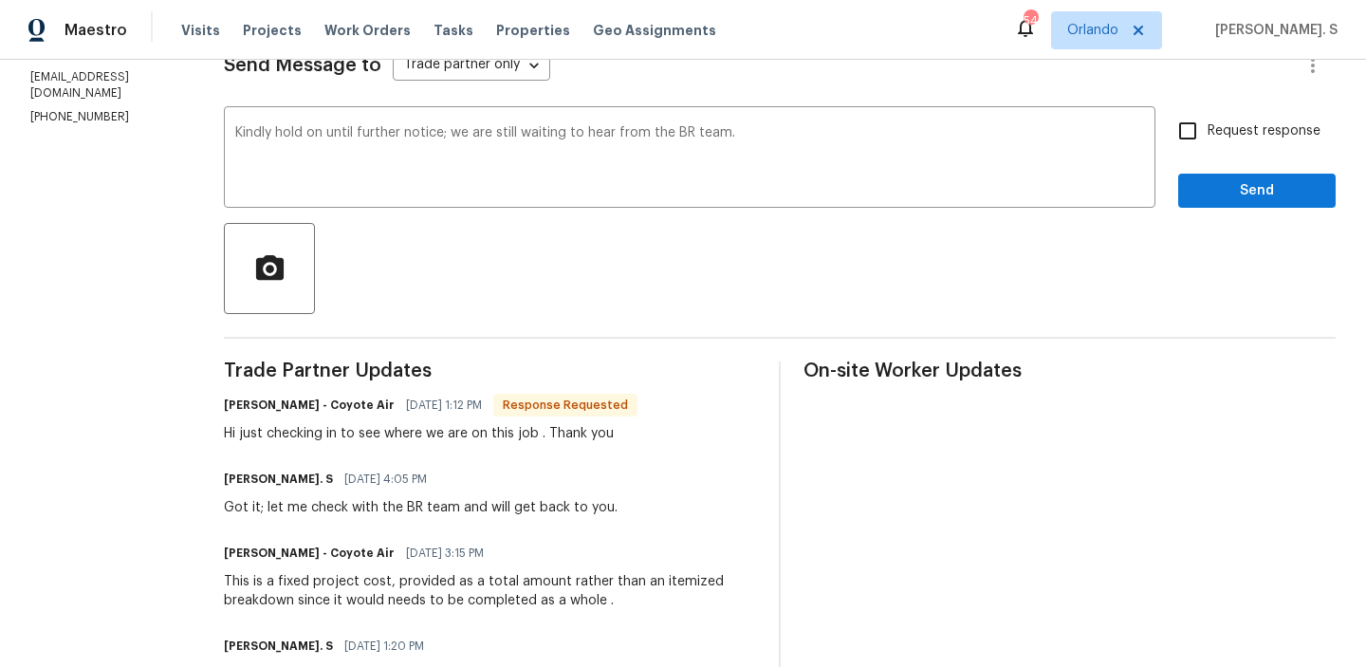
drag, startPoint x: 225, startPoint y: 436, endPoint x: 517, endPoint y: 432, distance: 292.3
click at [517, 432] on div "Hi just checking in to see where we are on this job . Thank you" at bounding box center [431, 433] width 414 height 19
drag, startPoint x: 517, startPoint y: 432, endPoint x: 236, endPoint y: 428, distance: 280.9
click at [225, 432] on div "Hi just checking in to see where we are on this job . Thank you" at bounding box center [431, 433] width 414 height 19
copy div "just checking in to see where we are on this job"
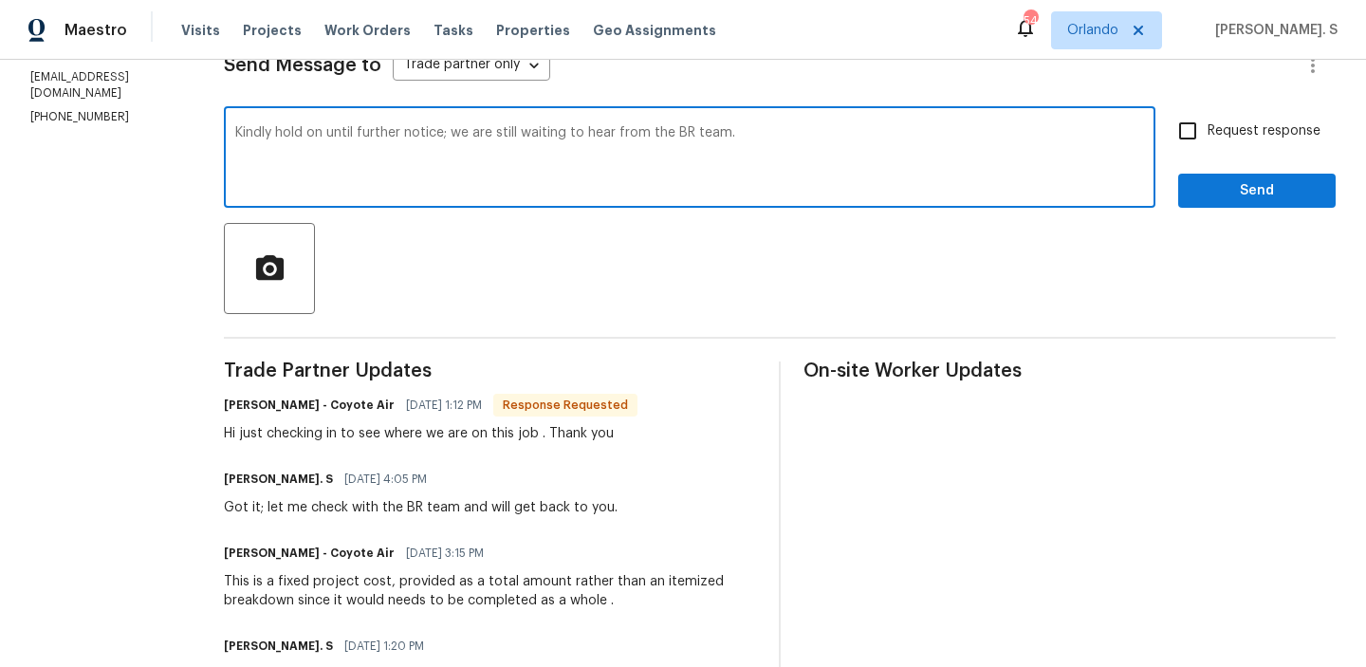
drag, startPoint x: 229, startPoint y: 133, endPoint x: 737, endPoint y: 143, distance: 508.7
click at [737, 143] on textarea "Kindly hold on until further notice; we are still waiting to hear from the BR t…" at bounding box center [689, 159] width 909 height 66
click at [1215, 149] on label "Request response" at bounding box center [1244, 131] width 153 height 40
click at [1208, 149] on input "Request response" at bounding box center [1188, 131] width 40 height 40
checkbox input "true"
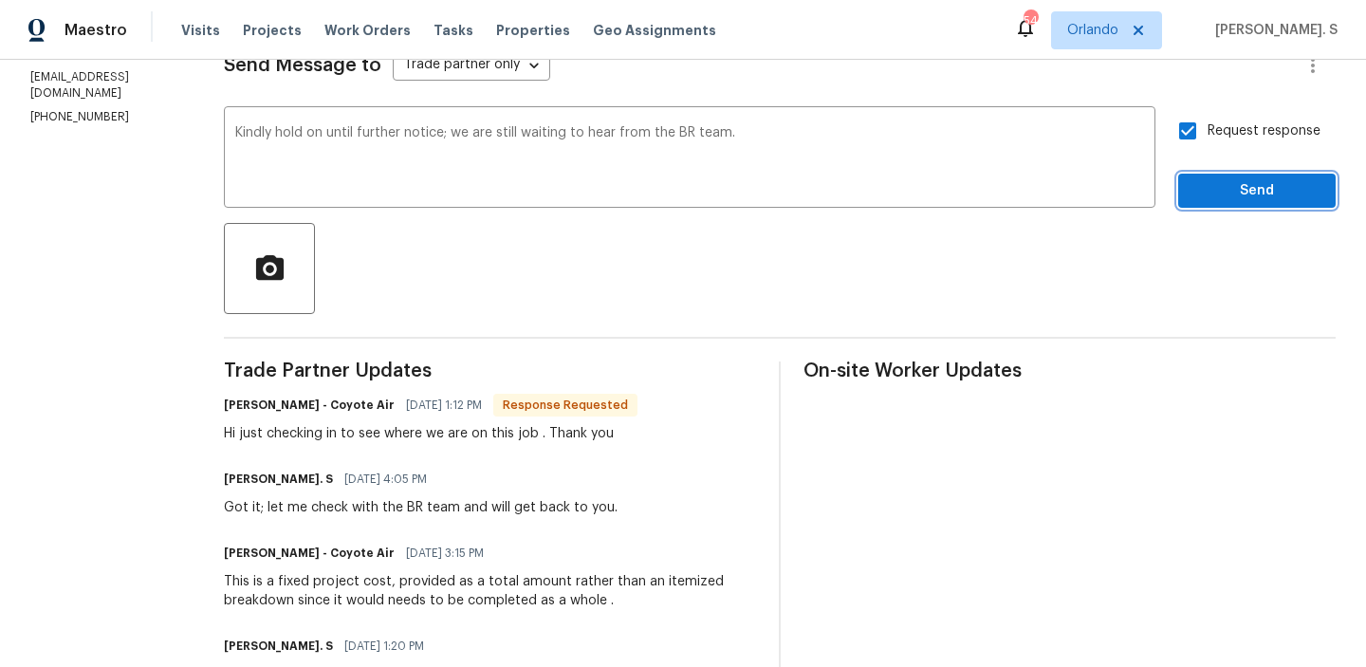
click at [1221, 188] on span "Send" at bounding box center [1257, 191] width 127 height 24
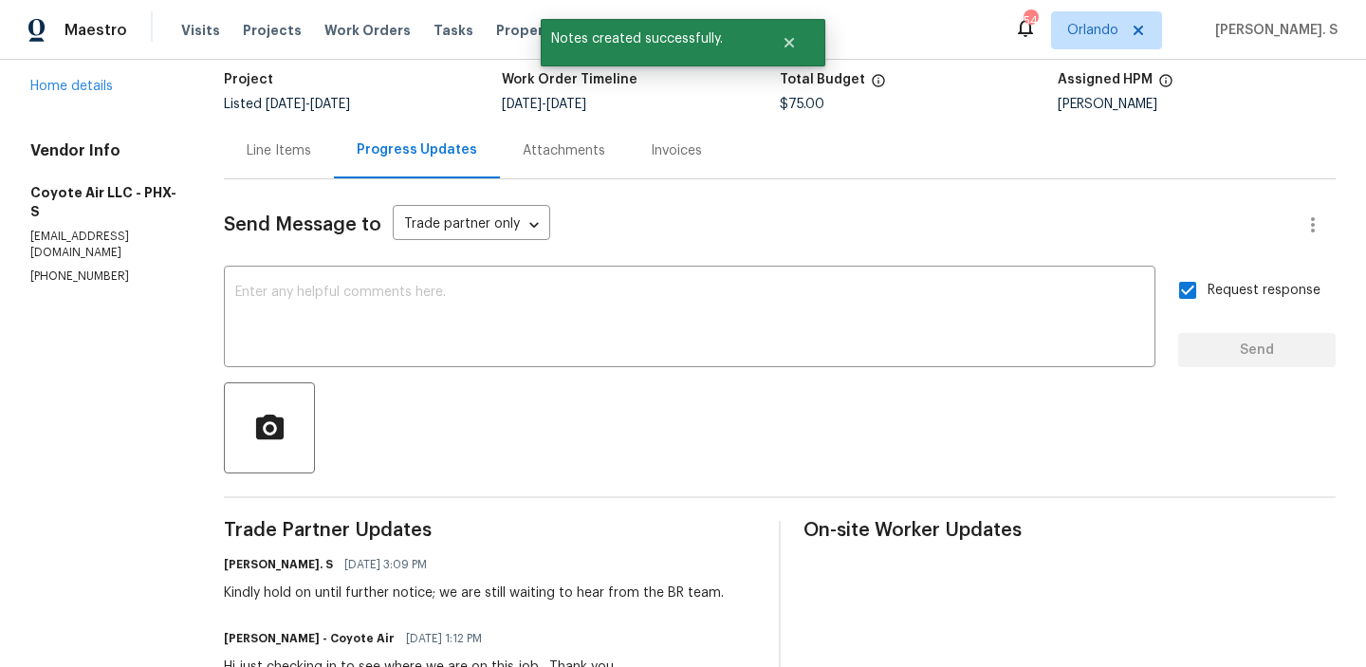
scroll to position [50, 0]
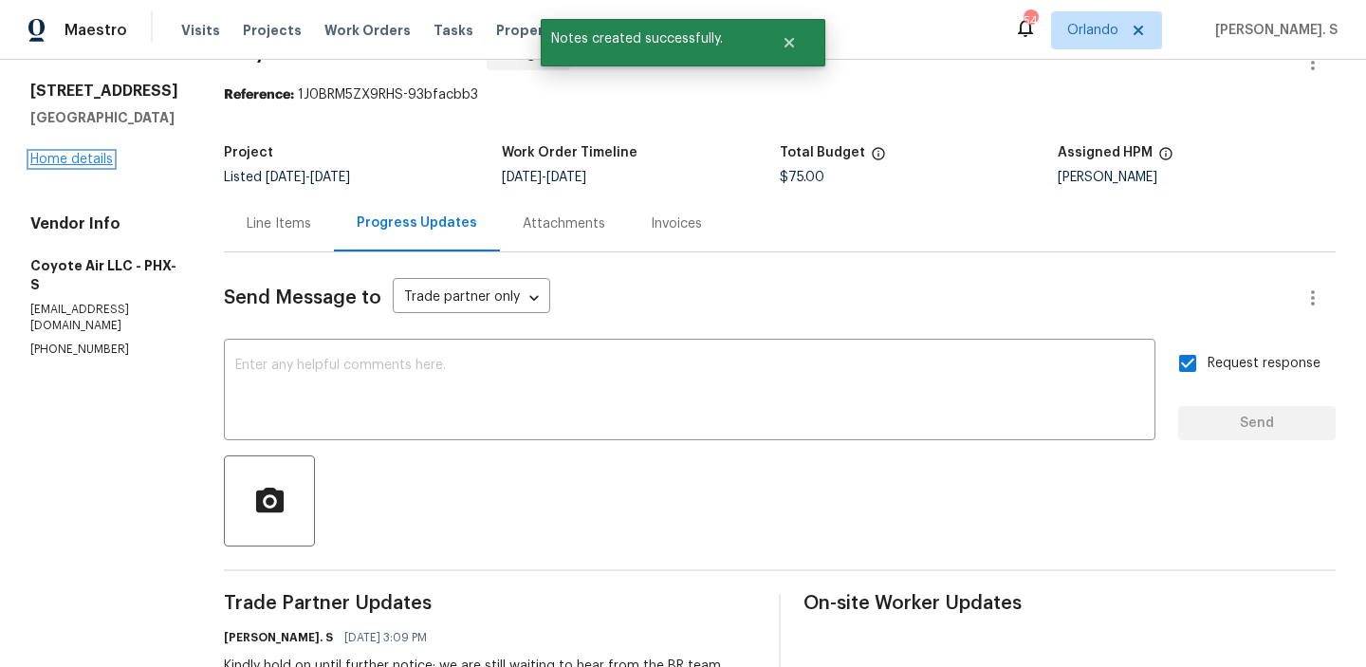
click at [67, 154] on link "Home details" at bounding box center [71, 159] width 83 height 13
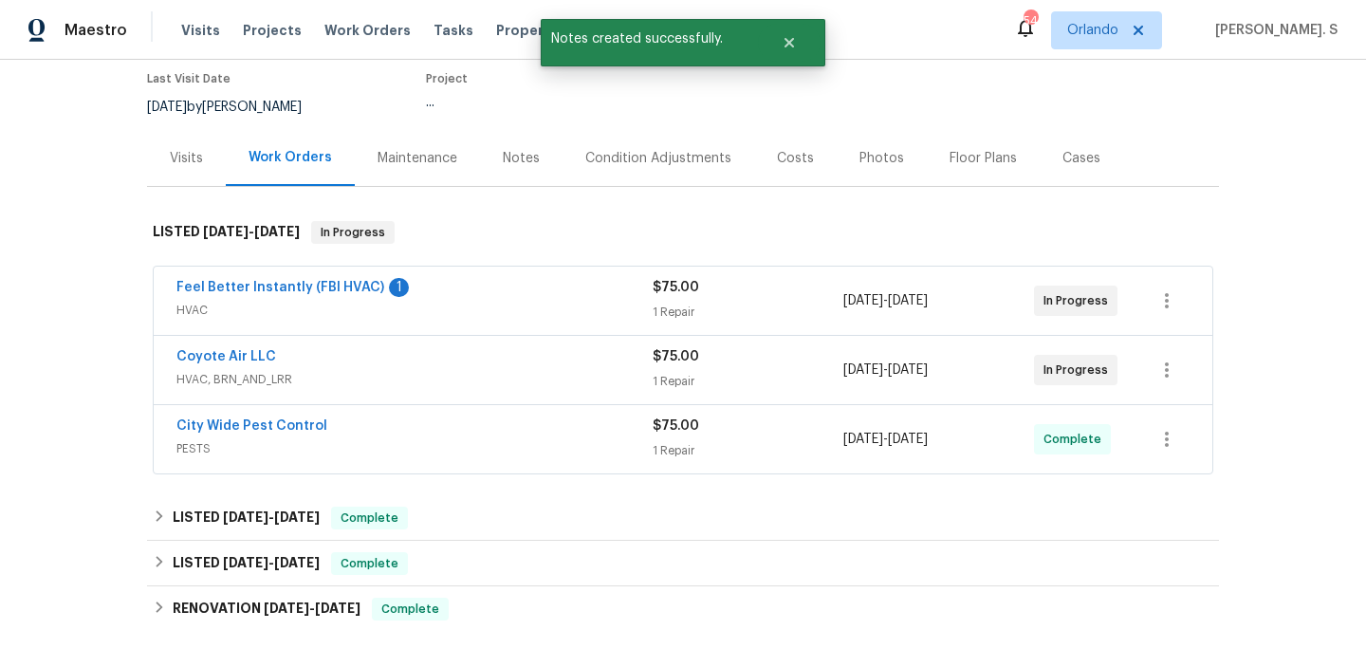
scroll to position [170, 0]
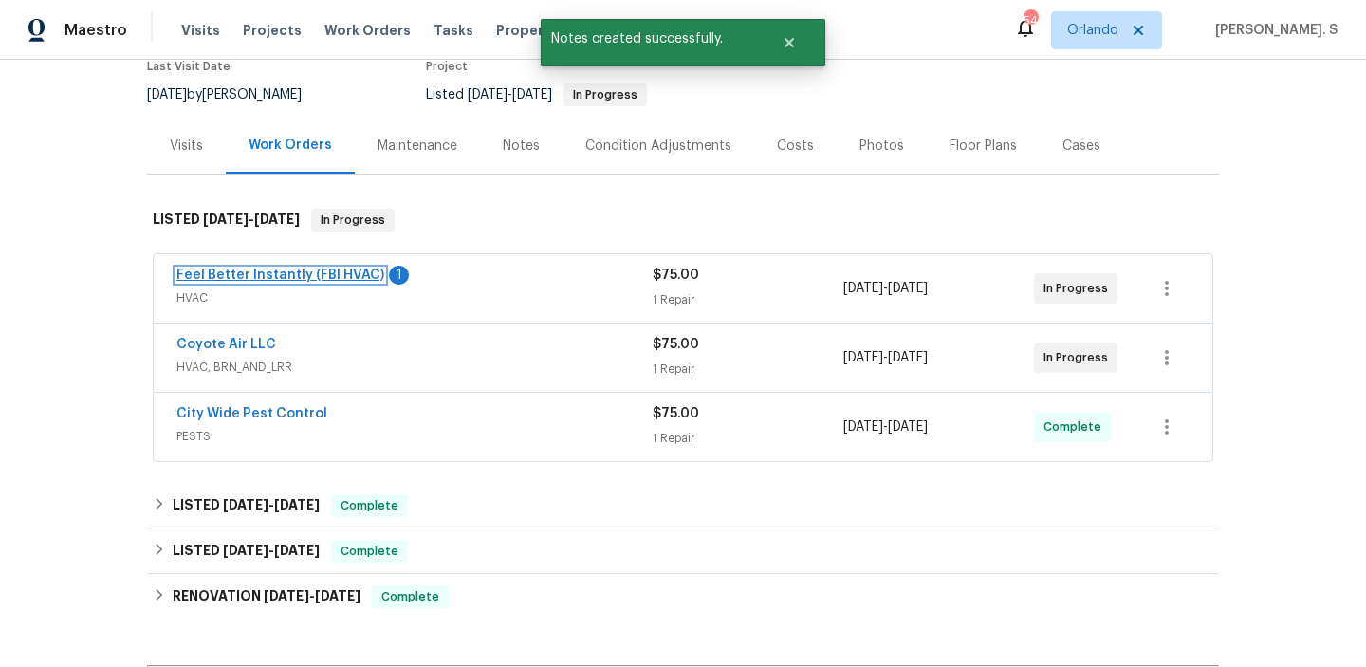
click at [287, 270] on link "Feel Better Instantly (FBI HVAC)" at bounding box center [281, 275] width 208 height 13
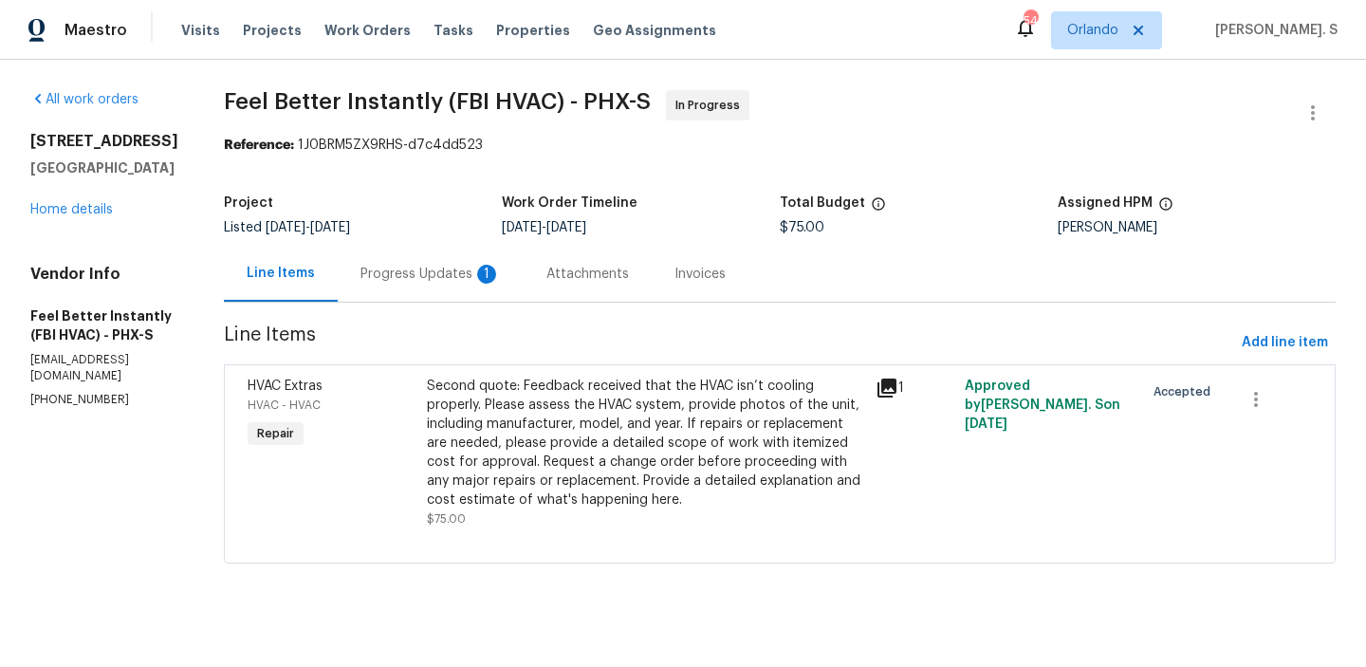
click at [524, 288] on div "Attachments" at bounding box center [588, 274] width 128 height 56
click at [512, 288] on div "Progress Updates 1" at bounding box center [431, 274] width 186 height 56
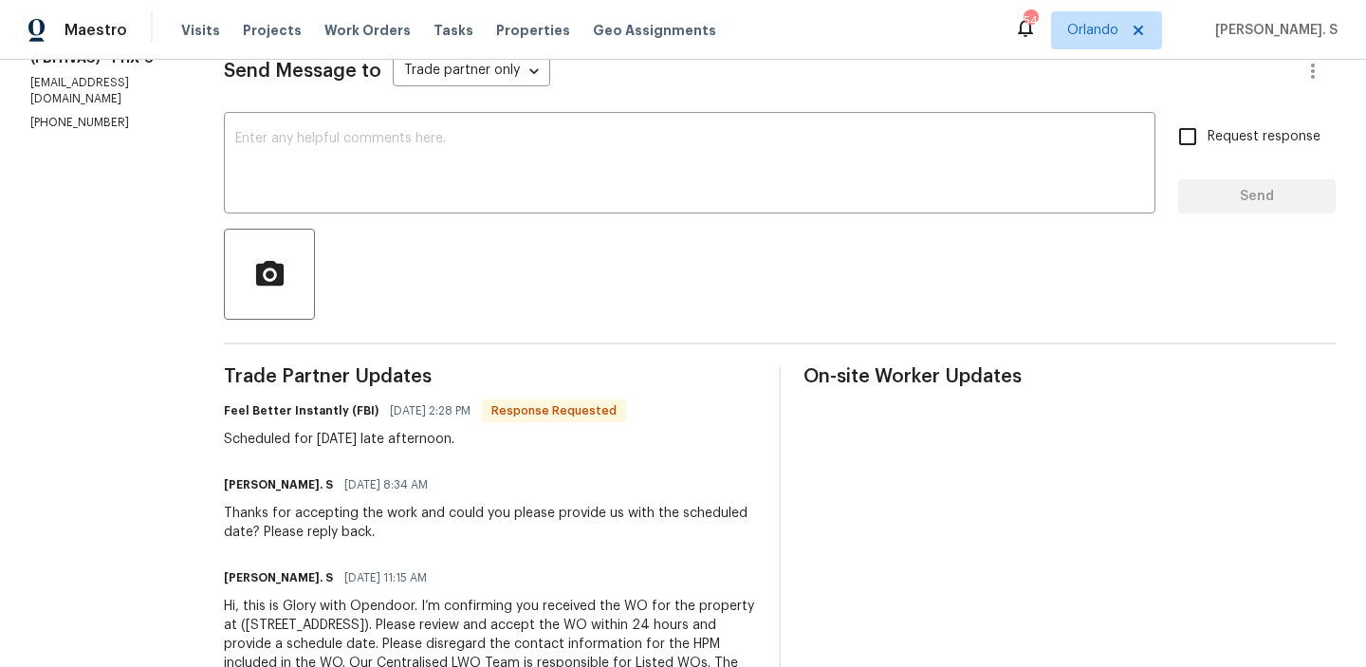
scroll to position [263, 0]
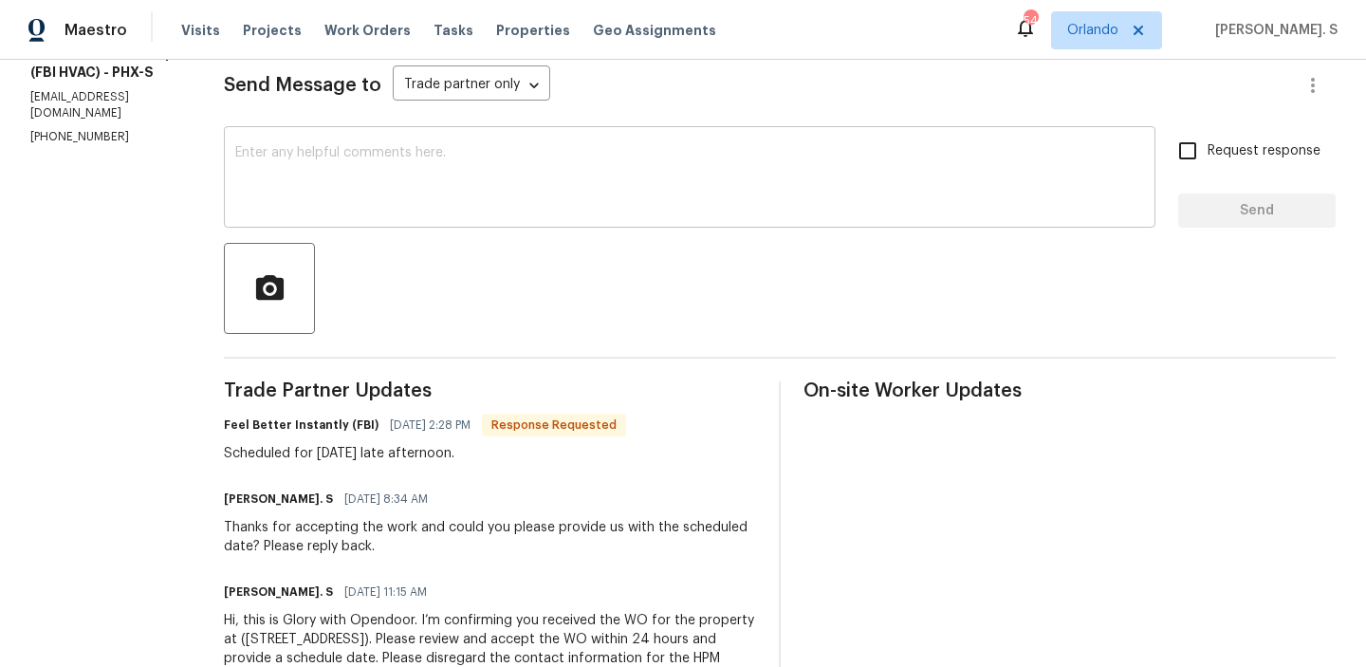
click at [424, 182] on textarea at bounding box center [689, 179] width 909 height 66
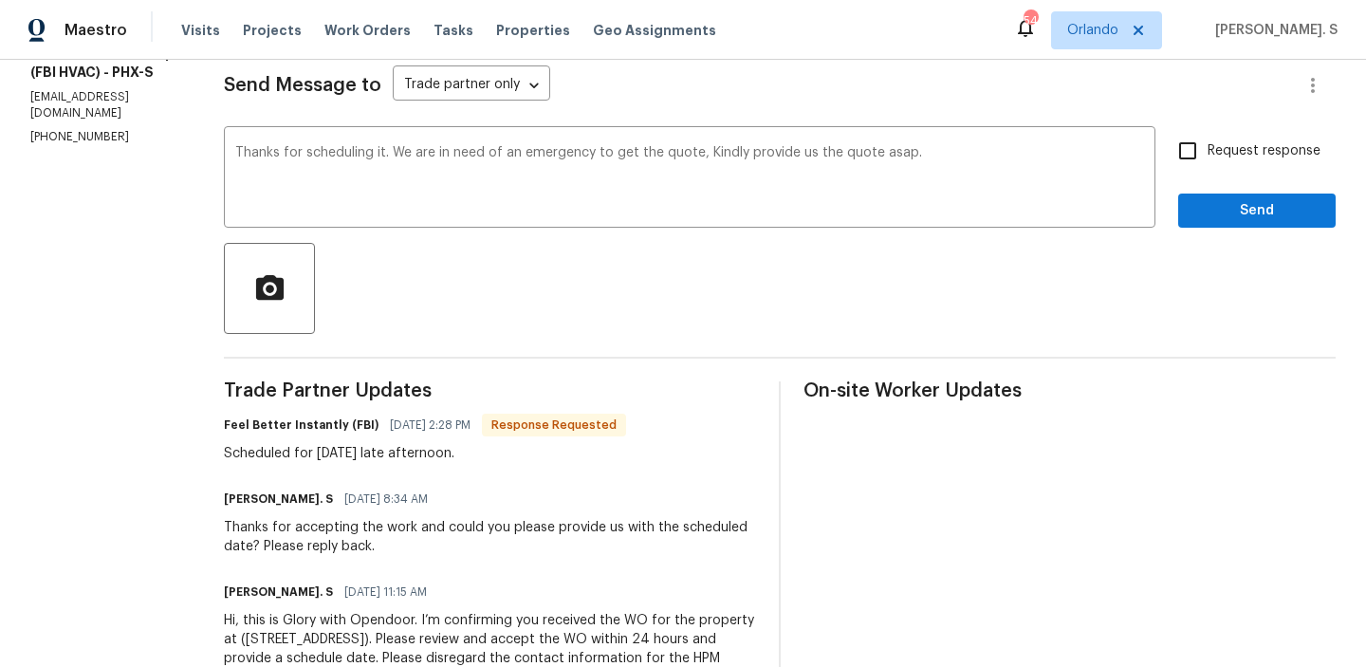
click at [0, 0] on div "Rewrite sentence" at bounding box center [0, 0] width 0 height 0
click at [0, 0] on qb-div "Replace with quote." at bounding box center [0, 0] width 0 height 0
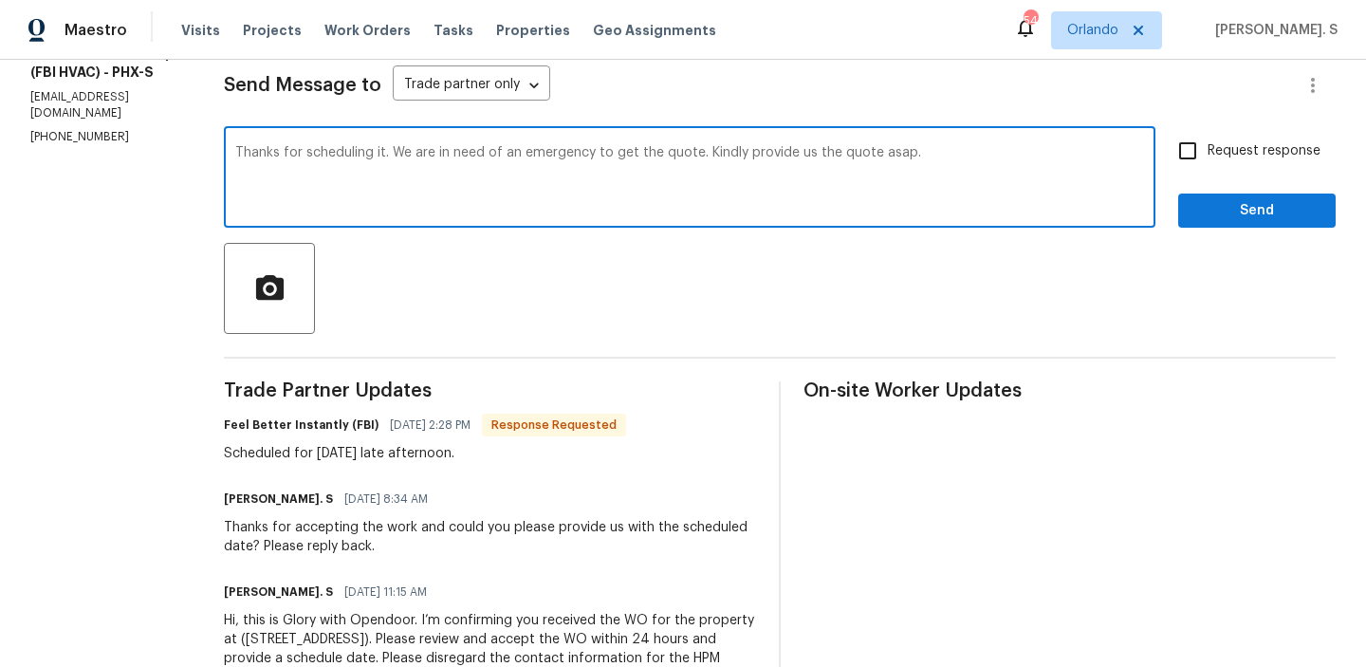
type textarea "Thanks for scheduling it. We are in need of an emergency to get the quote. Kind…"
click at [332, 488] on div "Glory Joyce. S 08/12/2025 8:34 AM" at bounding box center [490, 499] width 532 height 27
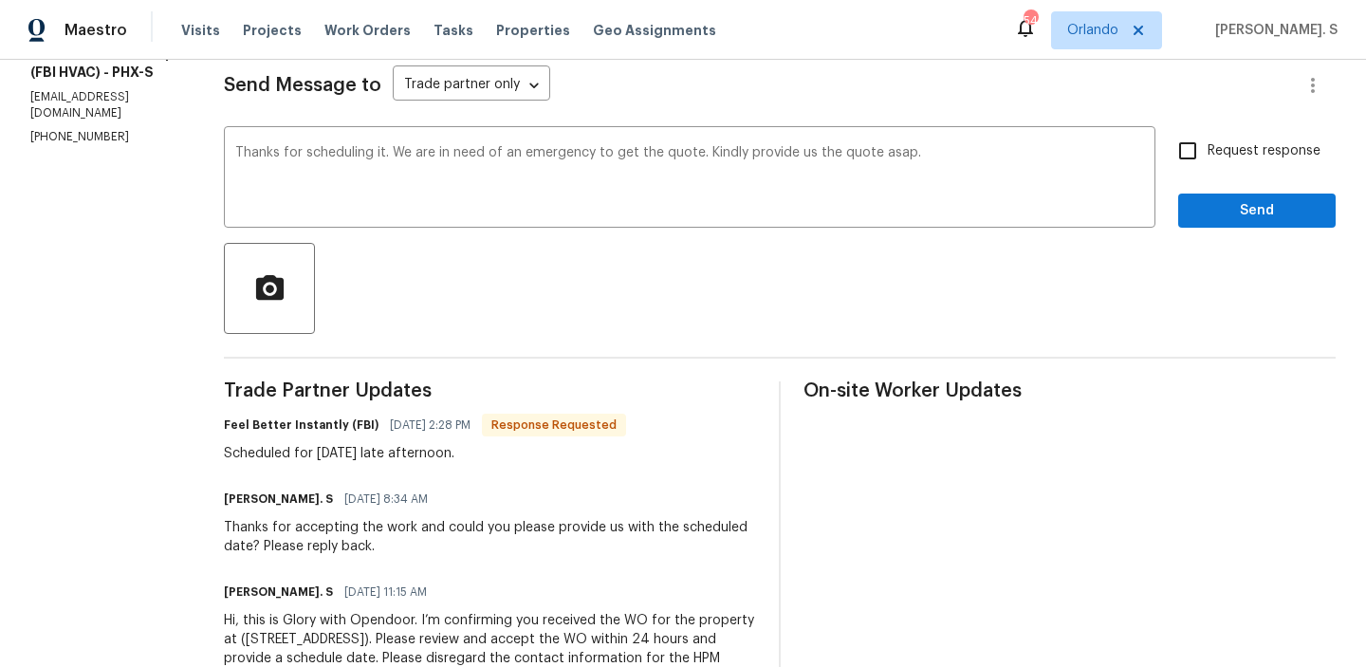
click at [344, 459] on div "Scheduled for tomorrow late afternoon." at bounding box center [425, 453] width 402 height 19
copy div "Scheduled for tomorrow late afternoon."
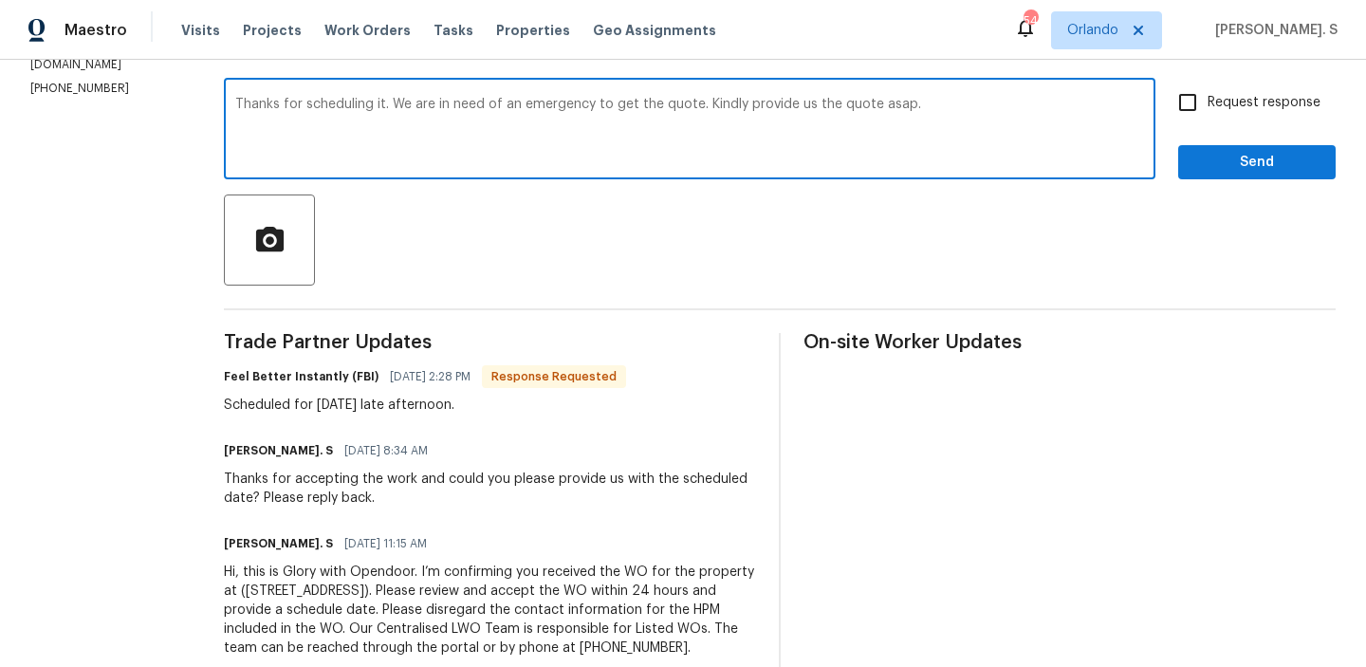
drag, startPoint x: 230, startPoint y: 106, endPoint x: 947, endPoint y: 118, distance: 717.5
click at [947, 118] on textarea "Thanks for scheduling it. We are in need of an emergency to get the quote. Kind…" at bounding box center [689, 131] width 909 height 66
click at [1240, 117] on label "Request response" at bounding box center [1244, 103] width 153 height 40
click at [1208, 117] on input "Request response" at bounding box center [1188, 103] width 40 height 40
checkbox input "true"
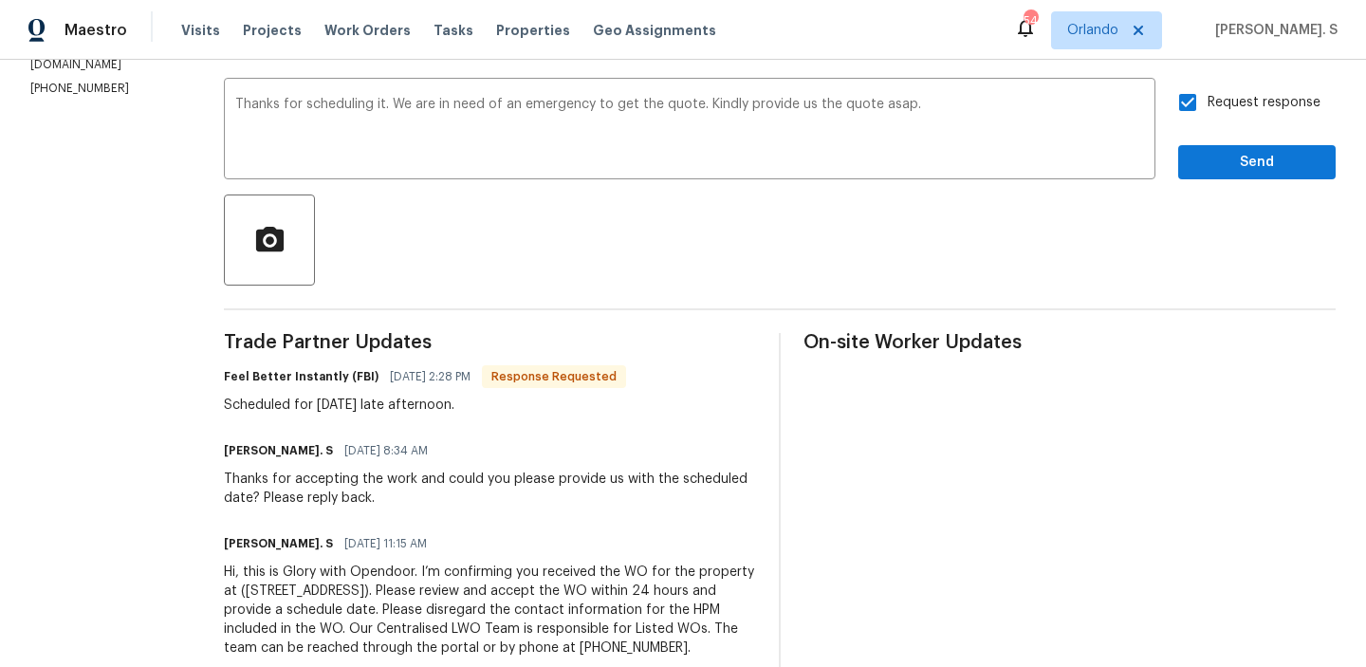
click at [1213, 181] on div "Send Message to Trade partner only Trade partner only ​ Thanks for scheduling i…" at bounding box center [780, 335] width 1112 height 689
click at [1211, 173] on span "Send" at bounding box center [1257, 163] width 127 height 24
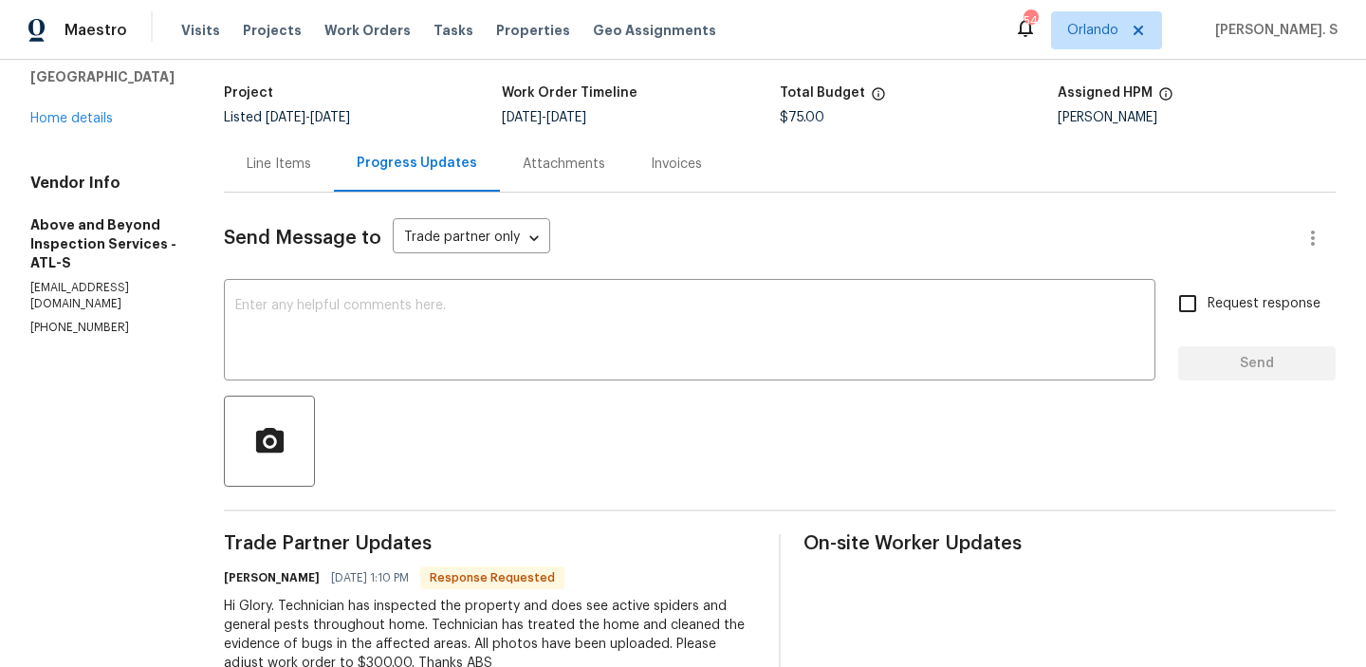
scroll to position [362, 0]
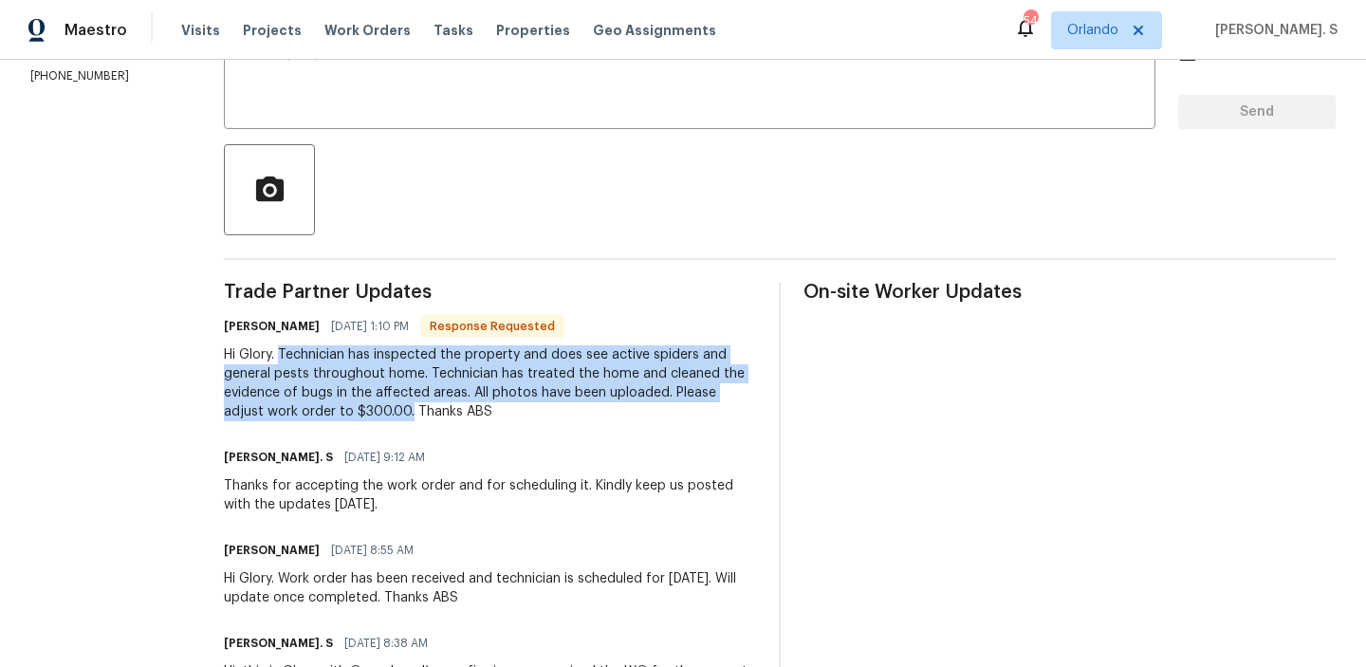
drag, startPoint x: 350, startPoint y: 353, endPoint x: 523, endPoint y: 406, distance: 180.7
click at [523, 406] on div "Hi Glory. Technician has inspected the property and does see active spiders and…" at bounding box center [490, 383] width 532 height 76
copy div "Technician has inspected the property and does see active spiders and general p…"
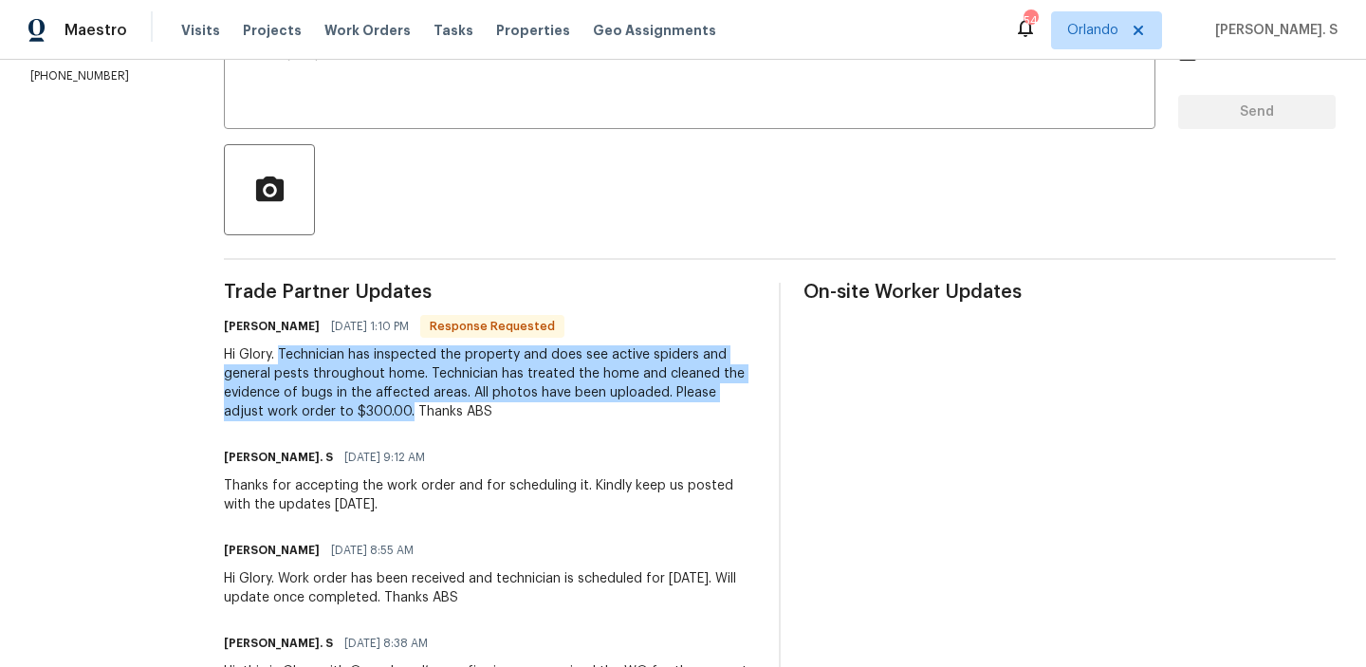
scroll to position [0, 0]
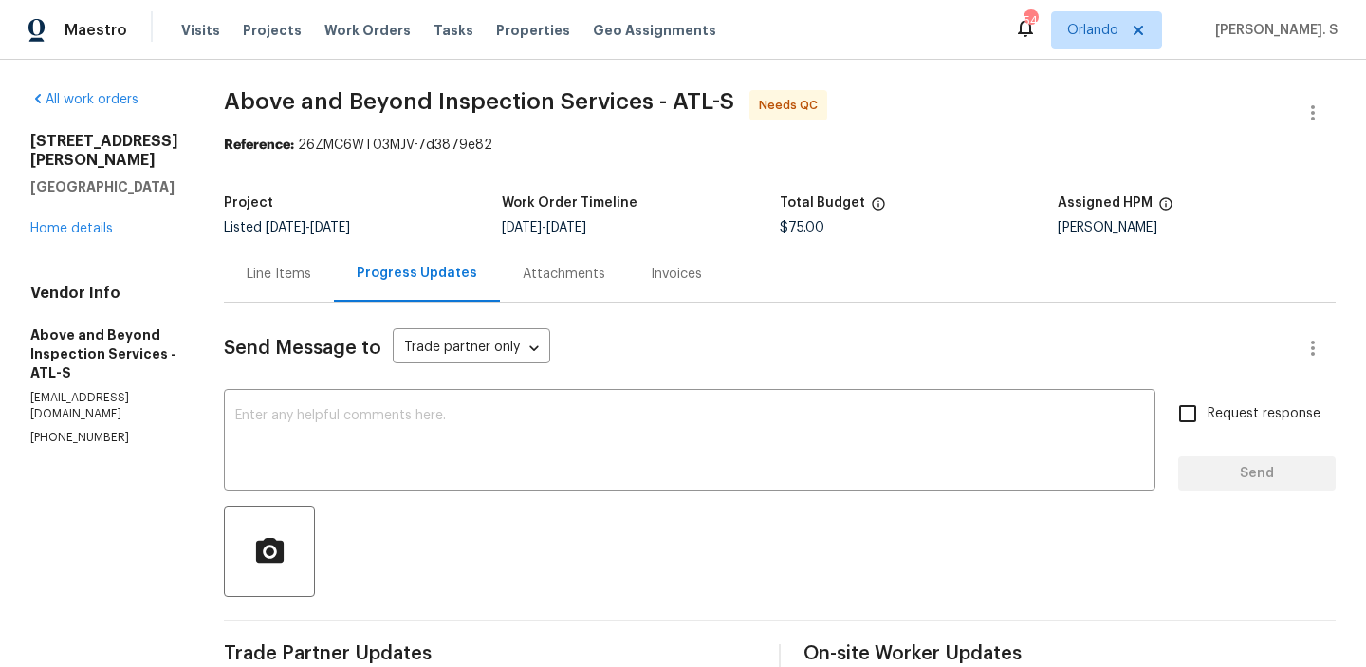
click at [482, 92] on span "Above and Beyond Inspection Services - ATL-S" at bounding box center [479, 101] width 511 height 23
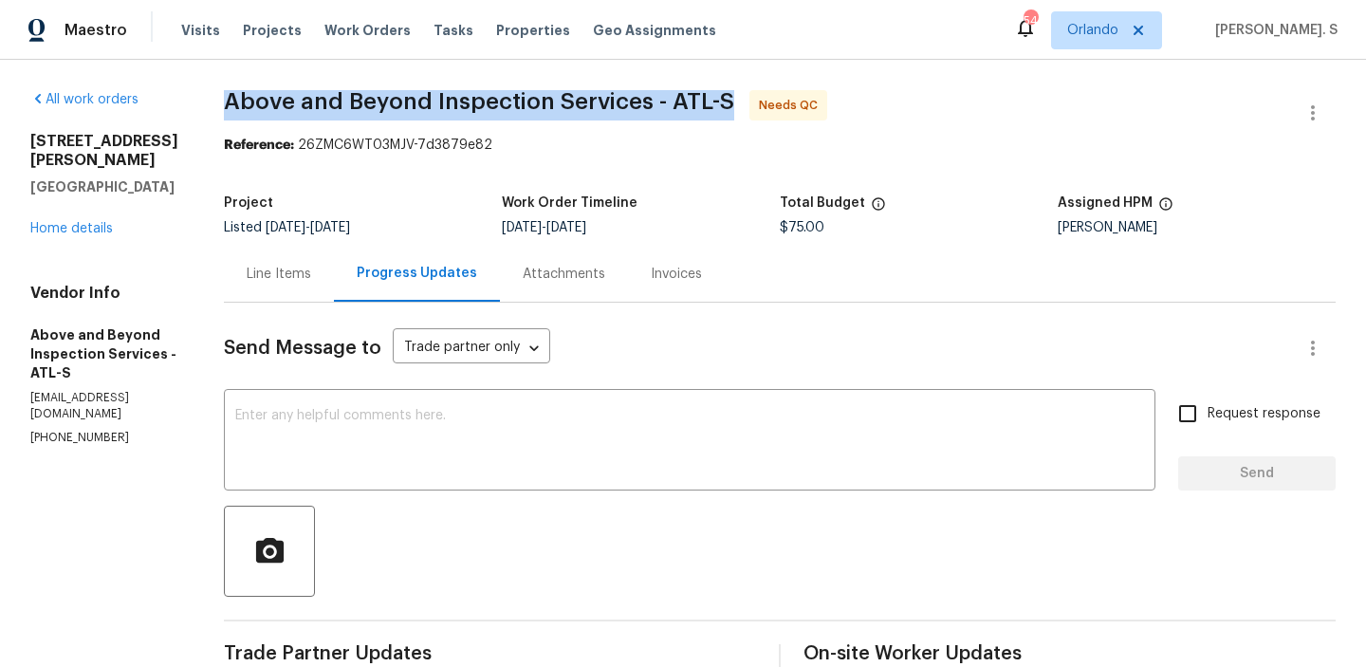
copy span "Above and Beyond Inspection Services - ATL-S"
click at [324, 291] on div "Line Items" at bounding box center [279, 274] width 110 height 56
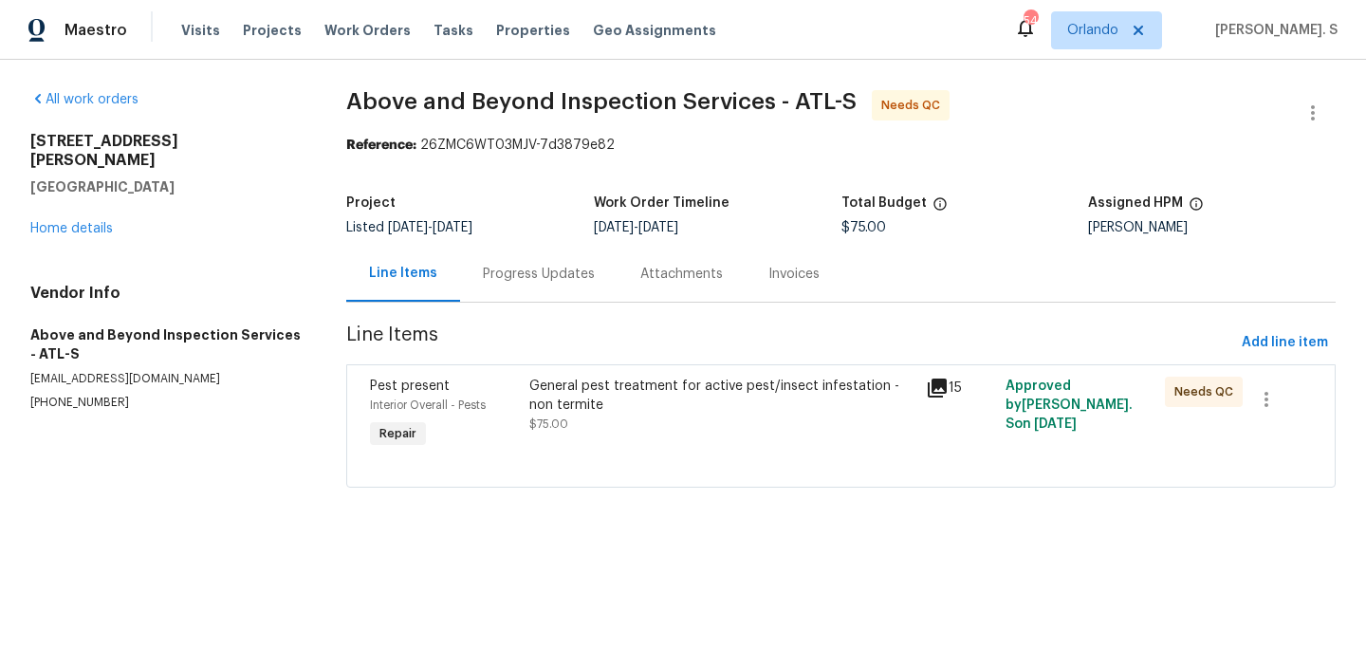
click at [627, 376] on div "General pest treatment for active pest/insect infestation - non termite $75.00" at bounding box center [723, 414] width 398 height 87
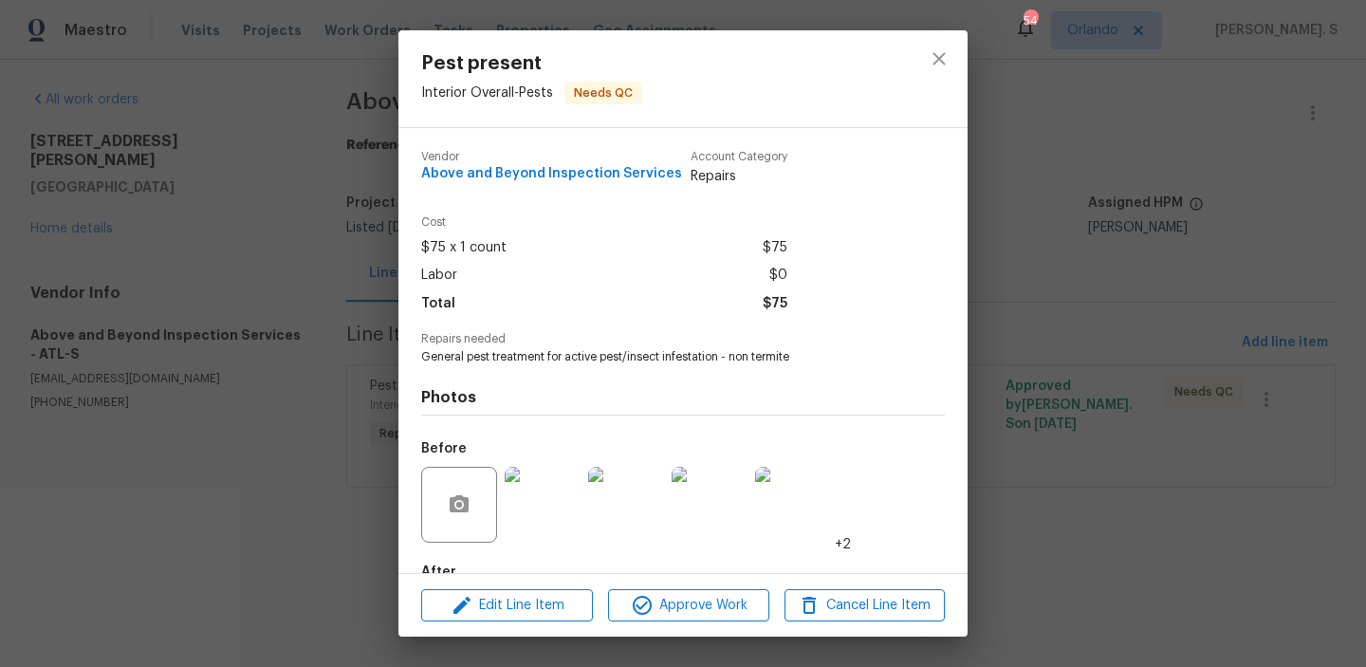
click at [602, 345] on div "Repairs needed General pest treatment for active pest/insect infestation - non …" at bounding box center [683, 349] width 524 height 32
click at [607, 360] on span "General pest treatment for active pest/insect infestation - non termite" at bounding box center [657, 357] width 472 height 16
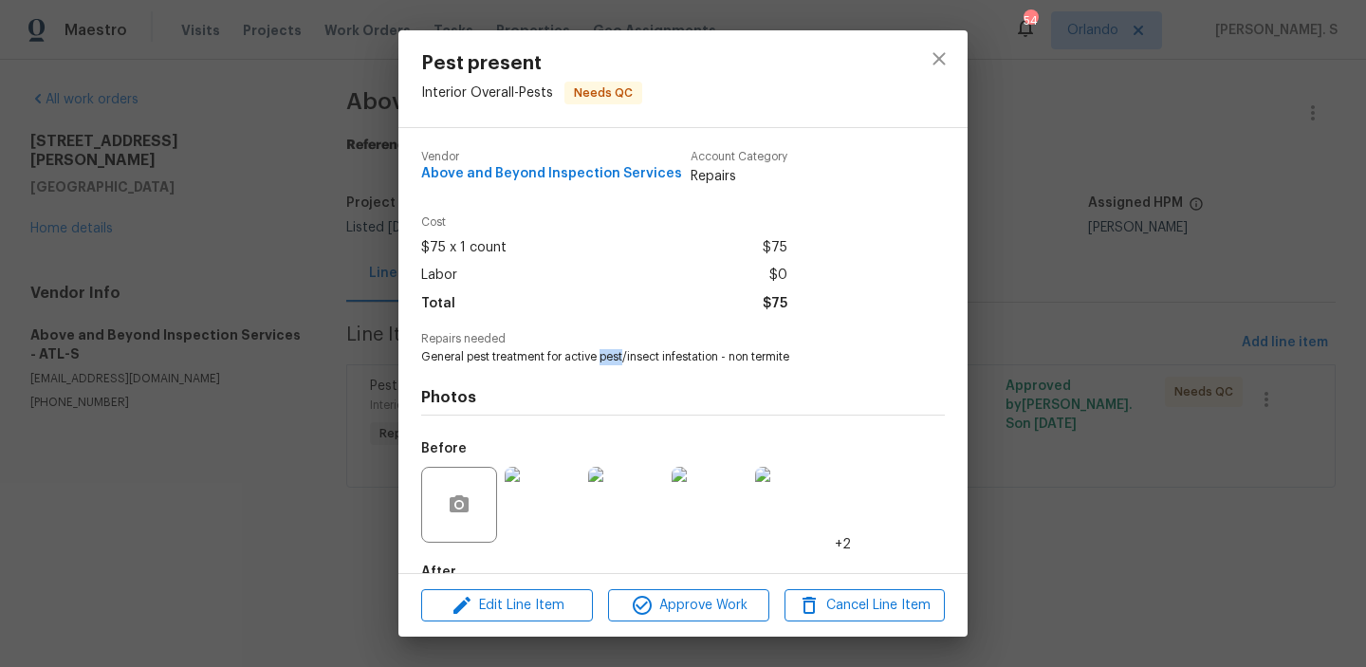
click at [607, 360] on span "General pest treatment for active pest/insect infestation - non termite" at bounding box center [657, 357] width 472 height 16
copy span "General pest treatment for active pest/insect infestation - non termite"
click at [934, 68] on icon "close" at bounding box center [939, 58] width 23 height 23
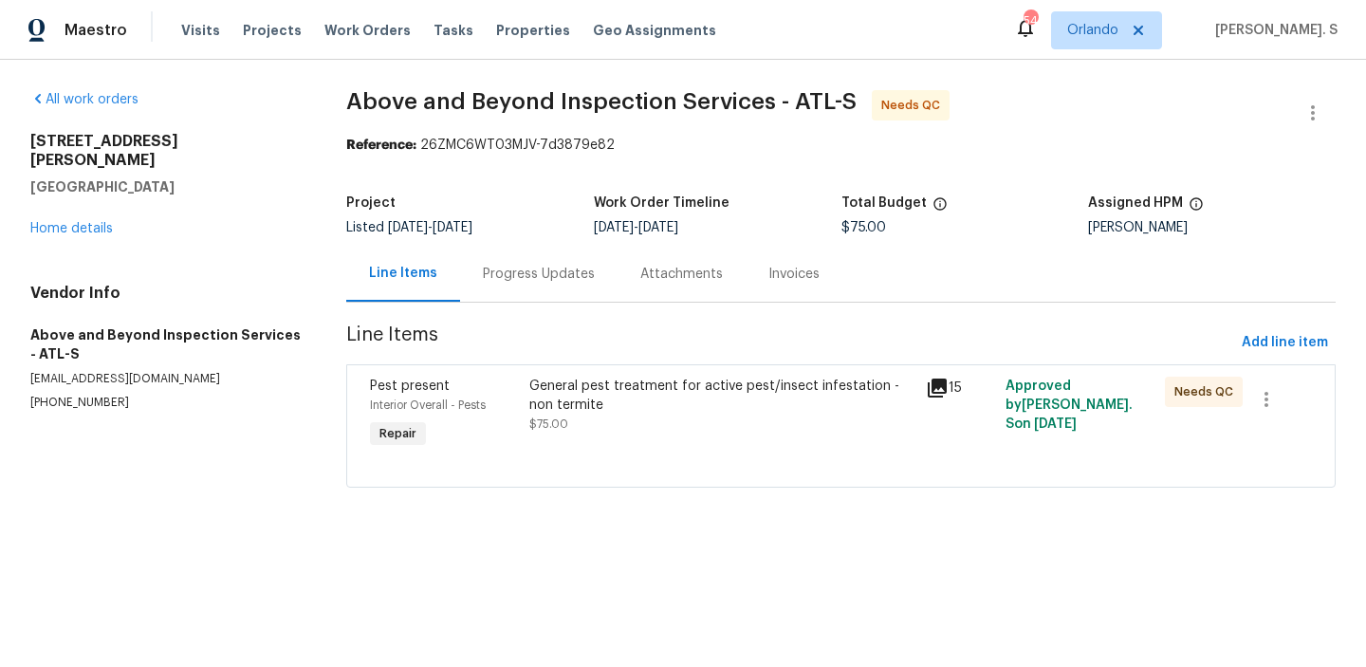
click at [482, 9] on div "Maestro Visits Projects Work Orders Tasks Properties Geo Assignments 54 Orlando…" at bounding box center [683, 30] width 1366 height 60
click at [1259, 336] on span "Add line item" at bounding box center [1285, 343] width 86 height 24
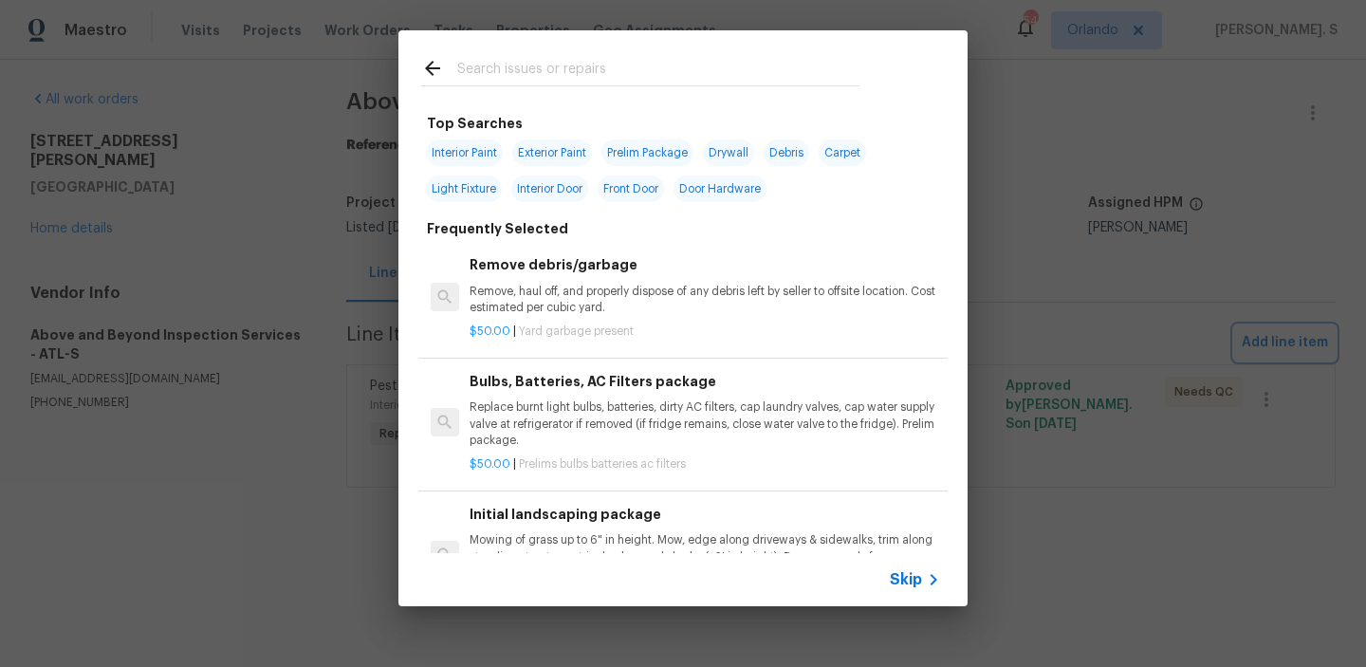
click at [1080, 374] on div "Top Searches Interior Paint Exterior Paint Prelim Package Drywall Debris Carpet…" at bounding box center [683, 318] width 1366 height 637
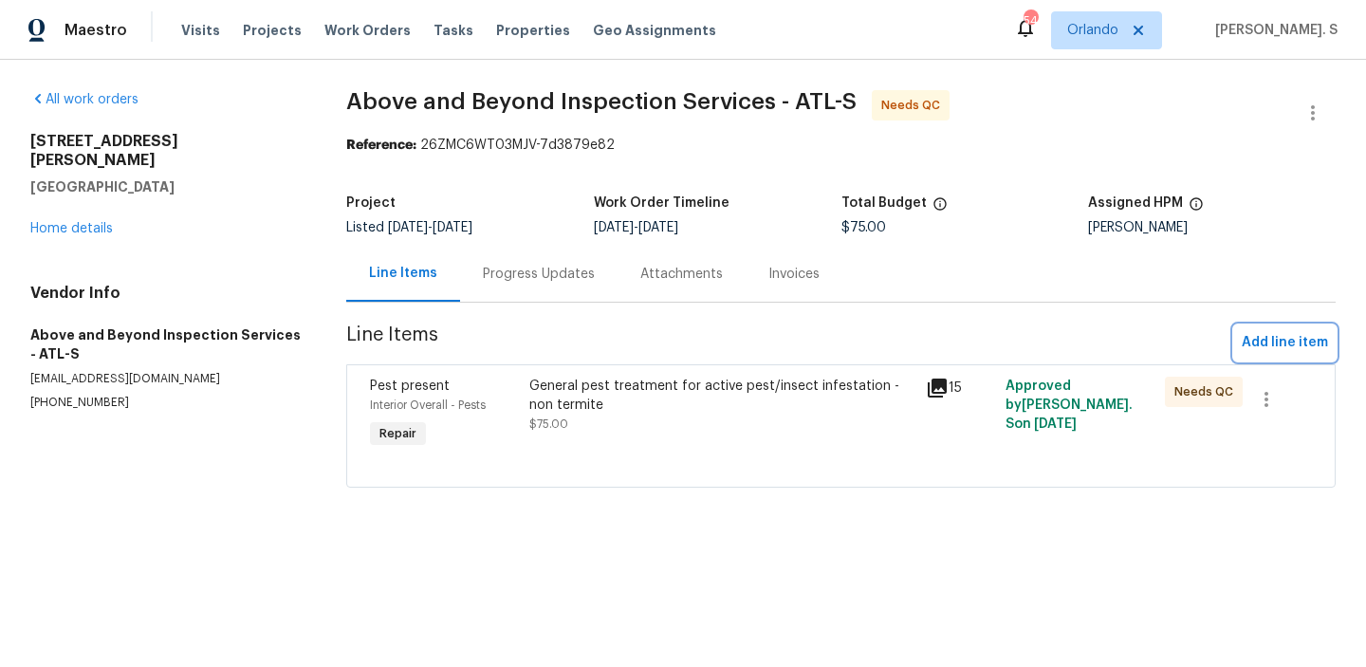
click at [1297, 339] on span "Add line item" at bounding box center [1285, 343] width 86 height 24
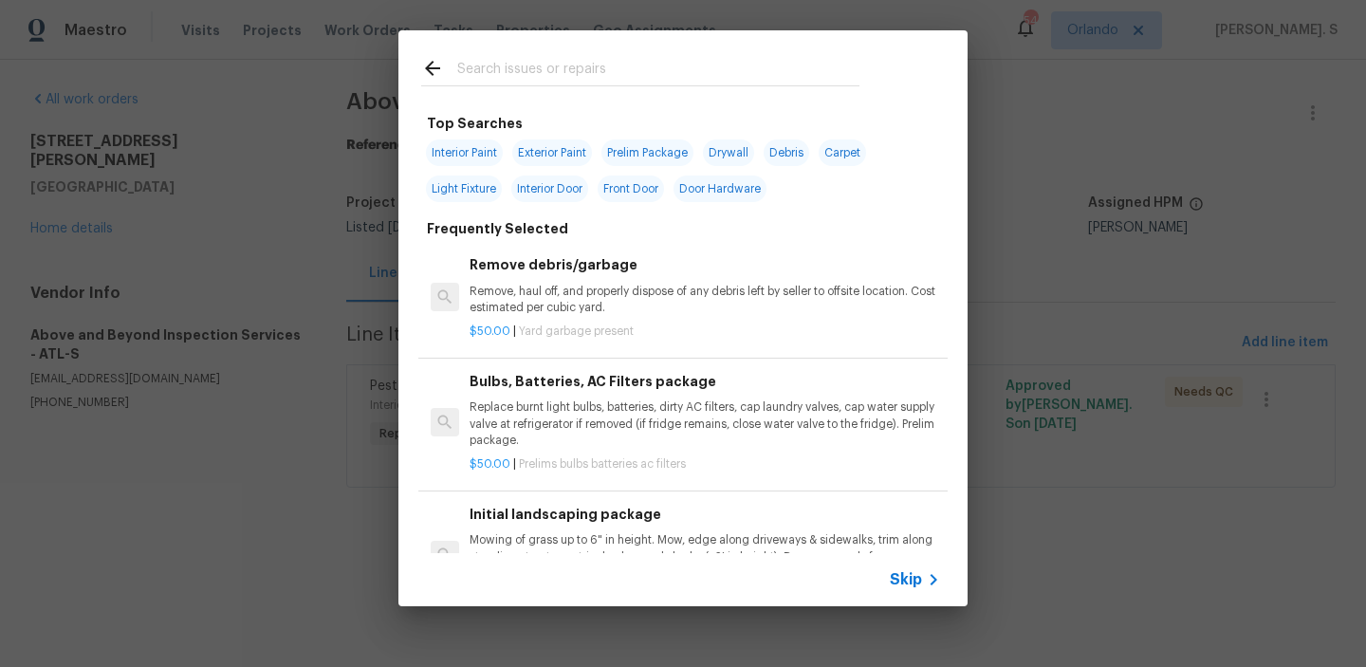
click at [596, 308] on p "Remove, haul off, and properly dispose of any debris left by seller to offsite …" at bounding box center [705, 300] width 471 height 32
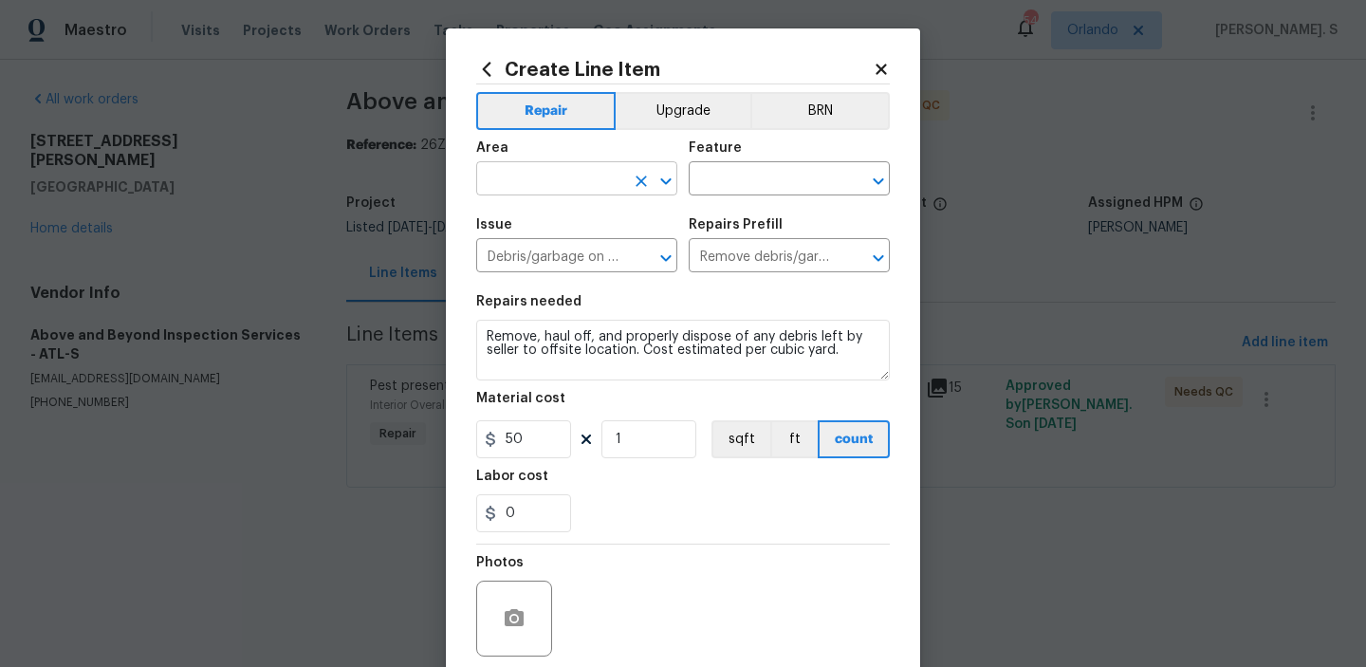
click at [669, 173] on icon "Open" at bounding box center [666, 181] width 23 height 23
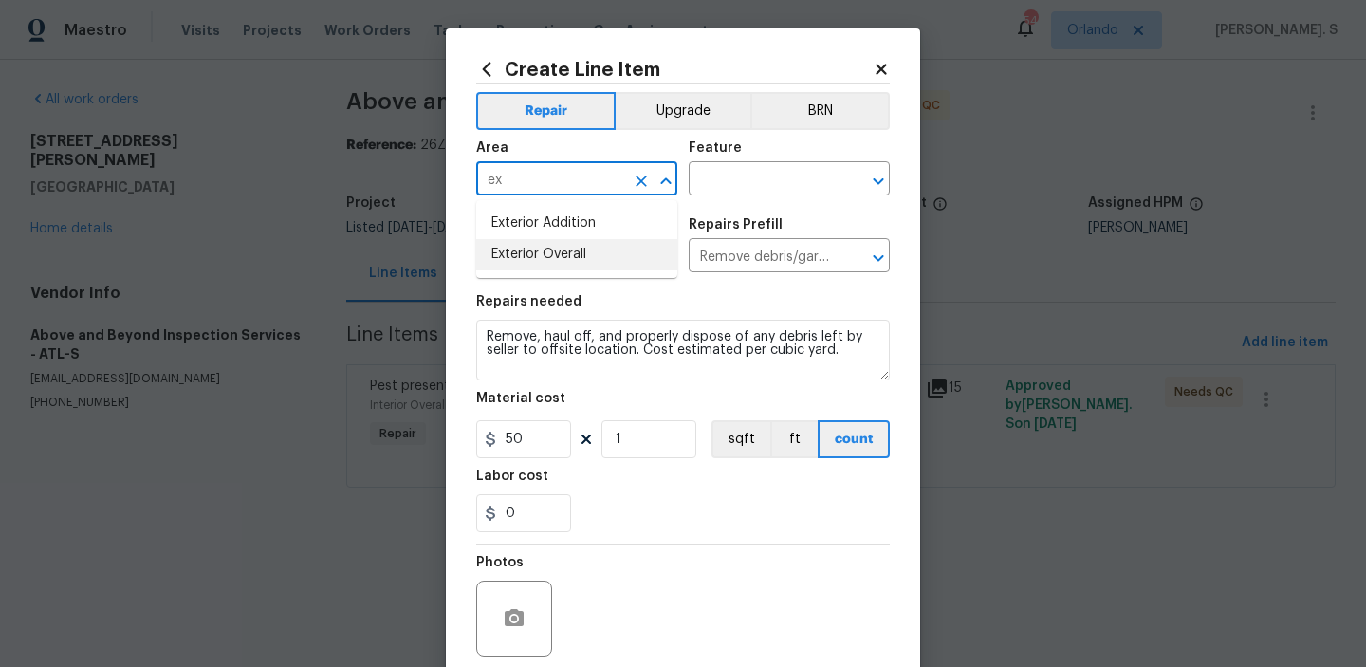
click at [628, 260] on li "Exterior Overall" at bounding box center [576, 254] width 201 height 31
click at [868, 175] on icon "Open" at bounding box center [878, 181] width 23 height 23
type input "Exterior Overall"
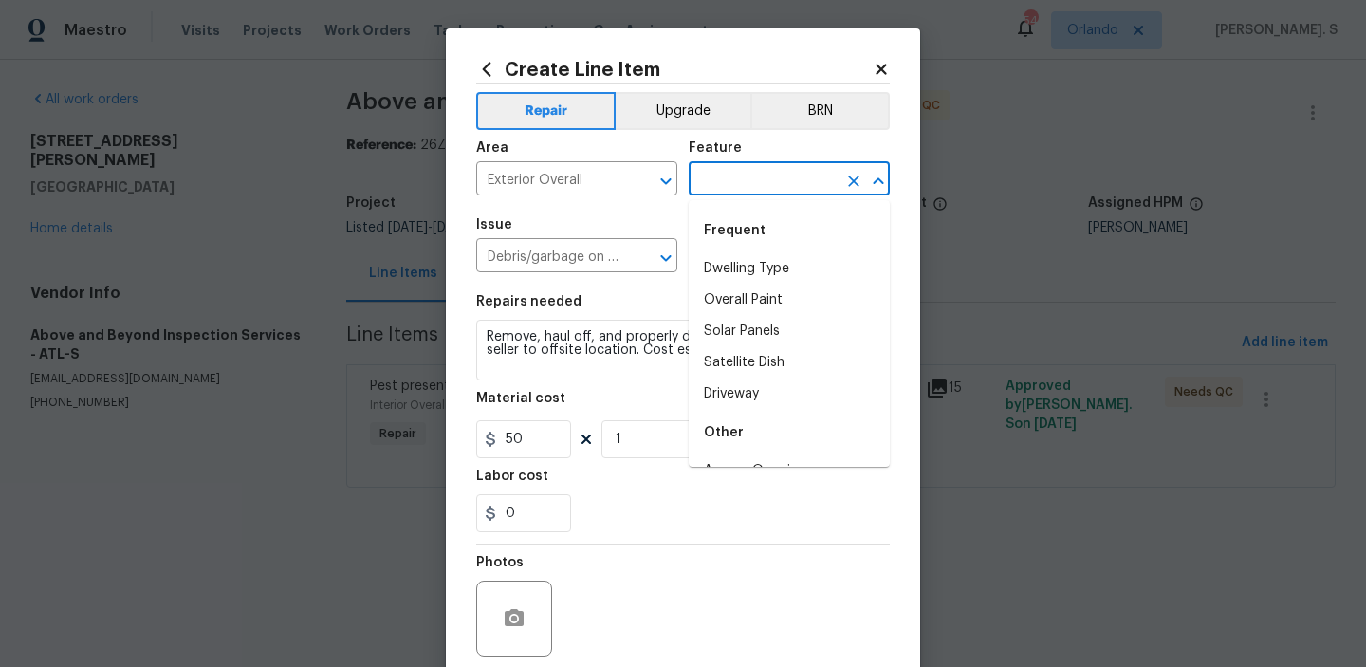
type input "o"
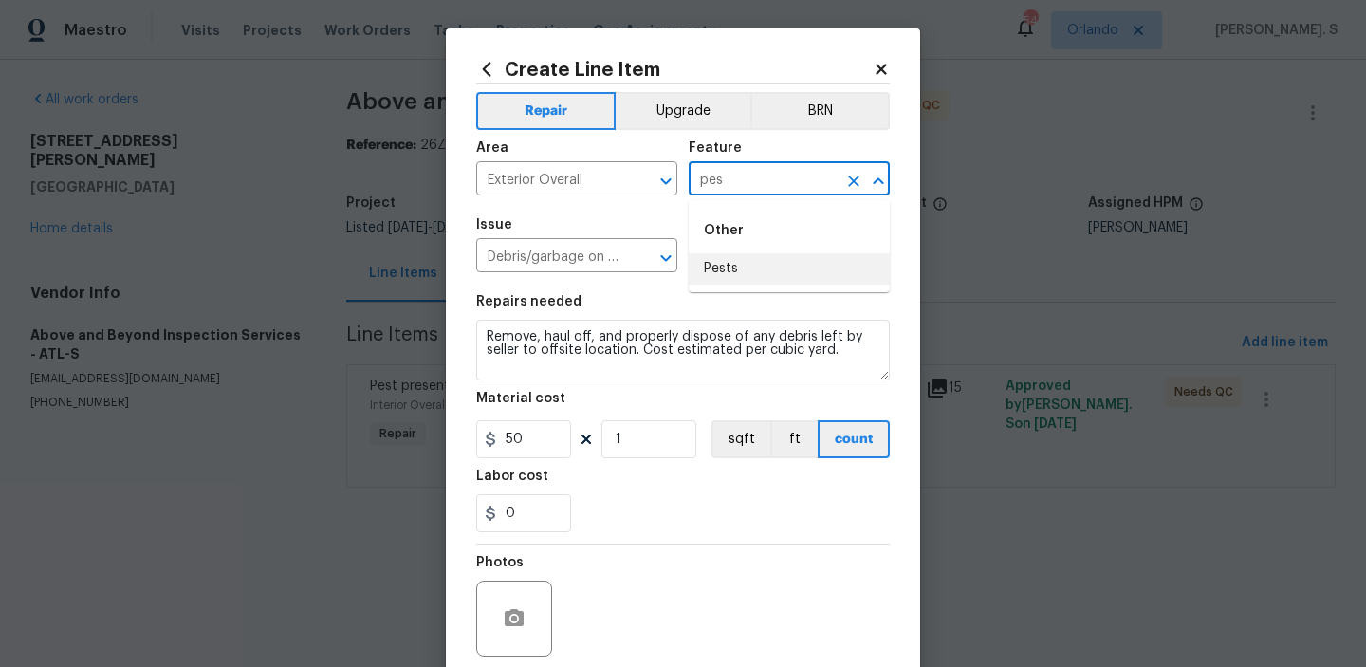
click at [763, 260] on li "Pests" at bounding box center [789, 268] width 201 height 31
type input "Pests"
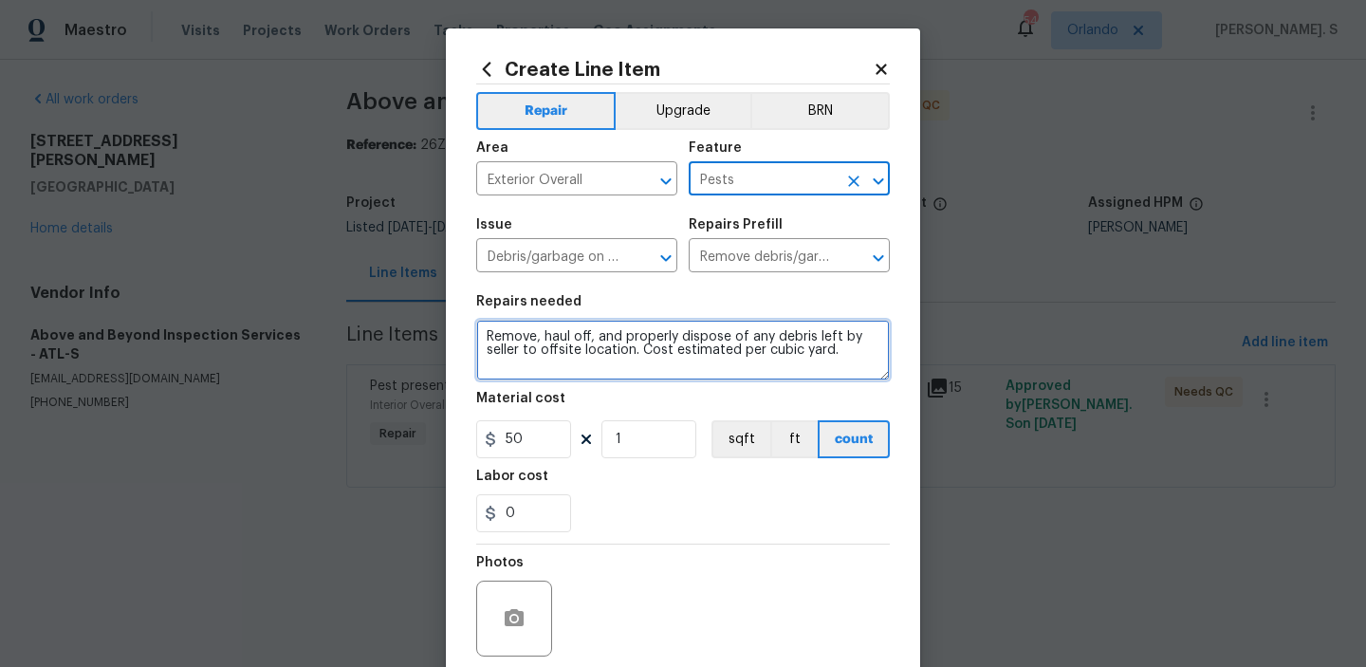
click at [628, 379] on textarea "Remove, haul off, and properly dispose of any debris left by seller to offsite …" at bounding box center [683, 350] width 414 height 61
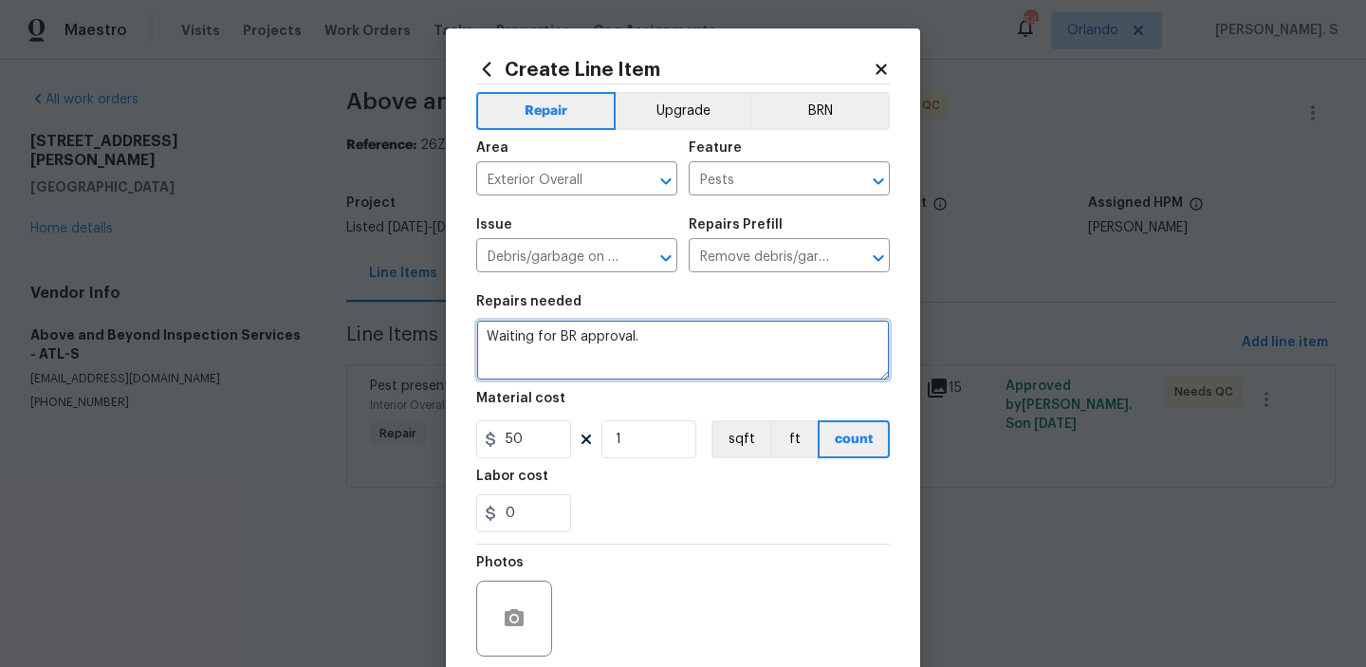
type textarea "Waiting for BR approval."
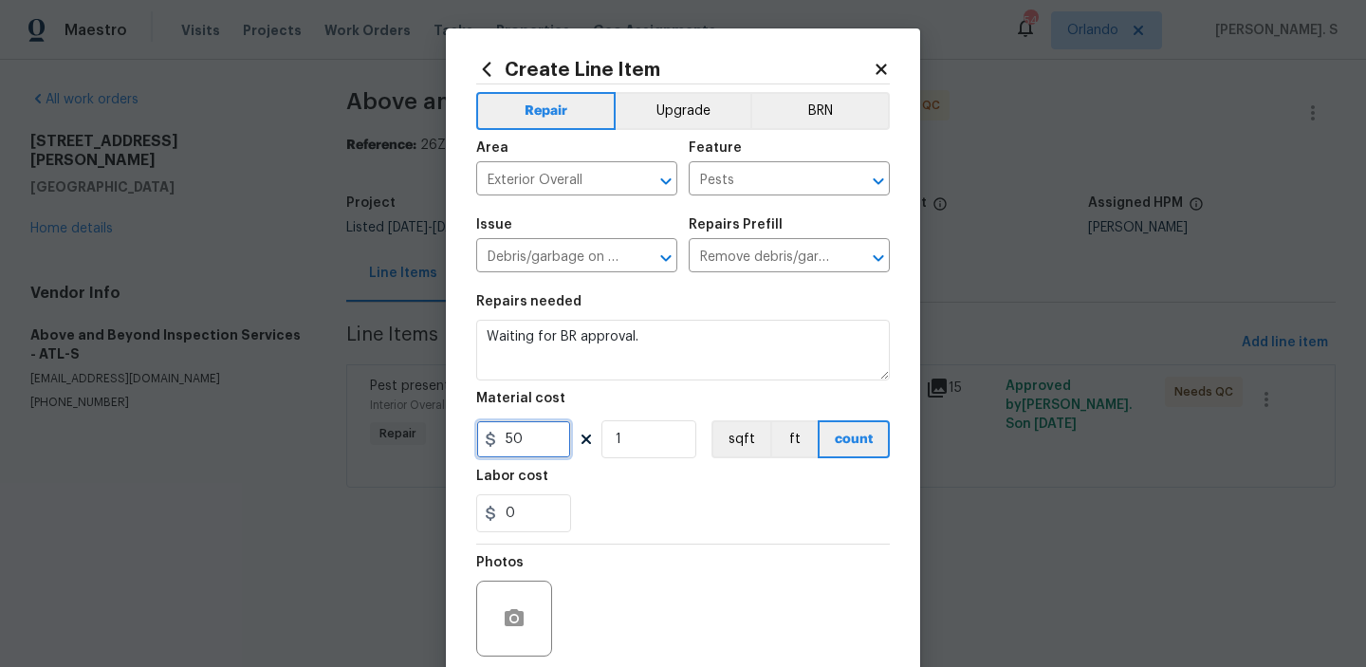
click at [550, 437] on input "50" at bounding box center [523, 439] width 95 height 38
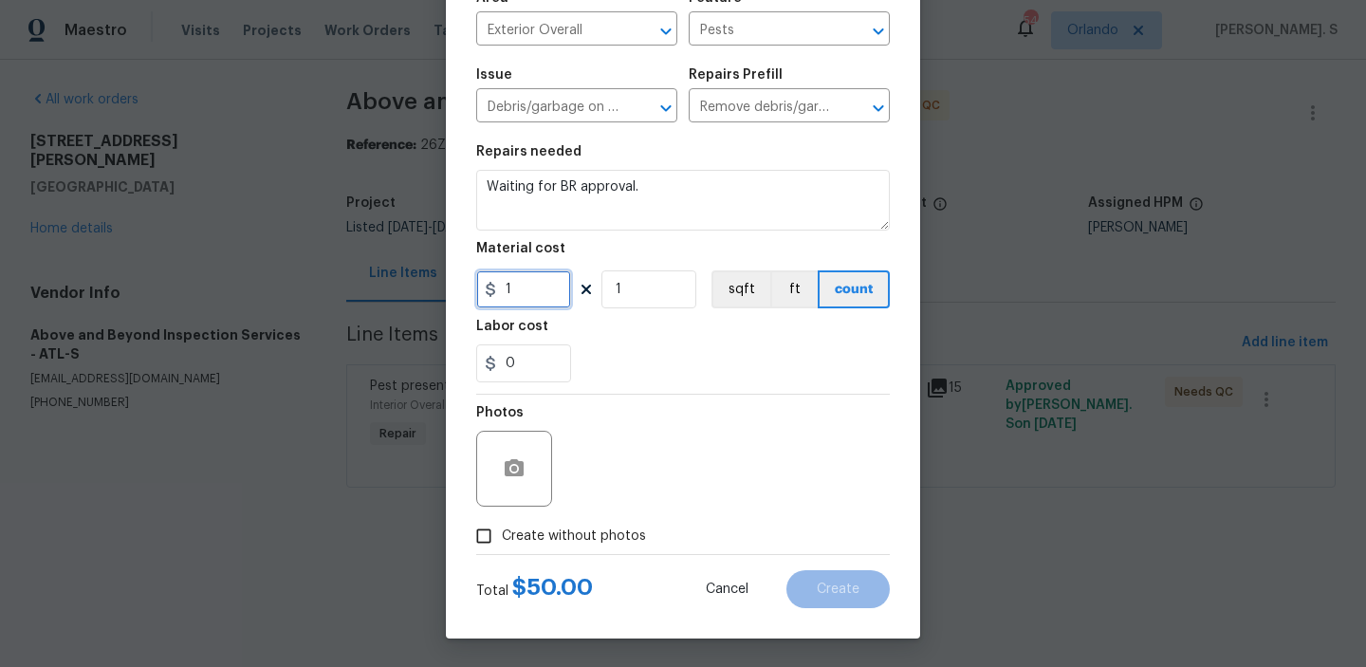
type input "1"
click at [600, 539] on span "Create without photos" at bounding box center [574, 537] width 144 height 20
click at [502, 539] on input "Create without photos" at bounding box center [484, 536] width 36 height 36
checkbox input "true"
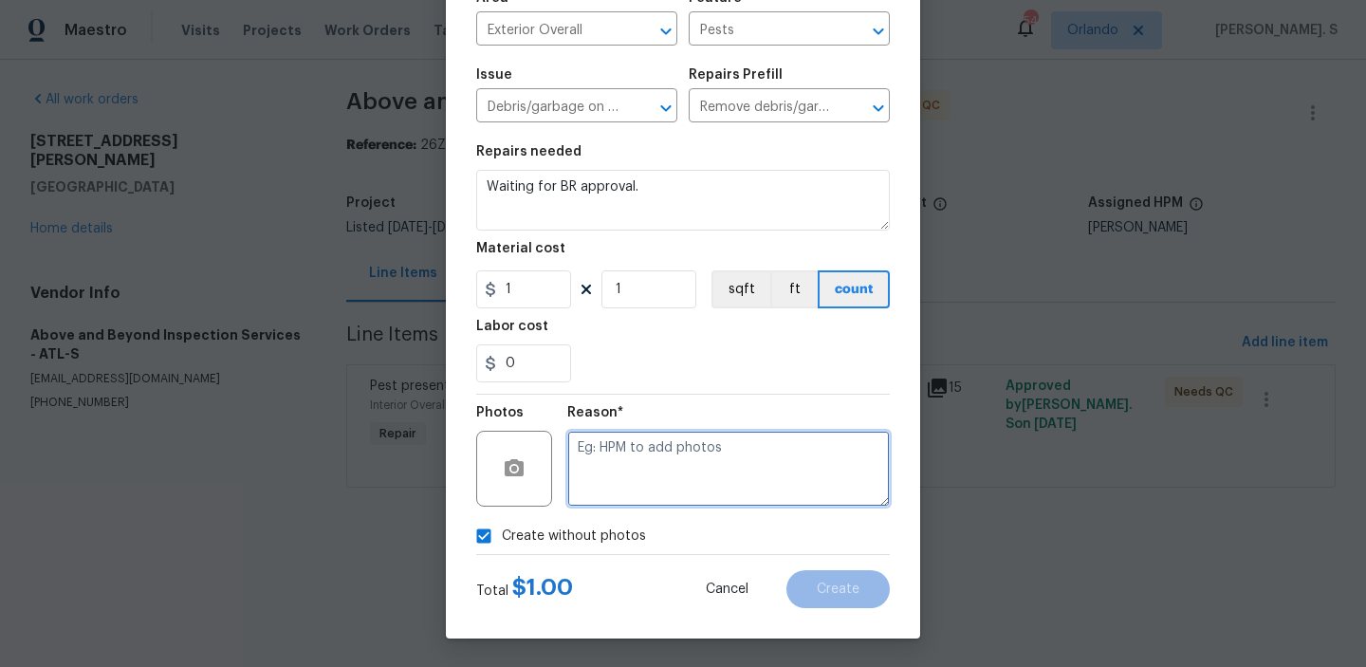
click at [805, 440] on textarea at bounding box center [728, 469] width 323 height 76
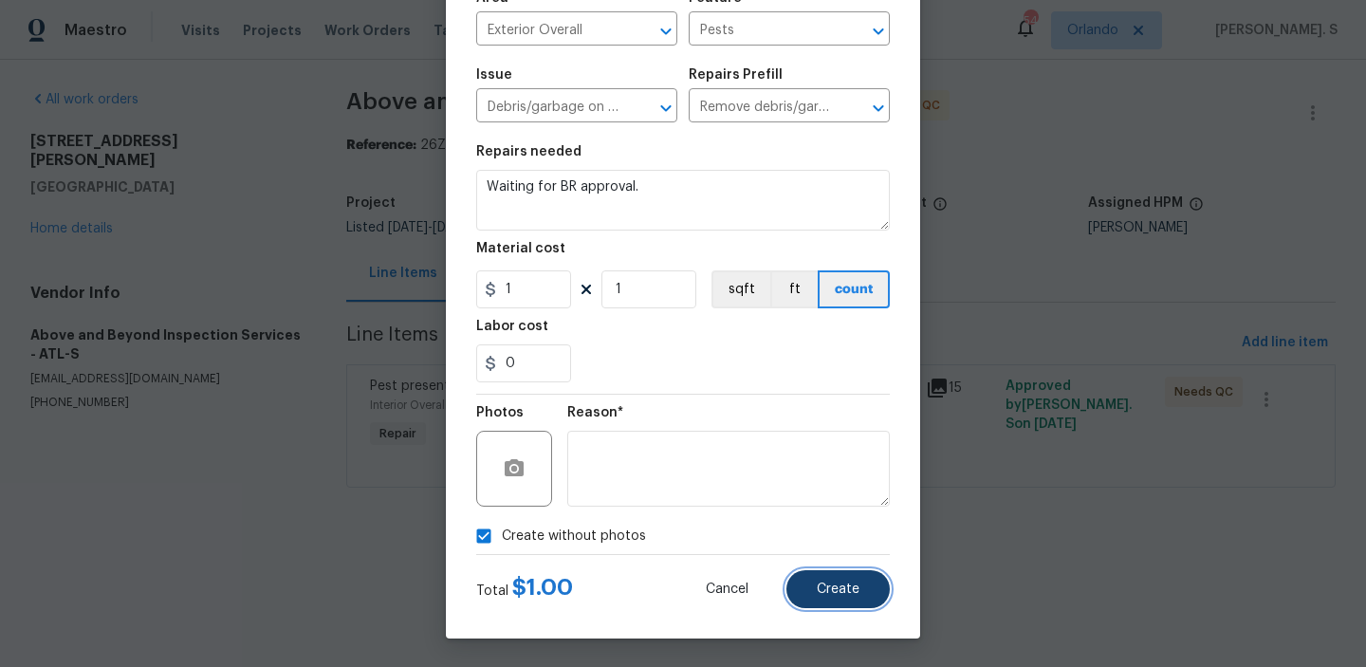
click at [827, 604] on button "Create" at bounding box center [838, 589] width 103 height 38
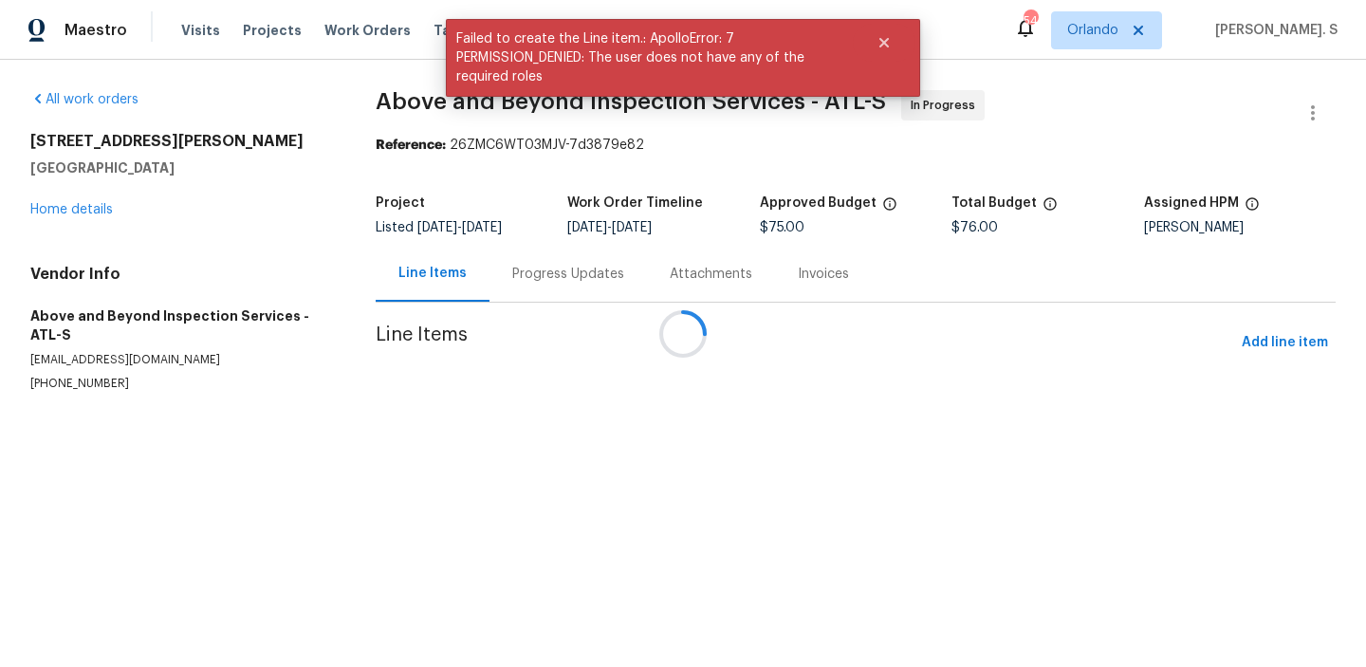
click at [624, 278] on div at bounding box center [683, 333] width 1366 height 667
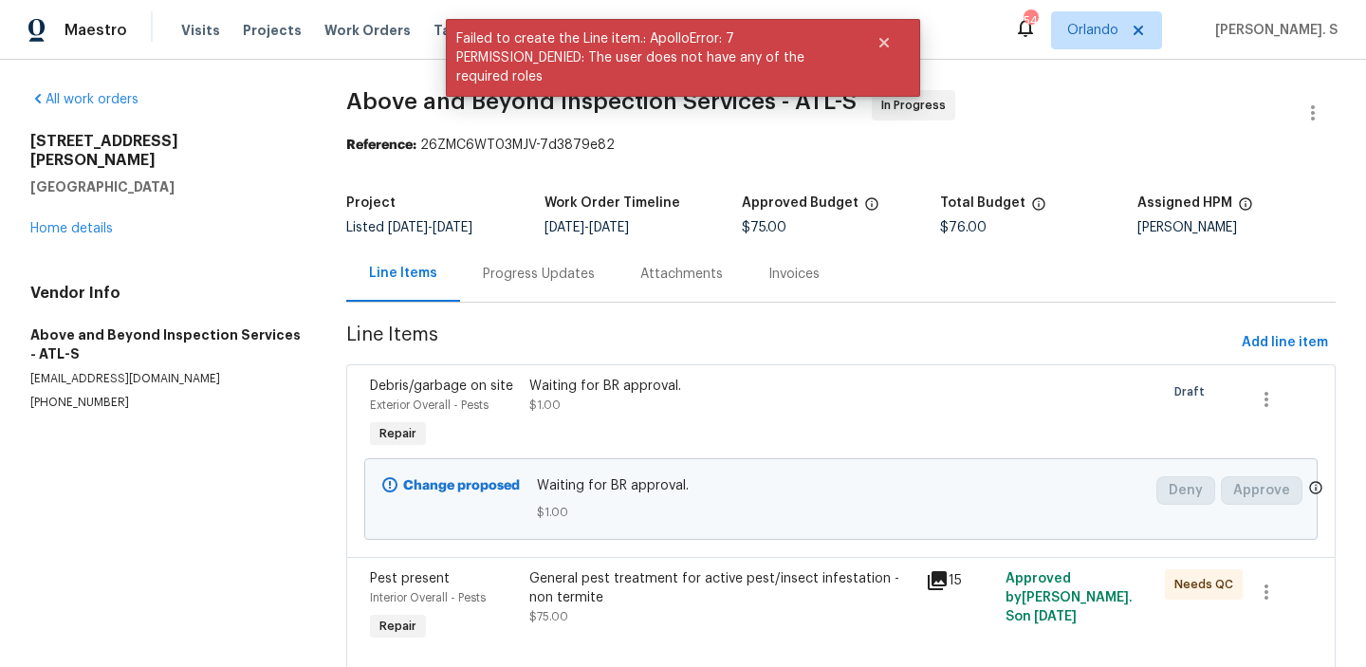
click at [624, 278] on div "Attachments" at bounding box center [682, 274] width 128 height 56
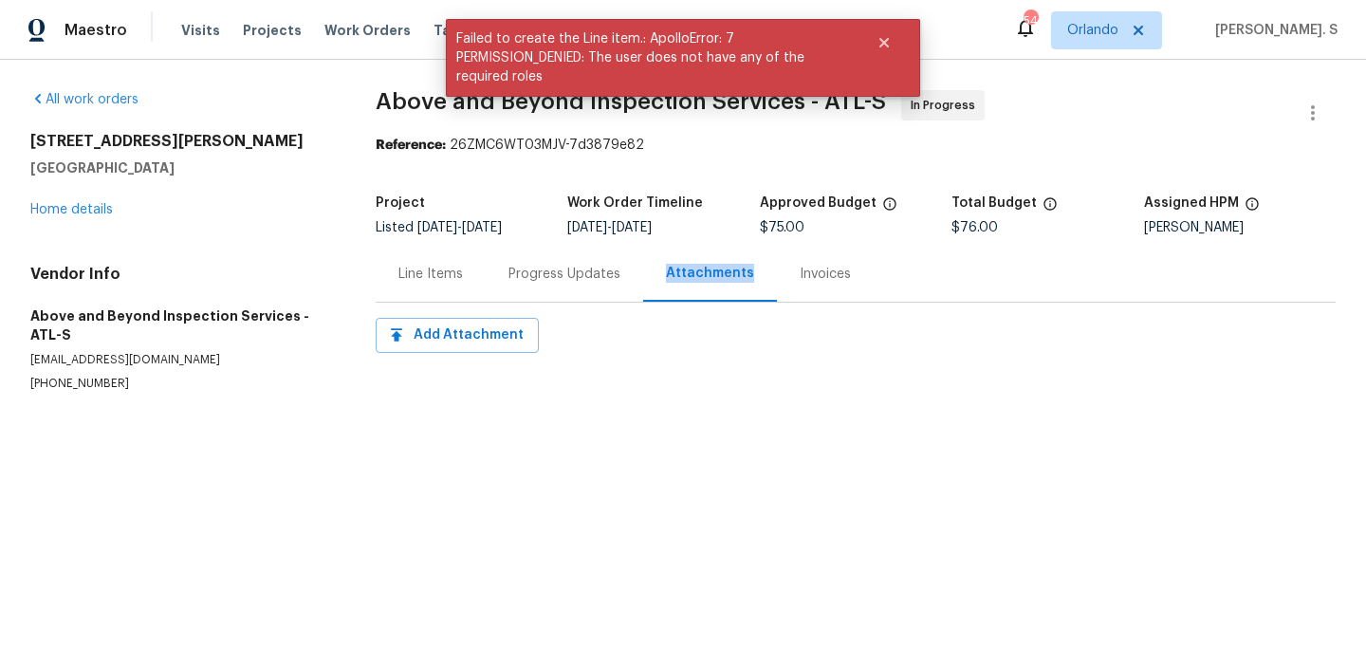
click at [603, 276] on div "Progress Updates" at bounding box center [565, 274] width 112 height 19
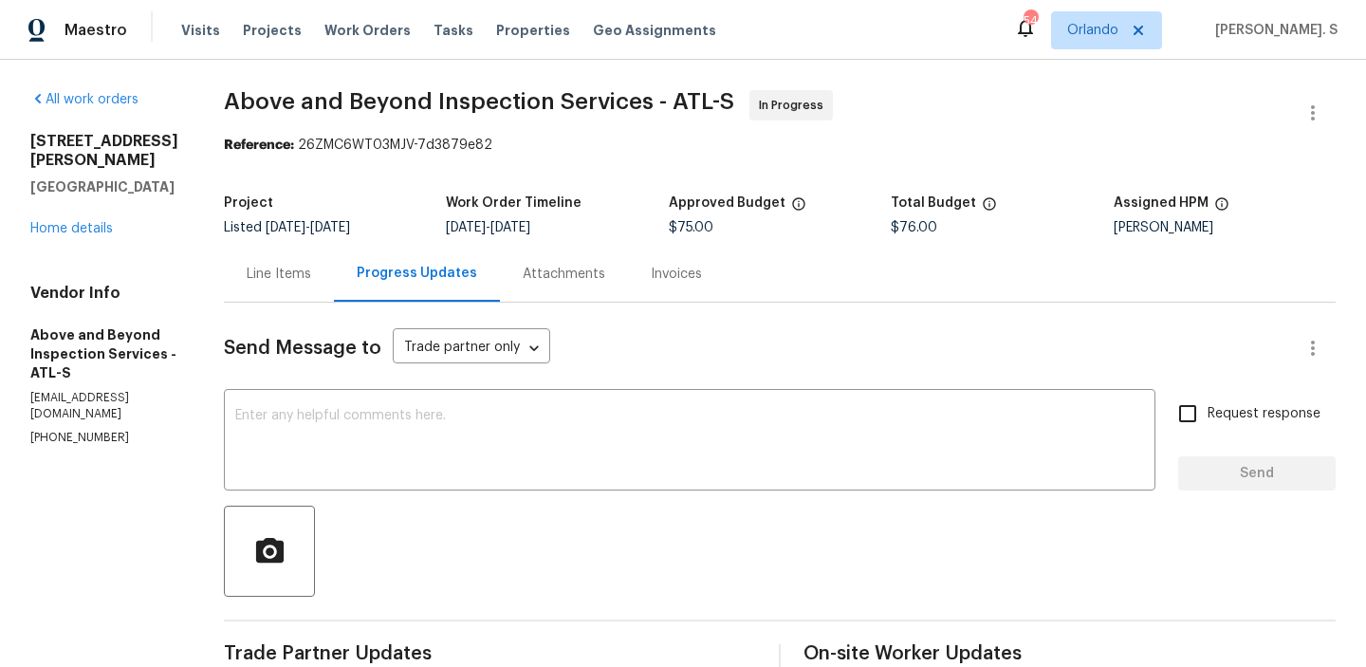
click at [311, 282] on div "Line Items" at bounding box center [279, 274] width 65 height 19
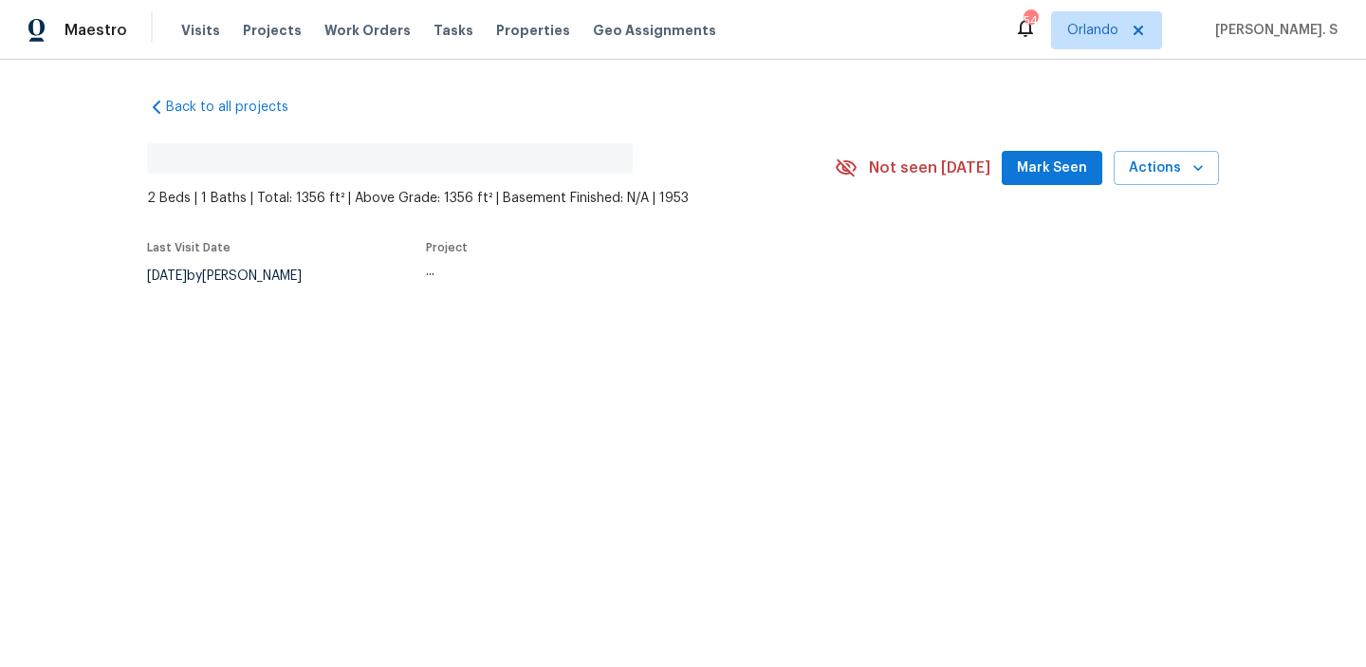
click at [253, 327] on div "Back to all projects No address found 2 Beds | 1 Baths | Total: 1356 ft² | Abov…" at bounding box center [683, 236] width 1366 height 353
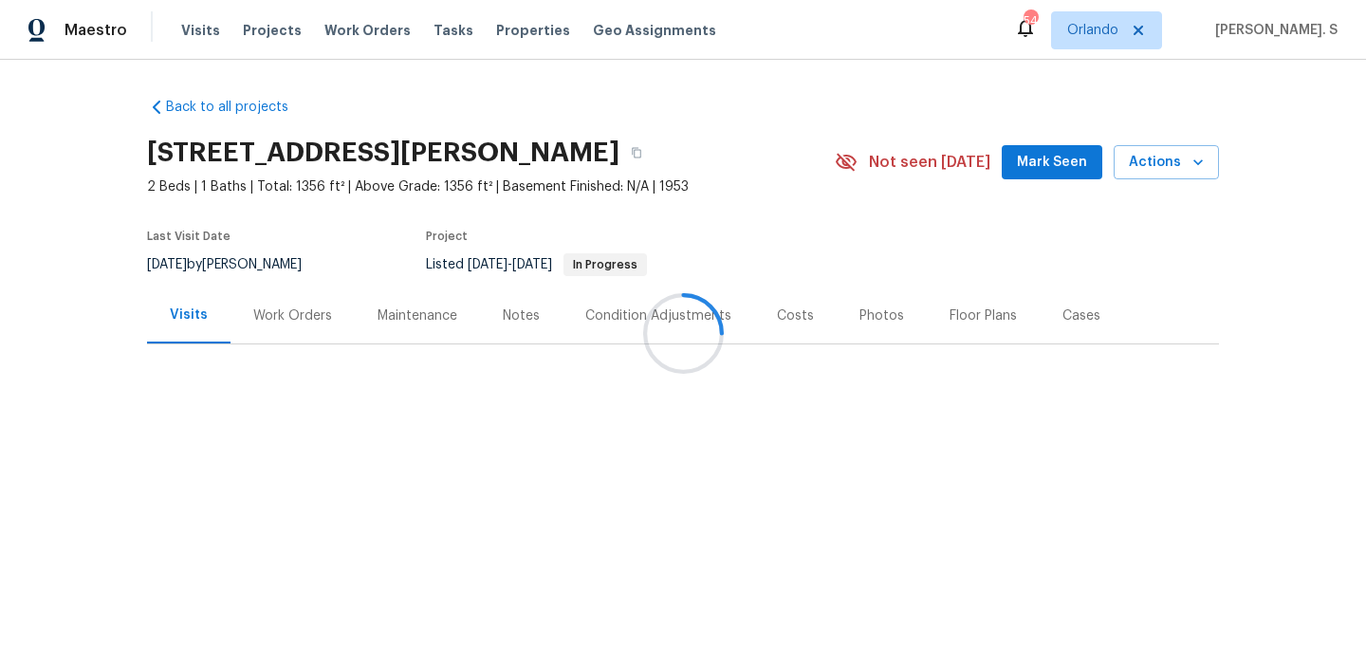
click at [253, 327] on div at bounding box center [683, 333] width 1366 height 667
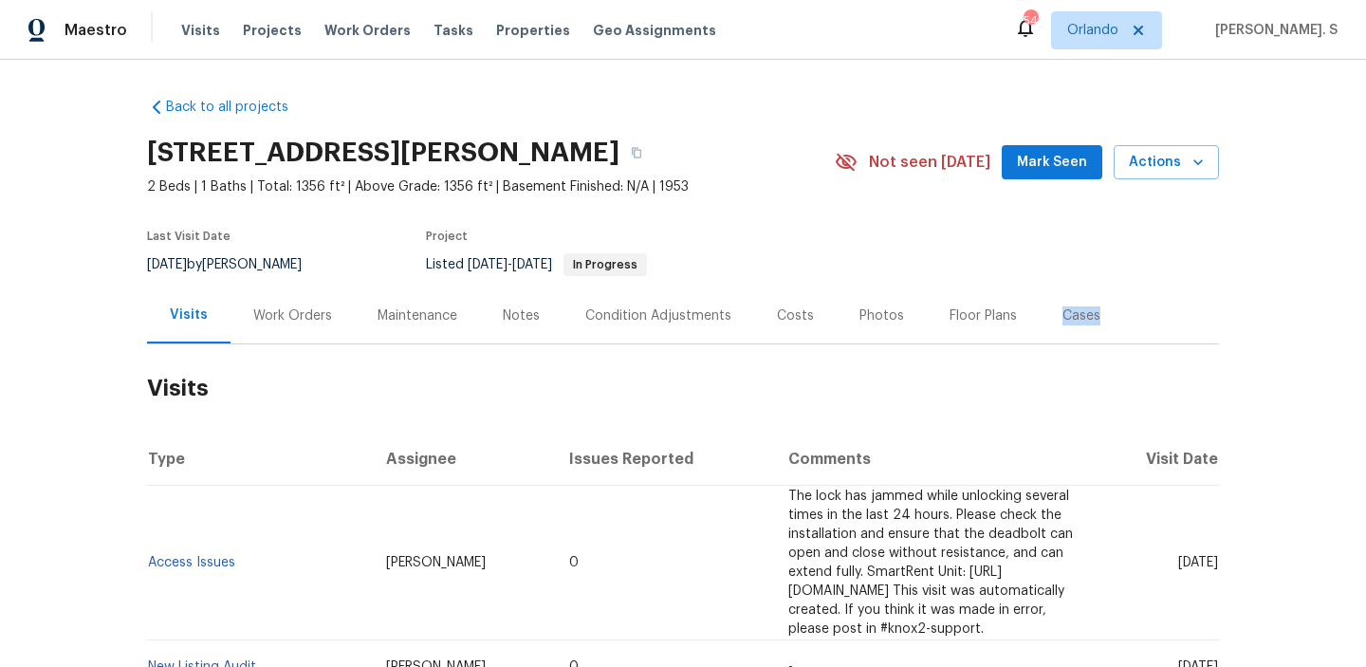
click at [253, 327] on div "Work Orders" at bounding box center [293, 316] width 124 height 56
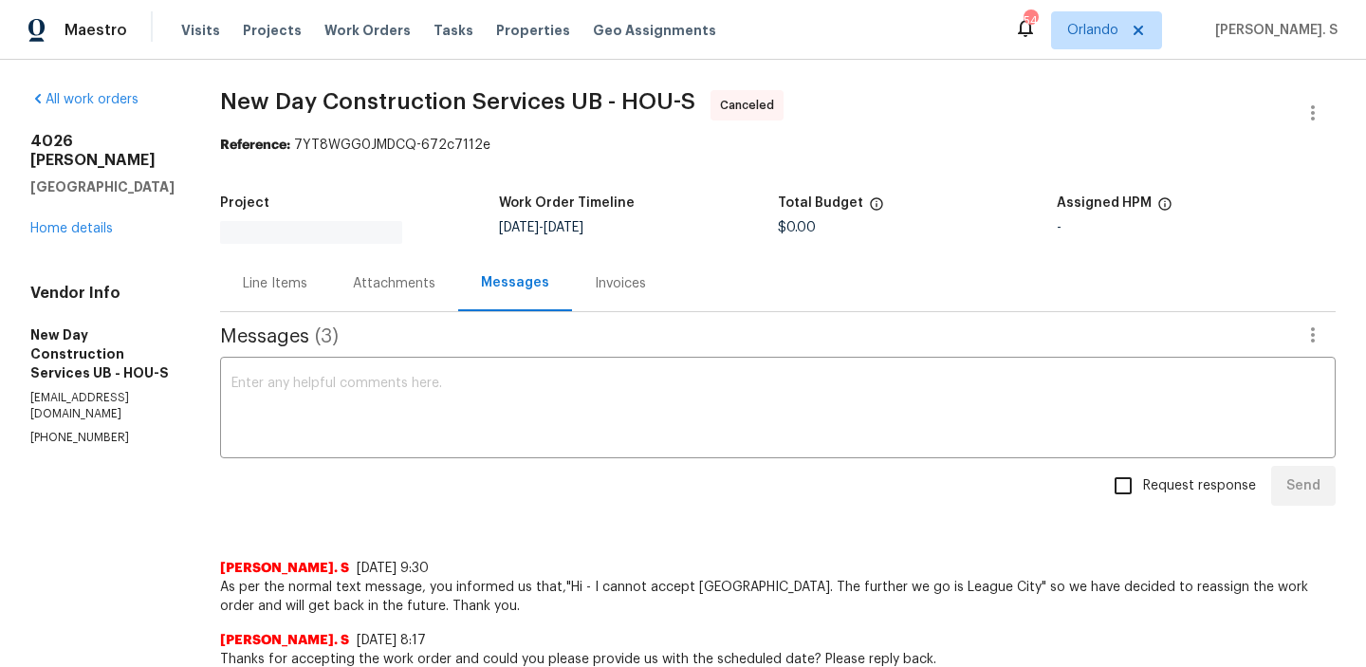
click at [69, 222] on div "All work orders [STREET_ADDRESS][PERSON_NAME] Home details Vendor Info New Day …" at bounding box center [102, 268] width 144 height 356
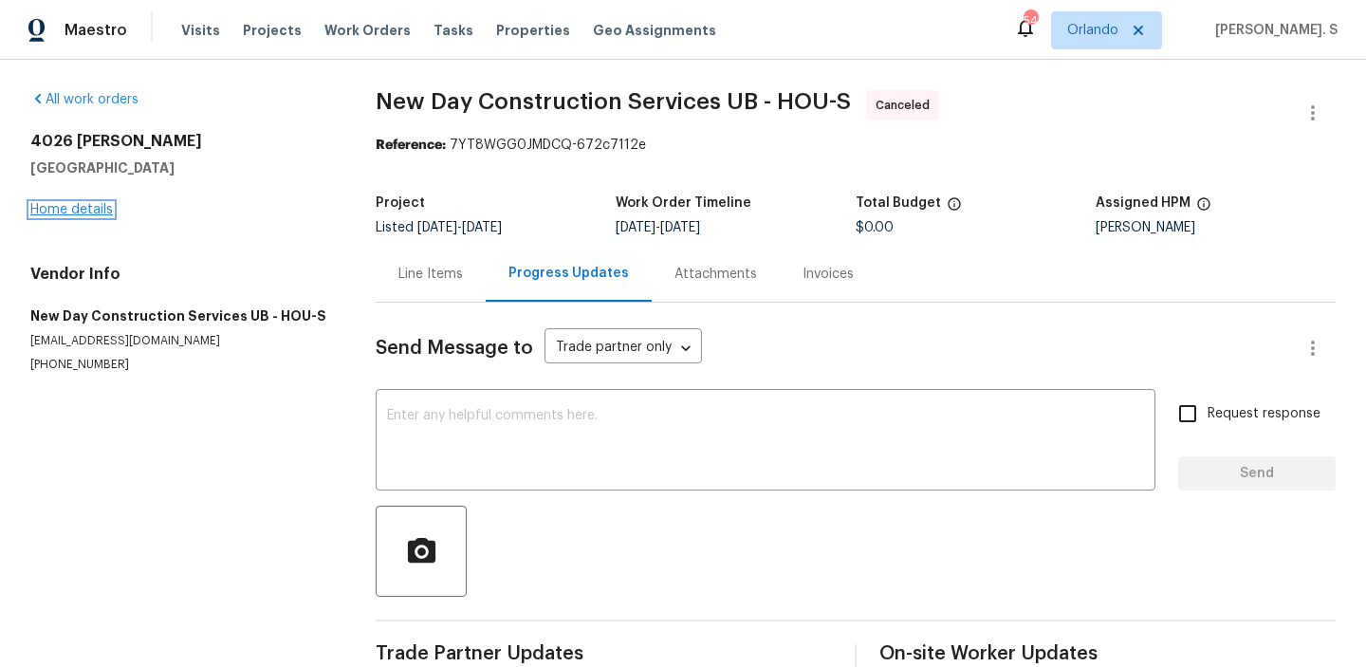
click at [65, 208] on link "Home details" at bounding box center [71, 209] width 83 height 13
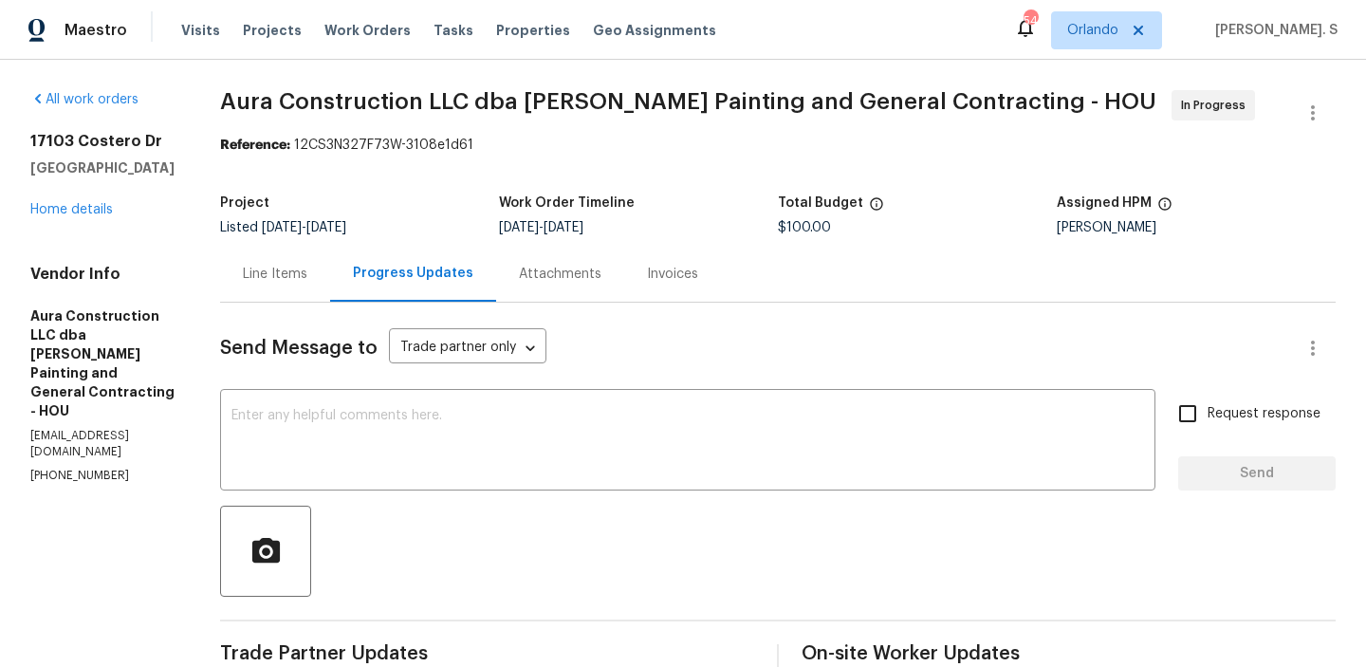
scroll to position [262, 0]
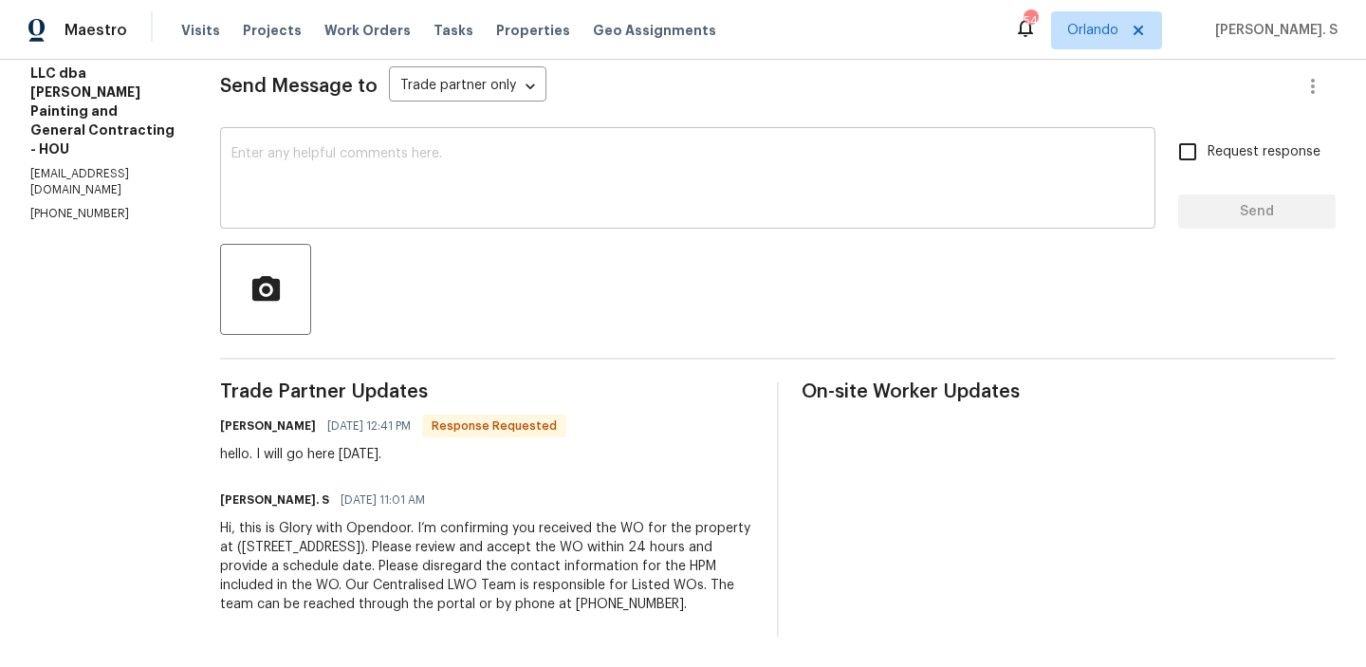
click at [433, 177] on textarea at bounding box center [688, 180] width 913 height 66
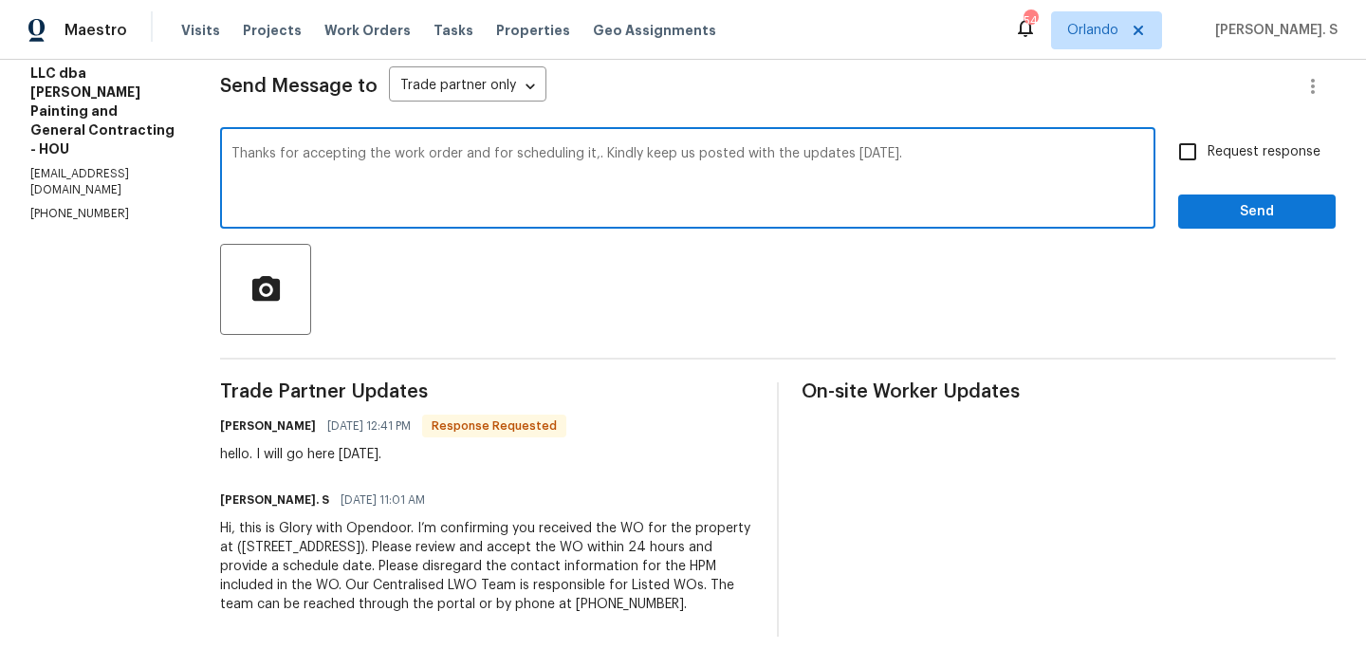
click at [0, 0] on div "it." at bounding box center [0, 0] width 0 height 0
type textarea "Thanks for accepting the work order and for scheduling it. Kindly keep us poste…"
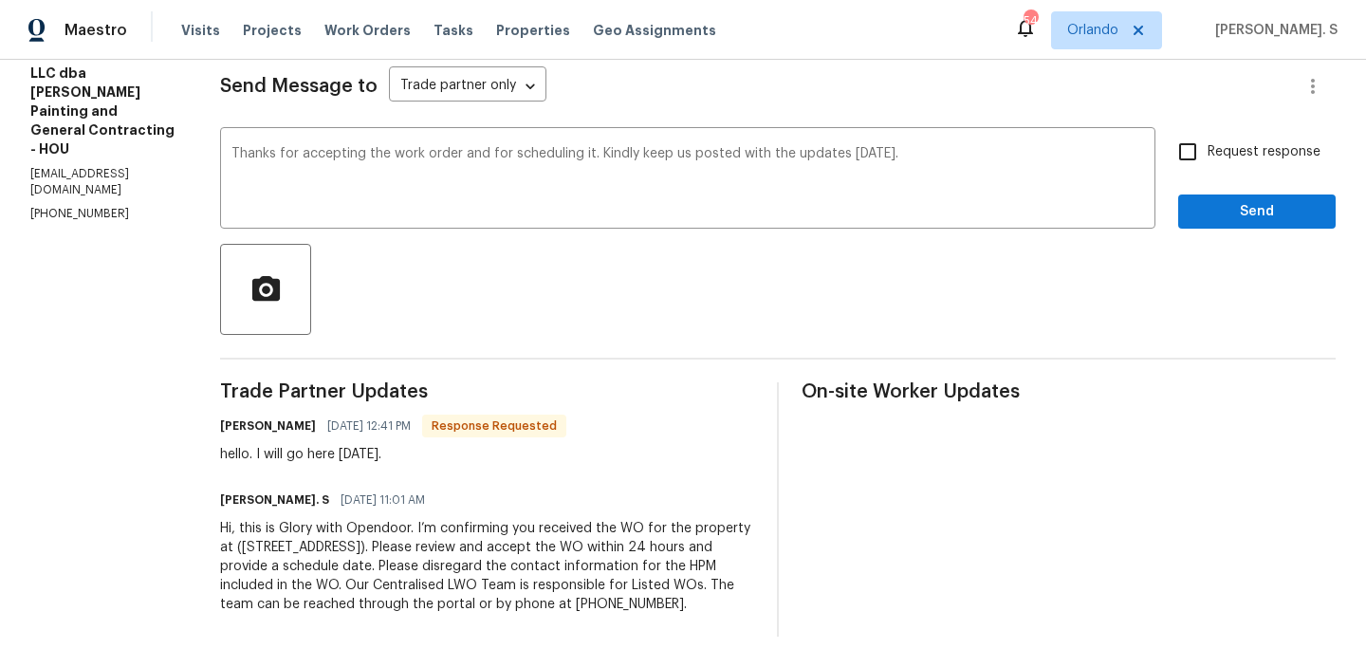
drag, startPoint x: 237, startPoint y: 452, endPoint x: 523, endPoint y: 452, distance: 285.6
click at [523, 452] on div "hello. I will go here [DATE]." at bounding box center [393, 454] width 346 height 19
copy div "I will go here [DATE]."
click at [1230, 152] on span "Request response" at bounding box center [1264, 152] width 113 height 20
click at [1208, 152] on input "Request response" at bounding box center [1188, 152] width 40 height 40
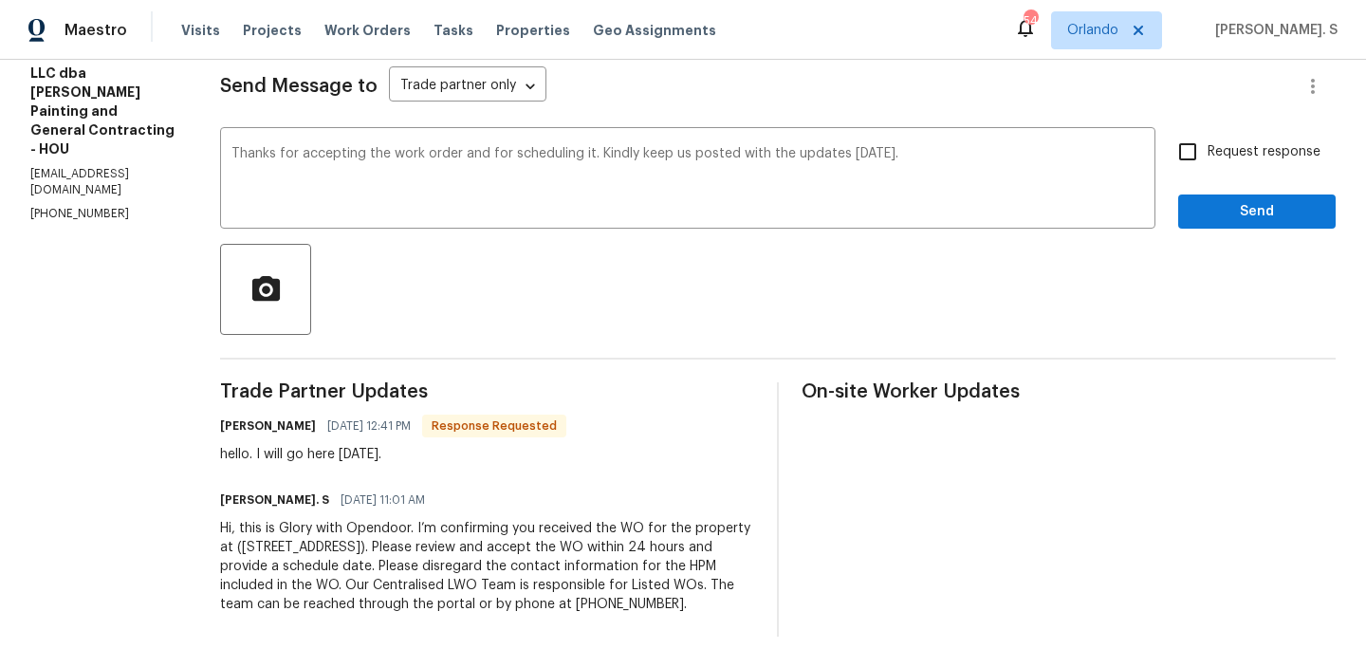
checkbox input "true"
click at [1225, 202] on span "Send" at bounding box center [1257, 212] width 127 height 24
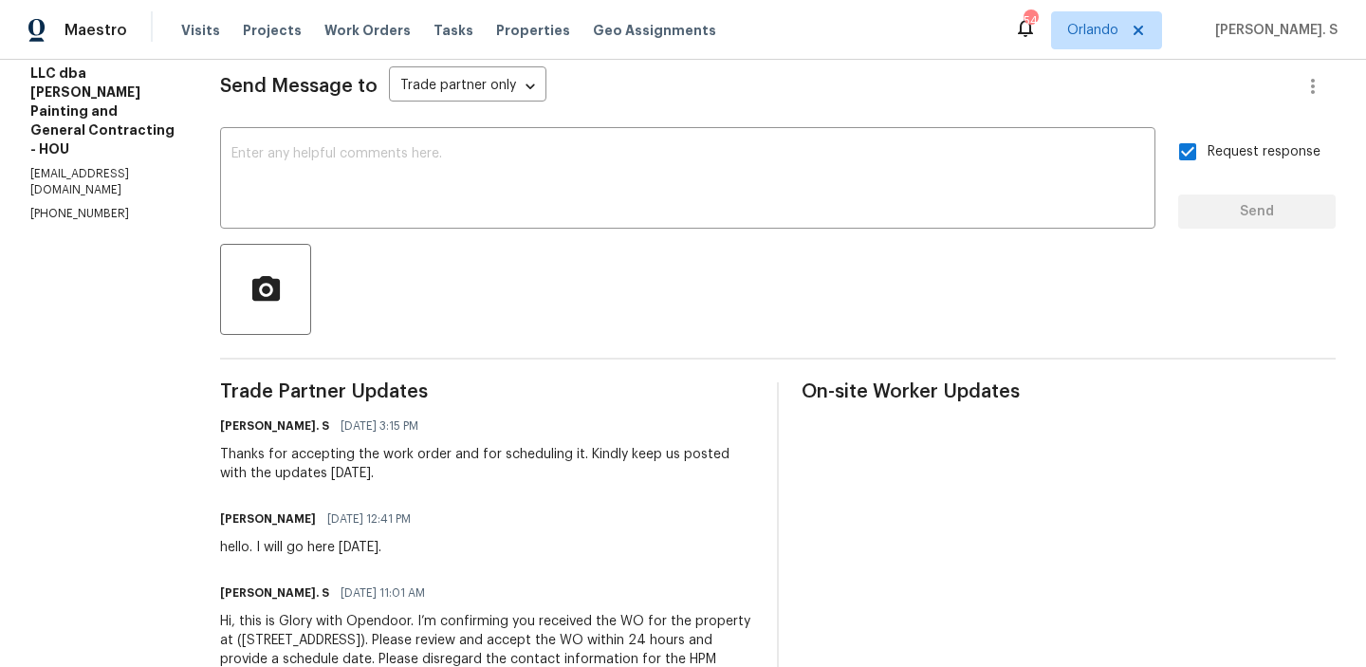
drag, startPoint x: 208, startPoint y: 455, endPoint x: 471, endPoint y: 473, distance: 263.4
click at [471, 473] on div "Thanks for accepting the work order and for scheduling it. Kindly keep us poste…" at bounding box center [487, 464] width 534 height 38
copy div "hanks for accepting the work order and for scheduling it. Kindly keep us posted…"
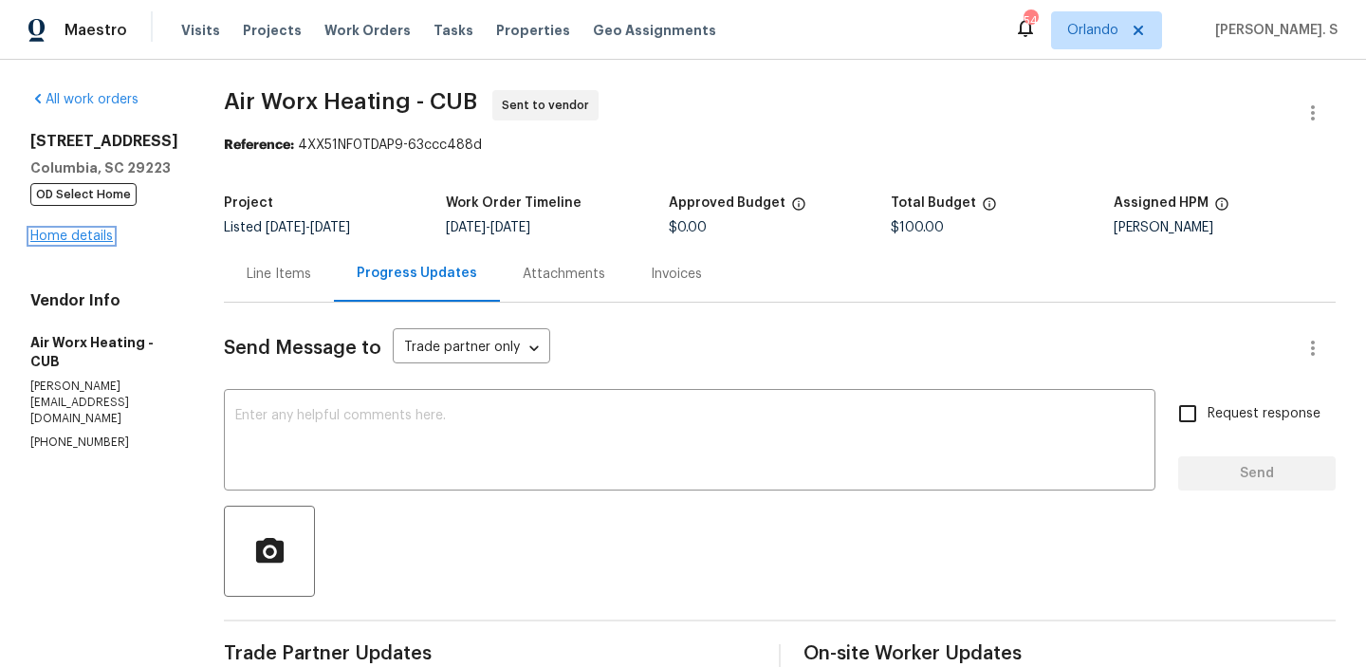
click at [60, 243] on link "Home details" at bounding box center [71, 236] width 83 height 13
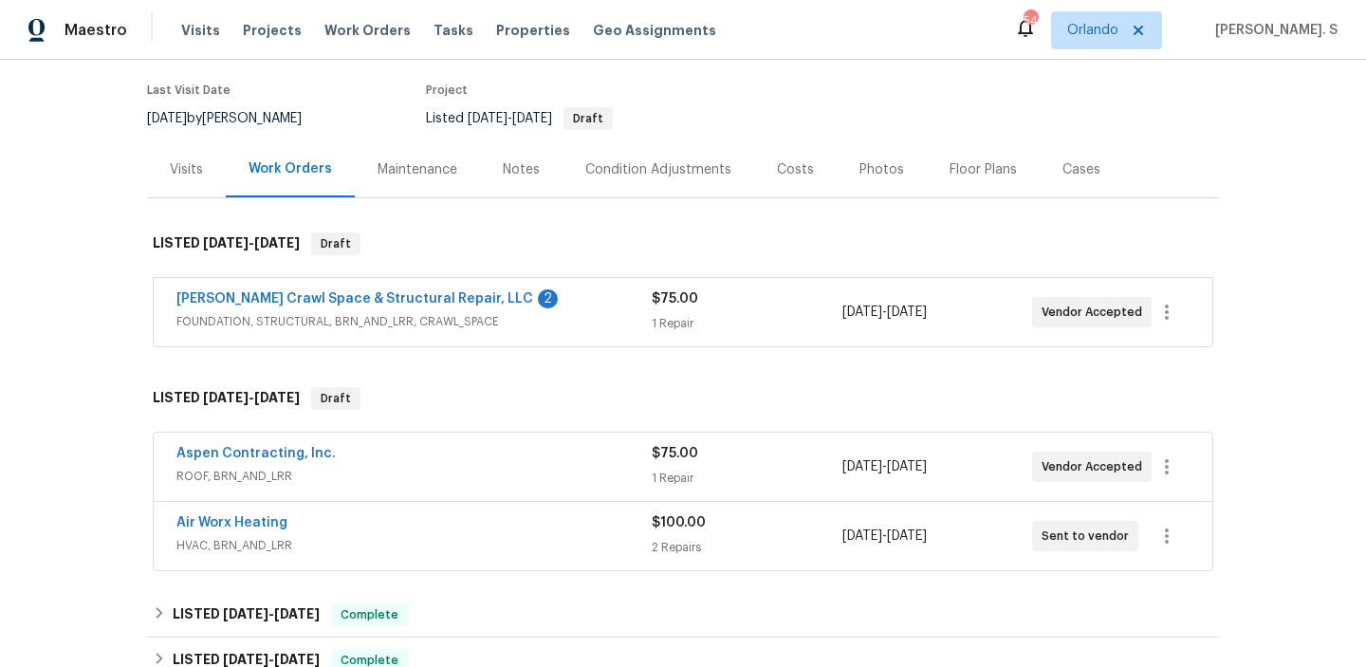
scroll to position [203, 0]
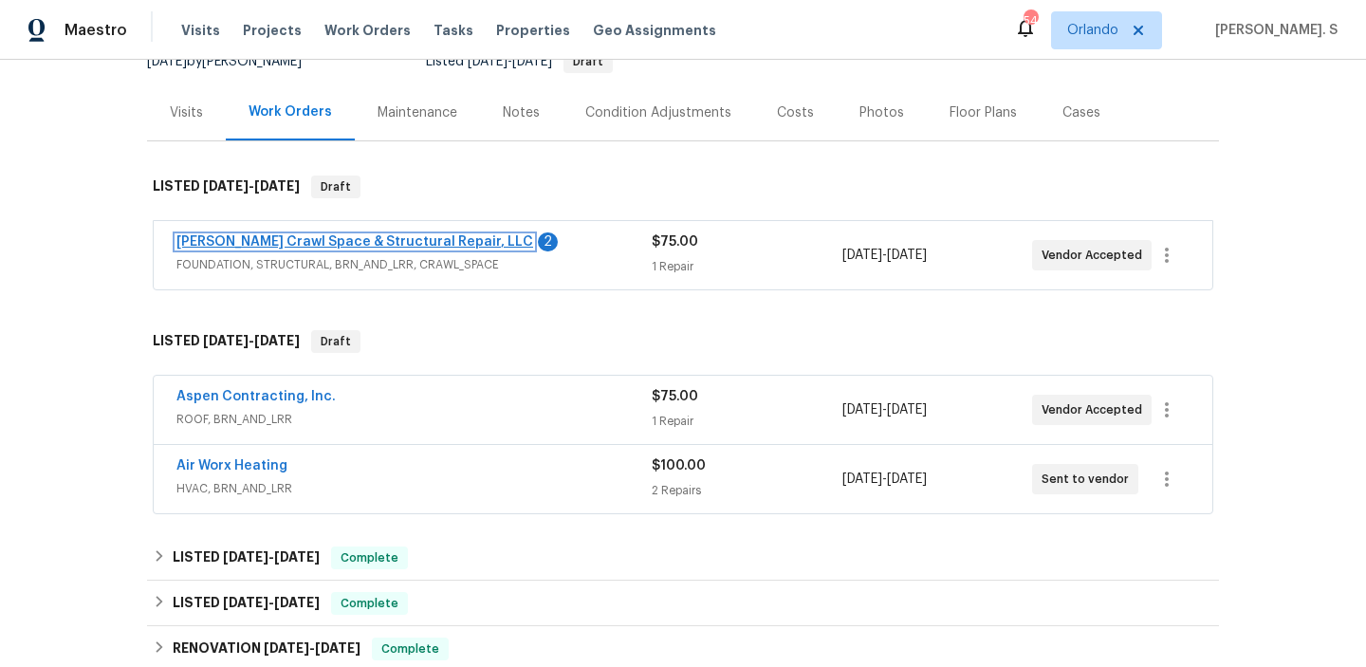
click at [415, 239] on link "Falcone Crawl Space & Structural Repair, LLC" at bounding box center [355, 241] width 357 height 13
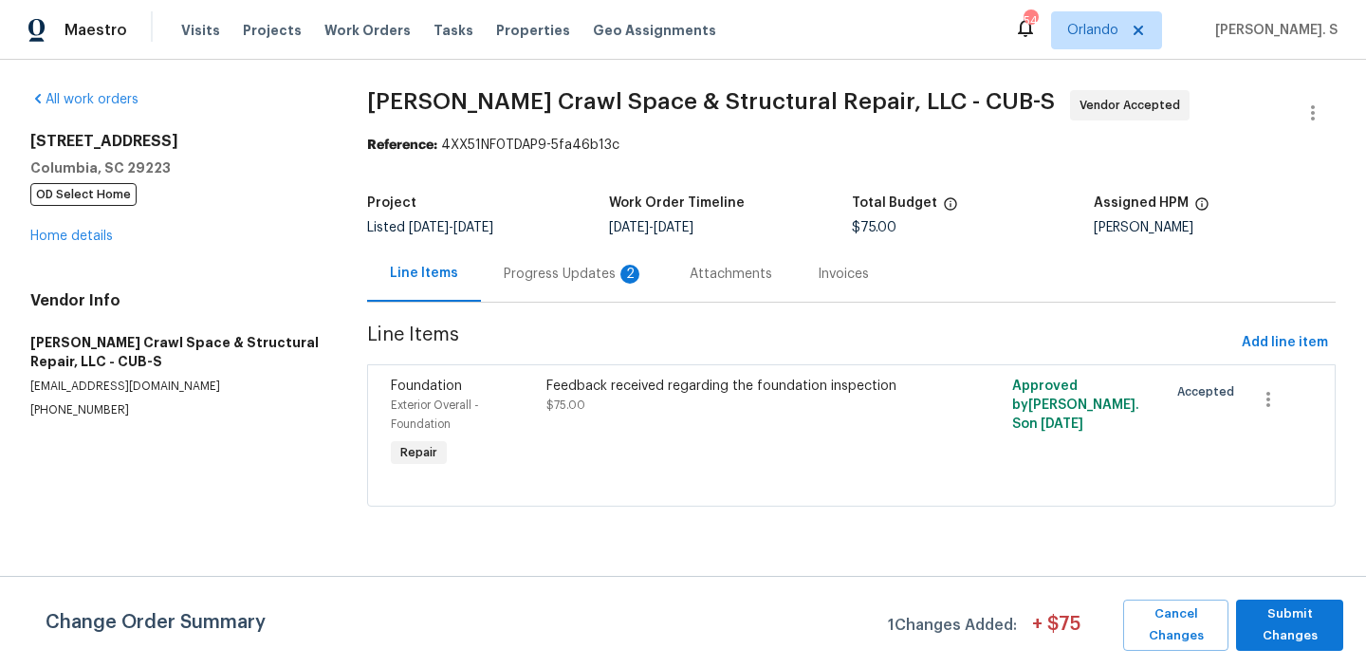
click at [629, 311] on section "Falcone Crawl Space & Structural Repair, LLC - CUB-S Vendor Accepted Reference:…" at bounding box center [851, 309] width 969 height 439
click at [602, 274] on div "Progress Updates 2" at bounding box center [574, 274] width 140 height 19
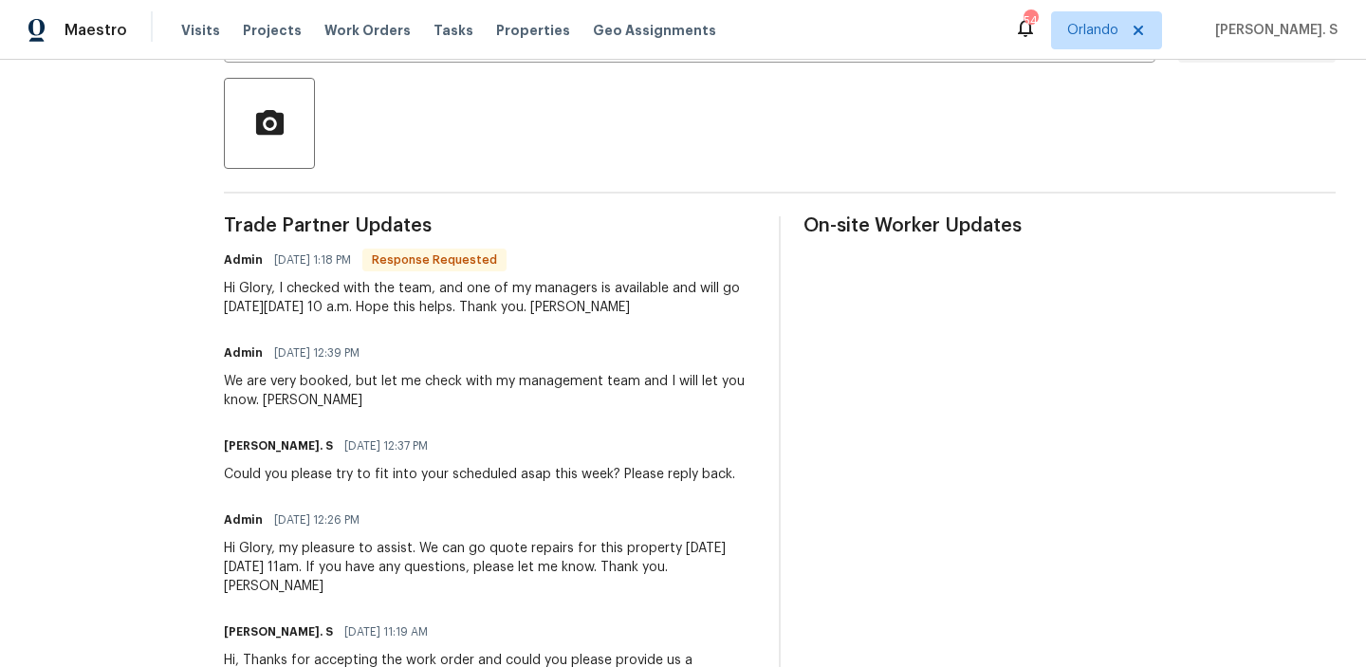
scroll to position [185, 0]
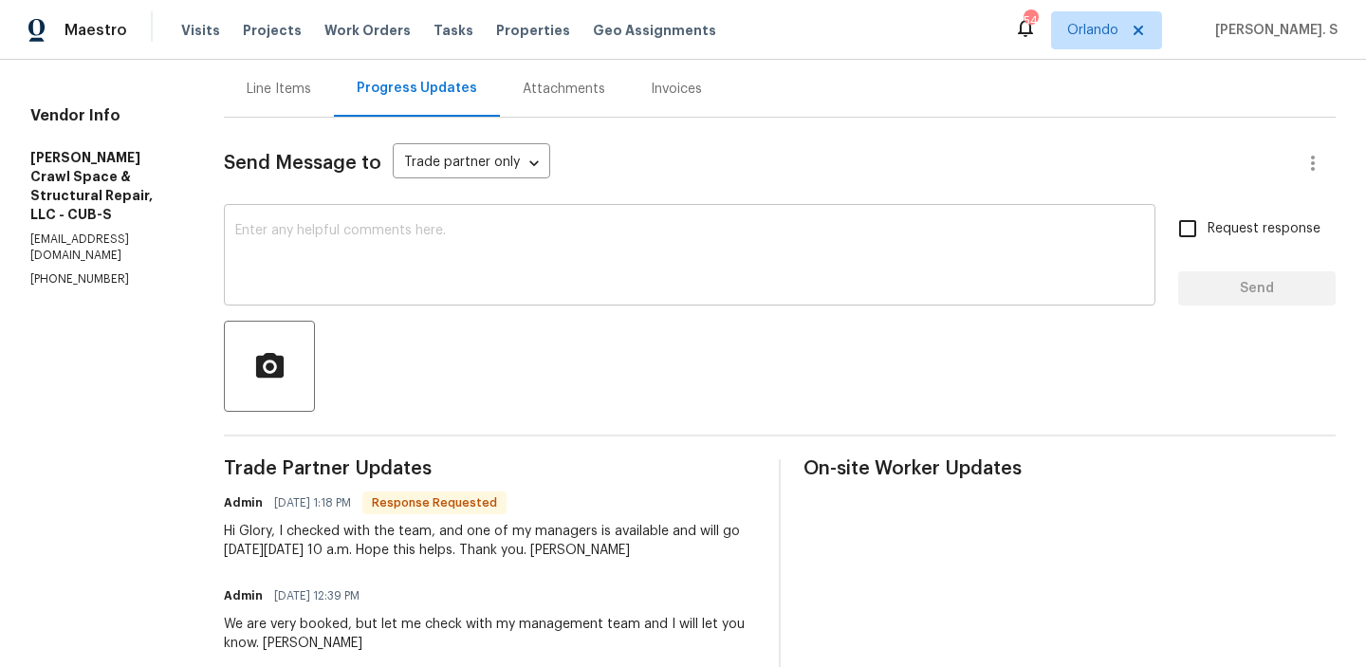
click at [365, 230] on textarea at bounding box center [689, 257] width 909 height 66
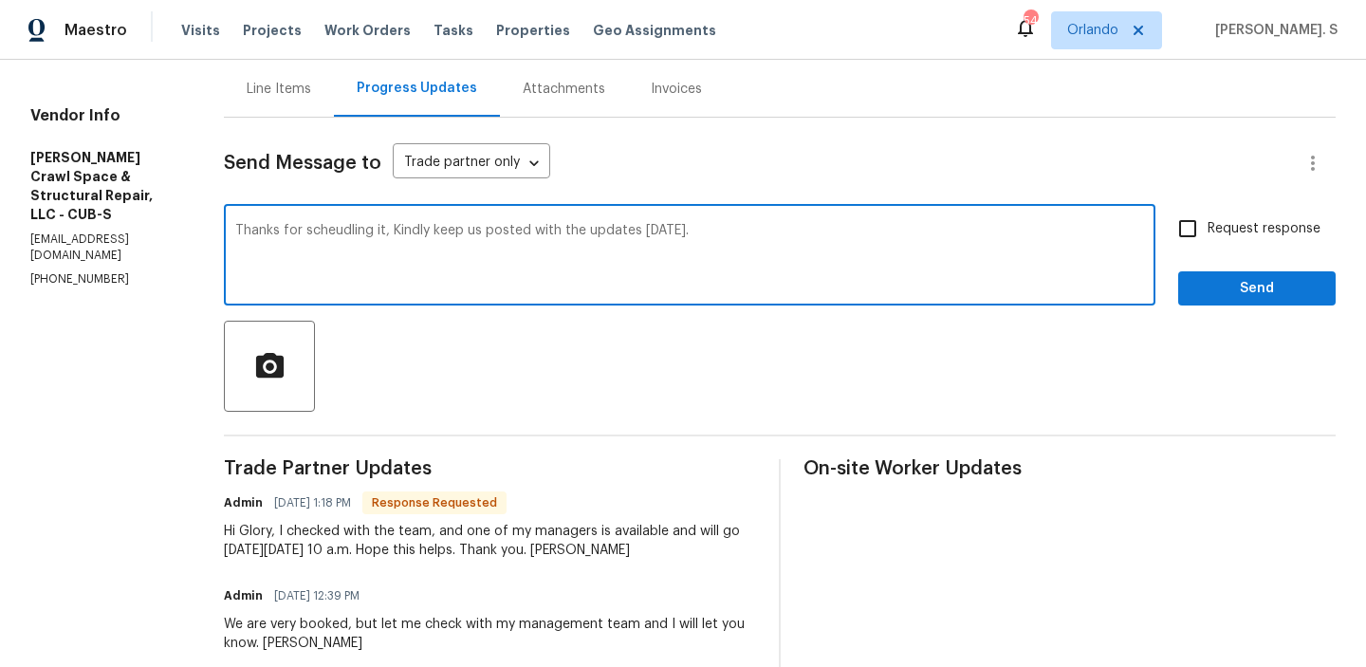
click at [0, 0] on span "scheduling" at bounding box center [0, 0] width 0 height 0
click at [410, 228] on textarea "Thanks for scheduling it, Kindly keep us posted with the updates on Thursday." at bounding box center [689, 257] width 909 height 66
type textarea "Thanks for scheduling it. Kindly keep us posted with the updates on Thursday."
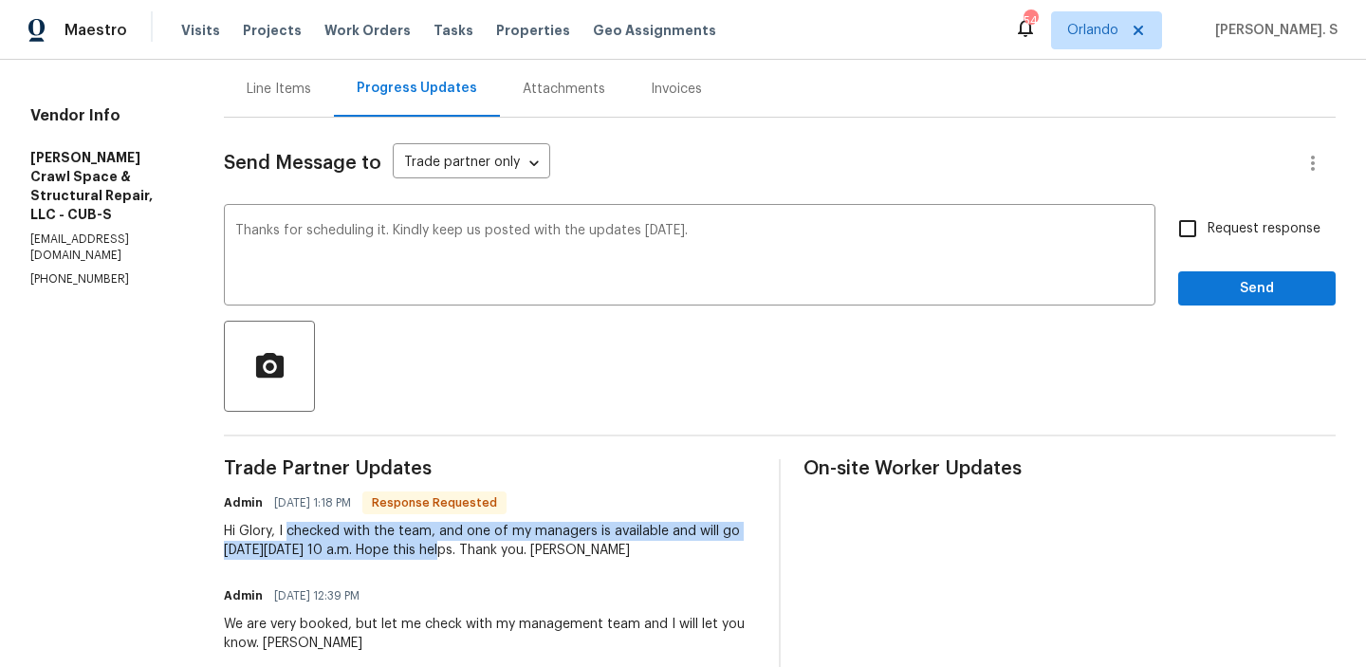
drag, startPoint x: 307, startPoint y: 534, endPoint x: 460, endPoint y: 548, distance: 153.4
click at [460, 548] on div "Hi Glory, I checked with the team, and one of my managers is available and will…" at bounding box center [490, 541] width 532 height 38
copy div "checked with the team, and one of my managers is available and will go on Thurs…"
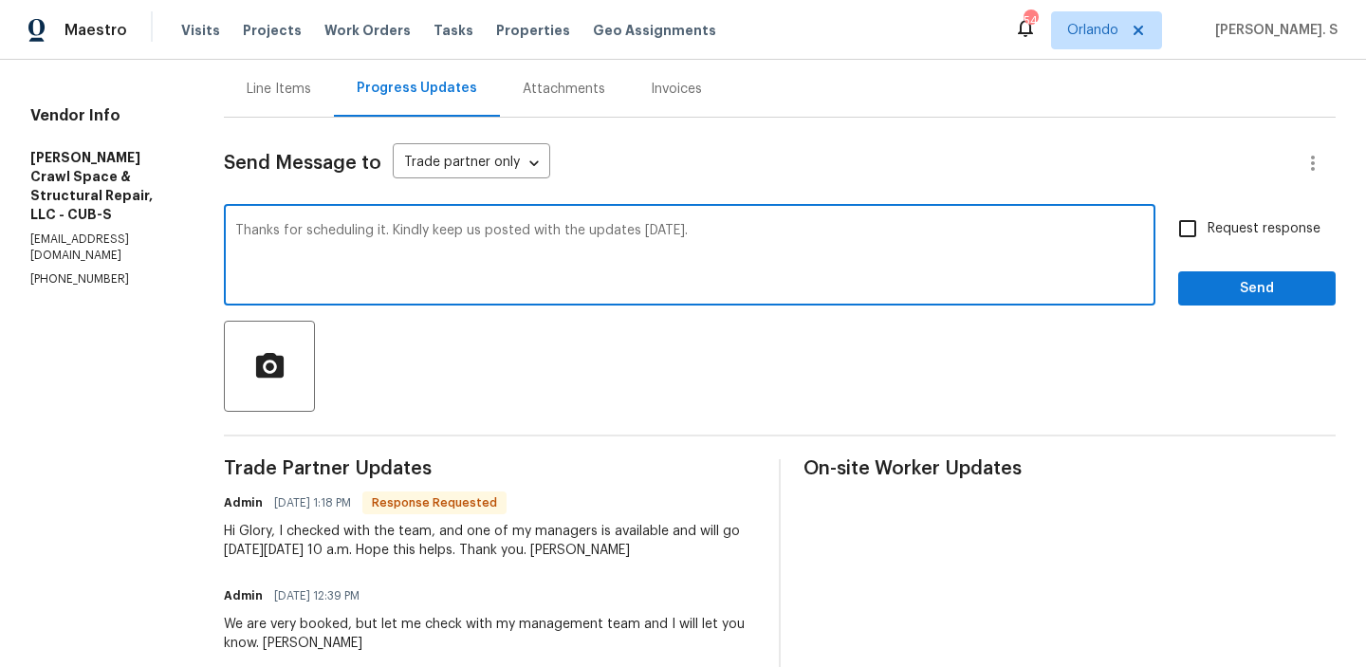
drag, startPoint x: 260, startPoint y: 231, endPoint x: 964, endPoint y: 233, distance: 704.1
click at [964, 232] on textarea "Thanks for scheduling it. Kindly keep us posted with the updates on Thursday." at bounding box center [689, 257] width 909 height 66
click at [1229, 230] on span "Request response" at bounding box center [1264, 229] width 113 height 20
click at [1208, 230] on input "Request response" at bounding box center [1188, 229] width 40 height 40
checkbox input "true"
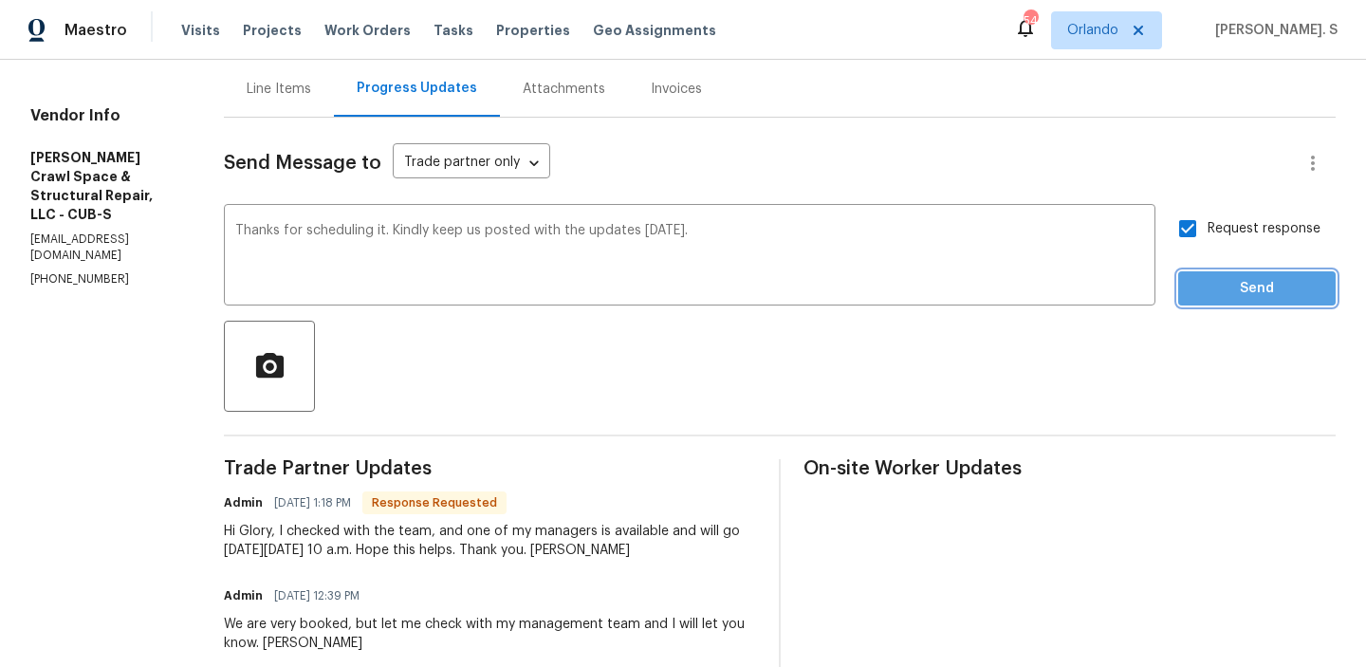
click at [1232, 271] on button "Send" at bounding box center [1258, 288] width 158 height 35
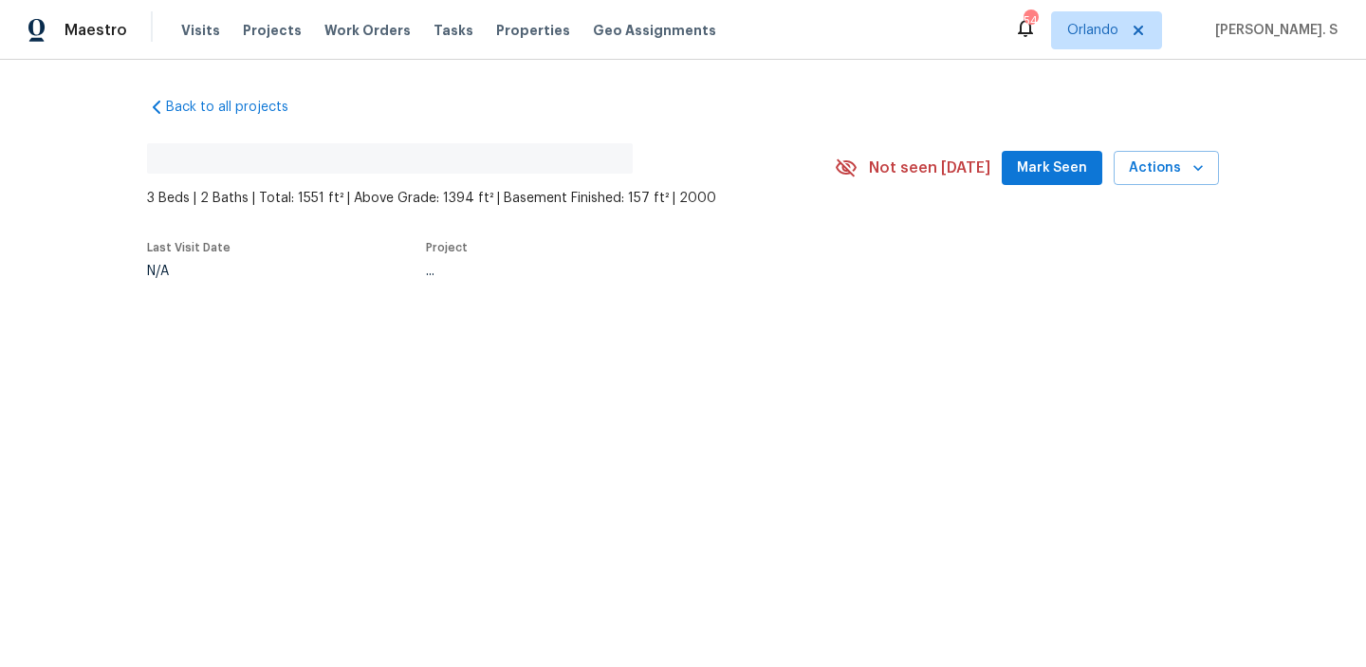
click at [315, 317] on div "Back to all projects No address found 3 Beds | 2 Baths | Total: 1551 ft² | Abov…" at bounding box center [683, 232] width 1366 height 344
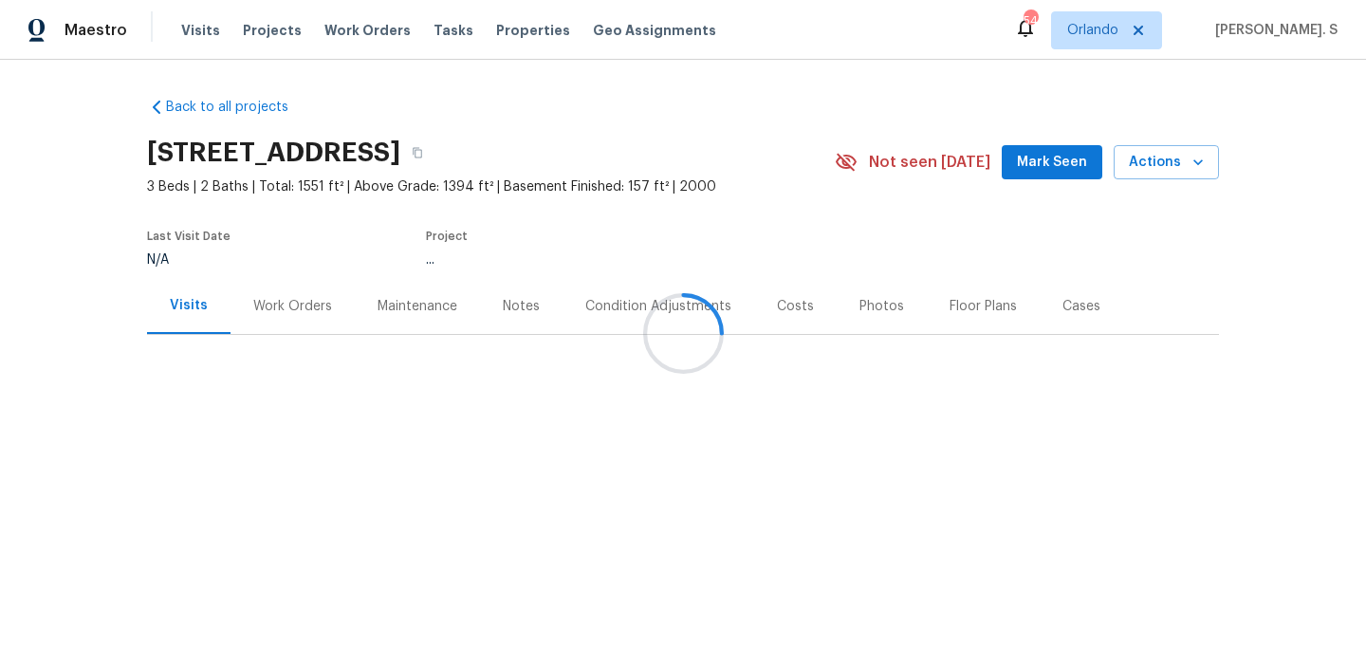
click at [315, 317] on div at bounding box center [683, 333] width 1366 height 667
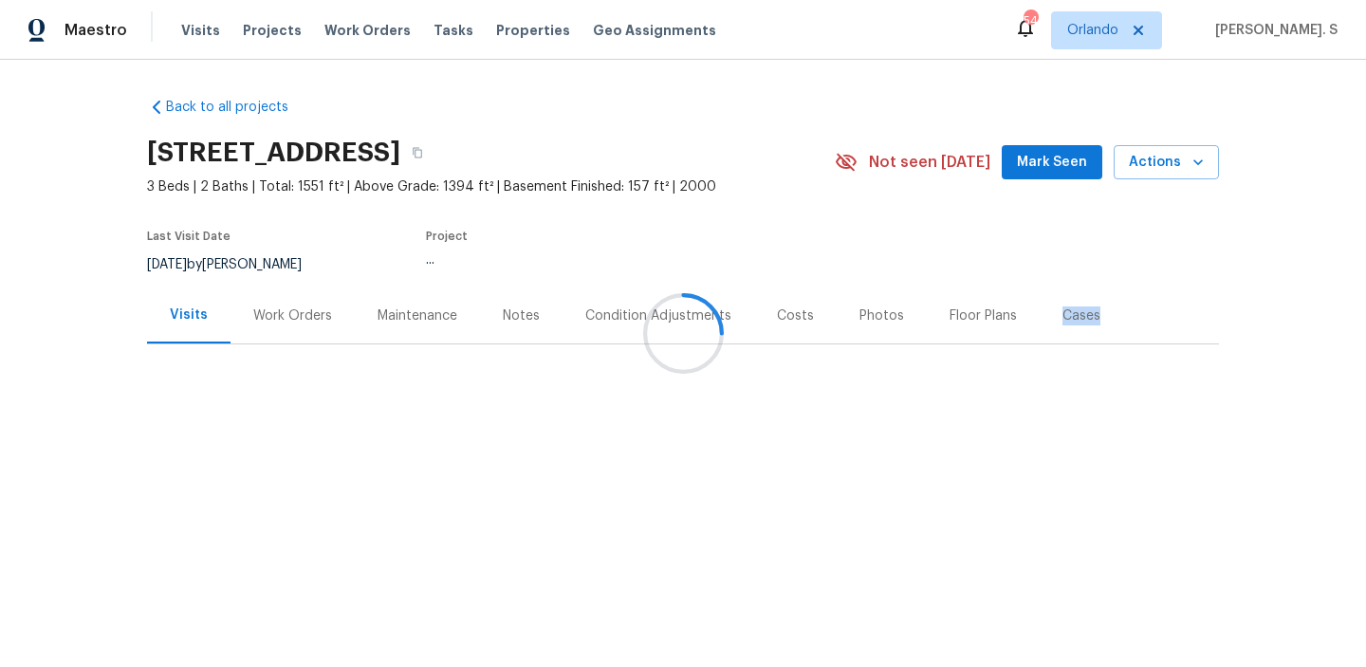
click at [315, 317] on div at bounding box center [683, 333] width 1366 height 667
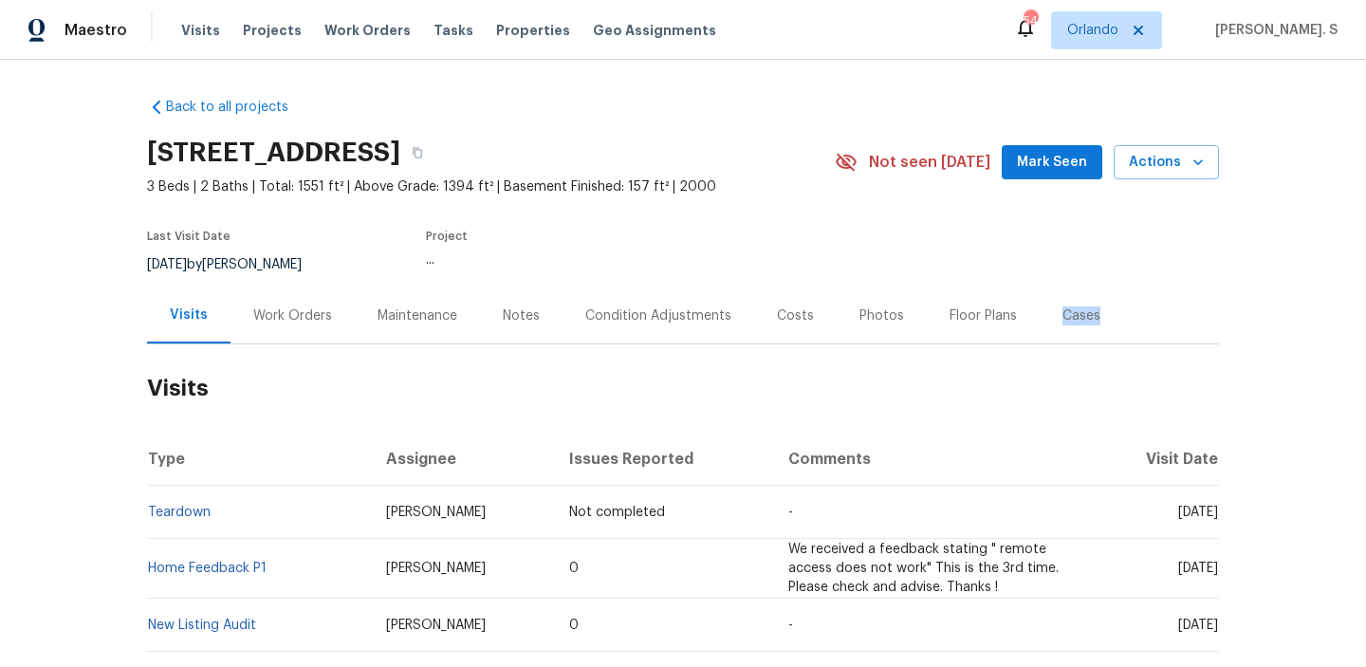
click at [315, 317] on div "Work Orders" at bounding box center [292, 316] width 79 height 19
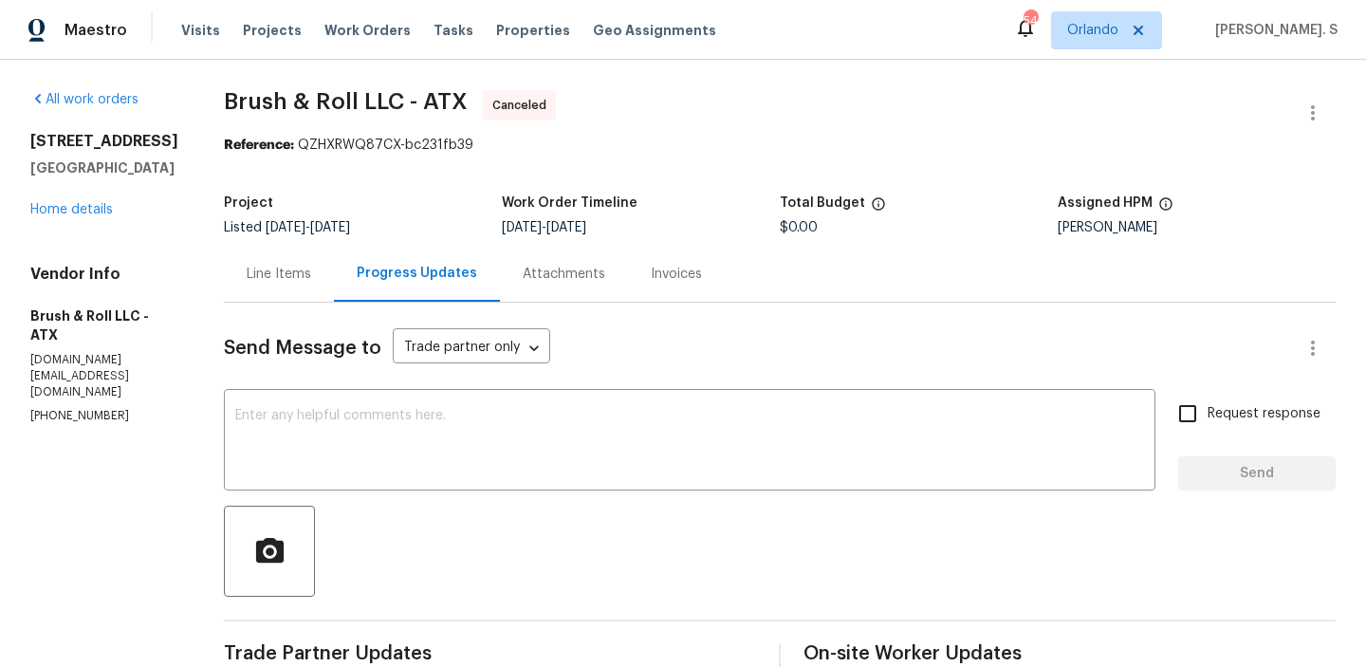
click at [13, 231] on div "All work orders 540 Fieldwood Dr Unit A Buda, TX 78610 Home details Vendor Info…" at bounding box center [683, 457] width 1366 height 795
click at [54, 216] on link "Home details" at bounding box center [71, 209] width 83 height 13
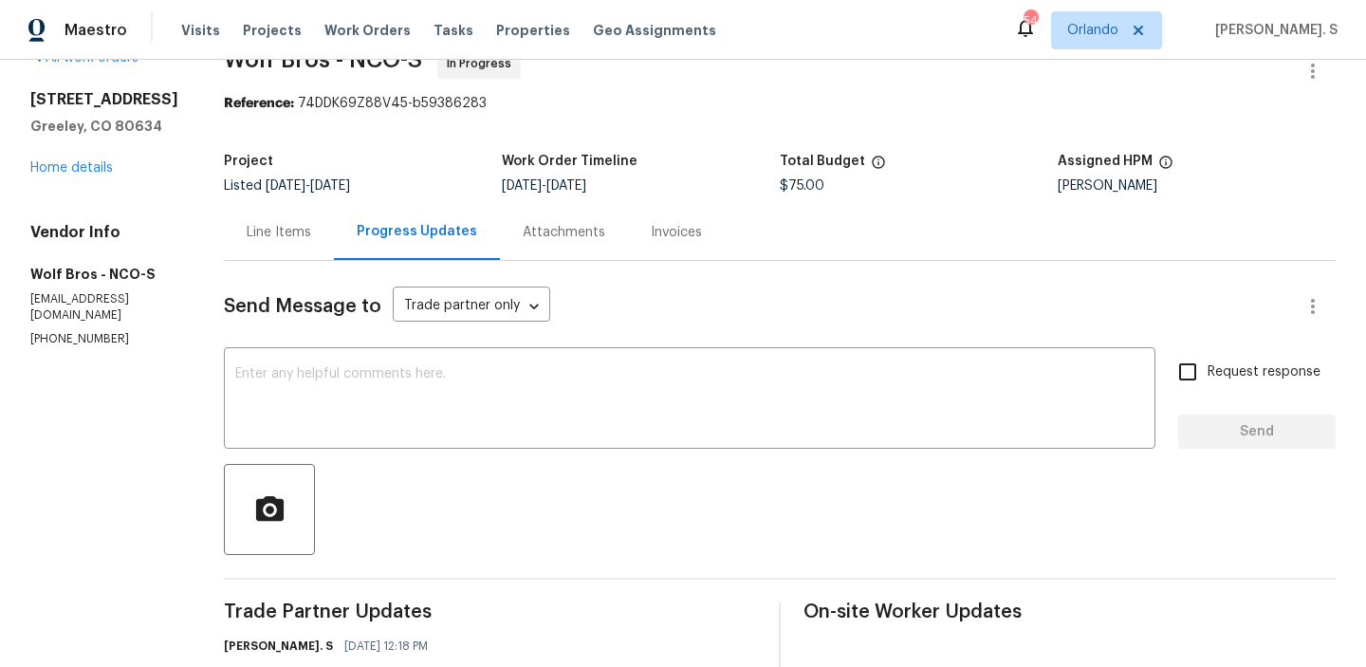
scroll to position [188, 0]
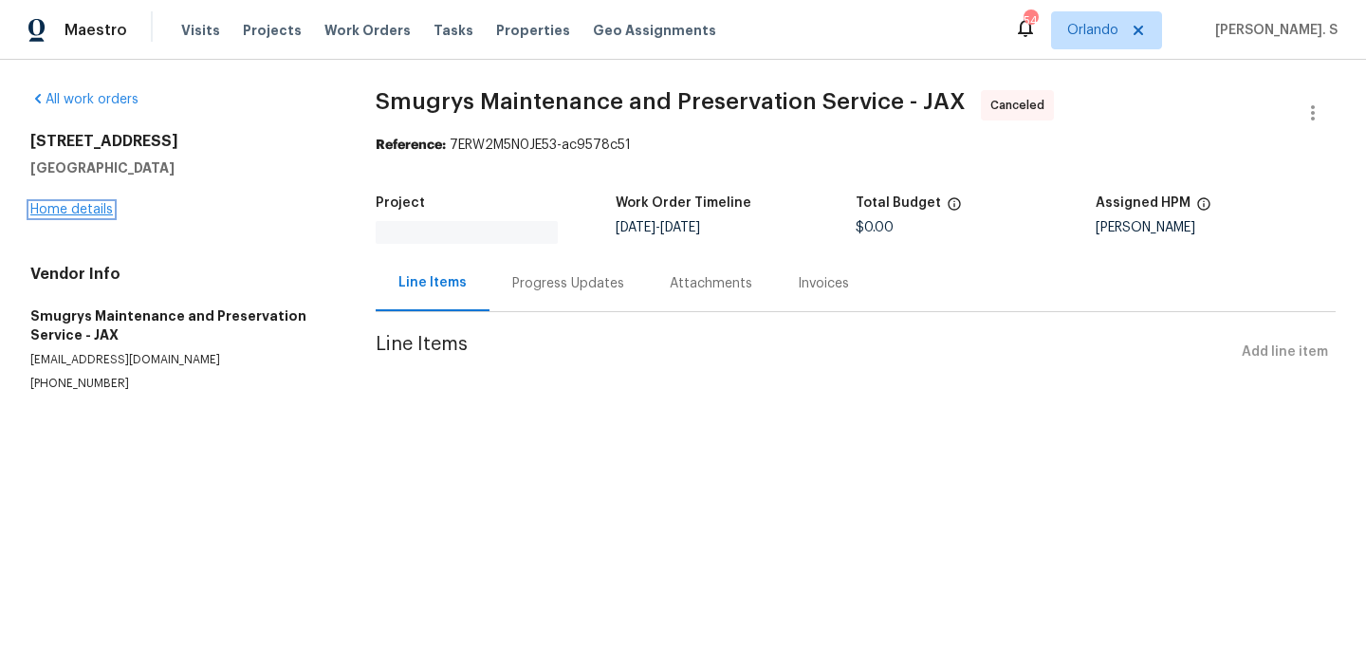
click at [74, 205] on link "Home details" at bounding box center [71, 209] width 83 height 13
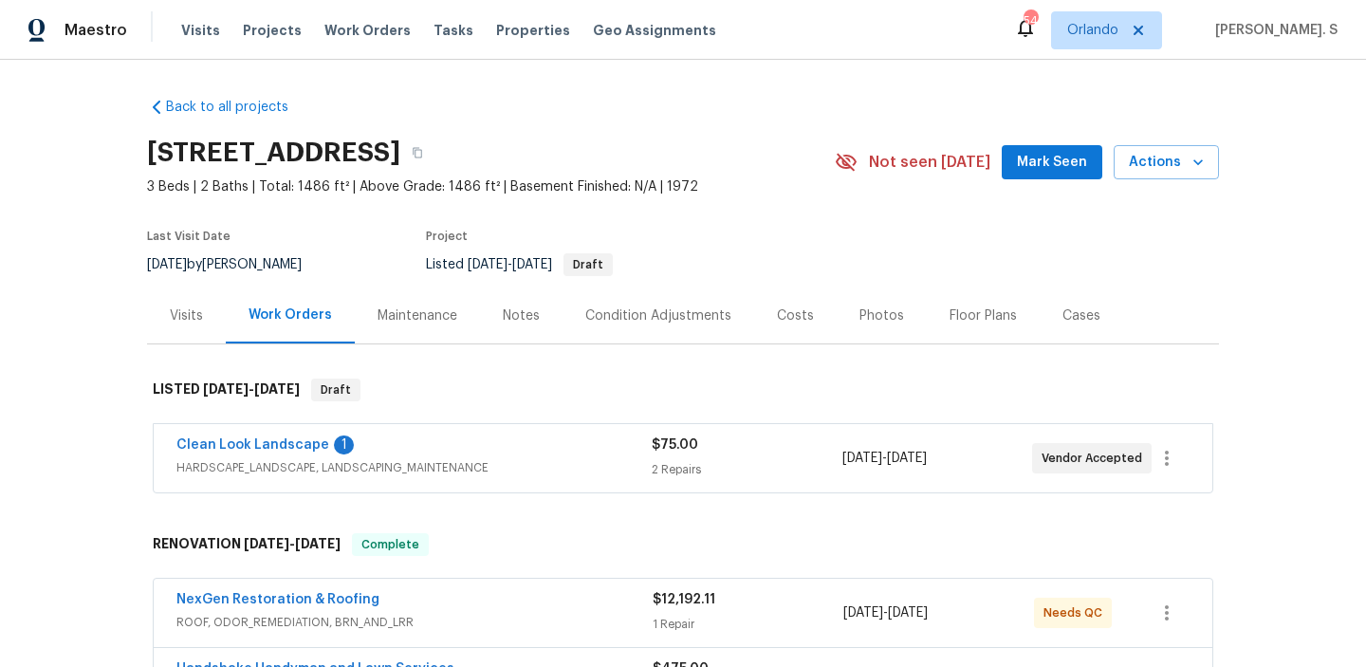
click at [282, 436] on span "Clean Look Landscape" at bounding box center [253, 445] width 153 height 19
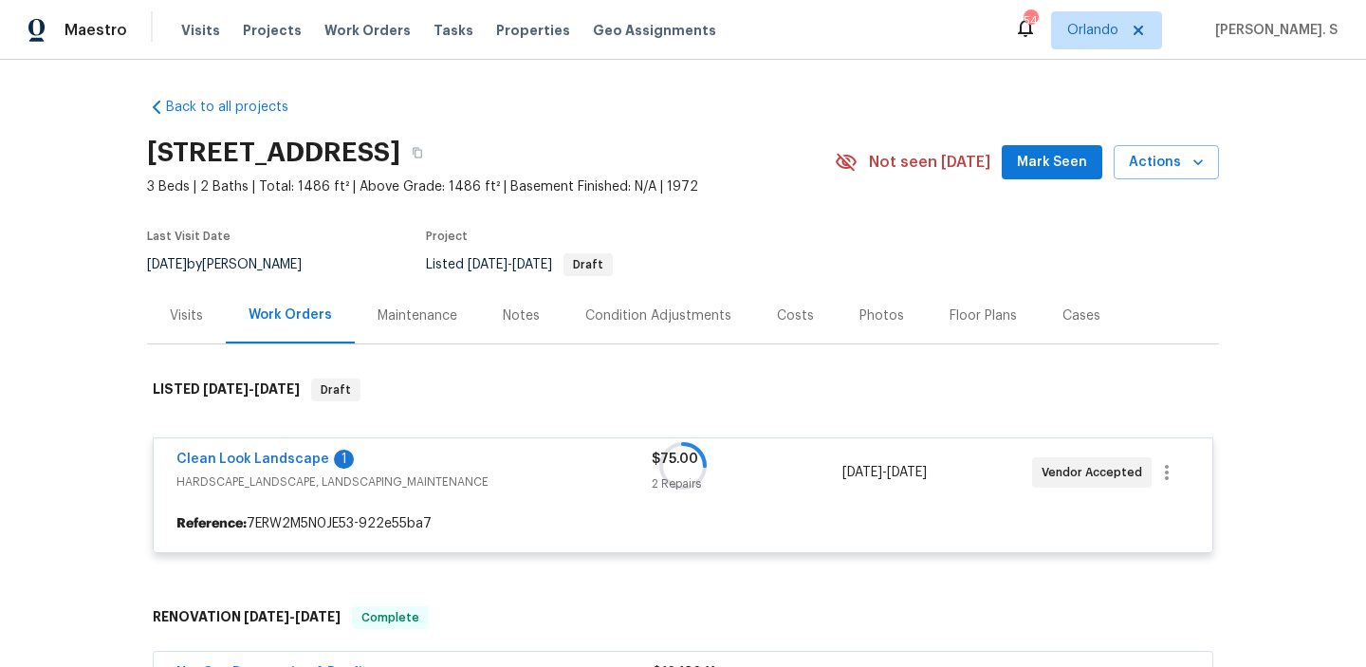
click at [284, 449] on div at bounding box center [683, 466] width 1072 height 213
click at [283, 458] on div at bounding box center [683, 466] width 1072 height 213
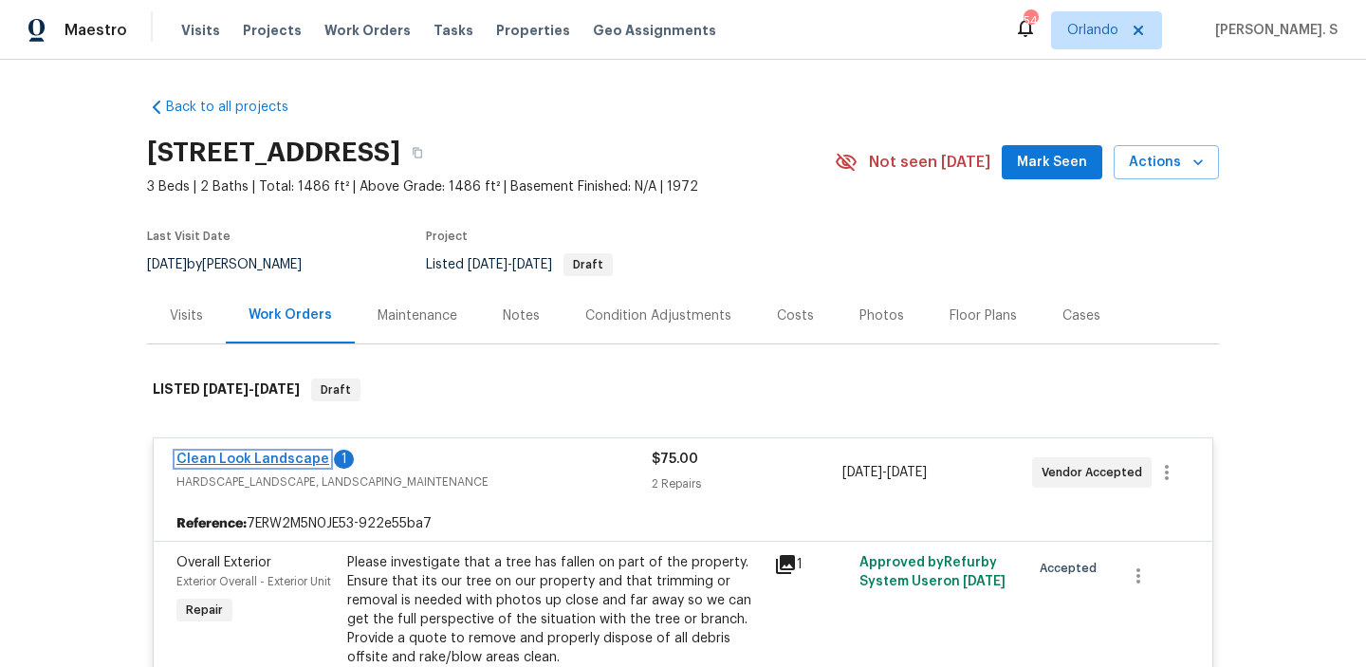
click at [286, 458] on link "Clean Look Landscape" at bounding box center [253, 459] width 153 height 13
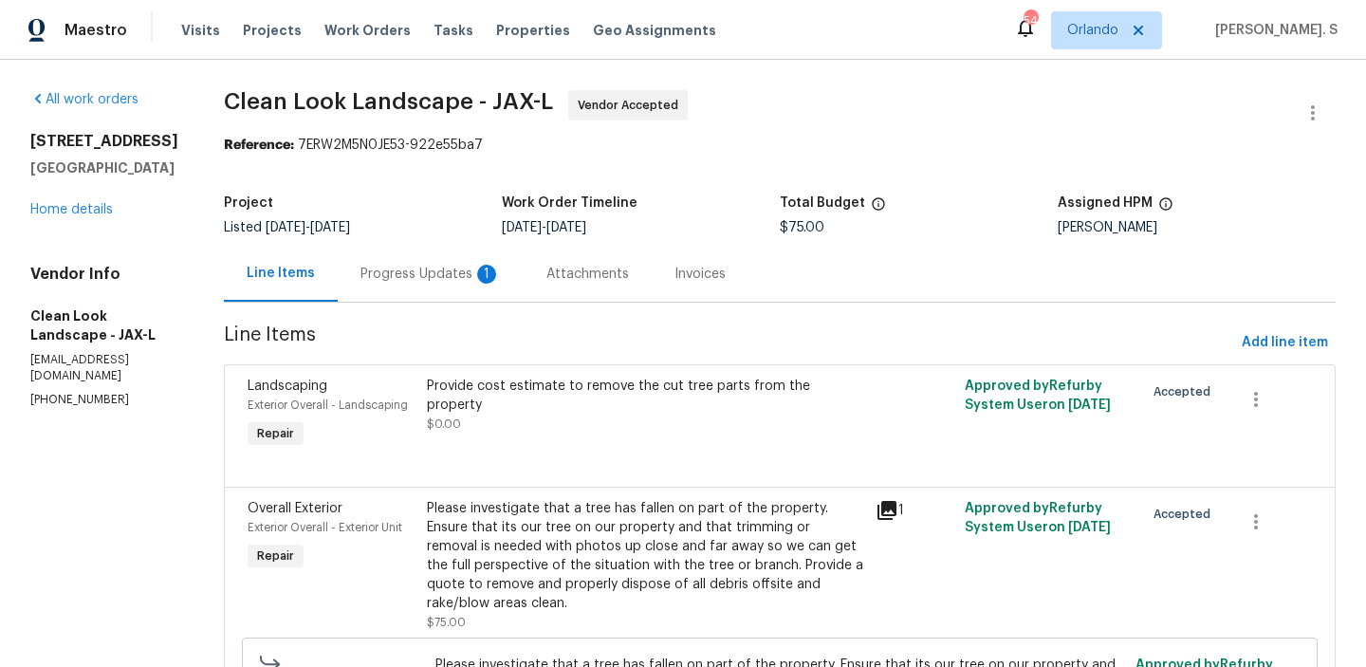
click at [457, 269] on div "Progress Updates 1" at bounding box center [431, 274] width 140 height 19
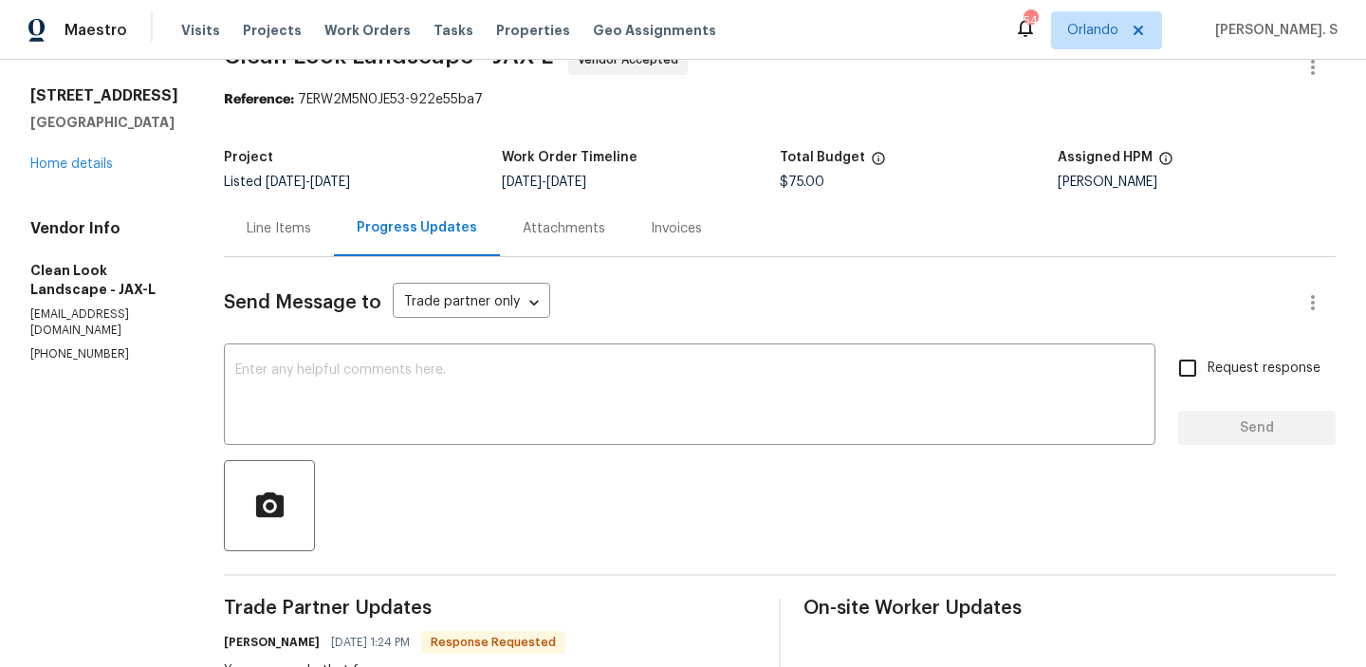
scroll to position [227, 0]
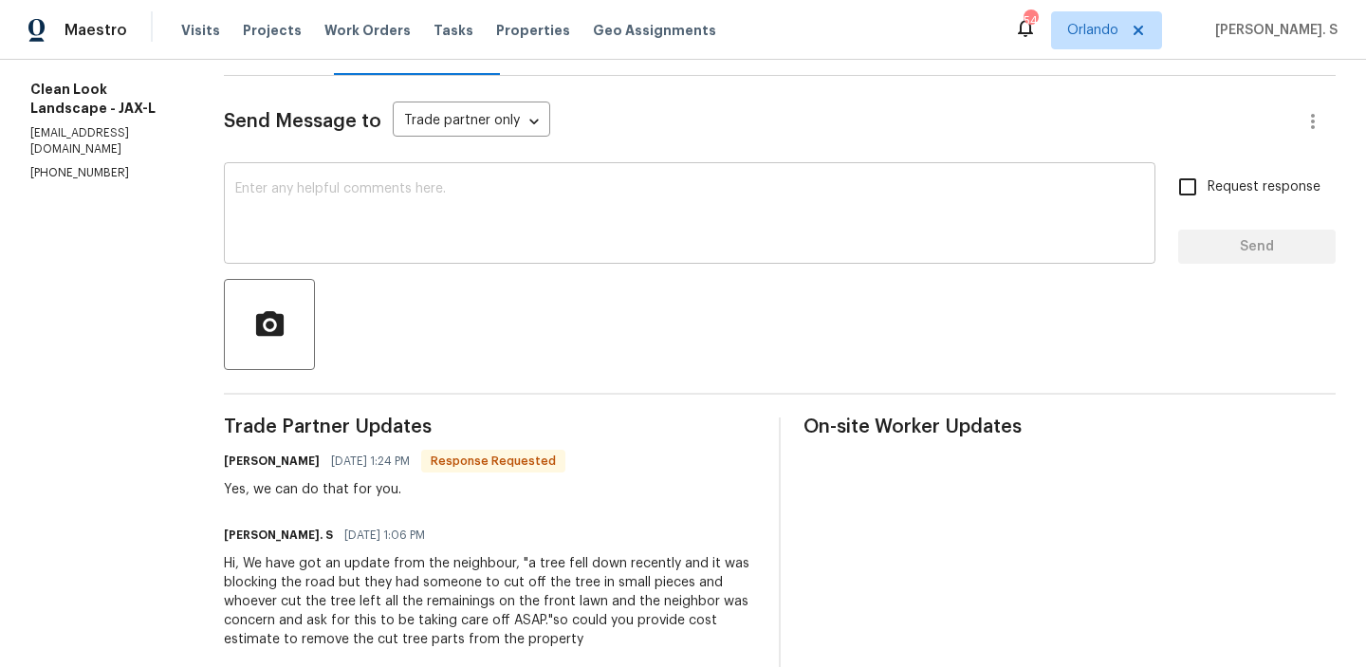
click at [409, 256] on div "x ​" at bounding box center [690, 215] width 932 height 97
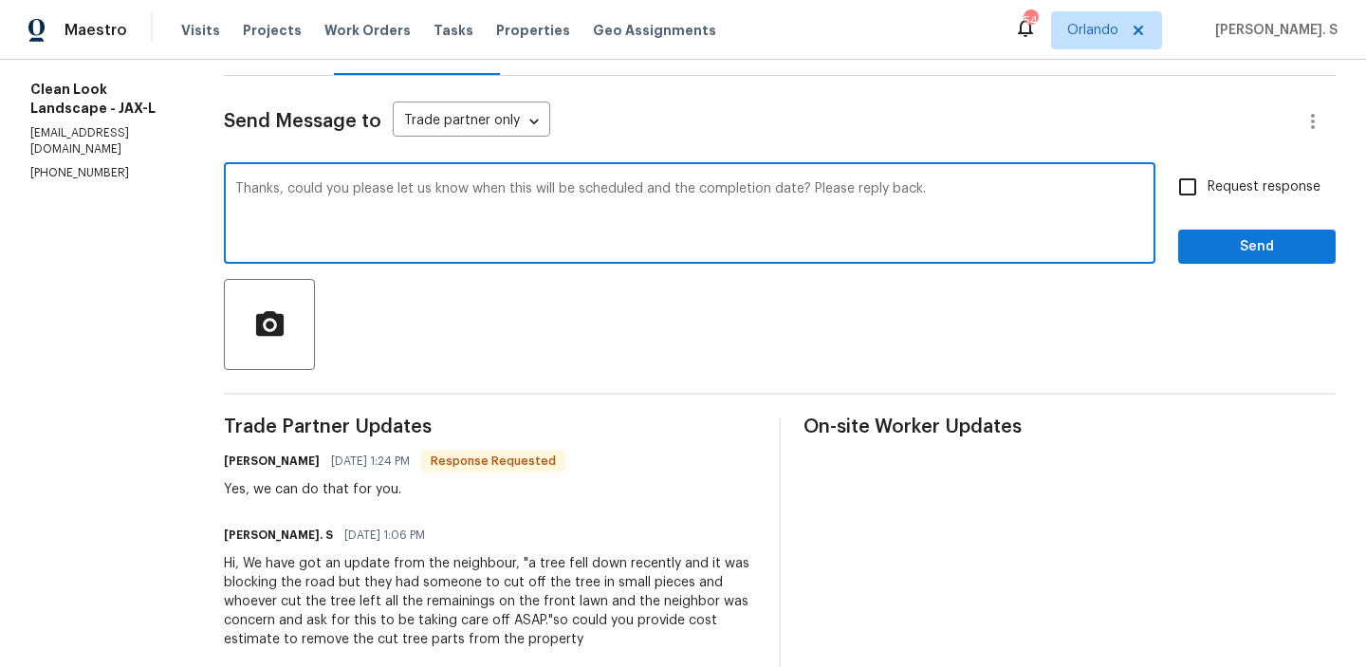
type textarea "Thanks, could you please let us know when this will be scheduled and the comple…"
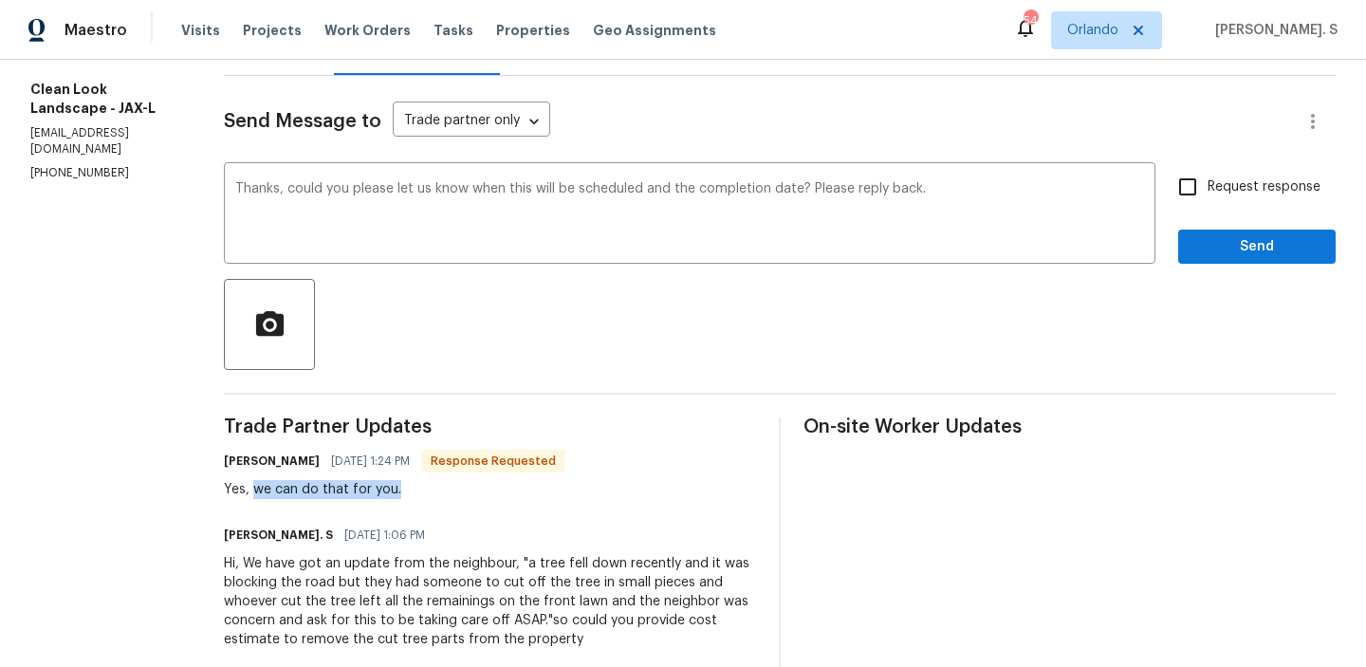
drag, startPoint x: 280, startPoint y: 490, endPoint x: 550, endPoint y: 491, distance: 270.4
click at [550, 490] on div "Yes, we can do that for you." at bounding box center [395, 489] width 342 height 19
copy div "we can do that for you."
click at [1219, 158] on div "Send Message to Trade partner only Trade partner only ​ Thanks, could you pleas…" at bounding box center [780, 495] width 1112 height 839
click at [1219, 176] on label "Request response" at bounding box center [1244, 187] width 153 height 40
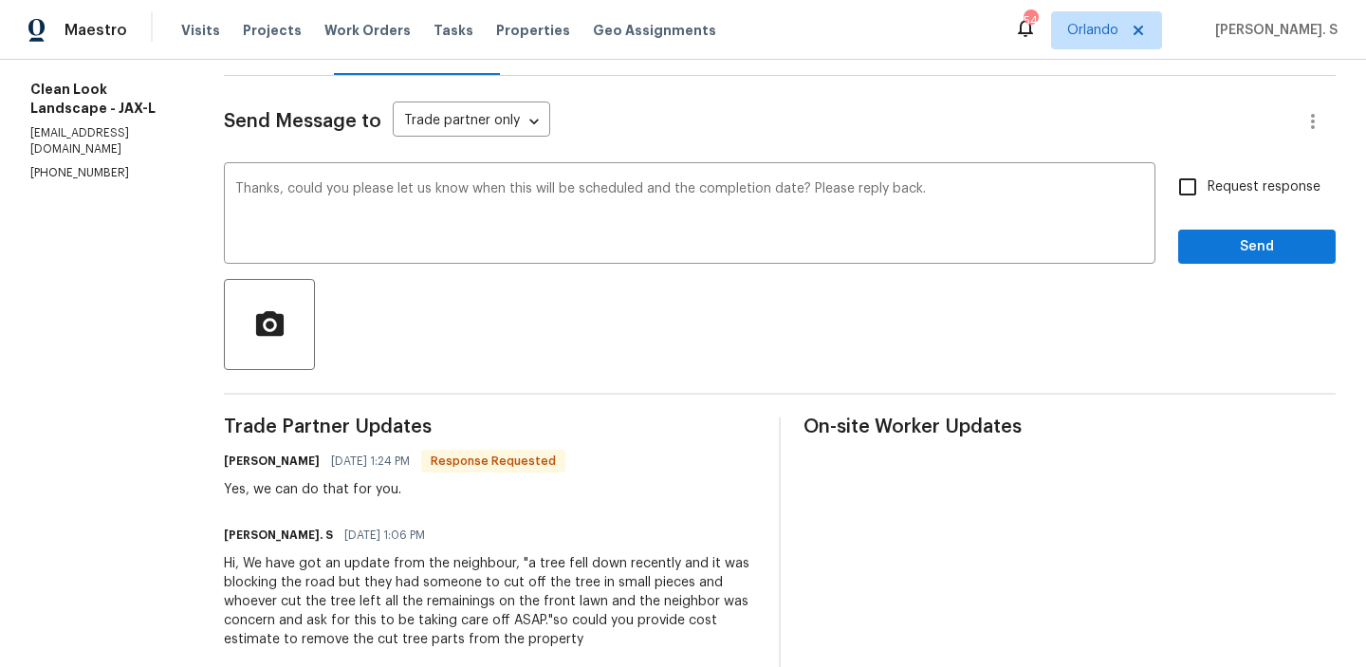
click at [1208, 176] on input "Request response" at bounding box center [1188, 187] width 40 height 40
checkbox input "true"
click at [1210, 266] on div "Send Message to Trade partner only Trade partner only ​ Thanks, could you pleas…" at bounding box center [780, 495] width 1112 height 839
click at [1232, 254] on span "Send" at bounding box center [1257, 247] width 127 height 24
